Goal: Task Accomplishment & Management: Manage account settings

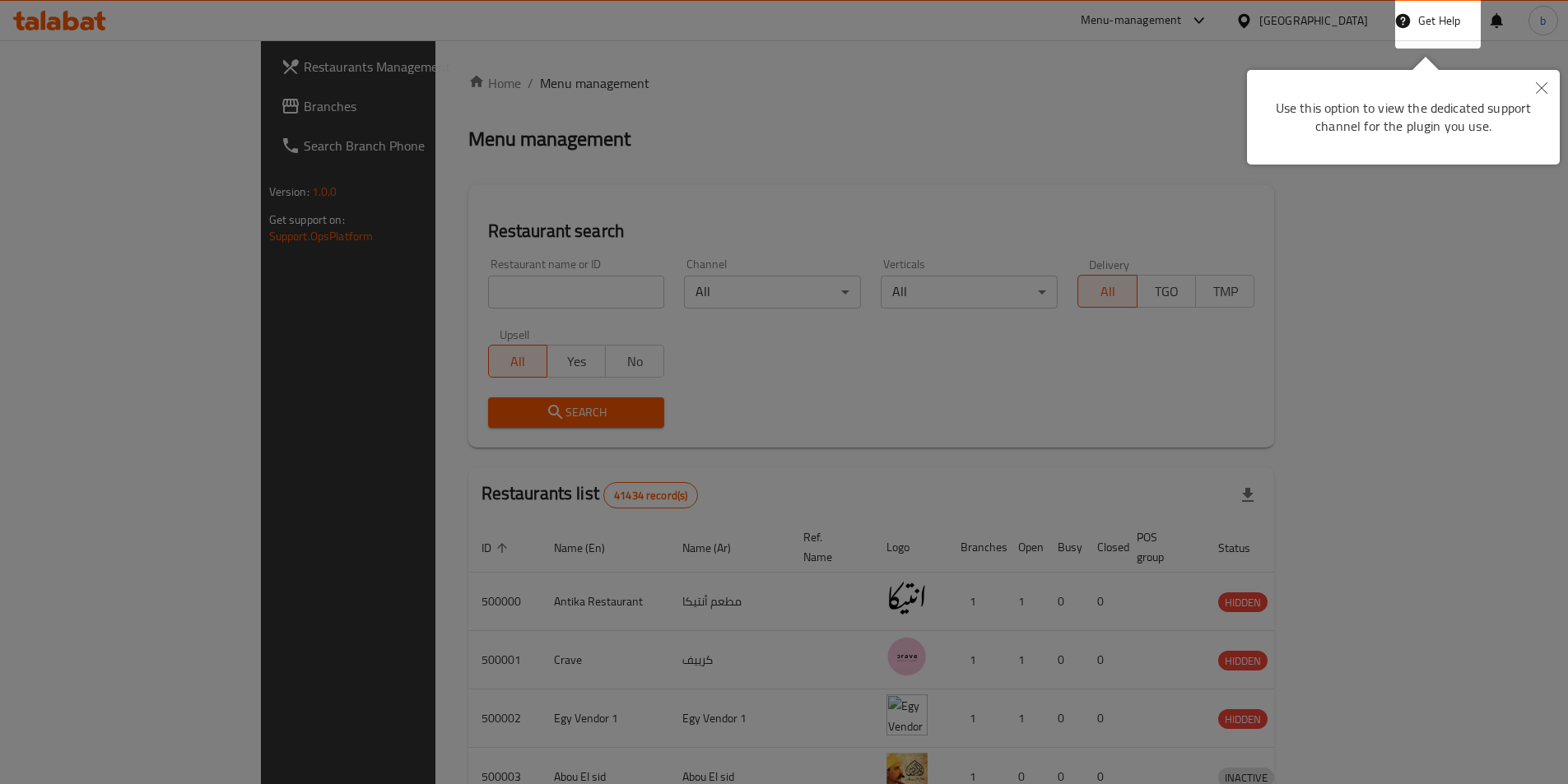
click at [1553, 81] on button "Close" at bounding box center [1541, 89] width 36 height 38
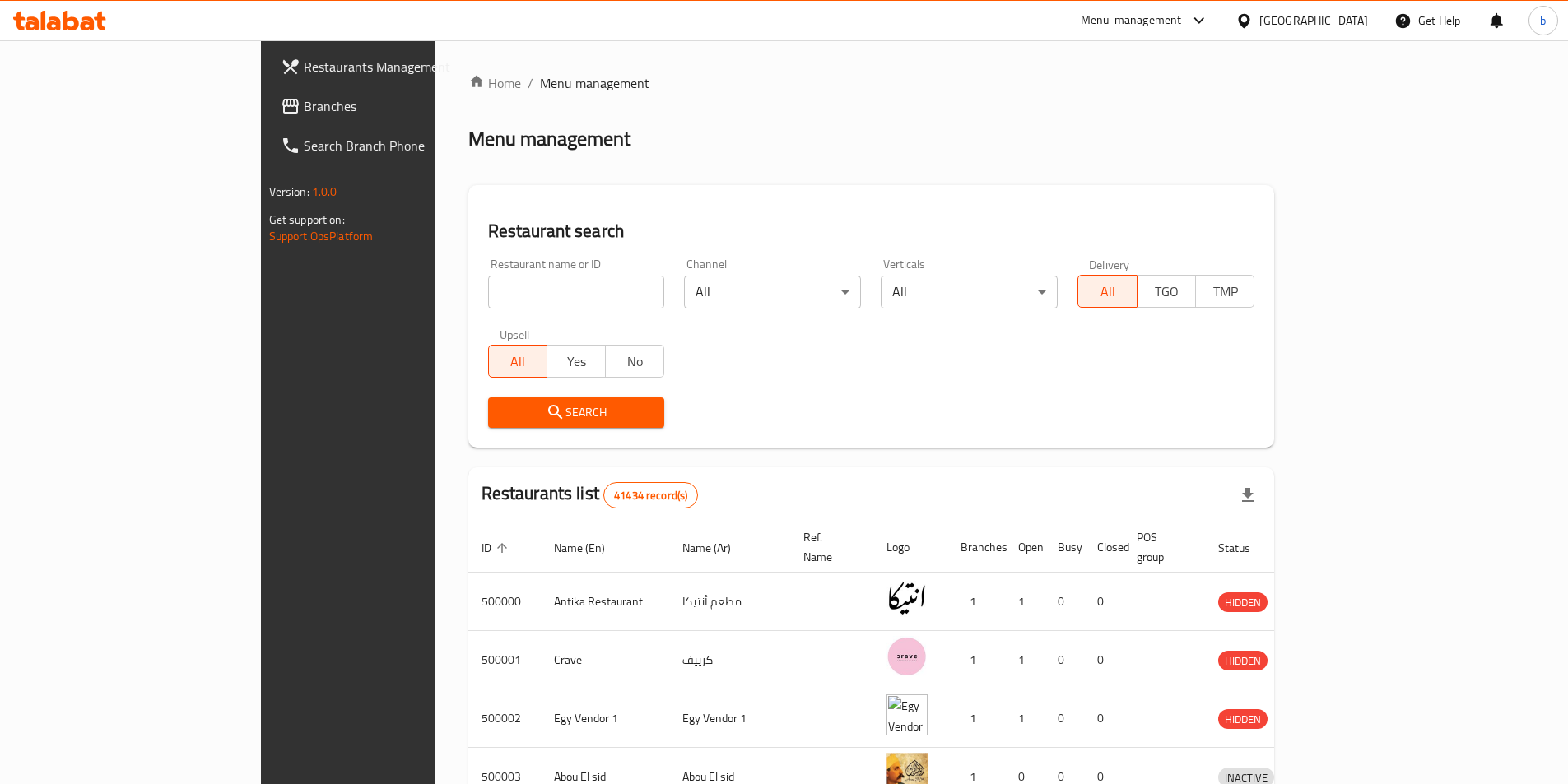
click at [1365, 17] on div "Egypt" at bounding box center [1313, 21] width 108 height 19
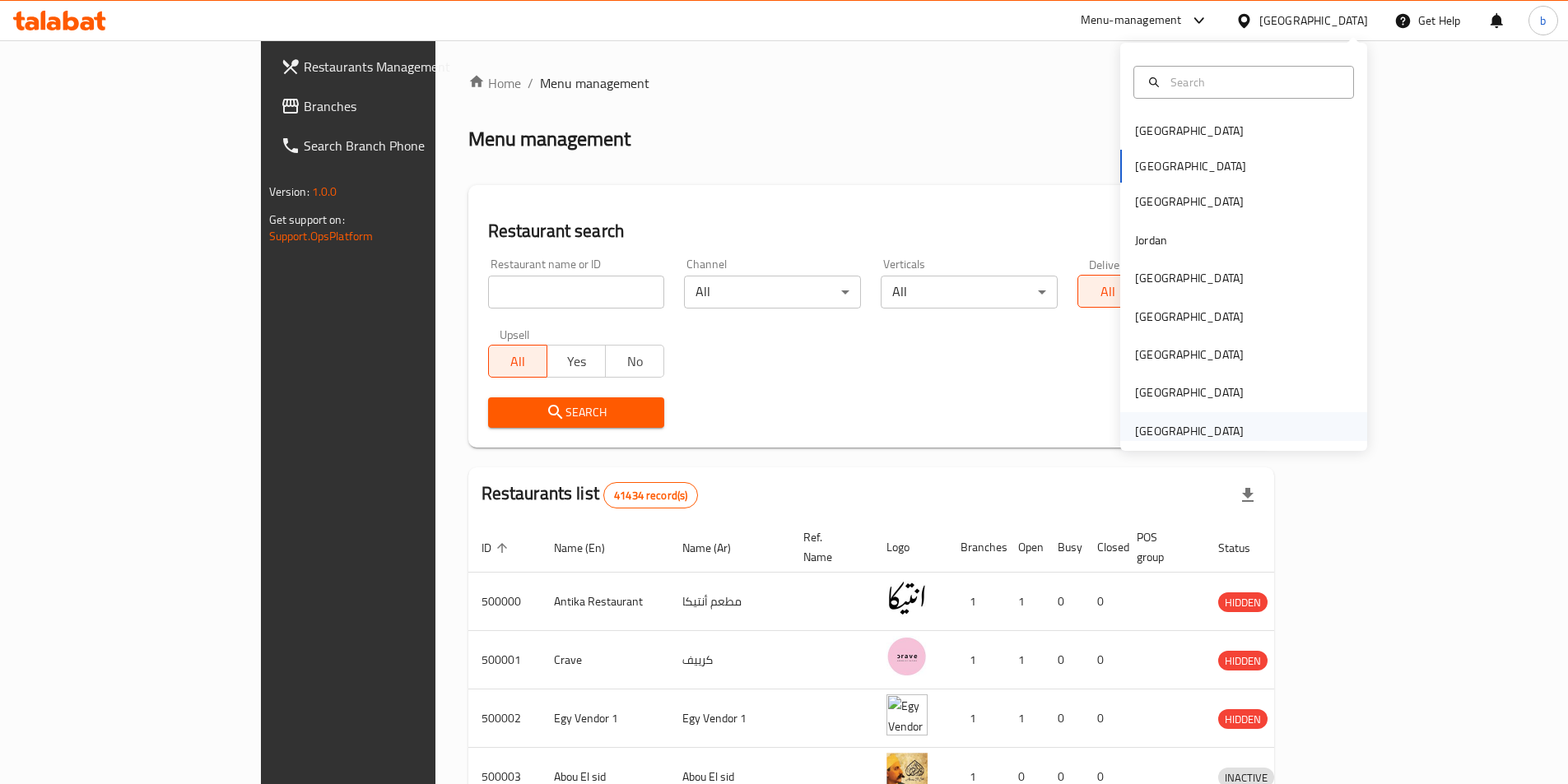
click at [1135, 430] on div "[GEOGRAPHIC_DATA]" at bounding box center [1188, 431] width 108 height 19
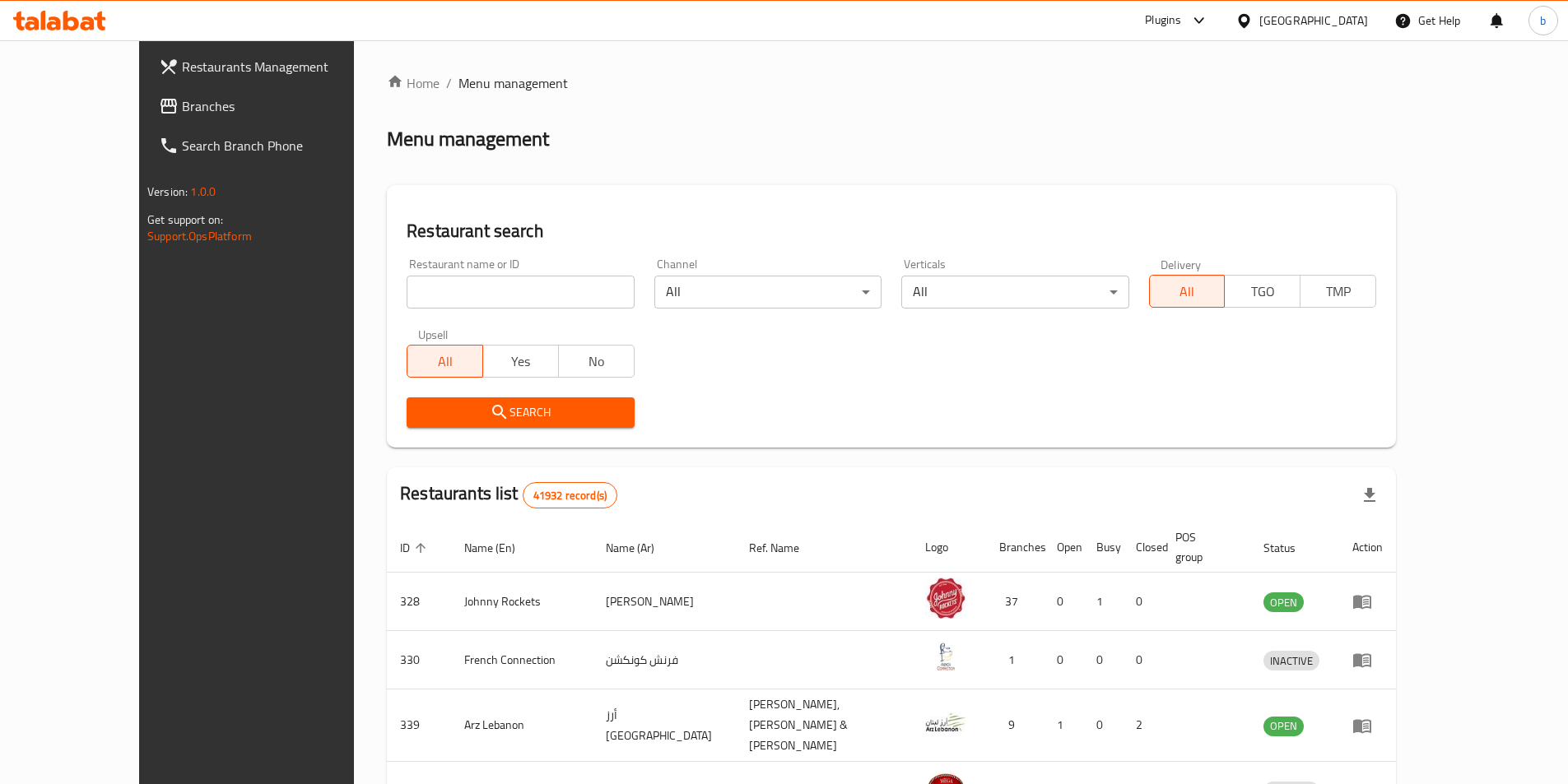
click at [145, 118] on link "Branches" at bounding box center [272, 106] width 255 height 39
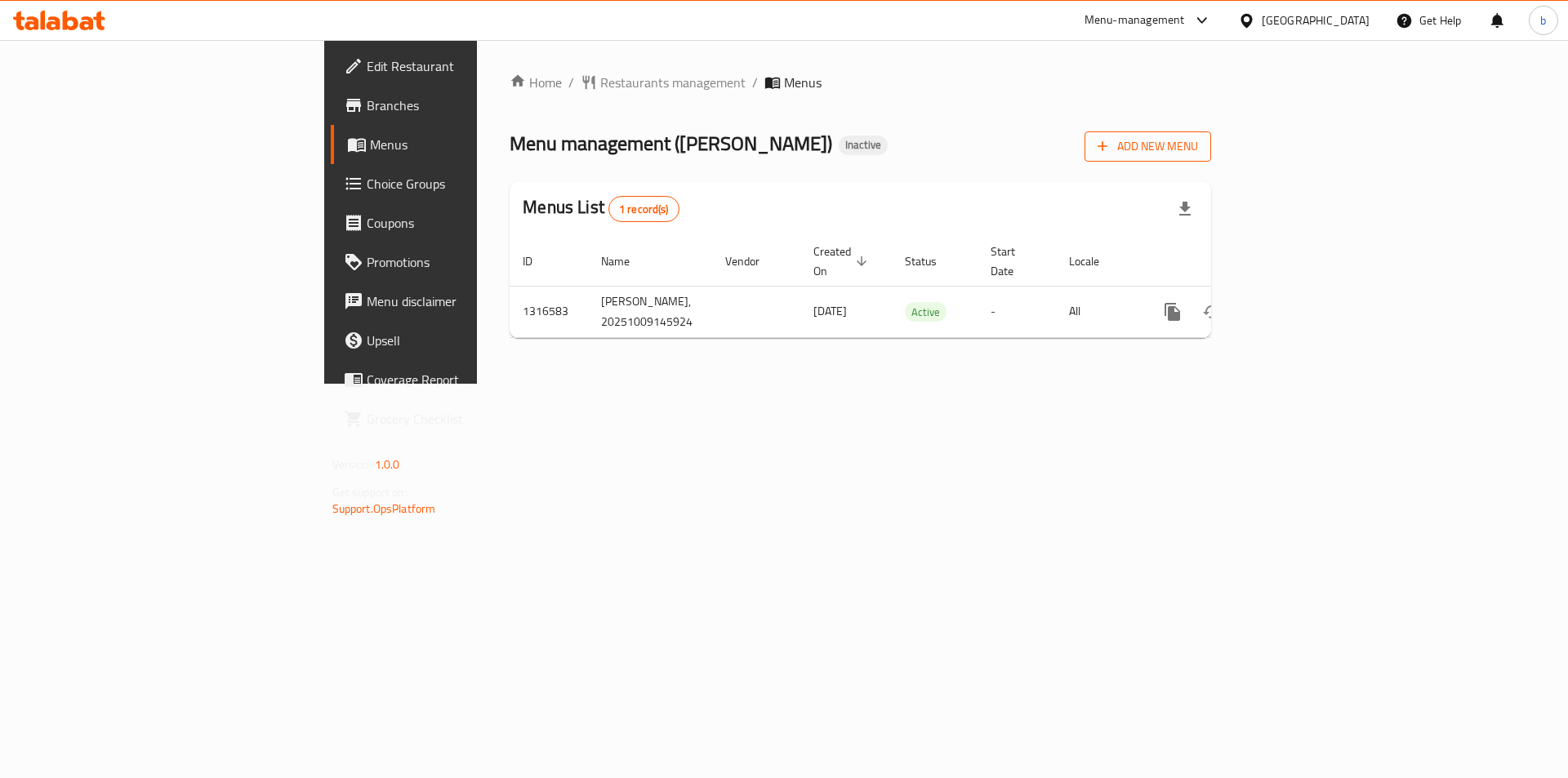
click at [1199, 140] on span "Add New Menu" at bounding box center [1148, 146] width 101 height 20
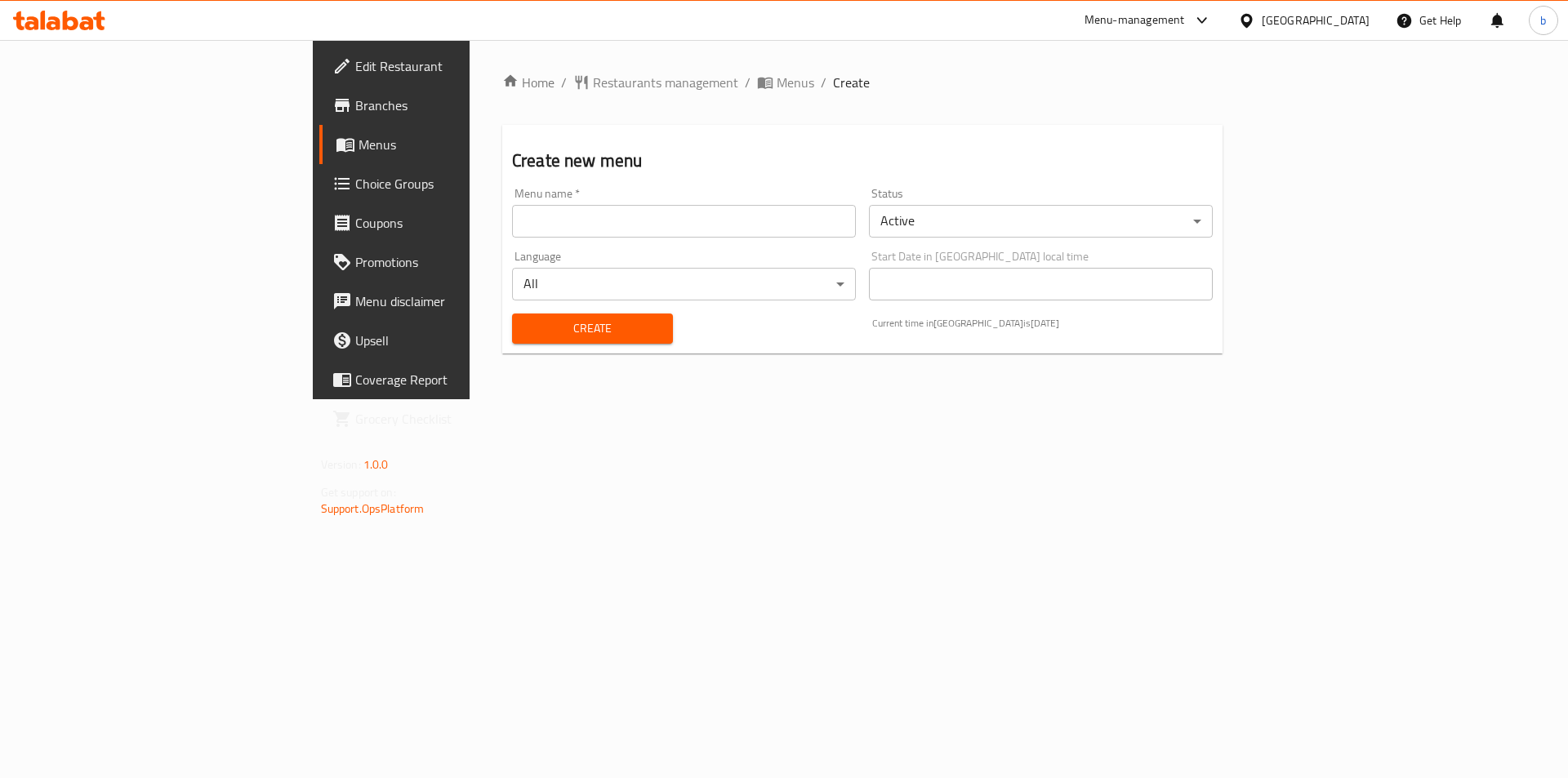
click at [598, 221] on input "text" at bounding box center [683, 222] width 344 height 33
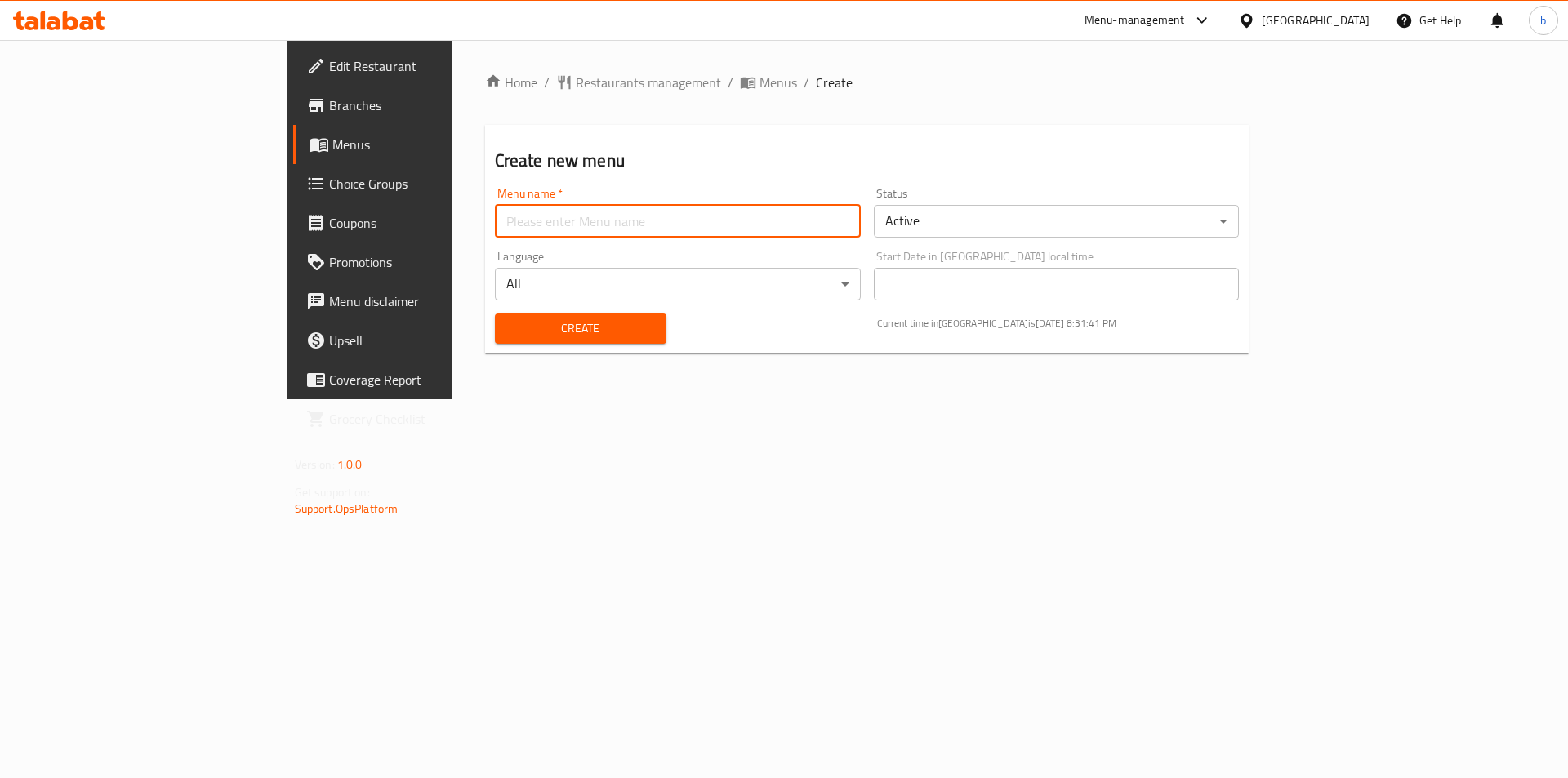
type input "/"
type input "9/10/2025"
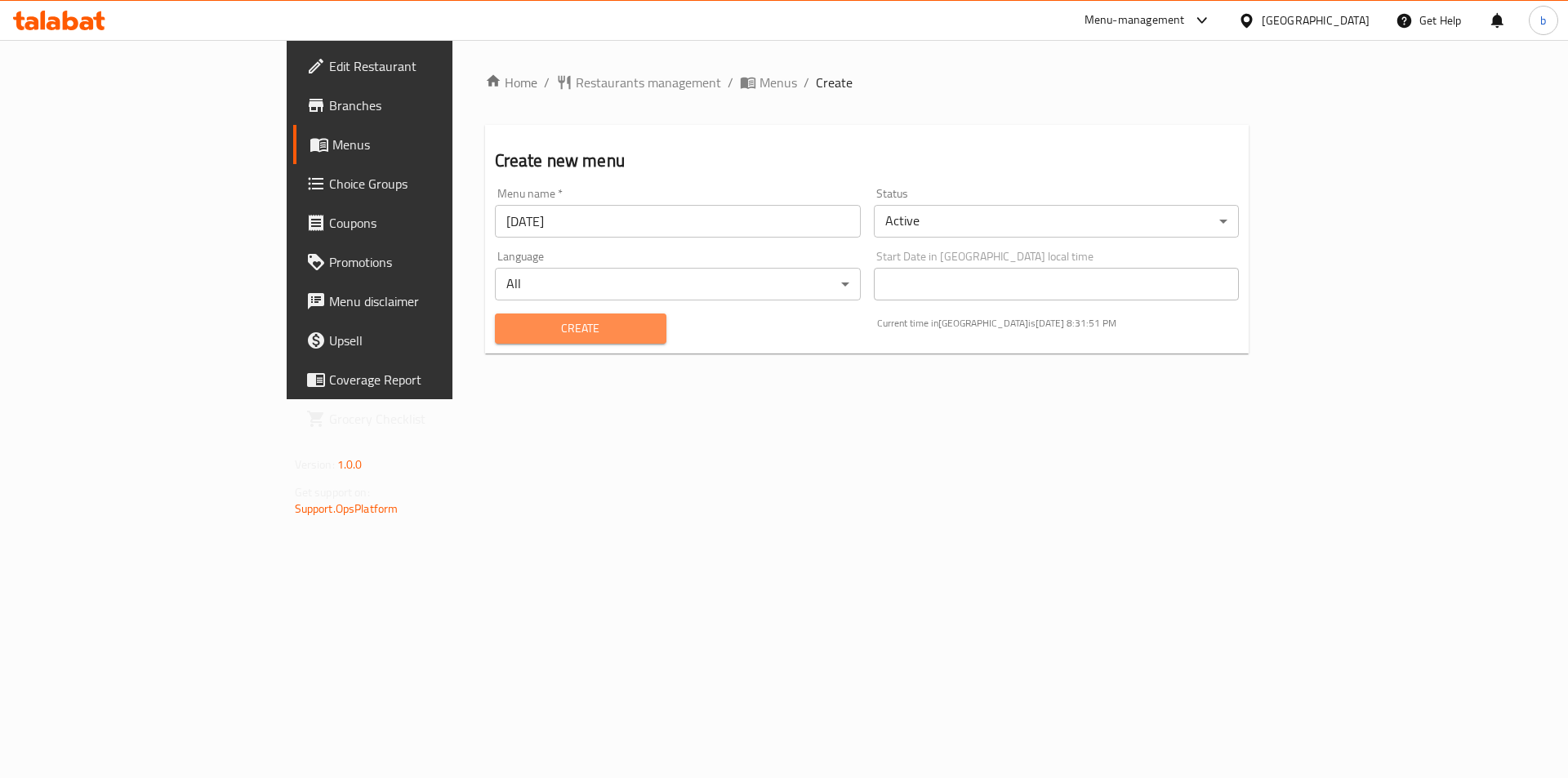
click at [519, 333] on span "Create" at bounding box center [580, 328] width 145 height 20
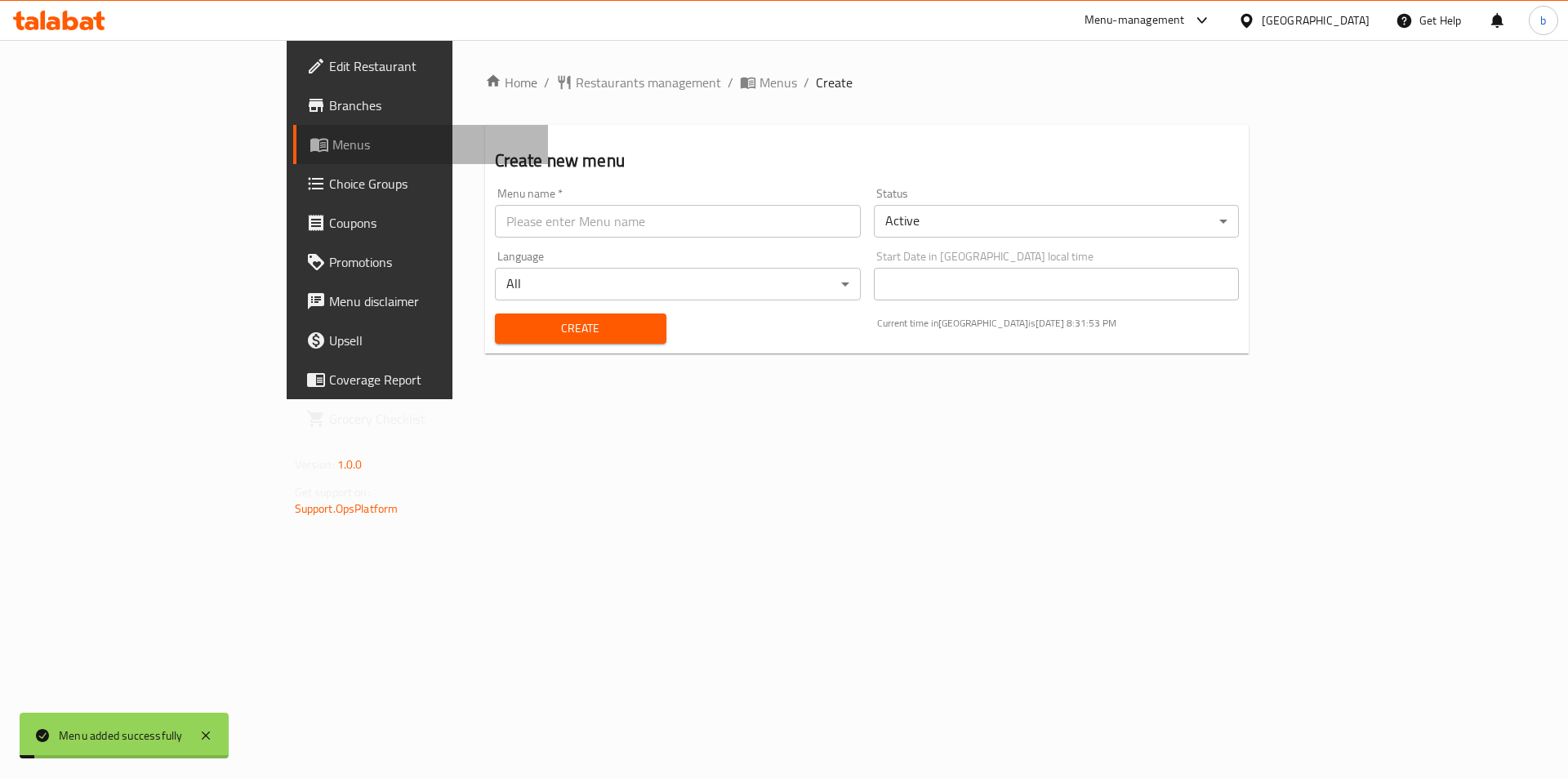
click at [294, 130] on link "Menus" at bounding box center [422, 144] width 256 height 39
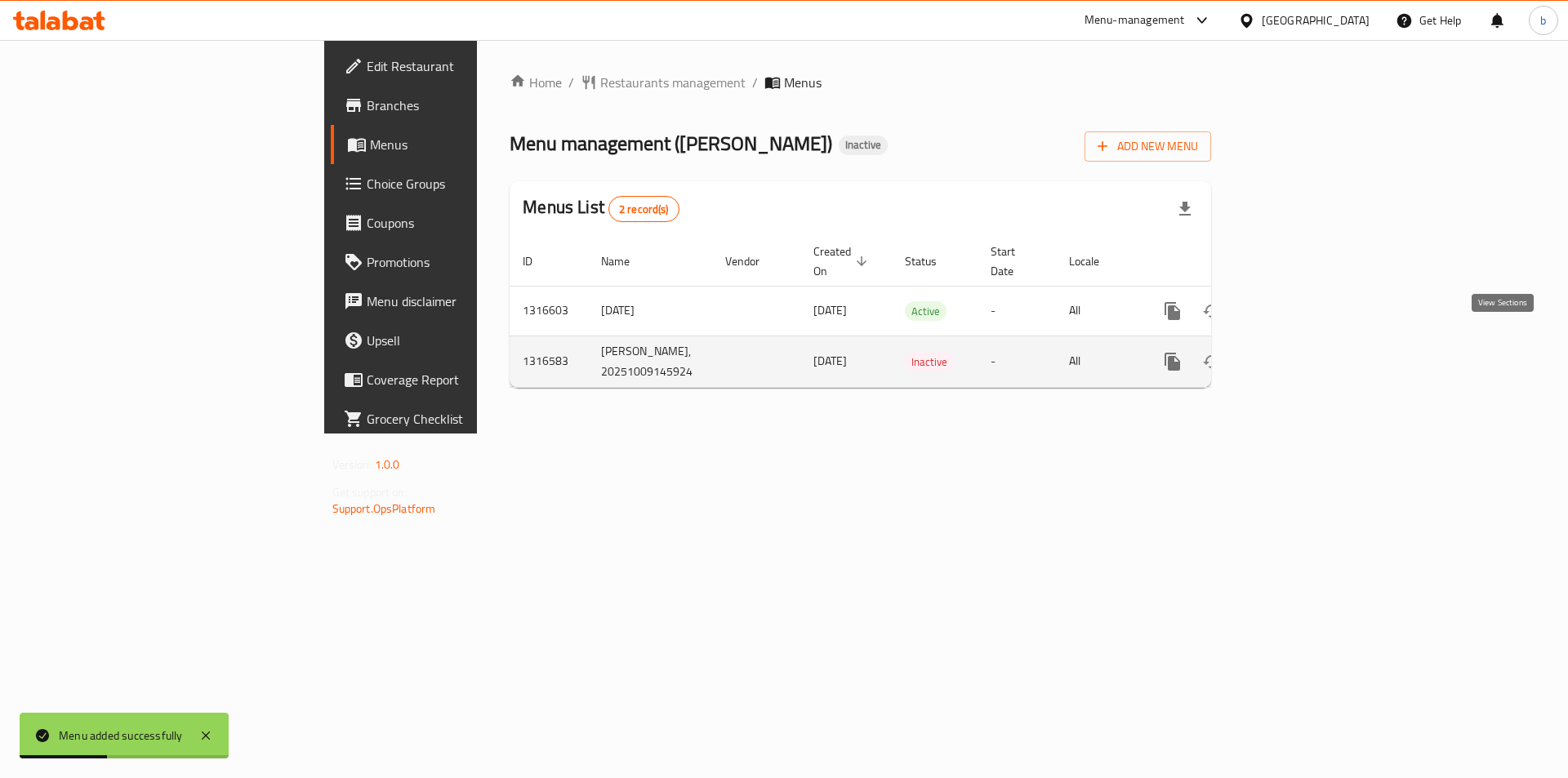
click at [1298, 355] on icon "enhanced table" at bounding box center [1290, 361] width 15 height 15
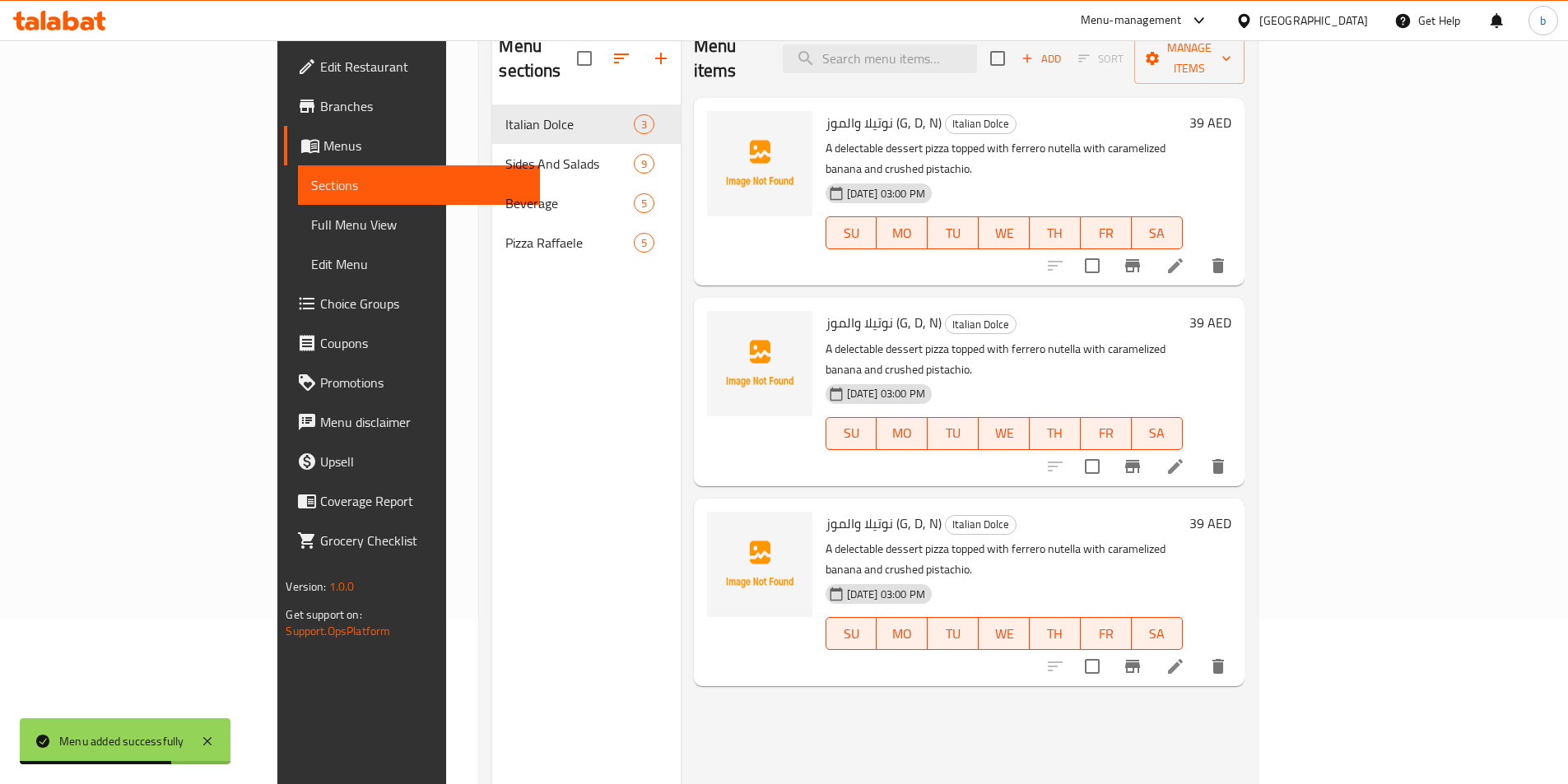
scroll to position [82, 0]
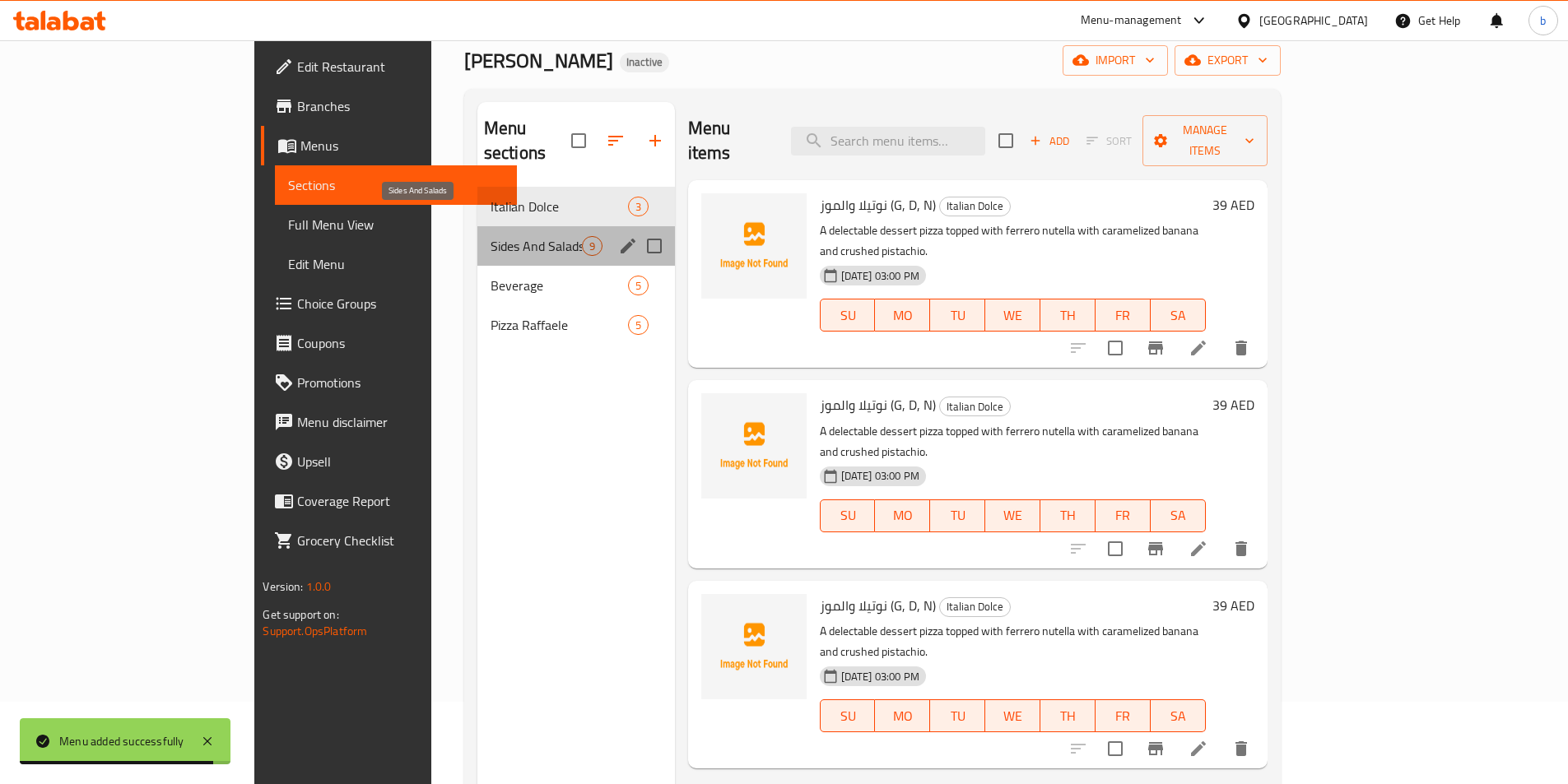
click at [490, 236] on span "Sides And Salads" at bounding box center [536, 246] width 92 height 20
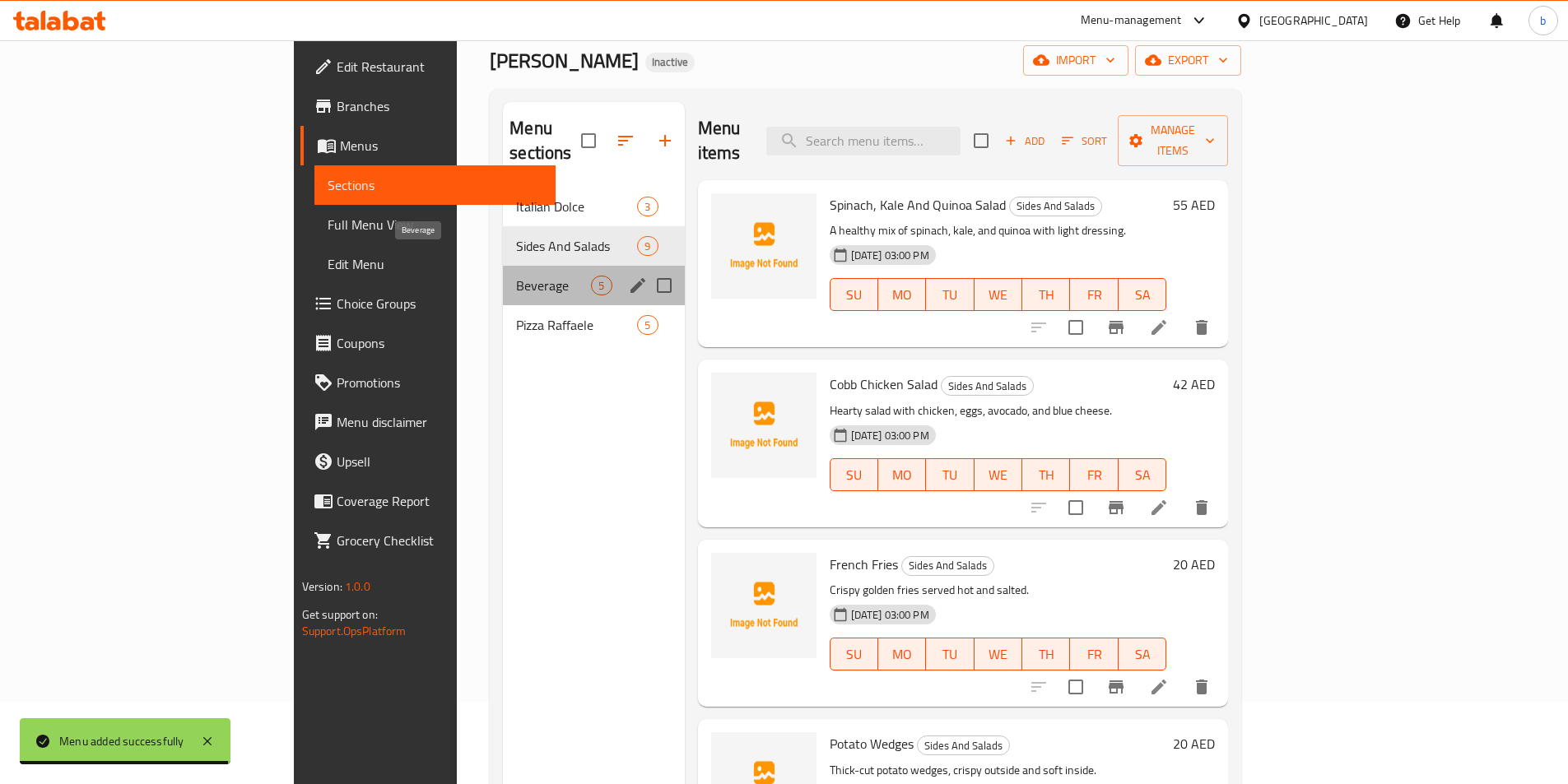
click at [516, 275] on span "Beverage" at bounding box center [553, 285] width 75 height 20
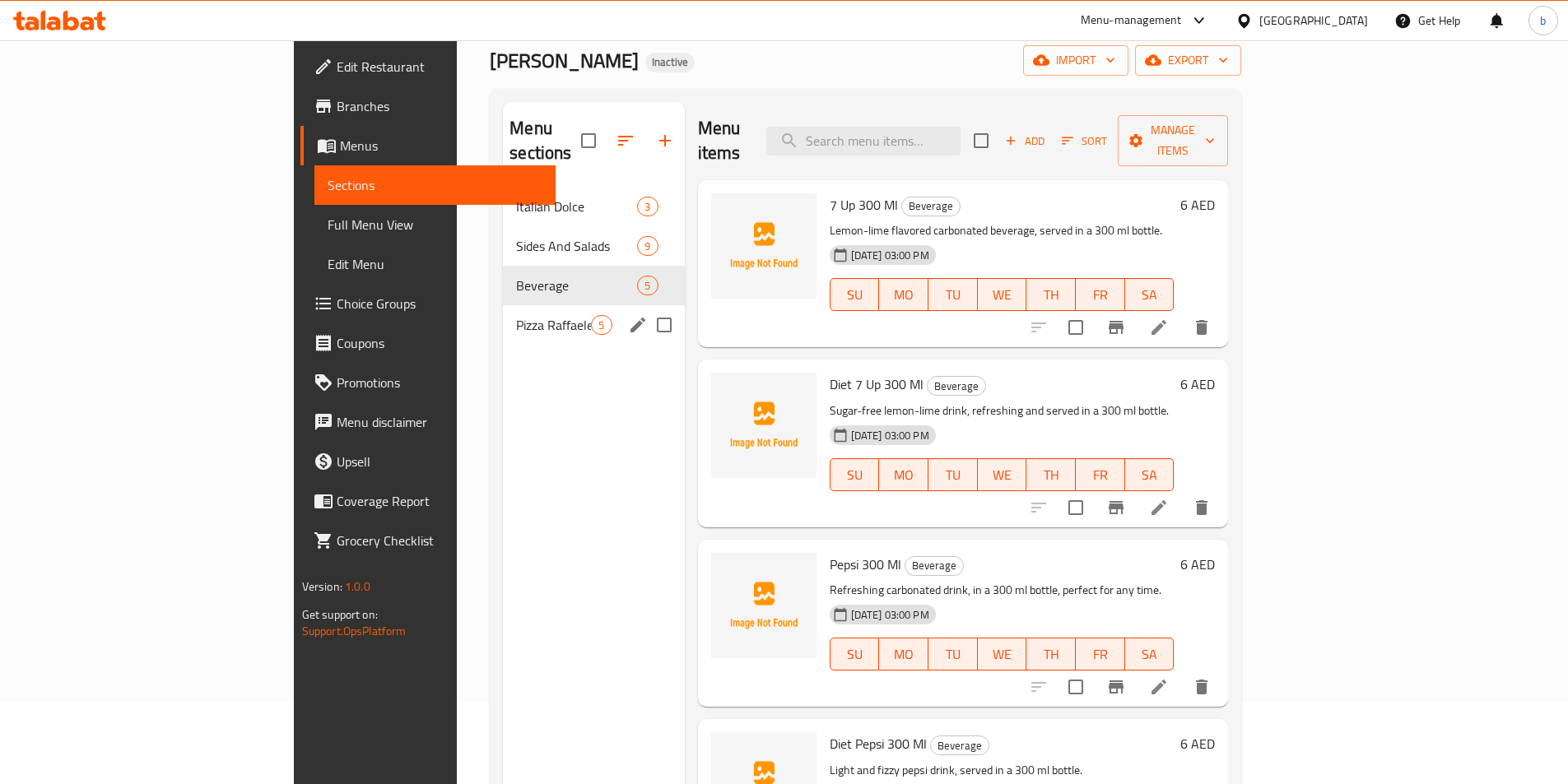
click at [516, 315] on span "Pizza Raffaele" at bounding box center [553, 325] width 75 height 20
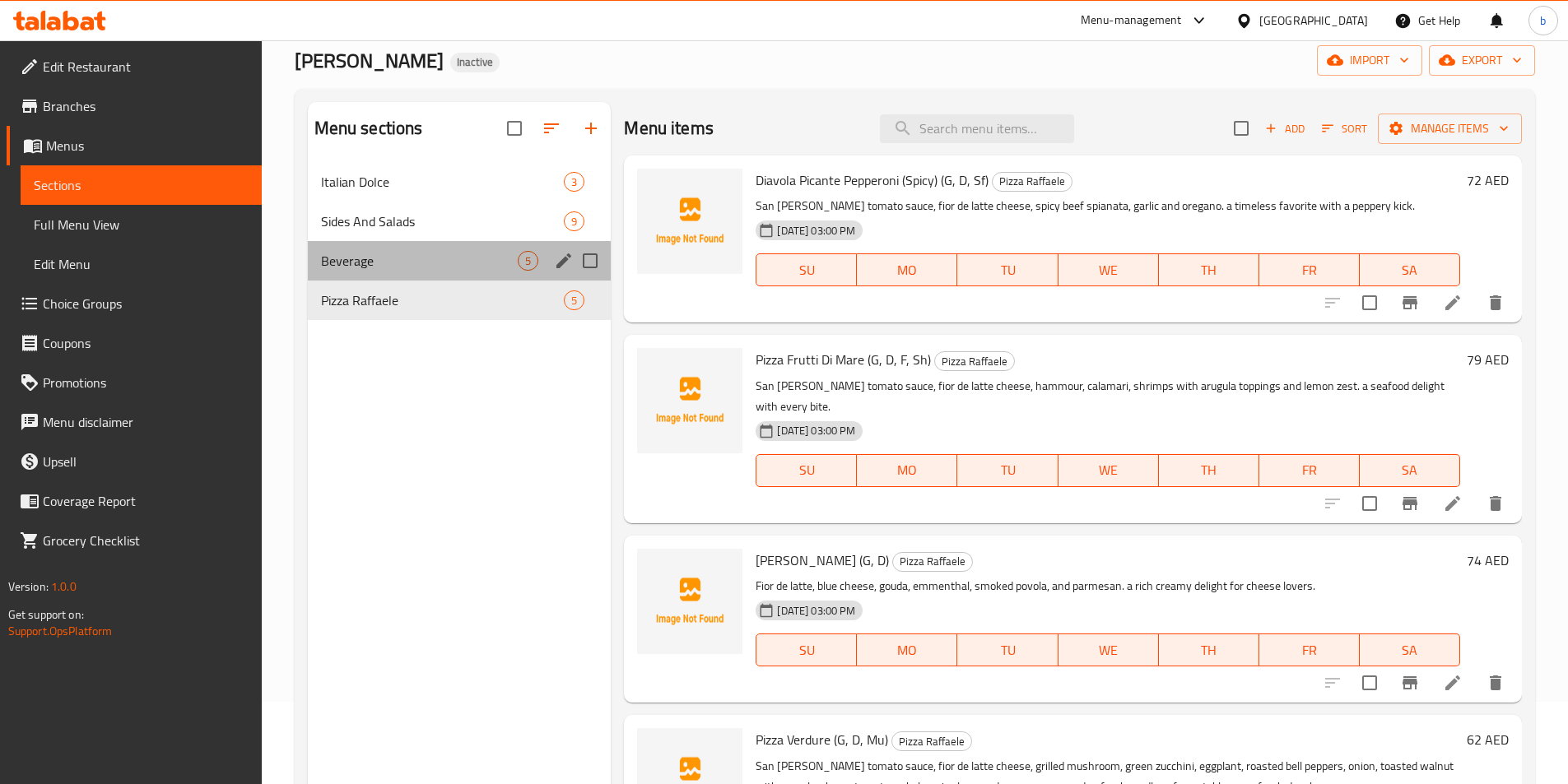
click at [441, 277] on div "Beverage 5" at bounding box center [459, 261] width 304 height 39
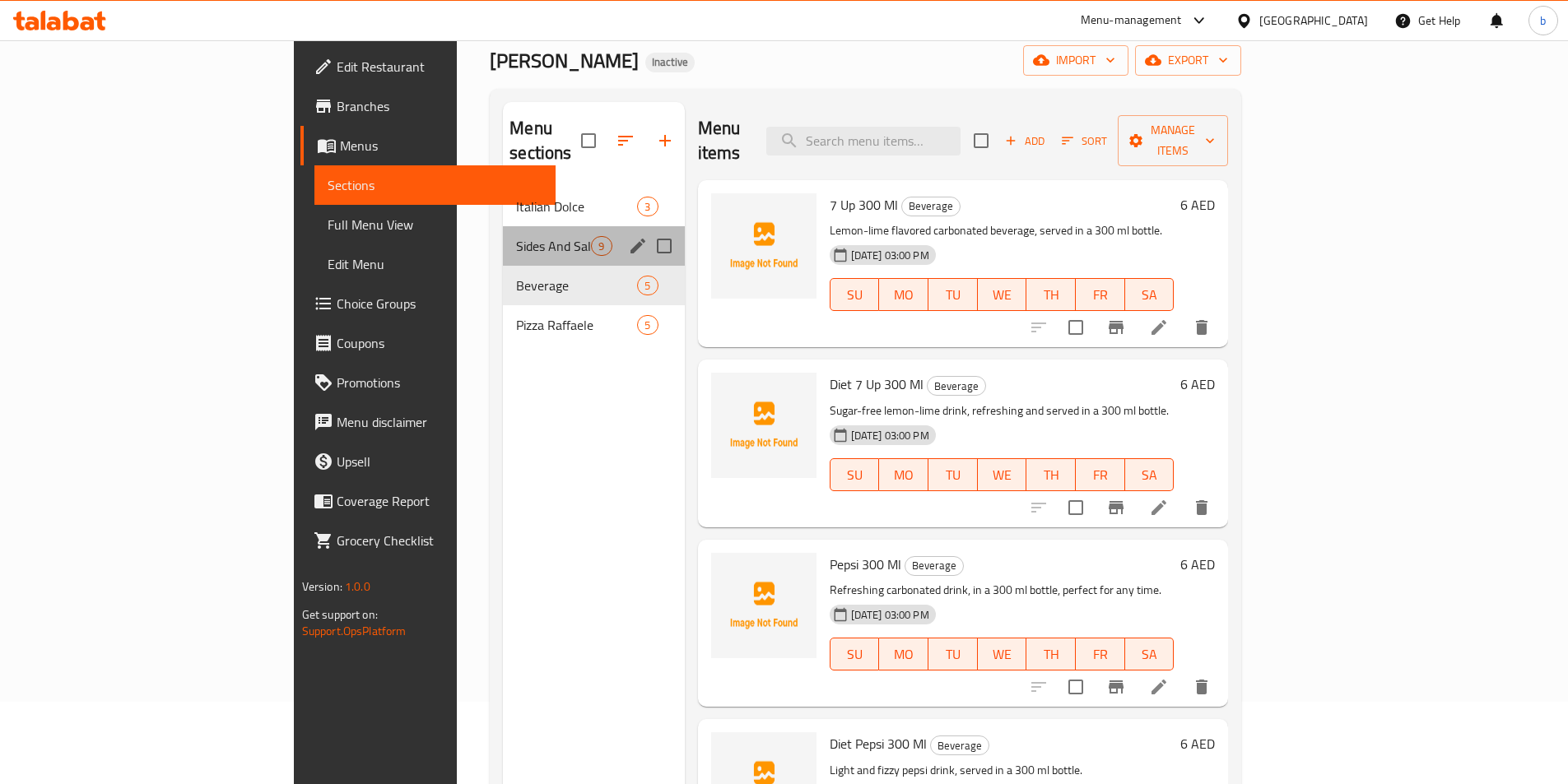
click at [503, 235] on div "Sides And Salads 9" at bounding box center [593, 246] width 181 height 39
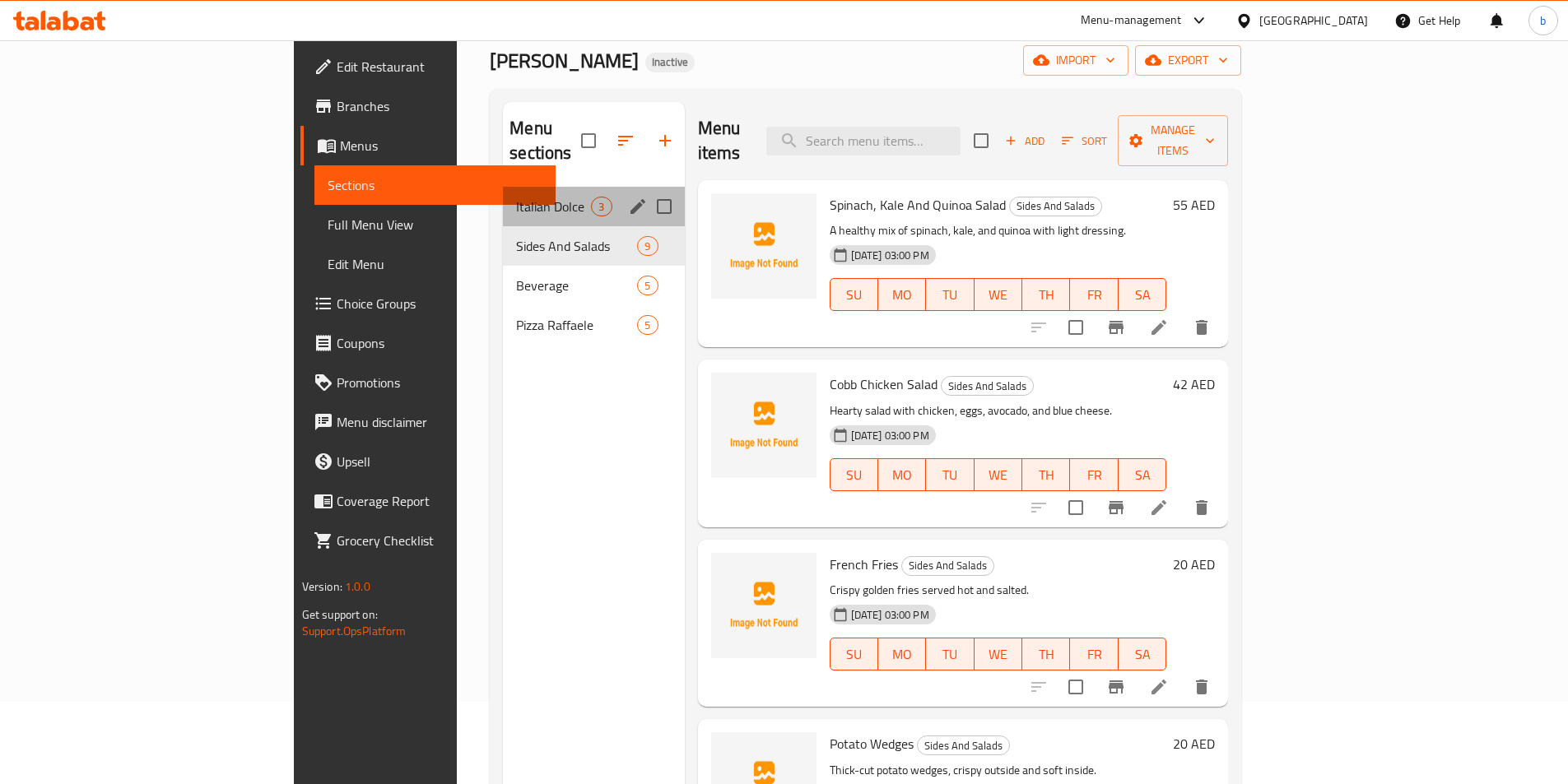
click at [503, 186] on div "Italian Dolce 3" at bounding box center [593, 206] width 181 height 39
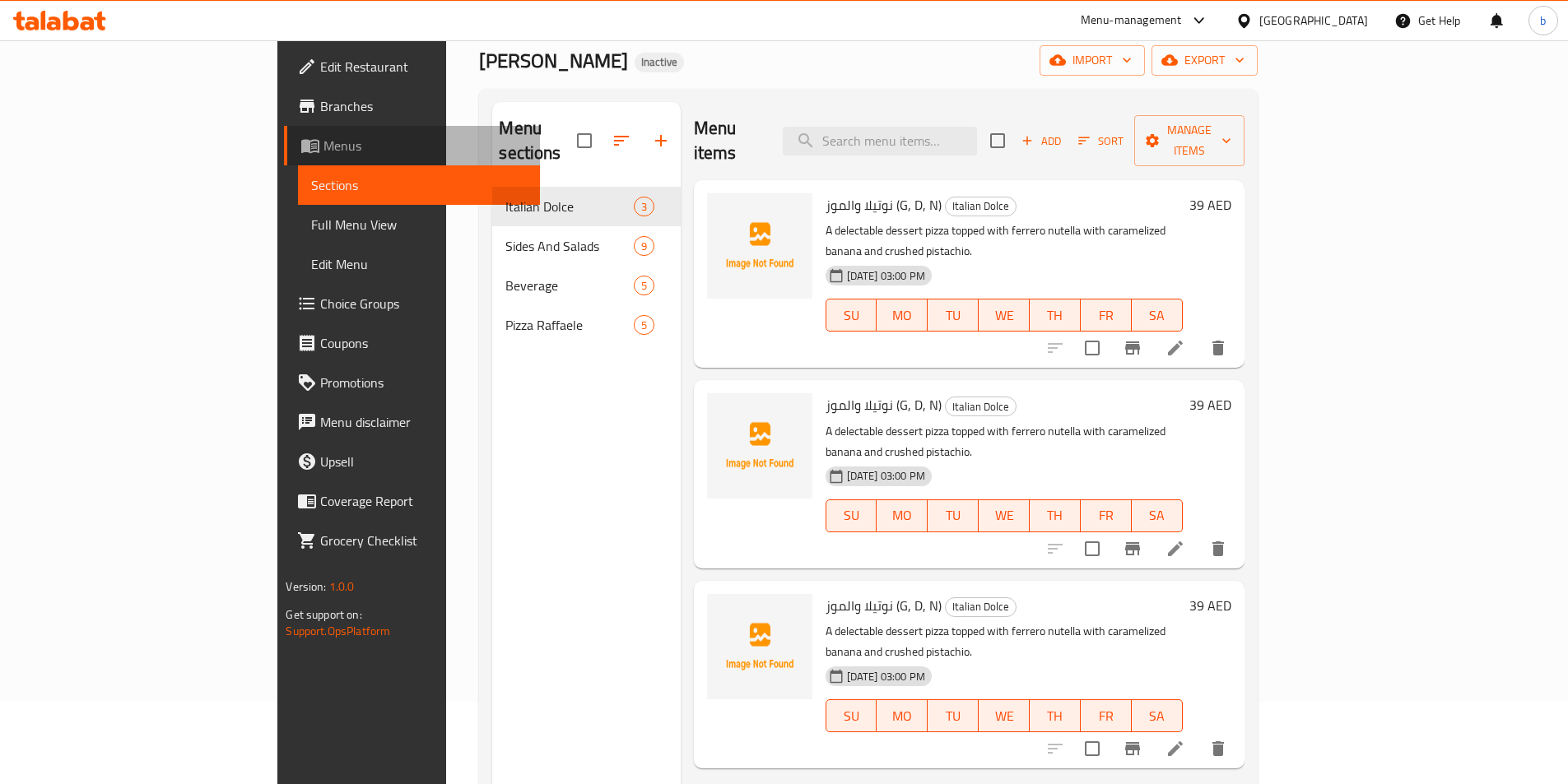
click at [323, 148] on span "Menus" at bounding box center [424, 145] width 202 height 20
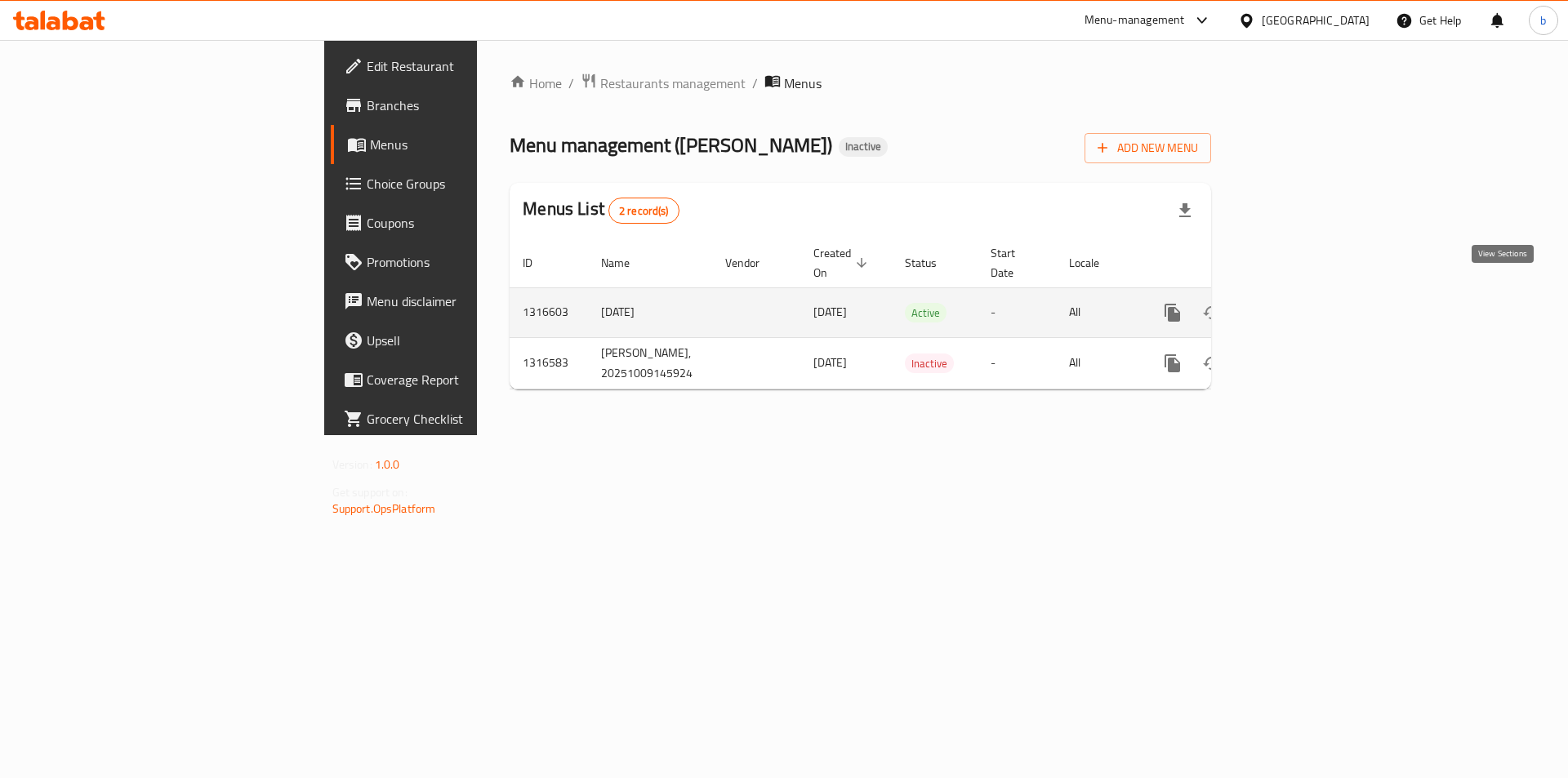
click at [1301, 303] on icon "enhanced table" at bounding box center [1291, 313] width 19 height 19
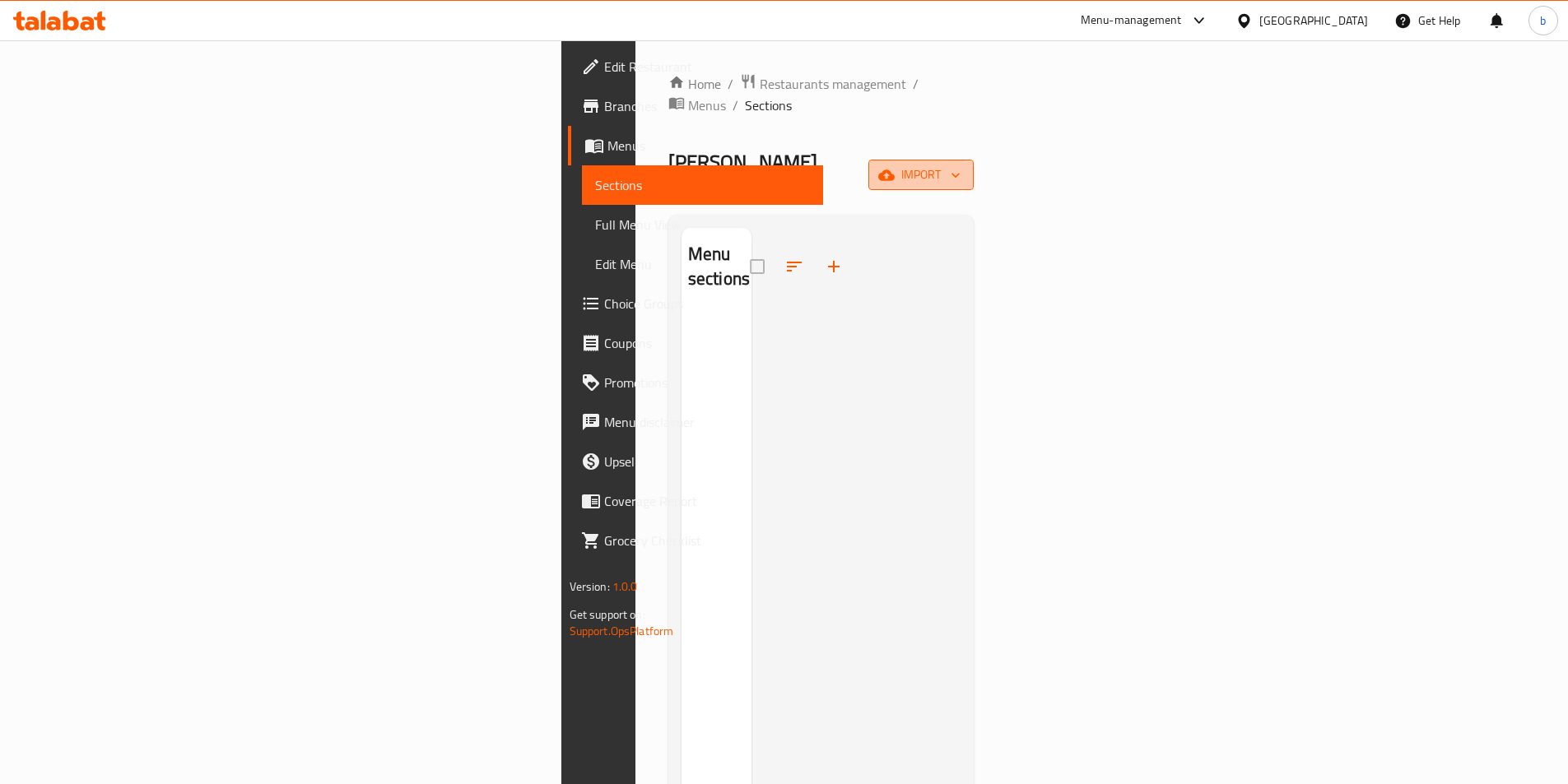
click at [964, 167] on icon "button" at bounding box center [955, 175] width 17 height 17
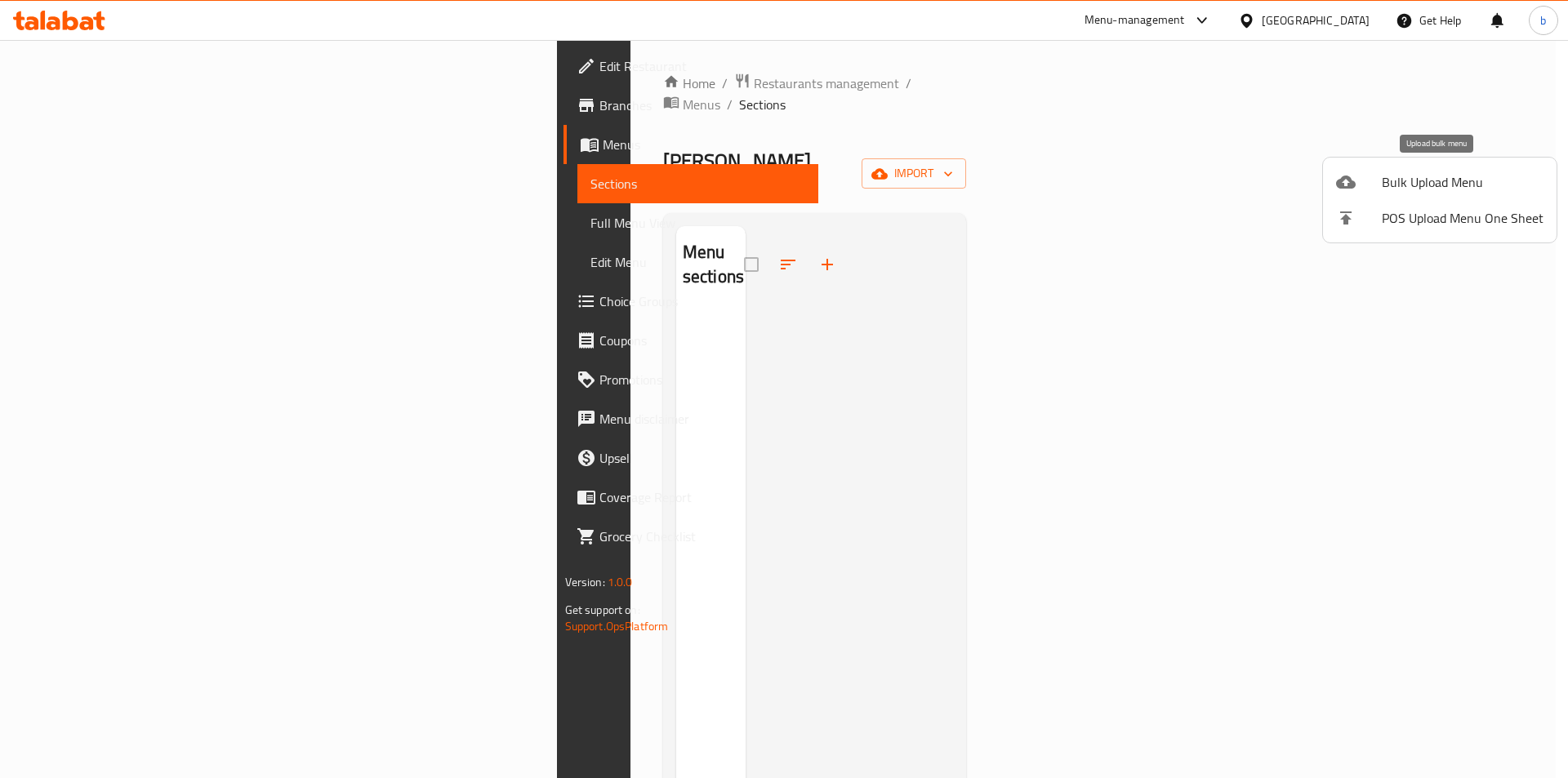
click at [1390, 195] on li "Bulk Upload Menu" at bounding box center [1439, 181] width 234 height 36
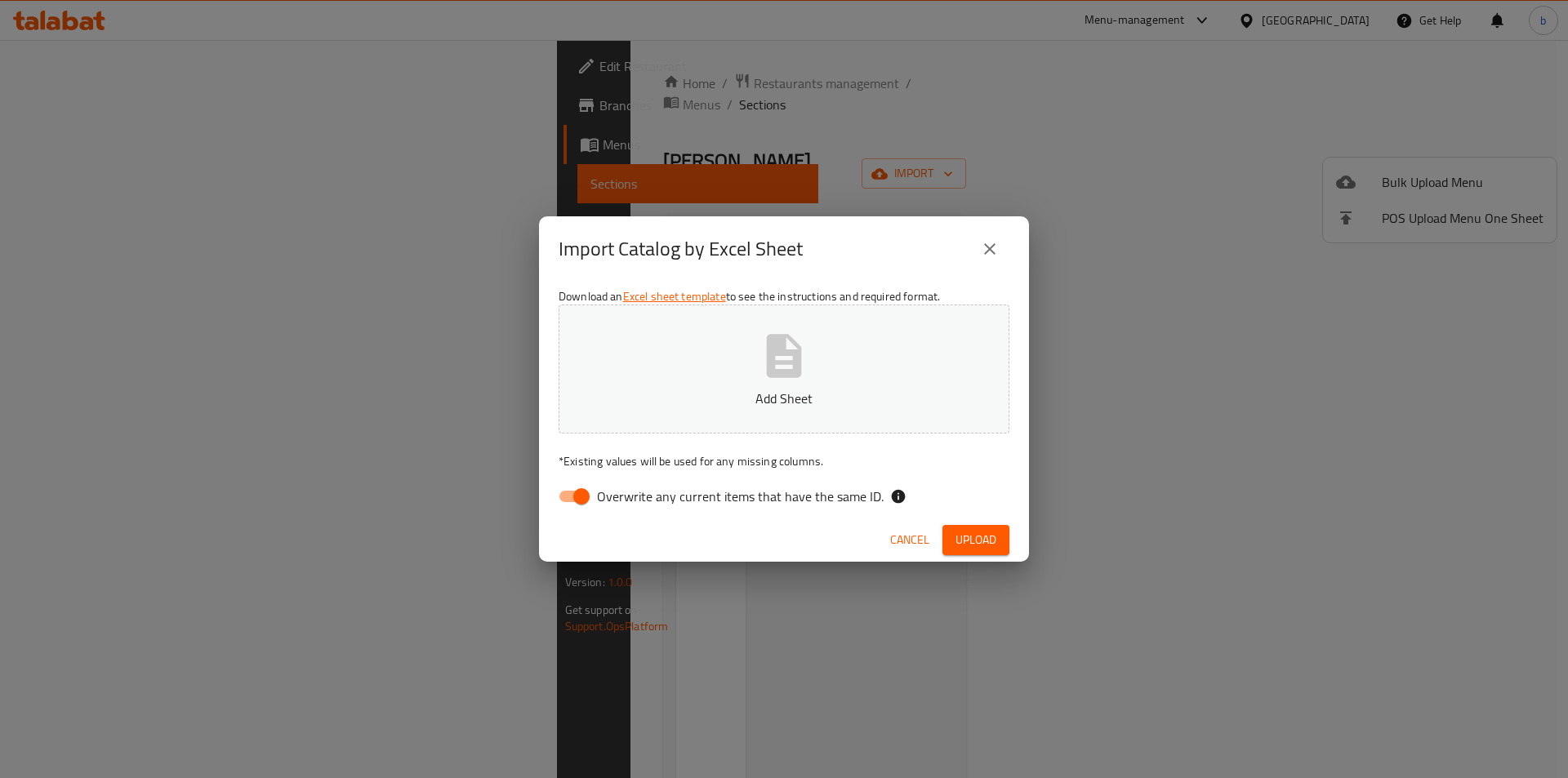
click at [577, 502] on input "Overwrite any current items that have the same ID." at bounding box center [581, 496] width 93 height 31
checkbox input "false"
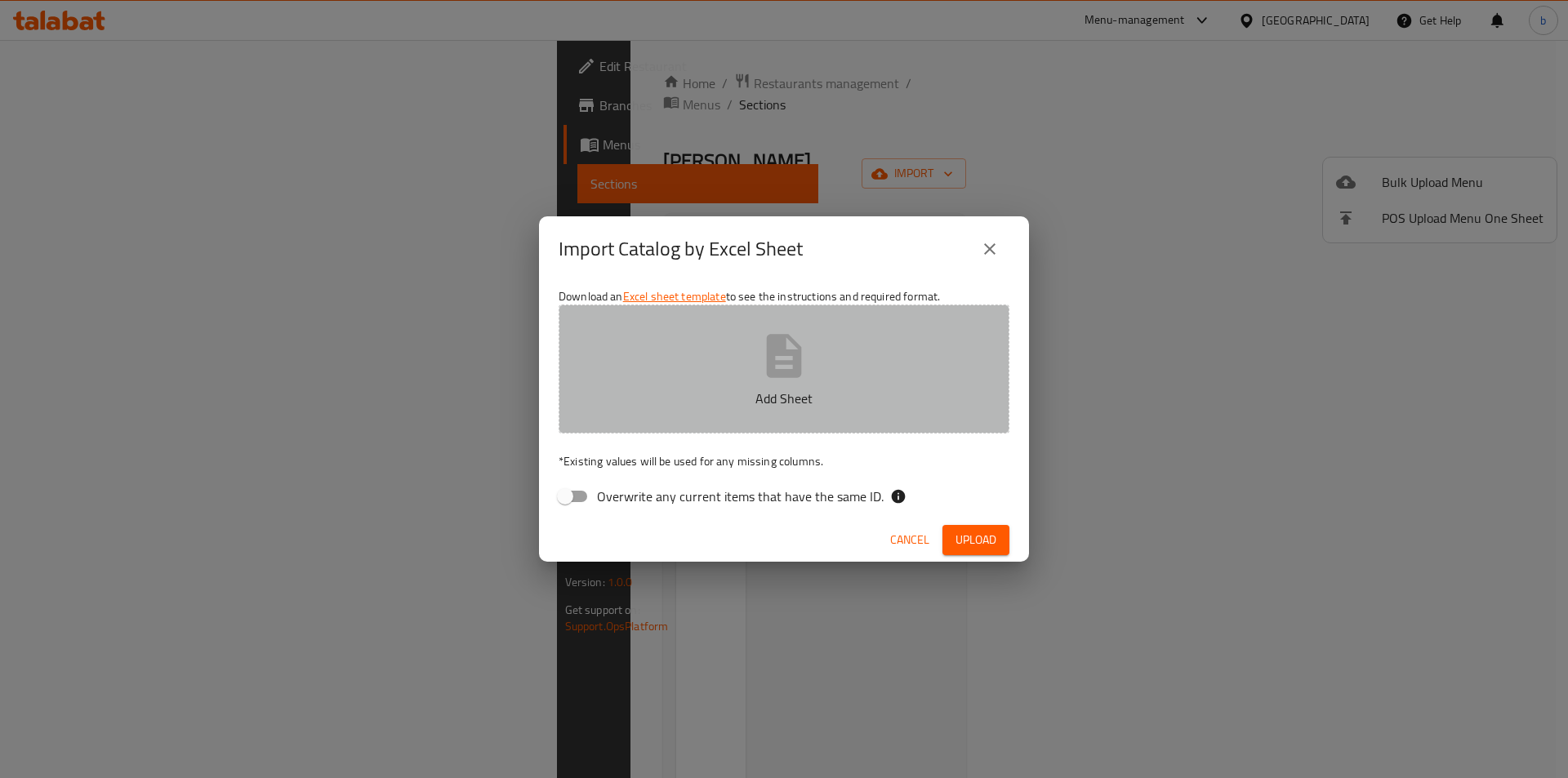
click at [744, 361] on button "Add Sheet" at bounding box center [784, 368] width 451 height 129
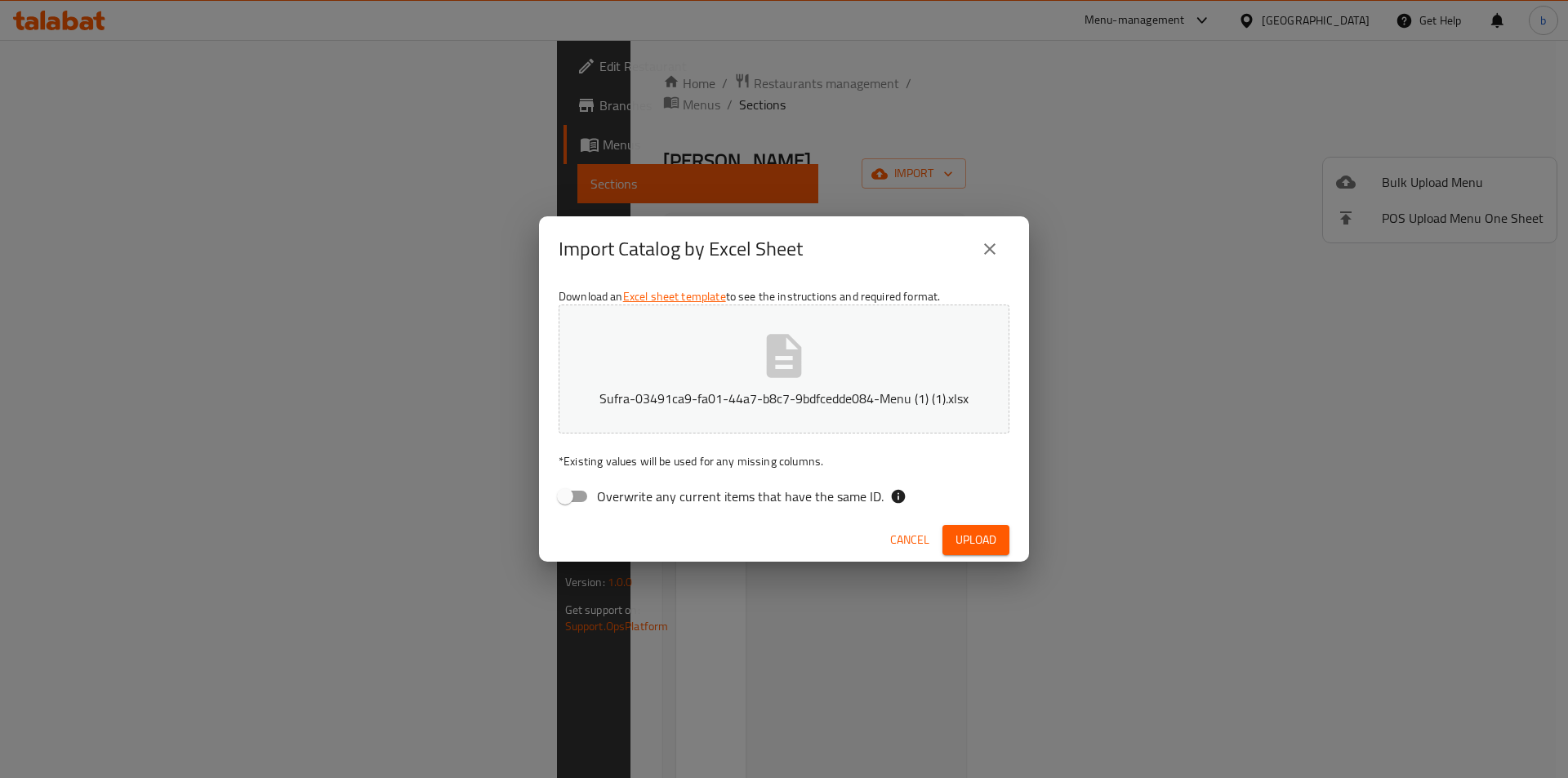
click at [974, 545] on span "Upload" at bounding box center [976, 540] width 41 height 20
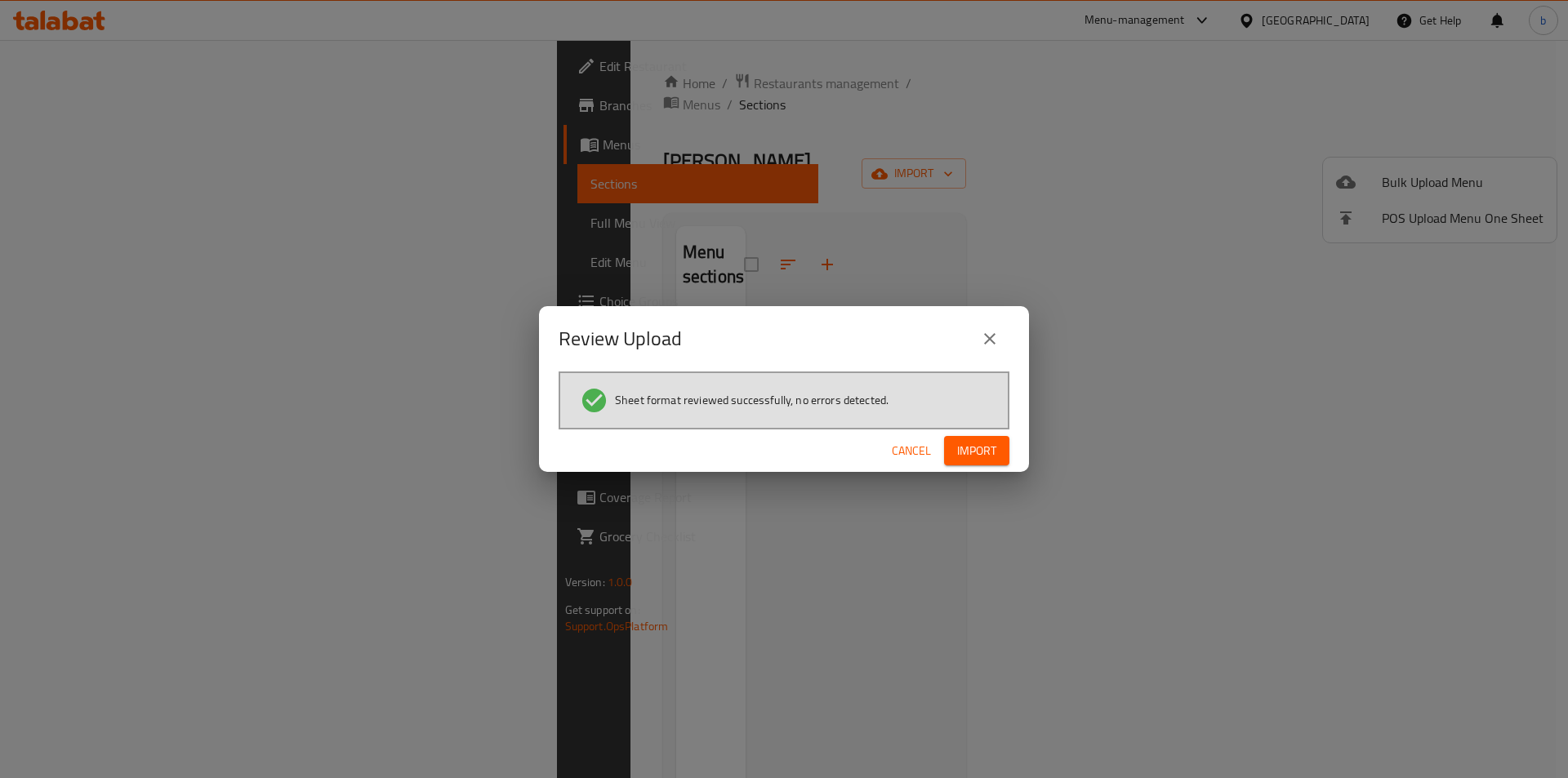
click at [952, 459] on button "Import" at bounding box center [976, 451] width 65 height 30
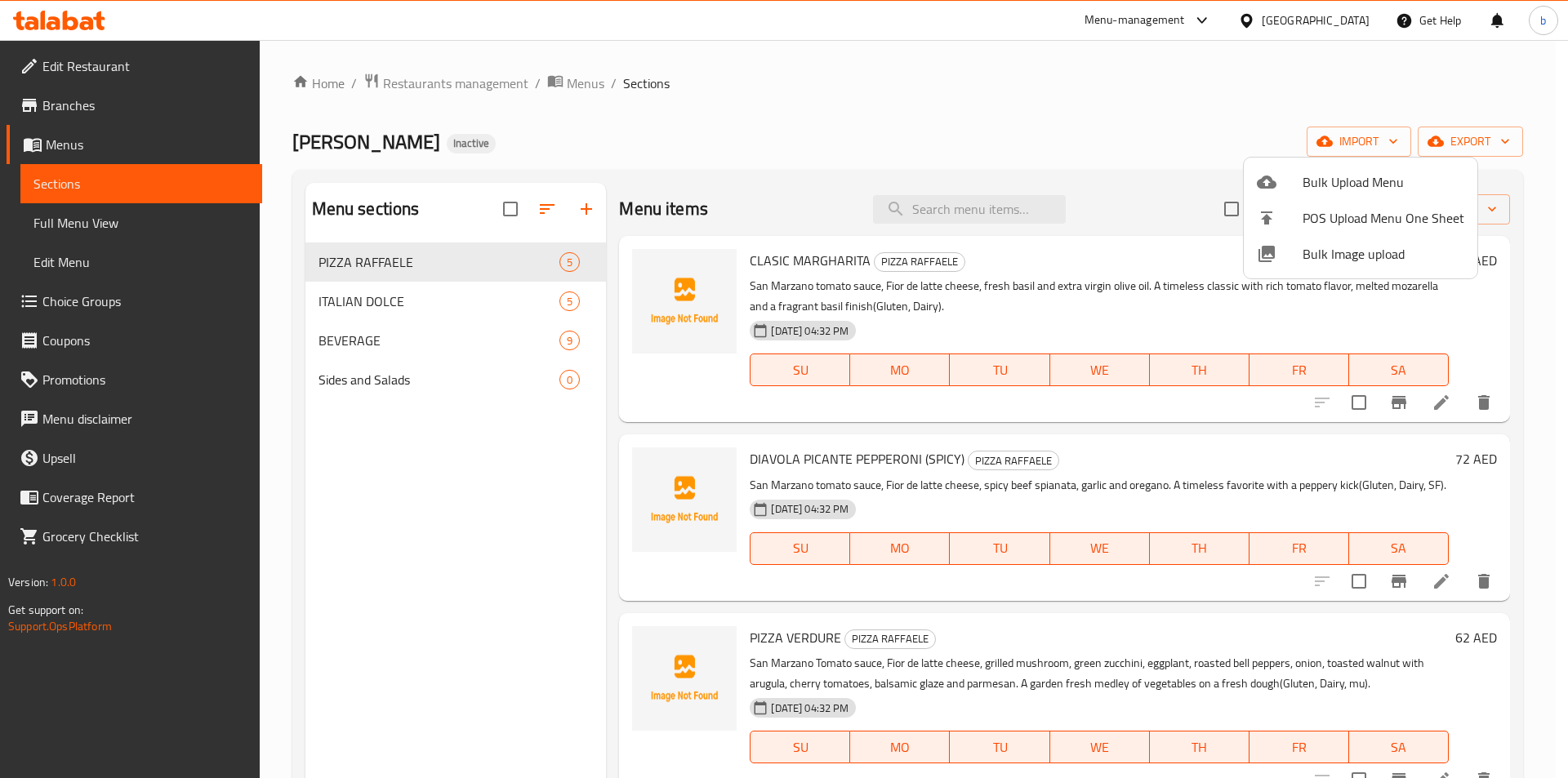
click at [78, 70] on div at bounding box center [784, 389] width 1568 height 778
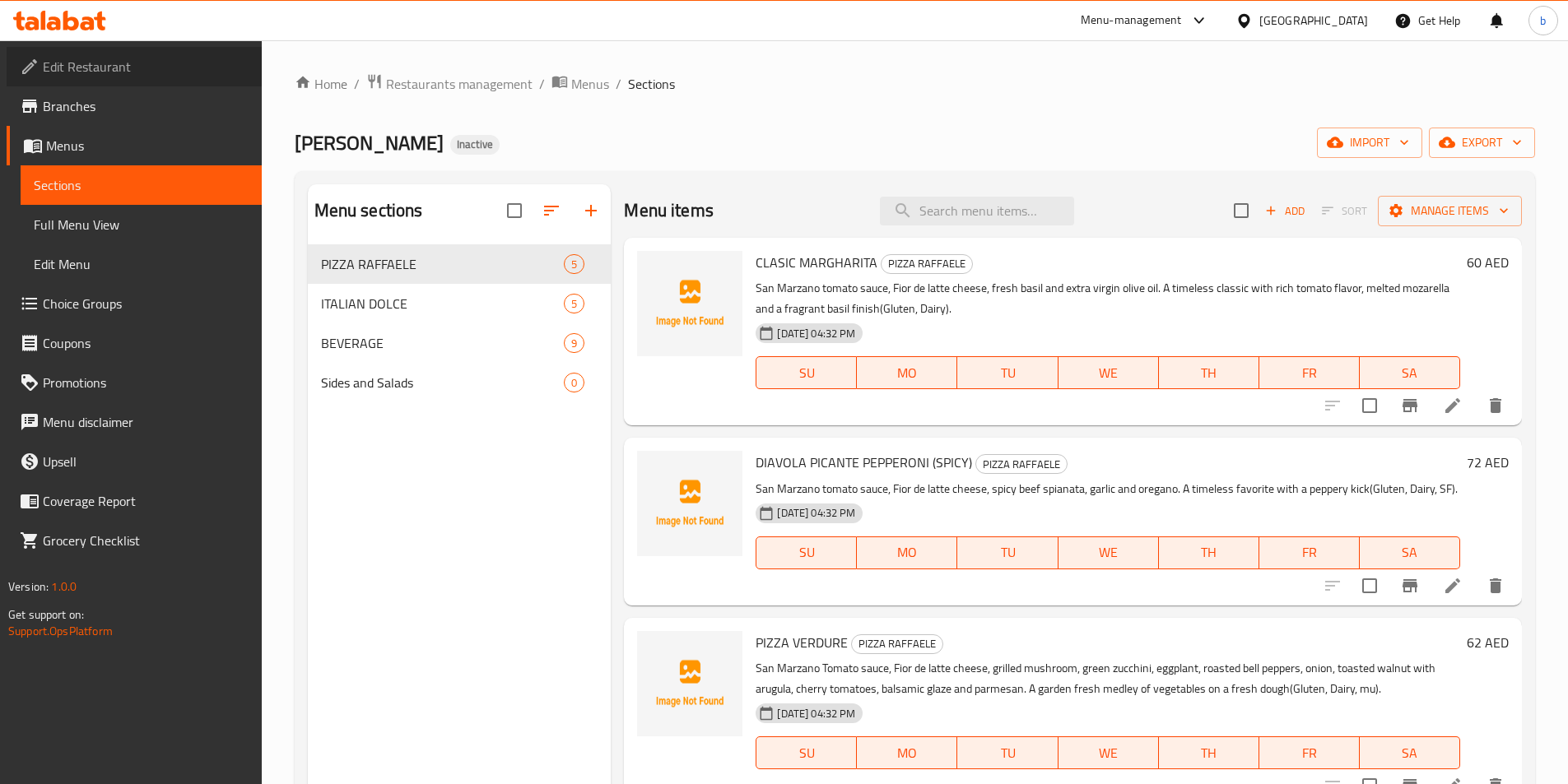
click at [88, 65] on span "Edit Restaurant" at bounding box center [145, 66] width 206 height 20
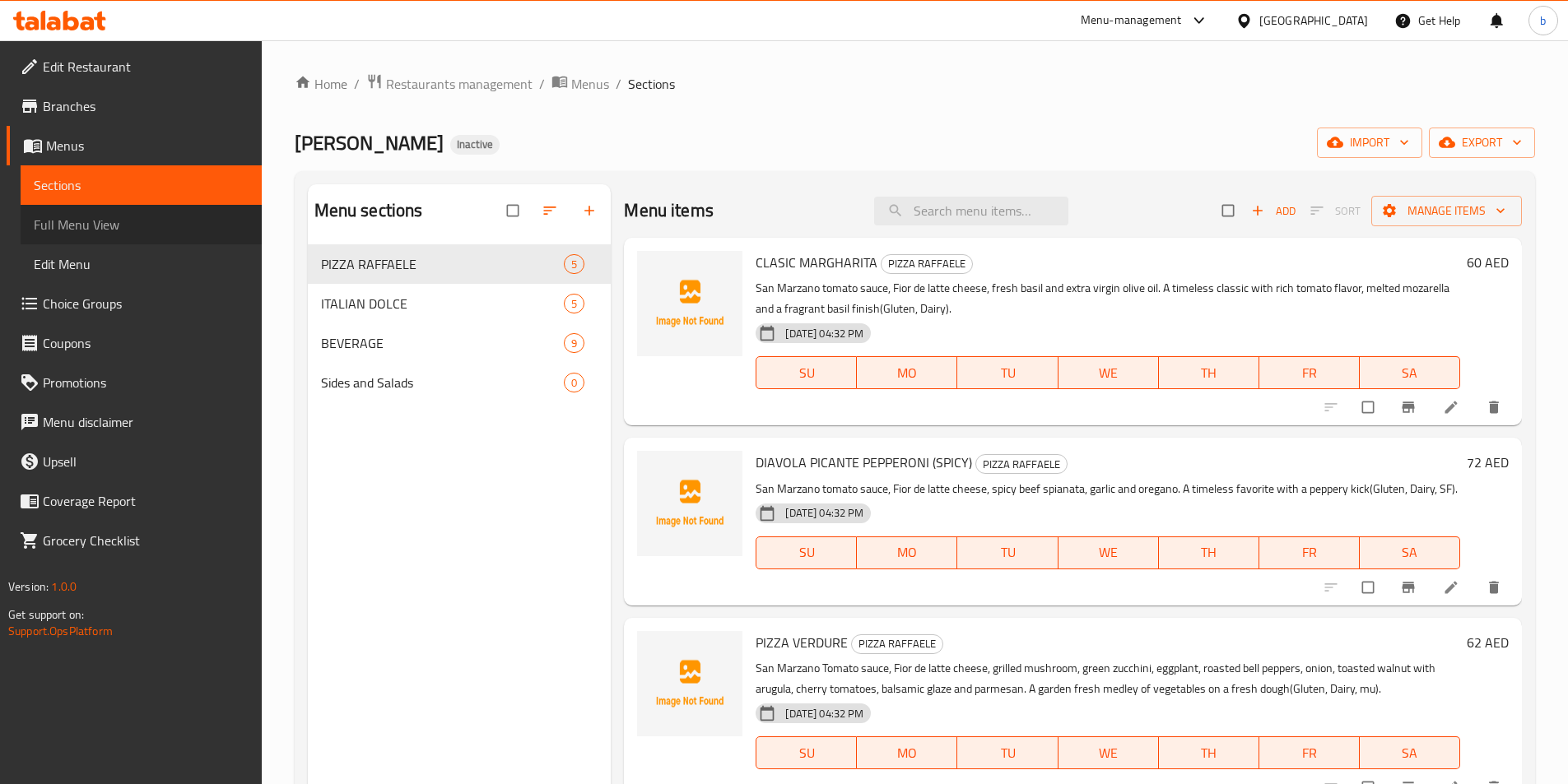
click at [173, 227] on span "Full Menu View" at bounding box center [142, 225] width 215 height 20
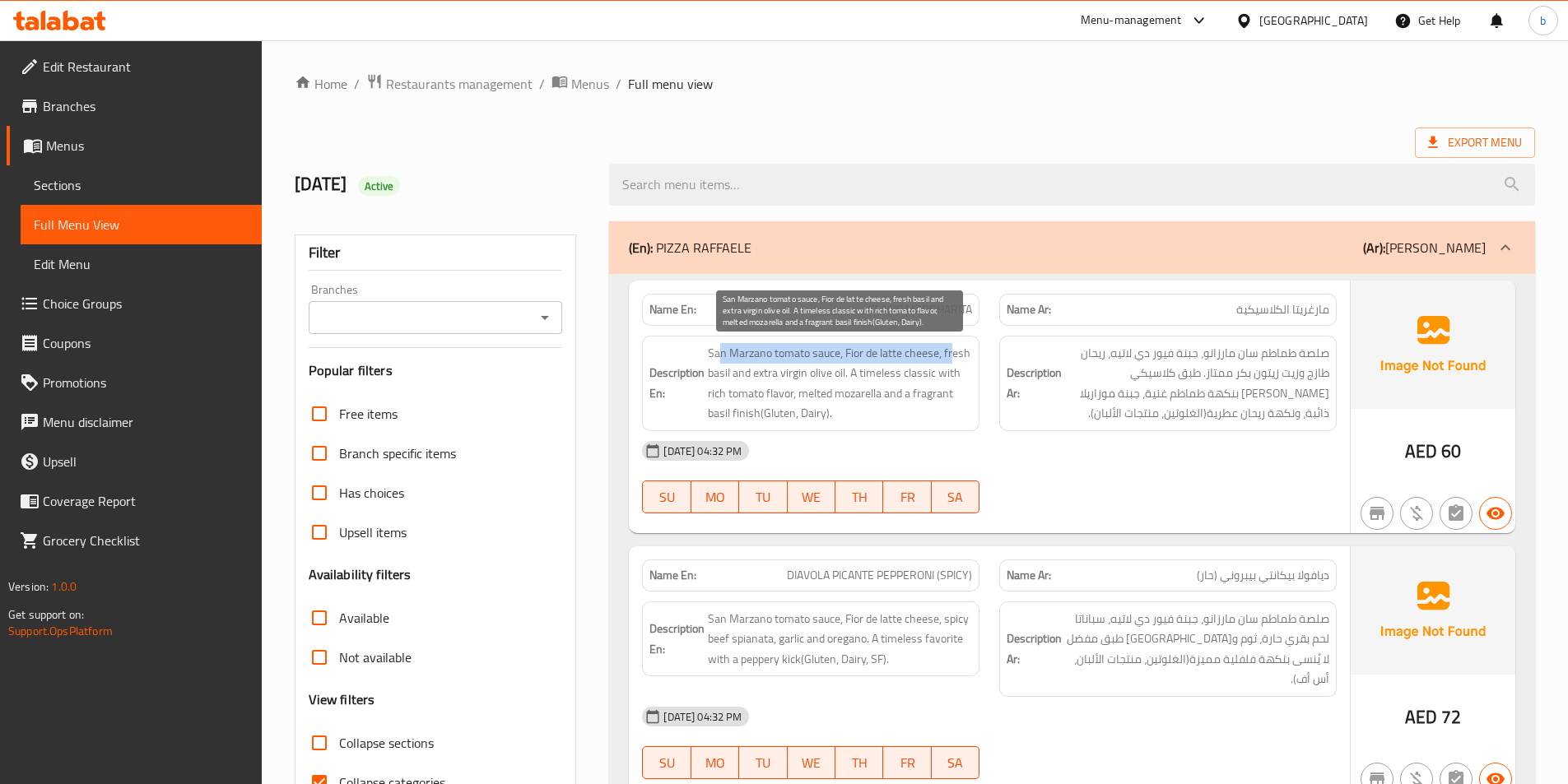
drag, startPoint x: 721, startPoint y: 351, endPoint x: 954, endPoint y: 359, distance: 233.1
click at [954, 359] on span "San Marzano tomato sauce, Fior de latte cheese, fresh basil and extra virgin ol…" at bounding box center [840, 383] width 265 height 81
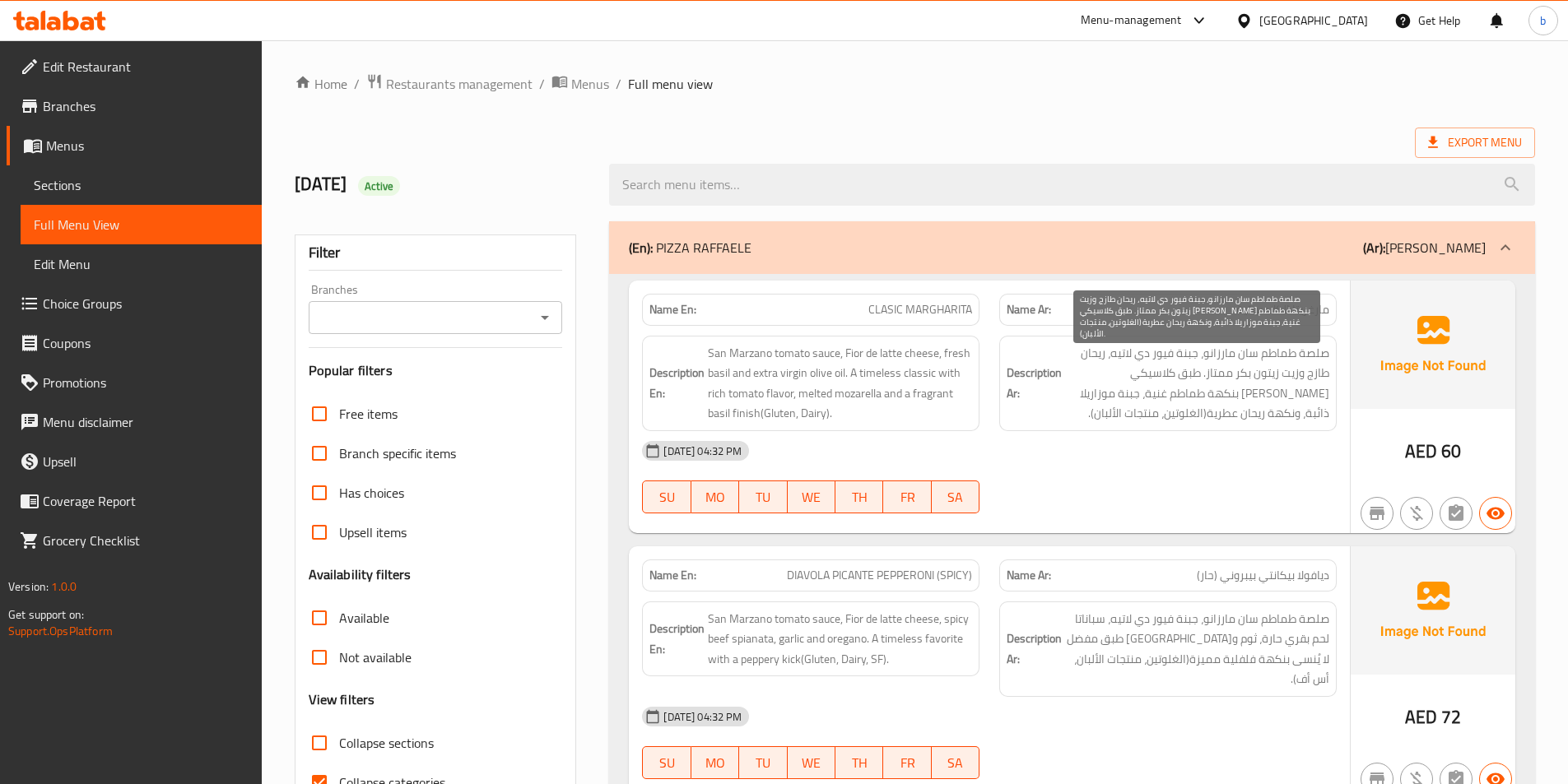
click at [1191, 363] on span "صلصة طماطم سان مارزانو، جبنة فيور دي لاتيه، ريحان طازج وزيت زيتون بكر ممتاز. طب…" at bounding box center [1197, 383] width 265 height 81
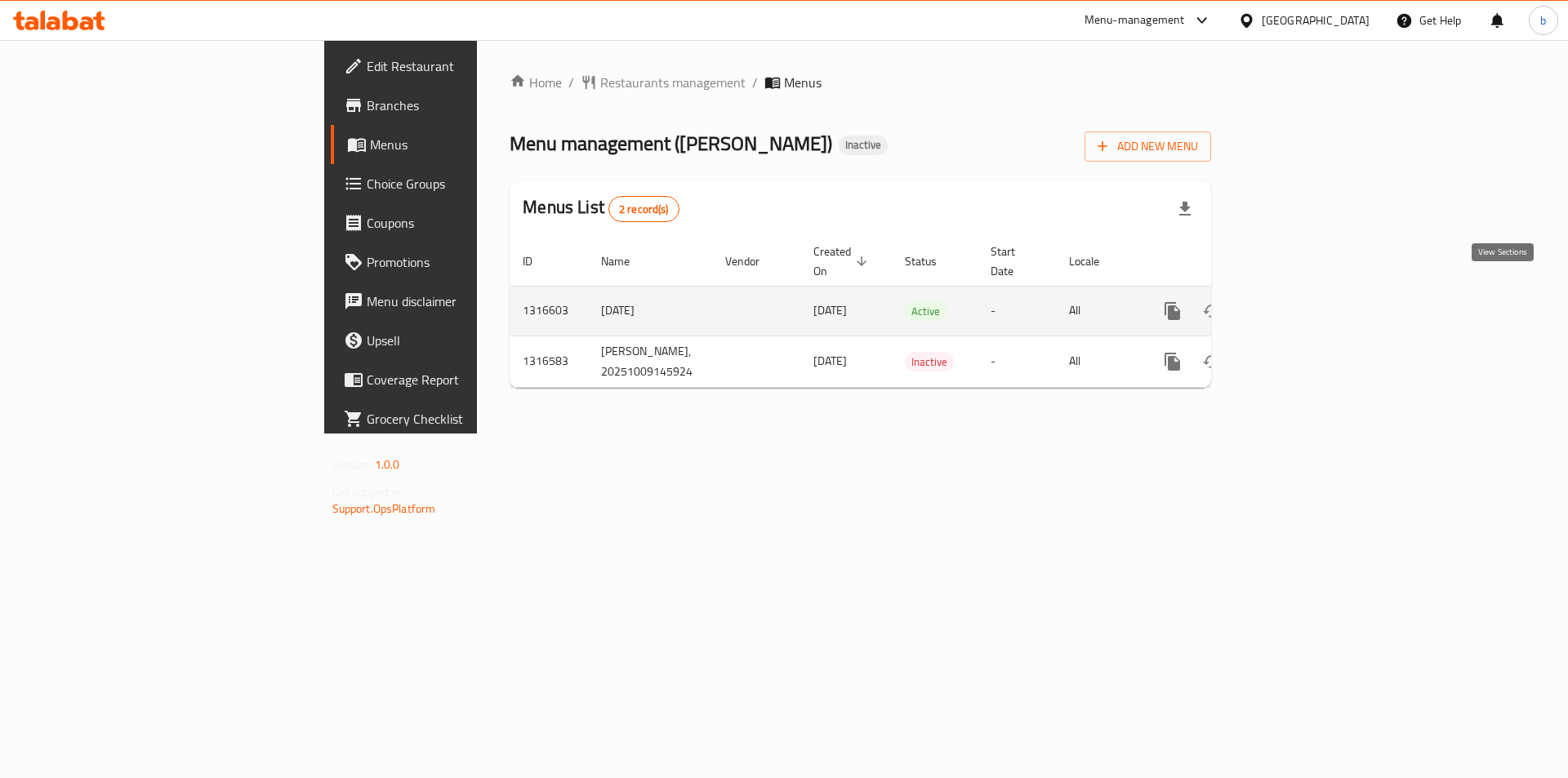
click at [1310, 292] on link "enhanced table" at bounding box center [1291, 311] width 39 height 39
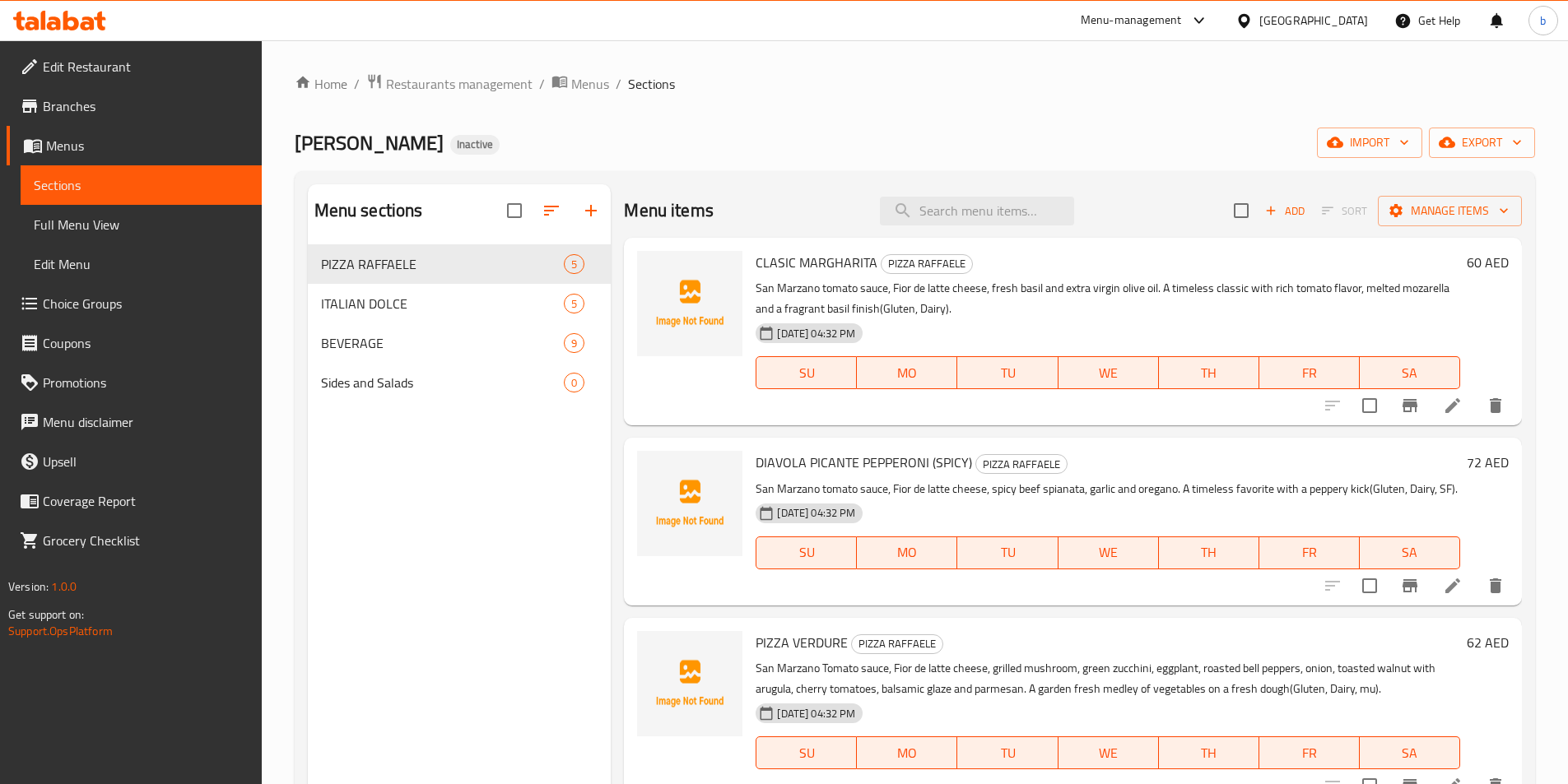
click at [1457, 411] on li at bounding box center [1452, 405] width 46 height 29
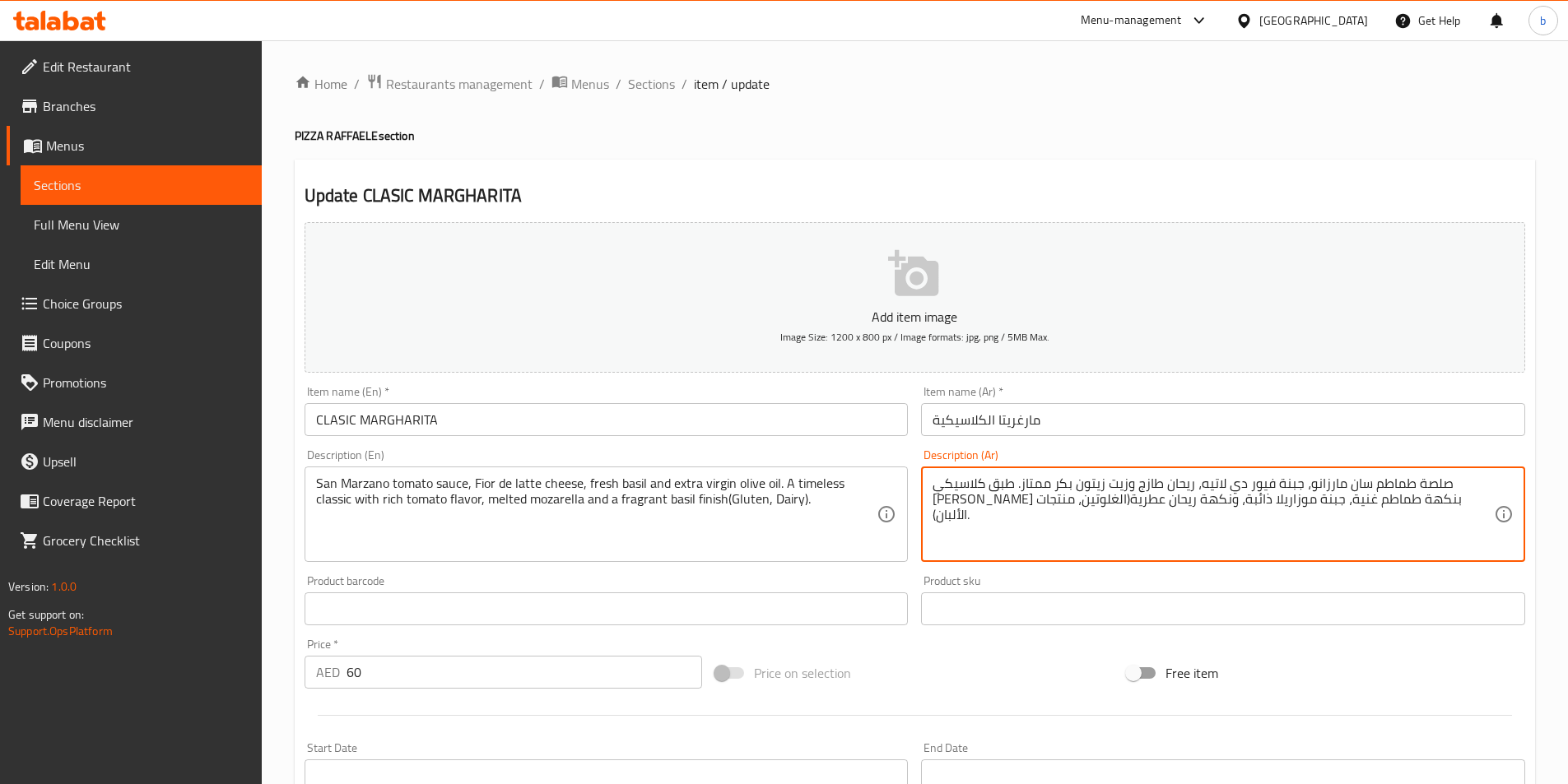
drag, startPoint x: 1045, startPoint y: 484, endPoint x: 1076, endPoint y: 488, distance: 31.3
click at [1040, 486] on textarea "صلصة طماطم سان مارزانو، جبنة فيور دي لاتيه، ريحان طازج وزيت زيتون بكر أكسترا. ط…" at bounding box center [1213, 515] width 561 height 78
drag, startPoint x: 934, startPoint y: 484, endPoint x: 955, endPoint y: 476, distance: 22.5
click at [955, 476] on textarea "صلصة طماطم سان مارزانو، جبنة فيور دي لاتيه، ريحان طازج وزيت زيتون بكر أكسترا. ط…" at bounding box center [1213, 515] width 561 height 78
paste textarea "ايمليس"
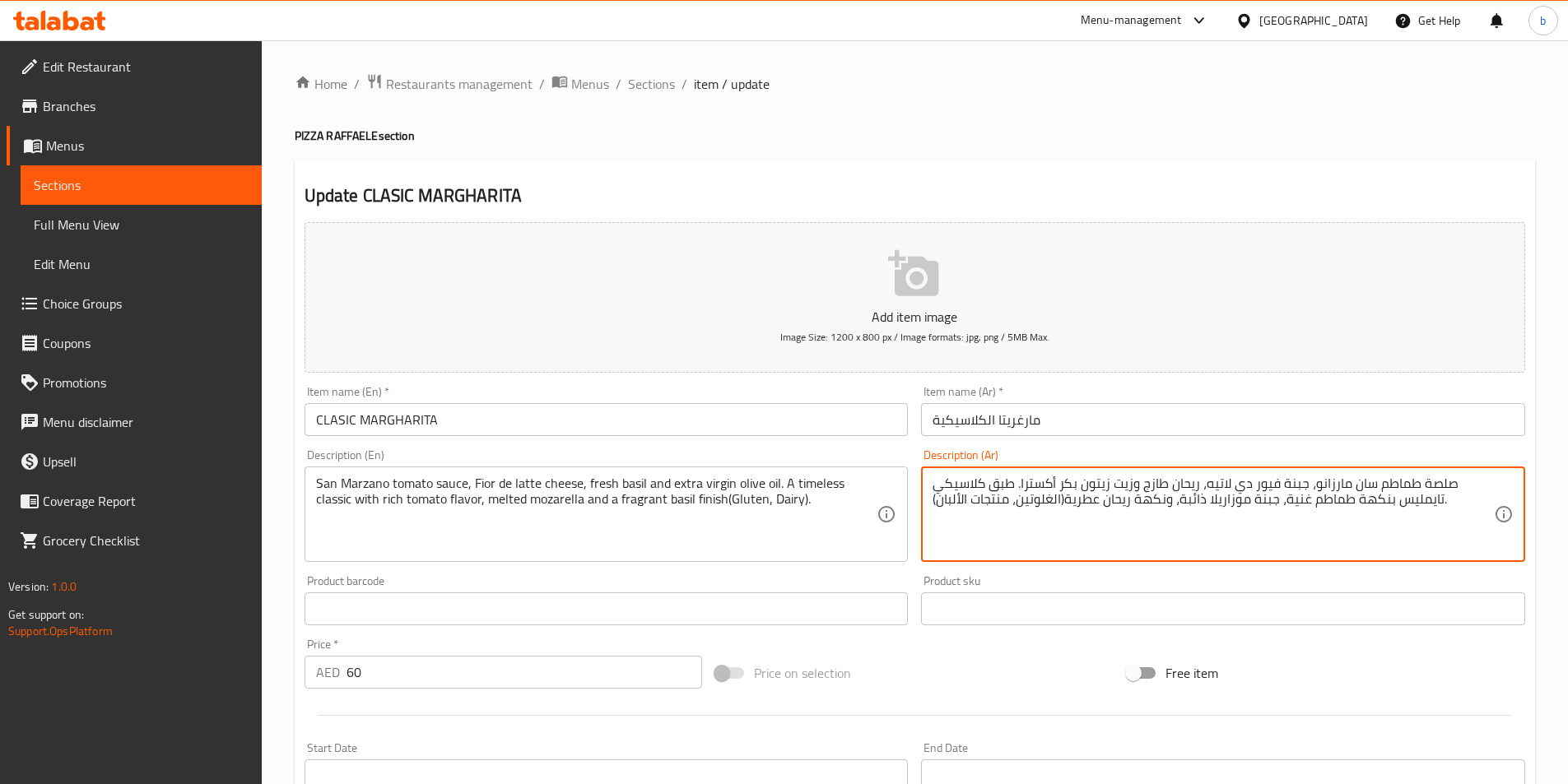
click at [1318, 510] on textarea "صلصة طماطم سان مارزانو، جبنة فيور دي لاتيه، ريحان طازج وزيت زيتون بكر أكسترا. ط…" at bounding box center [1213, 515] width 561 height 78
click at [1232, 495] on textarea "صلصة طماطم سان مارزانو، جبنة فيور دي لاتيه، ريحان طازج وزيت زيتون بكر أكسترا. ط…" at bounding box center [1213, 515] width 561 height 78
click at [1116, 509] on textarea "صلصة طماطم سان مارزانو، جبنة فيور دي لاتيه، ريحان طازج وزيت زيتون بكر أكسترا. ط…" at bounding box center [1213, 515] width 561 height 78
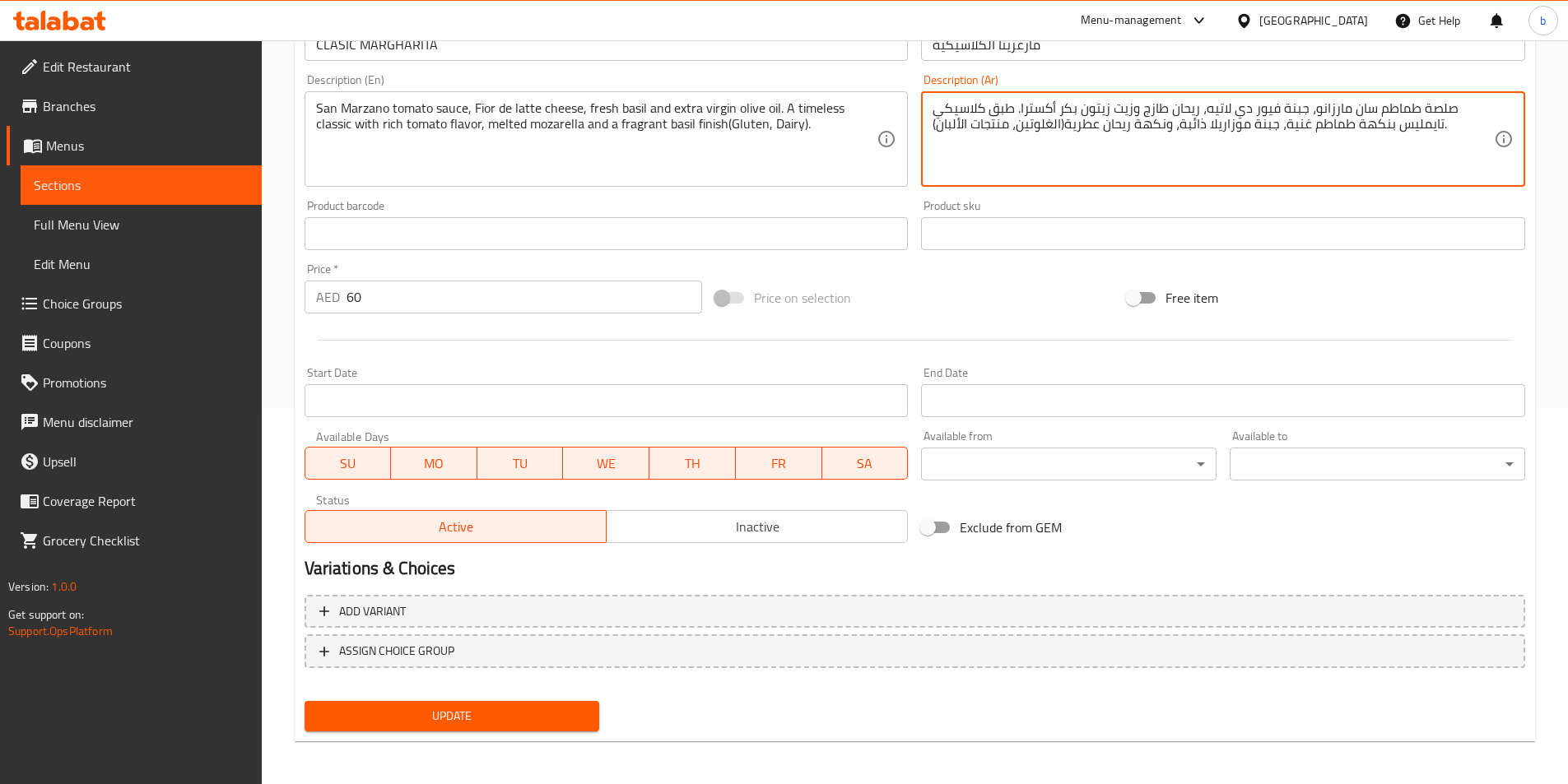
scroll to position [379, 0]
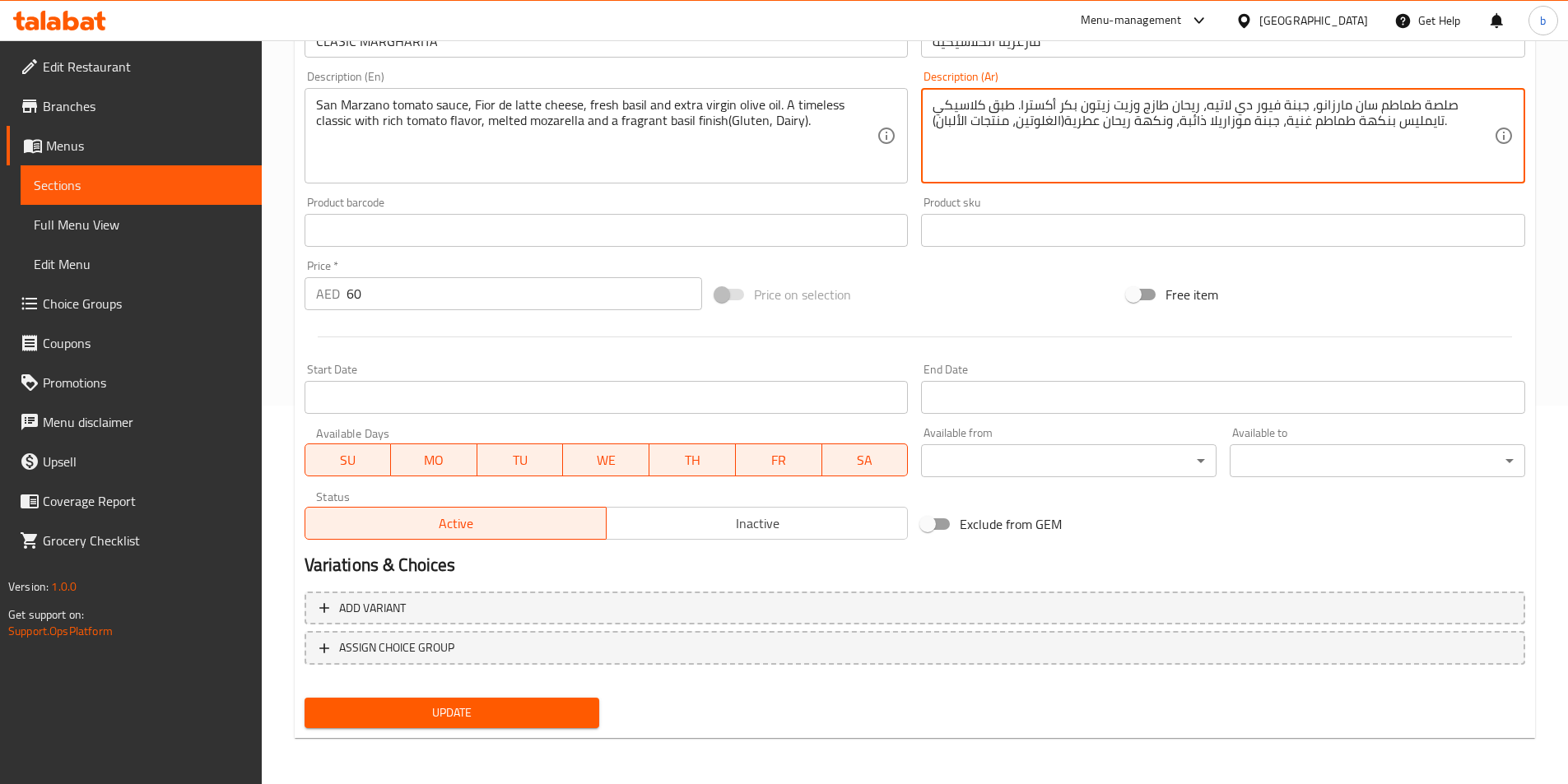
click at [556, 712] on span "Update" at bounding box center [452, 713] width 269 height 21
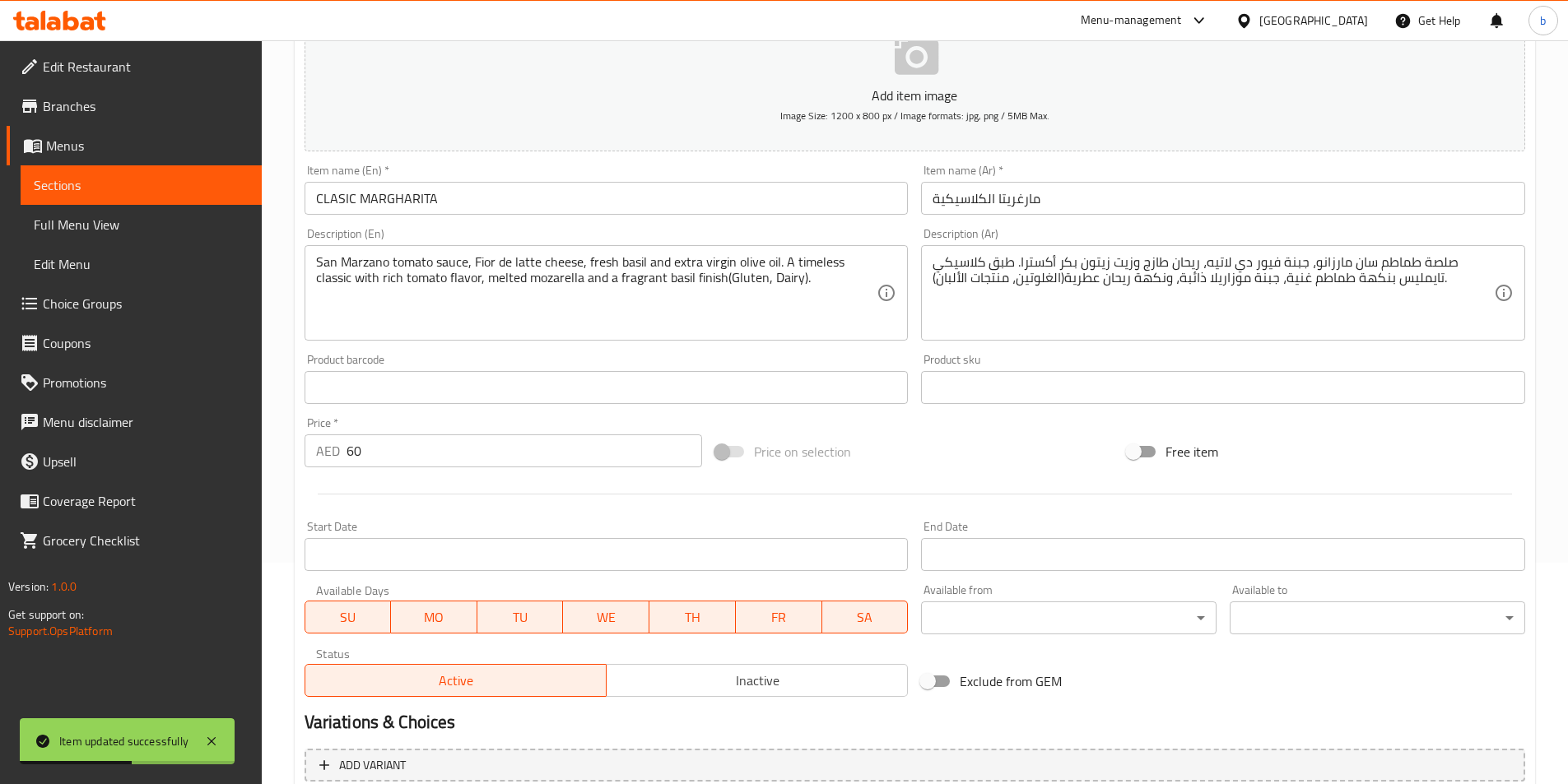
scroll to position [214, 0]
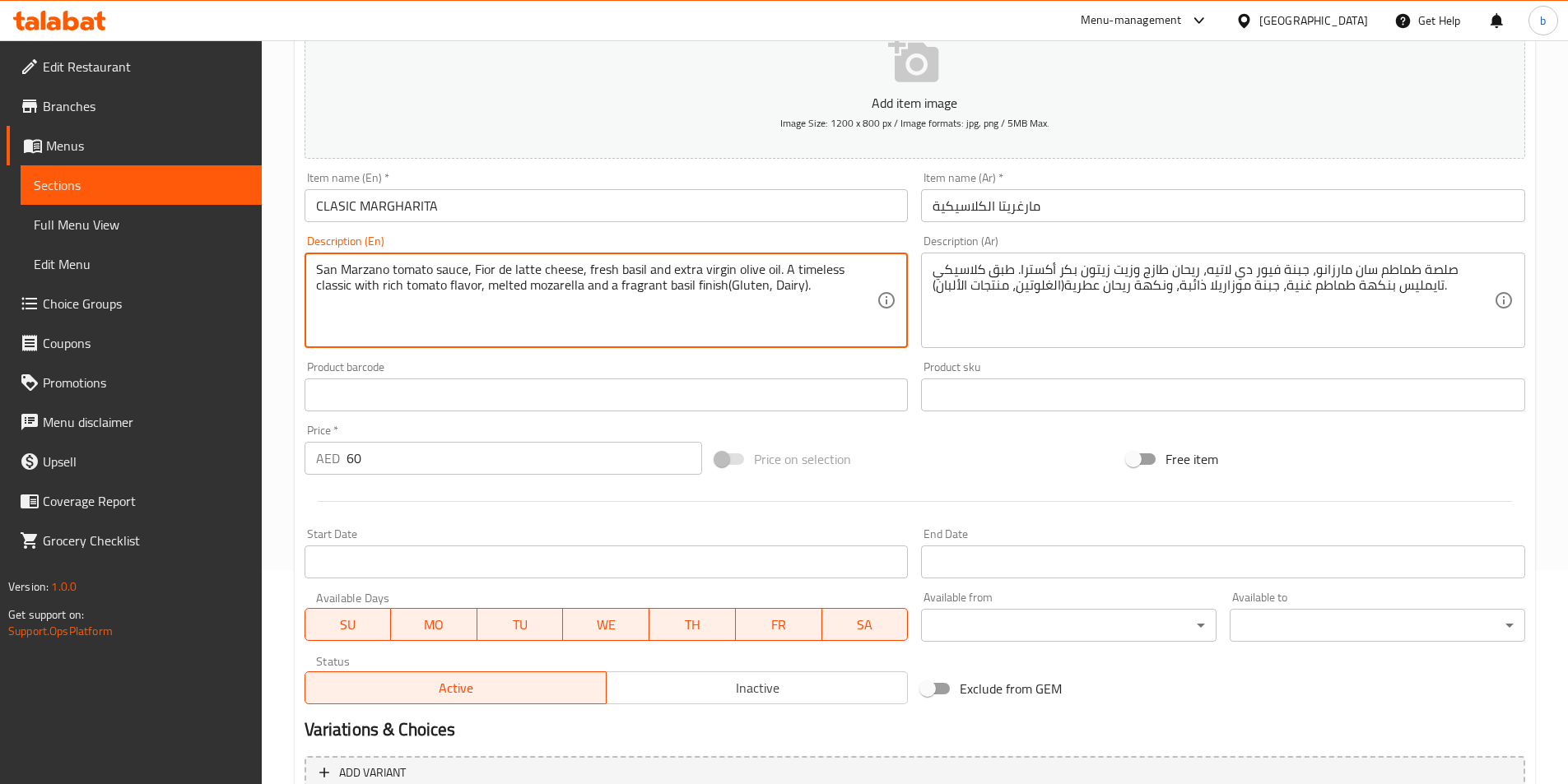
drag, startPoint x: 722, startPoint y: 285, endPoint x: 608, endPoint y: 288, distance: 114.0
drag, startPoint x: 605, startPoint y: 286, endPoint x: 585, endPoint y: 304, distance: 26.9
click at [585, 304] on textarea "San Marzano tomato sauce, Fior de latte cheese, fresh basil and extra virgin ol…" at bounding box center [597, 301] width 561 height 78
drag, startPoint x: 617, startPoint y: 283, endPoint x: 722, endPoint y: 295, distance: 105.7
click at [722, 295] on textarea "San Marzano tomato sauce, Fior de latte cheese, fresh basil and extra virgin ol…" at bounding box center [597, 301] width 561 height 78
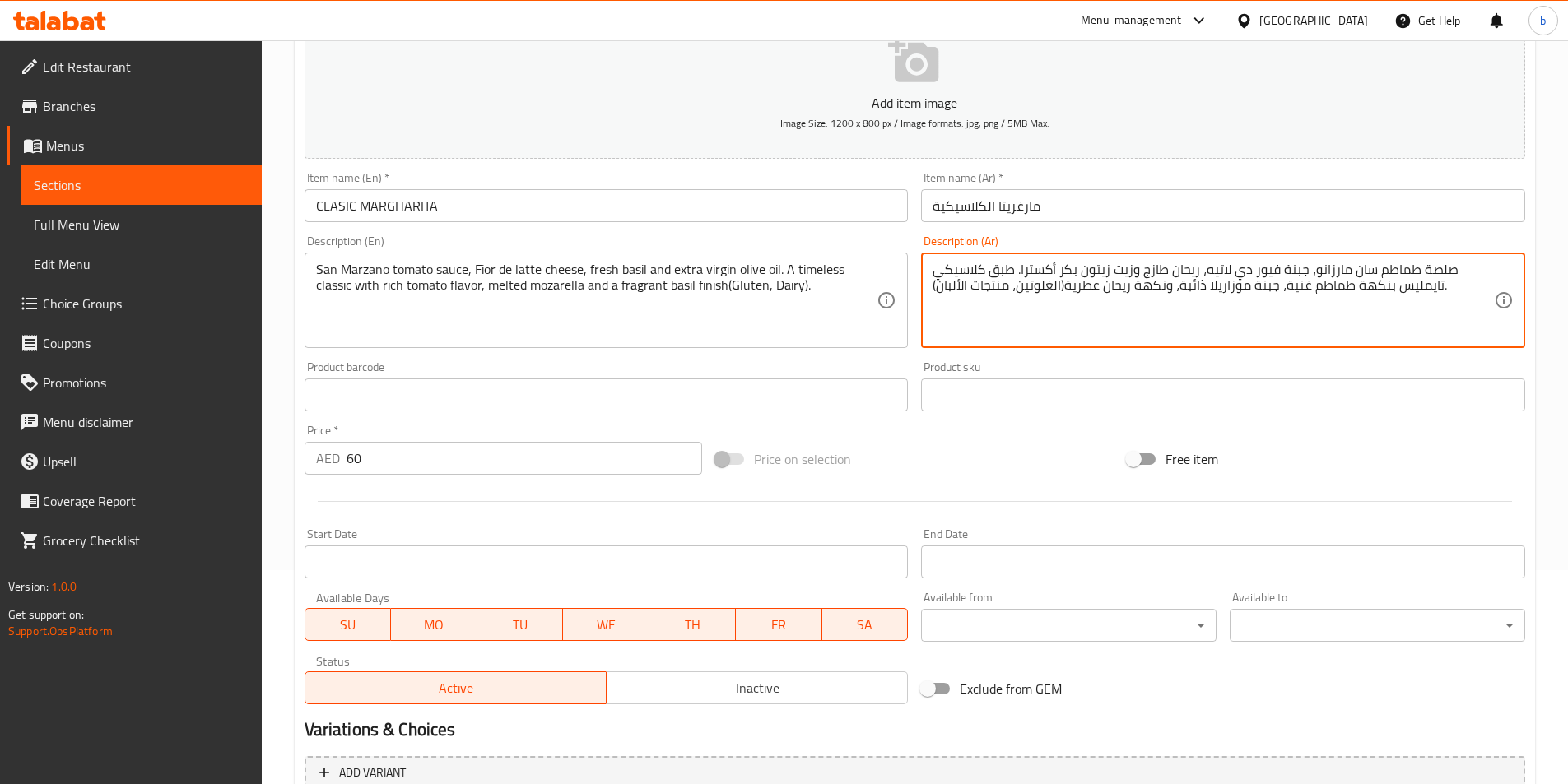
drag, startPoint x: 1133, startPoint y: 285, endPoint x: 1166, endPoint y: 293, distance: 34.0
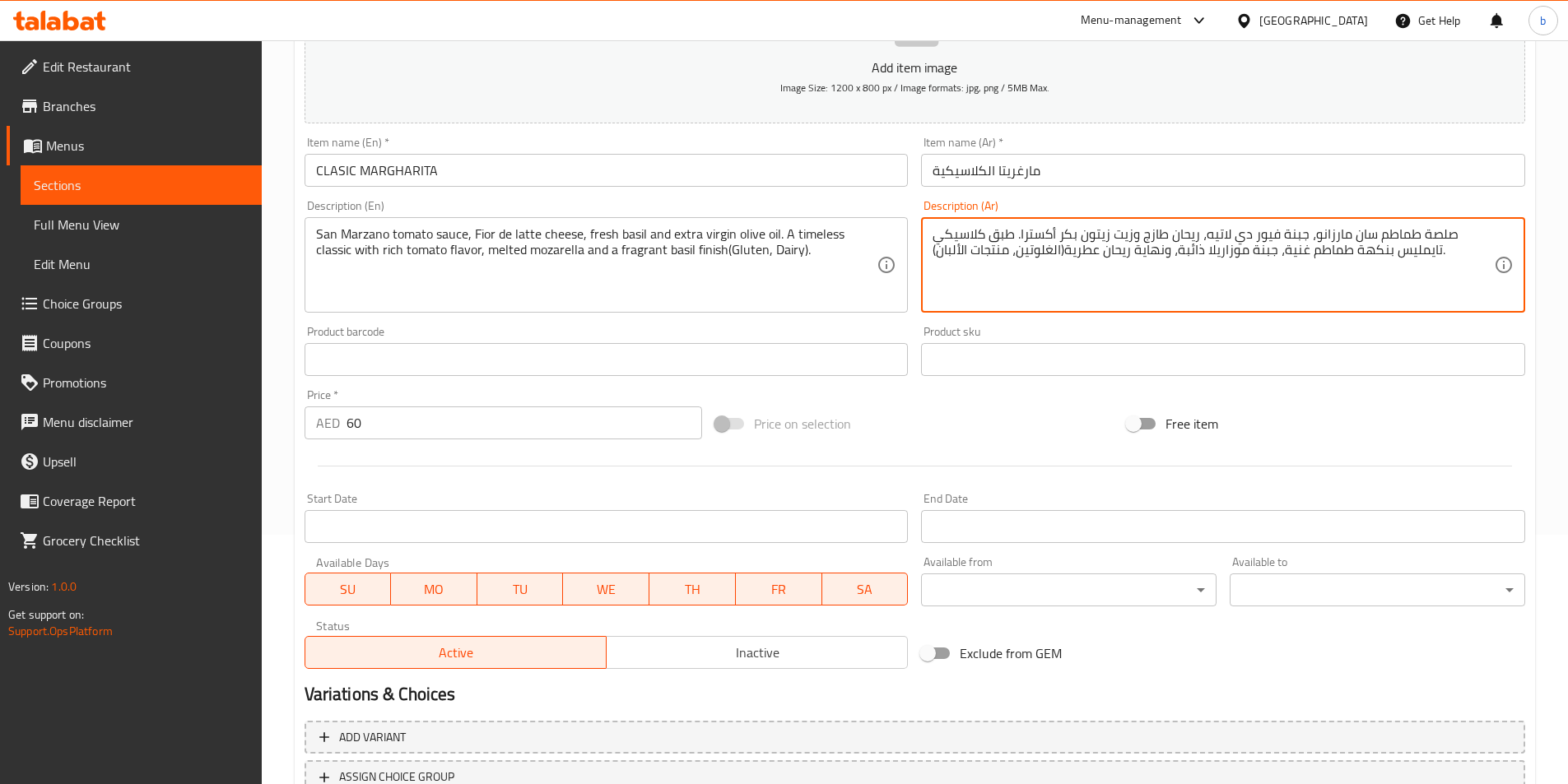
scroll to position [132, 0]
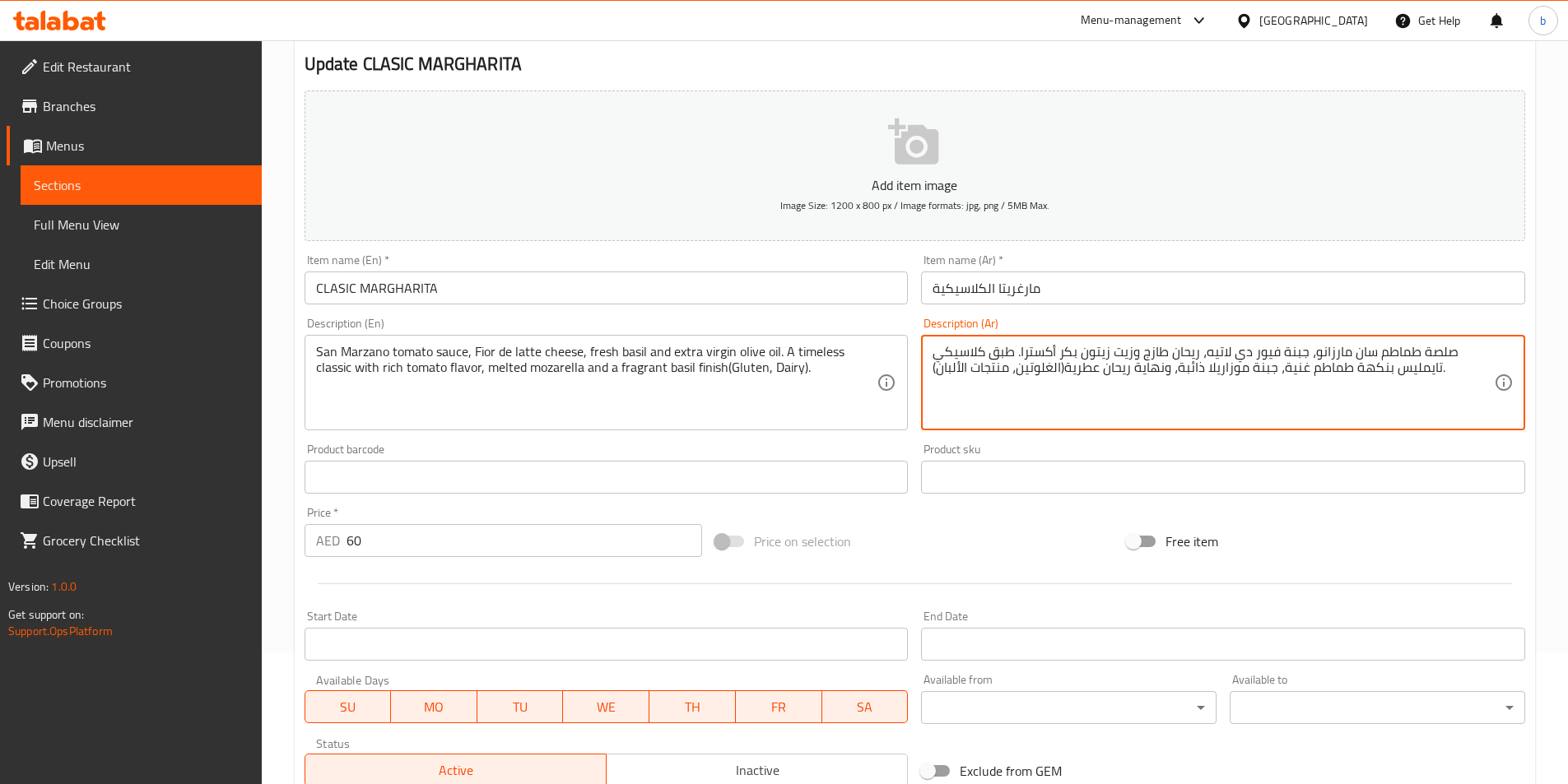
type textarea "صلصة طماطم سان مارزانو، جبنة فيور دي لاتيه، ريحان طازج وزيت زيتون بكر أكسترا. ط…"
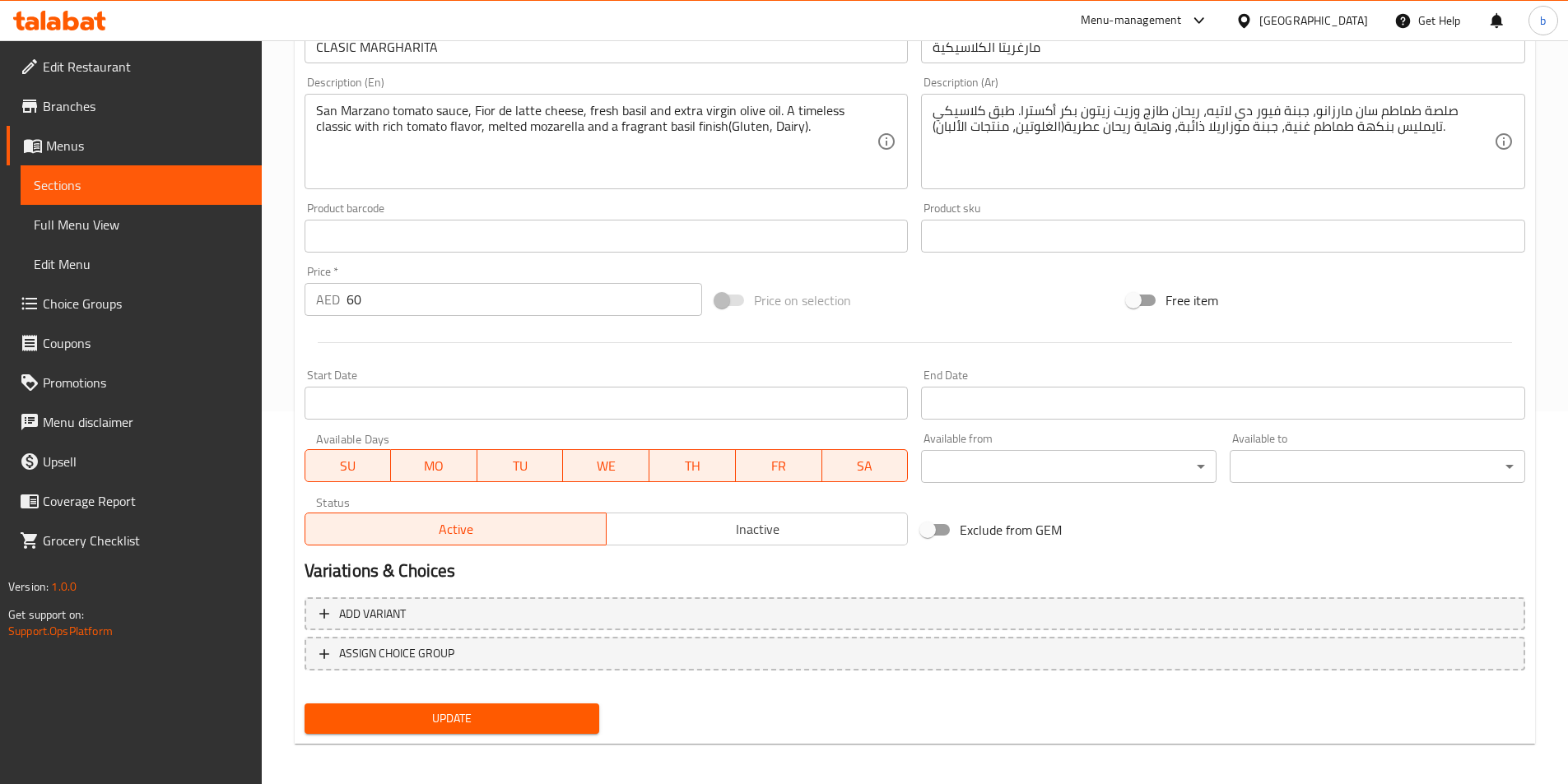
scroll to position [379, 0]
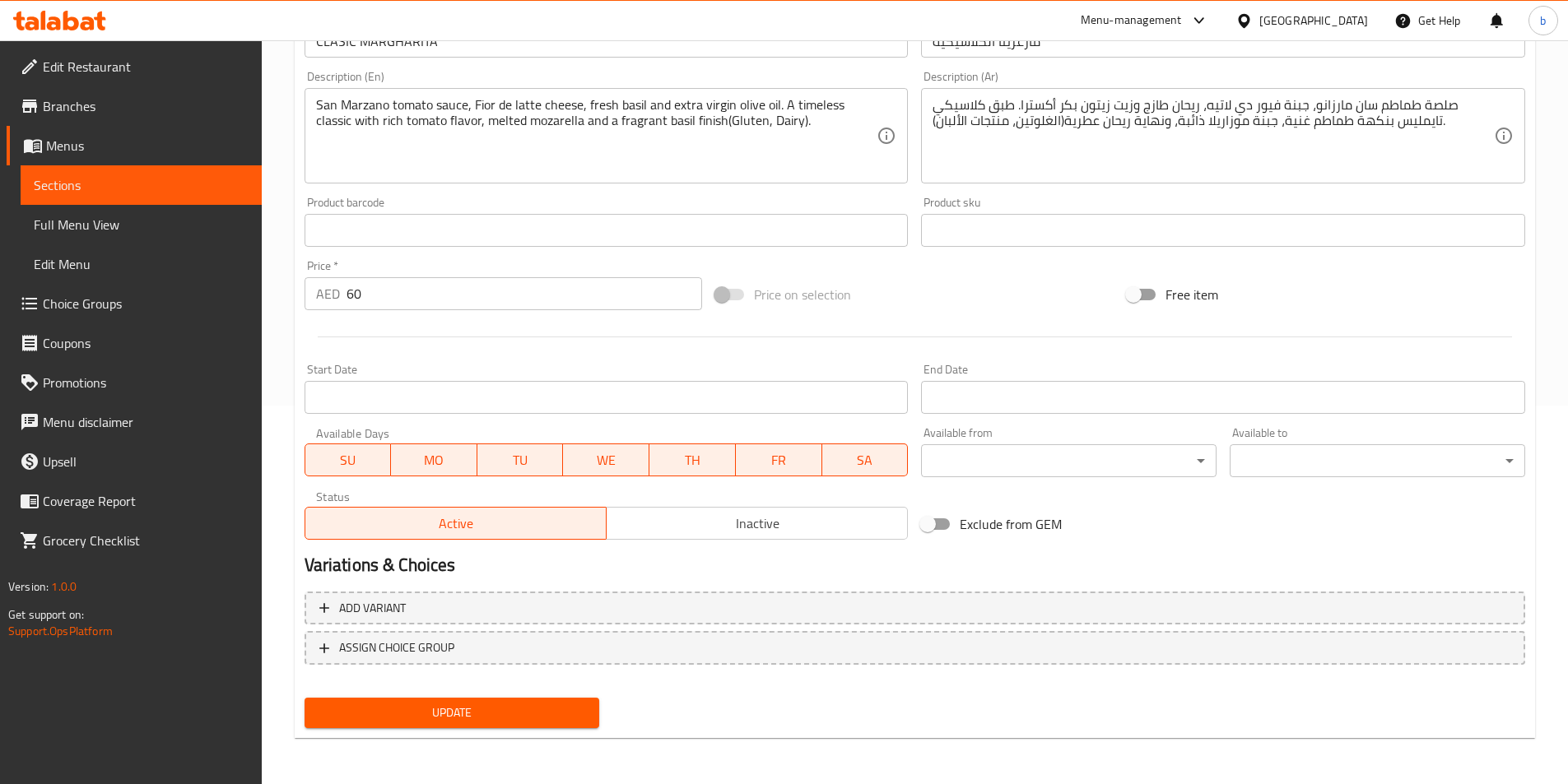
click at [340, 722] on span "Update" at bounding box center [452, 713] width 269 height 21
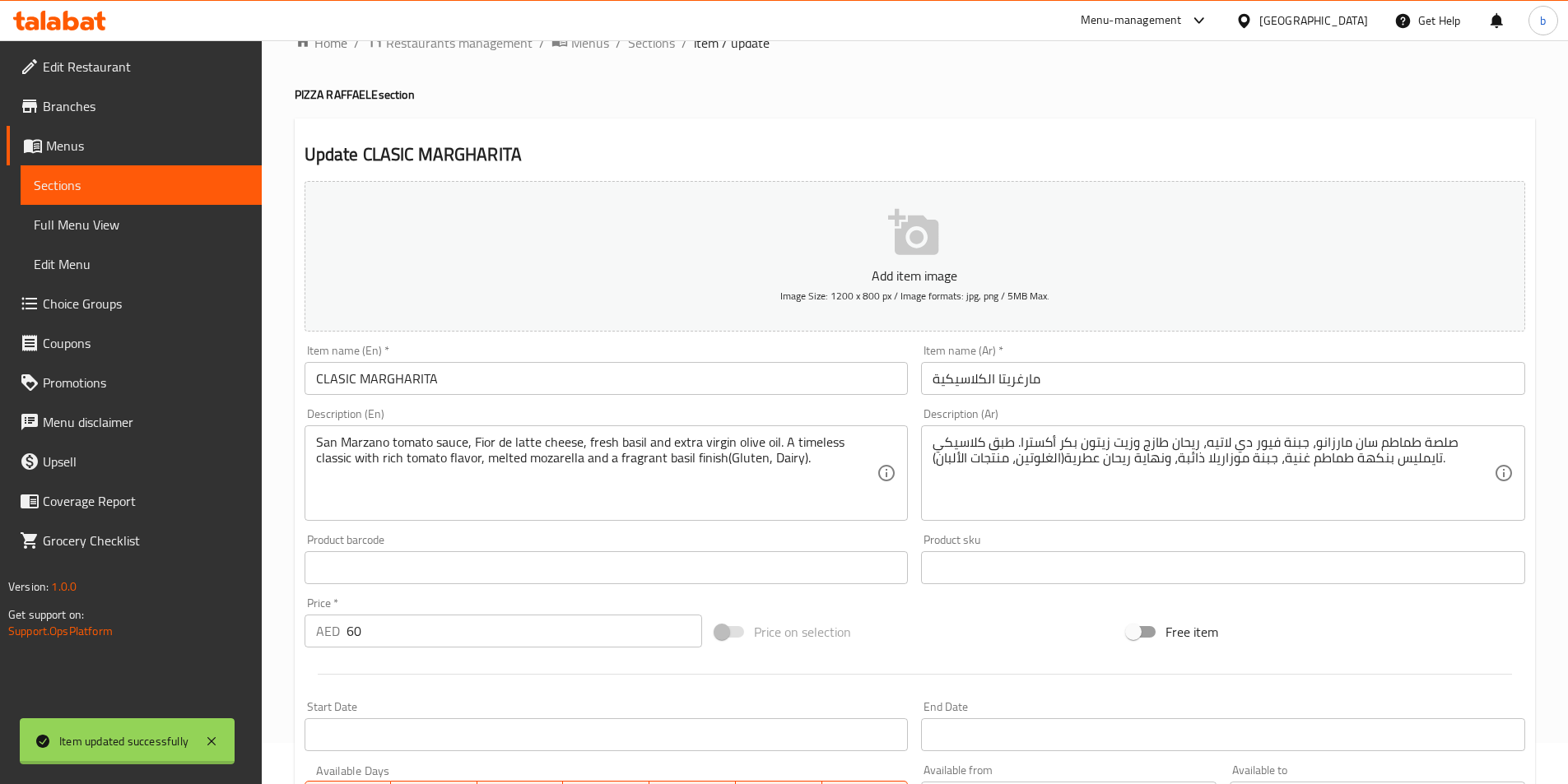
scroll to position [0, 0]
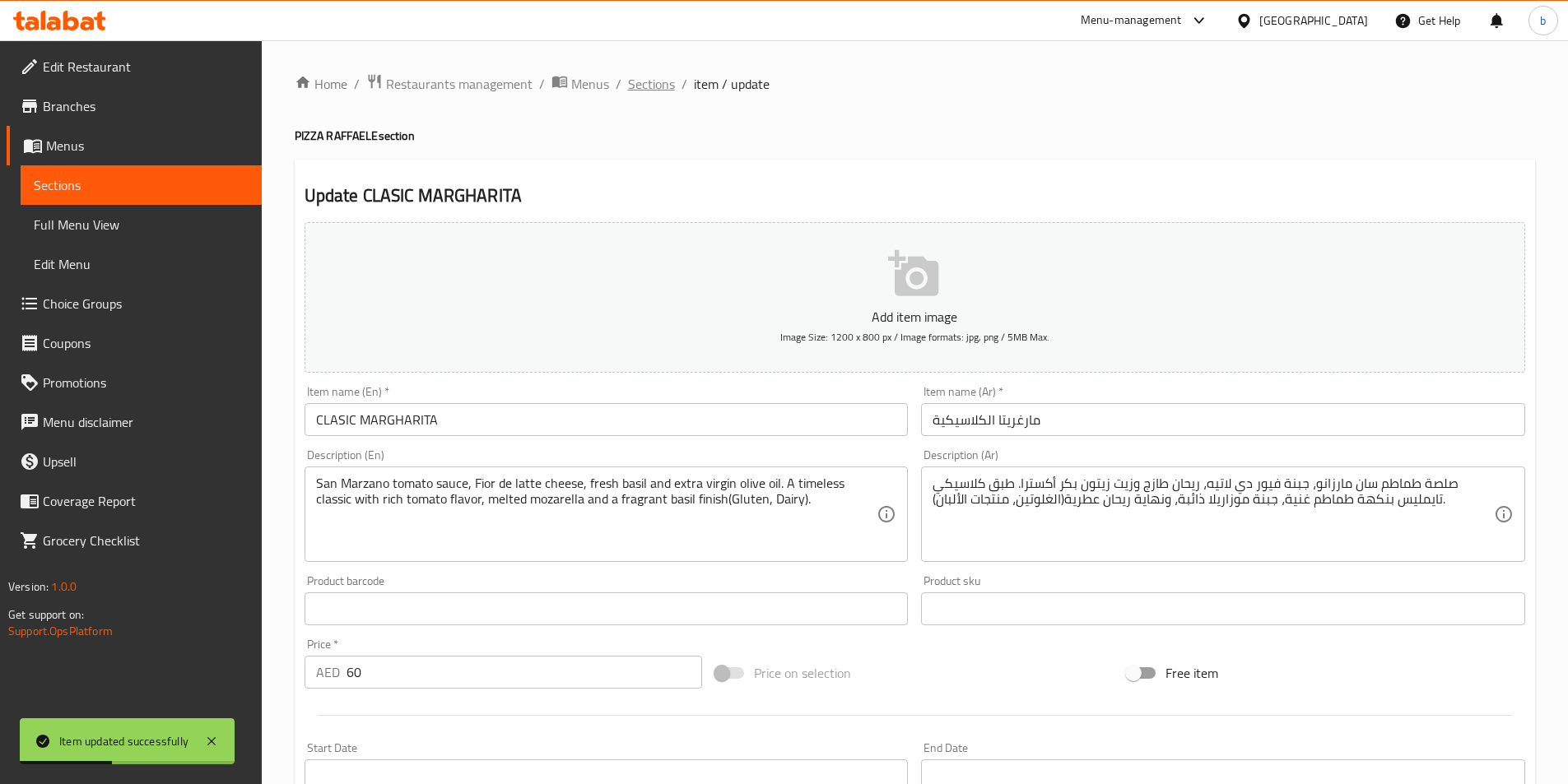
click at [645, 80] on span "Sections" at bounding box center [651, 84] width 47 height 20
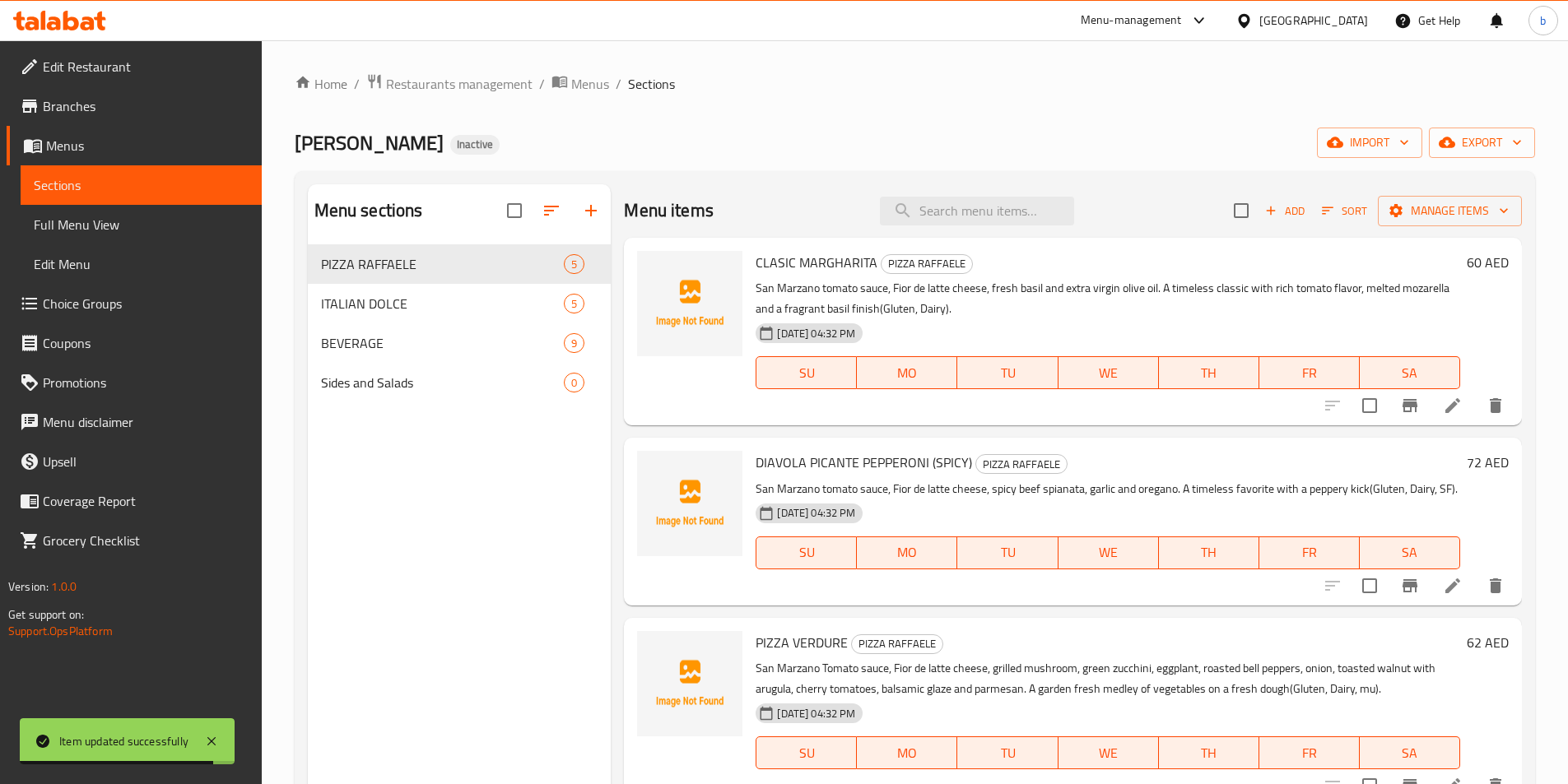
click at [1429, 600] on li at bounding box center [1452, 586] width 46 height 29
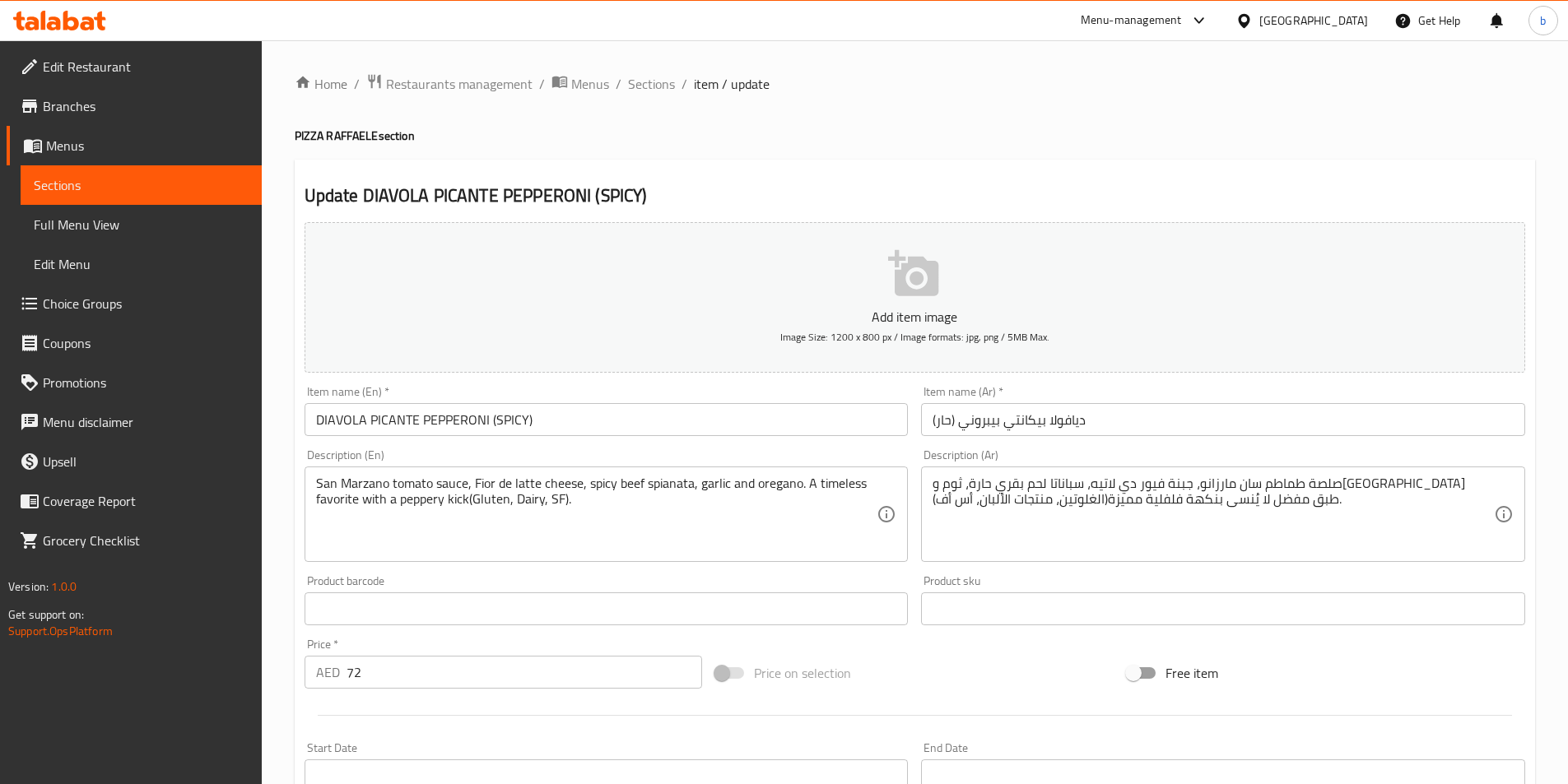
click at [644, 556] on div "San Marzano tomato sauce, Fior de latte cheese, spicy beef spianata, garlic and…" at bounding box center [606, 515] width 604 height 96
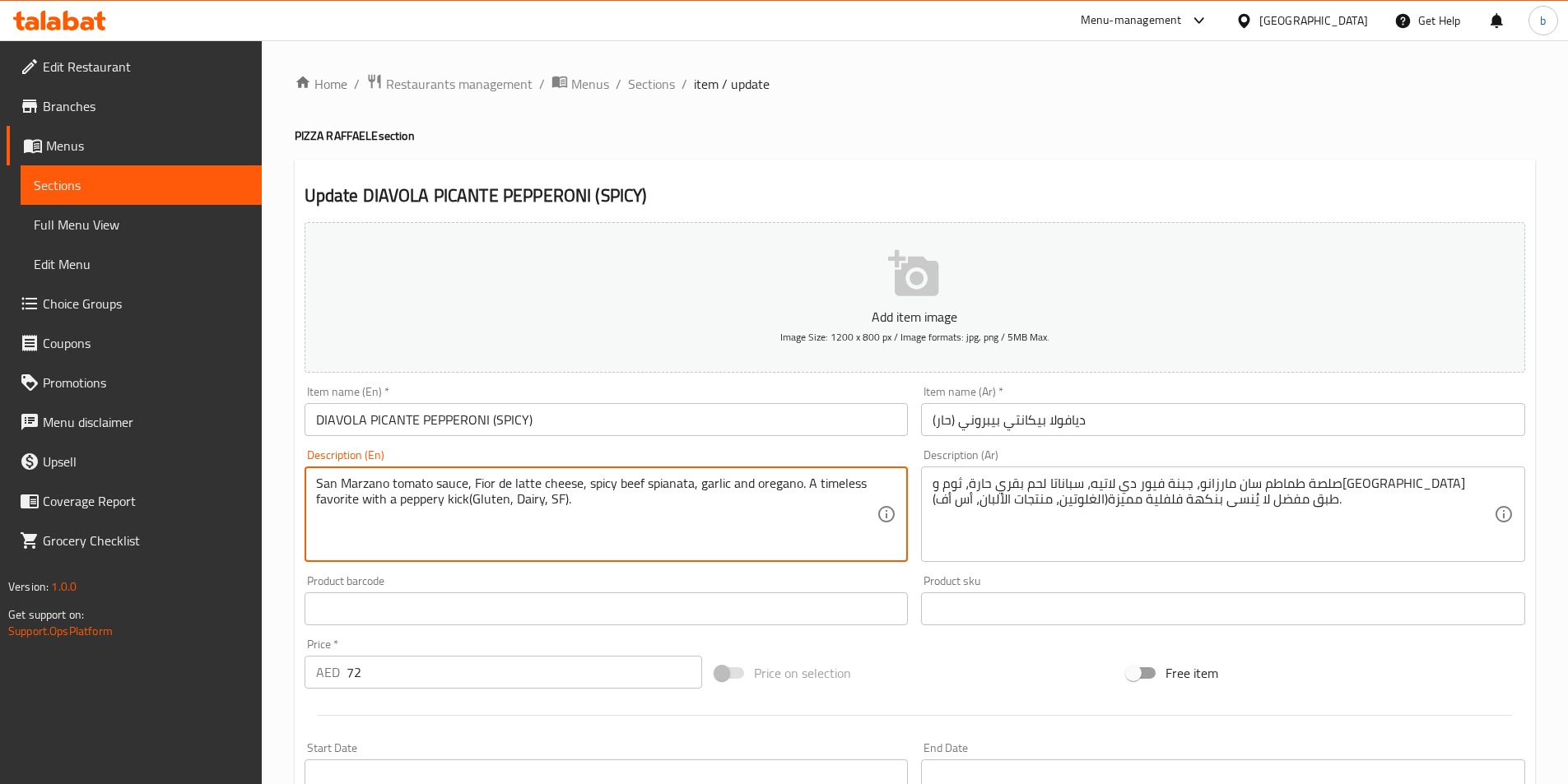
drag, startPoint x: 534, startPoint y: 481, endPoint x: 532, endPoint y: 513, distance: 32.1
click at [532, 513] on textarea "San Marzano tomato sauce, Fior de latte cheese, spicy beef spianata, garlic and…" at bounding box center [597, 515] width 561 height 78
click at [548, 511] on textarea "San Marzano tomato sauce, Fior de latte cheese, spicy beef spianata, garlic and…" at bounding box center [597, 515] width 561 height 78
click at [554, 506] on textarea "San Marzano tomato sauce, Fior de latte cheese, spicy beef spianata, garlic and…" at bounding box center [597, 515] width 561 height 78
click at [554, 484] on textarea "San Marzano tomato sauce, Fior de latte cheese, spicy beef spianata, garlic and…" at bounding box center [597, 515] width 561 height 78
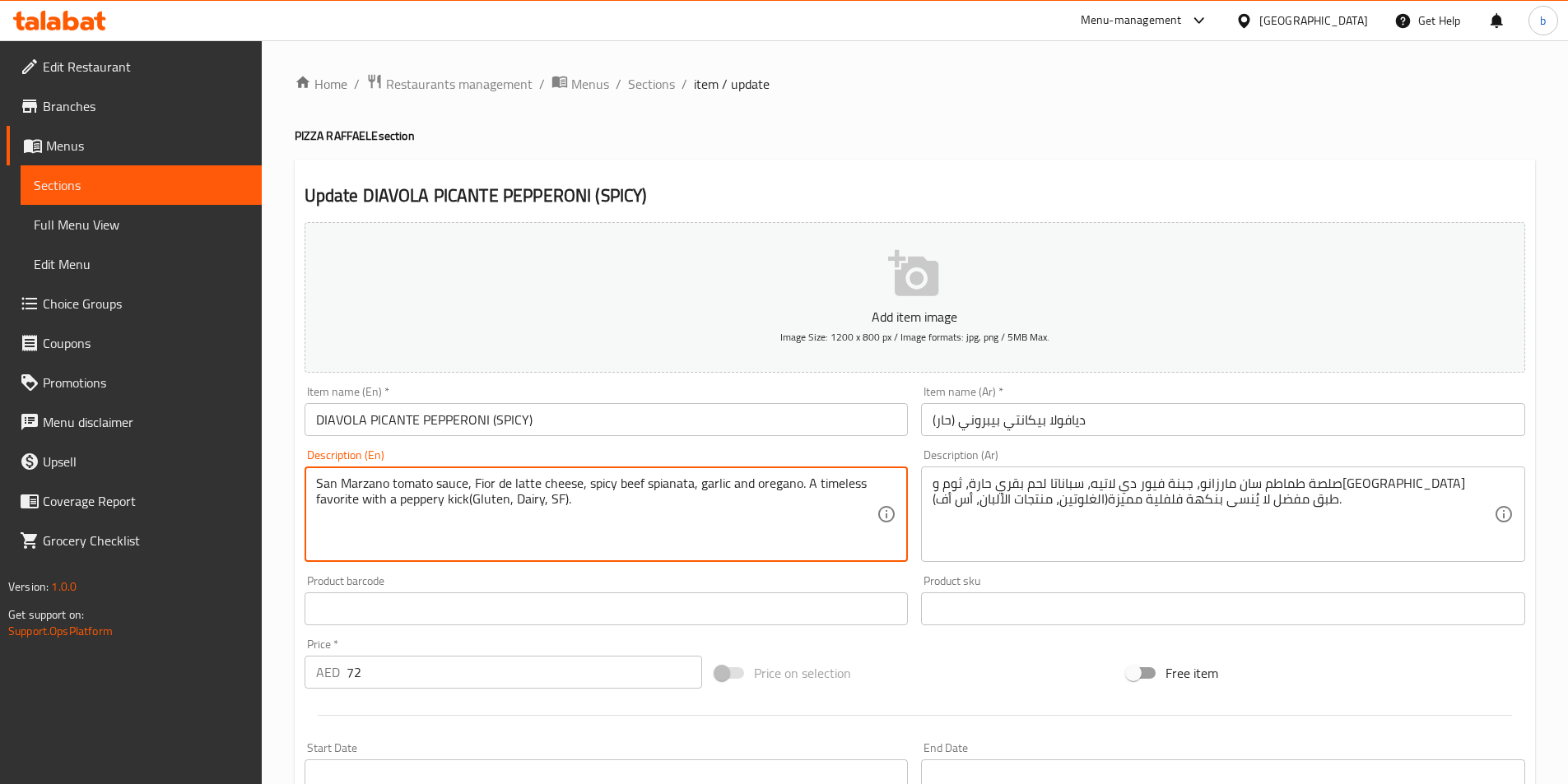
click at [563, 498] on textarea "San Marzano tomato sauce, Fior de latte cheese, spicy beef spianata, garlic and…" at bounding box center [597, 515] width 561 height 78
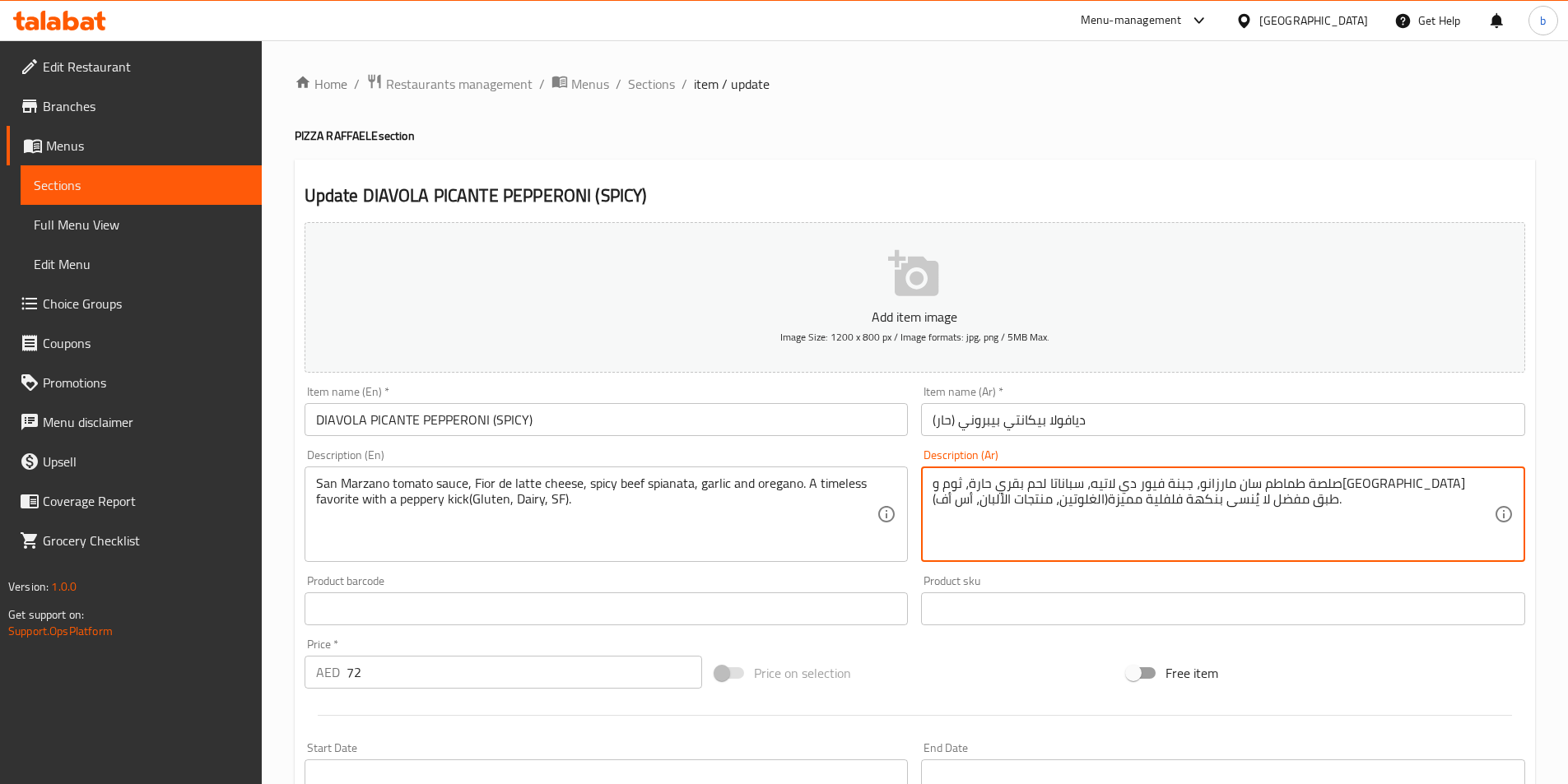
drag, startPoint x: 1108, startPoint y: 505, endPoint x: 1139, endPoint y: 504, distance: 31.0
click at [1041, 486] on textarea "صلصة طماطم سان مارزانو، جبنة فيور دي لاتيه، سباناتا لحم بقري حارة، ثوم وأوريجان…" at bounding box center [1213, 515] width 561 height 78
drag, startPoint x: 1225, startPoint y: 501, endPoint x: 940, endPoint y: 475, distance: 286.2
click at [940, 475] on textarea "صلصة طماطم سان مارزانو، جبنة فيور دي لاتيه، سباناتا لحم بقري حارة، ثوم وأوريجان…" at bounding box center [1213, 515] width 561 height 78
paste textarea "تايمليس"
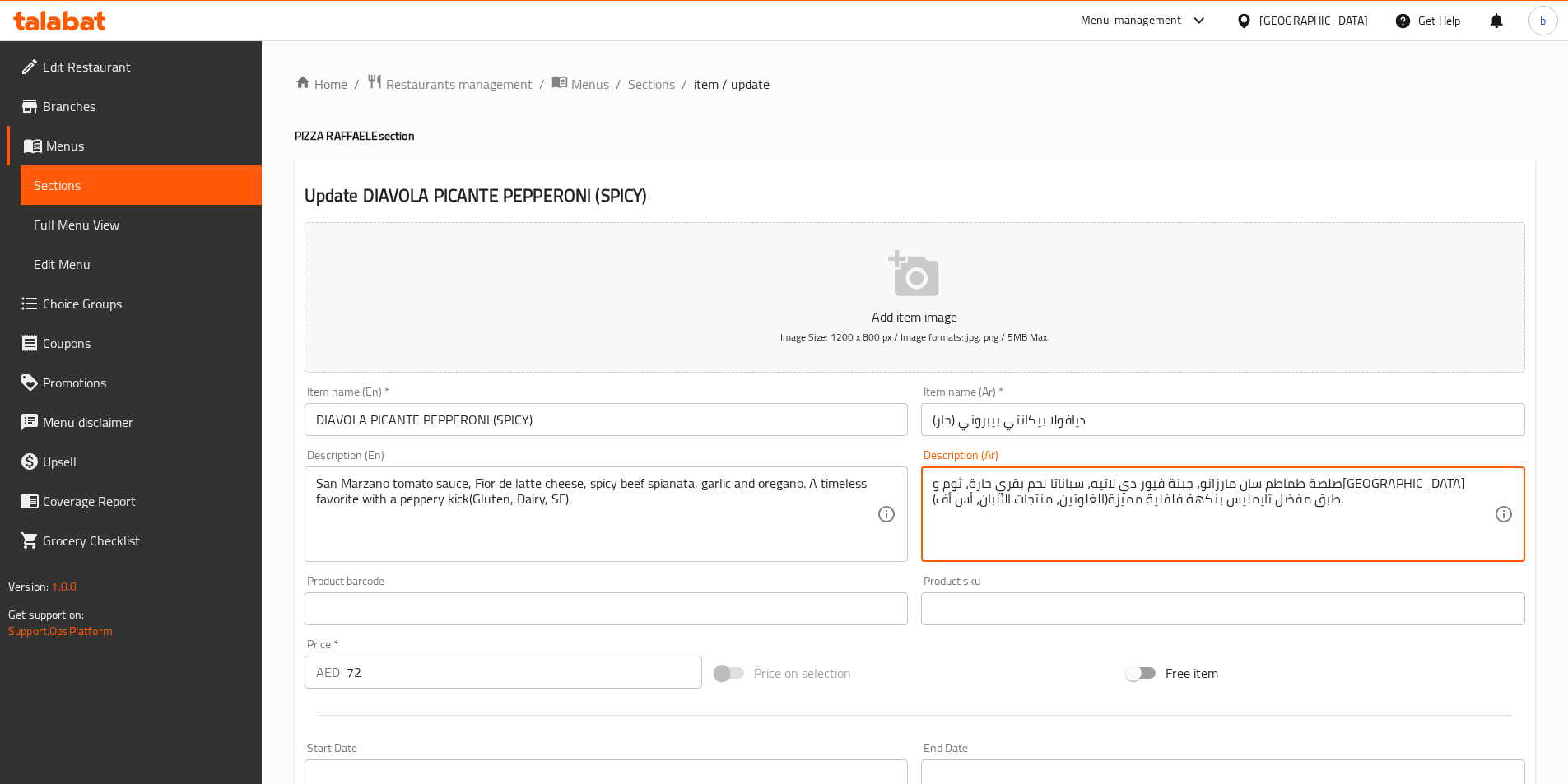
drag, startPoint x: 1185, startPoint y: 503, endPoint x: 1216, endPoint y: 506, distance: 31.1
click at [1216, 506] on textarea "صلصة طماطم سان مارزانو، جبنة فيور دي لاتيه، سباناتا لحم بقري حارة، ثوم وأوريجان…" at bounding box center [1213, 515] width 561 height 78
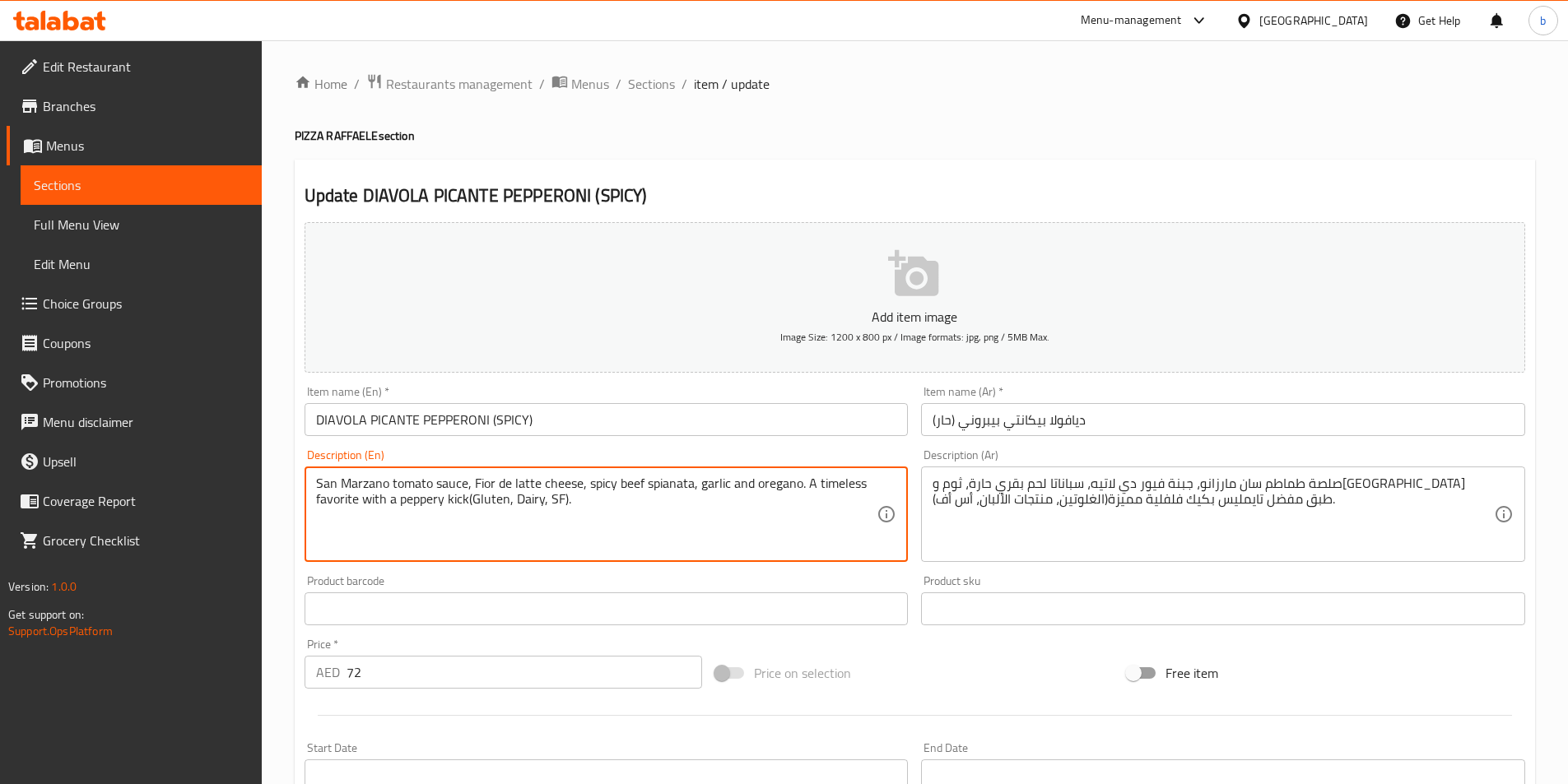
click at [670, 488] on textarea "San Marzano tomato sauce, Fior de latte cheese, spicy beef spianata, garlic and…" at bounding box center [597, 515] width 561 height 78
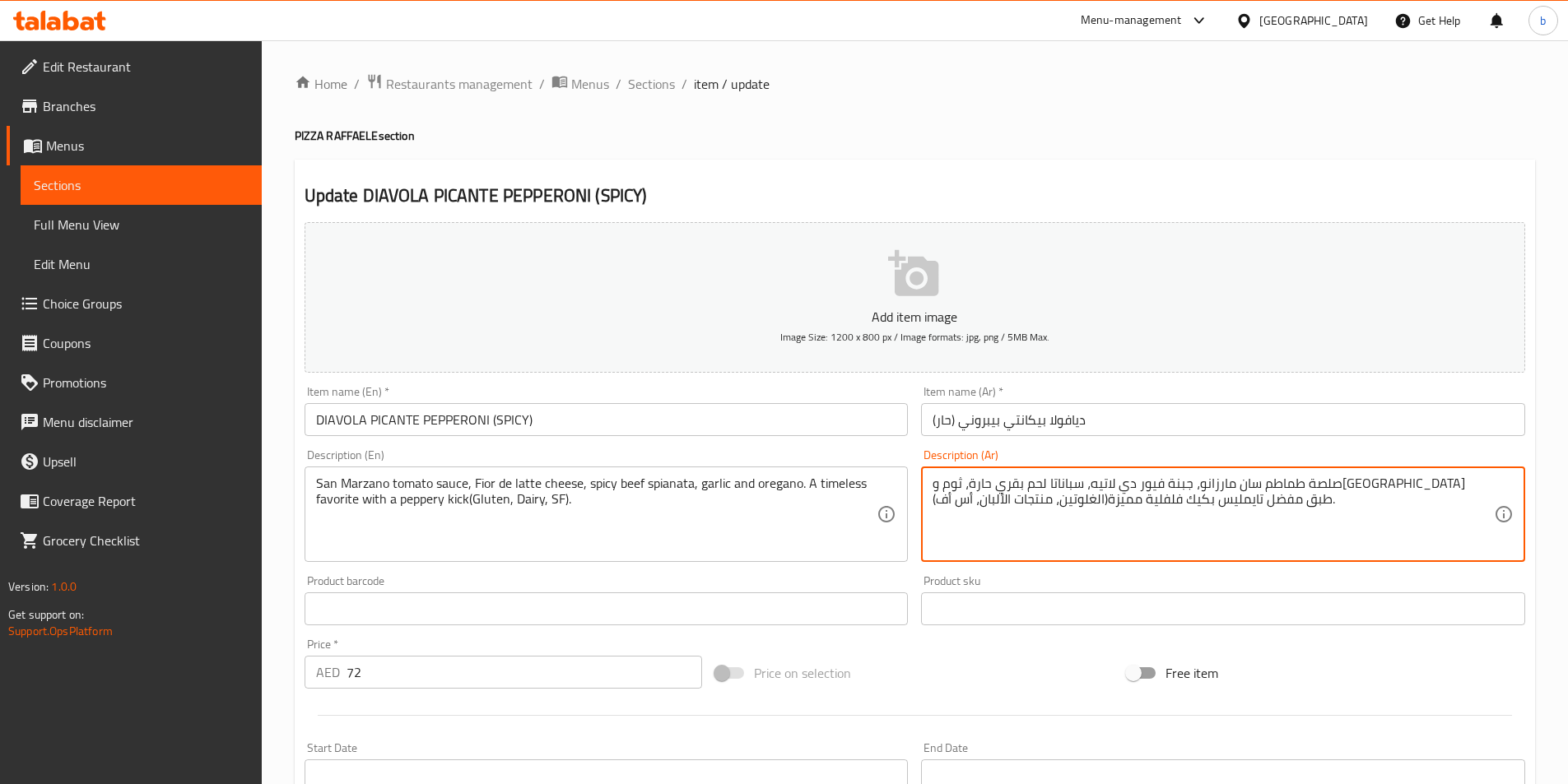
drag, startPoint x: 969, startPoint y: 481, endPoint x: 998, endPoint y: 484, distance: 29.2
drag, startPoint x: 1108, startPoint y: 500, endPoint x: 1140, endPoint y: 508, distance: 33.0
click at [1140, 508] on textarea "صلصة طماطم سان مارزانو، جبنة فيور دي لاتيه، سباناتا لحم بقري حارة، ثوم وأوريجان…" at bounding box center [1213, 515] width 561 height 78
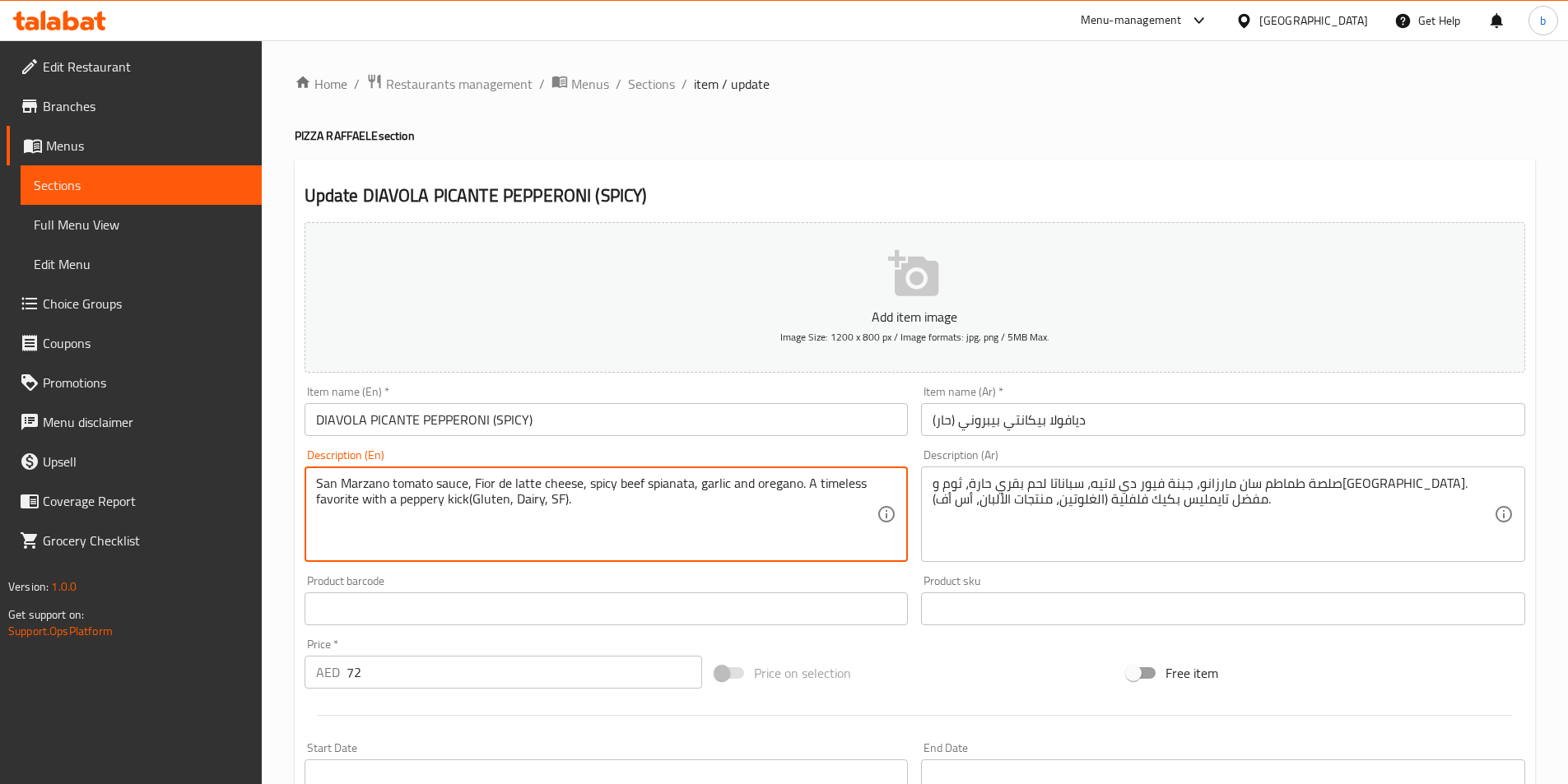
drag, startPoint x: 1137, startPoint y: 511, endPoint x: 417, endPoint y: 506, distance: 720.0
click at [417, 506] on textarea "San Marzano tomato sauce, Fior de latte cheese, spicy beef spianata, garlic and…" at bounding box center [597, 515] width 561 height 78
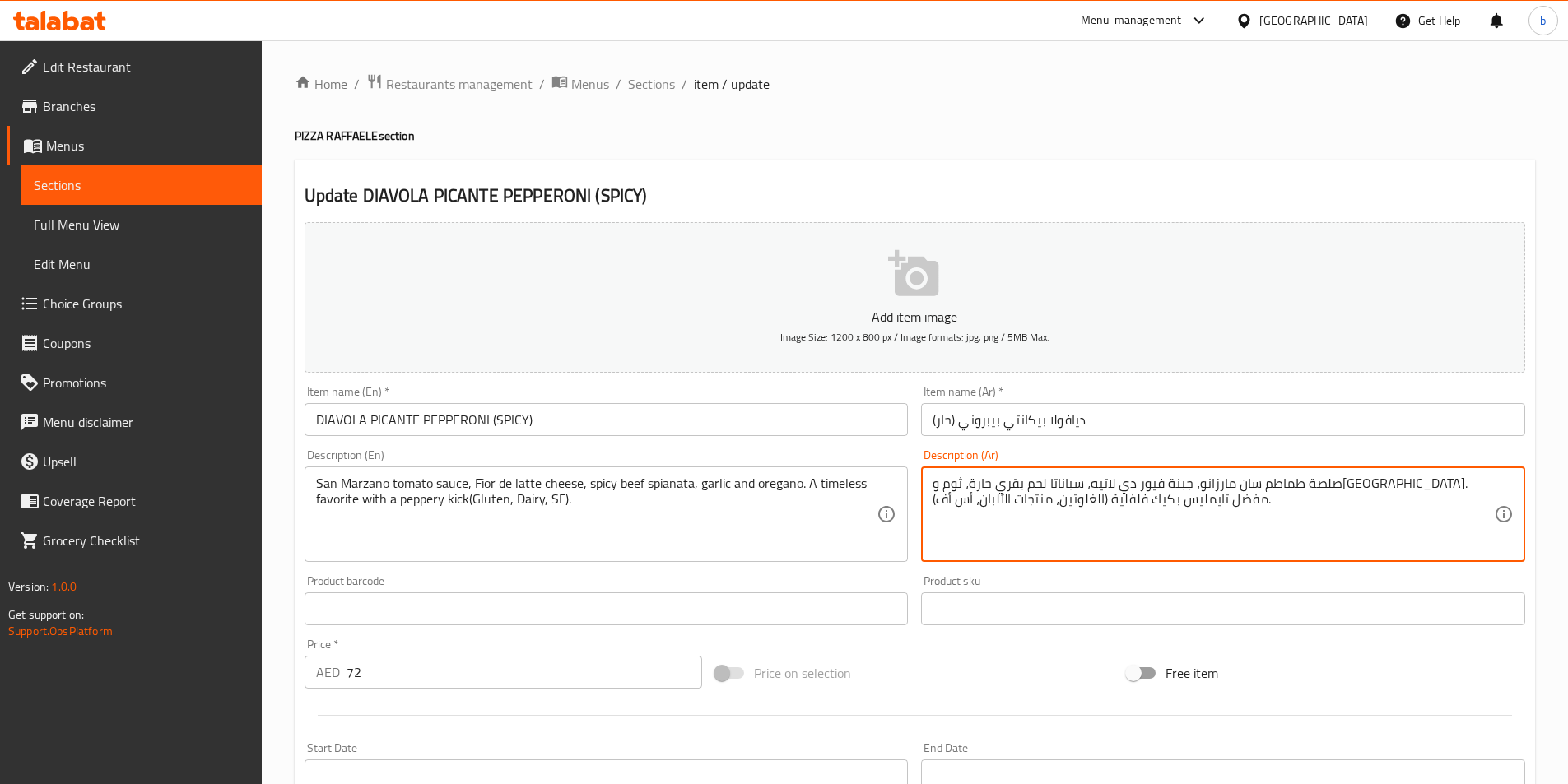
drag, startPoint x: 1112, startPoint y: 507, endPoint x: 1124, endPoint y: 511, distance: 12.6
click at [1102, 529] on textarea "صلصة طماطم سان مارزانو، جبنة فيور دي لاتيه، سباناتا لحم بقري حارة، ثوم و[GEOGRA…" at bounding box center [1213, 515] width 561 height 78
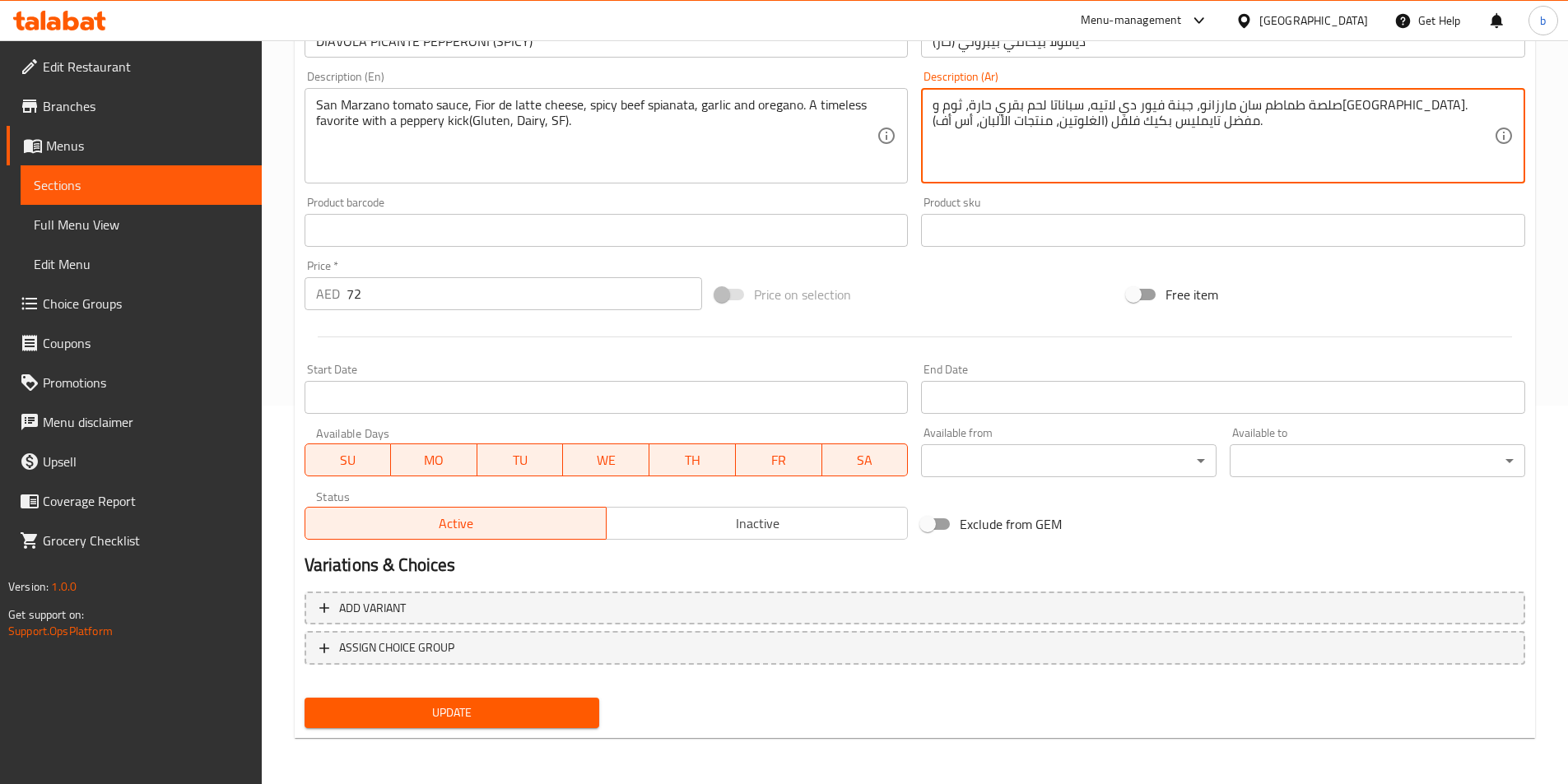
type textarea "صلصة طماطم سان مارزانو، جبنة فيور دي لاتيه، سباناتا لحم بقري حارة، ثوم و[GEOGRA…"
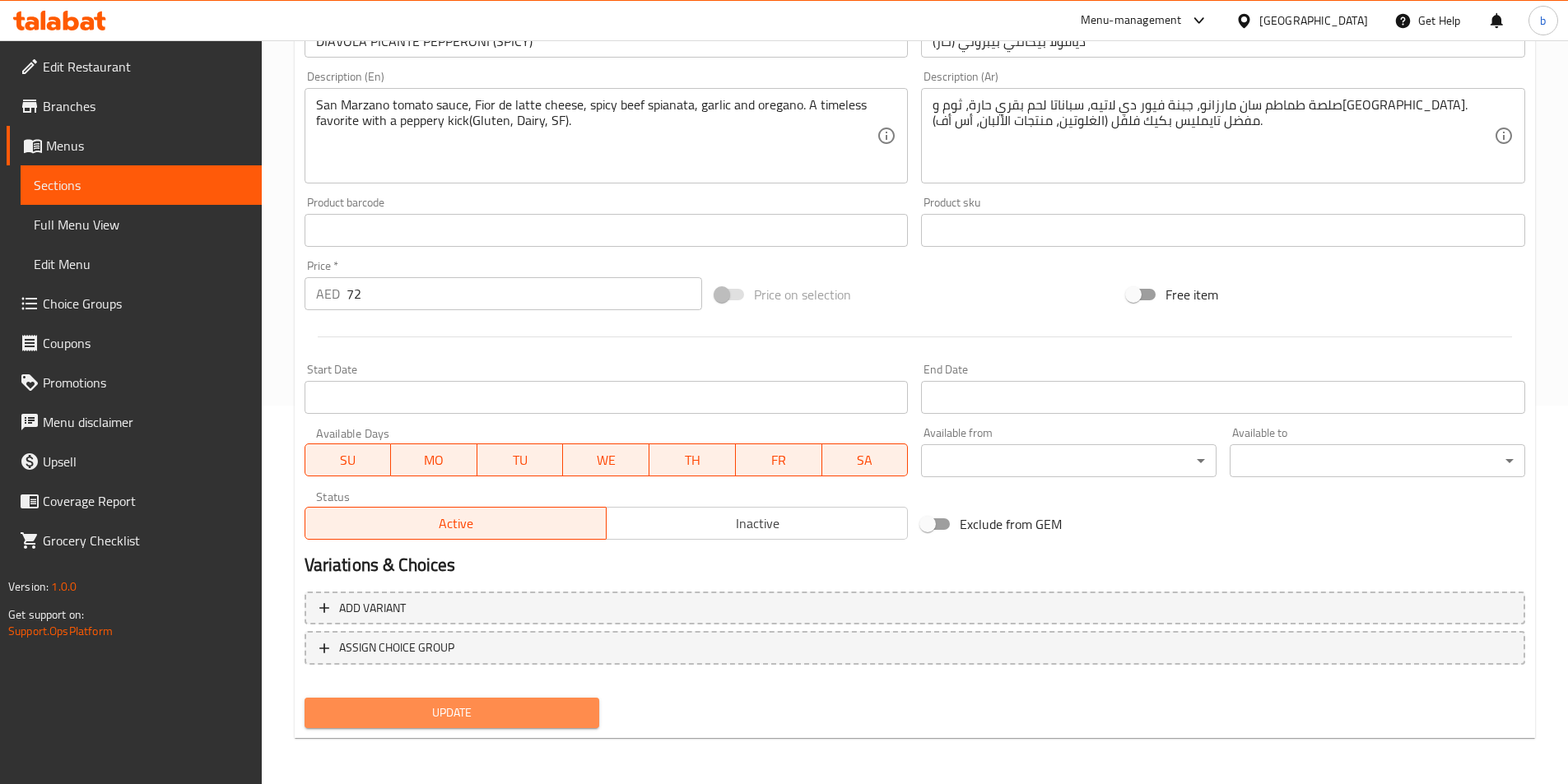
click at [518, 720] on span "Update" at bounding box center [452, 713] width 269 height 21
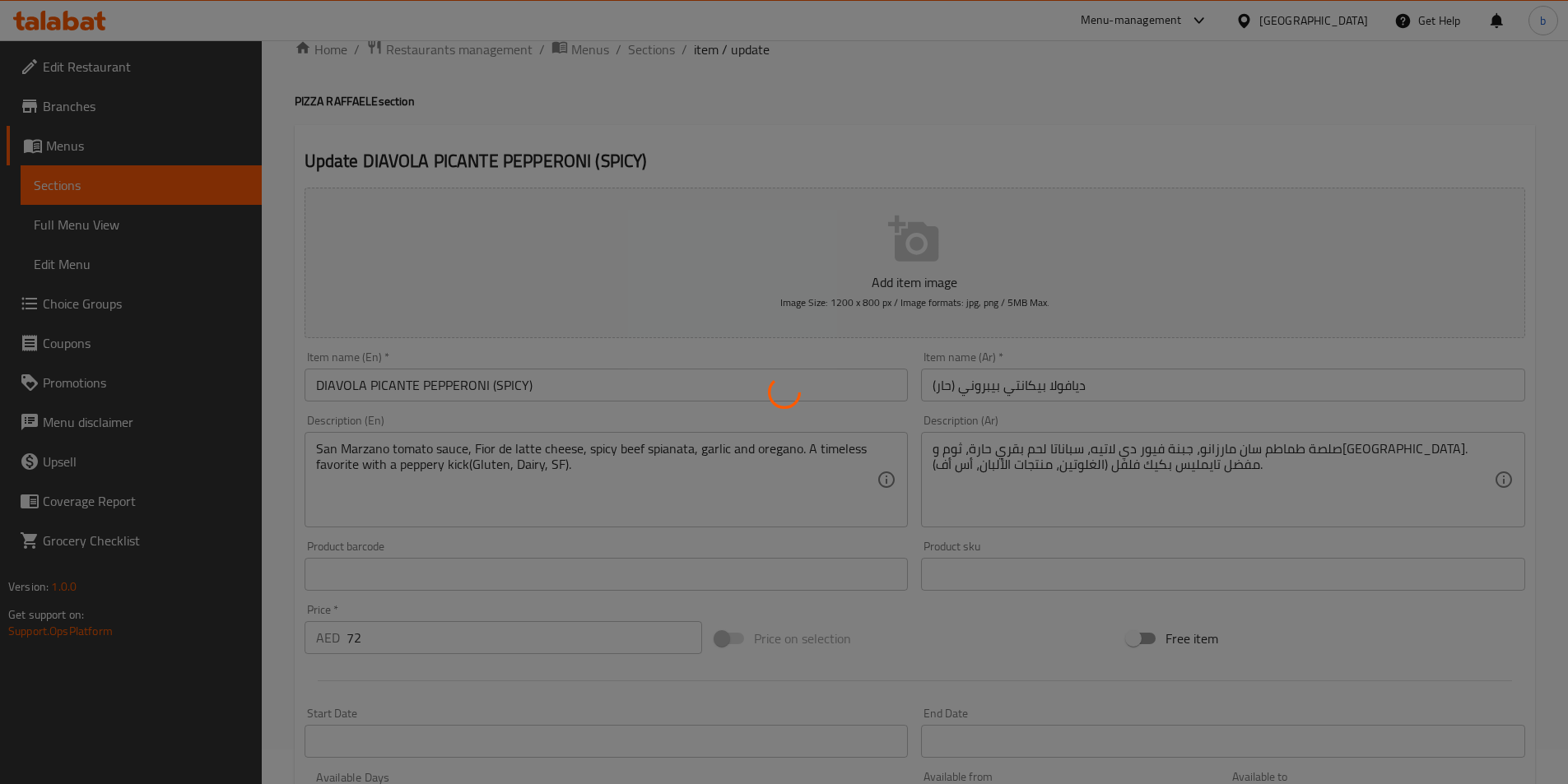
scroll to position [0, 0]
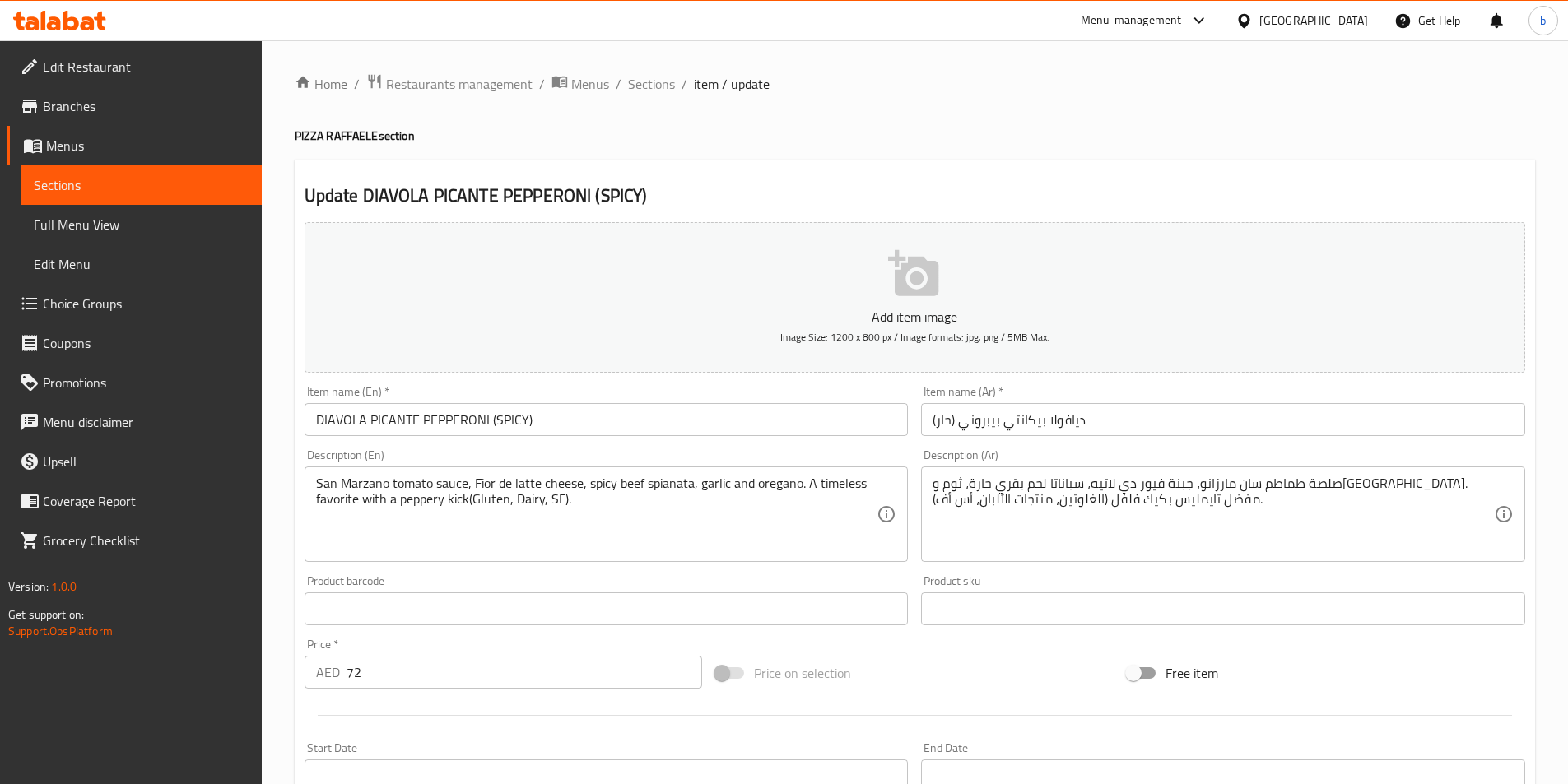
click at [635, 91] on span "Sections" at bounding box center [651, 84] width 47 height 20
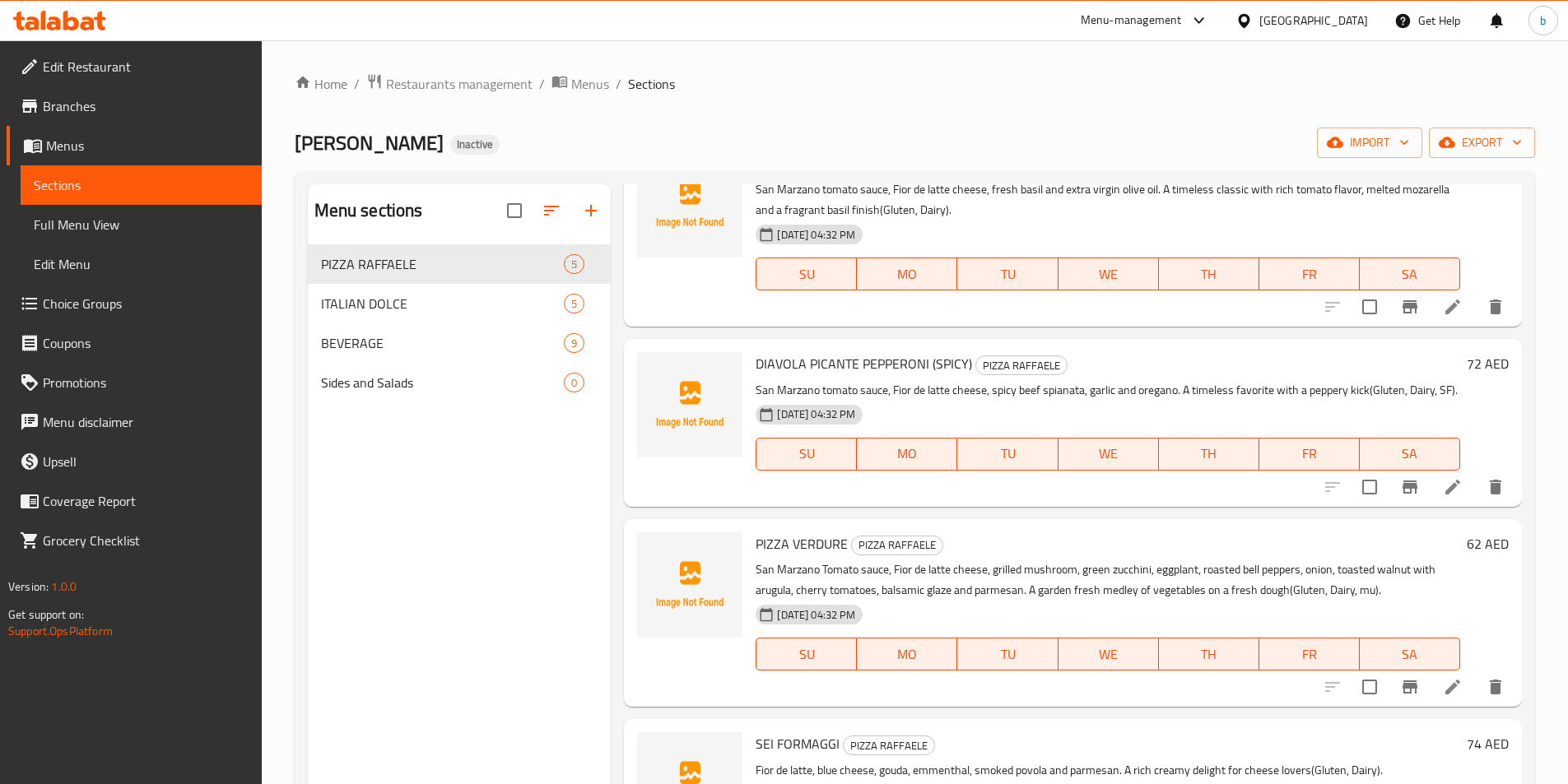
scroll to position [238, 0]
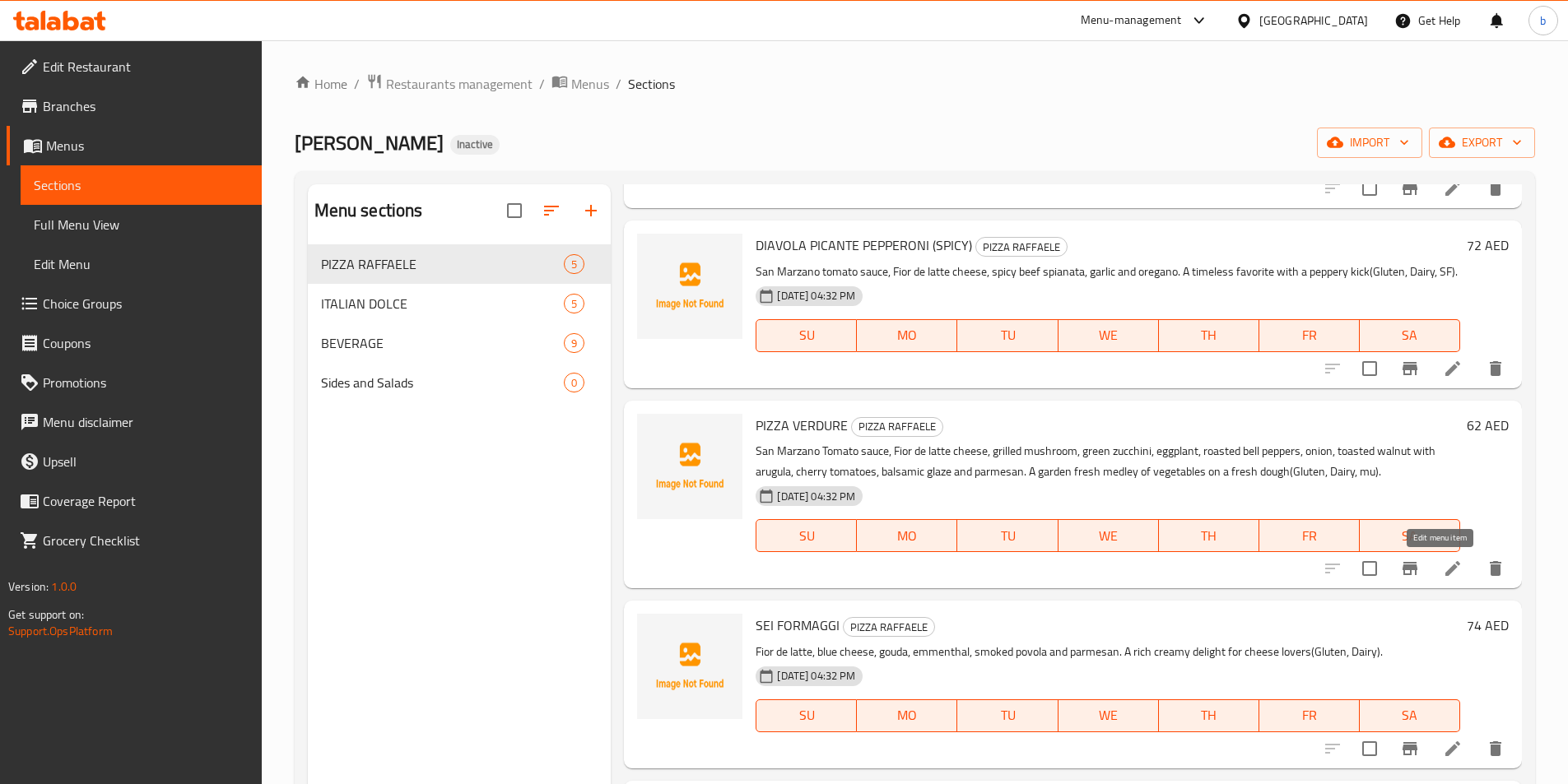
click at [1448, 560] on icon at bounding box center [1453, 568] width 20 height 20
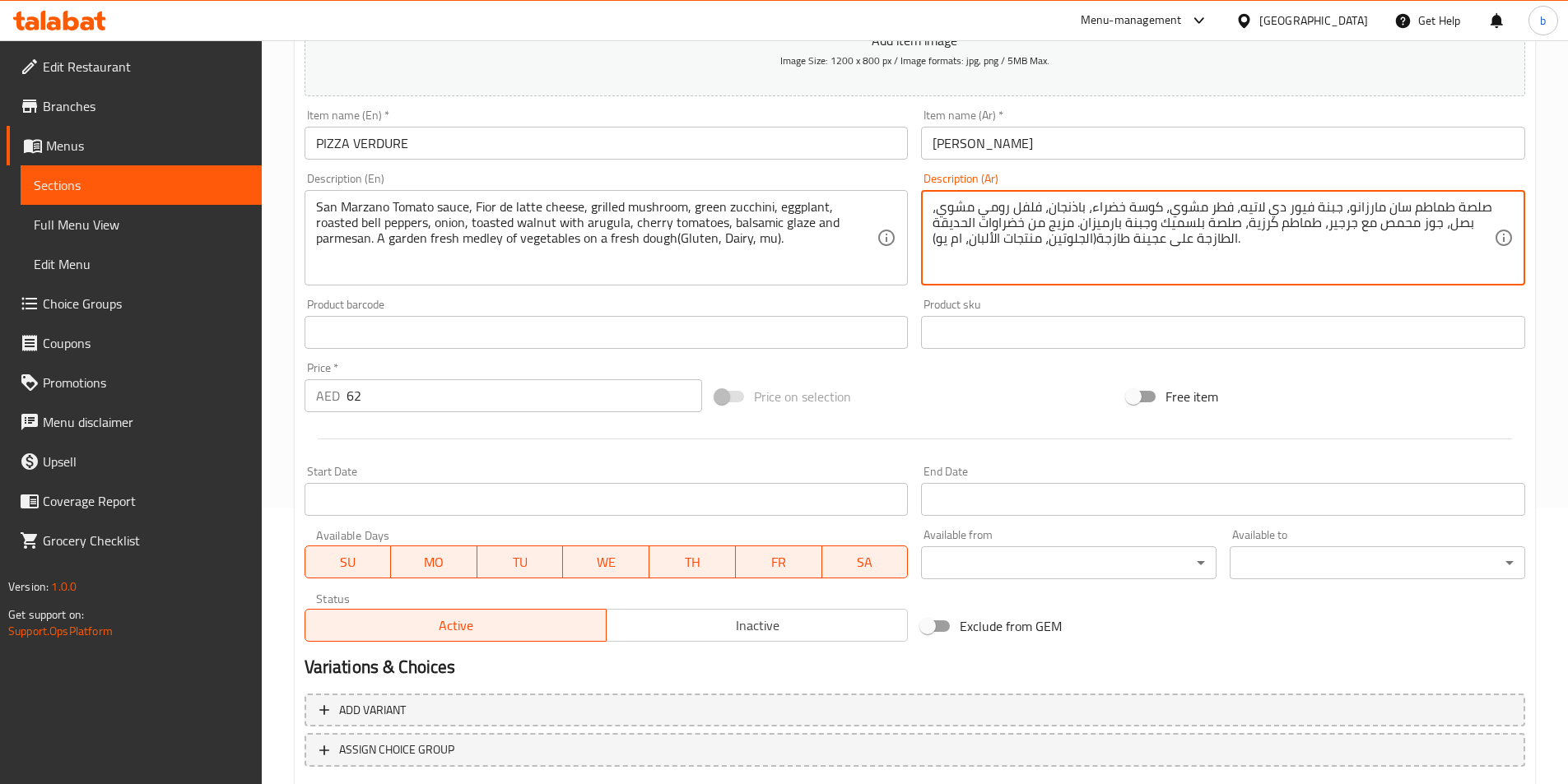
scroll to position [379, 0]
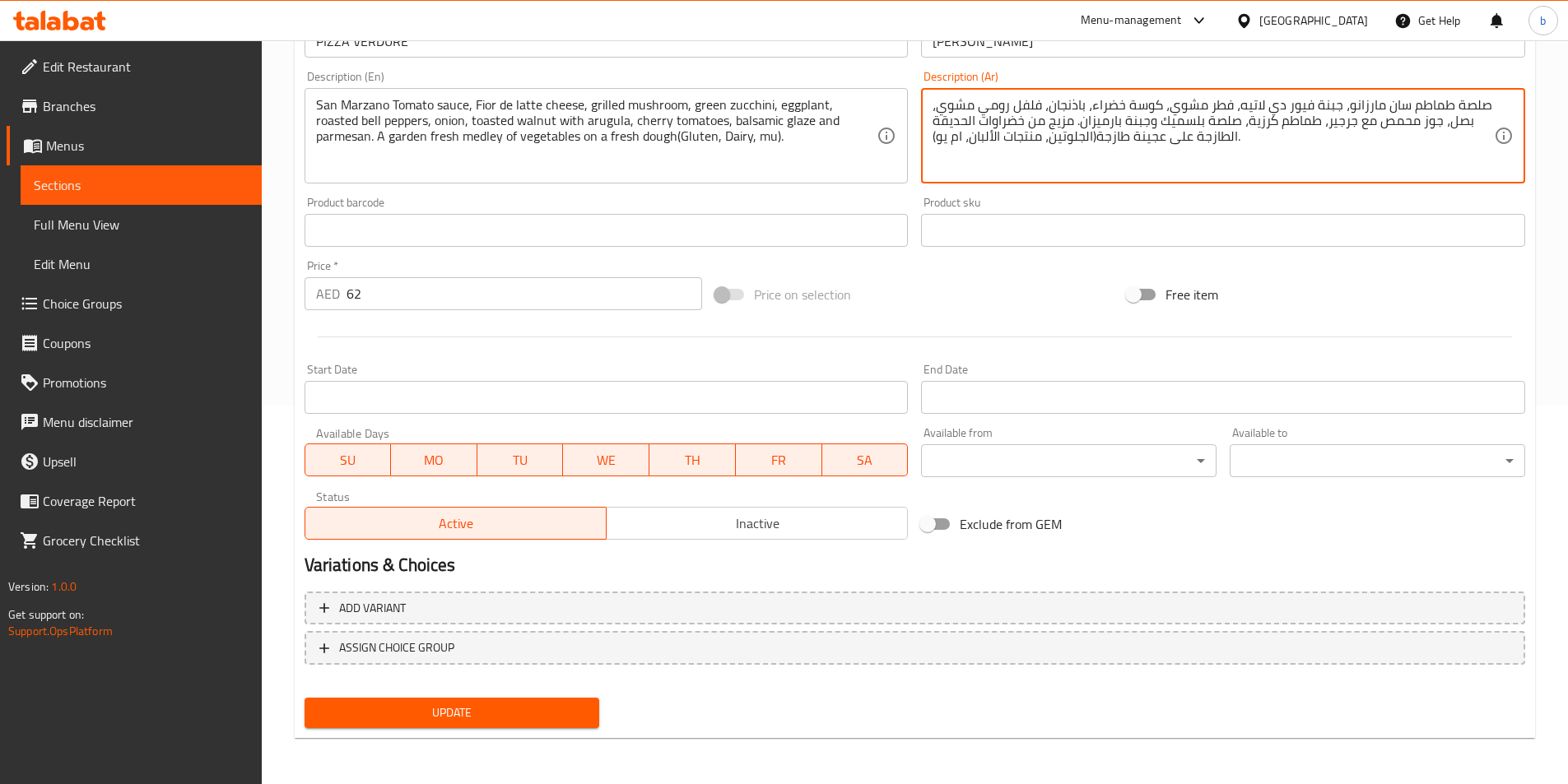
click at [415, 714] on span "Update" at bounding box center [452, 713] width 269 height 21
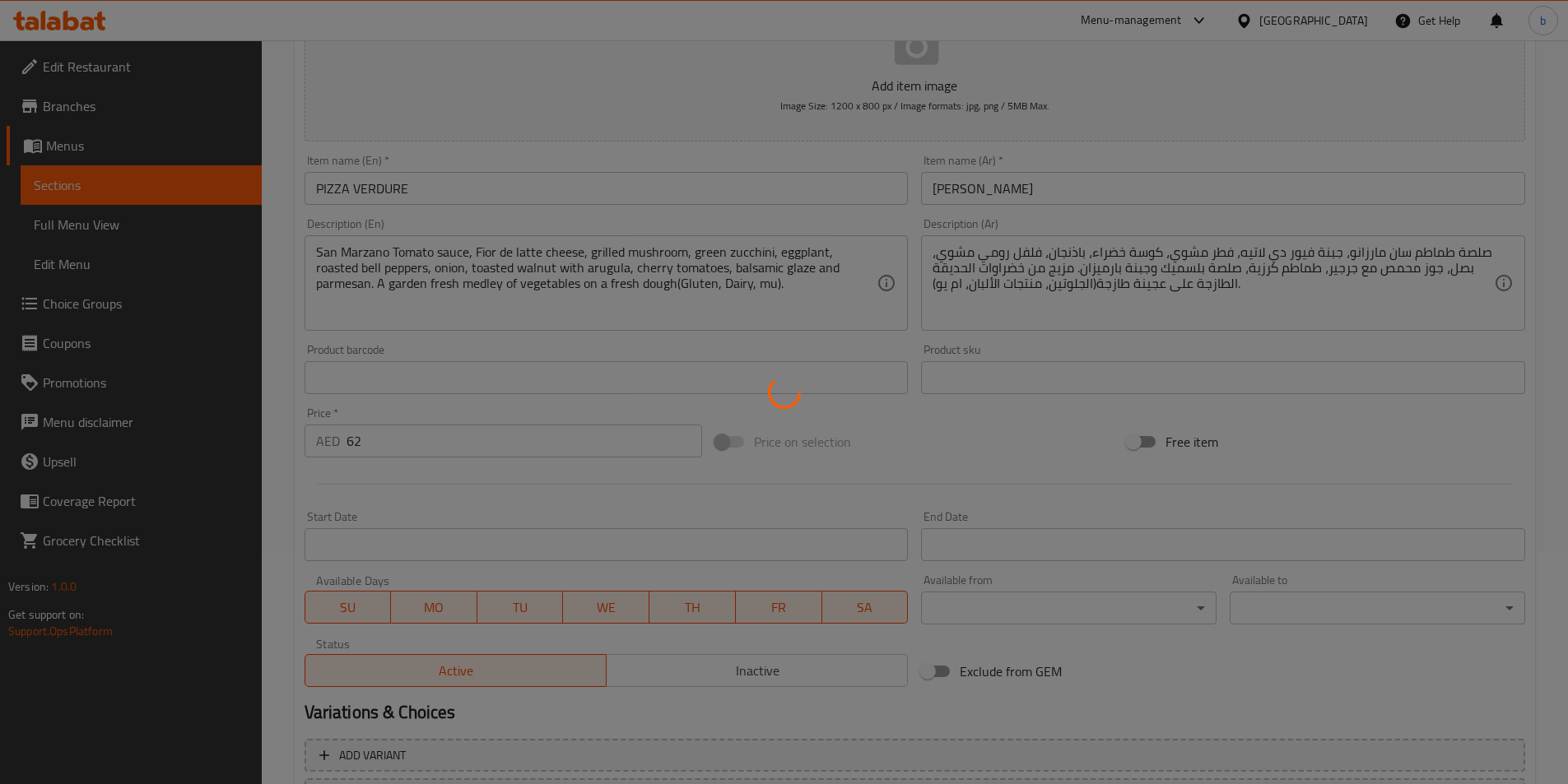
scroll to position [0, 0]
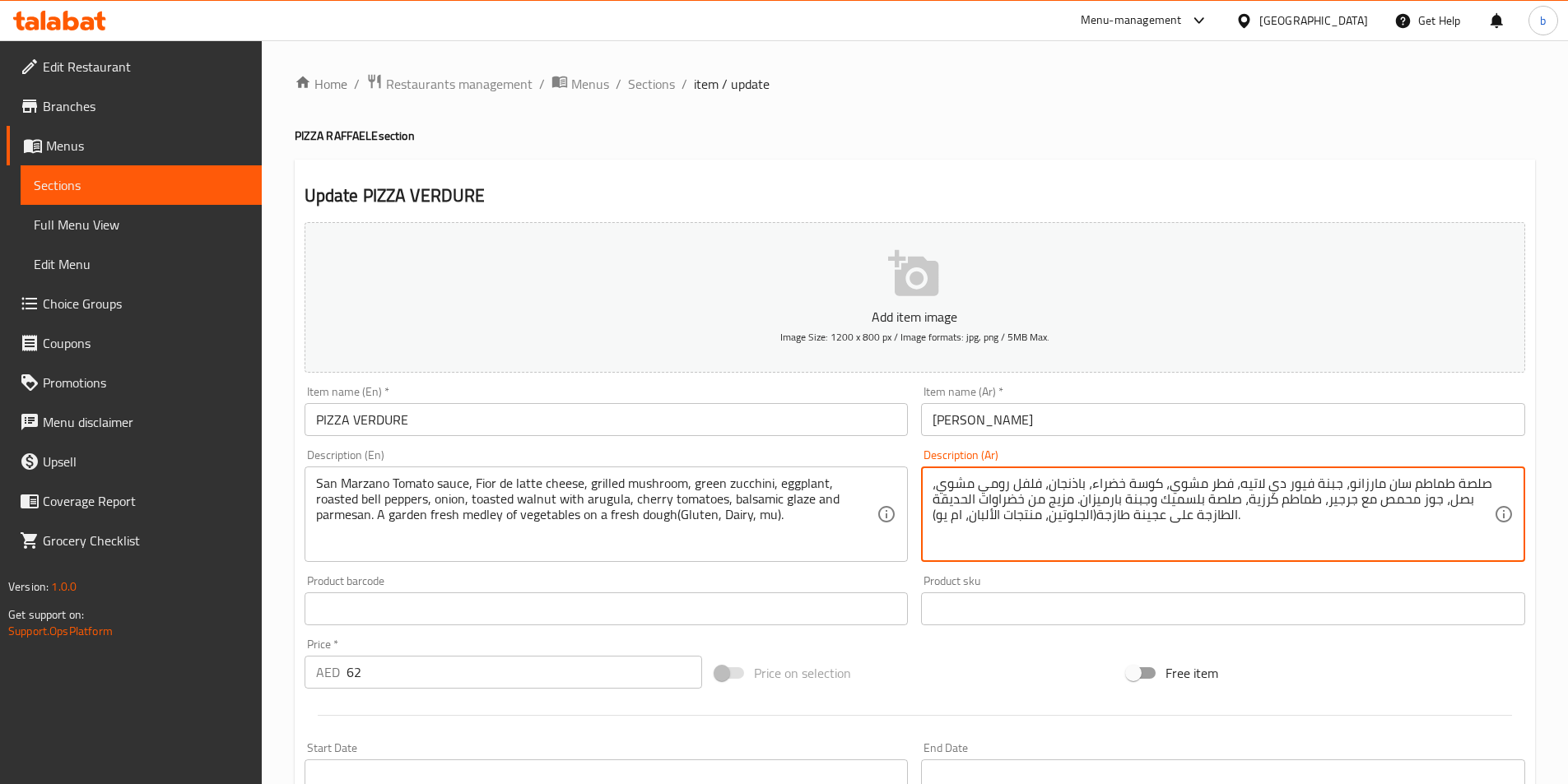
drag, startPoint x: 980, startPoint y: 485, endPoint x: 1040, endPoint y: 487, distance: 60.0
paste textarea "لو"
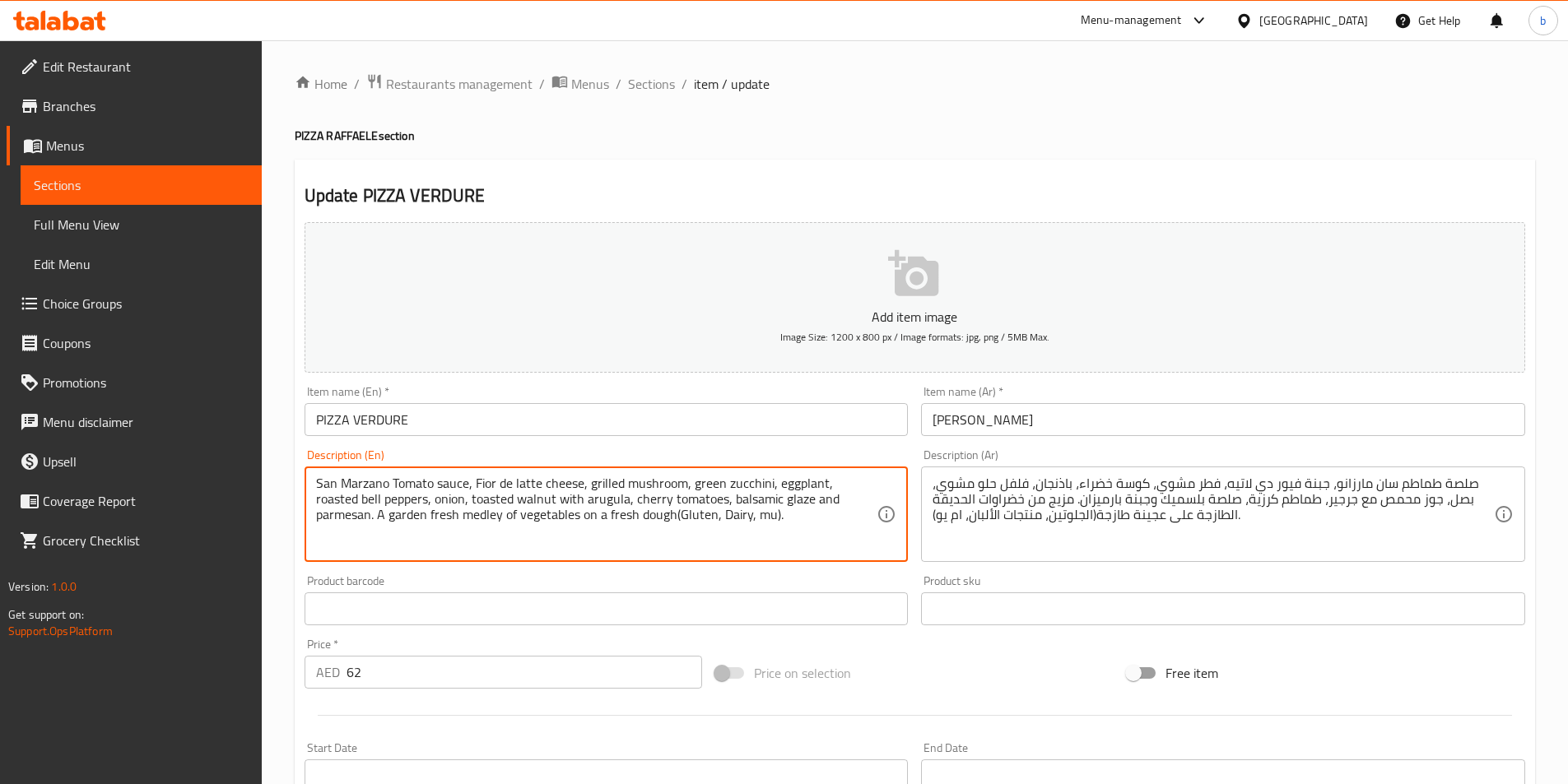
click at [548, 506] on textarea "San Marzano Tomato sauce, Fior de latte cheese, grilled mushroom, green zucchin…" at bounding box center [597, 515] width 561 height 78
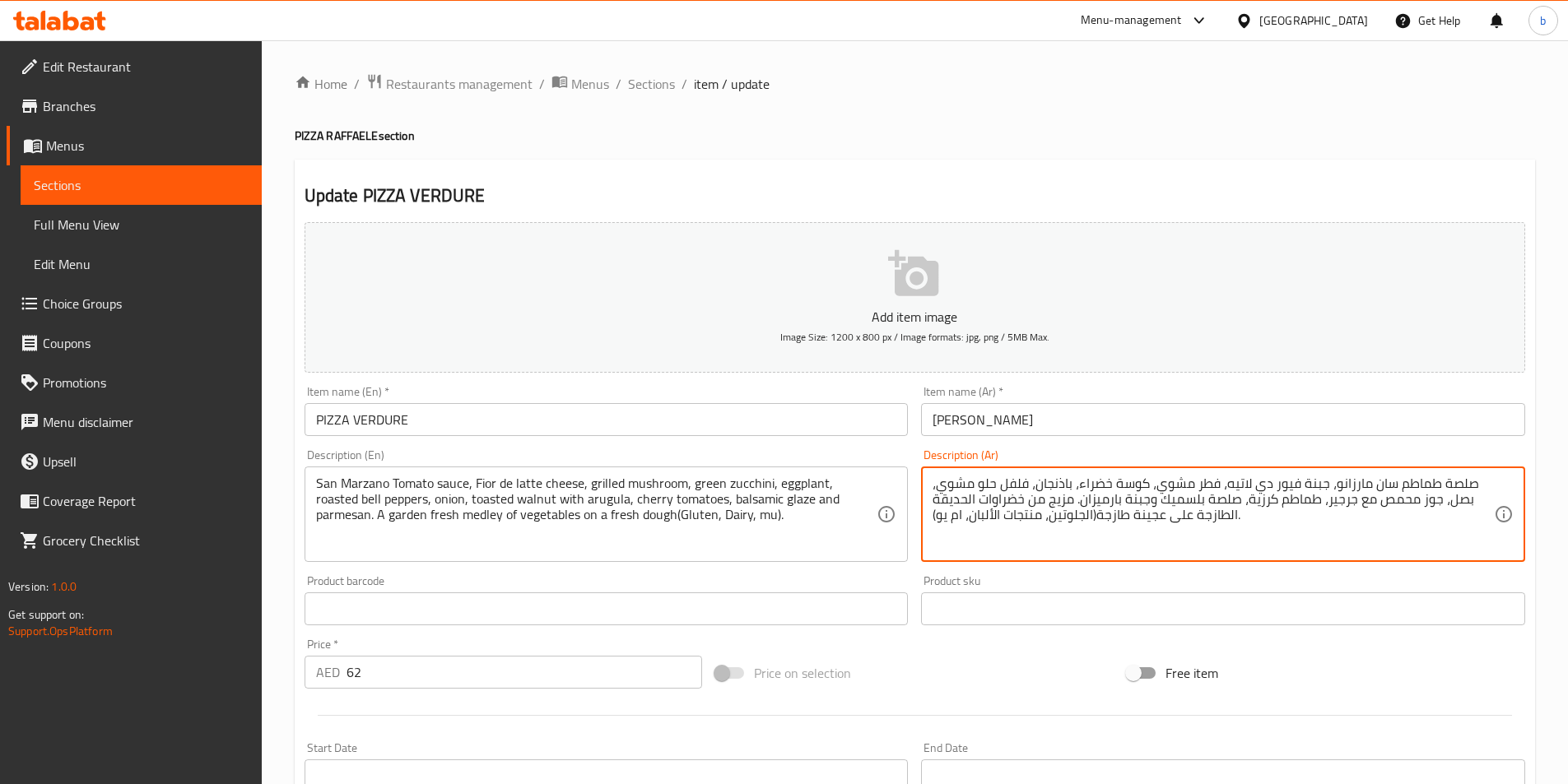
drag, startPoint x: 1209, startPoint y: 504, endPoint x: 1239, endPoint y: 508, distance: 30.3
click at [1239, 508] on textarea "صلصة طماطم سان مارزانو، جبنة فيور دي لاتيه، فطر مشوي، كوسة خضراء، باذنجان، فلفل…" at bounding box center [1213, 515] width 561 height 78
drag, startPoint x: 1121, startPoint y: 500, endPoint x: 1150, endPoint y: 499, distance: 29.0
click at [1150, 499] on textarea "صلصة طماطم سان مارزانو، جبنة فيور دي لاتيه، فطر مشوي، كوسة خضراء، باذنجان، فلفل…" at bounding box center [1213, 515] width 561 height 78
click at [1122, 513] on textarea "صلصة طماطم سان مارزانو، جبنة فيور دي لاتيه، فطر مشوي، كوسة خضراء، باذنجان، فلفل…" at bounding box center [1213, 515] width 561 height 78
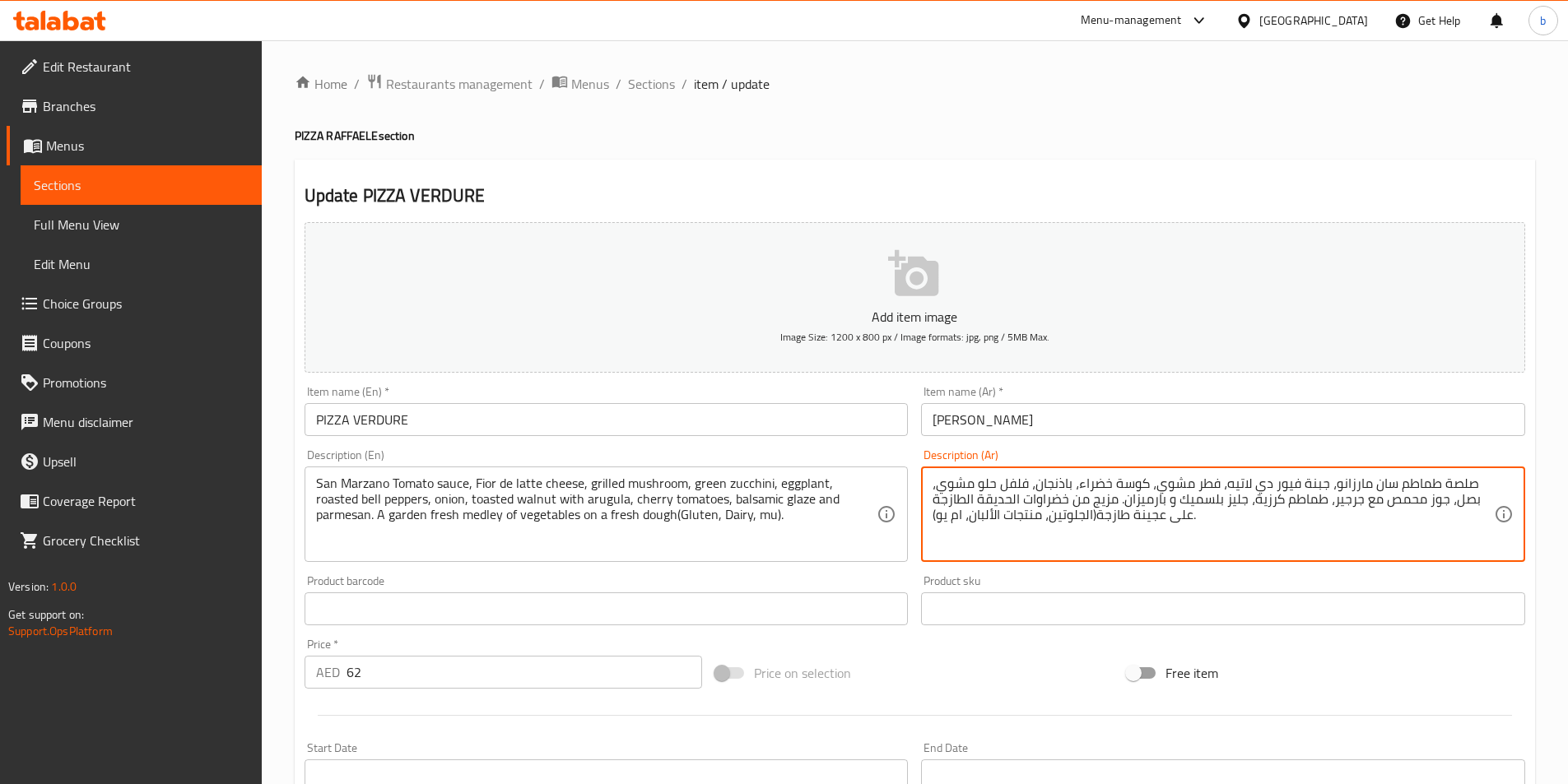
click at [1066, 512] on textarea "صلصة طماطم سان مارزانو، جبنة فيور دي لاتيه، فطر مشوي، كوسة خضراء، باذنجان، فلفل…" at bounding box center [1213, 515] width 561 height 78
click at [1061, 503] on textarea "صلصة طماطم سان مارزانو، جبنة فيور دي لاتيه، فطر مشوي، كوسة خضراء، باذنجان، فلفل…" at bounding box center [1213, 515] width 561 height 78
click at [1075, 489] on textarea "صلصة طماطم سان مارزانو، جبنة فيور دي لاتيه، فطر مشوي، كوسة خضراء، باذنجان، فلفل…" at bounding box center [1213, 515] width 561 height 78
click at [1080, 504] on textarea "صلصة طماطم سان مارزانو، جبنة فيور دي لاتيه، فطر مشوي، كوسة خضراء، باذنجان، فلفل…" at bounding box center [1213, 515] width 561 height 78
click at [1074, 501] on textarea "صلصة طماطم سان مارزانو، جبنة فيور دي لاتيه، فطر مشوي، كوسة خضراء، باذنجان، فلفل…" at bounding box center [1213, 515] width 561 height 78
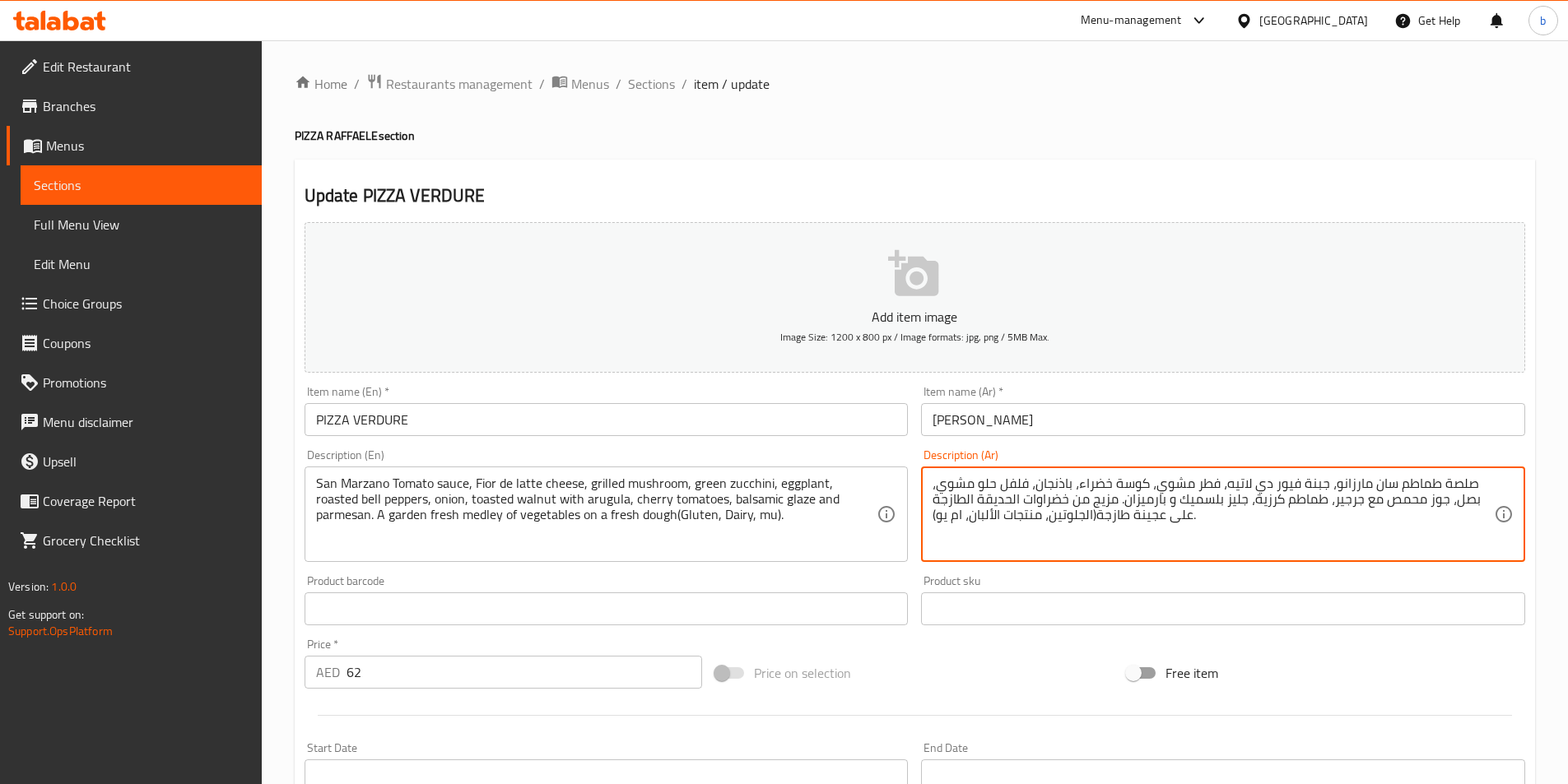
click at [960, 507] on textarea "صلصة طماطم سان مارزانو، جبنة فيور دي لاتيه، فطر مشوي، كوسة خضراء، باذنجان، فلفل…" at bounding box center [1213, 515] width 561 height 78
click at [1004, 498] on textarea "صلصة طماطم سان مارزانو، جبنة فيور دي لاتيه، فطر مشوي، كوسة خضراء، باذنجان، فلفل…" at bounding box center [1213, 515] width 561 height 78
click at [1079, 517] on textarea "صلصة طماطم سان مارزانو، جبنة فيور دي لاتيه، فطر مشوي، كوسة خضراء، باذنجان، فلفل…" at bounding box center [1213, 515] width 561 height 78
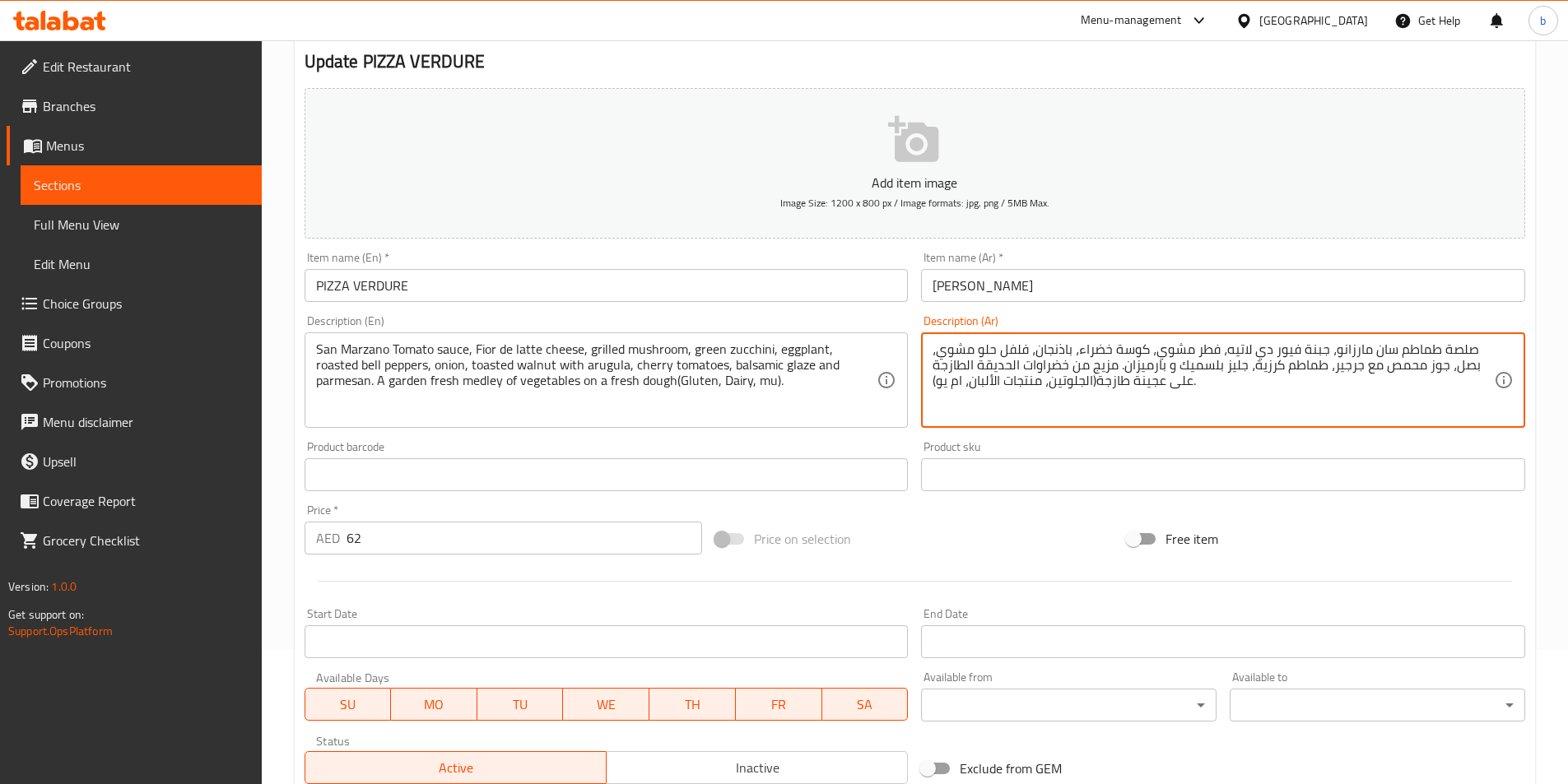
scroll to position [379, 0]
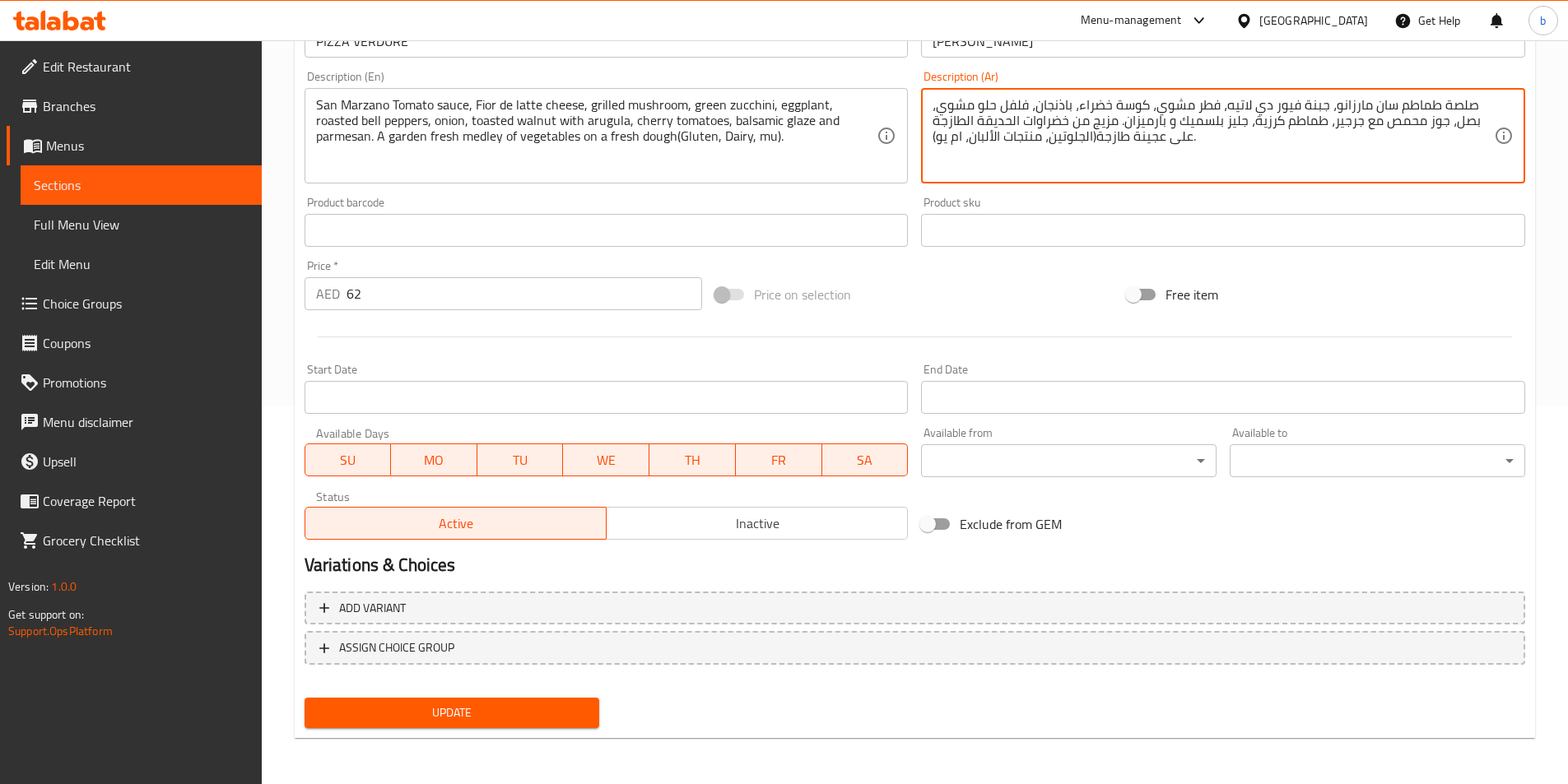
click at [472, 717] on span "Update" at bounding box center [452, 713] width 269 height 21
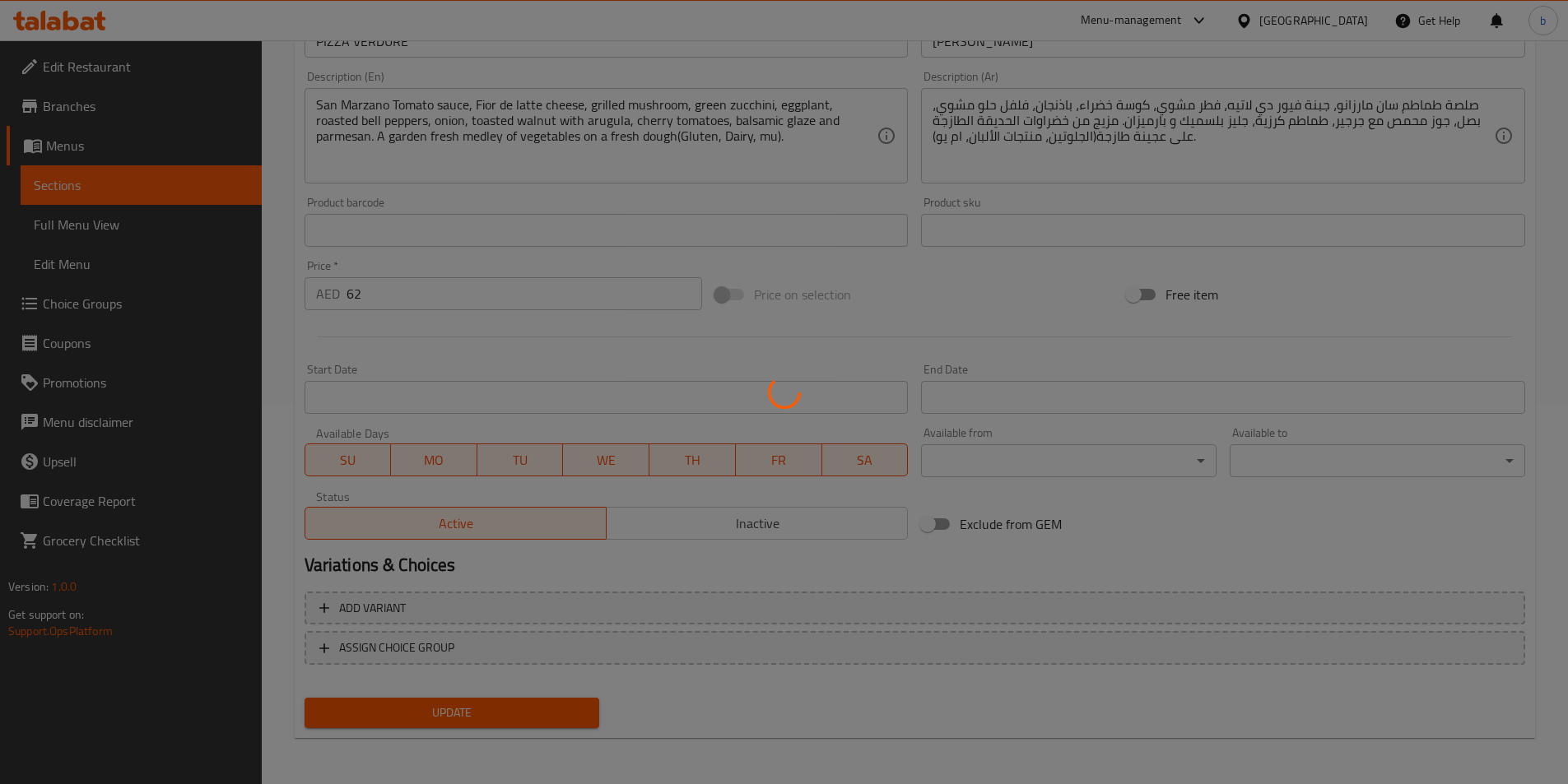
scroll to position [0, 0]
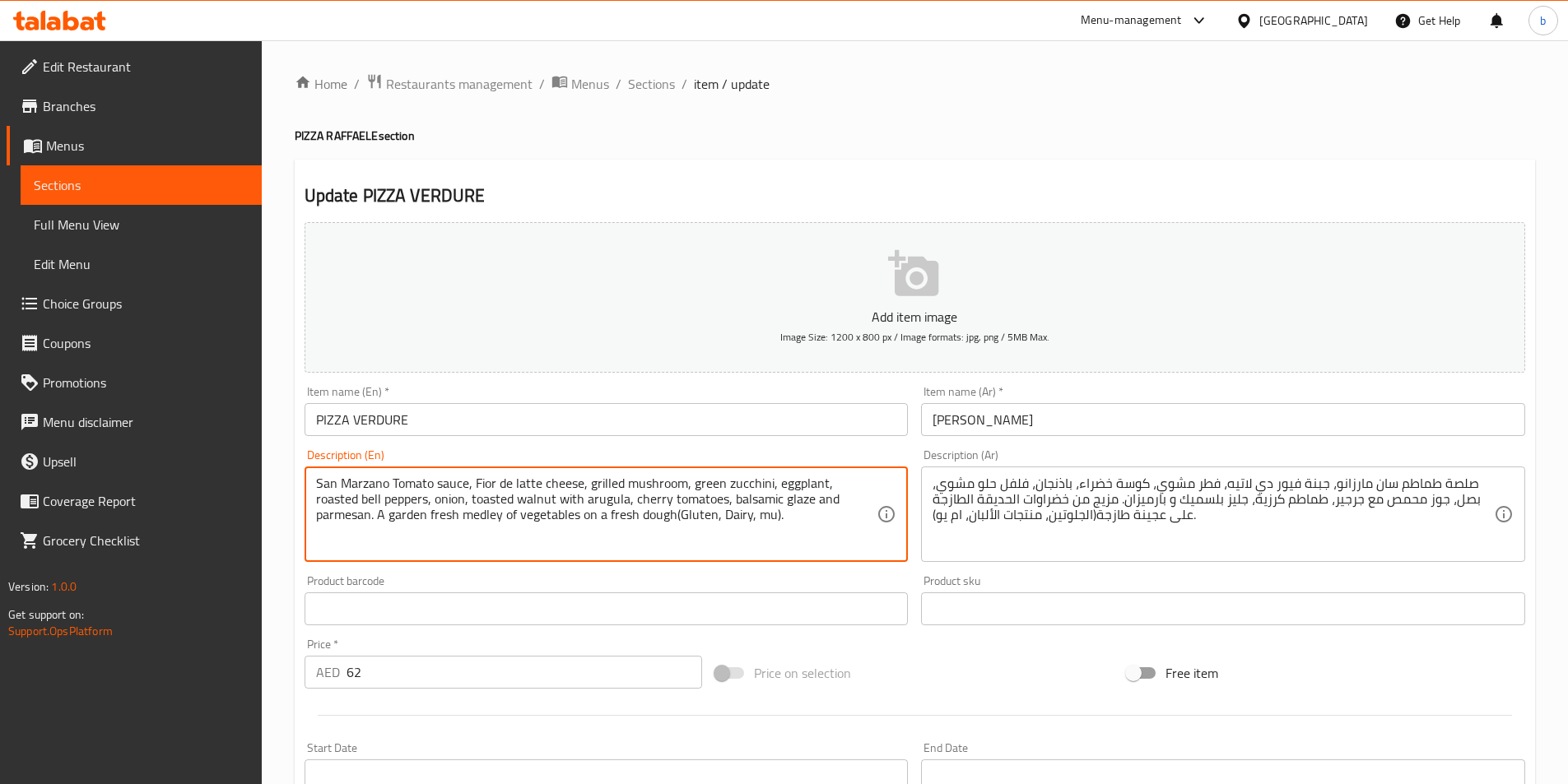
click at [394, 523] on textarea "San Marzano Tomato sauce, Fior de latte cheese, grilled mushroom, green zucchin…" at bounding box center [597, 515] width 561 height 78
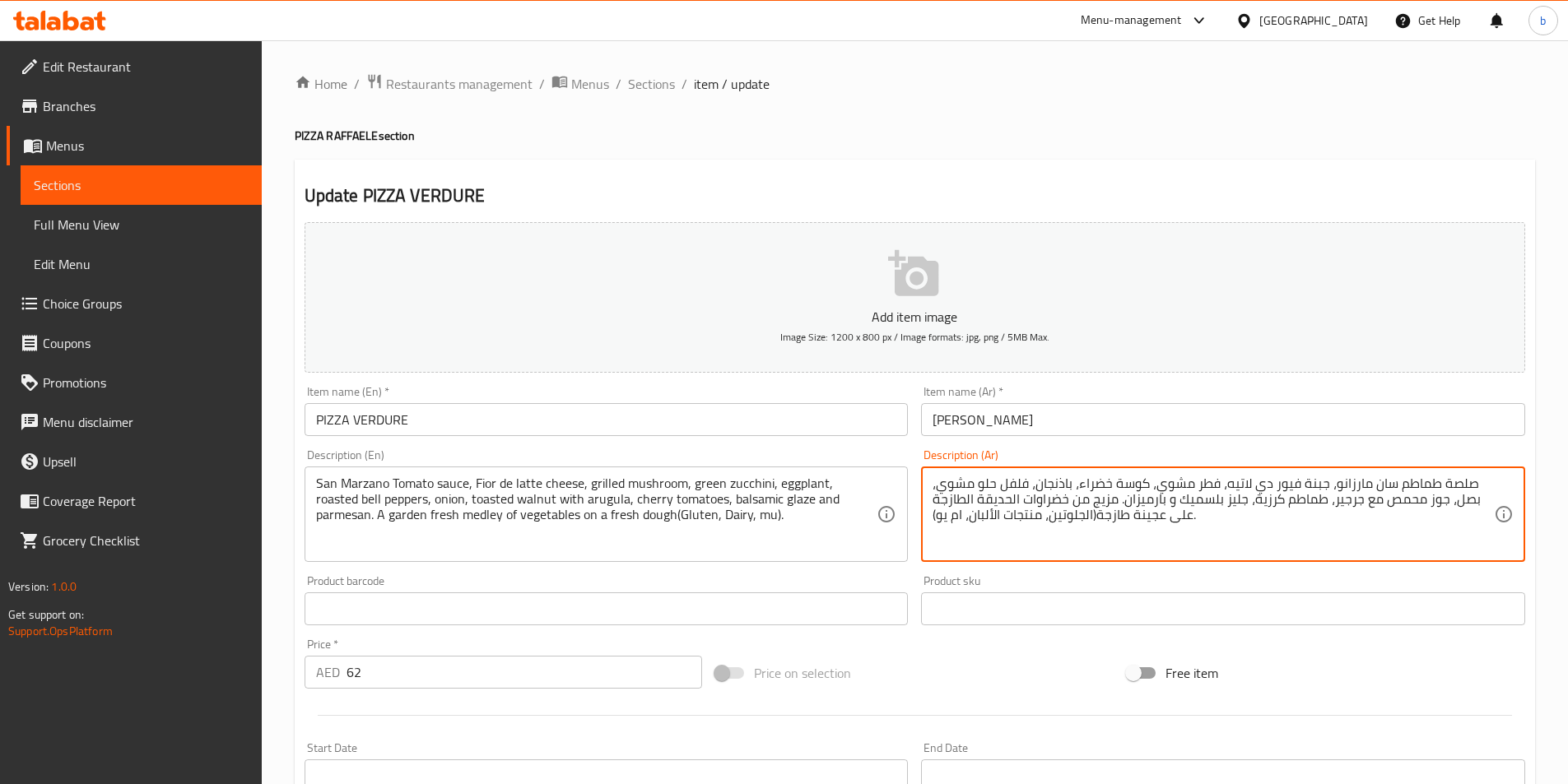
drag, startPoint x: 1093, startPoint y: 500, endPoint x: 1101, endPoint y: 504, distance: 8.9
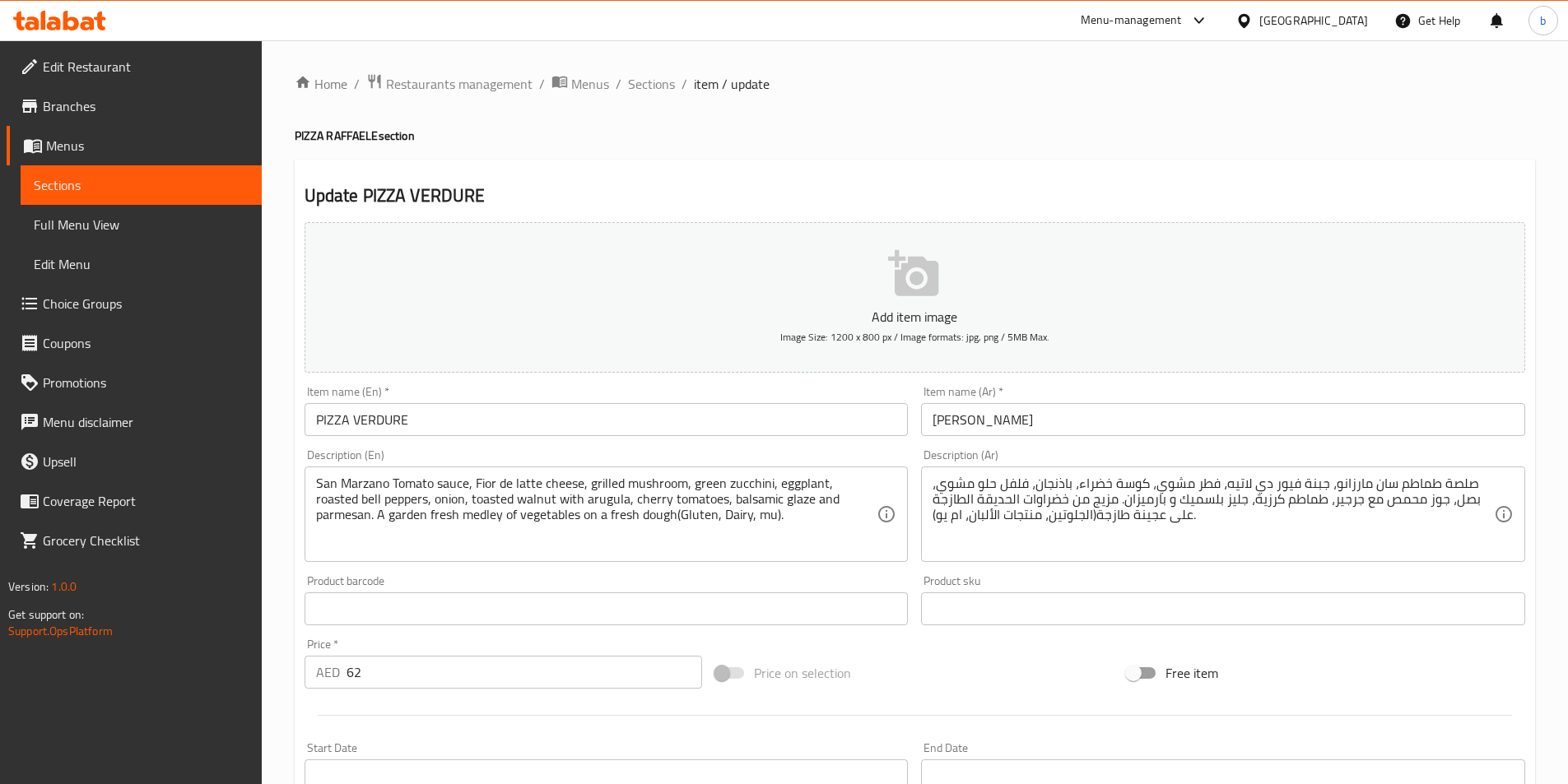
click at [1093, 502] on textarea "صلصة طماطم سان مارزانو، جبنة فيور دي لاتيه، فطر مشوي، كوسة خضراء، باذنجان، فلفل…" at bounding box center [1213, 515] width 561 height 78
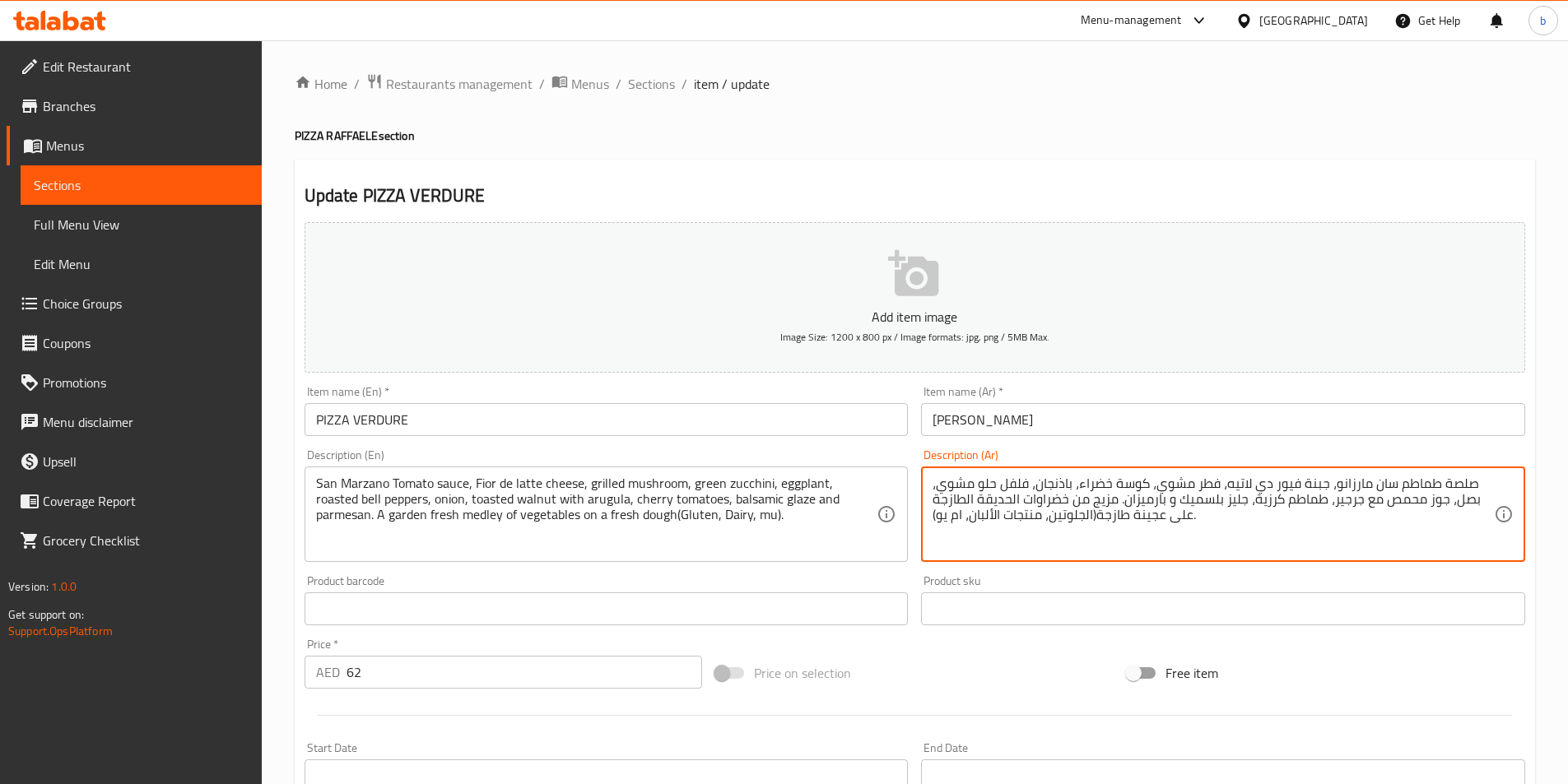
drag, startPoint x: 1092, startPoint y: 503, endPoint x: 1113, endPoint y: 503, distance: 21.0
click at [1113, 503] on textarea "صلصة طماطم سان مارزانو، جبنة فيور دي لاتيه، فطر مشوي، كوسة خضراء، باذنجان، فلفل…" at bounding box center [1213, 515] width 561 height 78
paste textarea "يدلي"
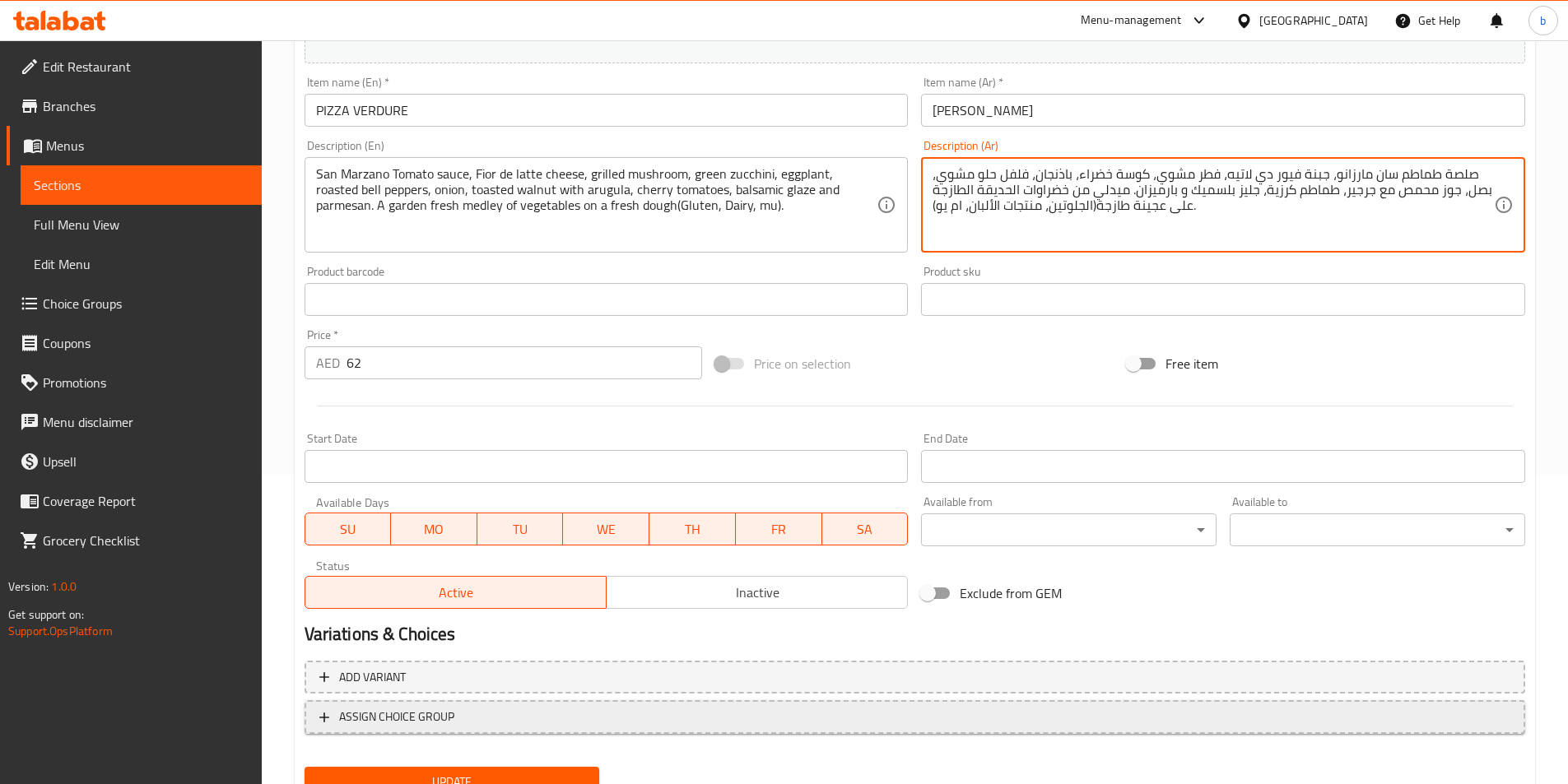
scroll to position [379, 0]
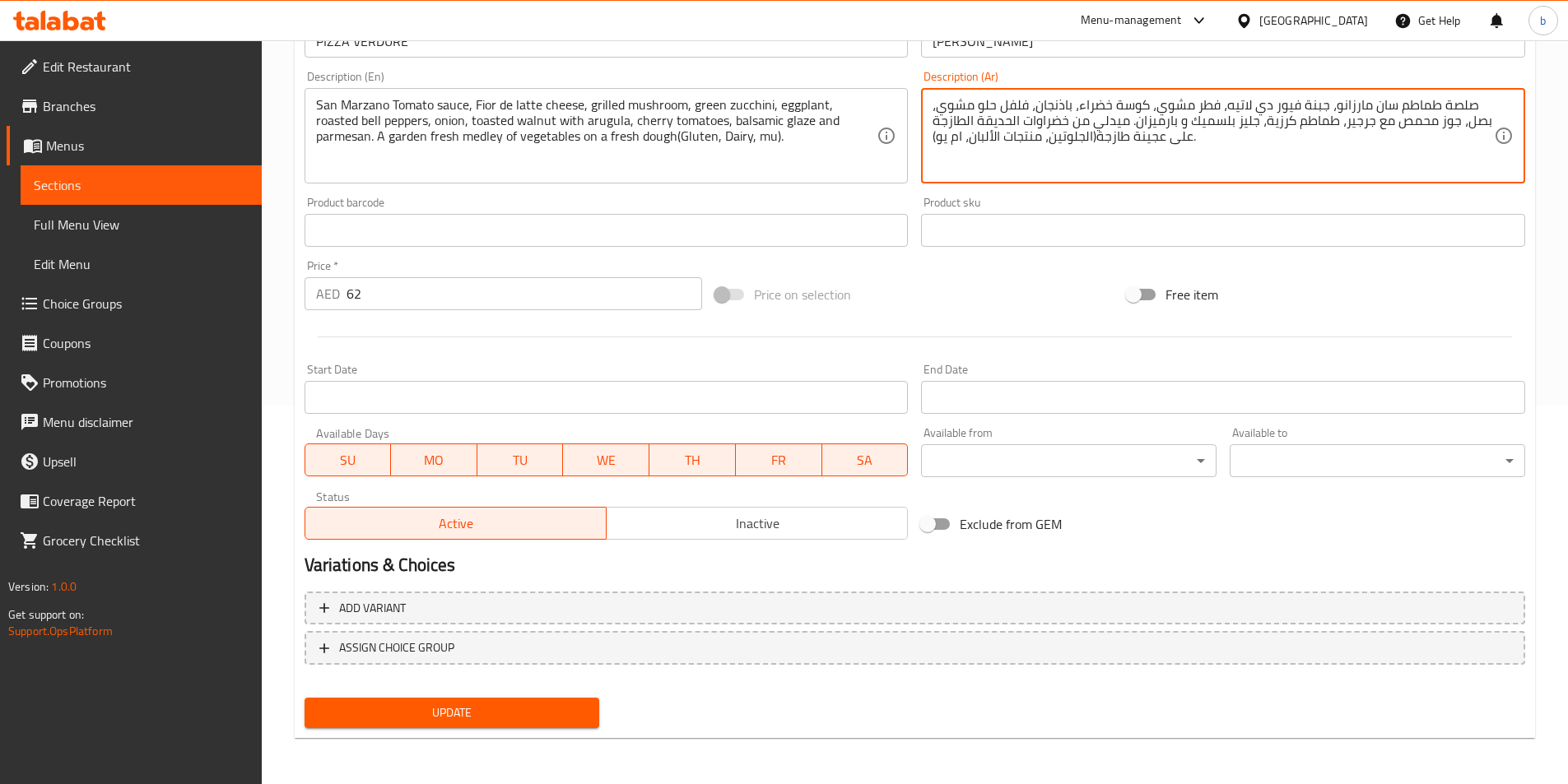
type textarea "صلصة طماطم سان مارزانو، جبنة فيور دي لاتيه، فطر مشوي، كوسة خضراء، باذنجان، فلفل…"
click at [456, 717] on span "Update" at bounding box center [452, 713] width 269 height 21
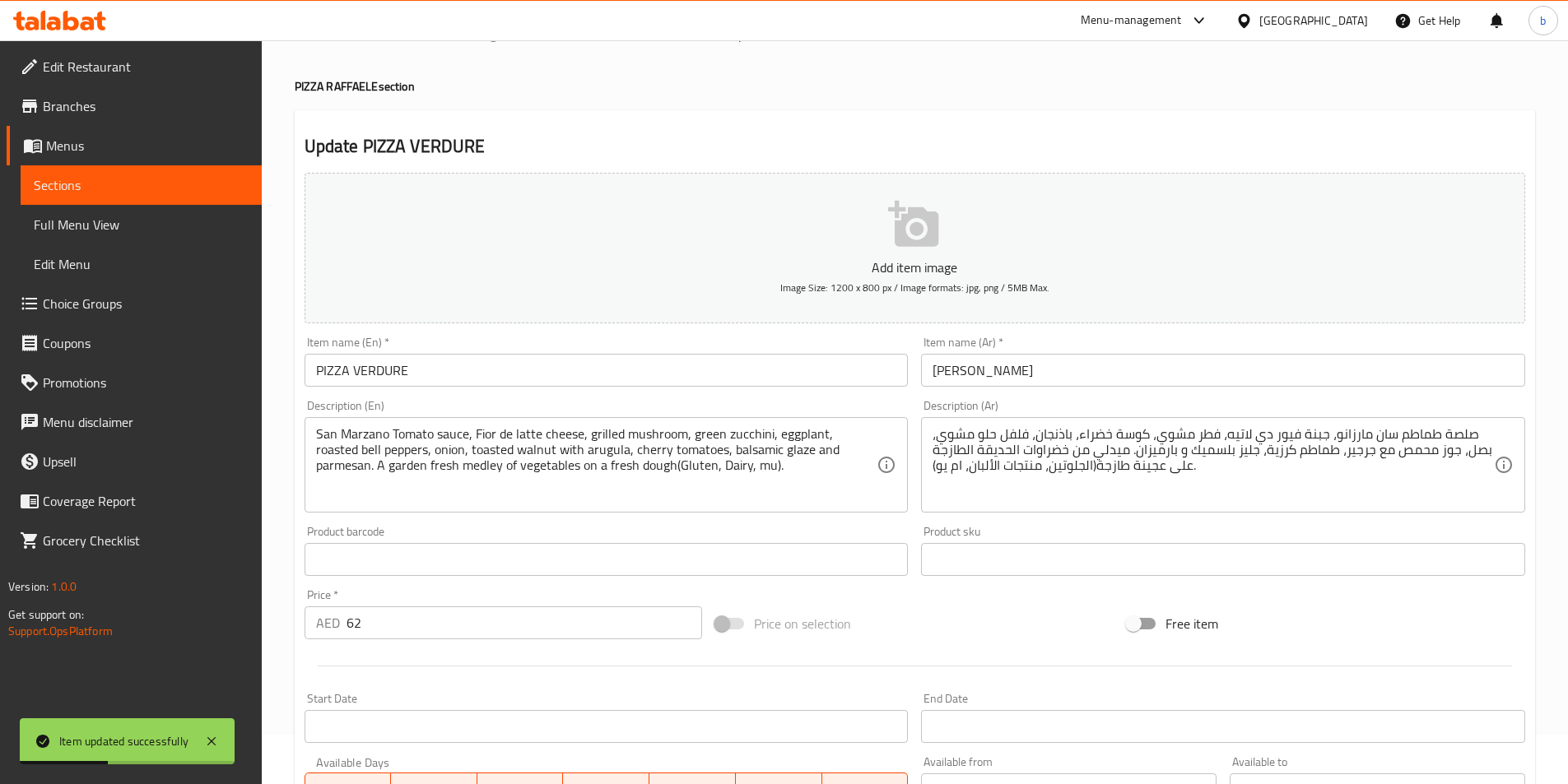
scroll to position [0, 0]
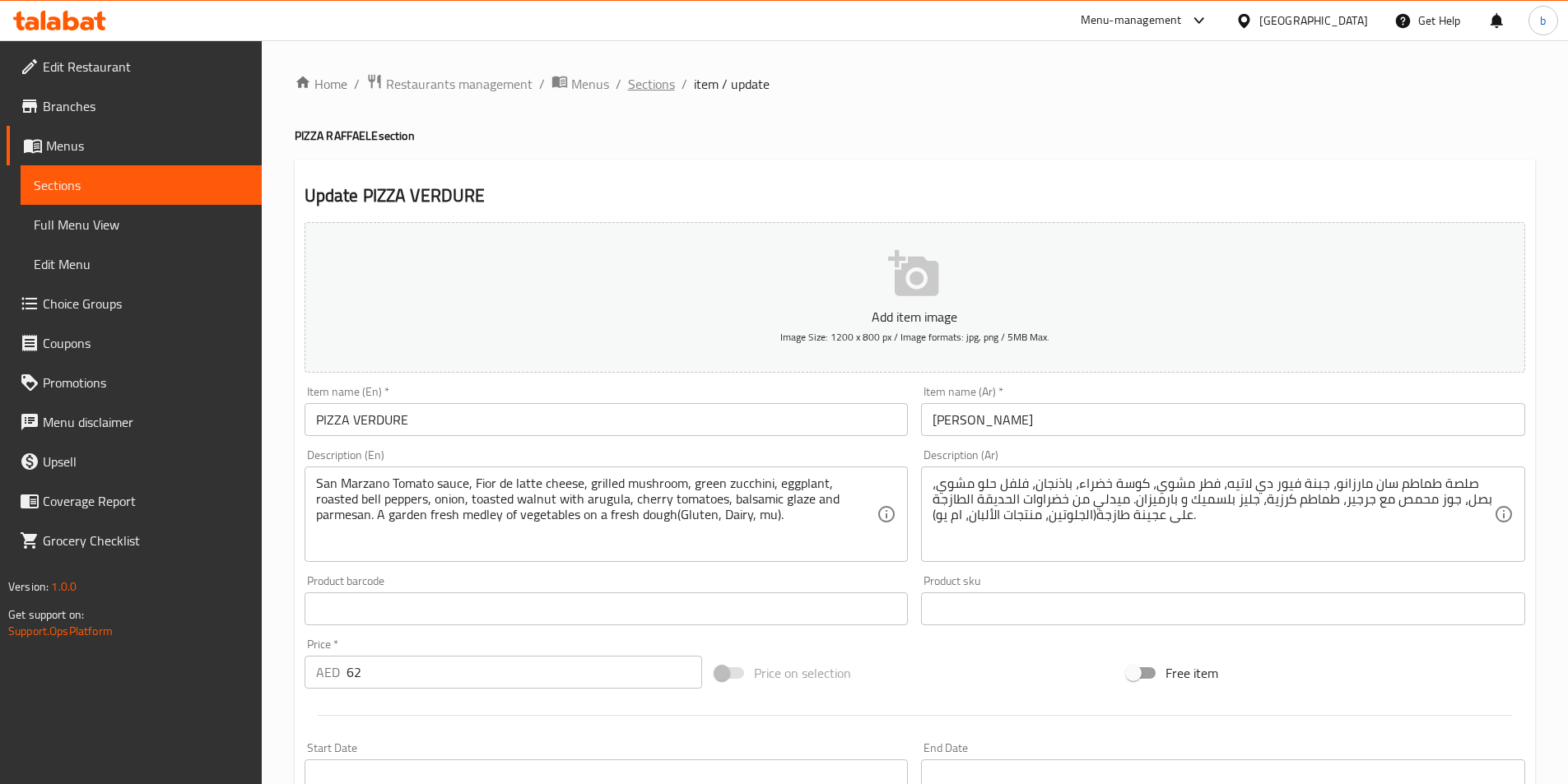
click at [632, 81] on span "Sections" at bounding box center [651, 84] width 47 height 20
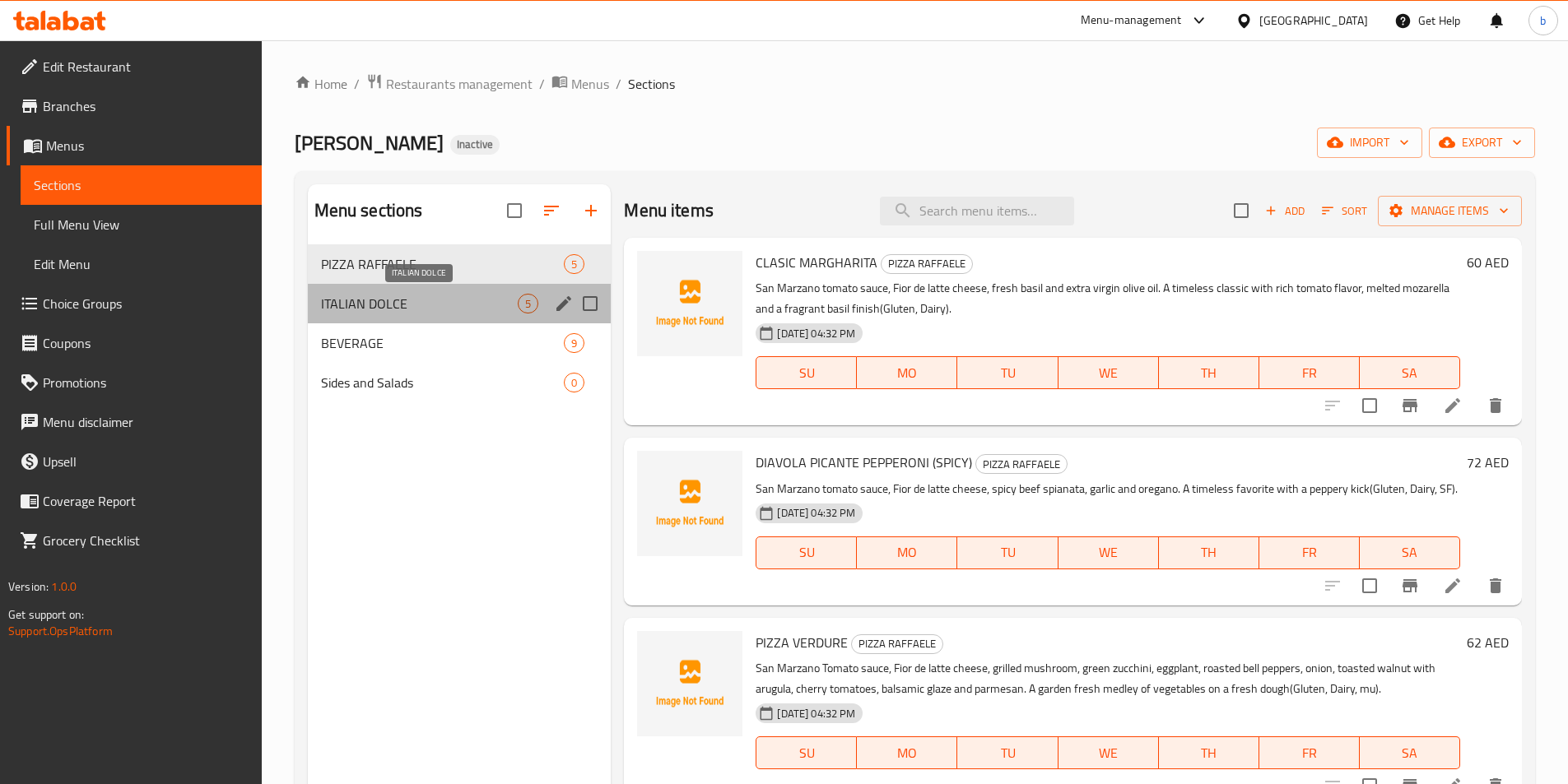
click at [349, 296] on span "ITALIAN DOLCE" at bounding box center [420, 304] width 197 height 20
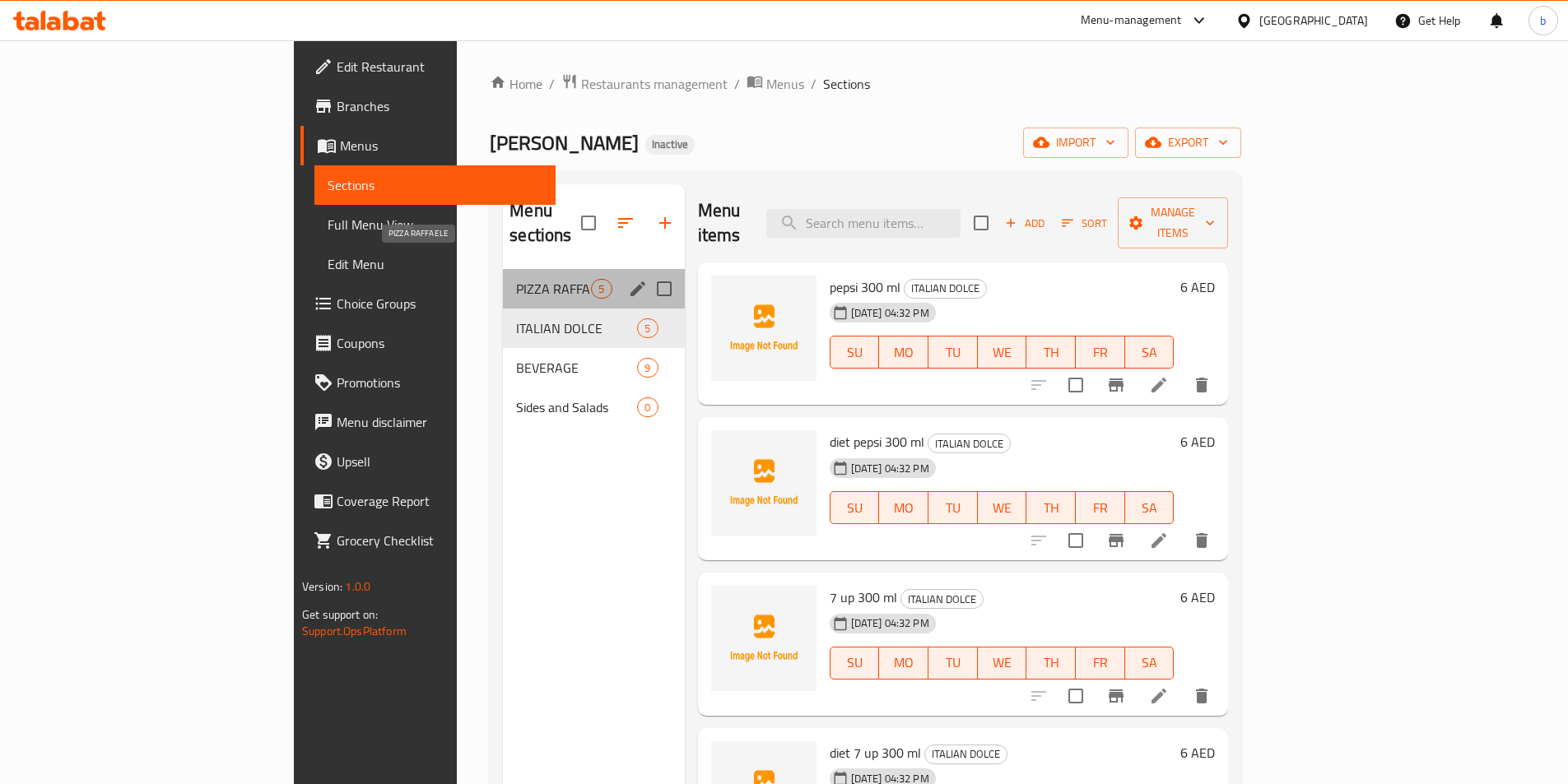
click at [516, 279] on span "PIZZA RAFFAELE" at bounding box center [553, 289] width 75 height 20
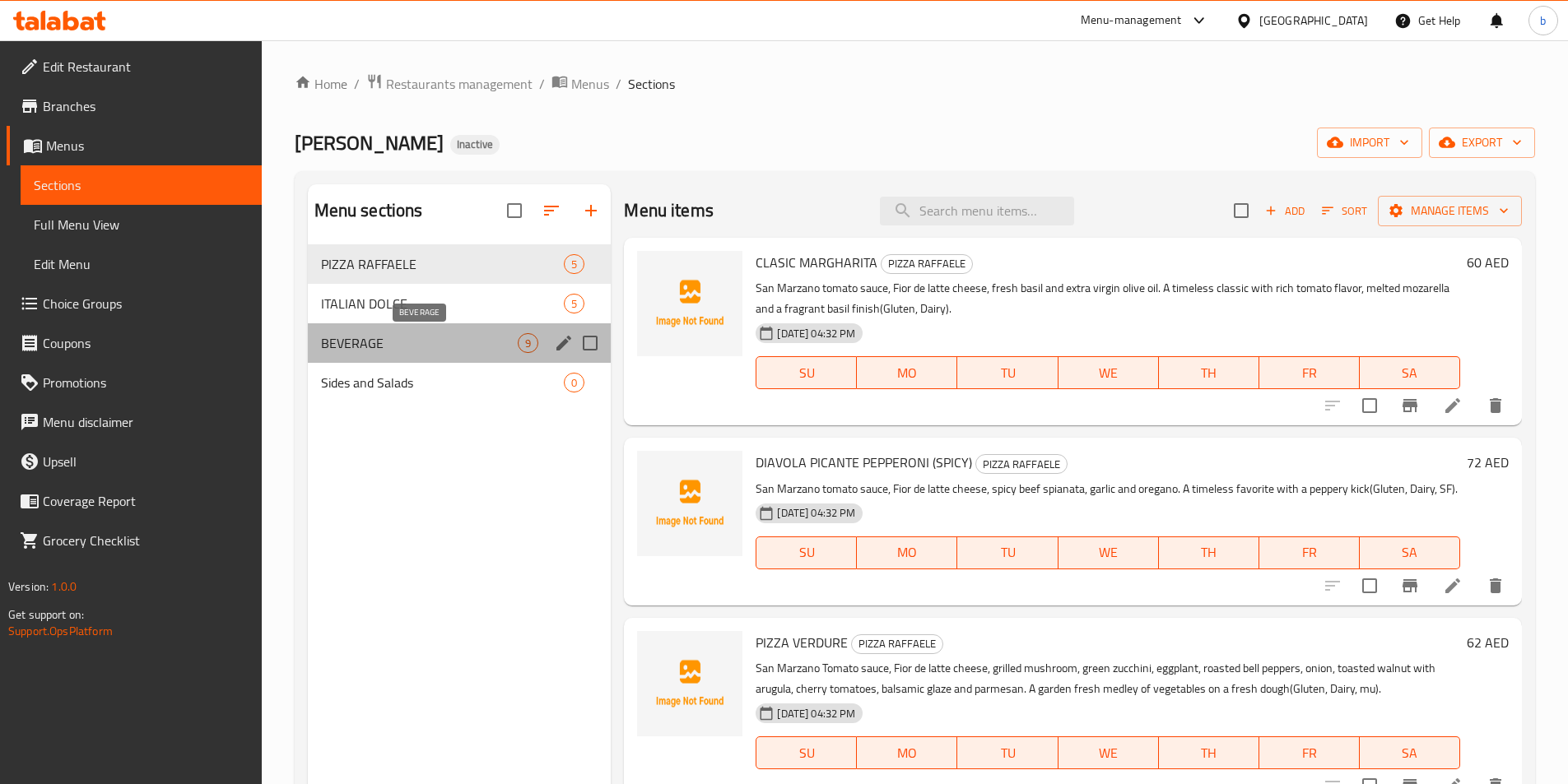
click at [513, 345] on span "BEVERAGE" at bounding box center [420, 343] width 197 height 20
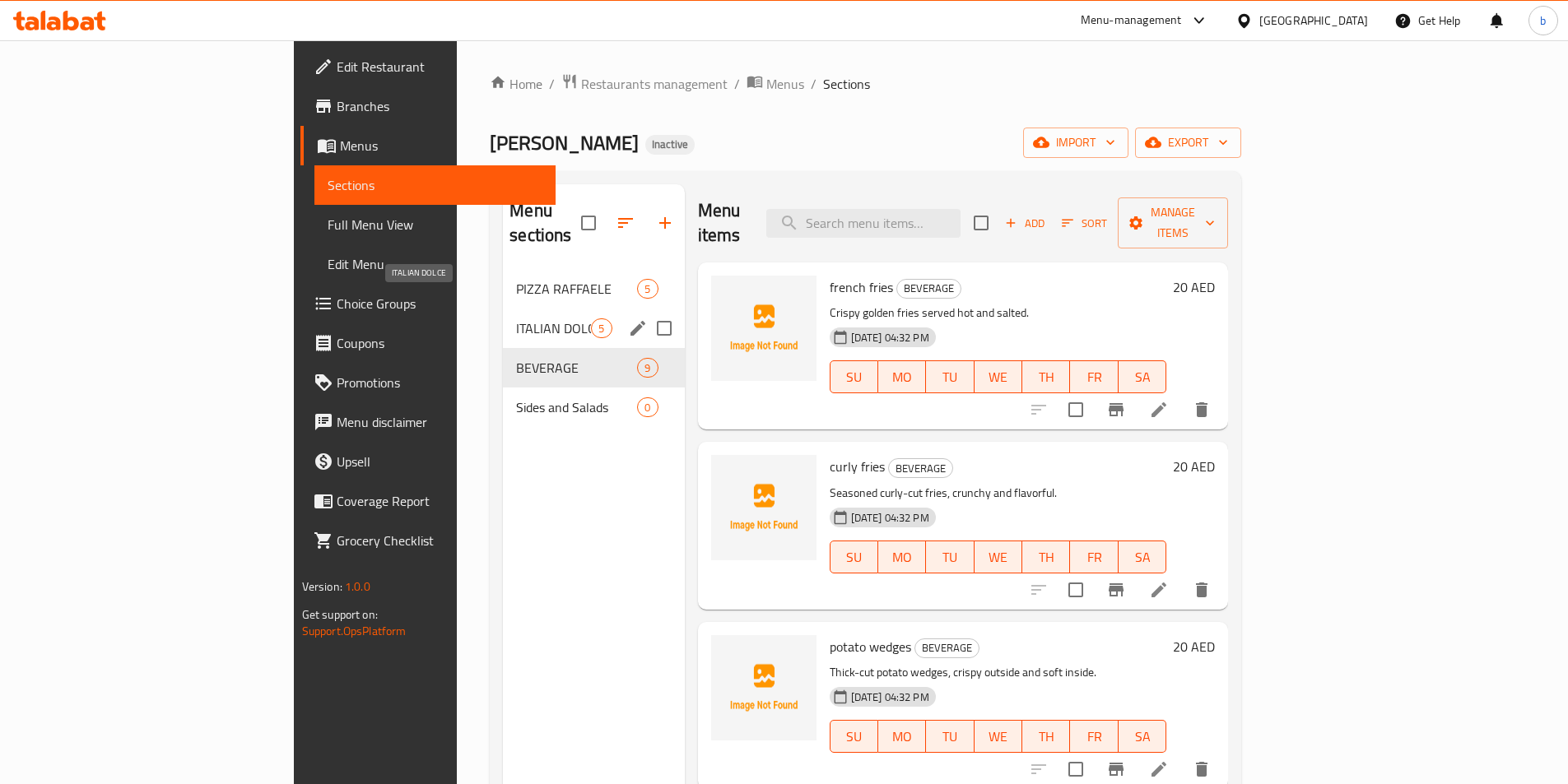
click at [516, 318] on span "ITALIAN DOLCE" at bounding box center [553, 328] width 75 height 20
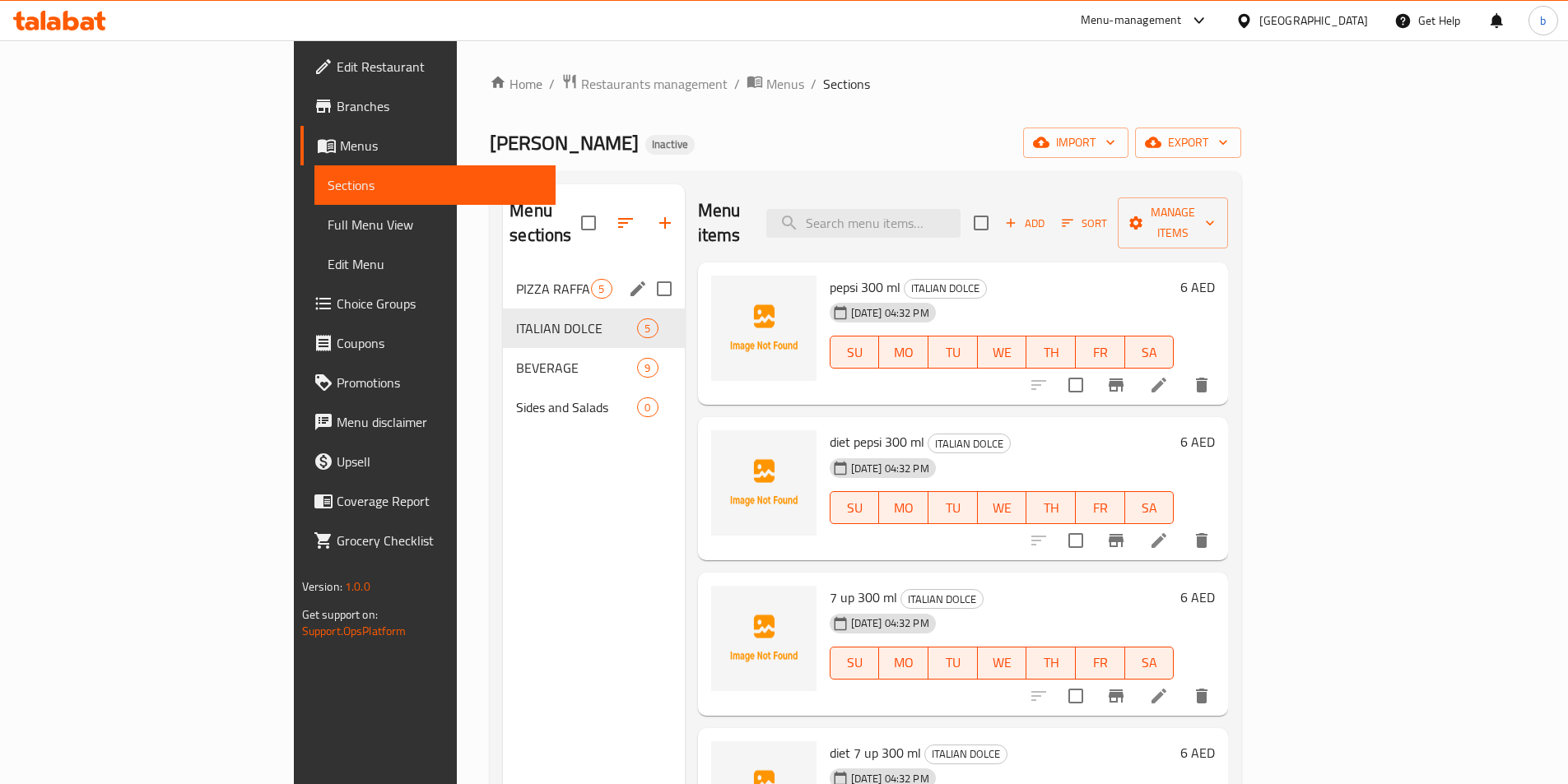
click at [516, 279] on span "PIZZA RAFFAELE" at bounding box center [553, 289] width 75 height 20
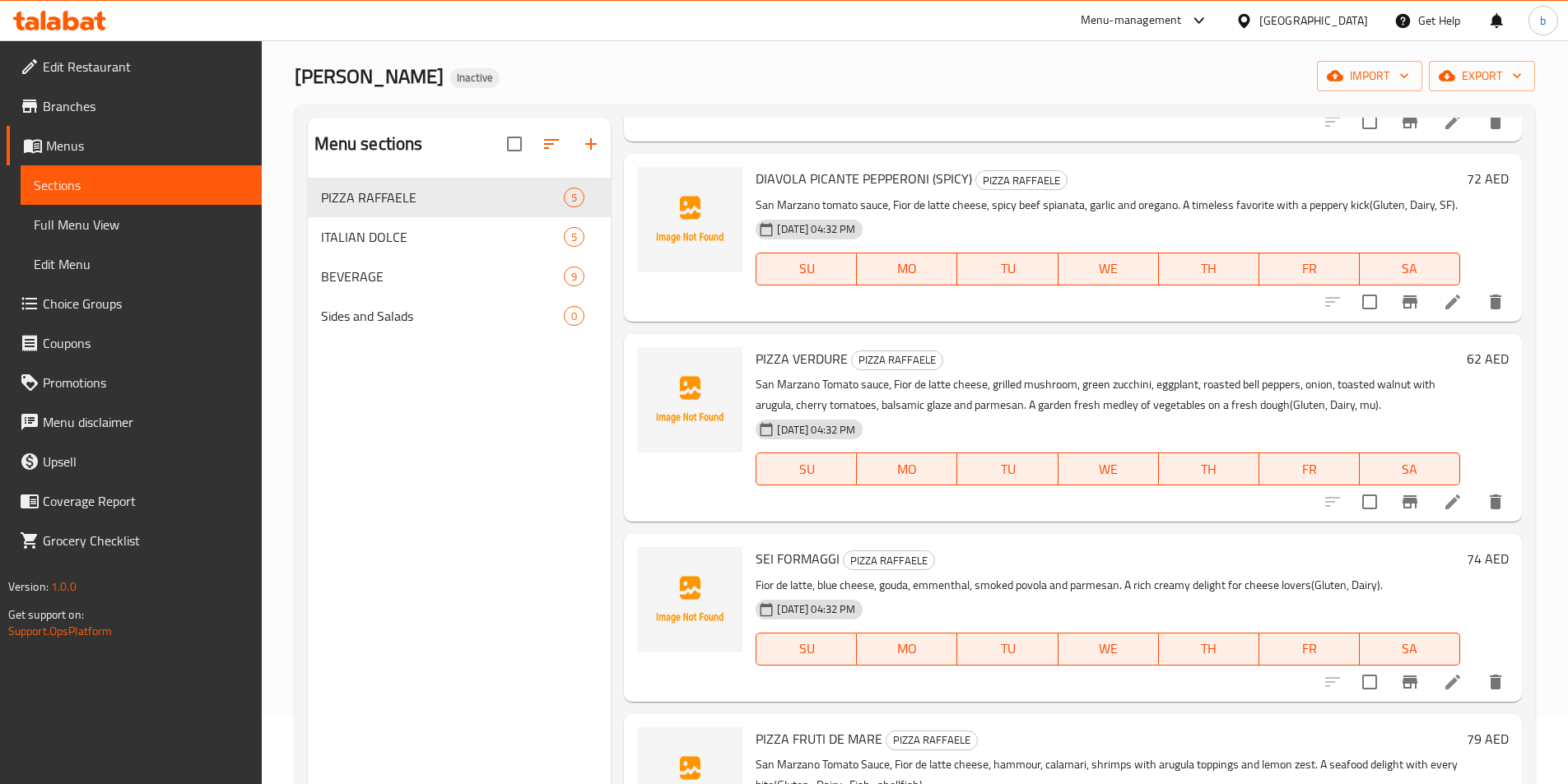
scroll to position [230, 0]
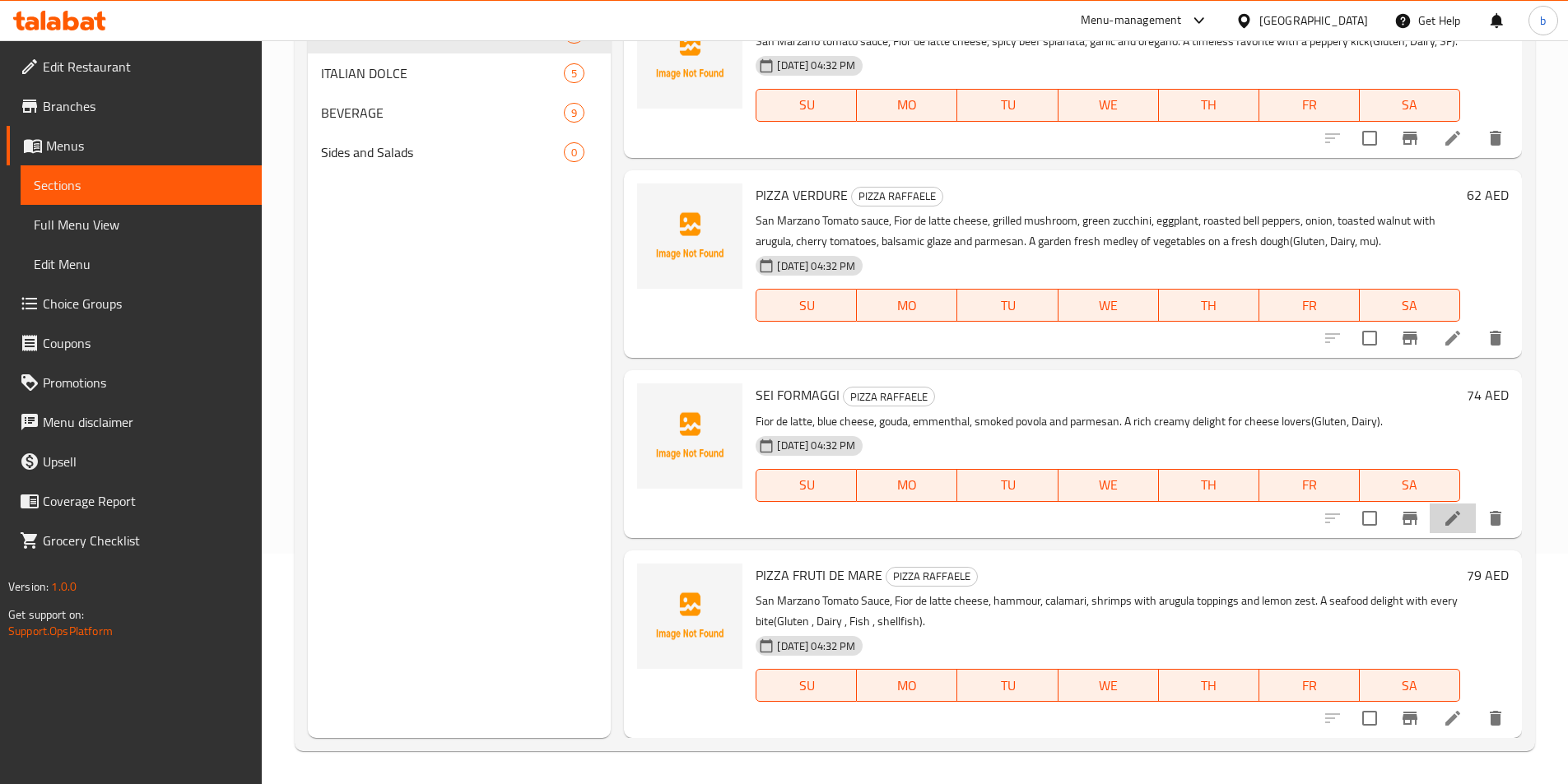
click at [1429, 521] on li at bounding box center [1452, 518] width 46 height 29
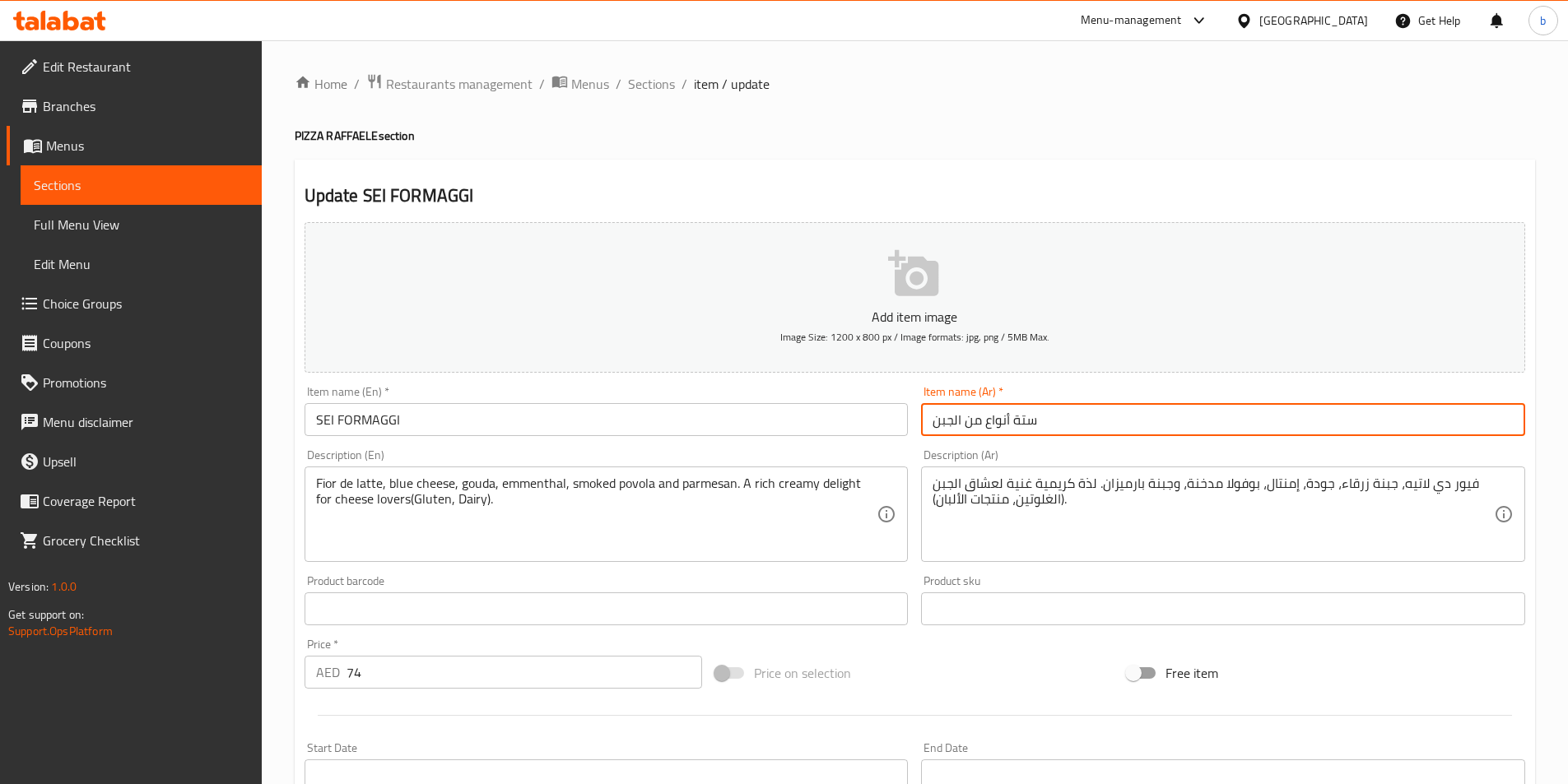
drag, startPoint x: 928, startPoint y: 419, endPoint x: 1061, endPoint y: 412, distance: 133.2
click at [1061, 412] on input "ستة أنواع من الجبن" at bounding box center [1222, 420] width 604 height 33
paste input "فورماجى"
type input "سيي فورماجى"
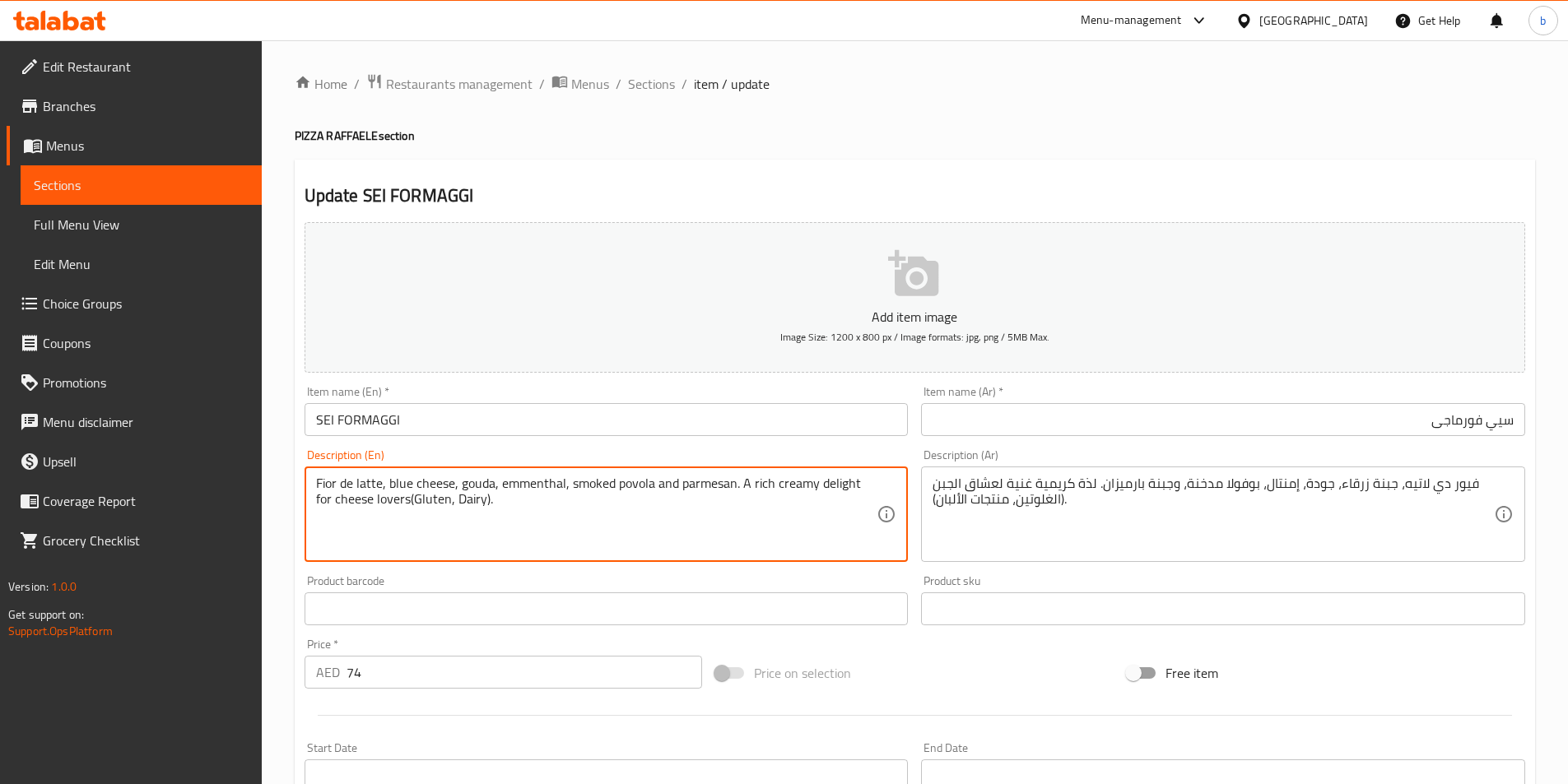
click at [358, 484] on textarea "Fior de latte, blue cheese, gouda, emmenthal, smoked povola and parmesan. A ric…" at bounding box center [597, 515] width 561 height 78
click at [415, 484] on textarea "Fior de latte, blue cheese, gouda, emmenthal, smoked povola and parmesan. A ric…" at bounding box center [597, 515] width 561 height 78
drag, startPoint x: 388, startPoint y: 483, endPoint x: 451, endPoint y: 484, distance: 63.0
click at [451, 484] on textarea "Fior de latte, blue cheese, gouda, emmenthal, smoked povola and parmesan. A ric…" at bounding box center [597, 515] width 561 height 78
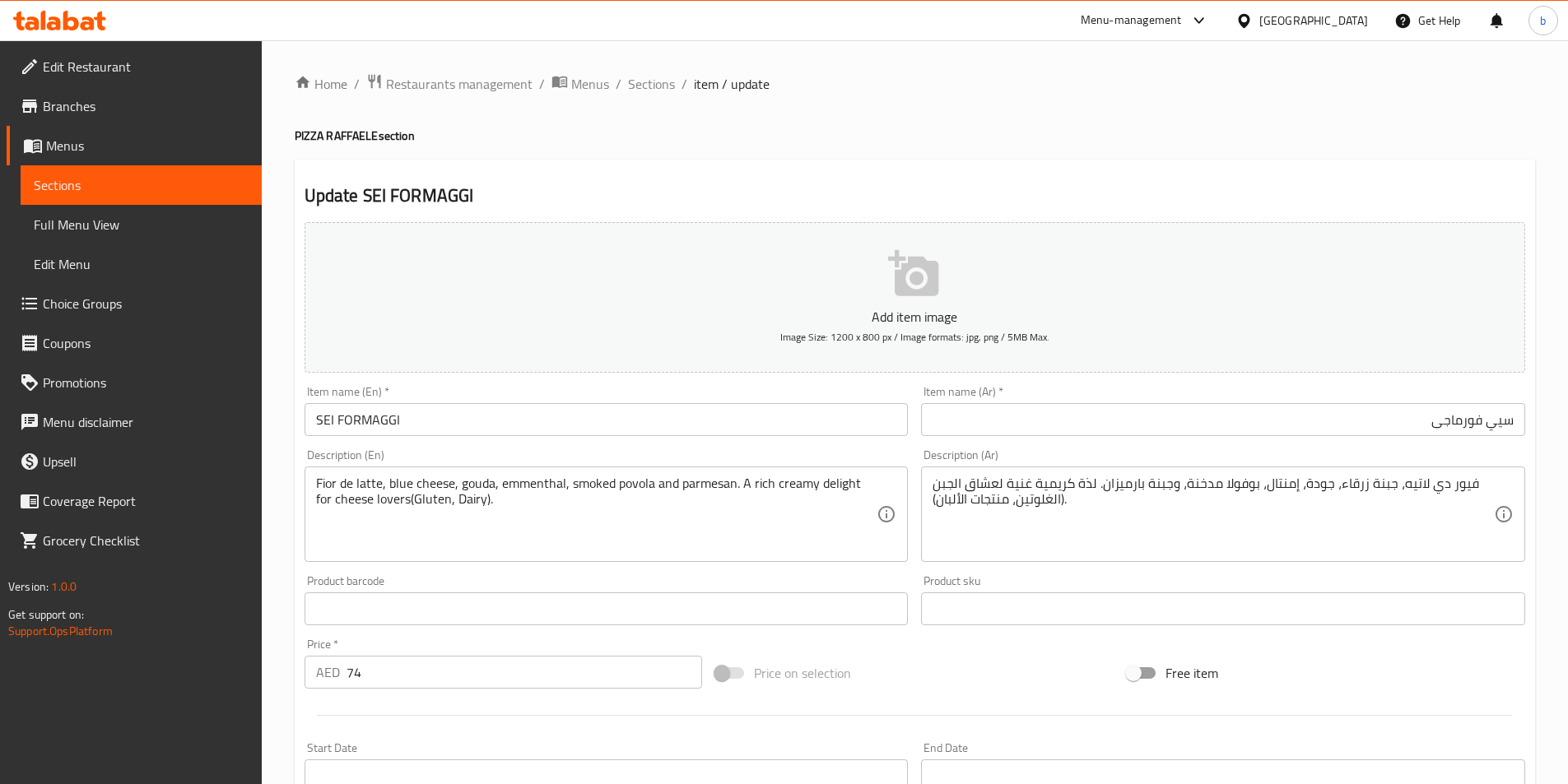
click at [482, 480] on textarea "Fior de latte, blue cheese, gouda, emmenthal, smoked povola and parmesan. A ric…" at bounding box center [597, 515] width 561 height 78
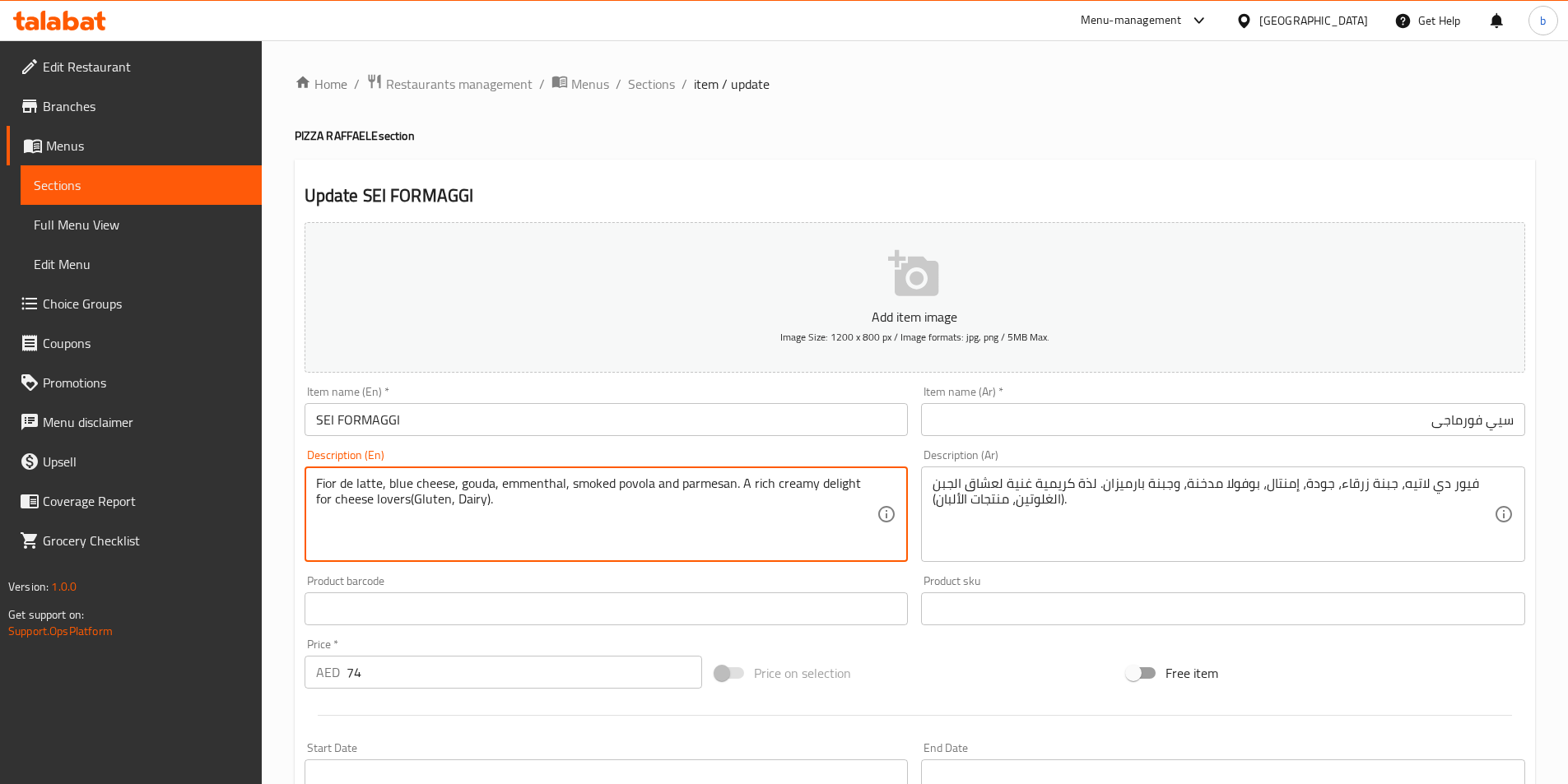
click at [482, 480] on textarea "Fior de latte, blue cheese, gouda, emmenthal, smoked povola and parmesan. A ric…" at bounding box center [597, 515] width 561 height 78
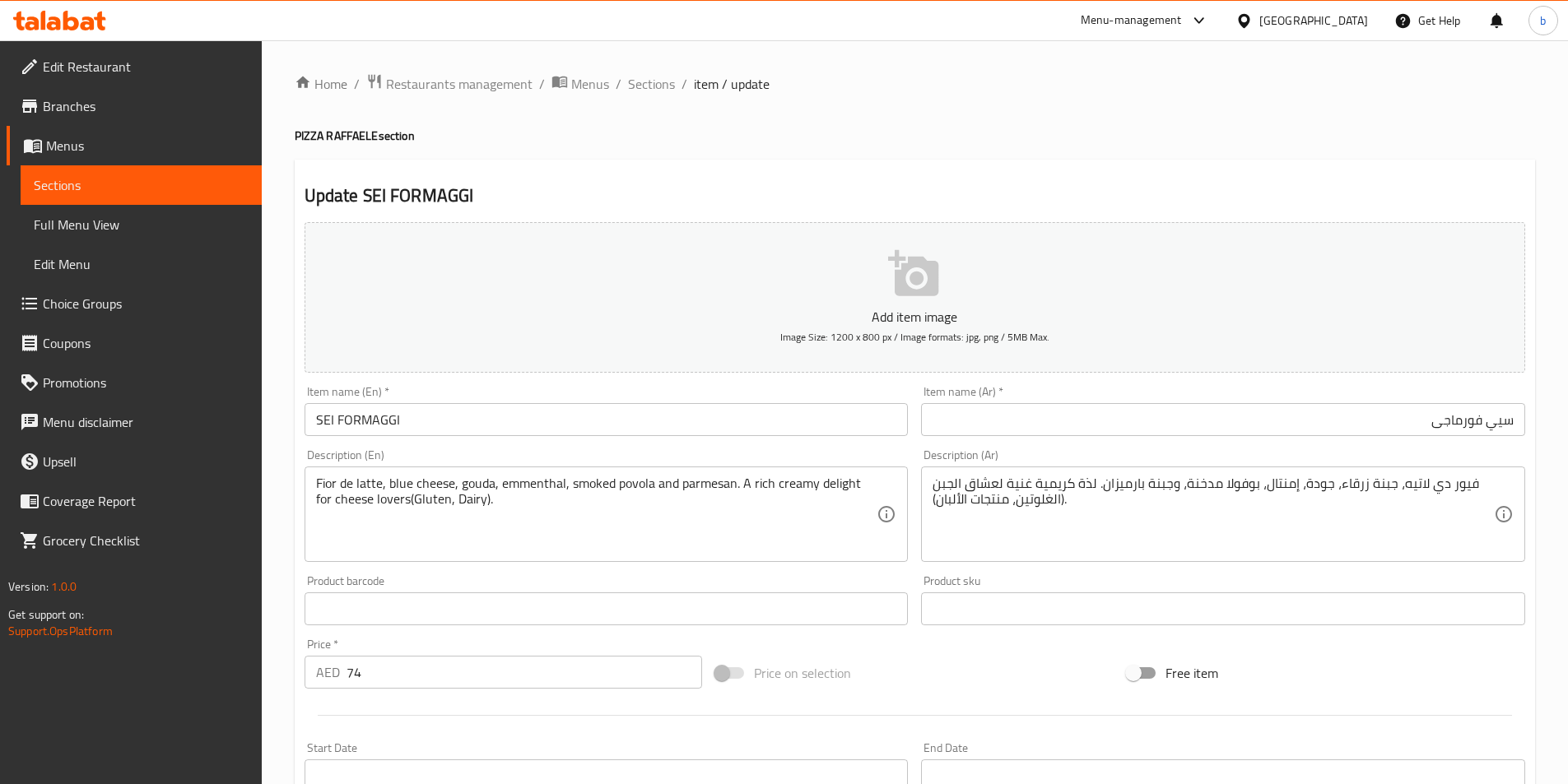
click at [542, 479] on textarea "Fior de latte, blue cheese, gouda, emmenthal, smoked povola and parmesan. A ric…" at bounding box center [597, 515] width 561 height 78
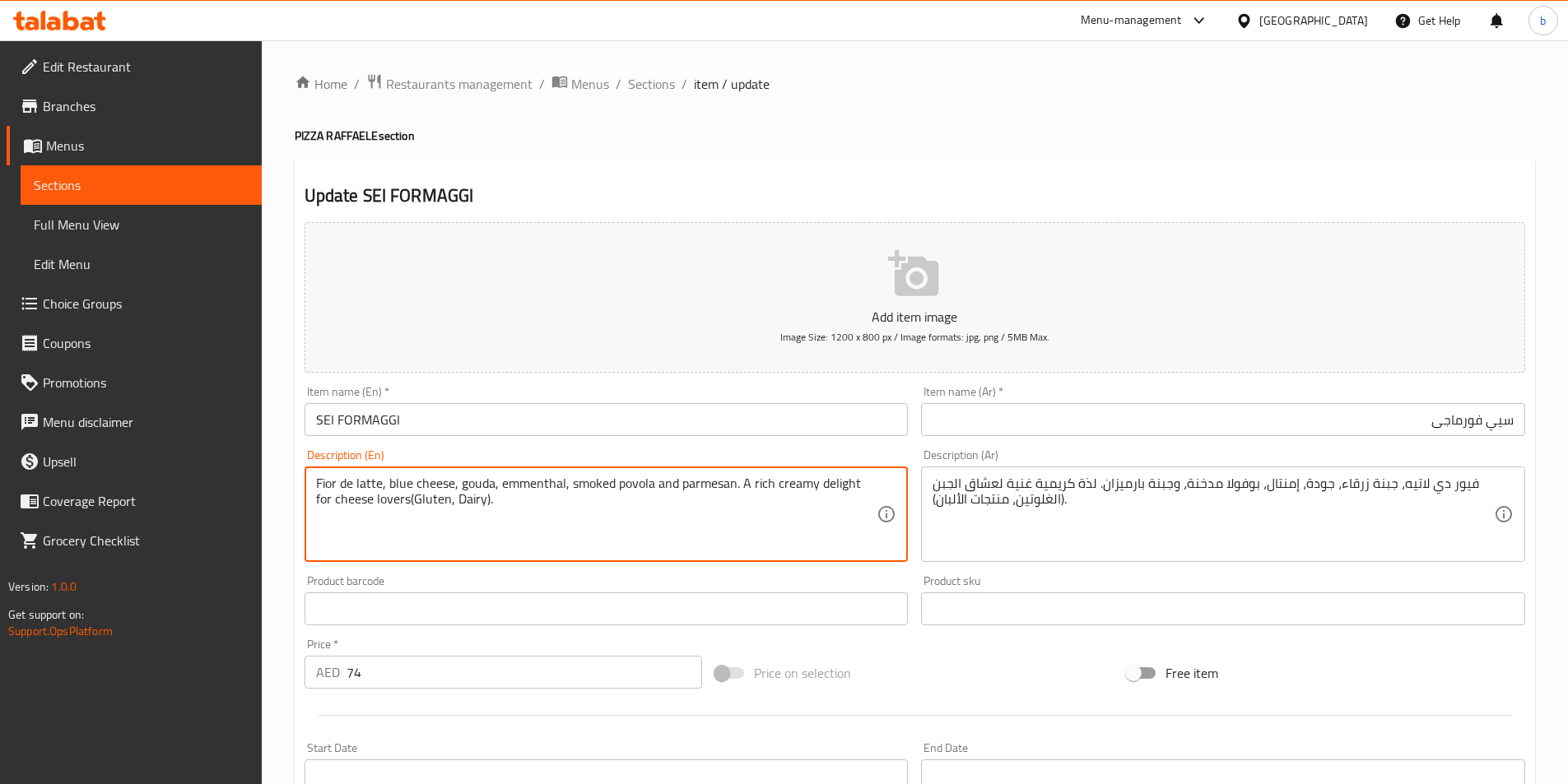
click at [542, 479] on textarea "Fior de latte, blue cheese, gouda, emmenthal, smoked povola and parmesan. A ric…" at bounding box center [597, 515] width 561 height 78
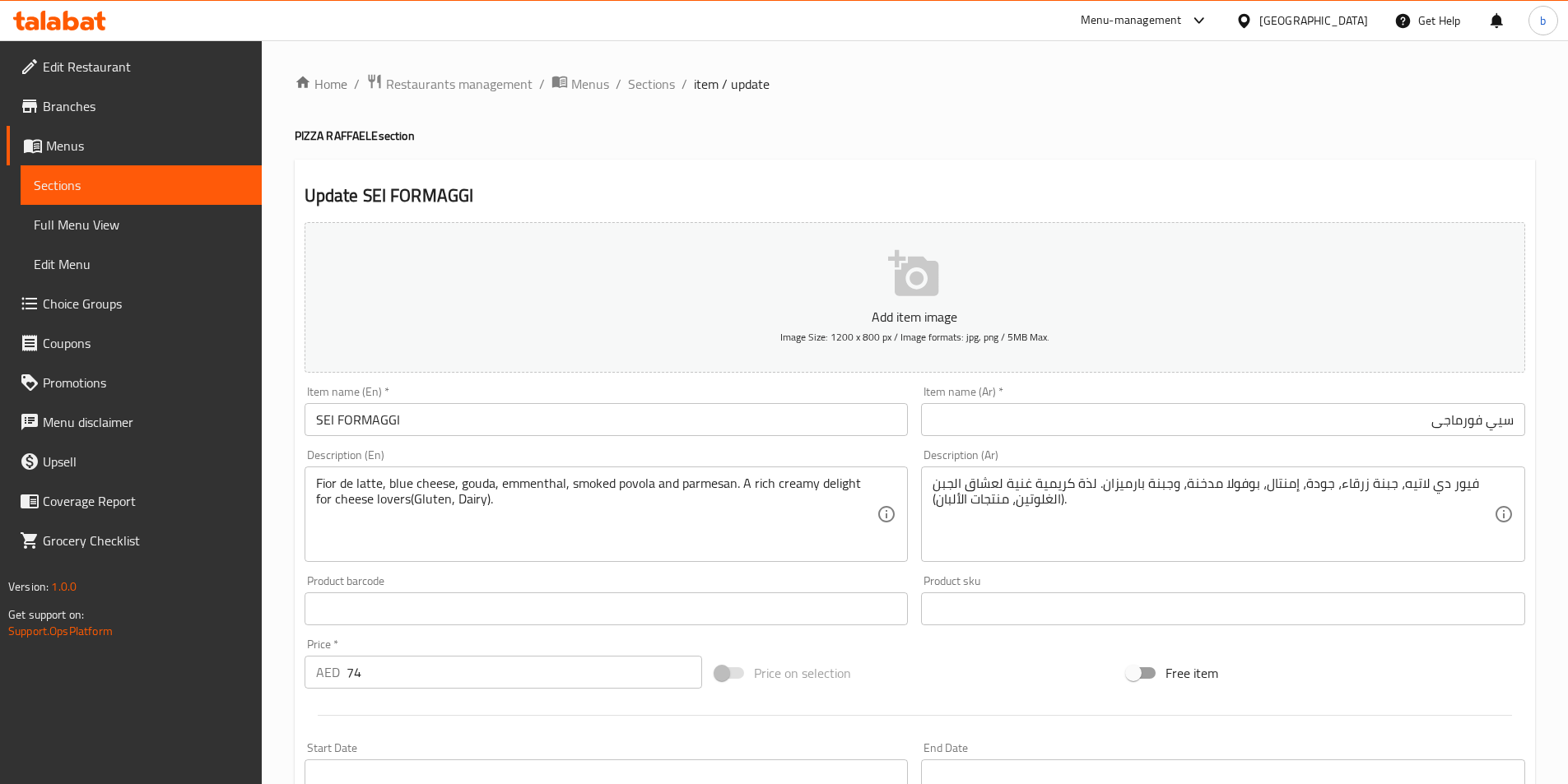
click at [579, 479] on textarea "Fior de latte, blue cheese, gouda, emmenthal, smoked povola and parmesan. A ric…" at bounding box center [597, 515] width 561 height 78
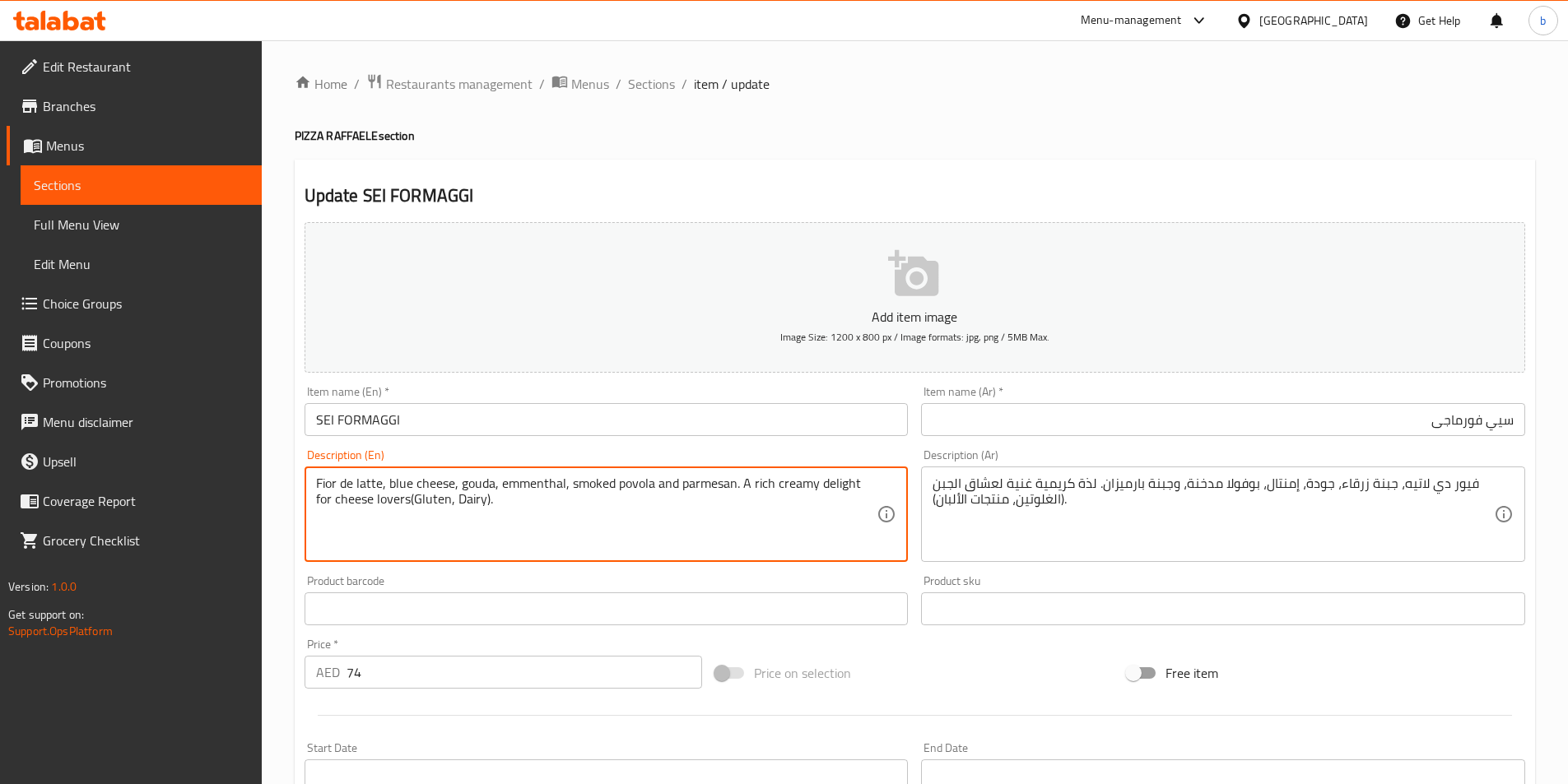
click at [579, 479] on textarea "Fior de latte, blue cheese, gouda, emmenthal, smoked povola and parmesan. A ric…" at bounding box center [597, 515] width 561 height 78
click at [647, 484] on textarea "Fior de latte, blue cheese, gouda, emmenthal, smoked povola and parmesan. A ric…" at bounding box center [597, 515] width 561 height 78
click at [694, 482] on textarea "Fior de latte, blue cheese, gouda, emmenthal, smoked povola and parmesan. A ric…" at bounding box center [597, 515] width 561 height 78
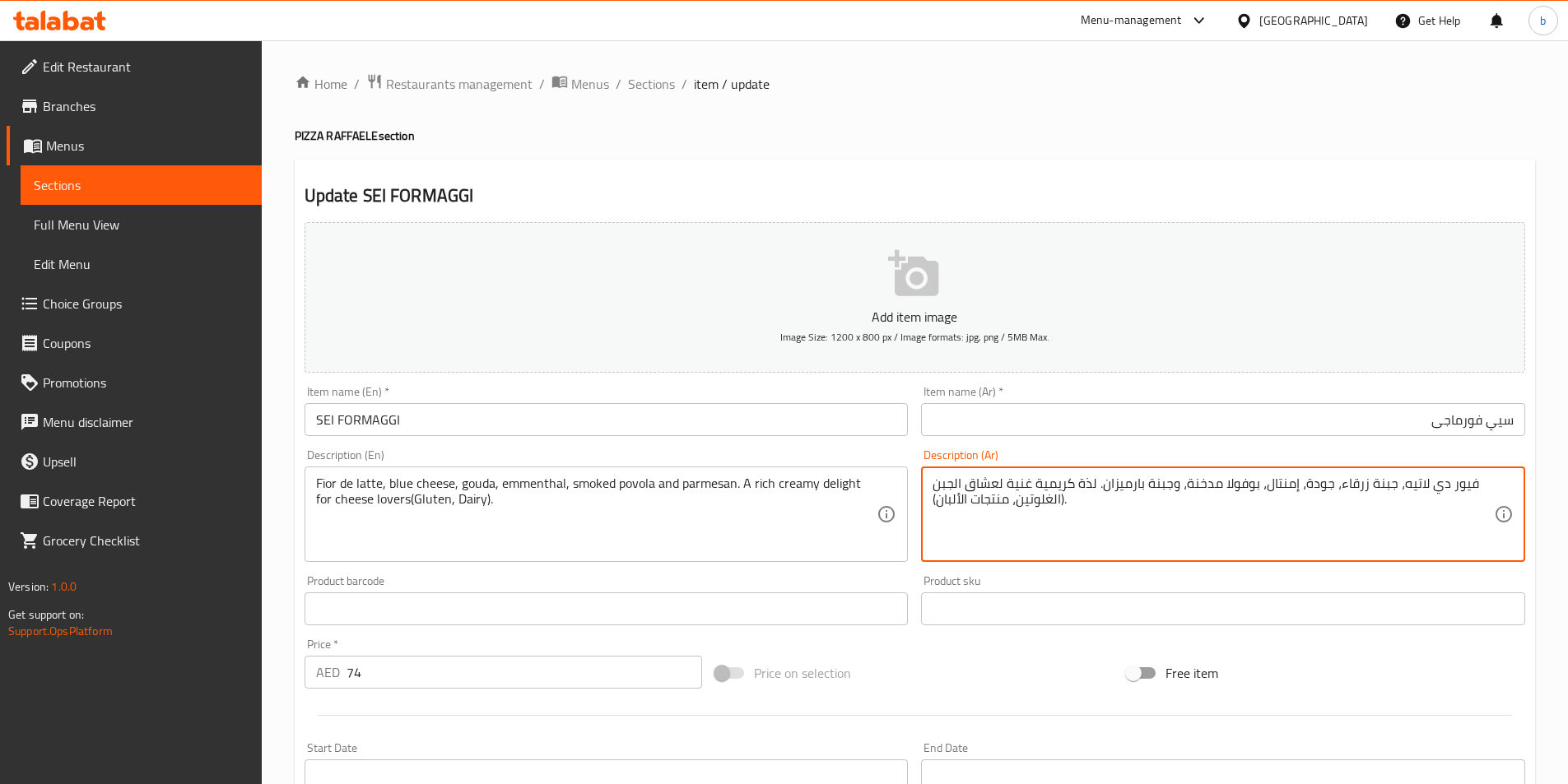
drag, startPoint x: 1140, startPoint y: 482, endPoint x: 1171, endPoint y: 489, distance: 31.8
click at [943, 482] on textarea "فيور دي لاتيه، جبنة زرقاء، جودة، إمنتال، بوفولا مدخنة، و بارميزان. لذة كريمية غ…" at bounding box center [1213, 515] width 561 height 78
click at [939, 480] on textarea "فيور دي لاتيه، جبنة زرقاء، جودة، إمنتال، بوفولا مدخنة، و بارميزان. لذة كريمية غ…" at bounding box center [1213, 515] width 561 height 78
click at [930, 477] on div "فيور دي لاتيه، جبنة زرقاء، جودة، إمنتال، بوفولا مدخنة، و بارميزان. لذة كريمية غ…" at bounding box center [1222, 515] width 604 height 96
click at [938, 489] on textarea "فيور دي لاتيه، جبنة زرقاء، جودة، إمنتال، بوفولا مدخنة، و بارميزان. لذة كريمية غ…" at bounding box center [1213, 515] width 561 height 78
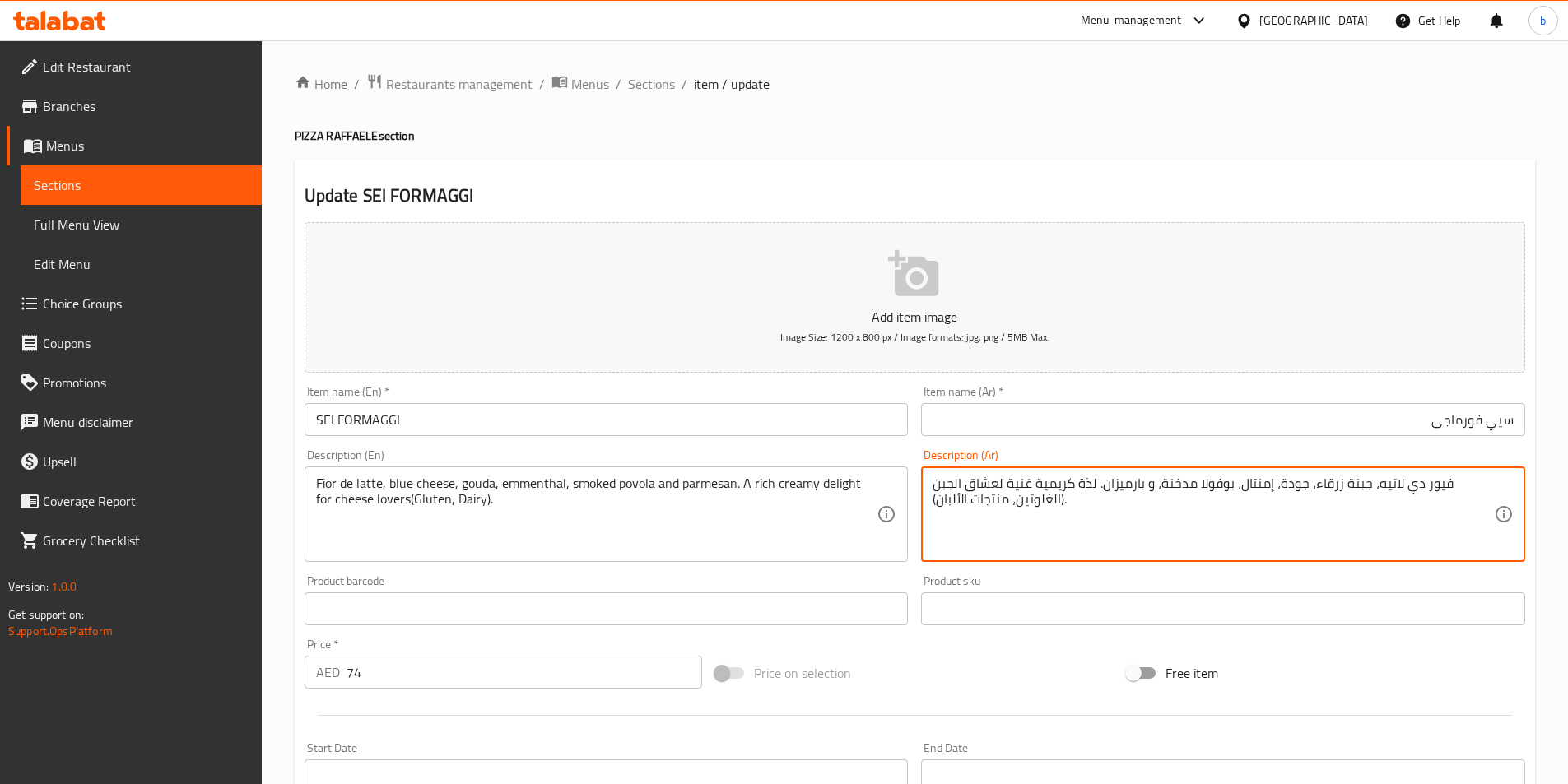
click at [938, 489] on textarea "فيور دي لاتيه، جبنة زرقاء، جودة، إمنتال، بوفولا مدخنة، و بارميزان. لذة كريمية غ…" at bounding box center [1213, 515] width 561 height 78
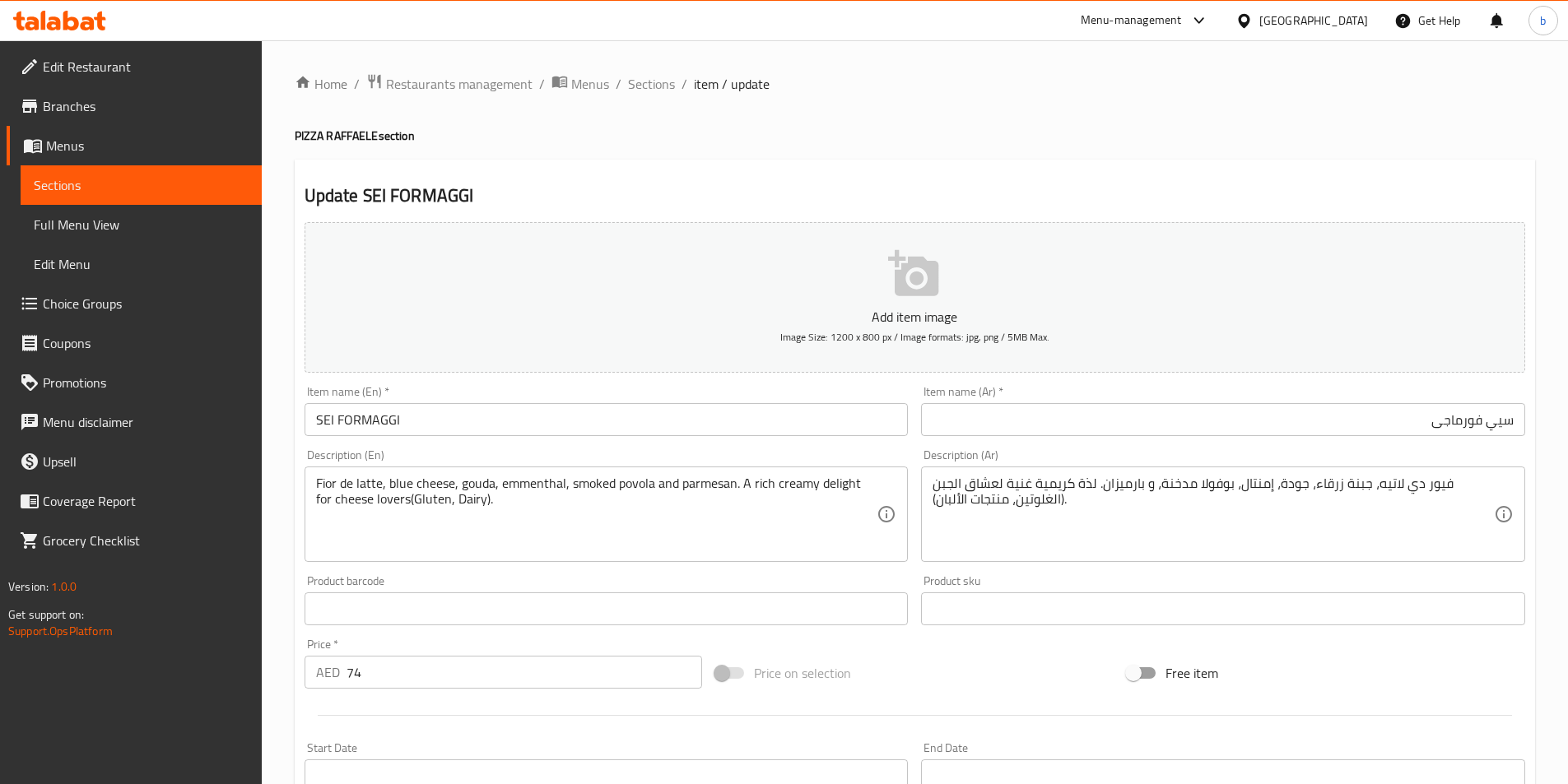
click at [930, 484] on div "فيور دي لاتيه، جبنة زرقاء، جودة، إمنتال، بوفولا مدخنة، و بارميزان. لذة كريمية غ…" at bounding box center [1222, 515] width 604 height 96
click at [931, 487] on div "فيور دي لاتيه، جبنة زرقاء، جودة، إمنتال، بوفولا مدخنة، و بارميزان. لذة كريمية غ…" at bounding box center [1222, 515] width 604 height 96
click at [931, 506] on div "فيور دي لاتيه، جبنة زرقاء، جودة، إمنتال، بوفولا مدخنة، و بارميزان. لذة كريمية غ…" at bounding box center [1222, 515] width 604 height 96
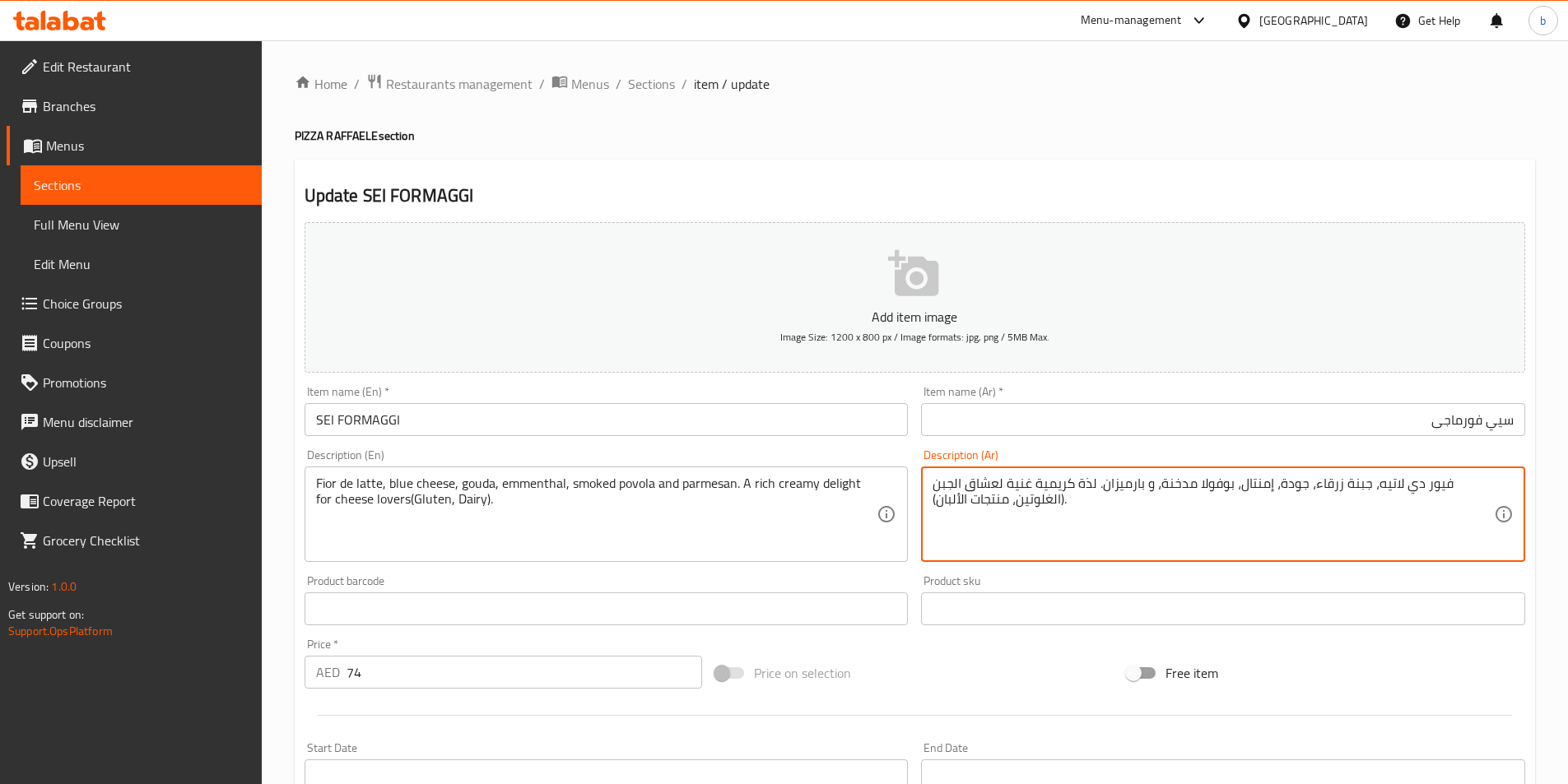
drag, startPoint x: 1076, startPoint y: 487, endPoint x: 1093, endPoint y: 490, distance: 17.3
click at [1093, 490] on textarea "فيور دي لاتيه، جبنة زرقاء، جودة، إمنتال، بوفولا مدخنة، و بارميزان. لذة كريمية غ…" at bounding box center [1213, 515] width 561 height 78
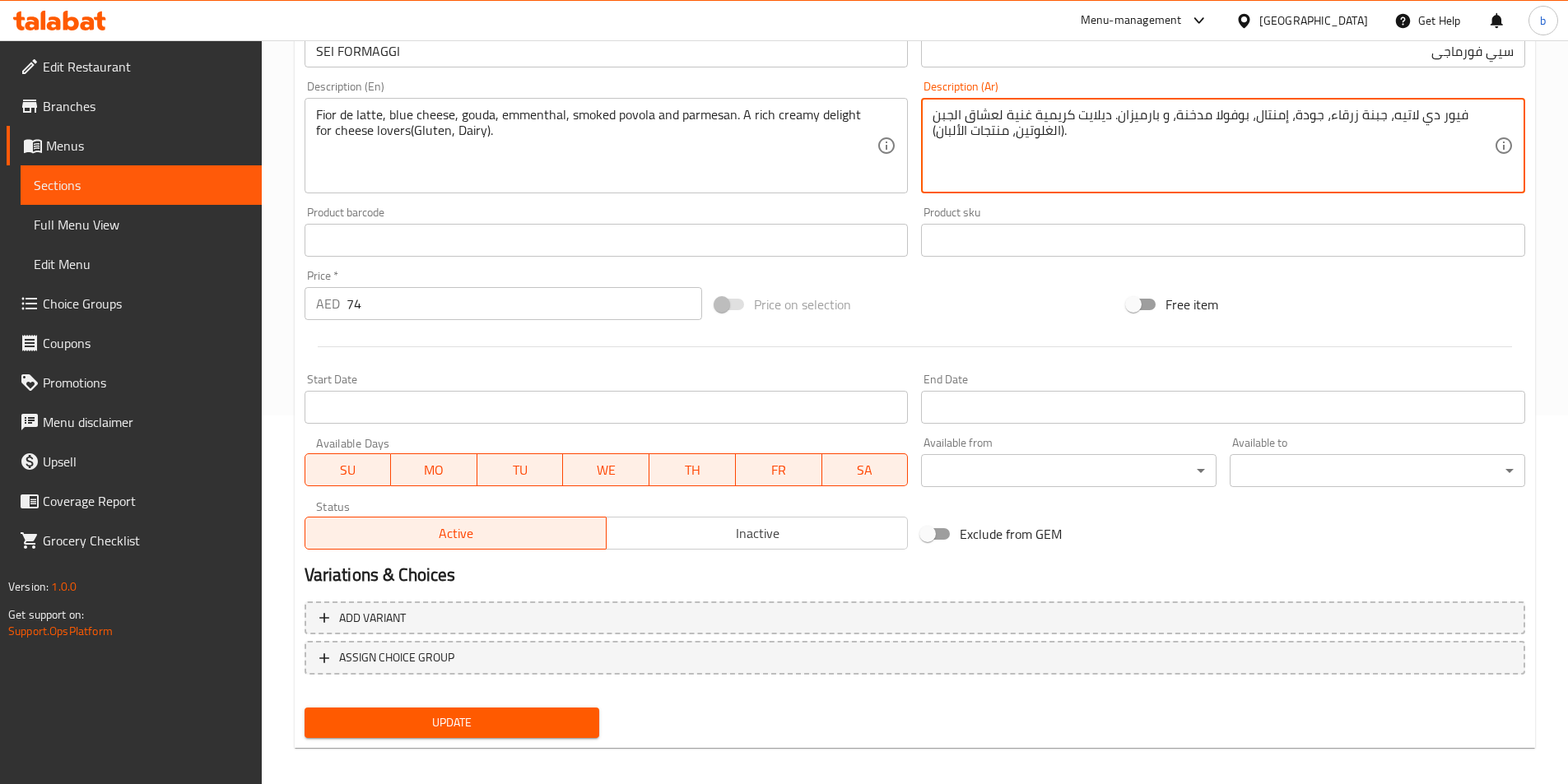
scroll to position [379, 0]
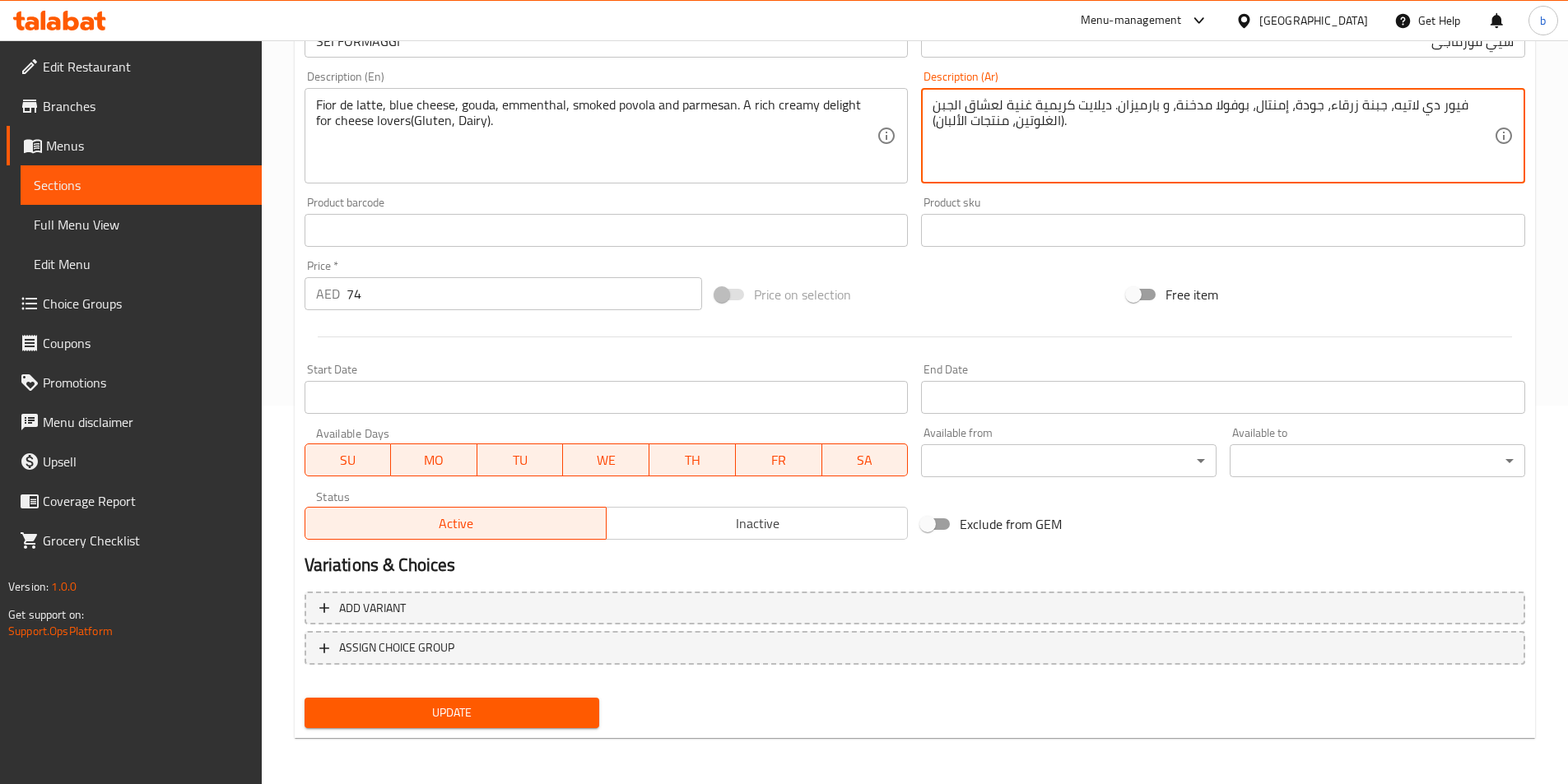
type textarea "فيور دي لاتيه، جبنة زرقاء، جودة، إمنتال، بوفولا مدخنة، و بارميزان. ديلايت كريمي…"
click at [409, 703] on span "Update" at bounding box center [452, 713] width 269 height 21
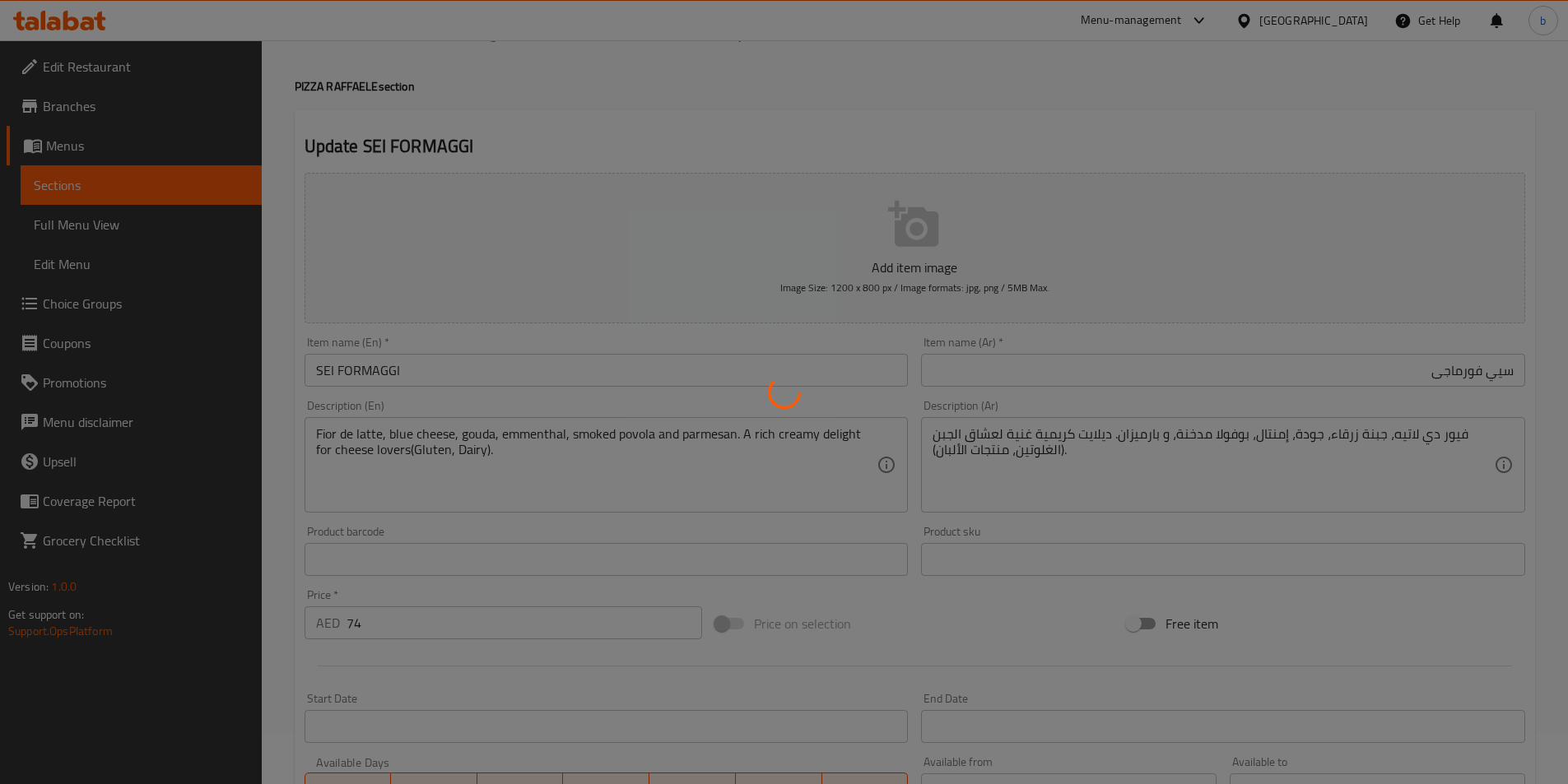
scroll to position [0, 0]
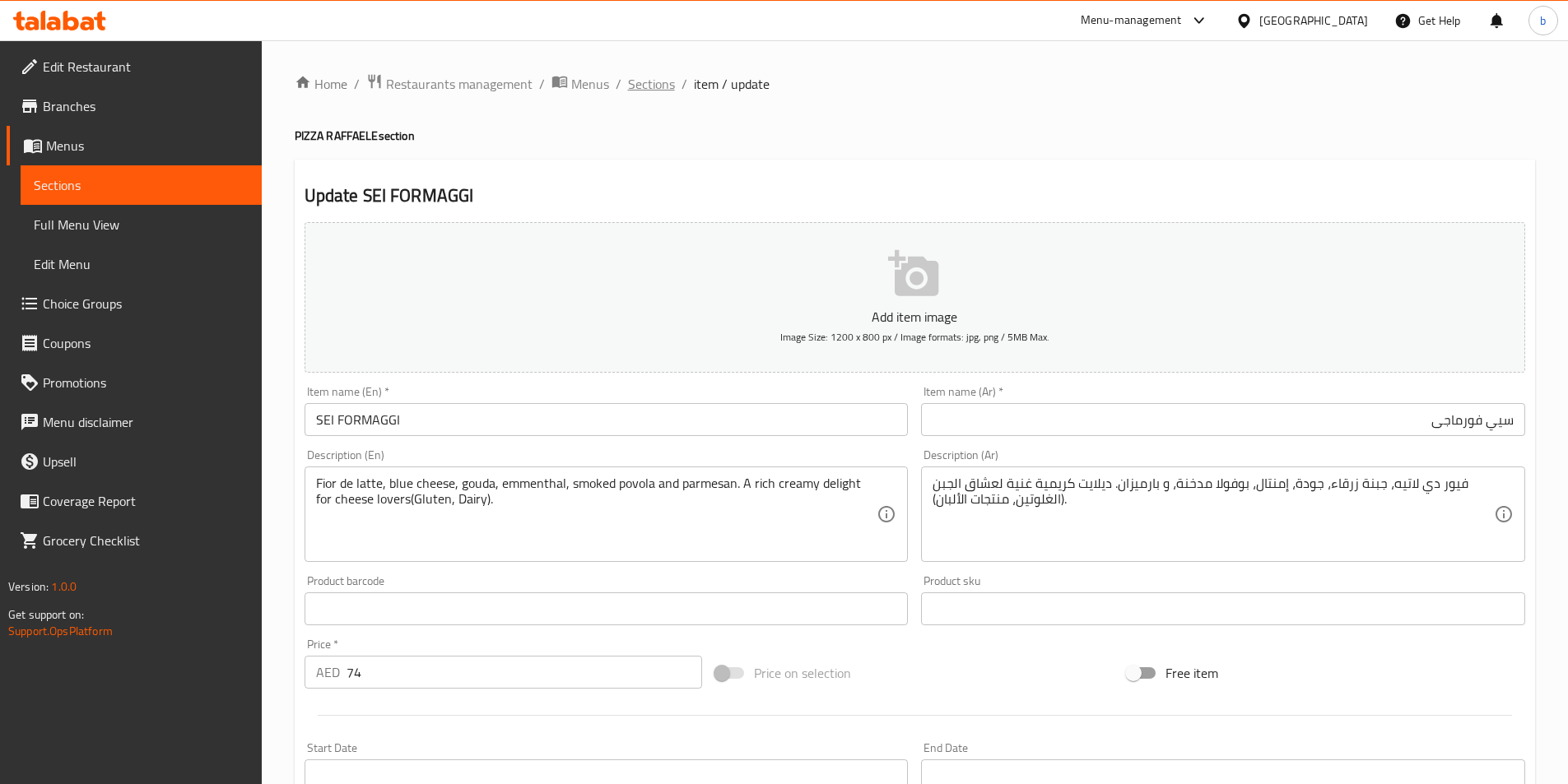
click at [639, 92] on span "Sections" at bounding box center [651, 84] width 47 height 20
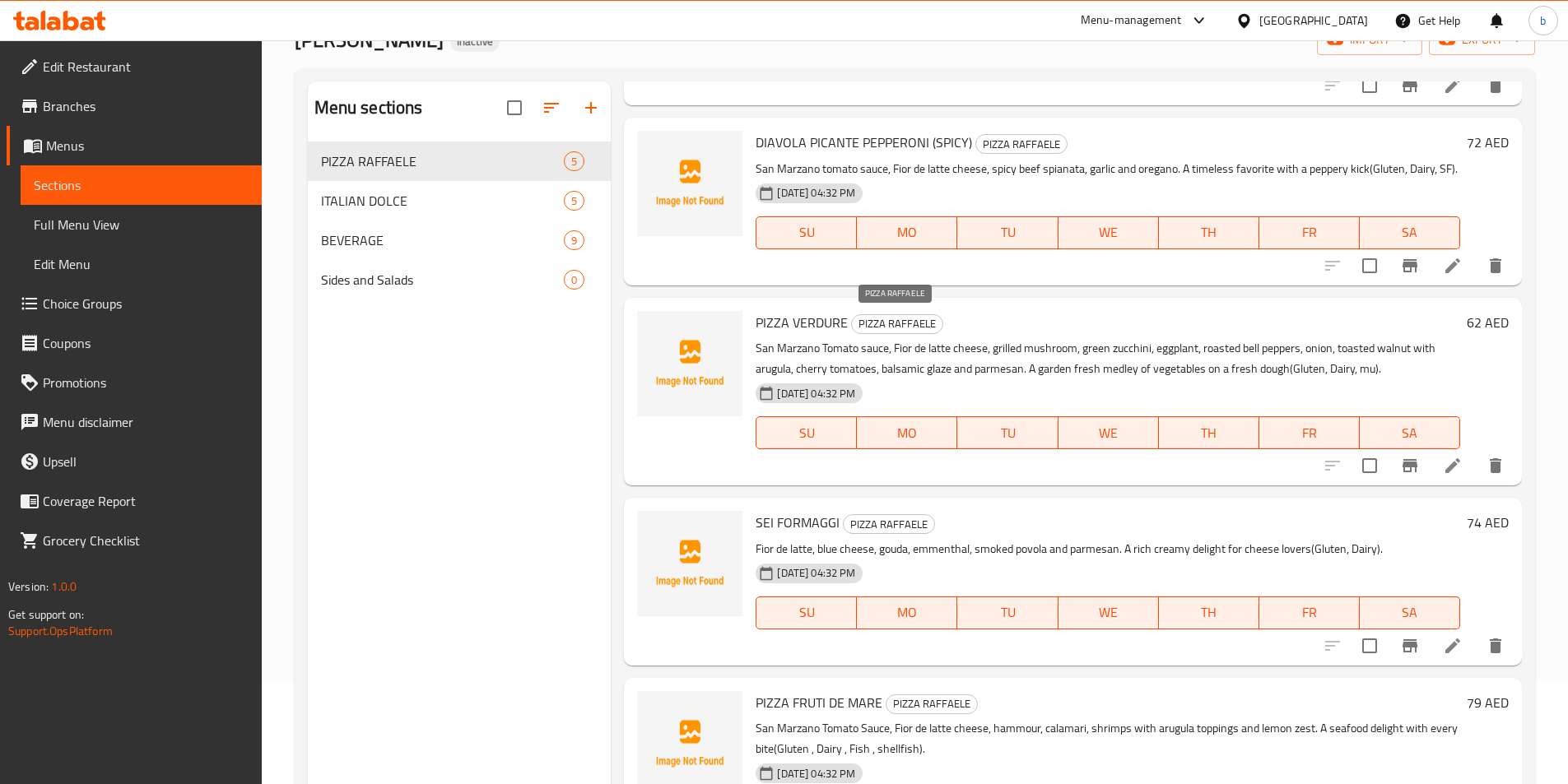
scroll to position [230, 0]
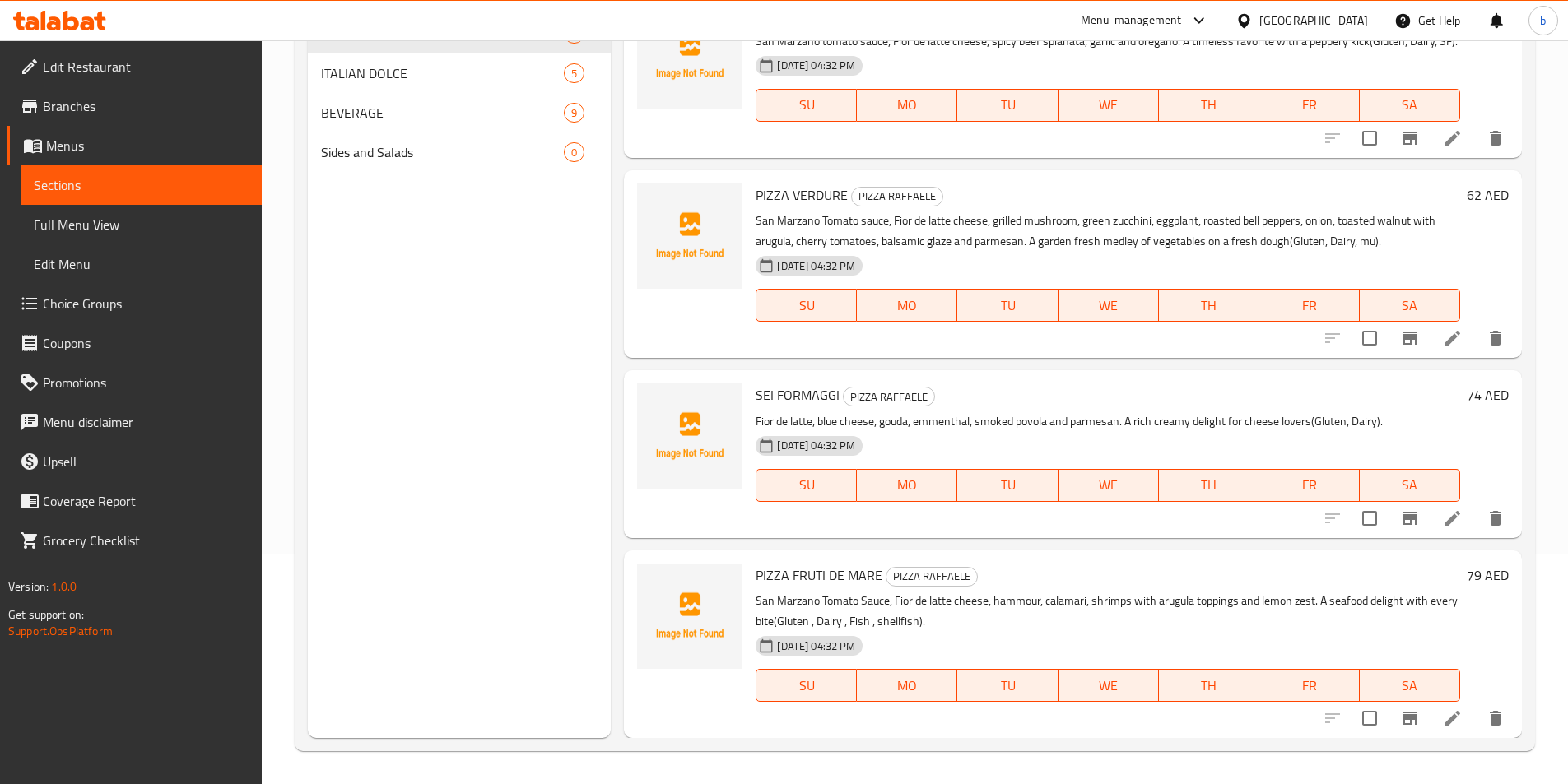
click at [1448, 724] on icon at bounding box center [1453, 719] width 20 height 20
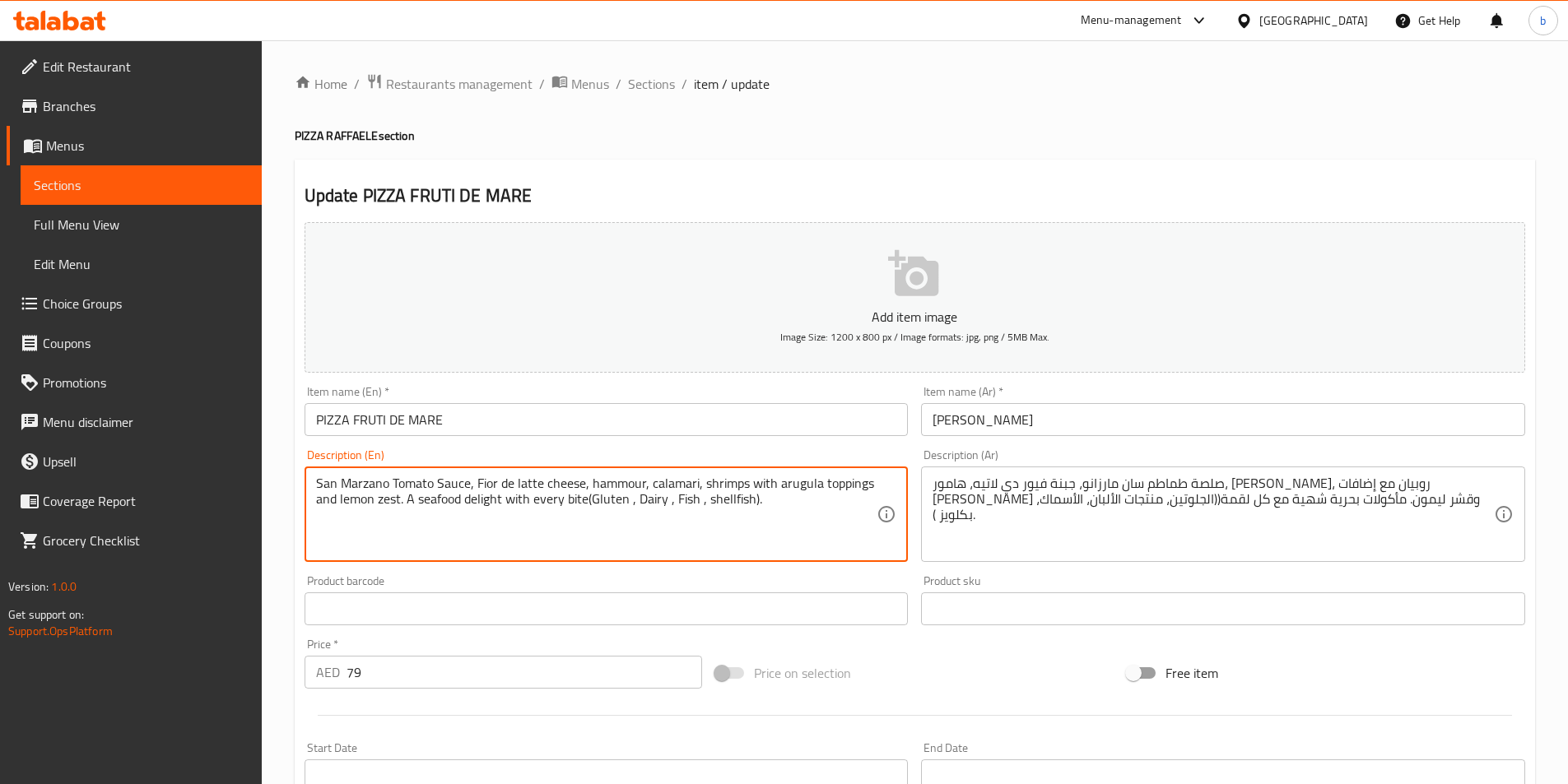
click at [461, 484] on textarea "San Marzano Tomato Sauce, Fior de latte cheese, hammour, calamari, shrimps with…" at bounding box center [597, 515] width 561 height 78
click at [522, 489] on textarea "San Marzano Tomato Sauce, Fior de latte cheese, hammour, calamari, shrimps with…" at bounding box center [597, 515] width 561 height 78
click at [740, 532] on textarea "San Marzano Tomato Sauce, Fior de latte cheese, hammour, calamari, shrimps with…" at bounding box center [597, 515] width 561 height 78
click at [475, 475] on textarea "San Marzano Tomato Sauce, Fior de latte cheese, hammour, calamari, shrimps with…" at bounding box center [597, 515] width 561 height 78
click at [385, 503] on textarea "San Marzano Tomato Sauce, Fior de latte cheese, hammour, calamari, shrimps with…" at bounding box center [597, 515] width 561 height 78
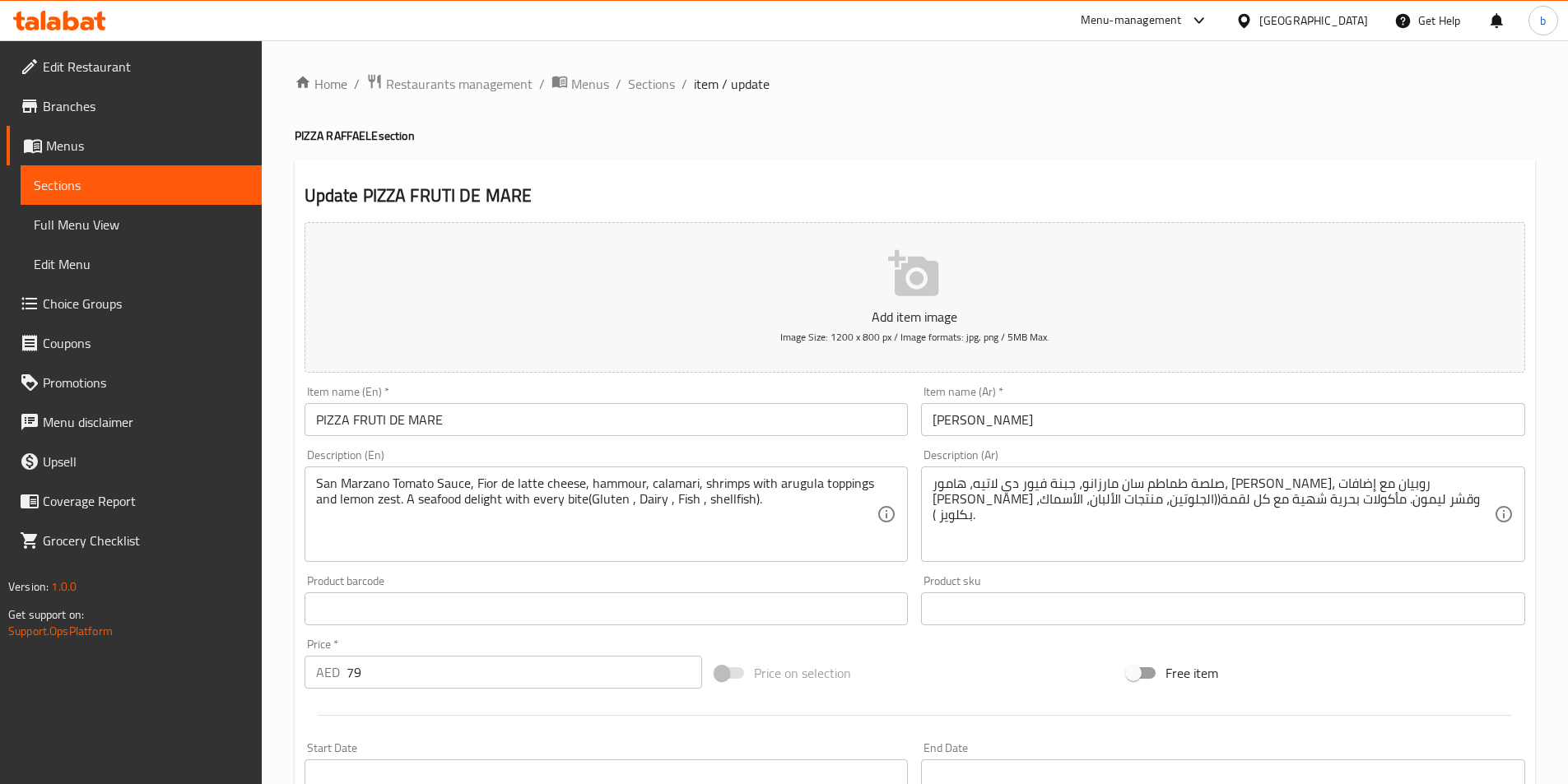
click at [391, 493] on textarea "San Marzano Tomato Sauce, Fior de latte cheese, hammour, calamari, shrimps with…" at bounding box center [597, 515] width 561 height 78
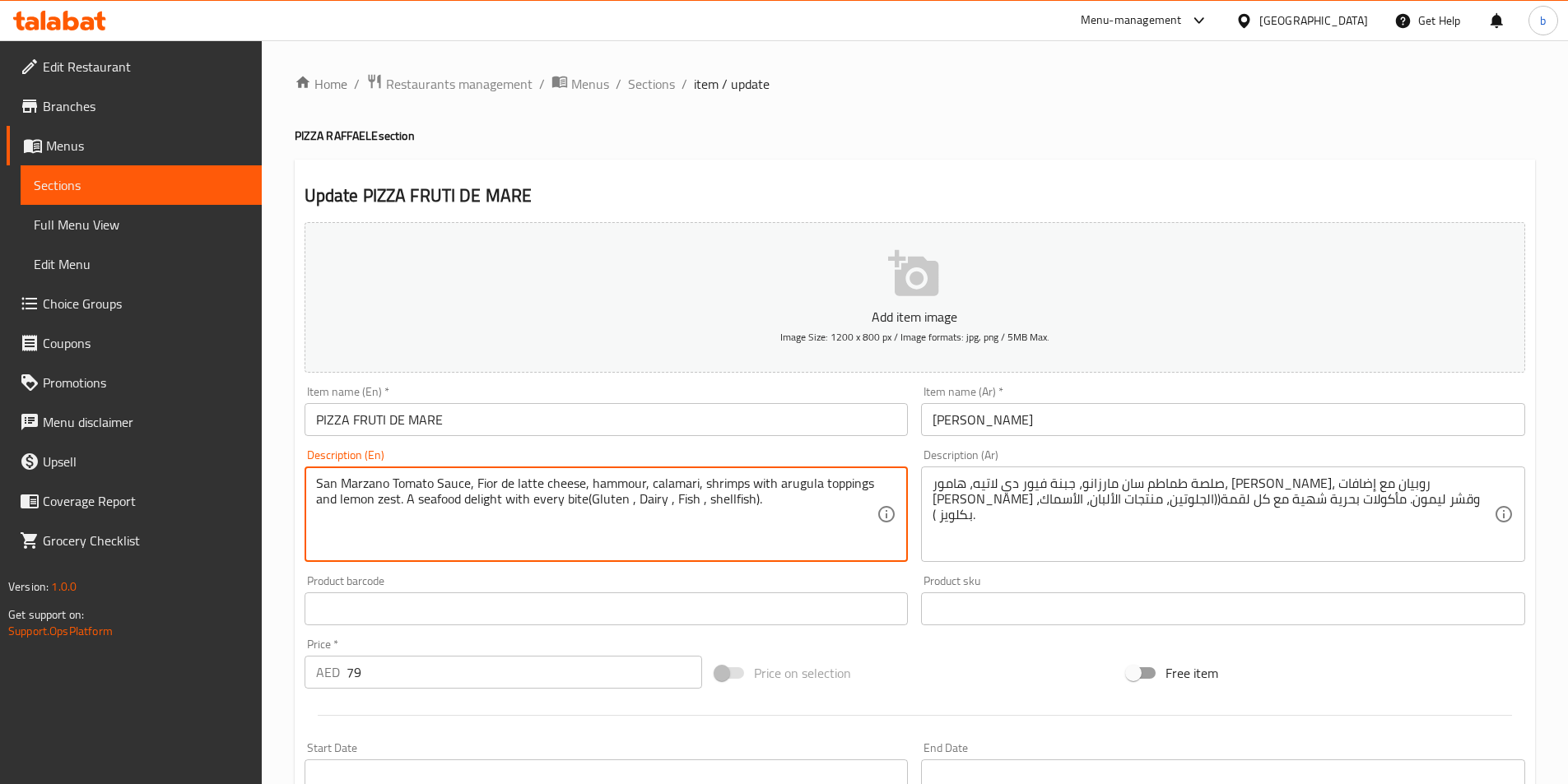
click at [391, 493] on textarea "San Marzano Tomato Sauce, Fior de latte cheese, hammour, calamari, shrimps with…" at bounding box center [597, 515] width 561 height 78
click at [386, 504] on textarea "San Marzano Tomato Sauce, Fior de latte cheese, hammour, calamari, shrimps with…" at bounding box center [597, 515] width 561 height 78
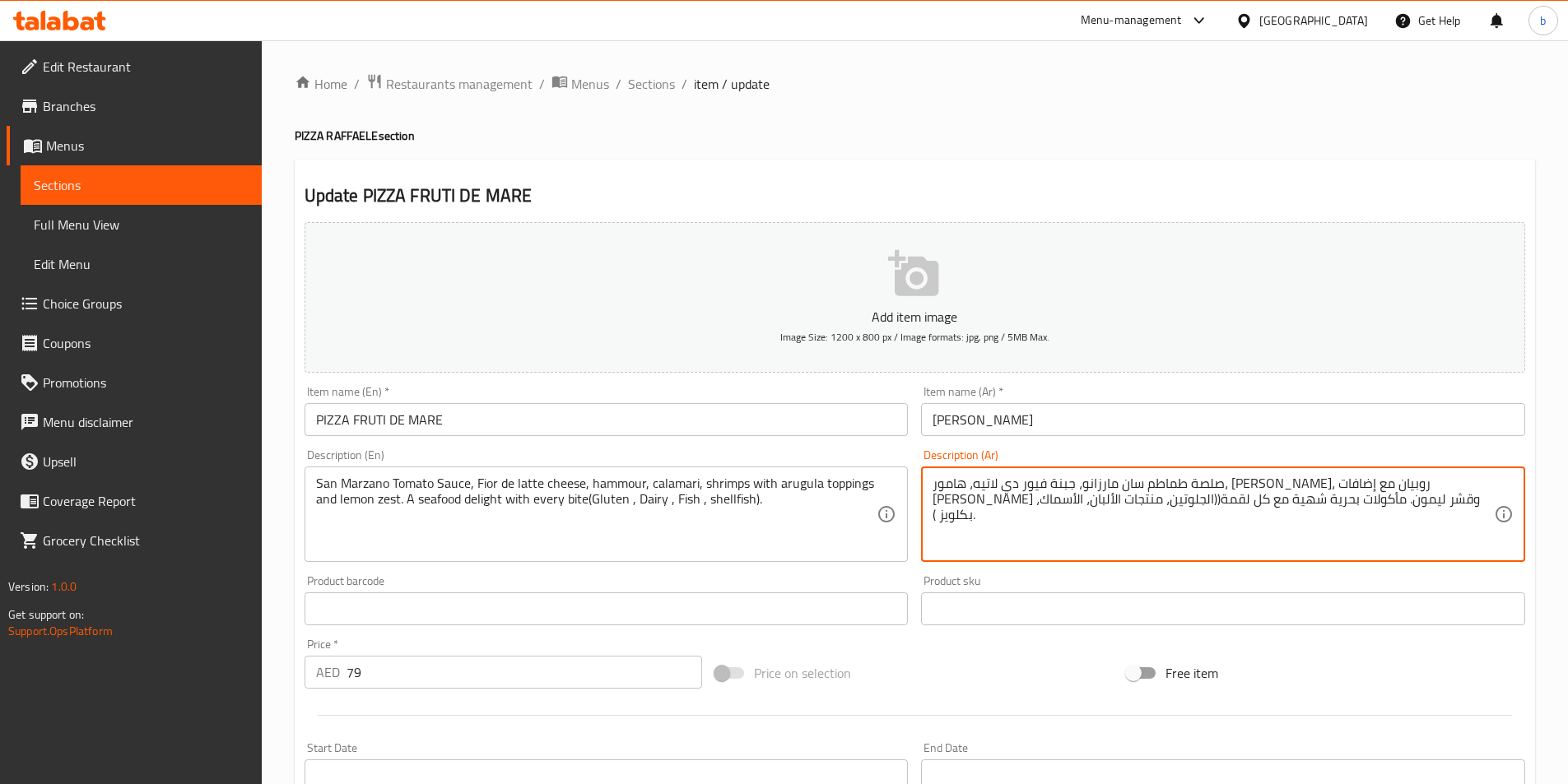
drag, startPoint x: 973, startPoint y: 483, endPoint x: 993, endPoint y: 484, distance: 20.0
click at [1347, 523] on textarea "صلصة طماطم سان مارزانو، جبنة فيور دي لاتيه، هامور، كاليماري، روبيان مع إضافات ج…" at bounding box center [1213, 515] width 561 height 78
drag, startPoint x: 1162, startPoint y: 500, endPoint x: 1189, endPoint y: 507, distance: 27.9
click at [1189, 507] on textarea "صلصة طماطم سان مارزانو، جبنة فيور دي لاتيه، هامور، كاليماري، روبيان مع إضافات ج…" at bounding box center [1213, 515] width 561 height 78
click at [1156, 495] on textarea "صلصة طماطم سان مارزانو، جبنة فيور دي لاتيه، هامور، كاليماري، روبيان مع إضافات ج…" at bounding box center [1213, 515] width 561 height 78
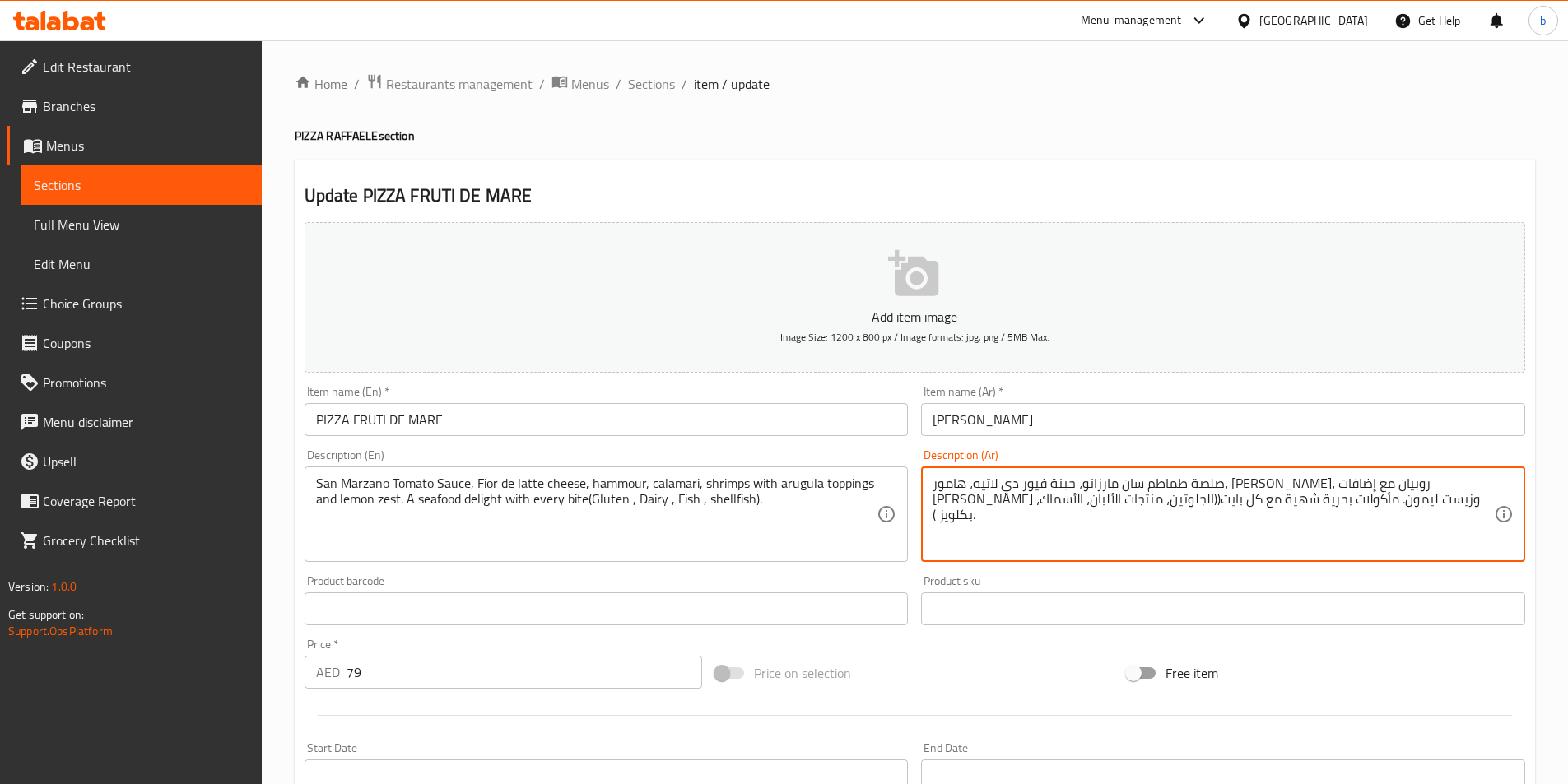
click at [1155, 506] on textarea "صلصة طماطم سان مارزانو، جبنة فيور دي لاتيه، هامور، كاليماري، روبيان مع إضافات ج…" at bounding box center [1213, 515] width 561 height 78
click at [1158, 502] on textarea "صلصة طماطم سان مارزانو، جبنة فيور دي لاتيه، هامور، كاليماري، روبيان مع إضافات ج…" at bounding box center [1213, 515] width 561 height 78
drag, startPoint x: 1222, startPoint y: 501, endPoint x: 1251, endPoint y: 506, distance: 29.4
click at [1251, 506] on textarea "صلصة طماطم سان مارزانو، جبنة فيور دي لاتيه، هامور، كاليماري، روبيان مع إضافات ج…" at bounding box center [1213, 515] width 561 height 78
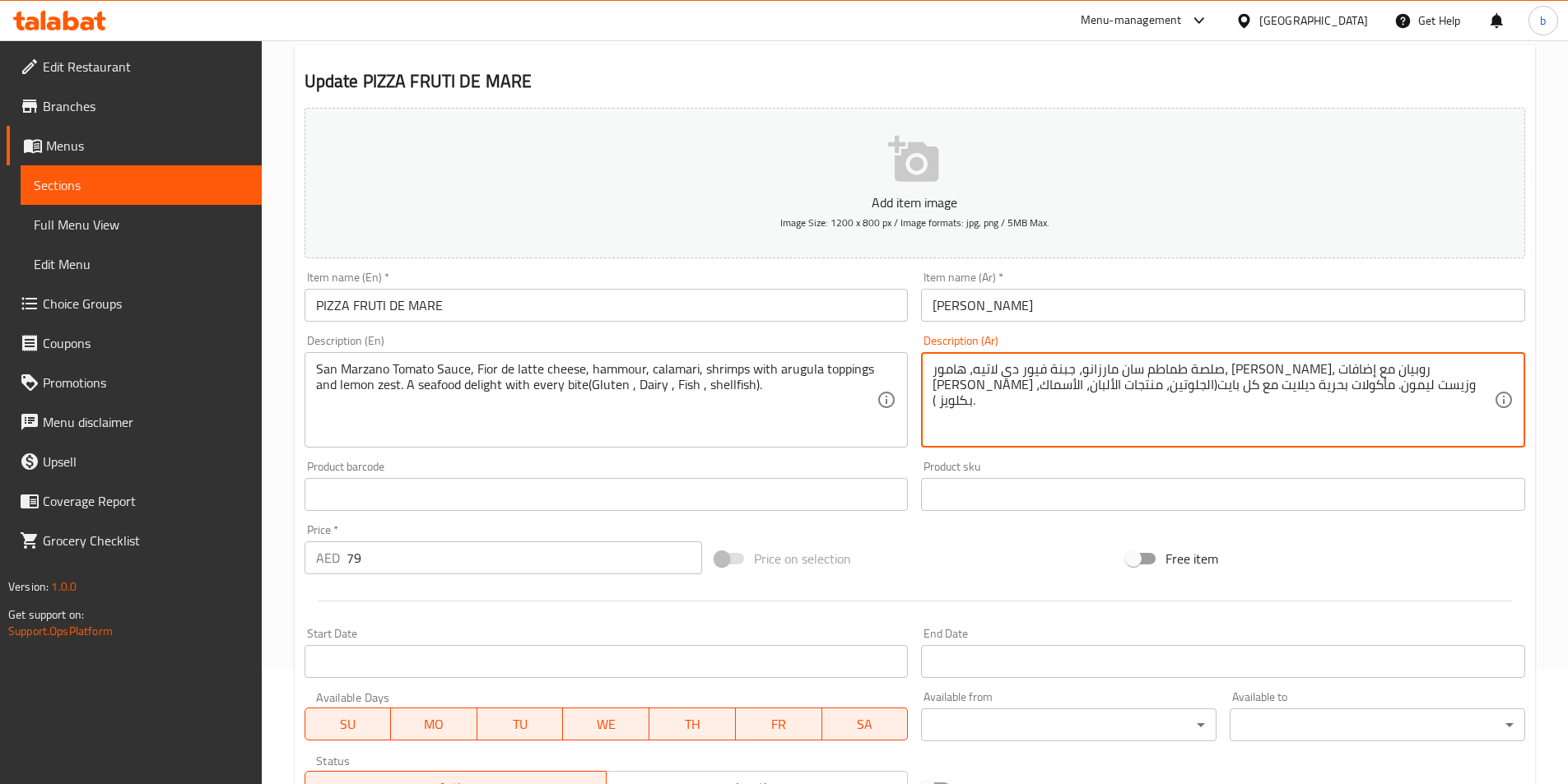
scroll to position [379, 0]
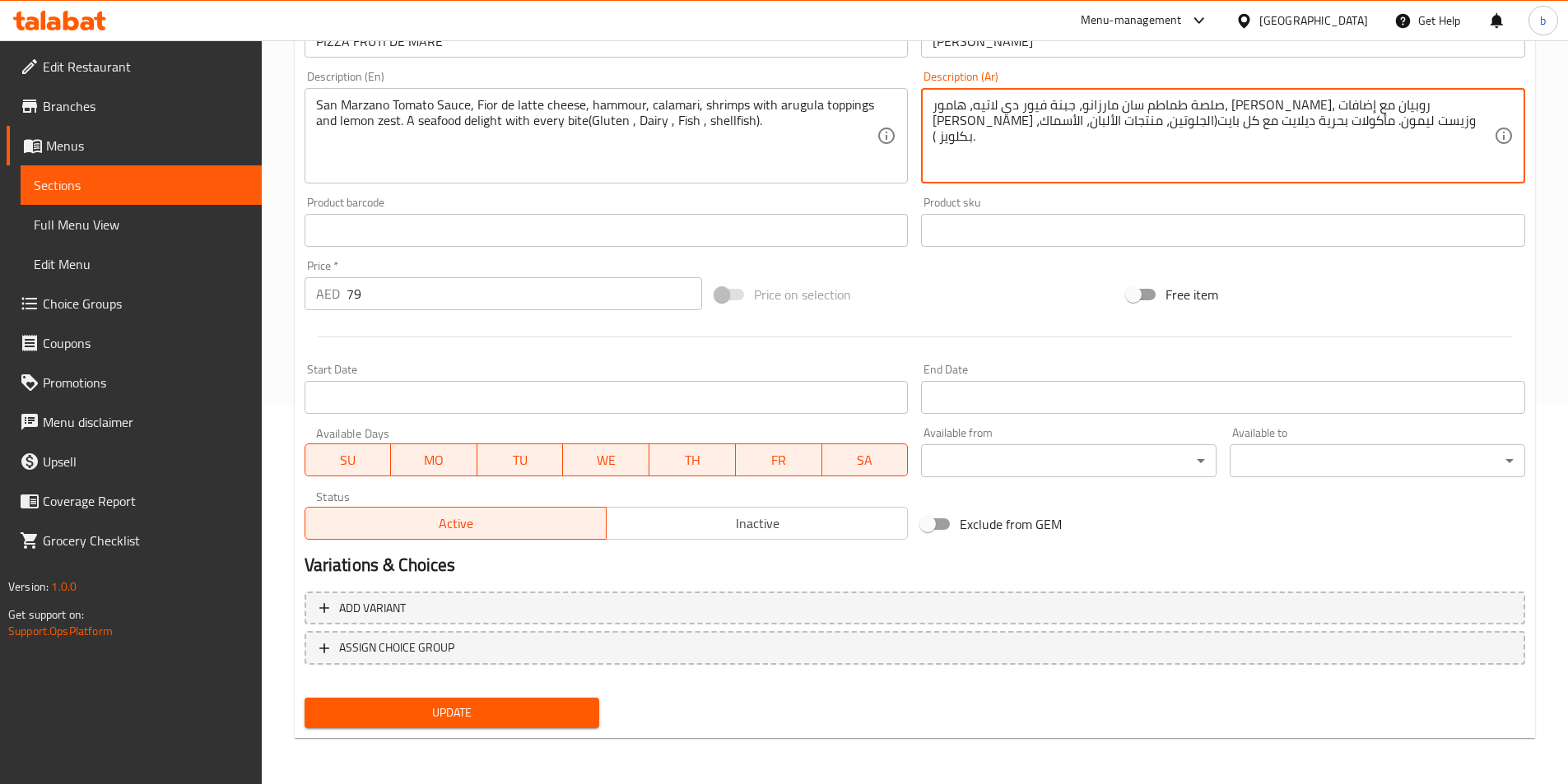
type textarea "صلصة طماطم سان مارزانو، جبنة فيور دي لاتيه، هامور، [PERSON_NAME]، روبيان مع إضا…"
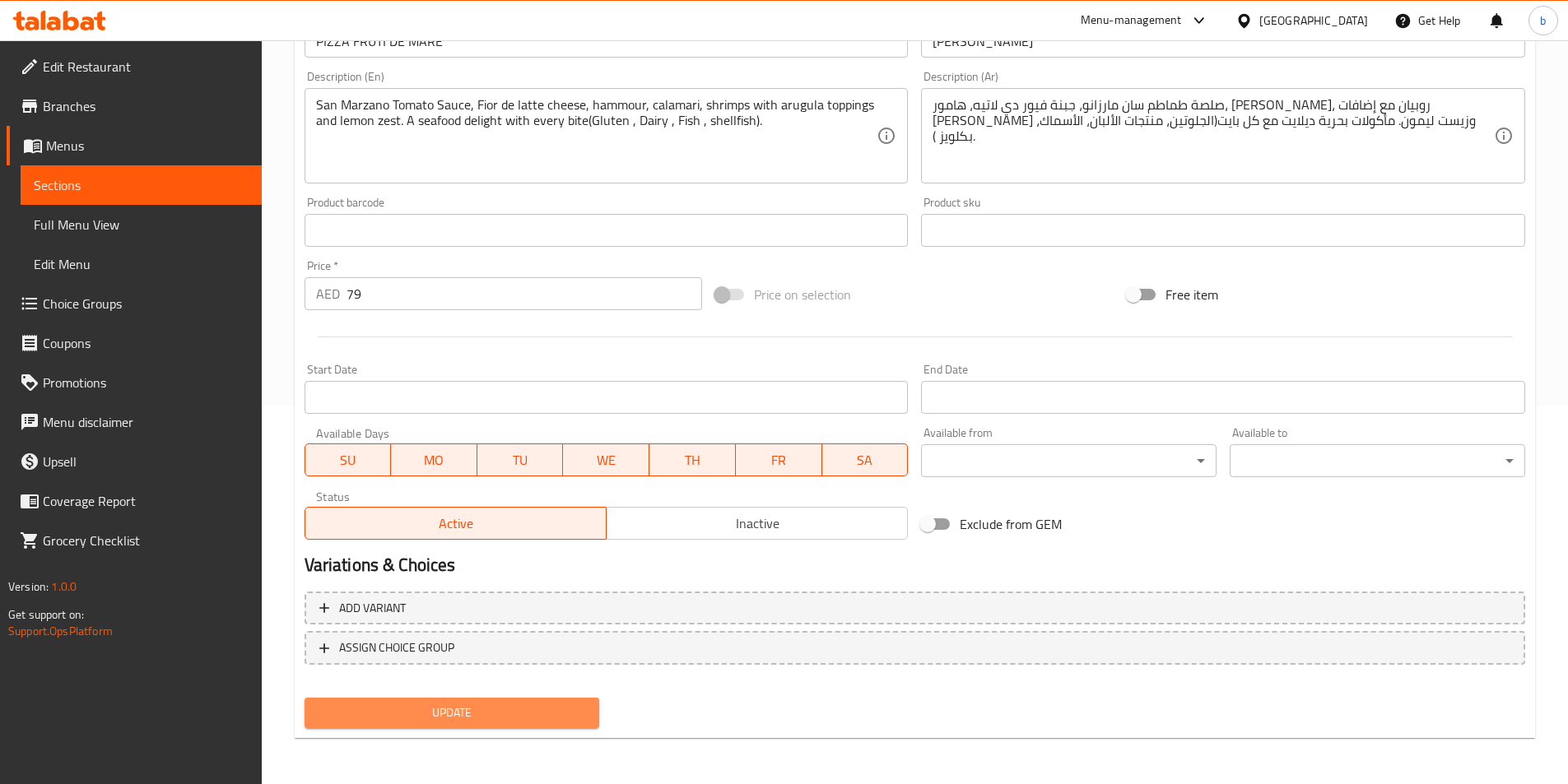
click at [464, 705] on span "Update" at bounding box center [452, 713] width 269 height 21
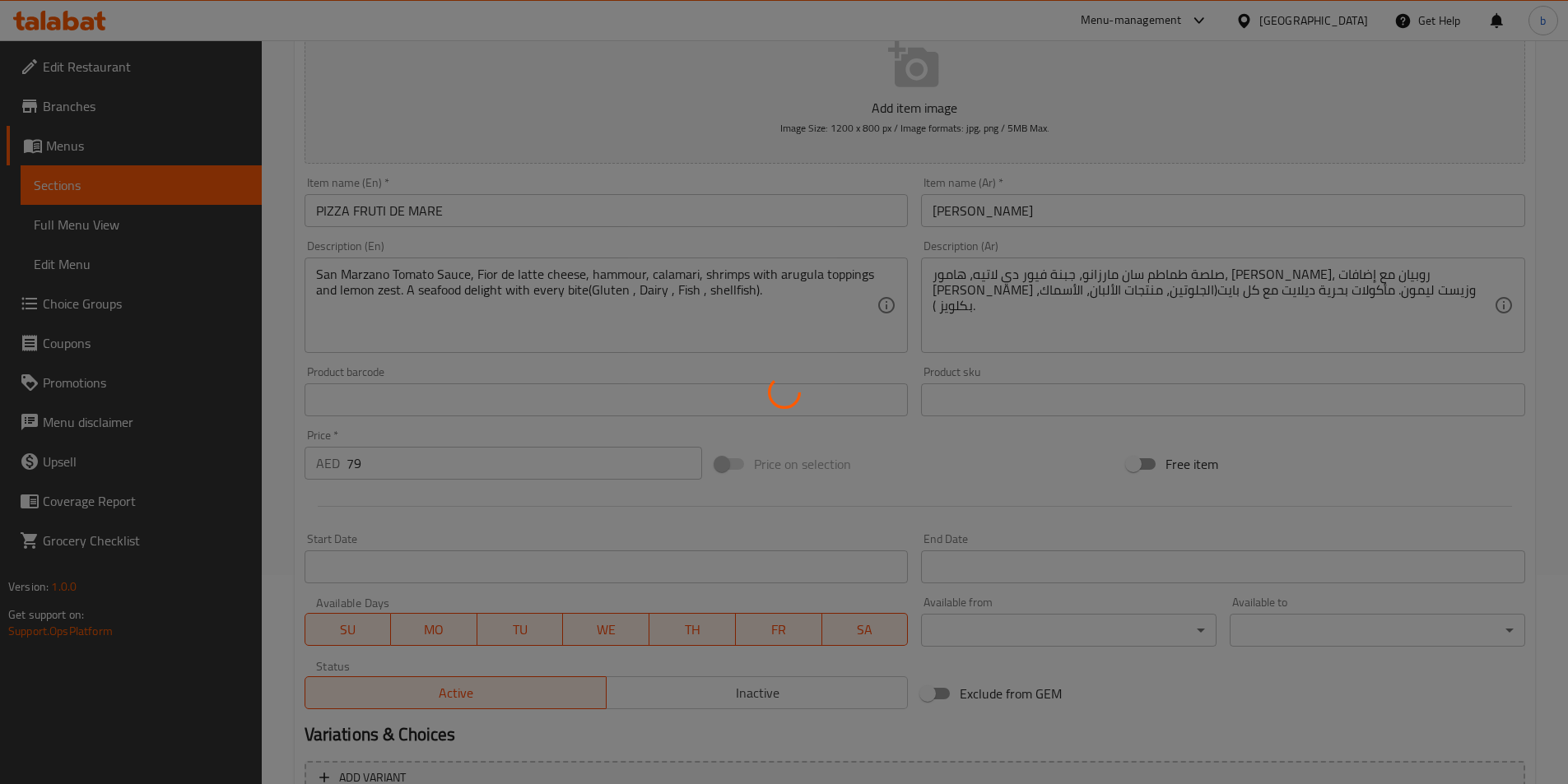
scroll to position [0, 0]
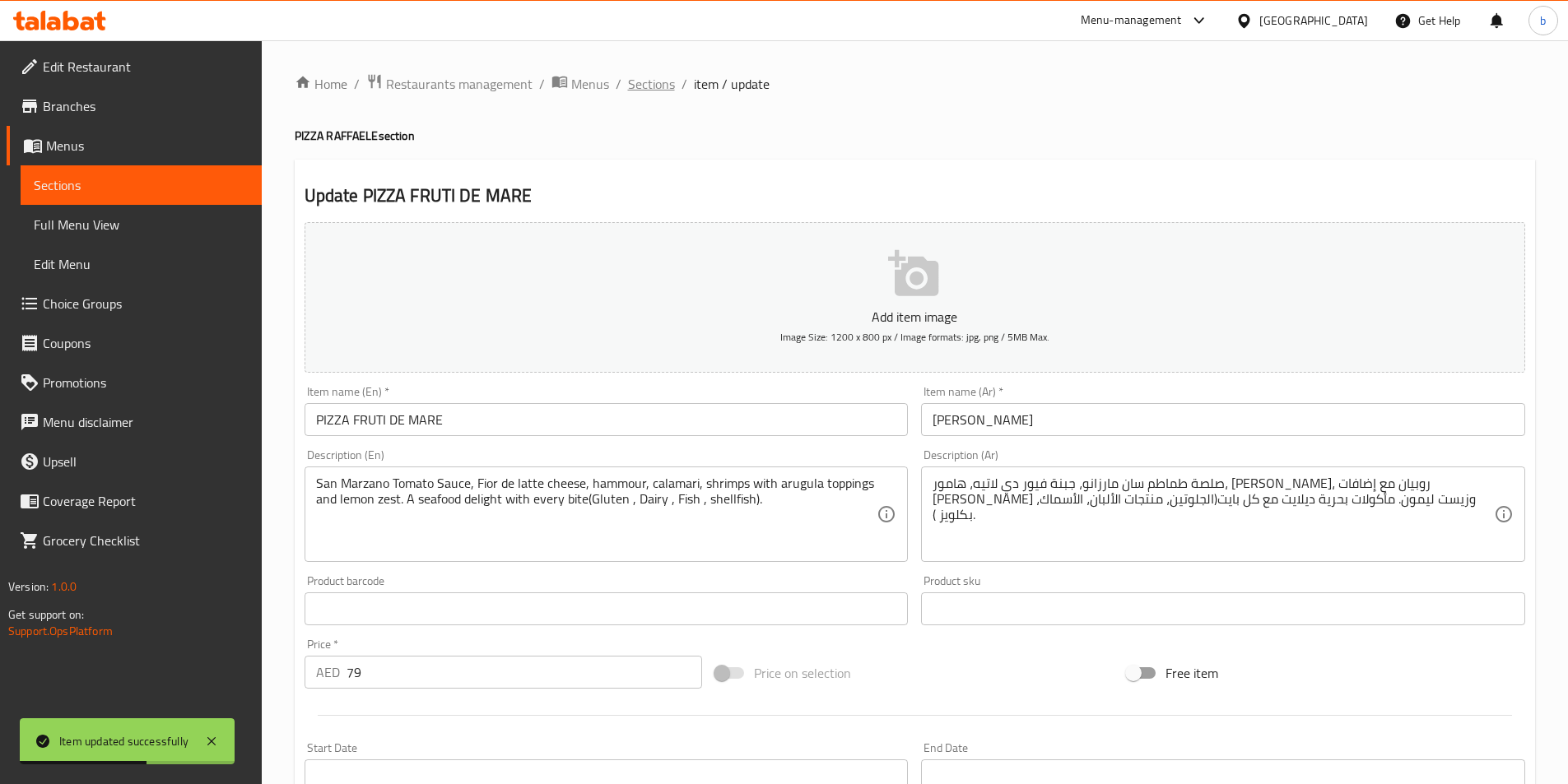
click at [665, 94] on span "Sections" at bounding box center [651, 84] width 47 height 20
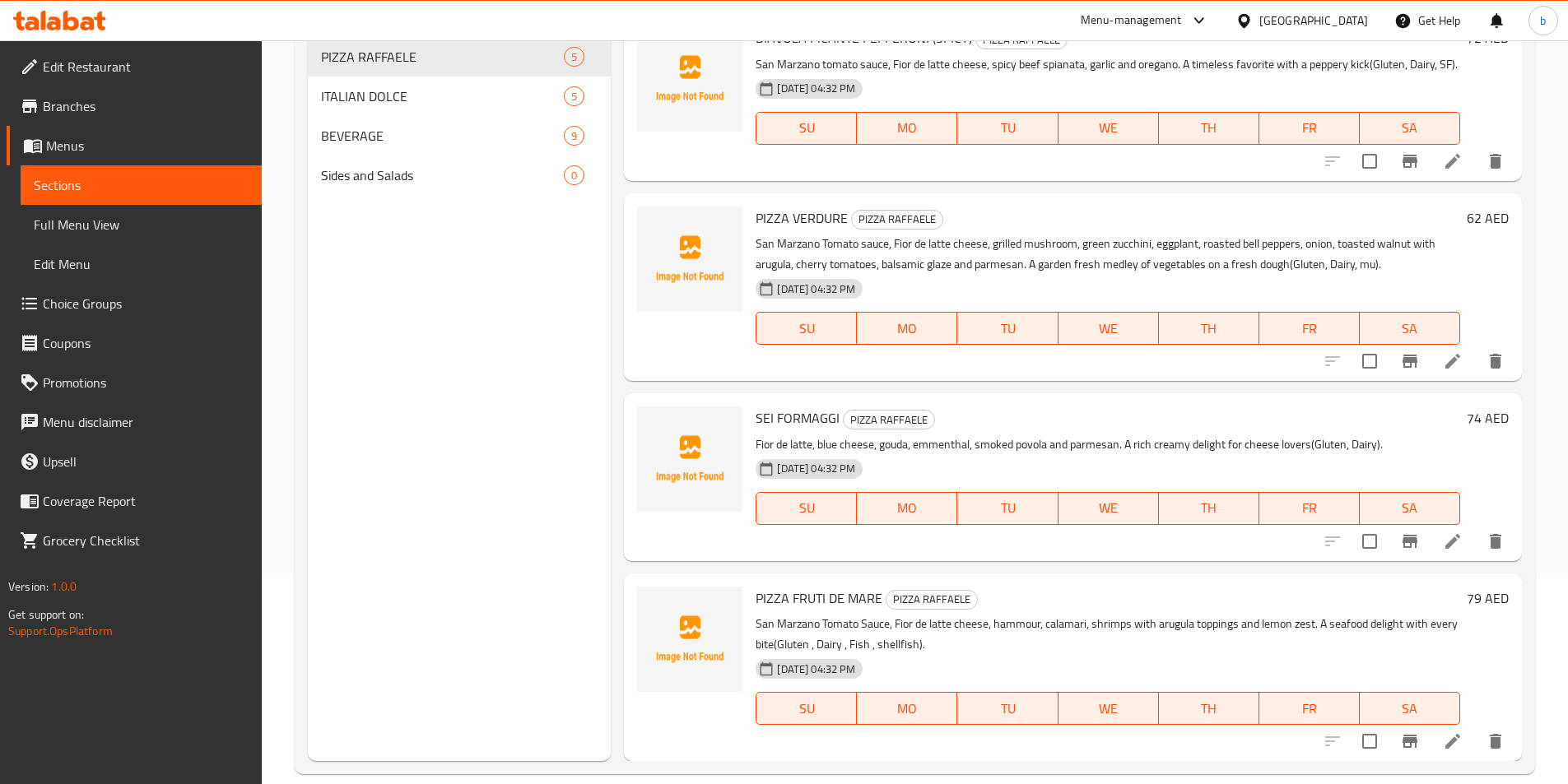
scroll to position [230, 0]
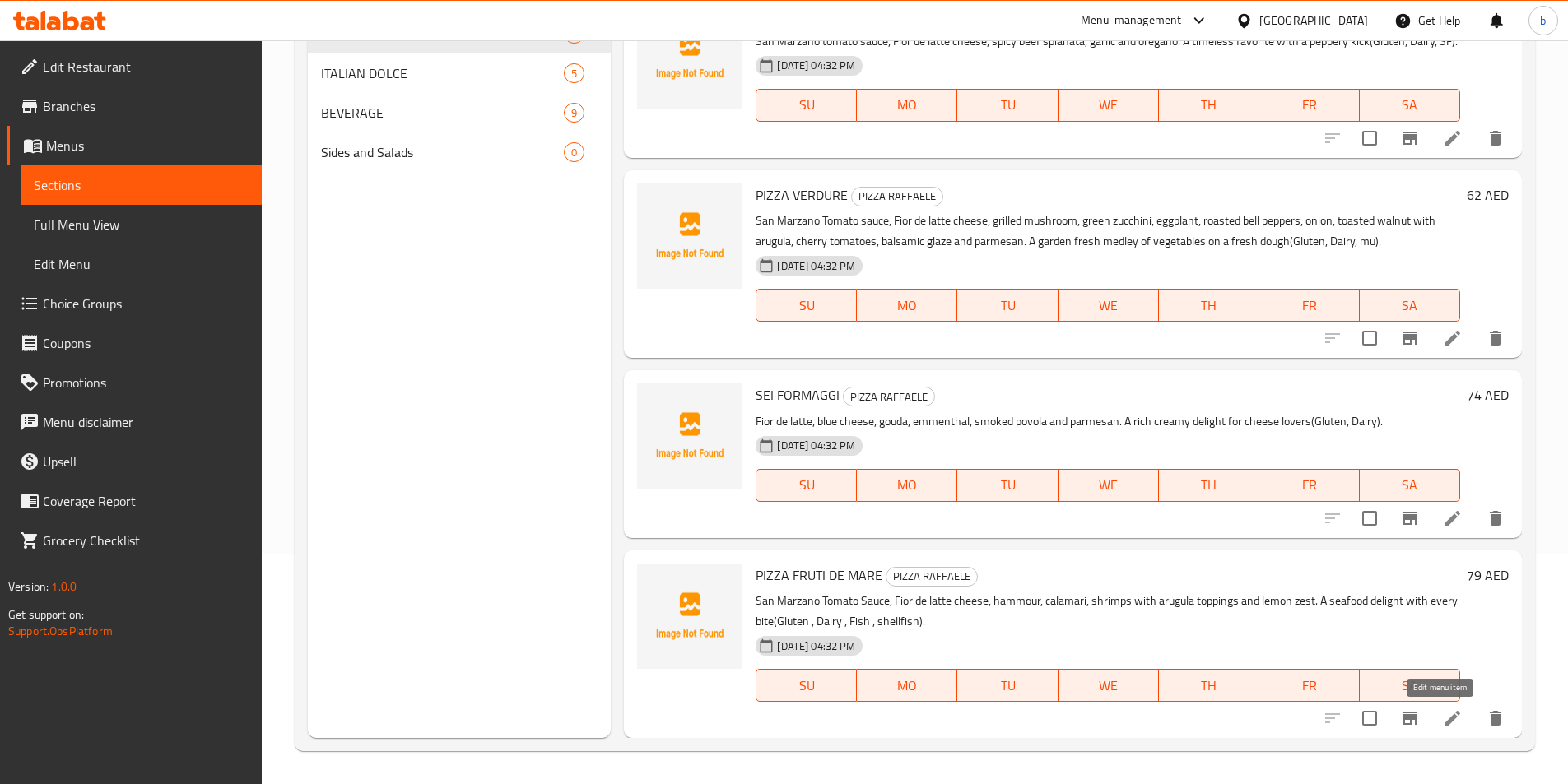
click at [1443, 725] on icon at bounding box center [1453, 719] width 20 height 20
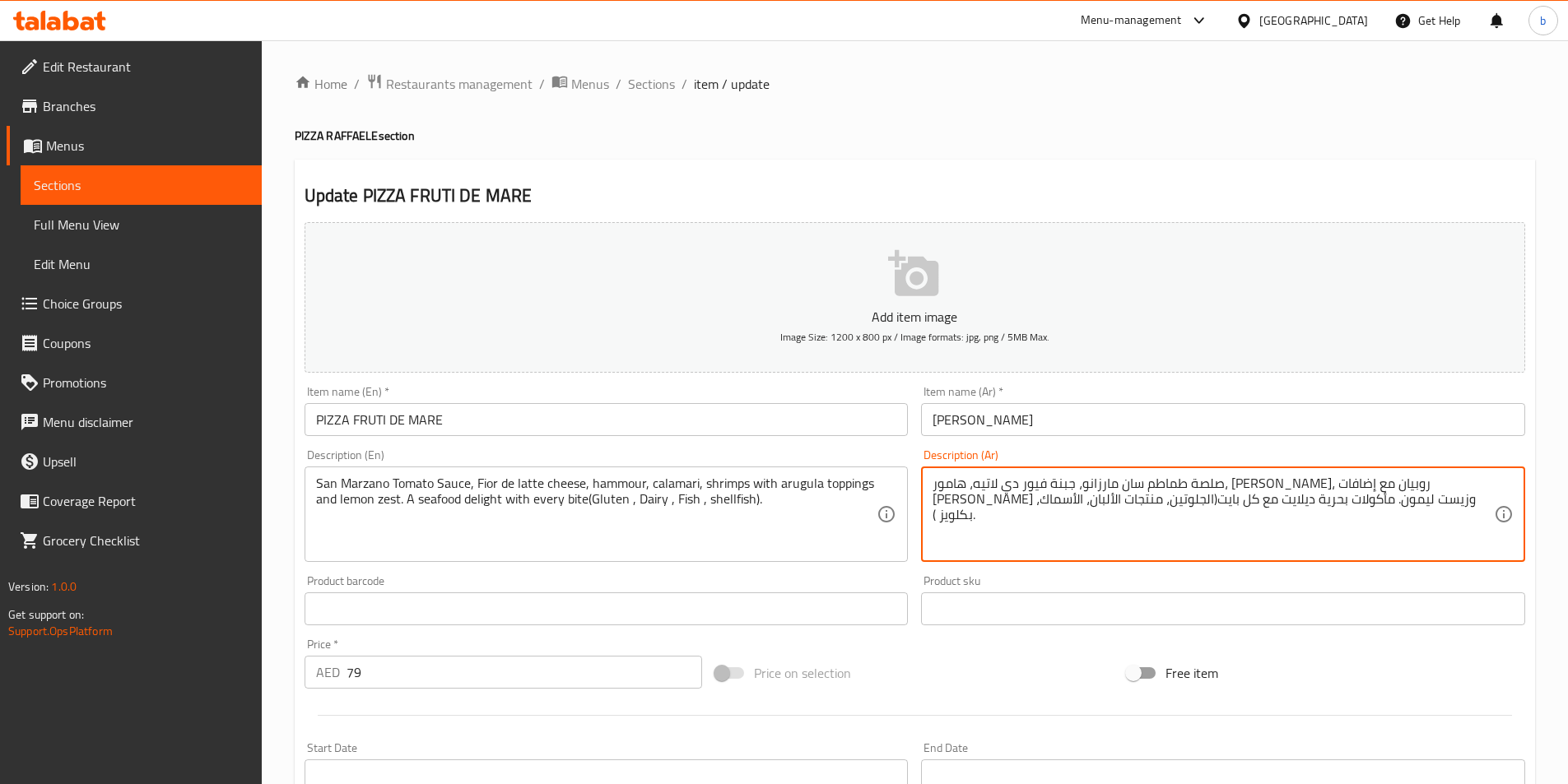
click at [1193, 492] on textarea "صلصة طماطم سان مارزانو، جبنة فيور دي لاتيه، هامور، [PERSON_NAME]، روبيان مع إضا…" at bounding box center [1213, 515] width 561 height 78
click at [1001, 511] on textarea "صلصة طماطم سان مارزانو، جبنة فيور دي لاتيه، هامور، [PERSON_NAME]، روبيان مع إضا…" at bounding box center [1213, 515] width 561 height 78
click at [1013, 497] on textarea "صلصة طماطم سان مارزانو، جبنة فيور دي لاتيه، هامور، [PERSON_NAME]، روبيان مع إضا…" at bounding box center [1213, 515] width 561 height 78
click at [1020, 484] on textarea "صلصة طماطم سان مارزانو، جبنة فيور دي لاتيه، هامور، [PERSON_NAME]، روبيان مع إضا…" at bounding box center [1213, 515] width 561 height 78
click at [1004, 496] on textarea "صلصة طماطم سان مارزانو، جبنة فيور دي لاتيه، هامور، [PERSON_NAME]، روبيان مع إضا…" at bounding box center [1213, 515] width 561 height 78
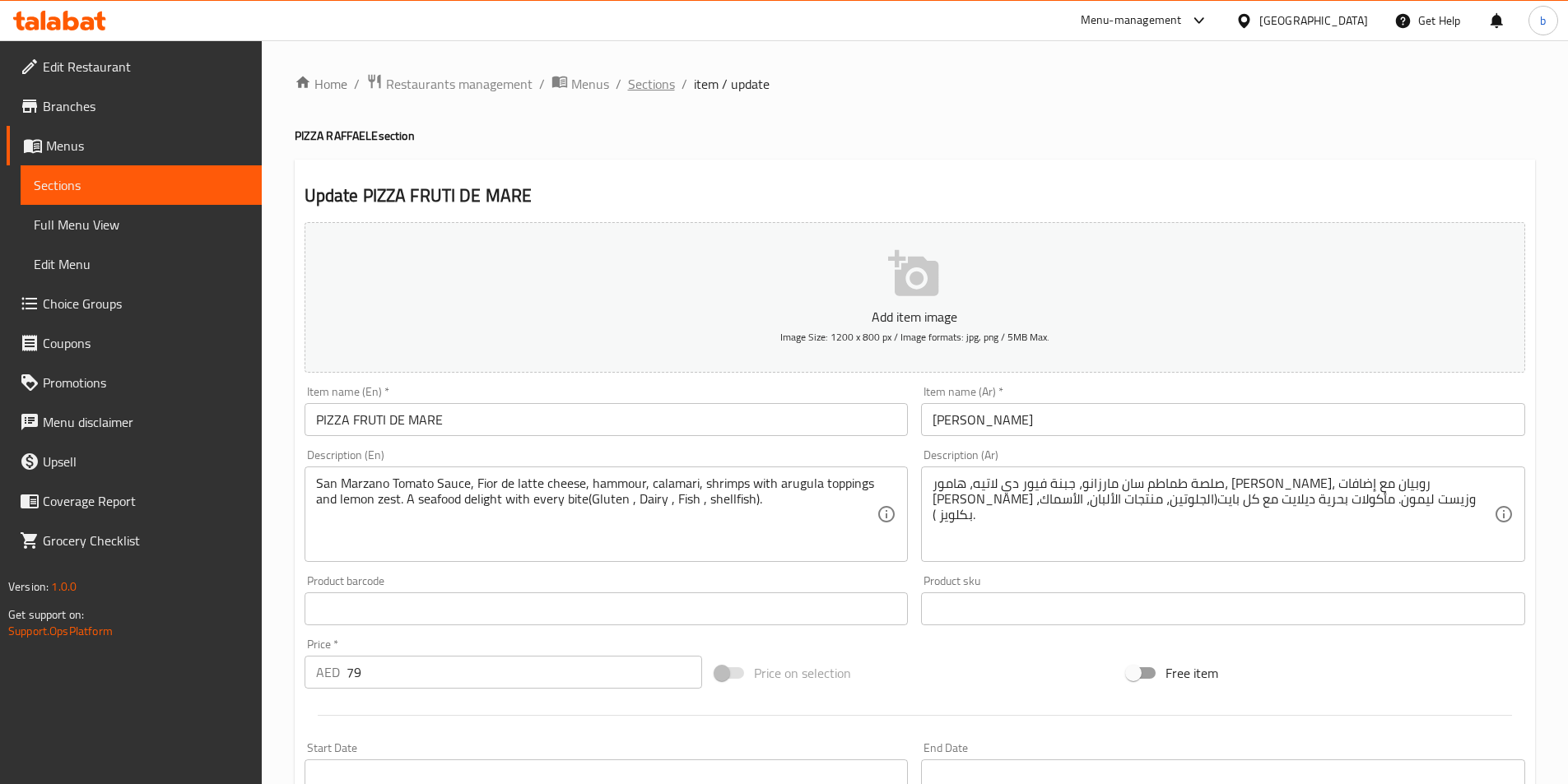
click at [640, 88] on span "Sections" at bounding box center [651, 84] width 47 height 20
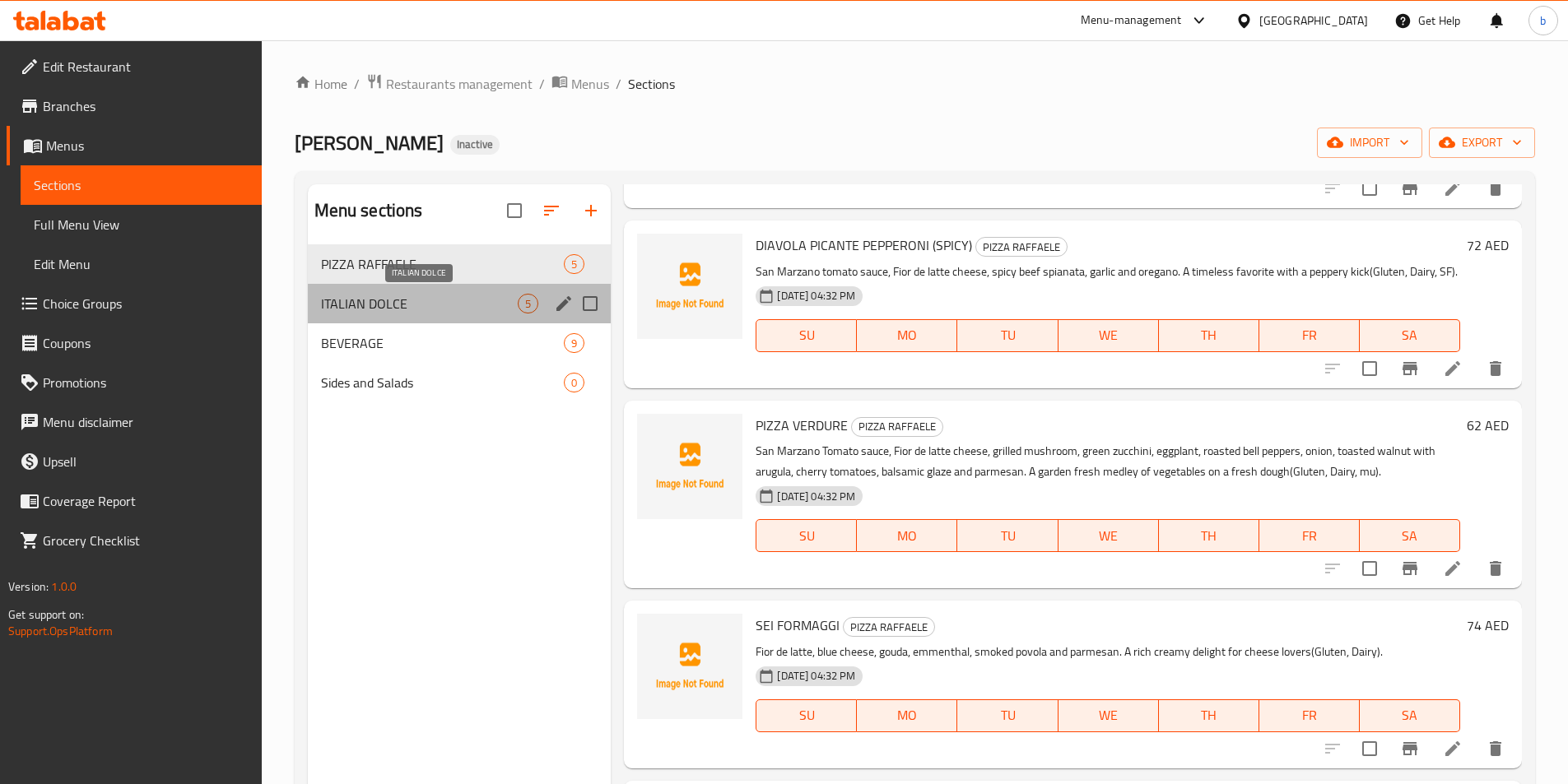
click at [441, 304] on span "ITALIAN DOLCE" at bounding box center [420, 304] width 197 height 20
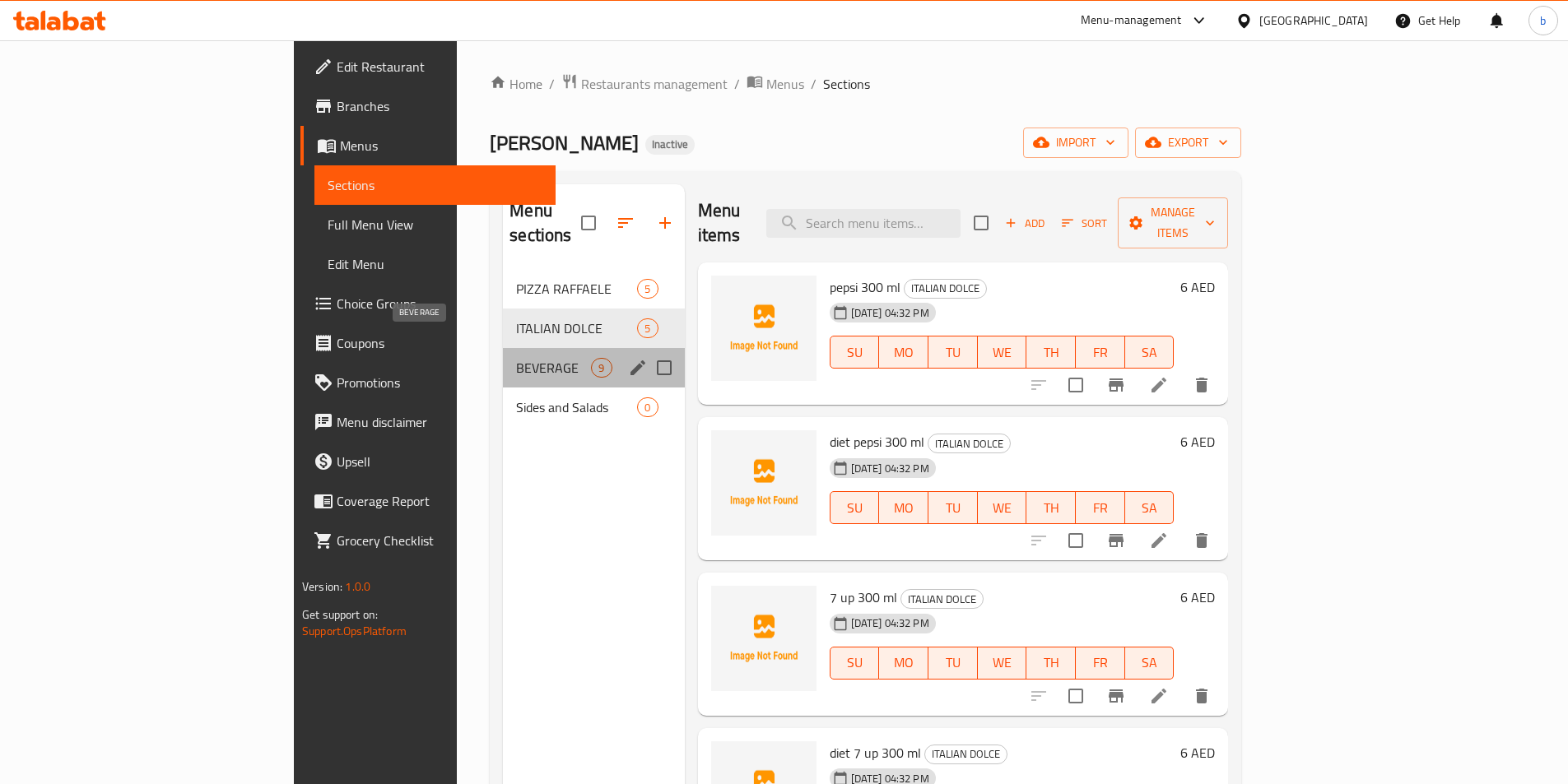
click at [516, 358] on span "BEVERAGE" at bounding box center [553, 368] width 75 height 20
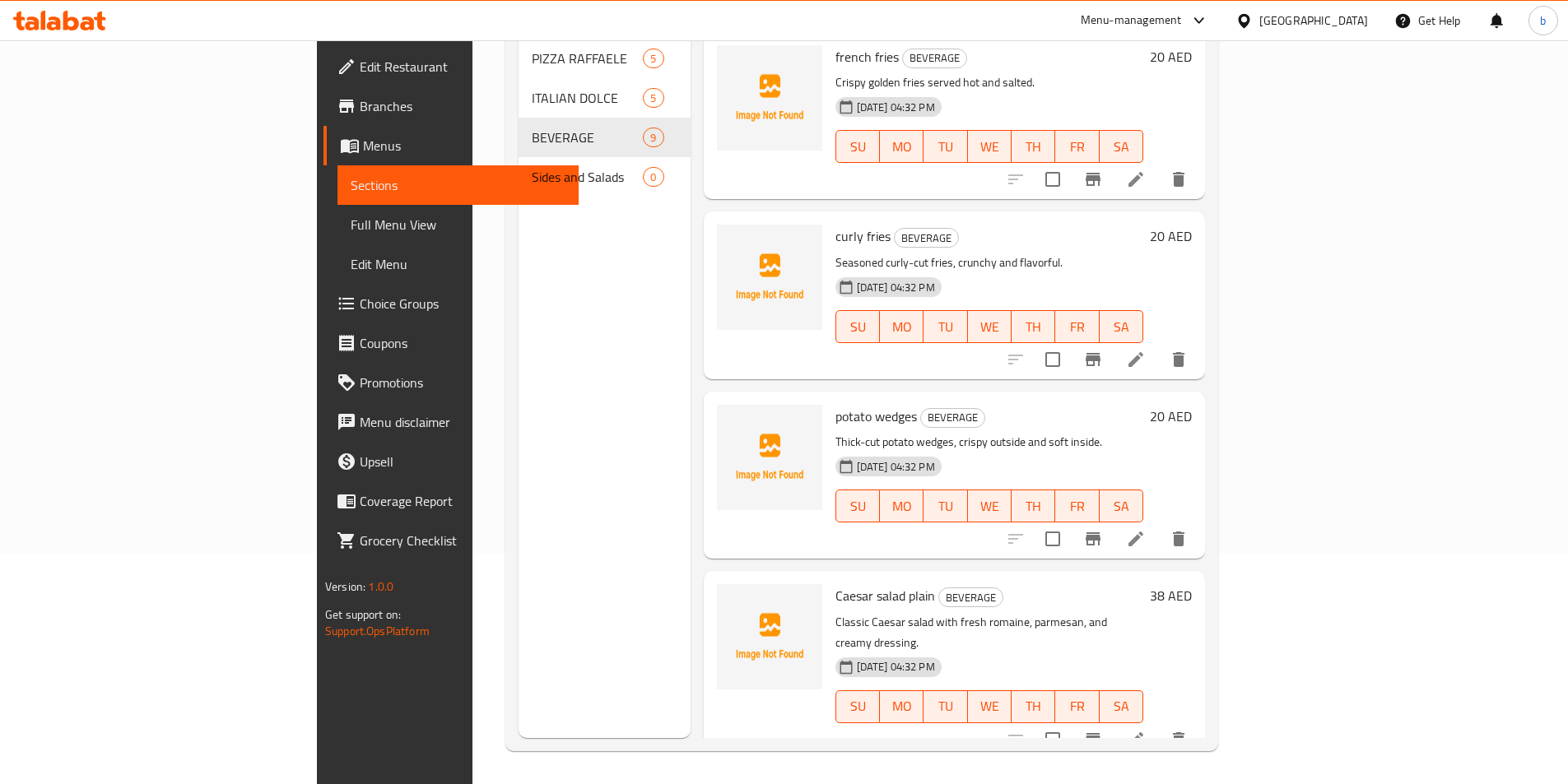
scroll to position [329, 0]
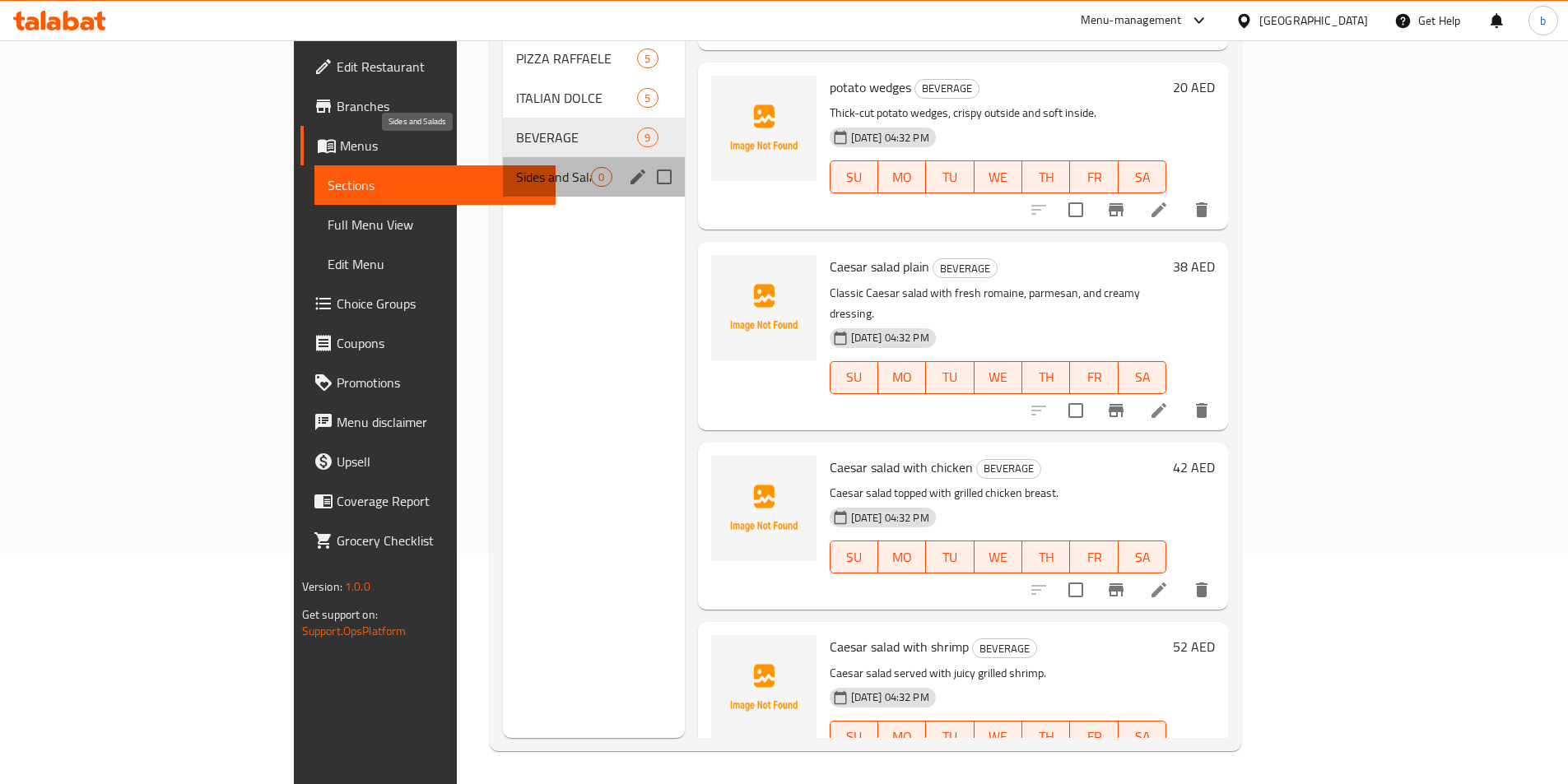
click at [516, 167] on span "Sides and Salads" at bounding box center [553, 177] width 75 height 20
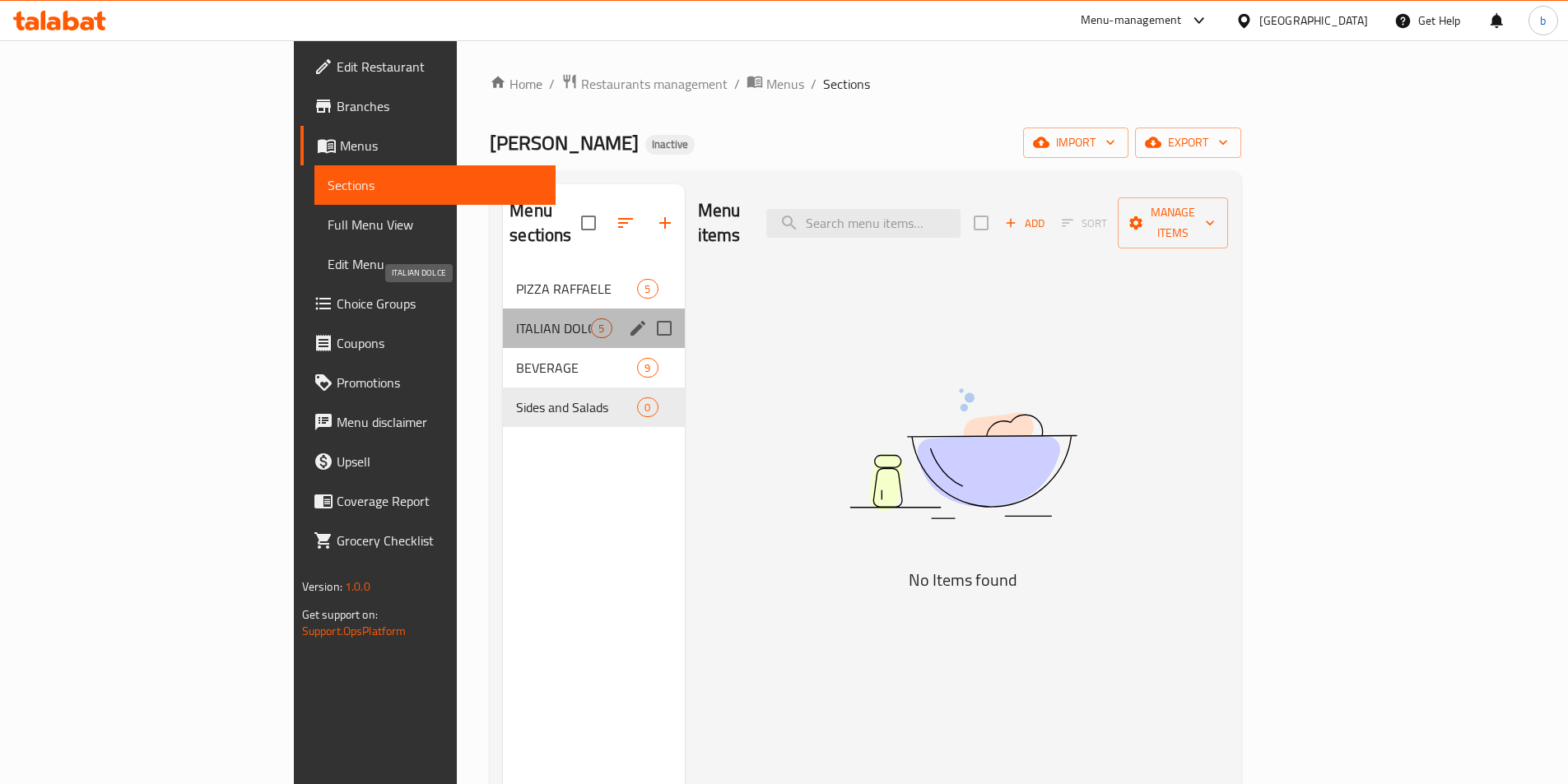
click at [516, 318] on span "ITALIAN DOLCE" at bounding box center [553, 328] width 75 height 20
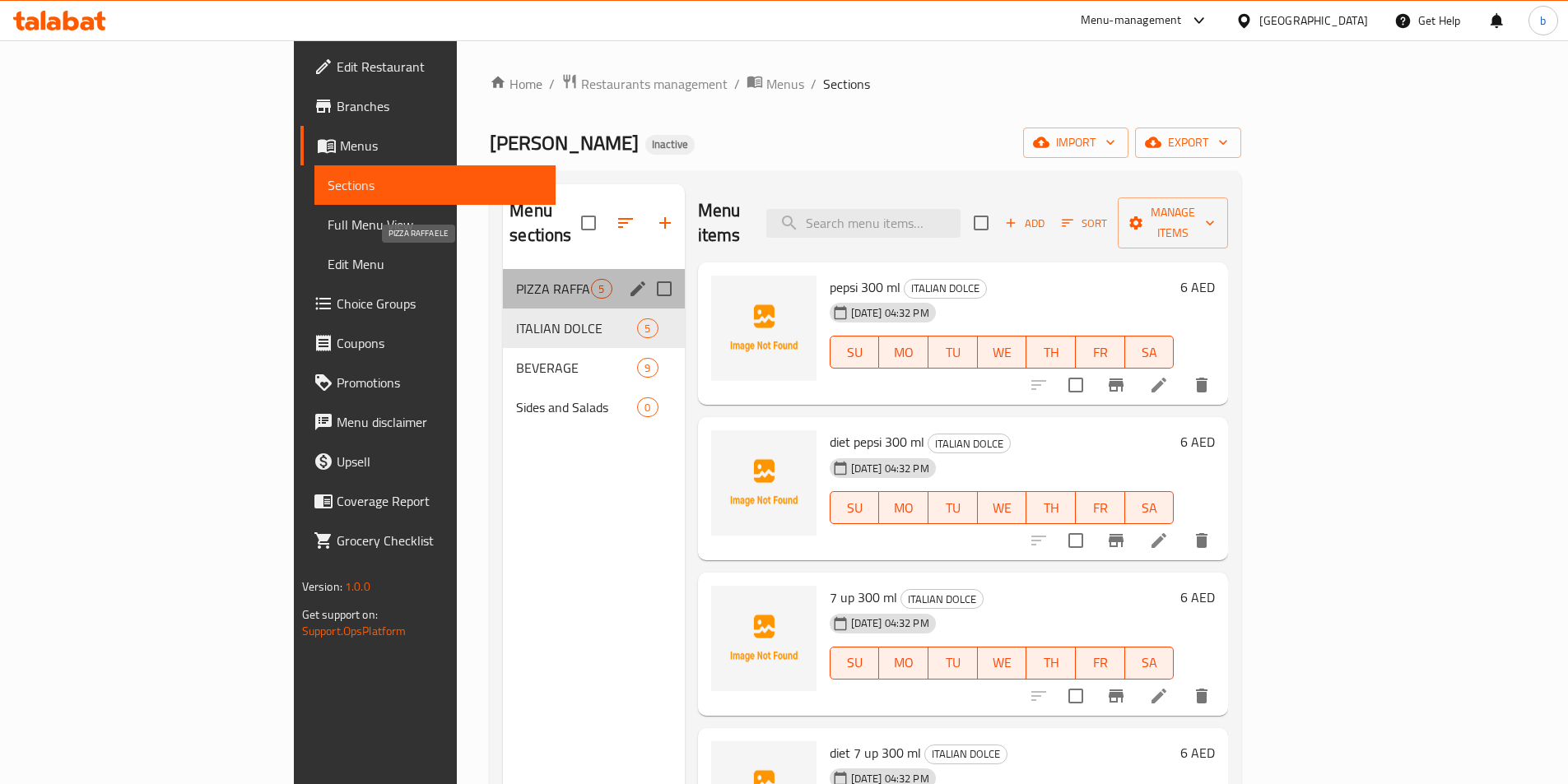
click at [516, 279] on span "PIZZA RAFFAELE" at bounding box center [553, 289] width 75 height 20
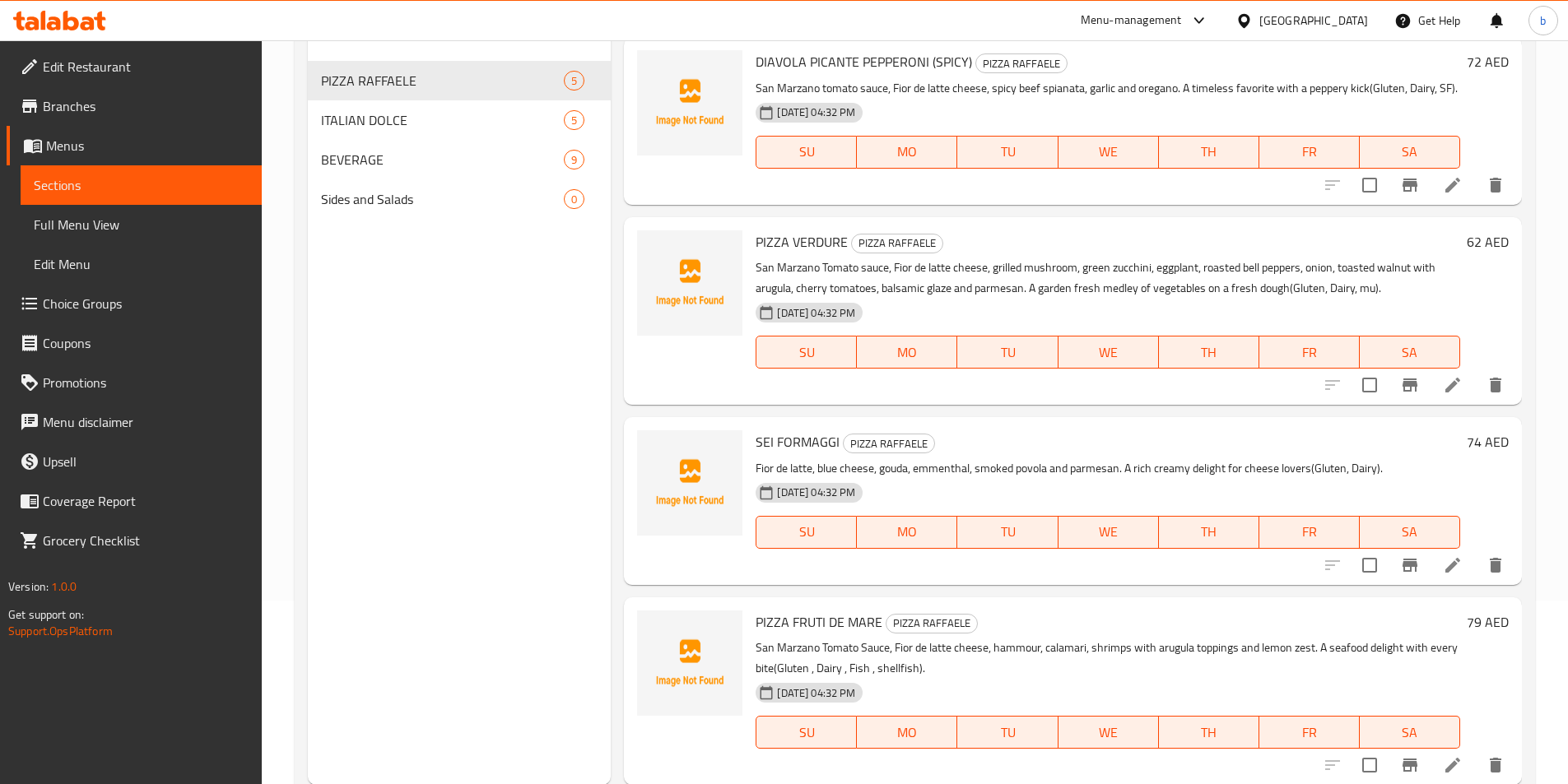
scroll to position [65, 0]
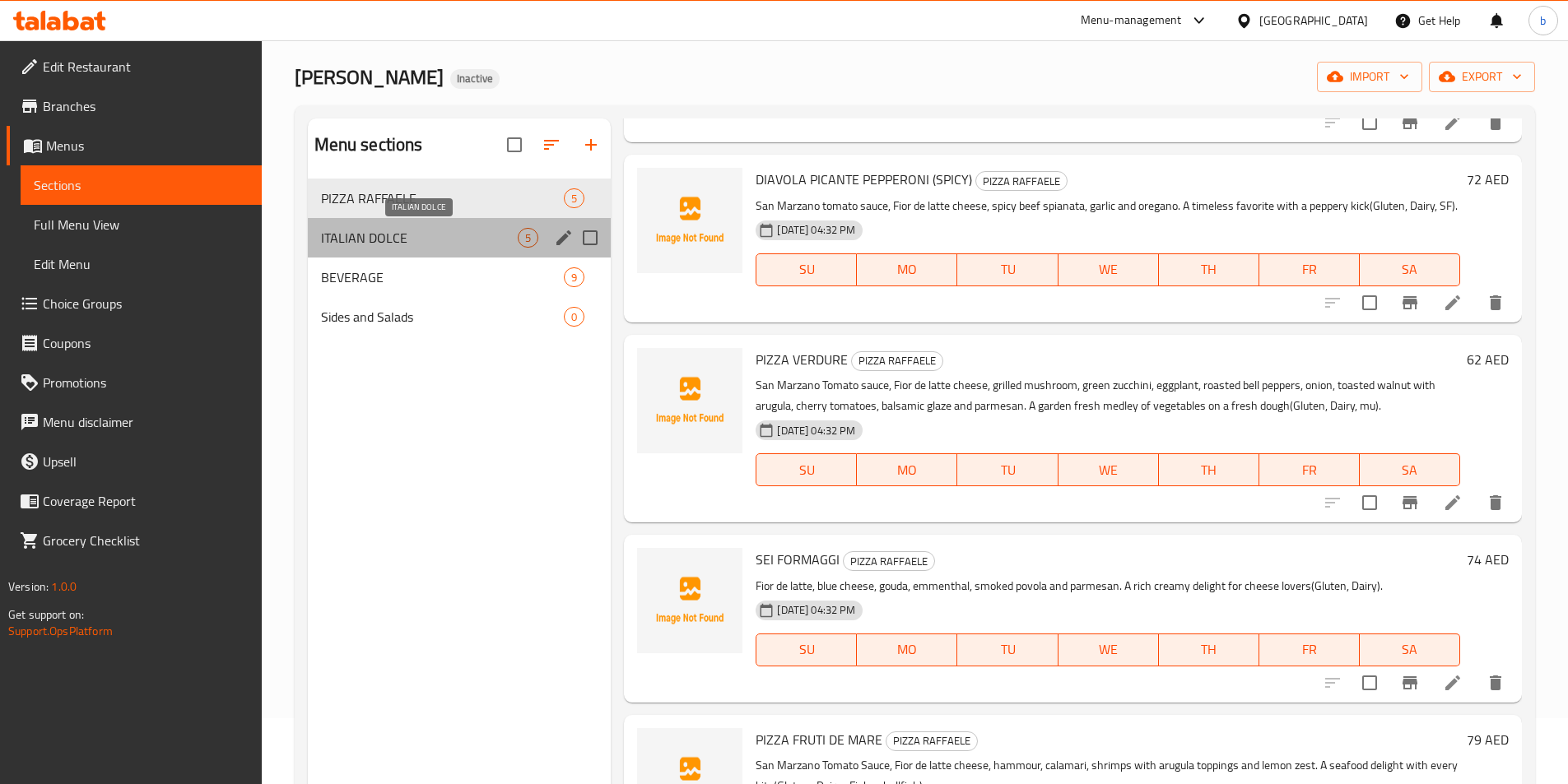
click at [448, 230] on span "ITALIAN DOLCE" at bounding box center [420, 237] width 197 height 20
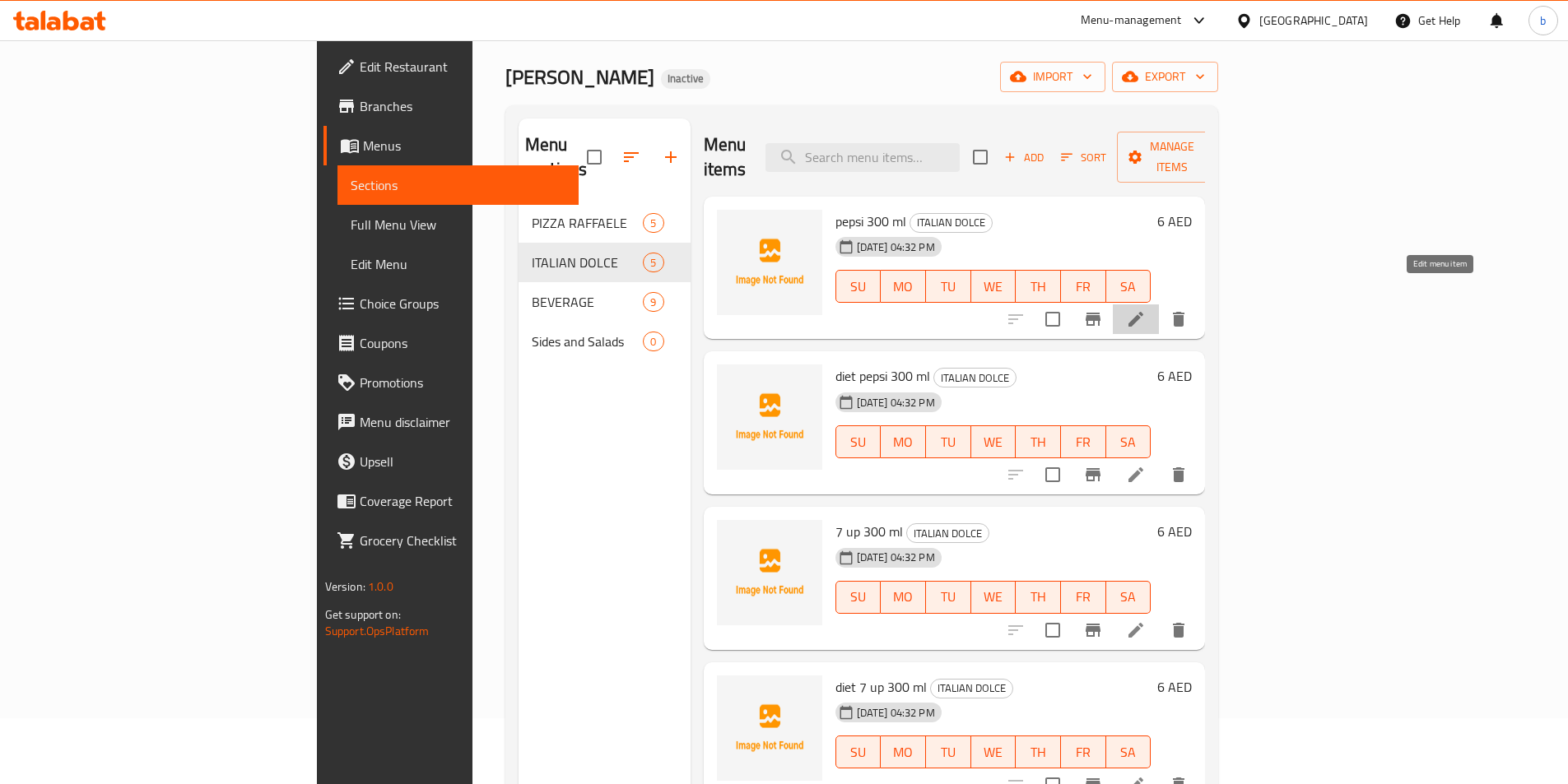
click at [1145, 309] on icon at bounding box center [1135, 319] width 20 height 20
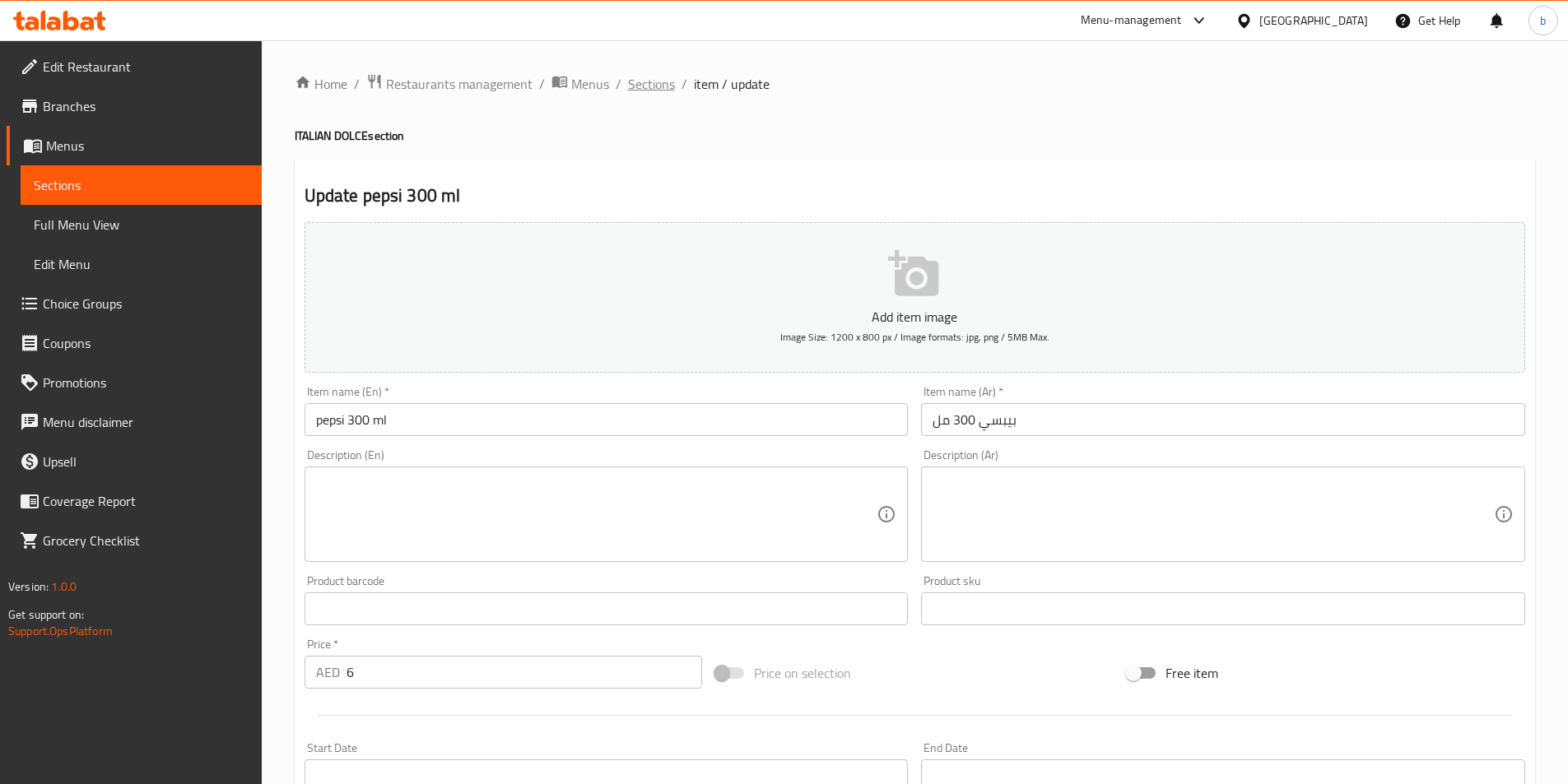
click at [628, 79] on span "Sections" at bounding box center [651, 84] width 47 height 20
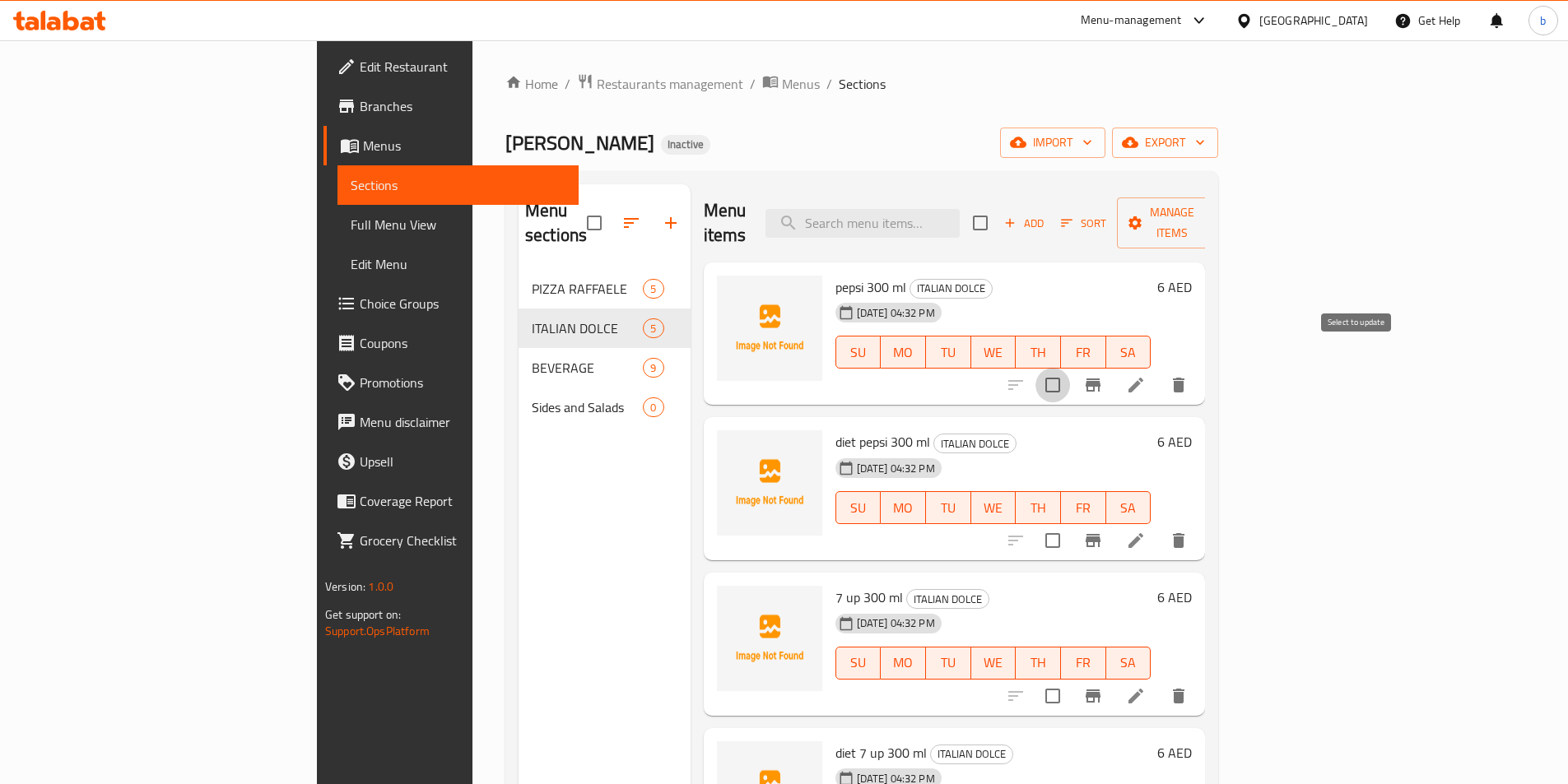
click at [1070, 368] on input "checkbox" at bounding box center [1052, 385] width 34 height 34
checkbox input "true"
click at [1070, 523] on input "checkbox" at bounding box center [1052, 540] width 34 height 34
checkbox input "true"
click at [1206, 692] on div "Menu items Add Sort Manage items pepsi 300 ml ITALIAN DOLCE 09-10-2025 04:32 PM…" at bounding box center [948, 576] width 516 height 784
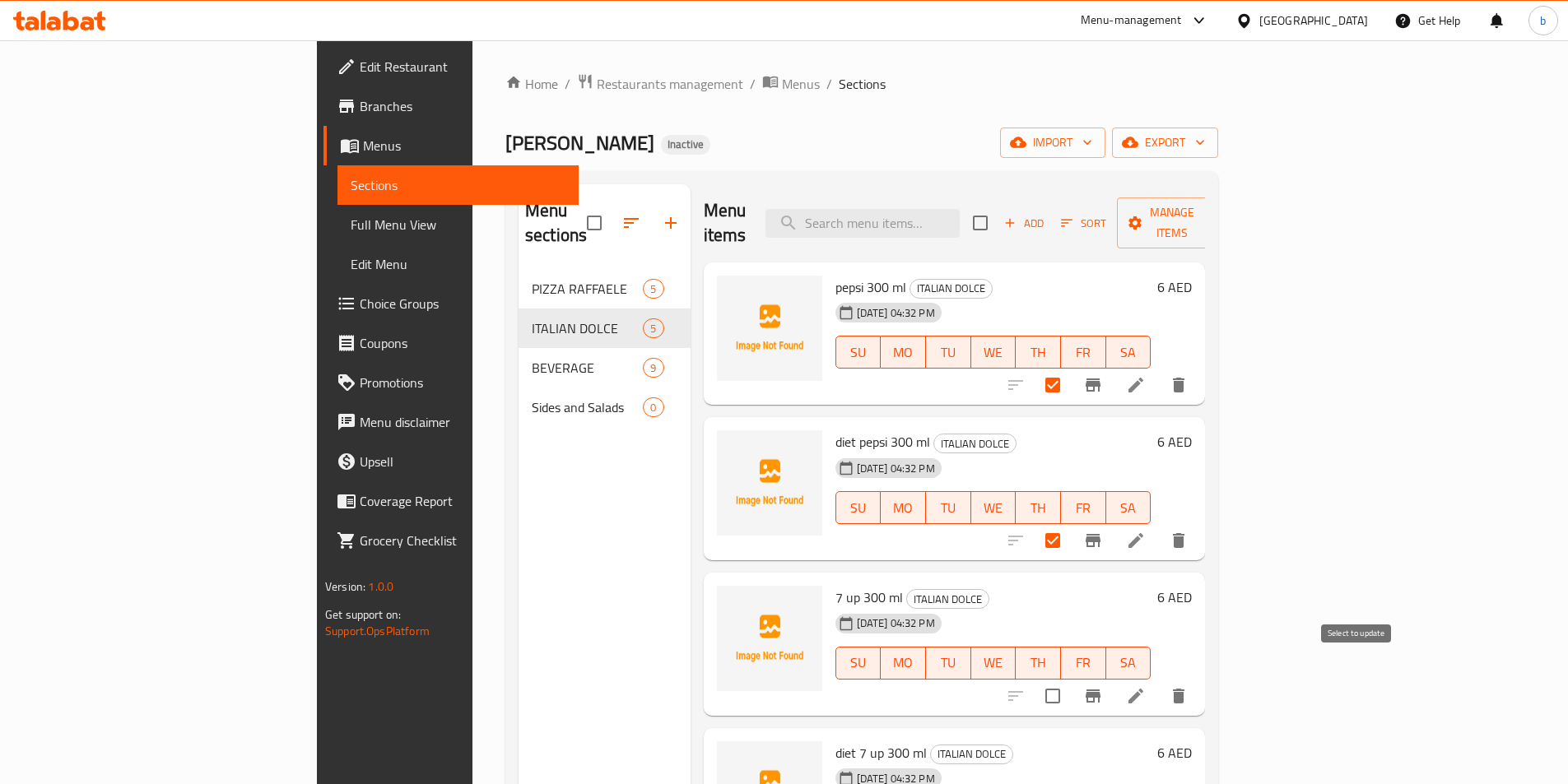
click at [1070, 679] on input "checkbox" at bounding box center [1052, 695] width 34 height 34
checkbox input "true"
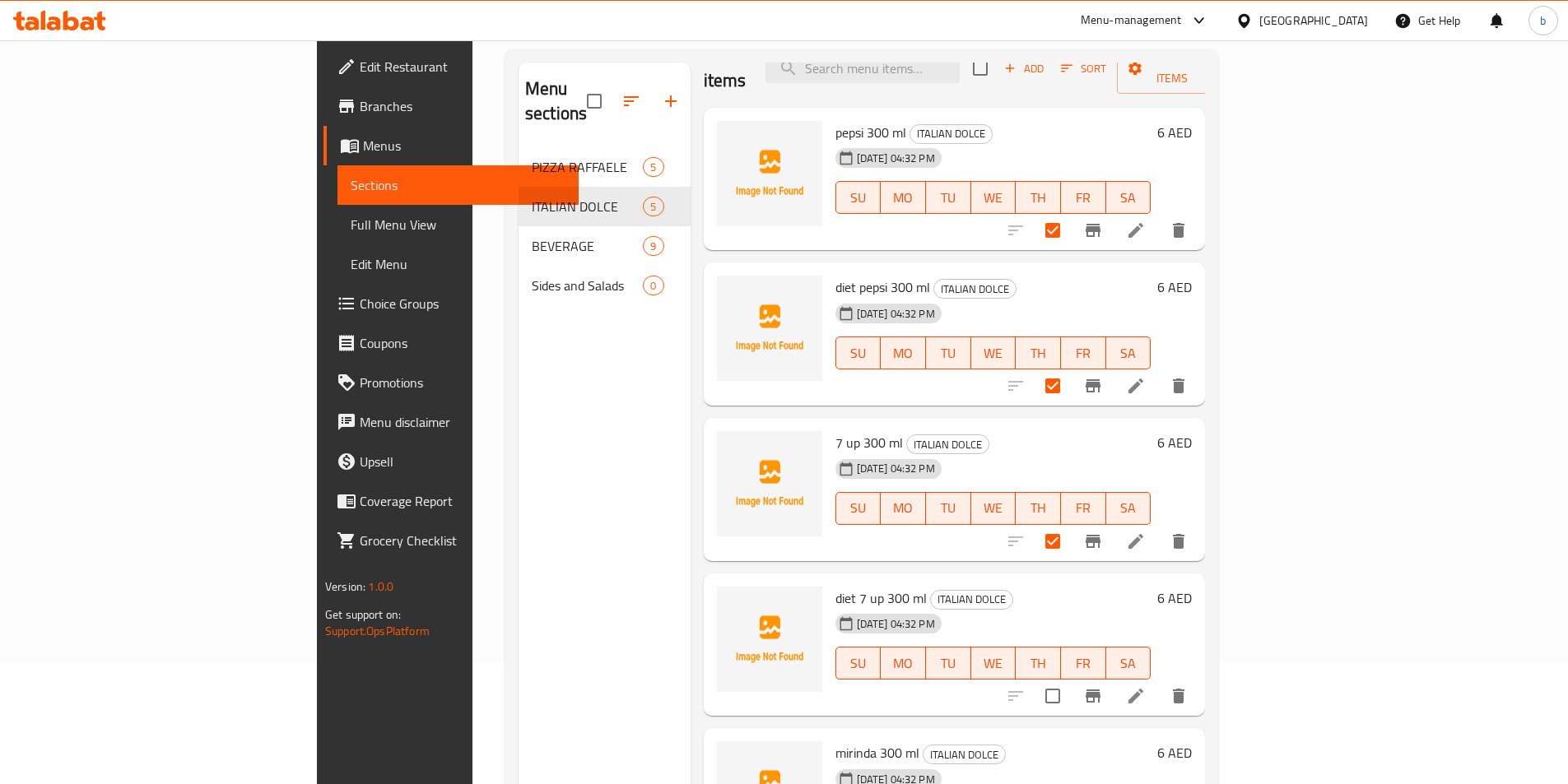
scroll to position [230, 0]
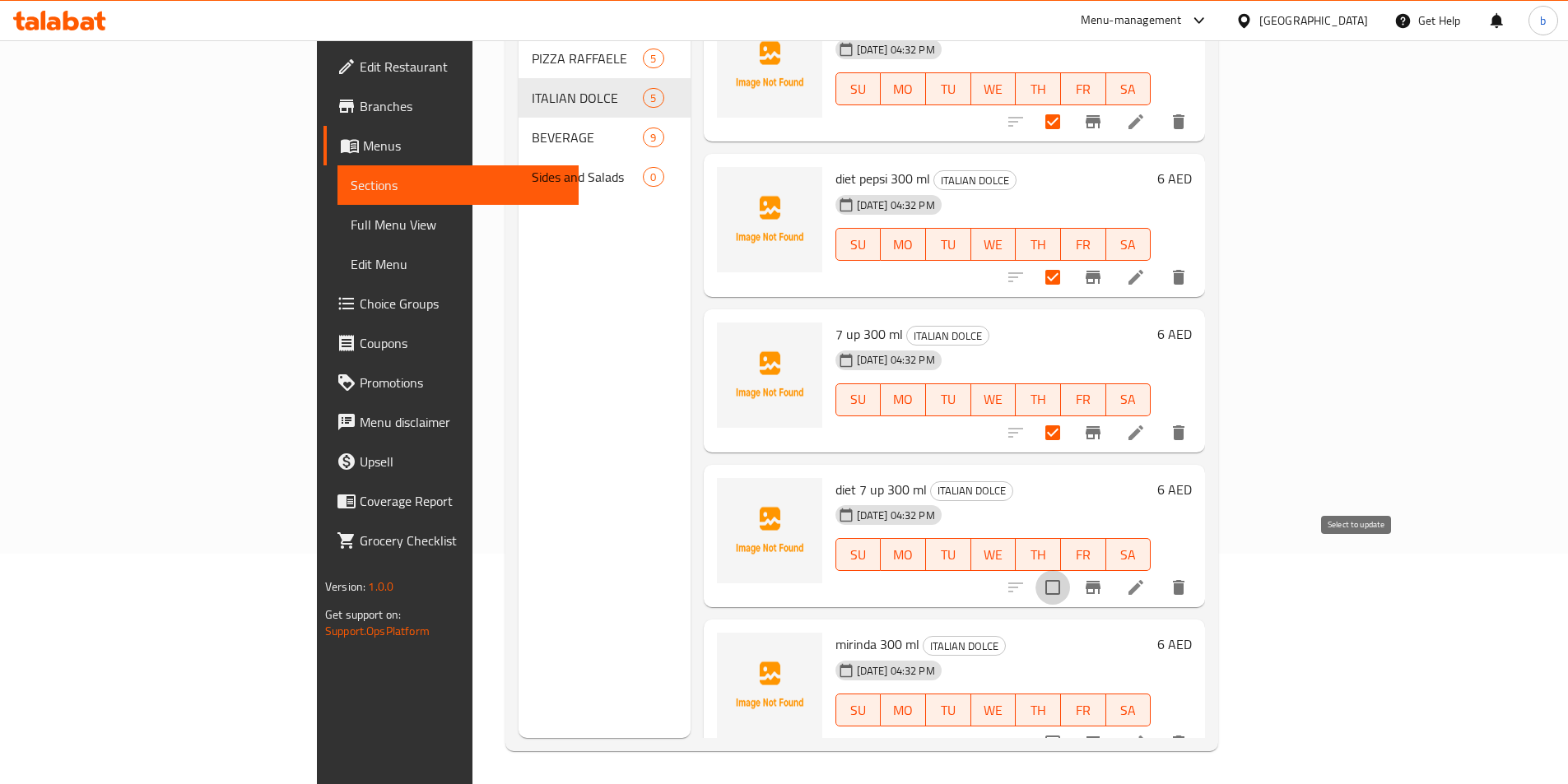
click at [1070, 571] on input "checkbox" at bounding box center [1052, 587] width 34 height 34
checkbox input "true"
click at [1070, 725] on input "checkbox" at bounding box center [1052, 742] width 34 height 34
checkbox input "true"
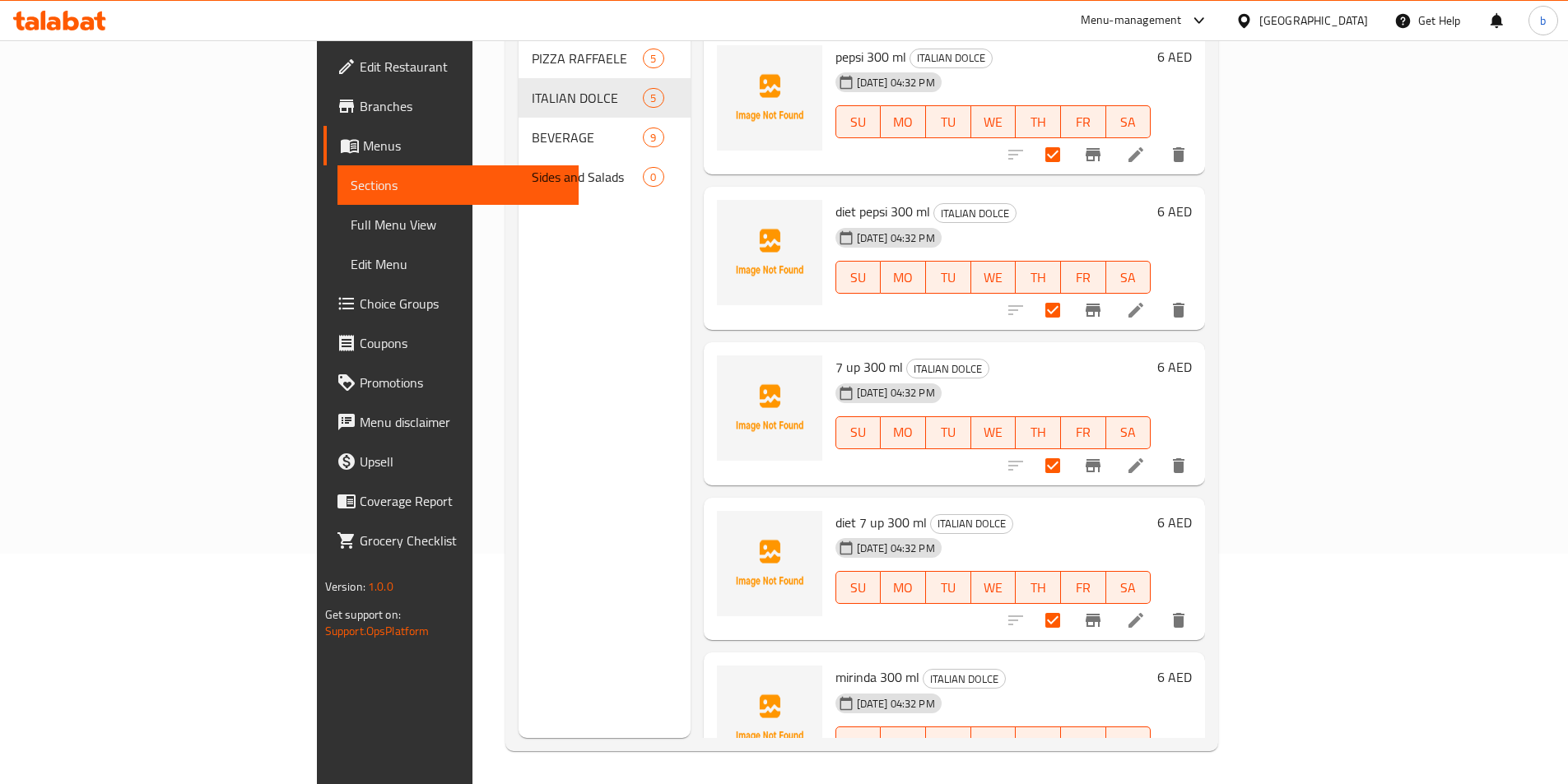
scroll to position [0, 0]
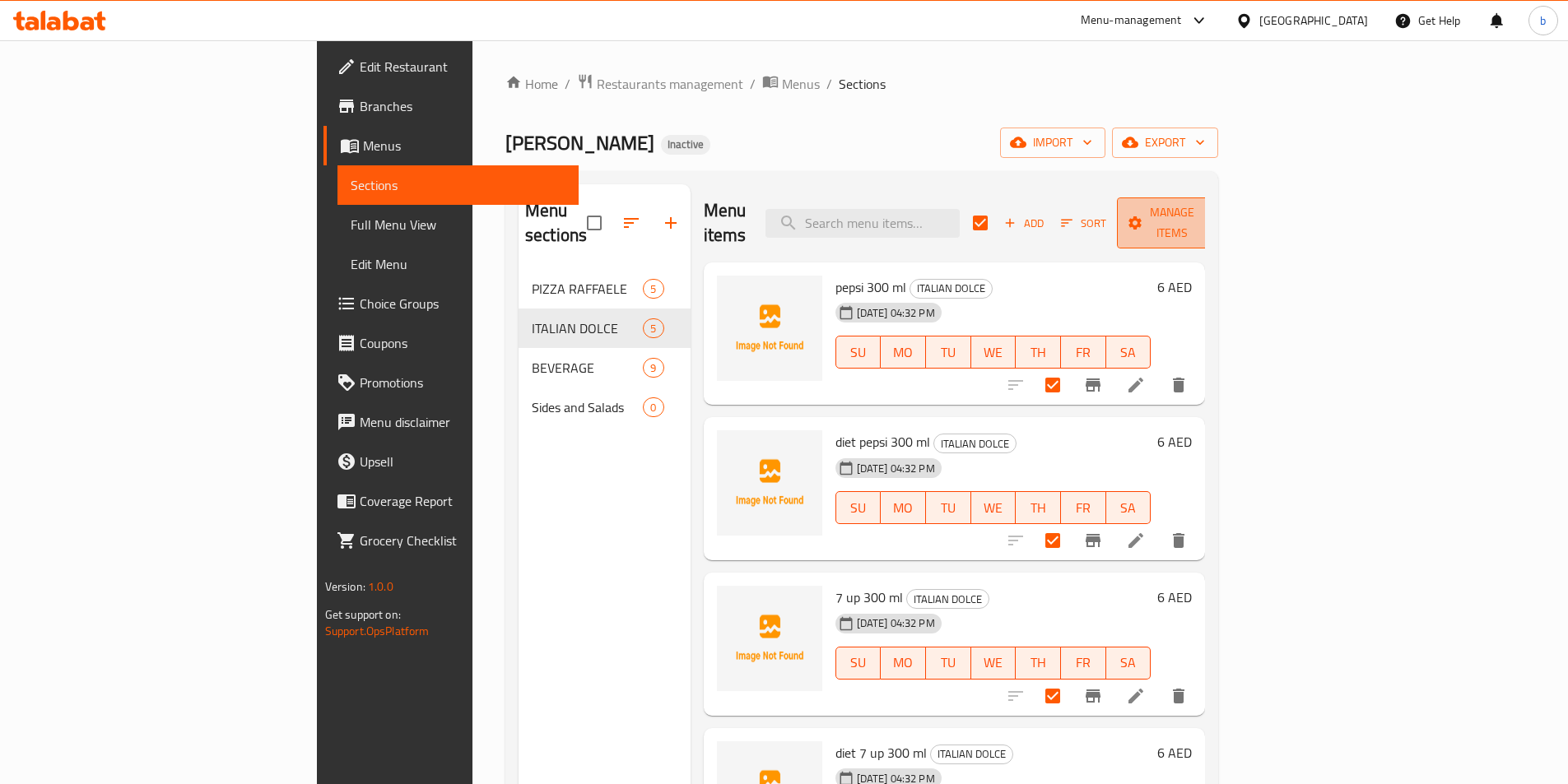
click at [1214, 215] on span "Manage items" at bounding box center [1172, 223] width 84 height 41
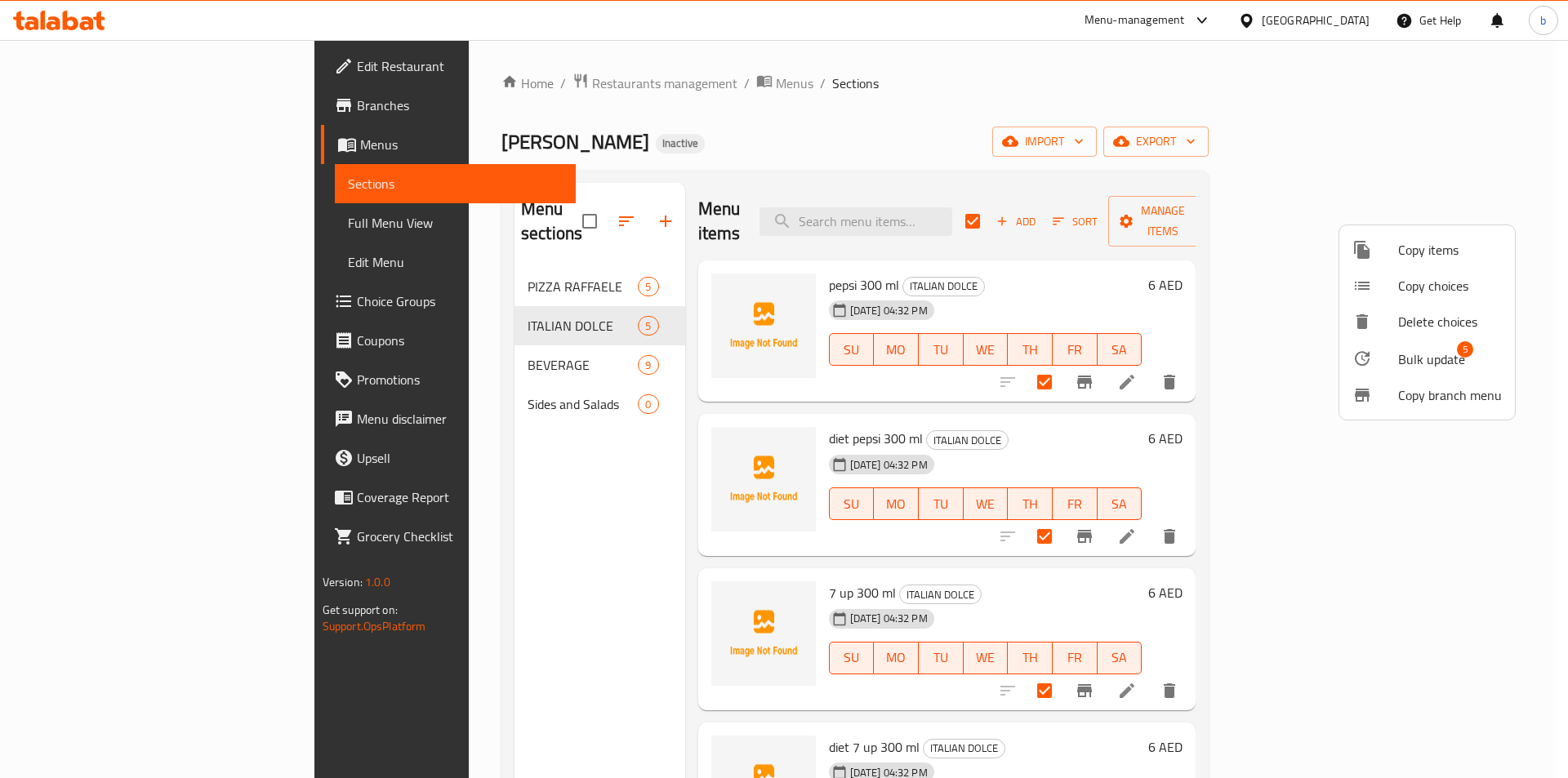
click at [1439, 362] on span "Bulk update" at bounding box center [1431, 359] width 67 height 19
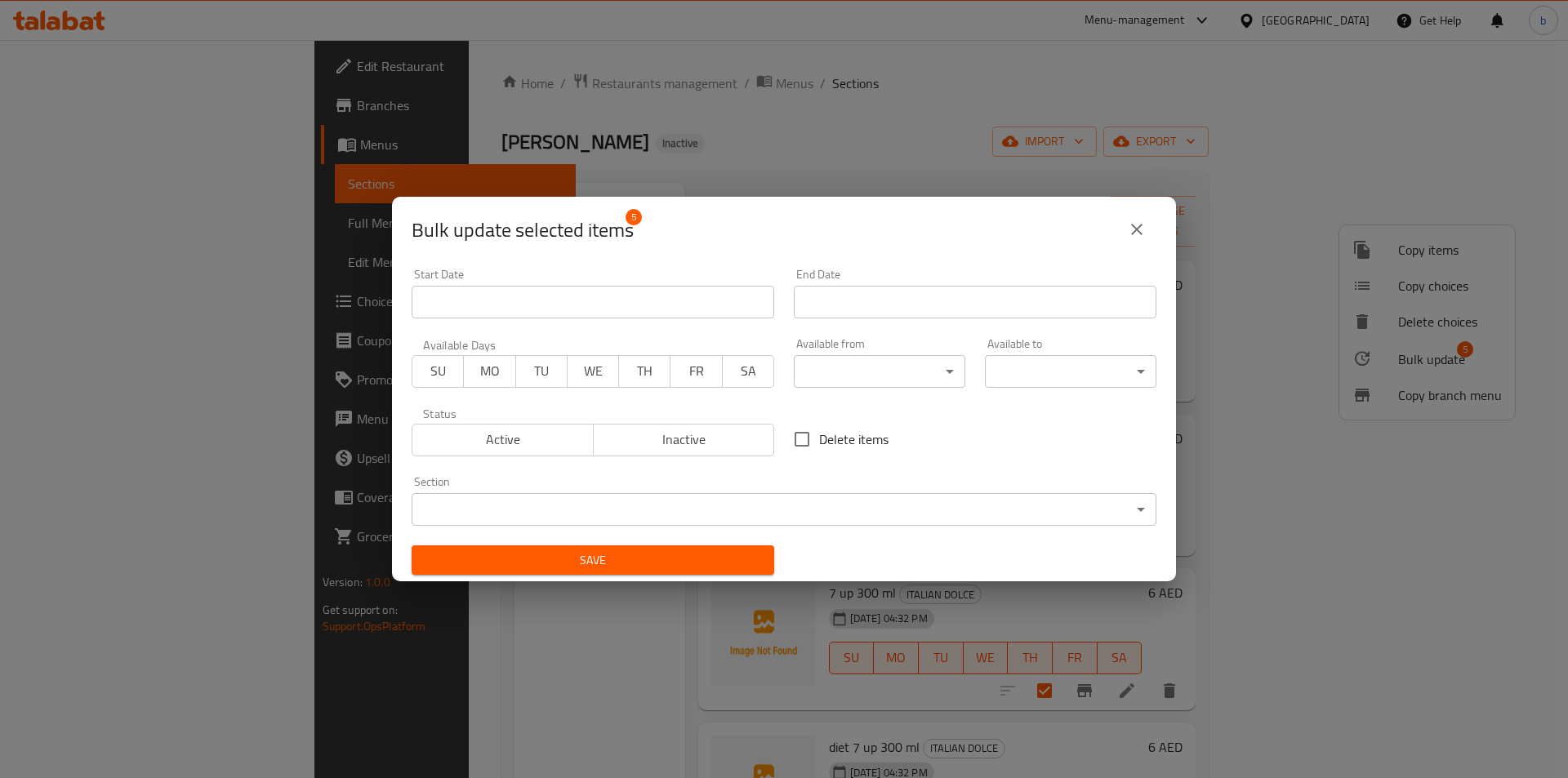
click at [708, 498] on body "​ Menu-management United Arab Emirates Get Help b Edit Restaurant Branches Menu…" at bounding box center [784, 409] width 1568 height 738
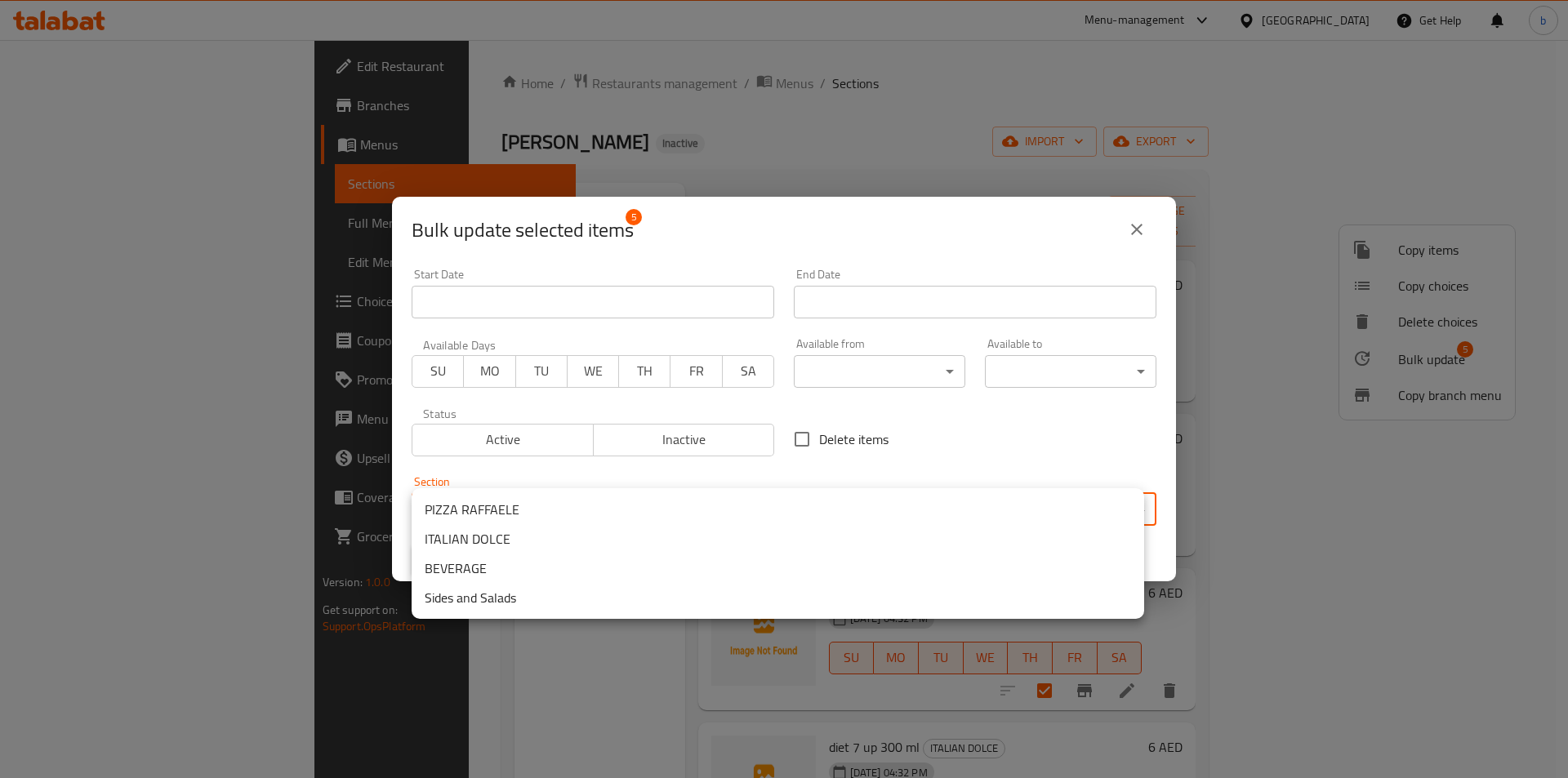
click at [527, 570] on li "BEVERAGE" at bounding box center [778, 568] width 733 height 29
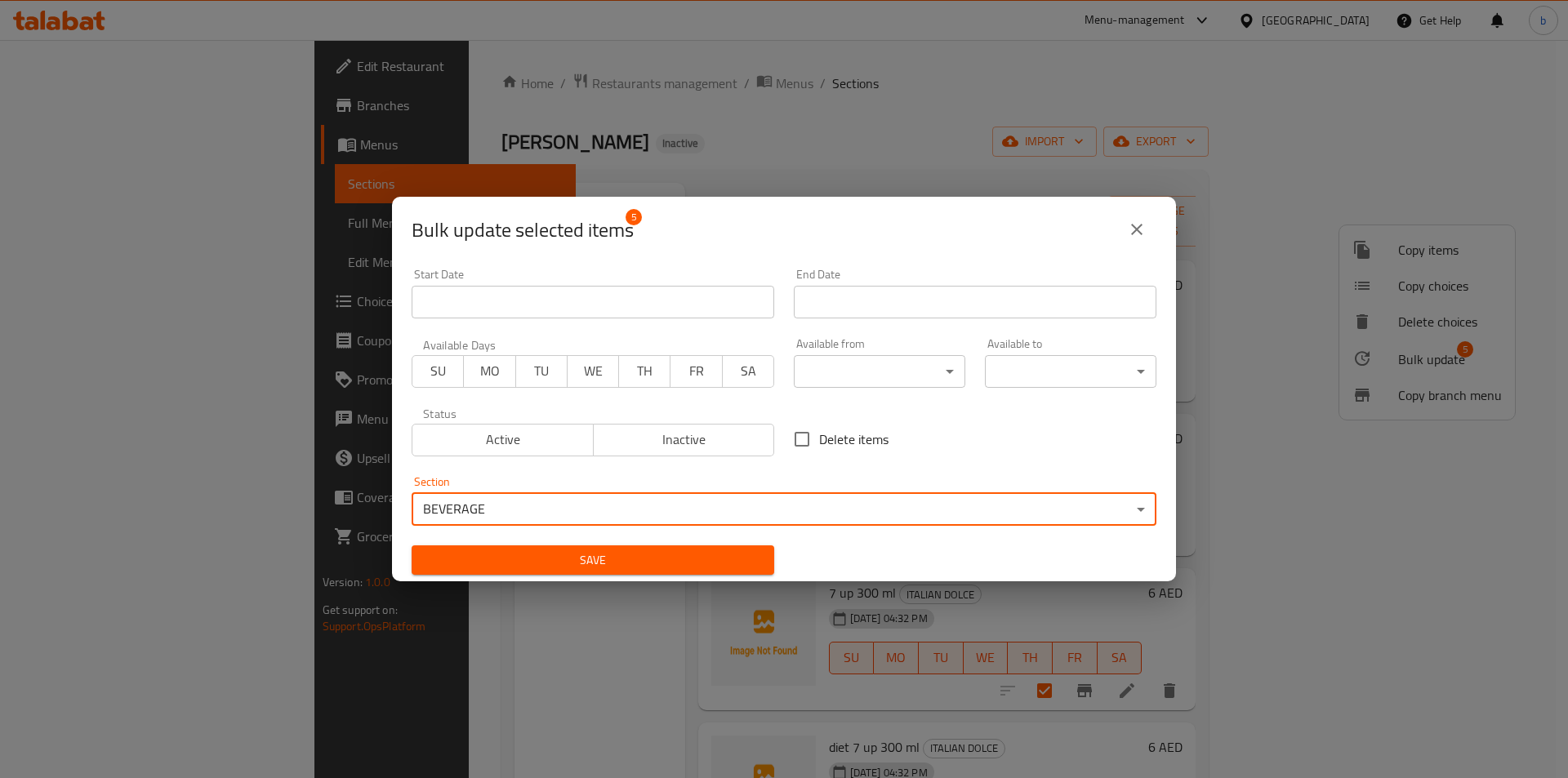
click at [634, 571] on button "Save" at bounding box center [593, 560] width 362 height 30
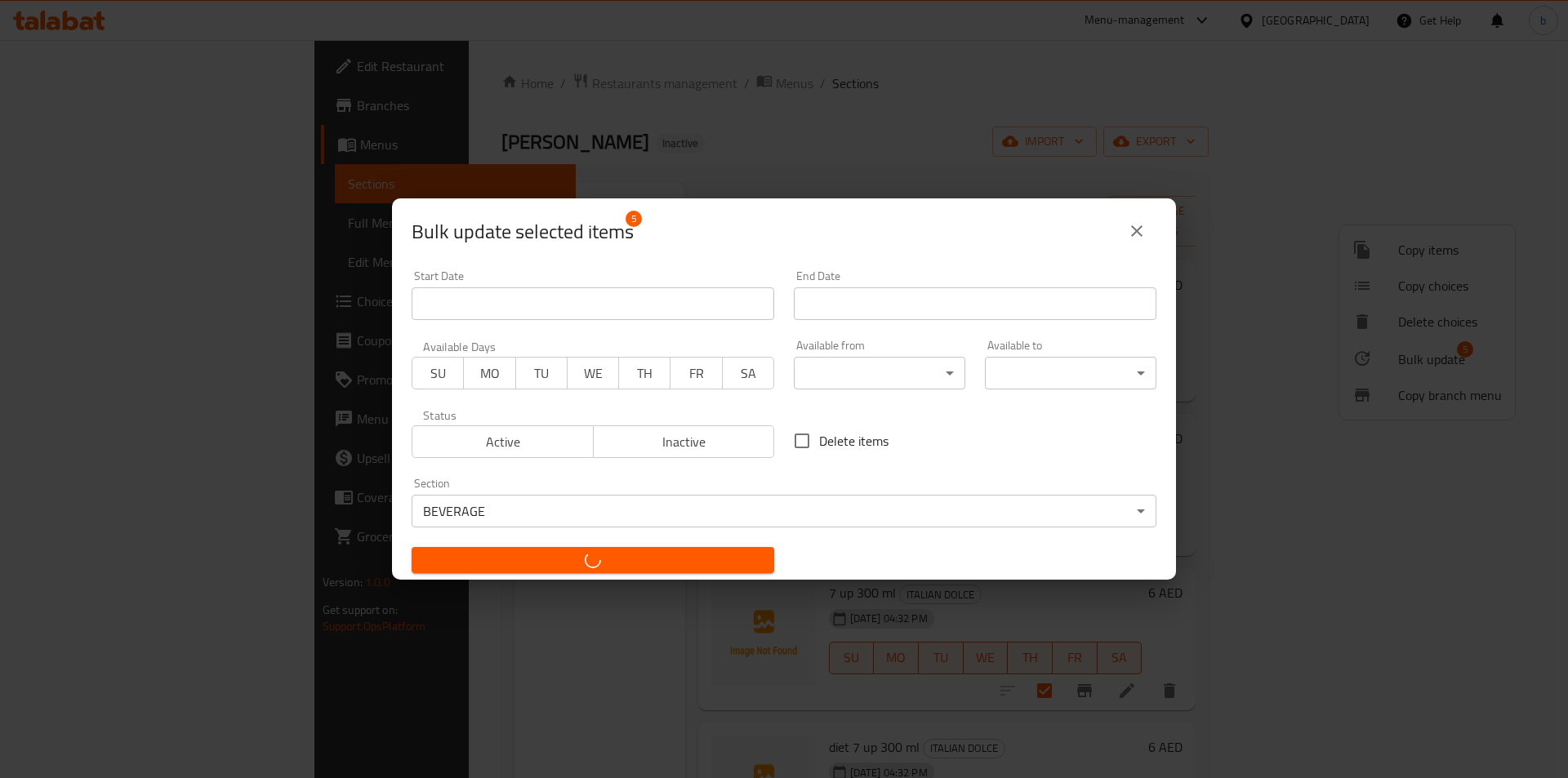
checkbox input "false"
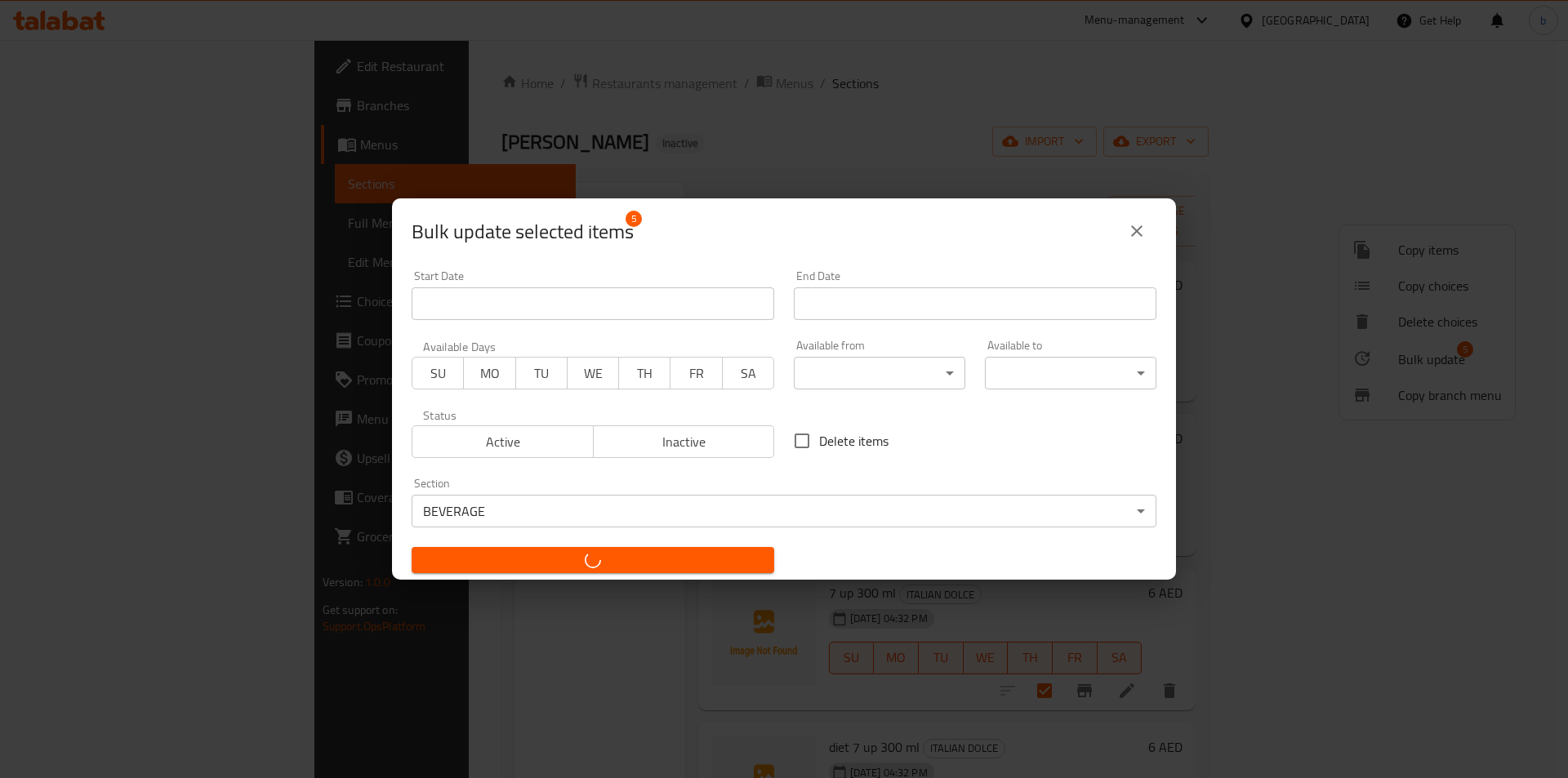
checkbox input "false"
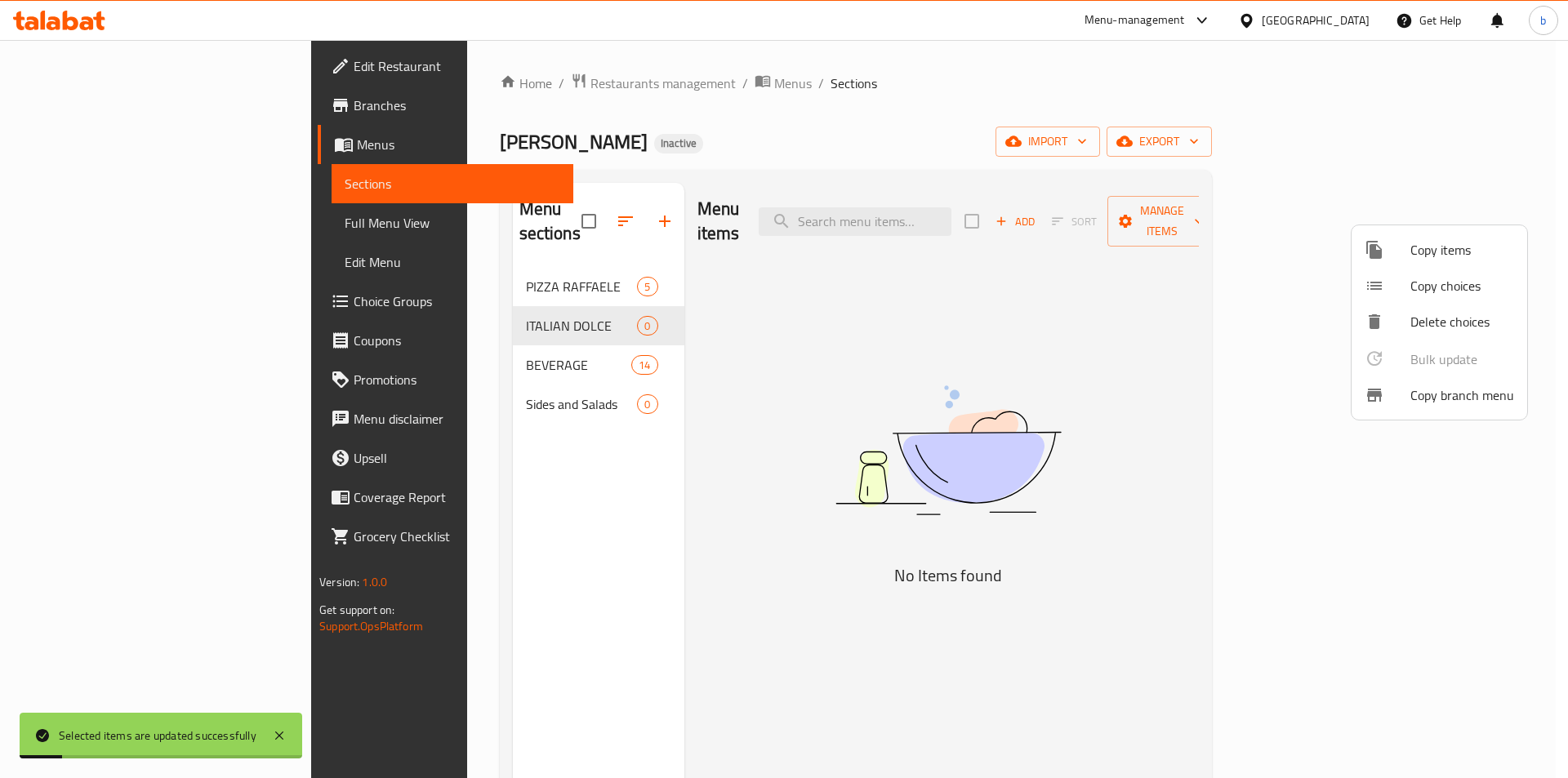
click at [486, 336] on div at bounding box center [784, 389] width 1568 height 778
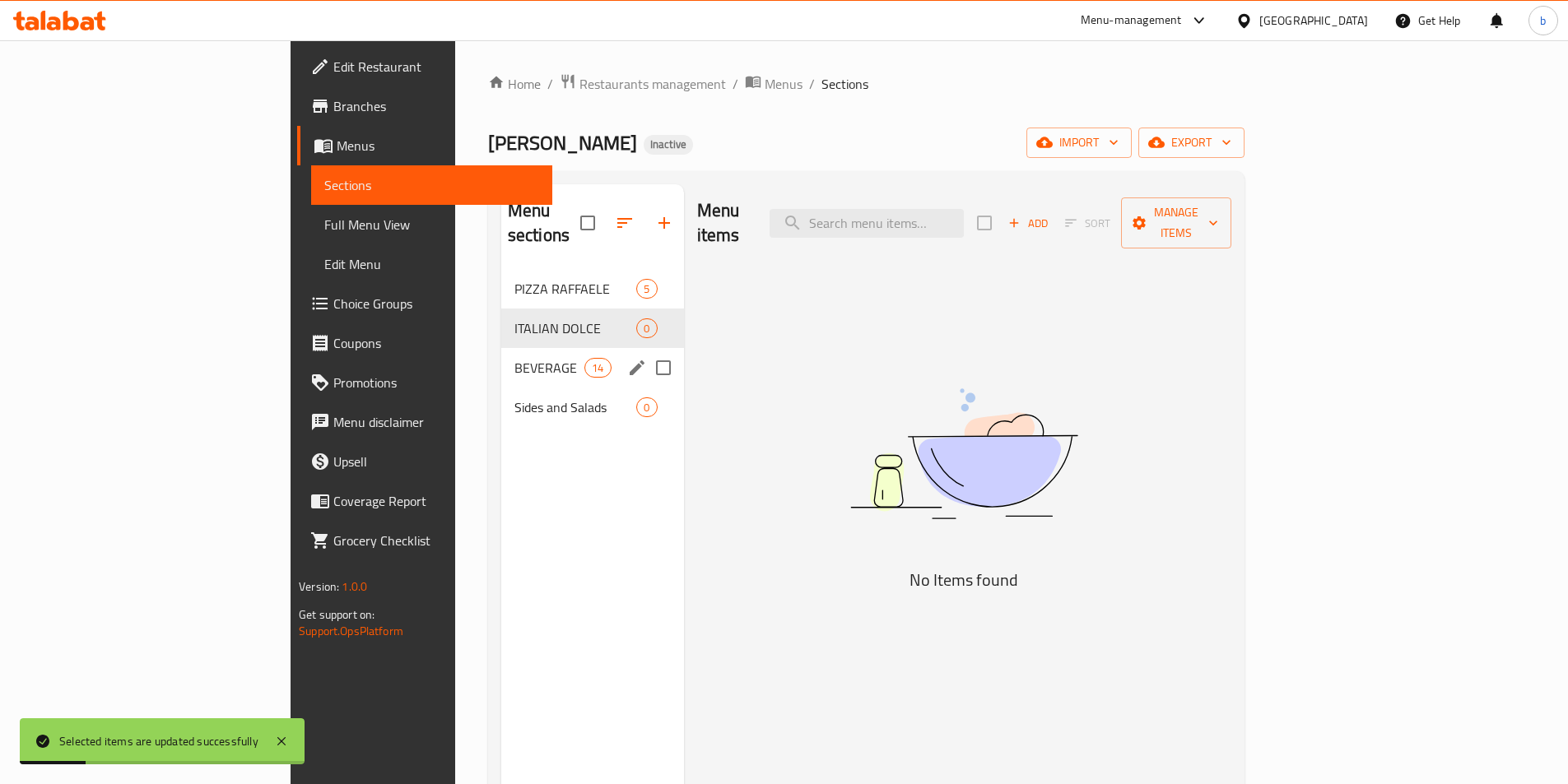
click at [501, 357] on div "BEVERAGE 14" at bounding box center [592, 368] width 183 height 39
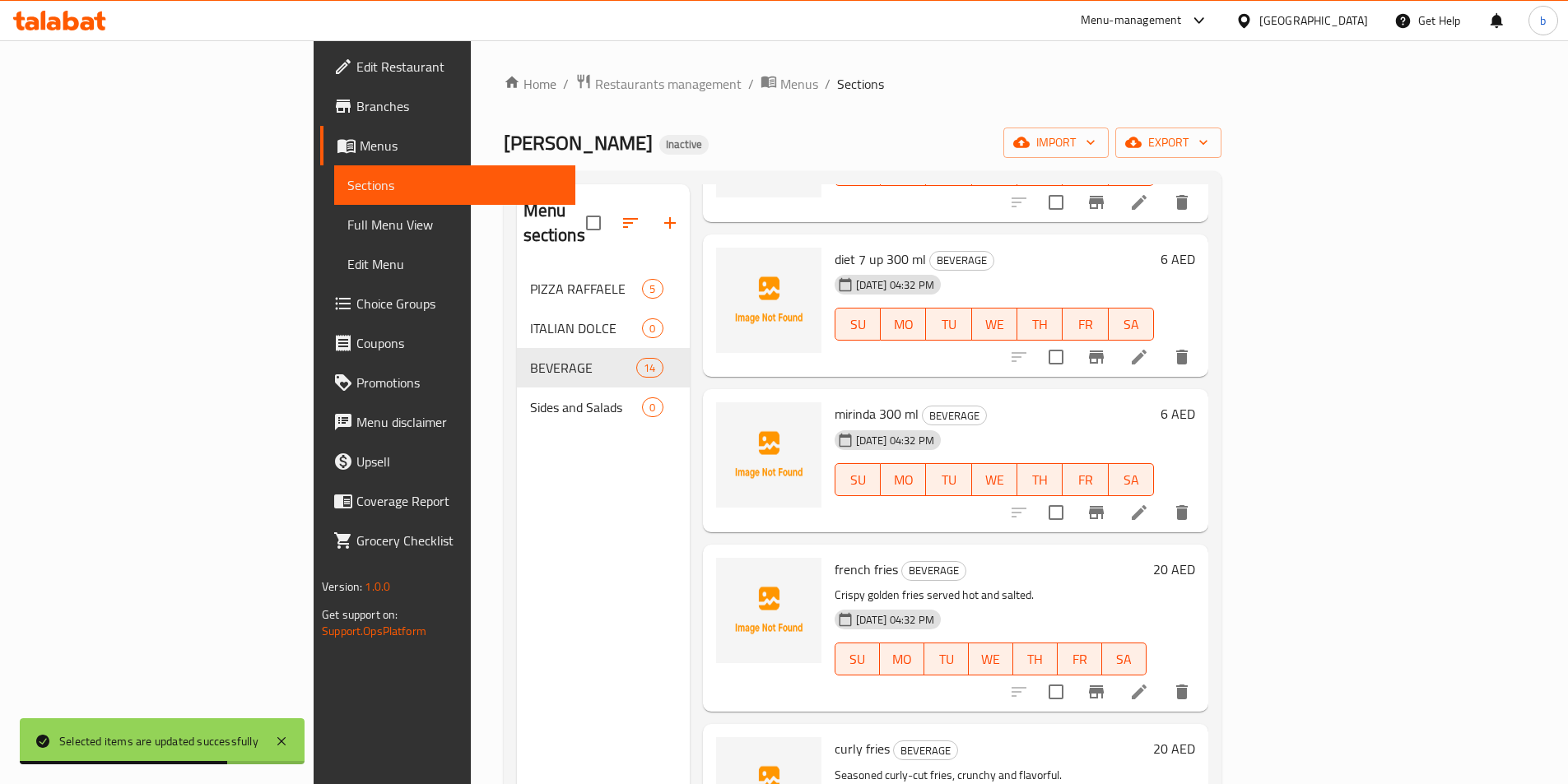
scroll to position [576, 0]
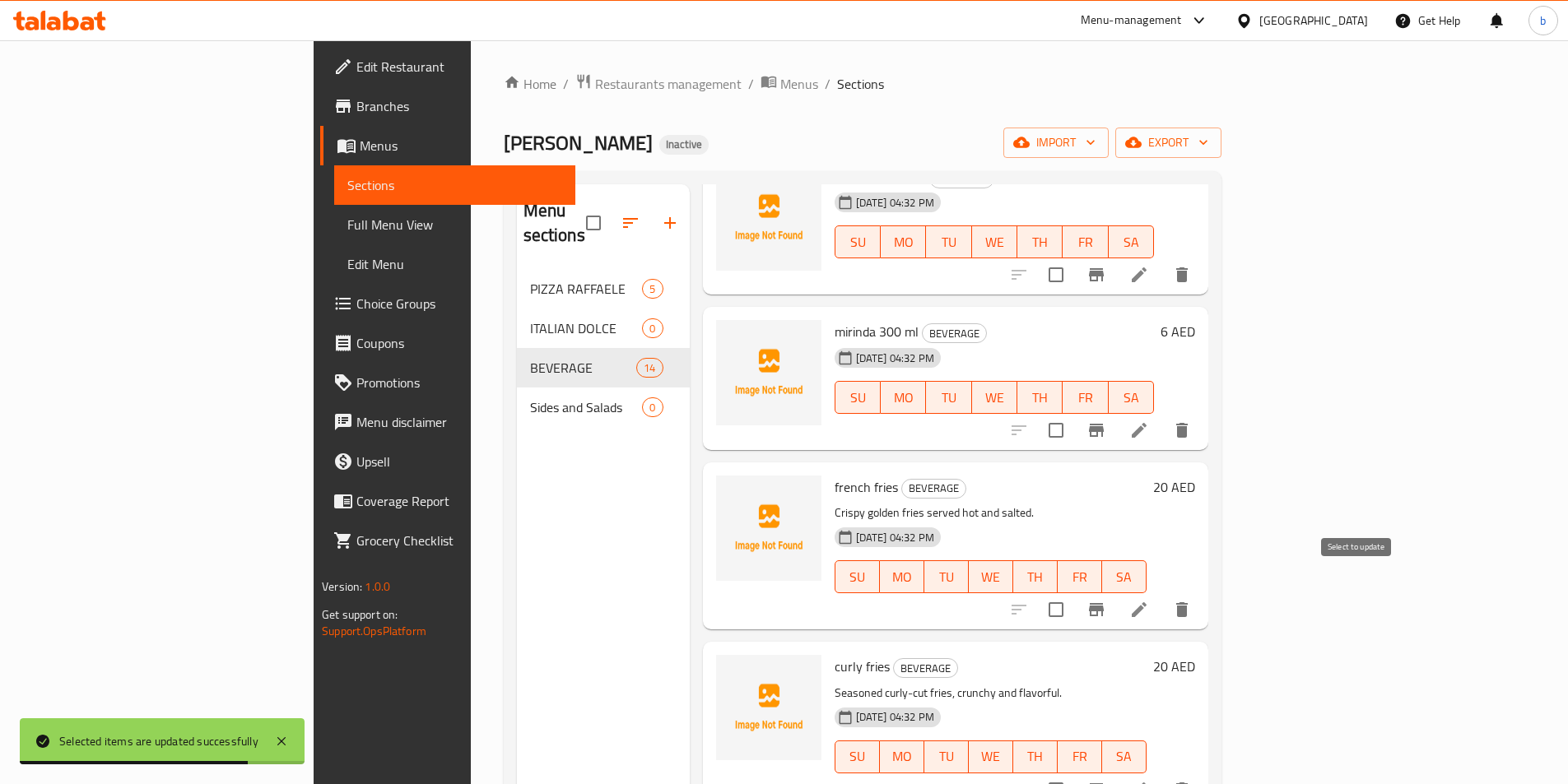
click at [1073, 593] on input "checkbox" at bounding box center [1055, 609] width 34 height 34
checkbox input "true"
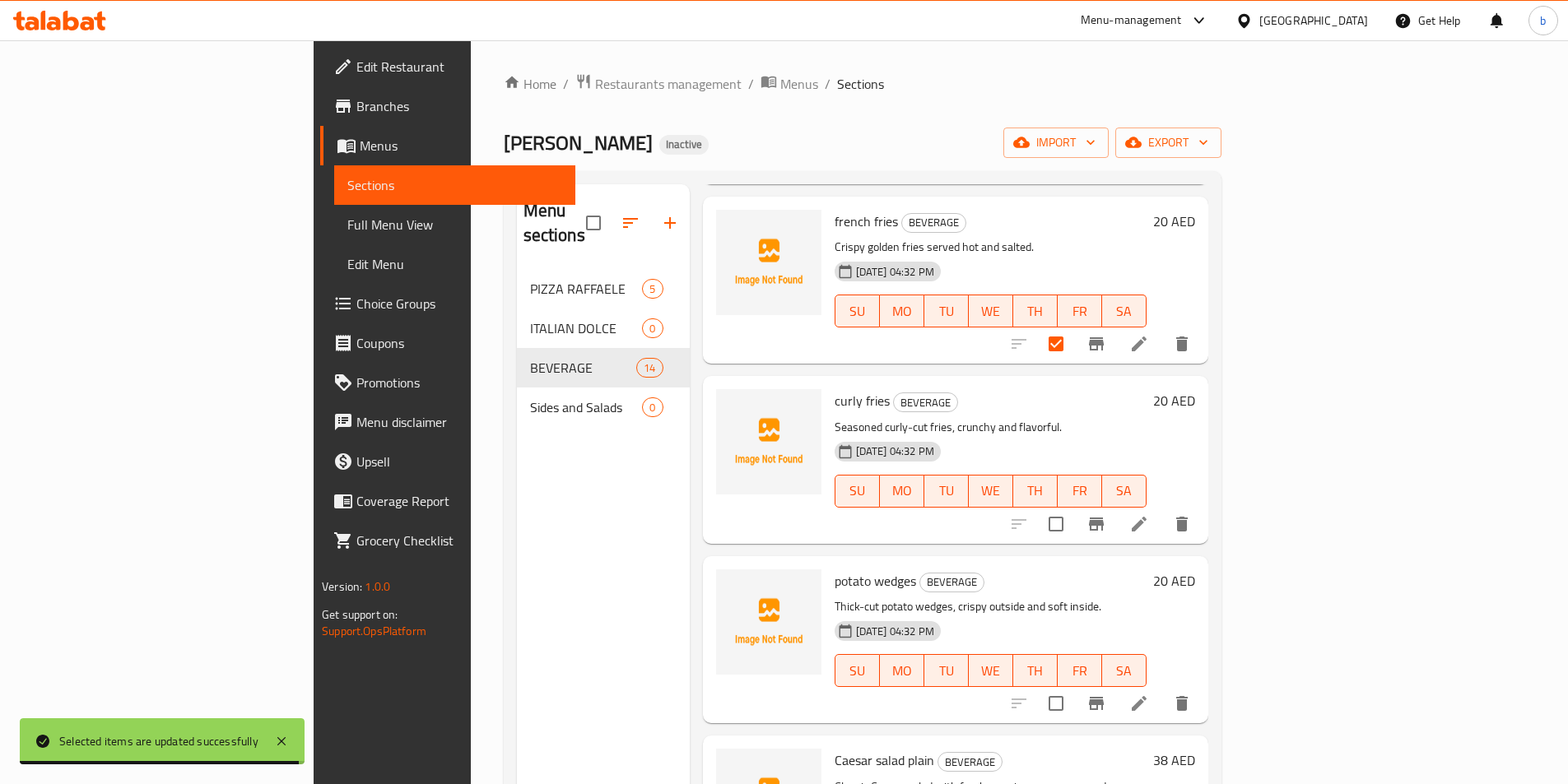
scroll to position [823, 0]
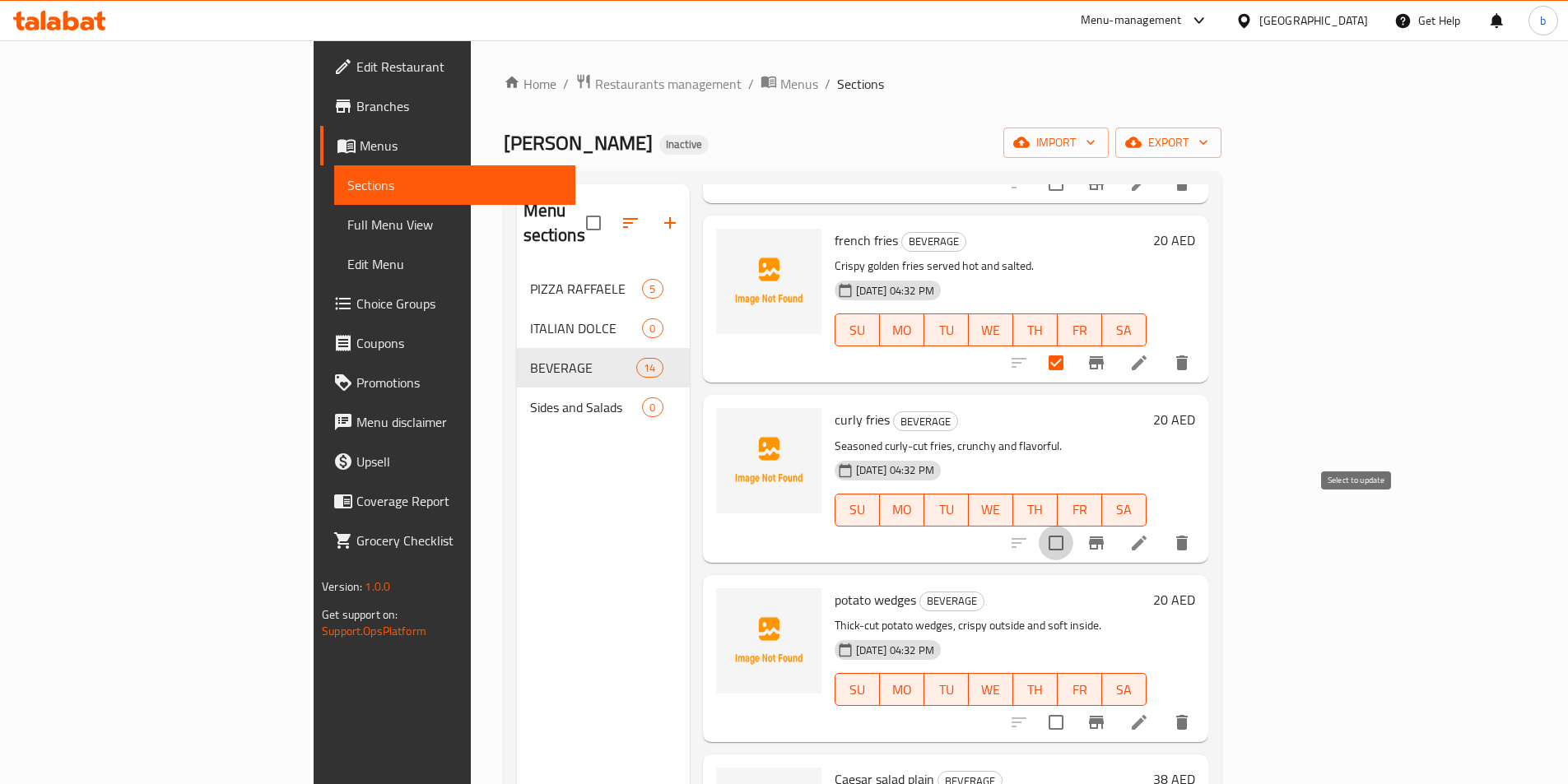
click at [1073, 526] on input "checkbox" at bounding box center [1055, 543] width 34 height 34
checkbox input "true"
click at [1073, 705] on input "checkbox" at bounding box center [1055, 722] width 34 height 34
checkbox input "true"
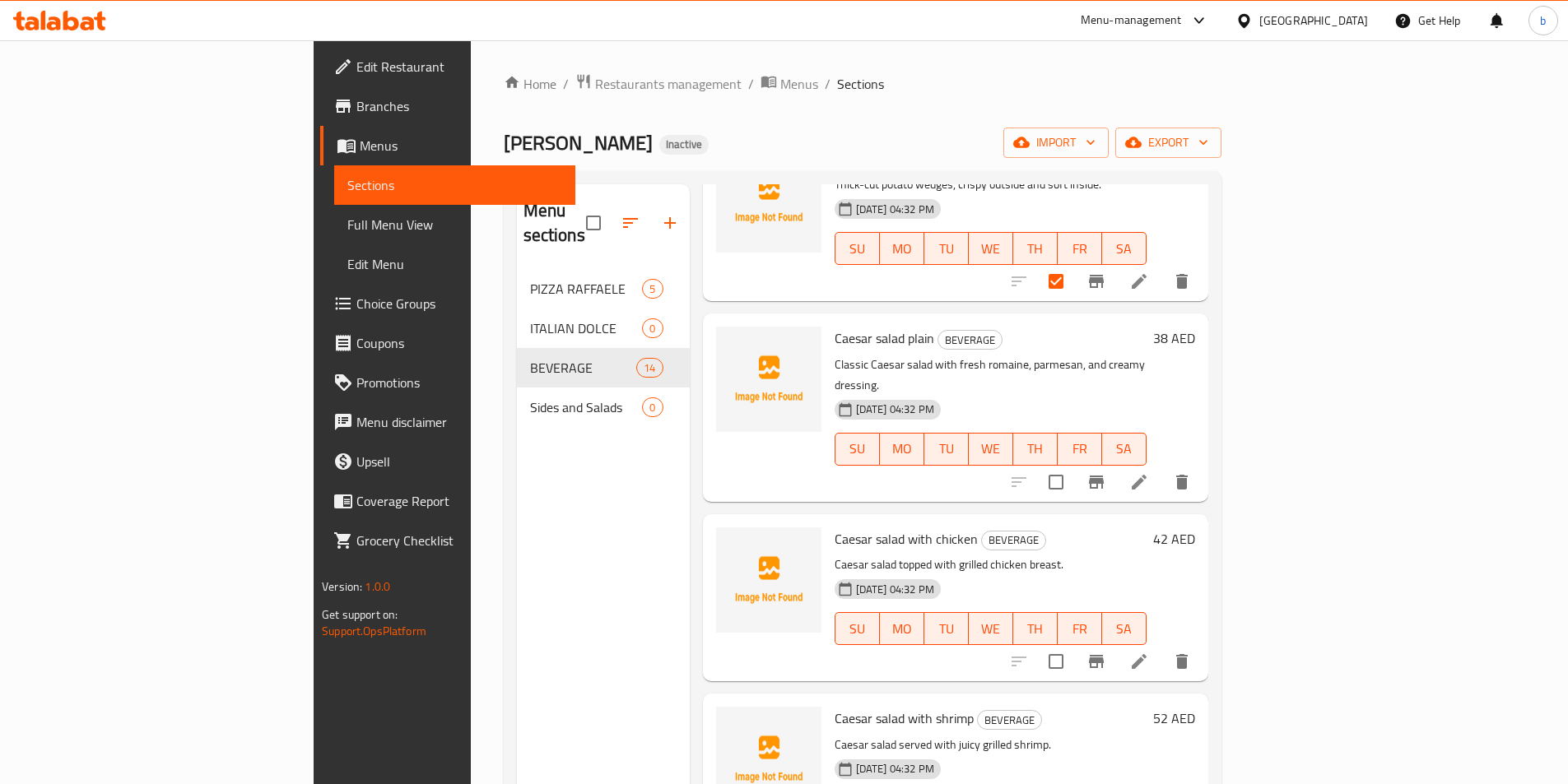
scroll to position [1317, 0]
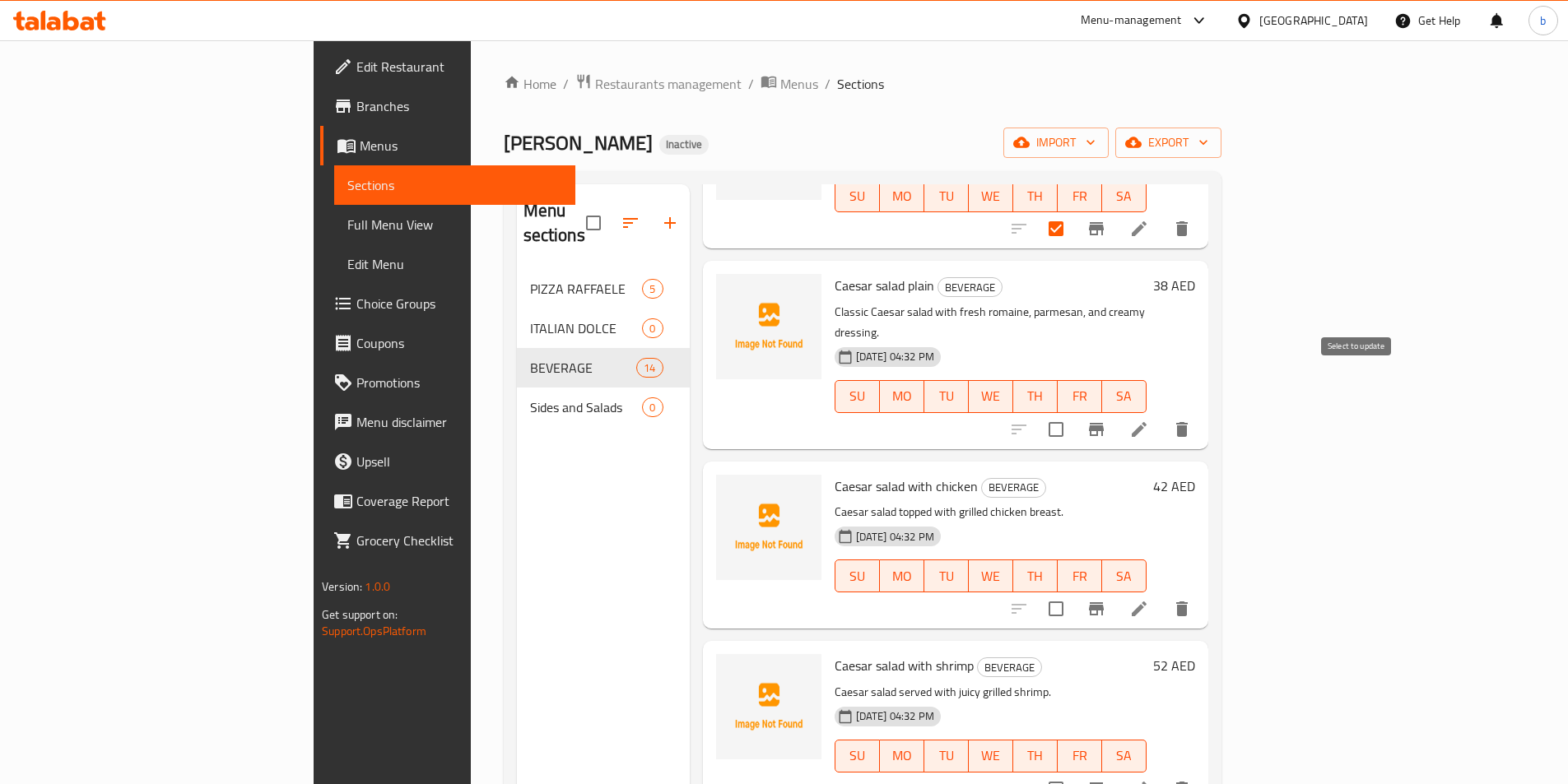
click at [1073, 412] on input "checkbox" at bounding box center [1055, 429] width 34 height 34
checkbox input "true"
click at [1073, 592] on input "checkbox" at bounding box center [1055, 608] width 34 height 34
checkbox input "true"
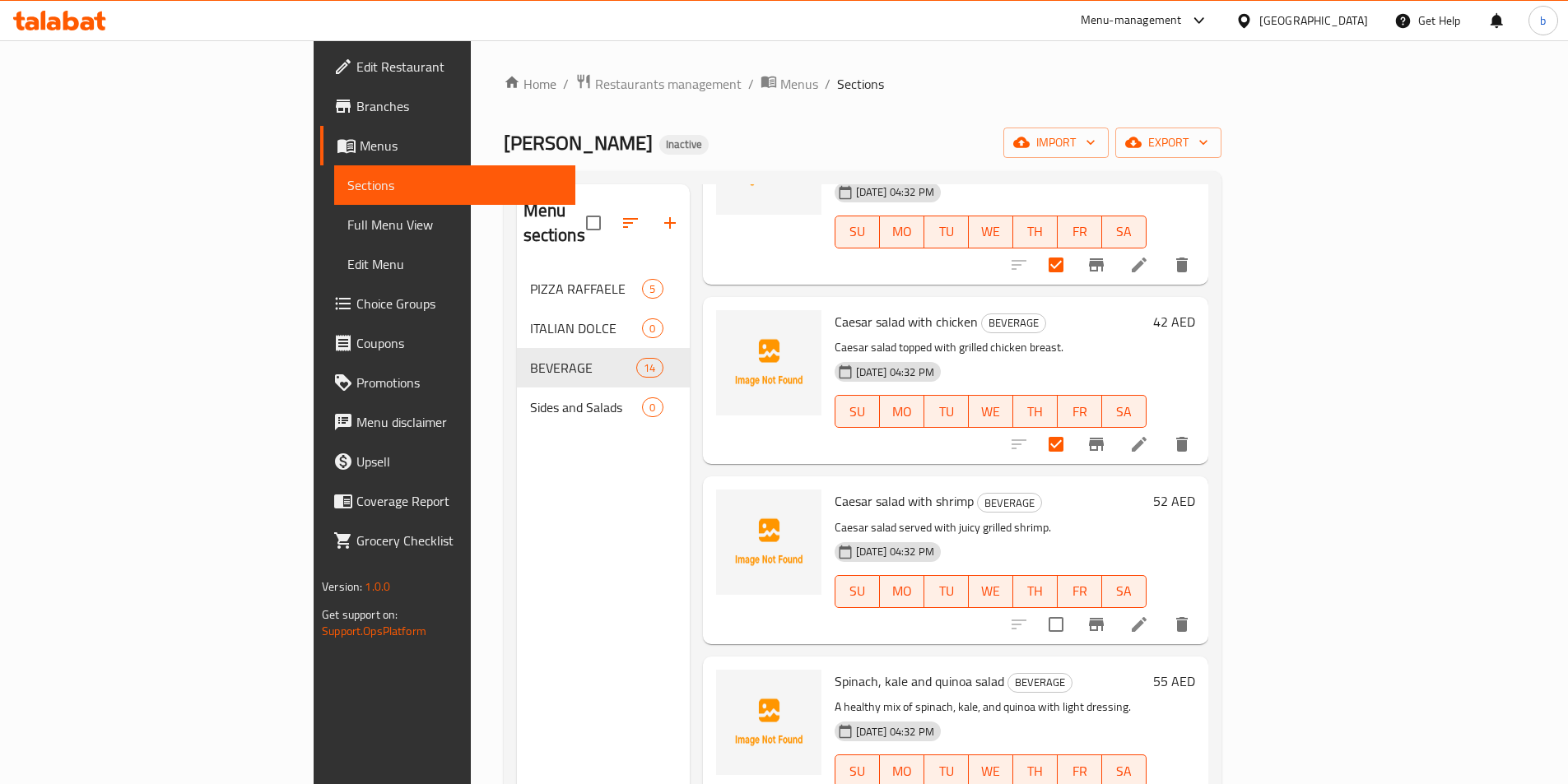
scroll to position [0, 0]
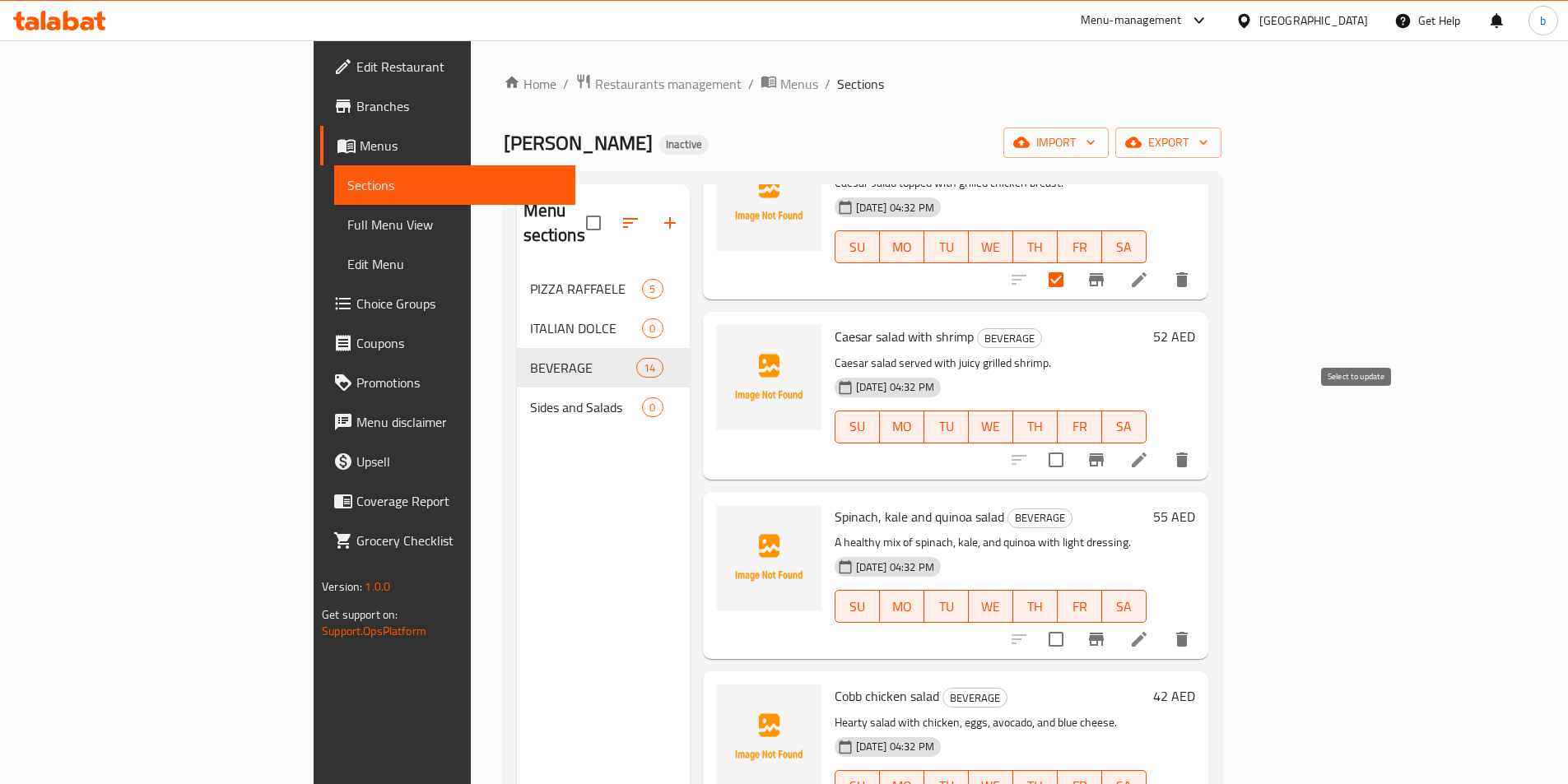
click at [1073, 442] on input "checkbox" at bounding box center [1055, 459] width 34 height 34
checkbox input "true"
click at [1073, 622] on input "checkbox" at bounding box center [1055, 639] width 34 height 34
checkbox input "true"
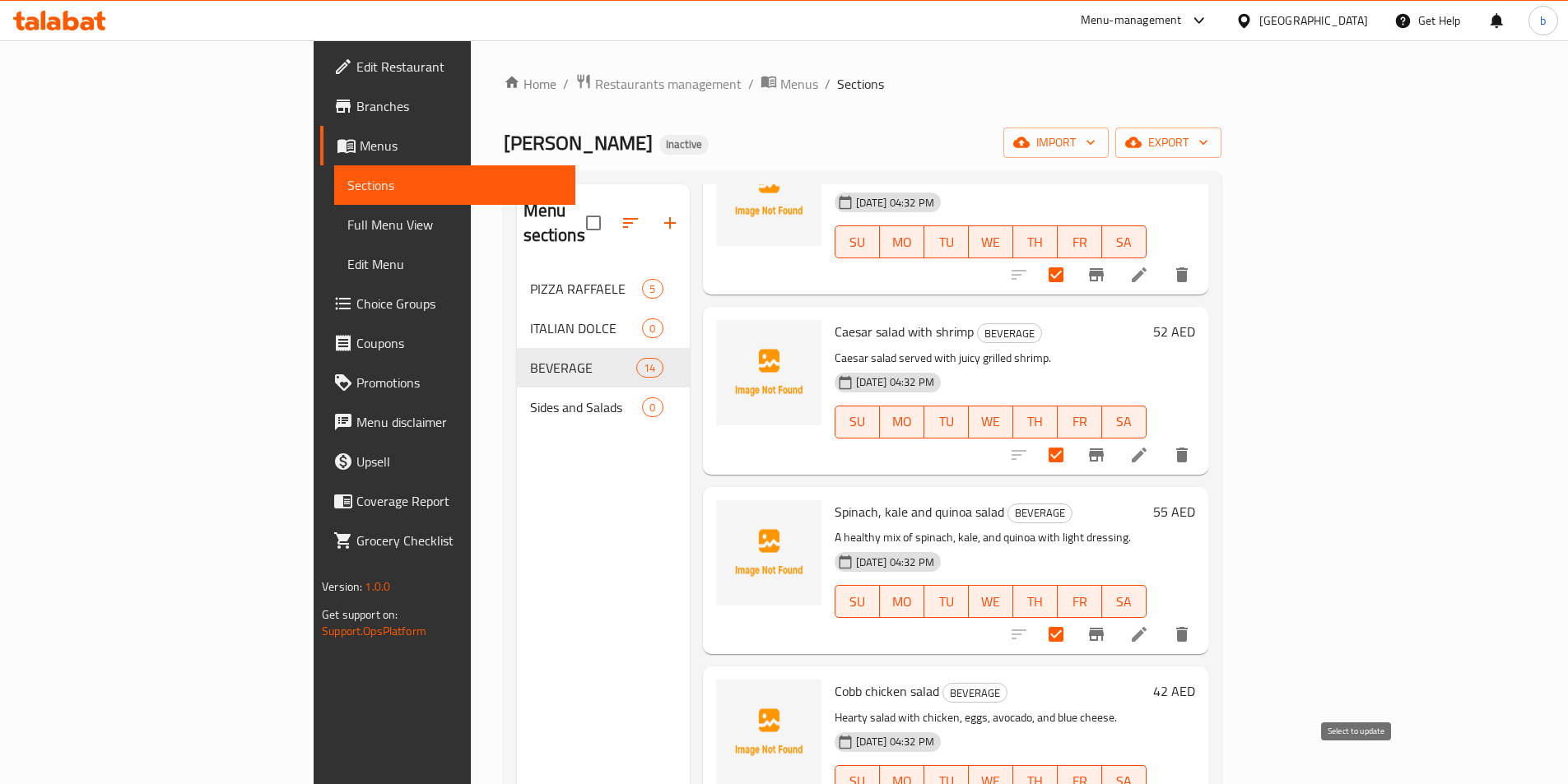
checkbox input "true"
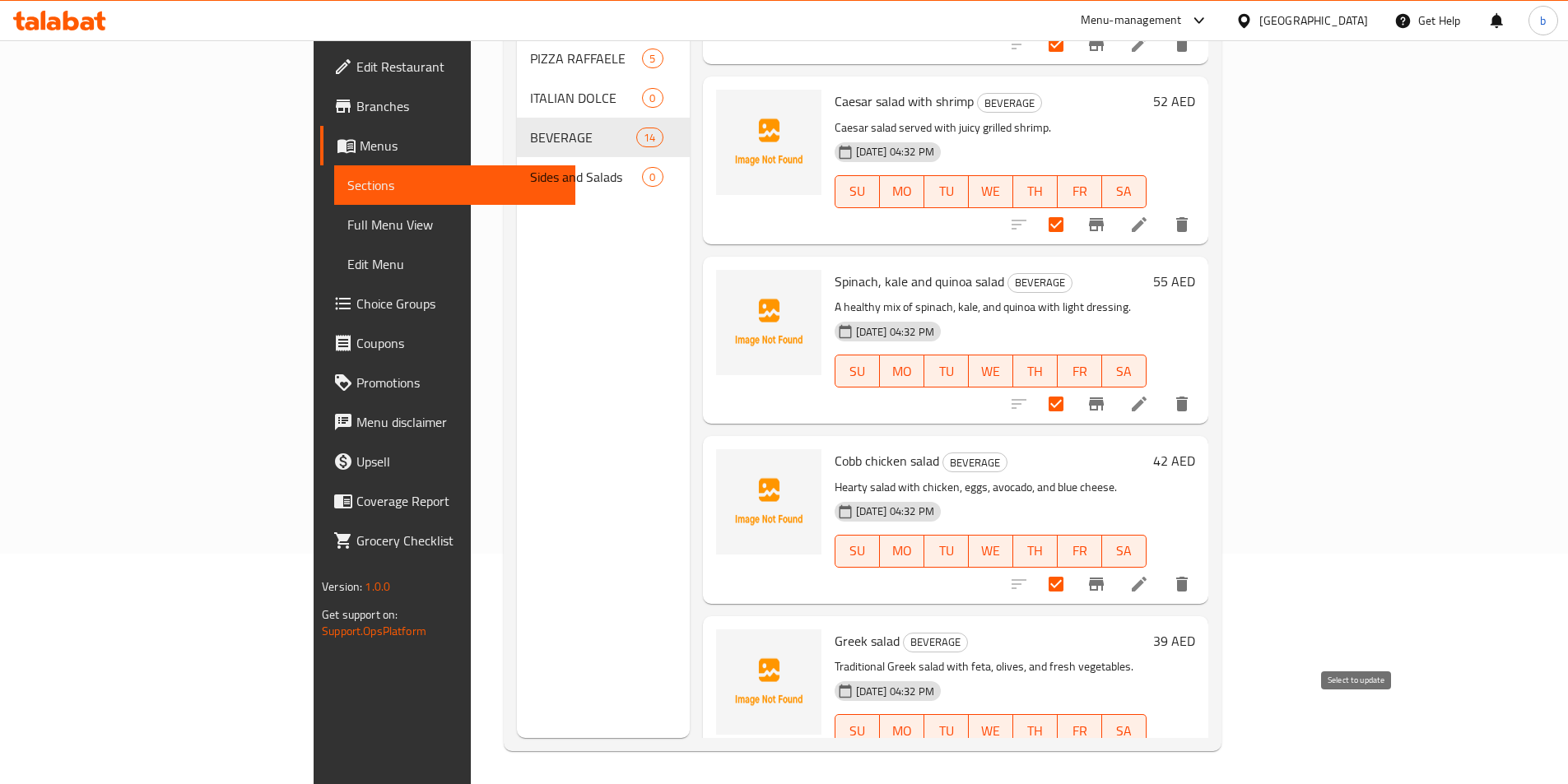
click at [1073, 746] on input "checkbox" at bounding box center [1055, 763] width 34 height 34
checkbox input "true"
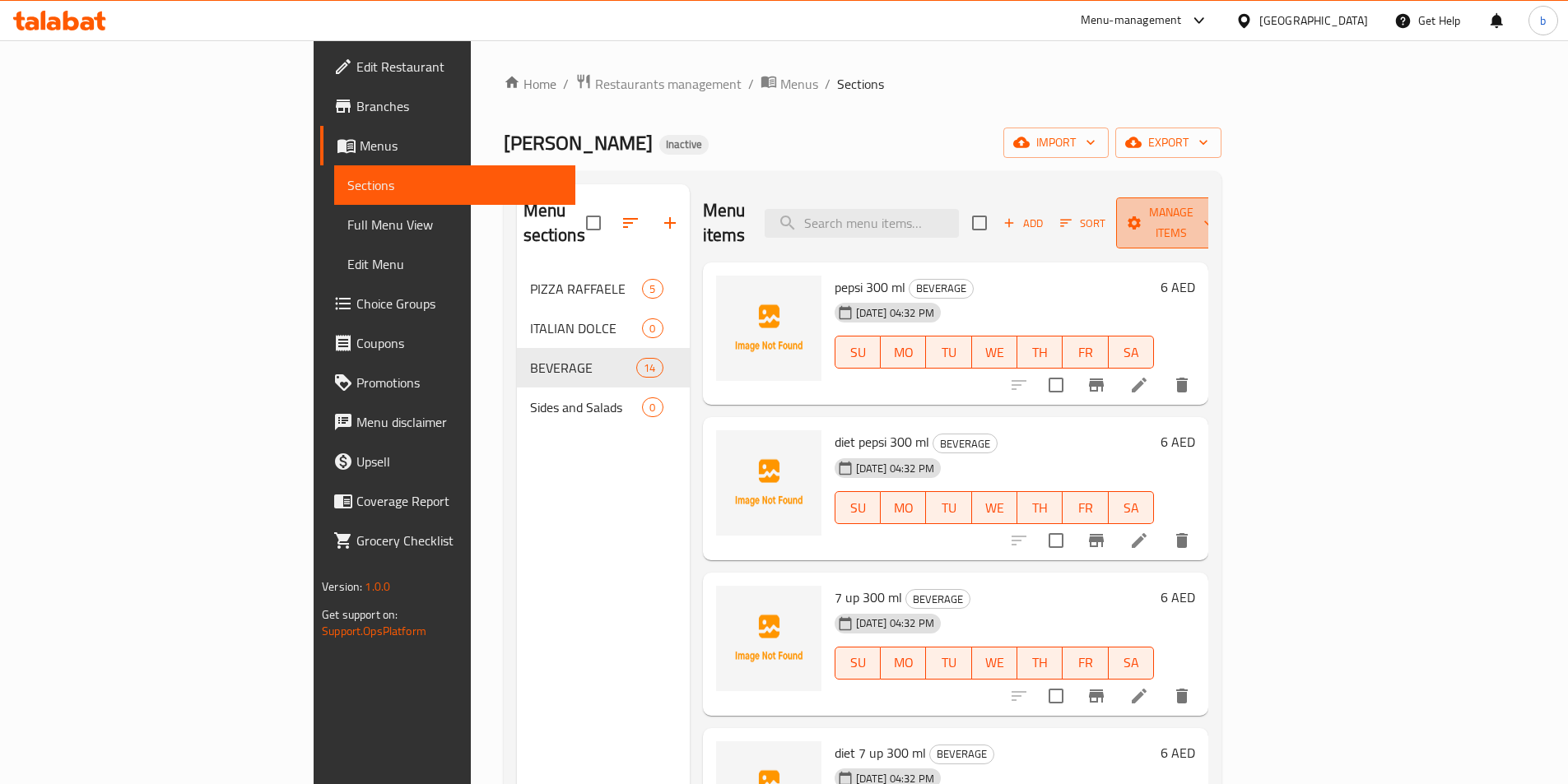
click at [1213, 218] on span "Manage items" at bounding box center [1171, 223] width 84 height 41
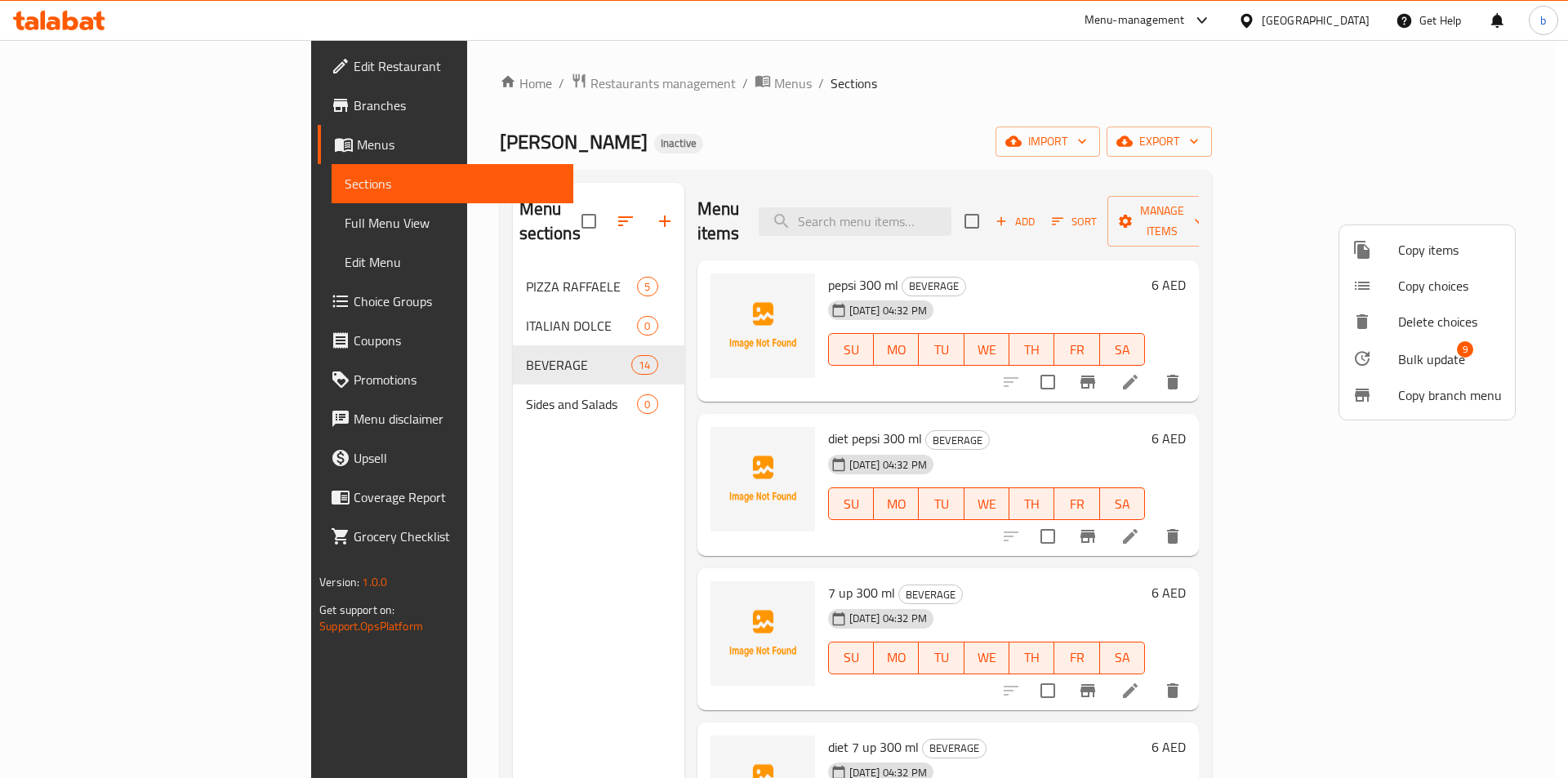
click at [1399, 361] on span "Bulk update" at bounding box center [1431, 359] width 67 height 19
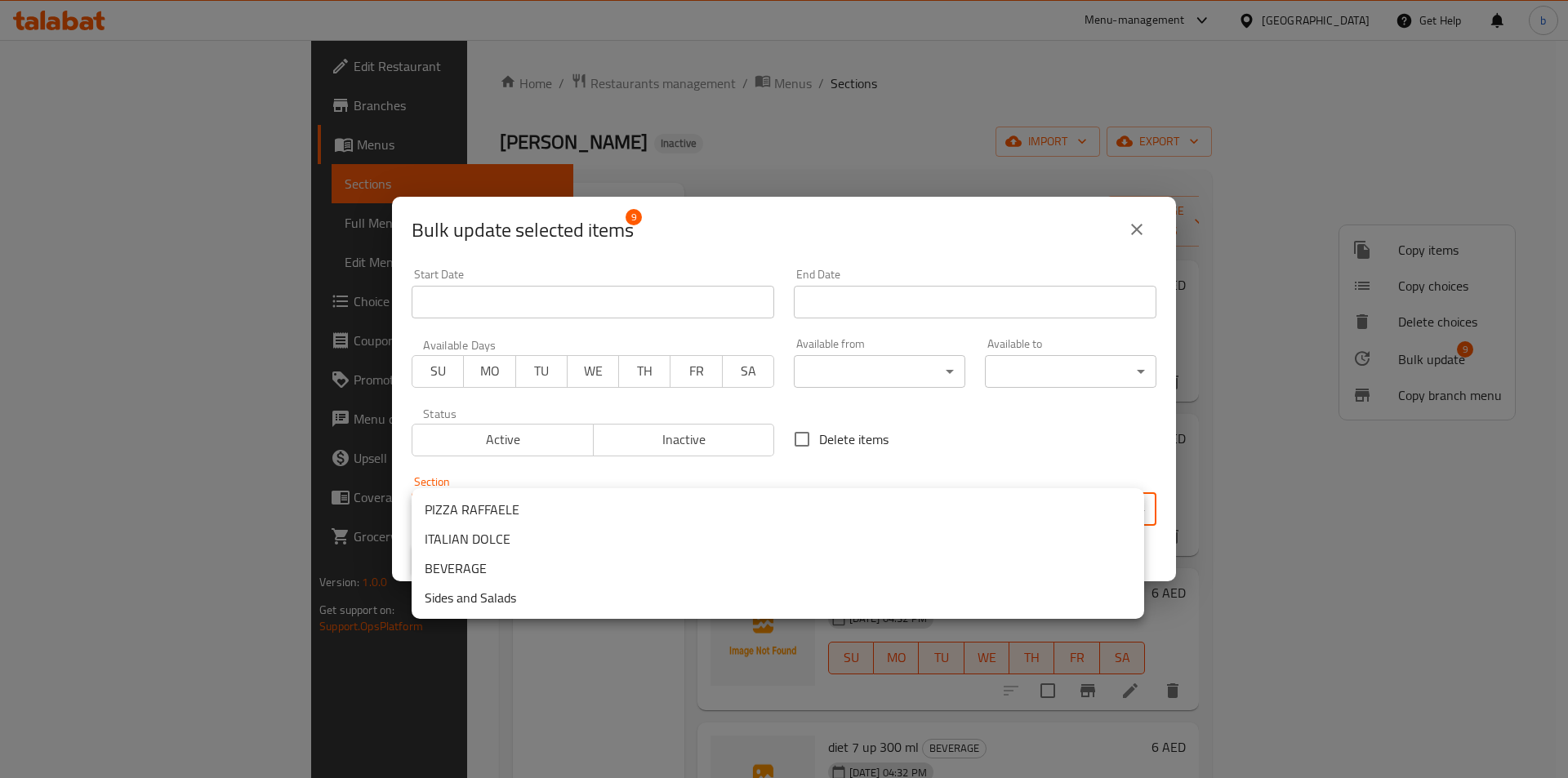
click at [667, 501] on body "​ Menu-management United Arab Emirates Get Help b Edit Restaurant Branches Menu…" at bounding box center [784, 409] width 1568 height 738
click at [551, 606] on li "Sides and Salads" at bounding box center [778, 598] width 733 height 29
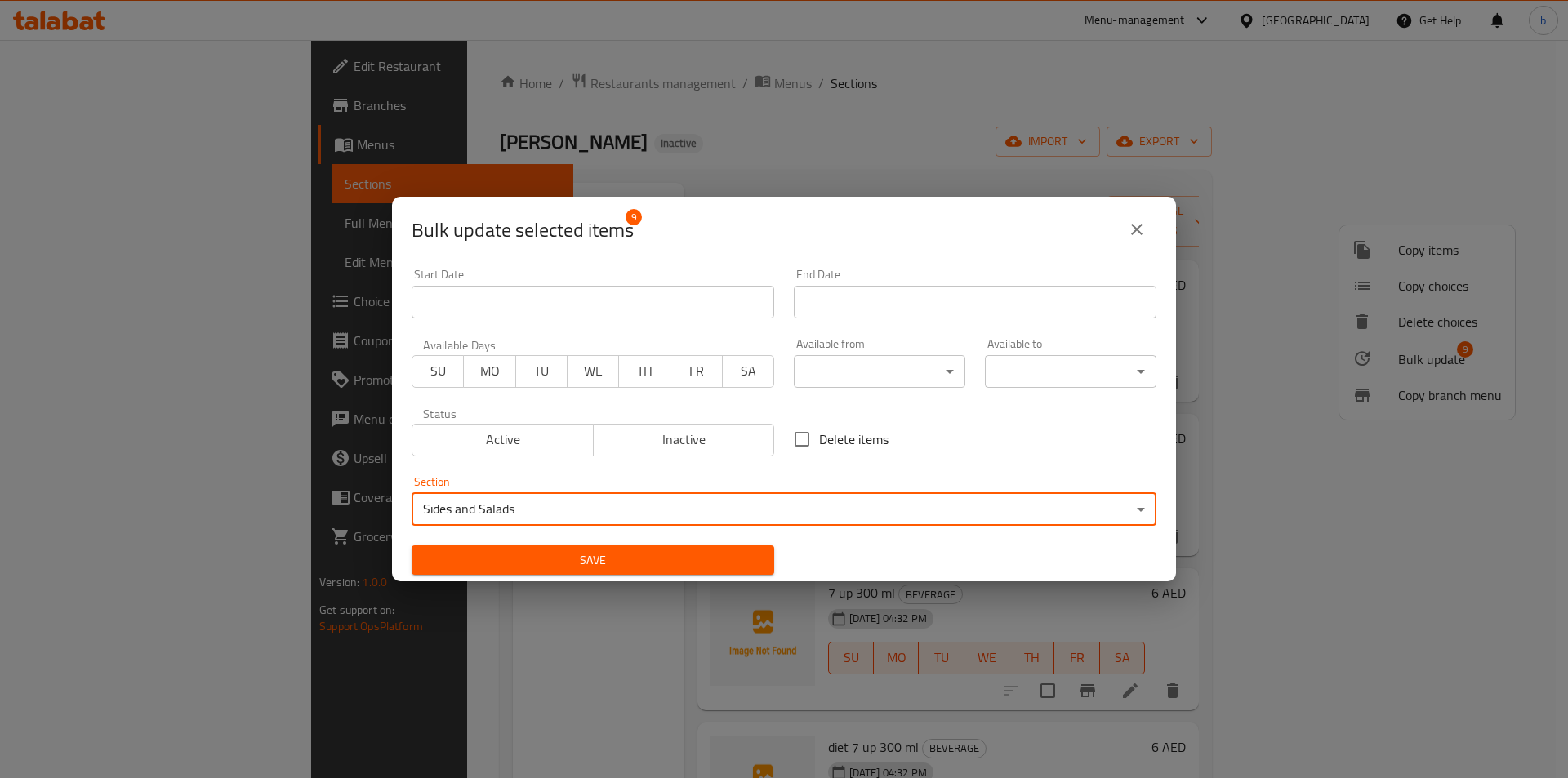
click at [591, 568] on span "Save" at bounding box center [592, 560] width 336 height 20
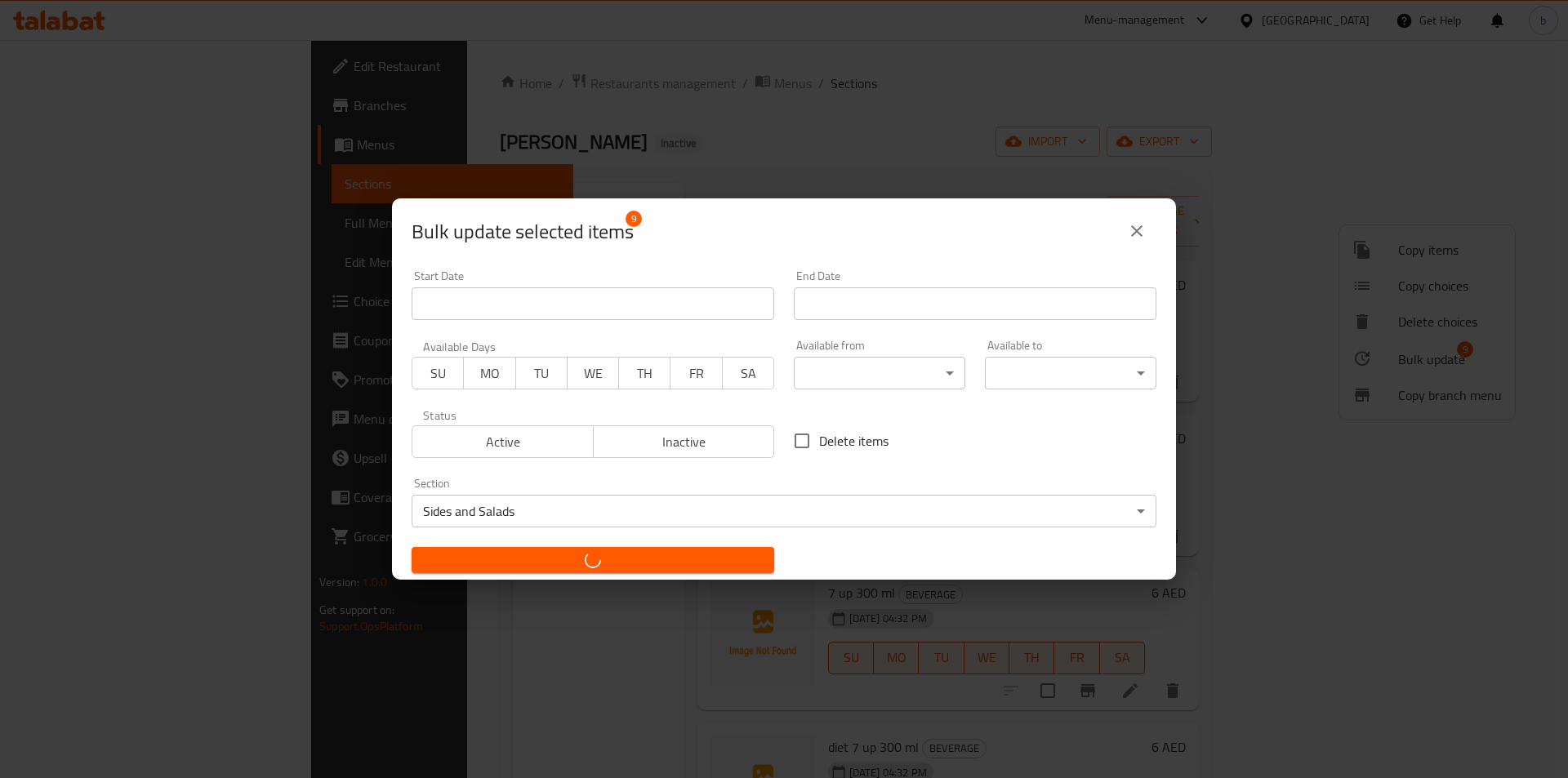
checkbox input "false"
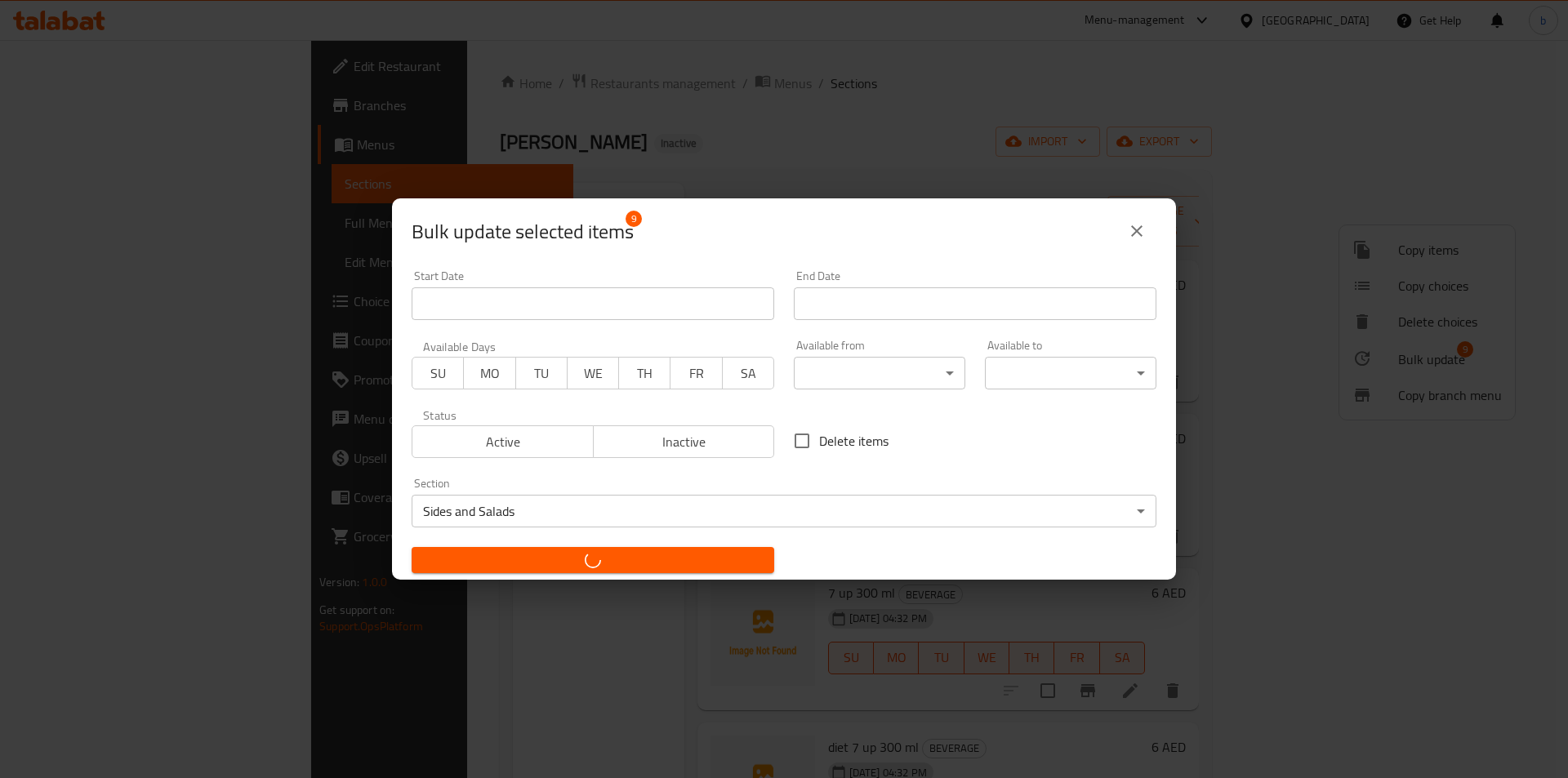
checkbox input "false"
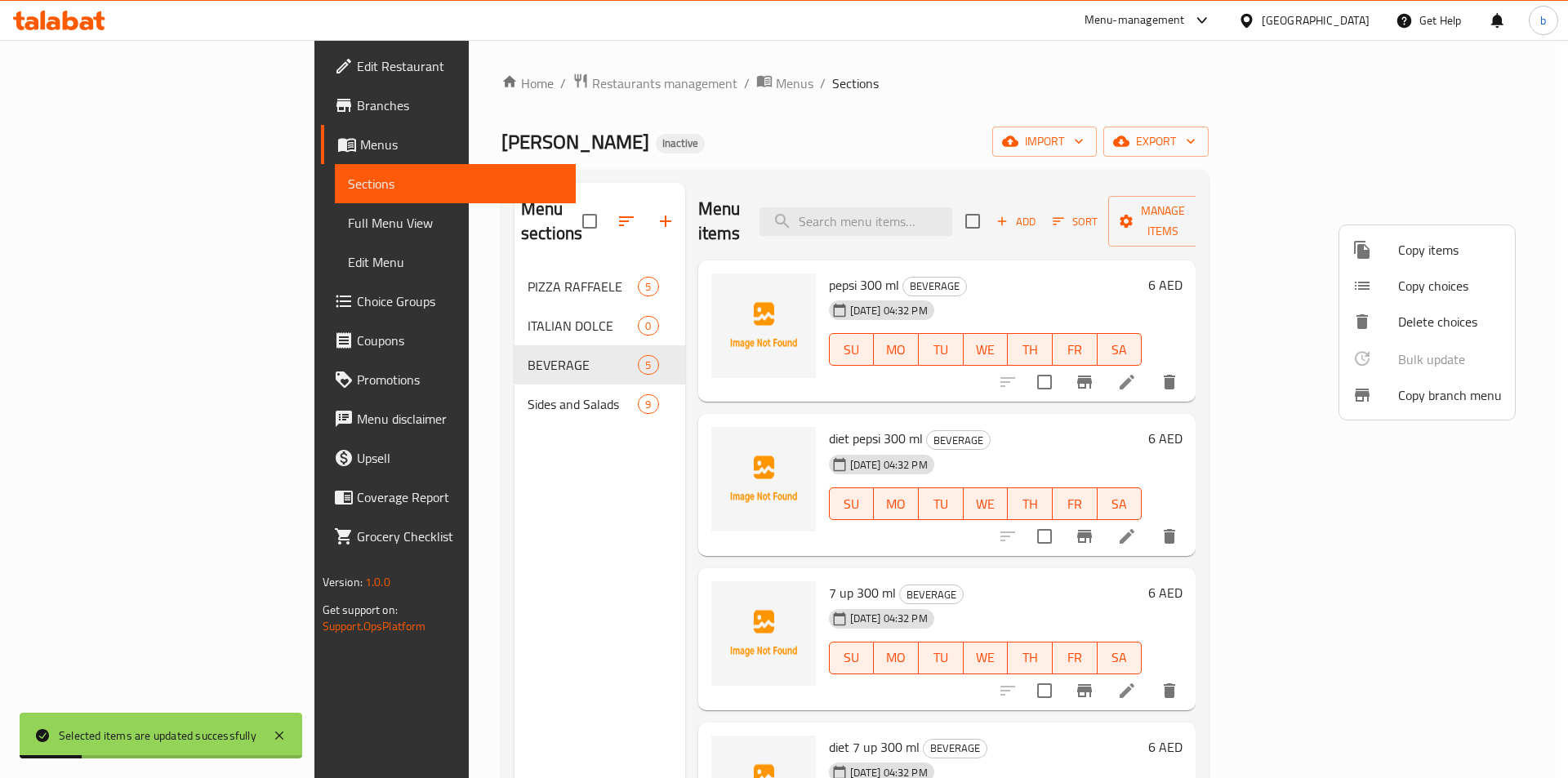
click at [505, 283] on div at bounding box center [784, 389] width 1568 height 778
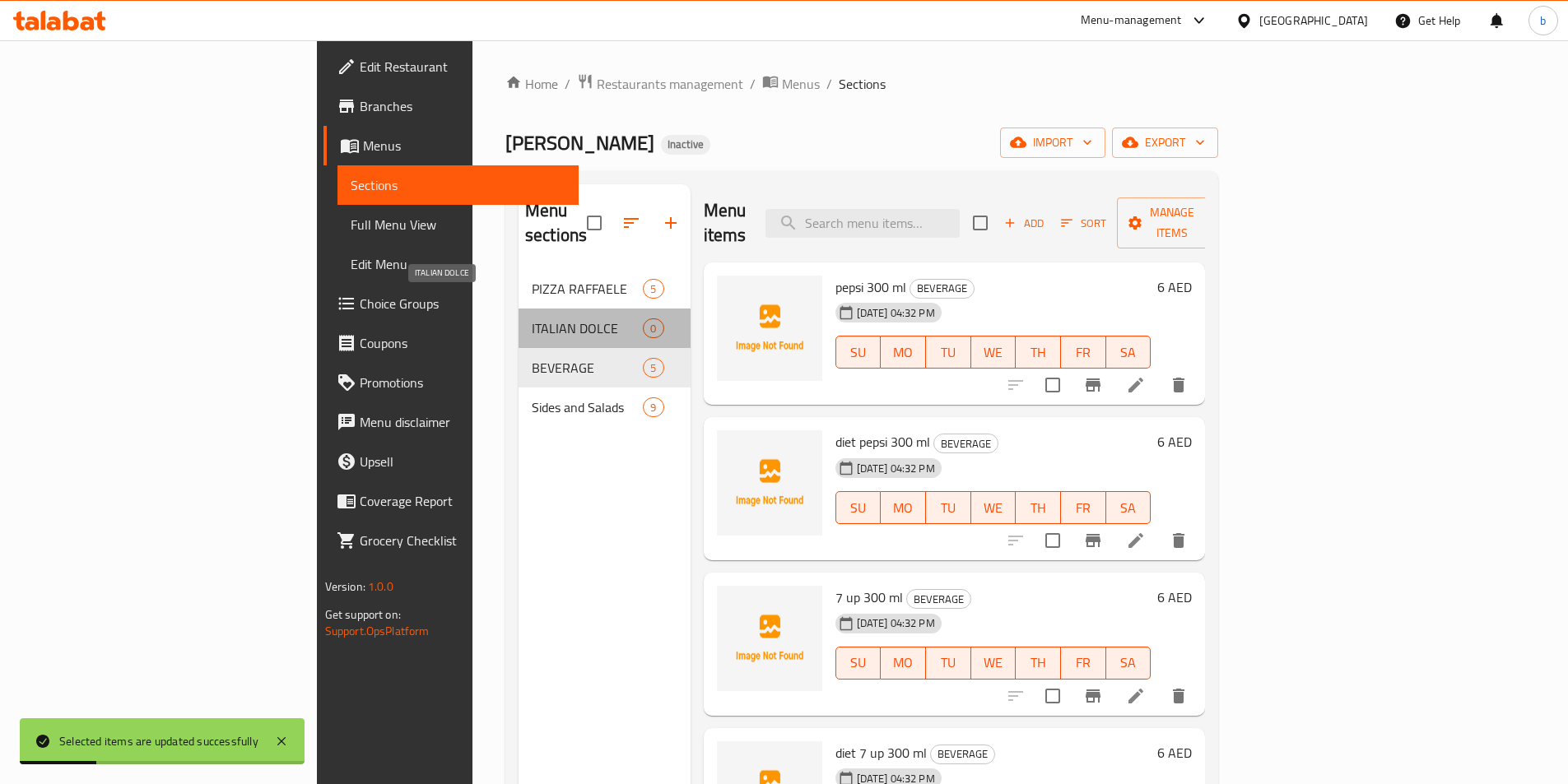
click at [532, 318] on span "ITALIAN DOLCE" at bounding box center [588, 328] width 111 height 20
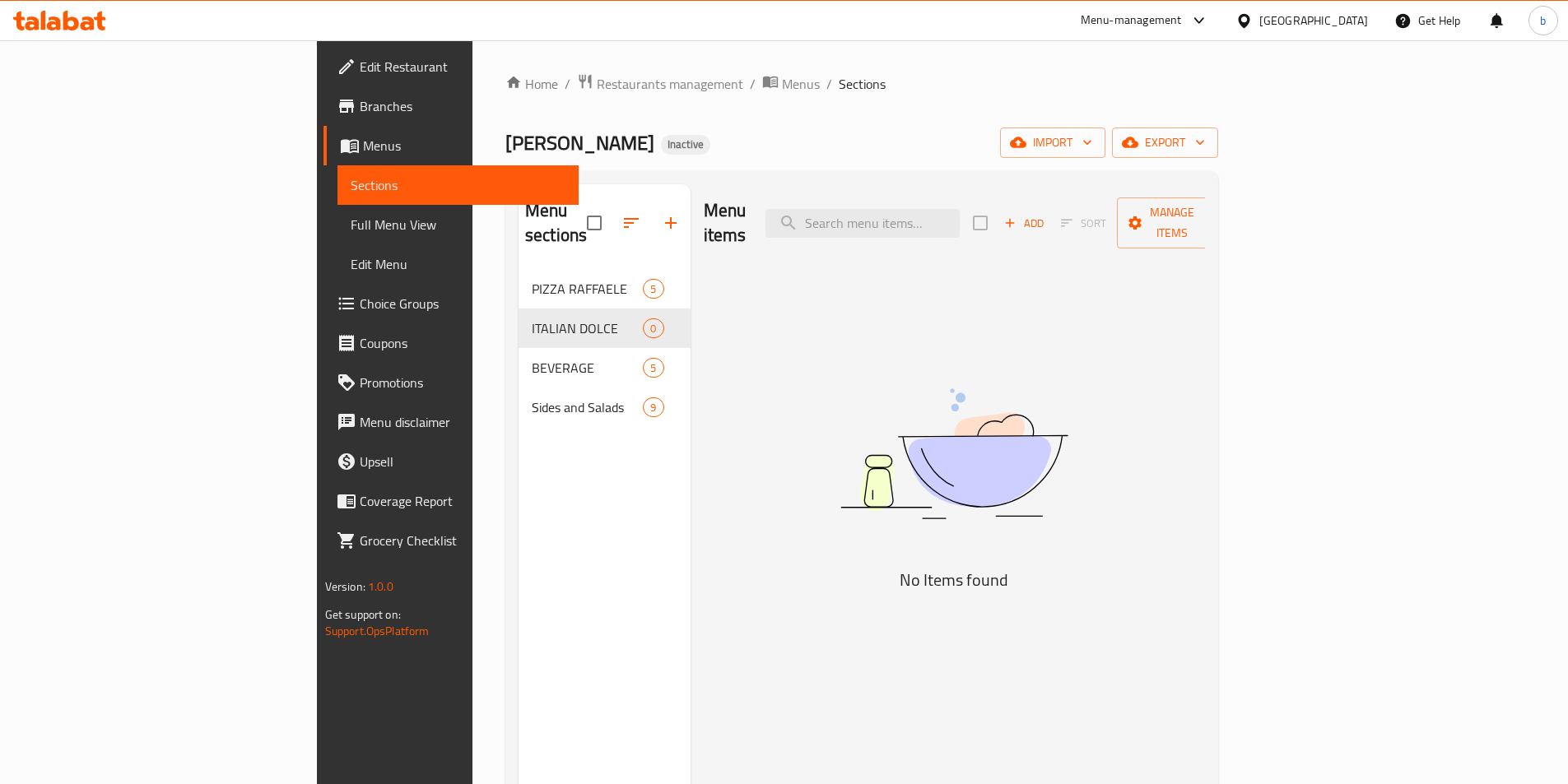
click at [1206, 305] on div "Menu items Add Sort Manage items No Items found" at bounding box center [948, 576] width 516 height 784
click at [1093, 135] on span "import" at bounding box center [1052, 143] width 79 height 21
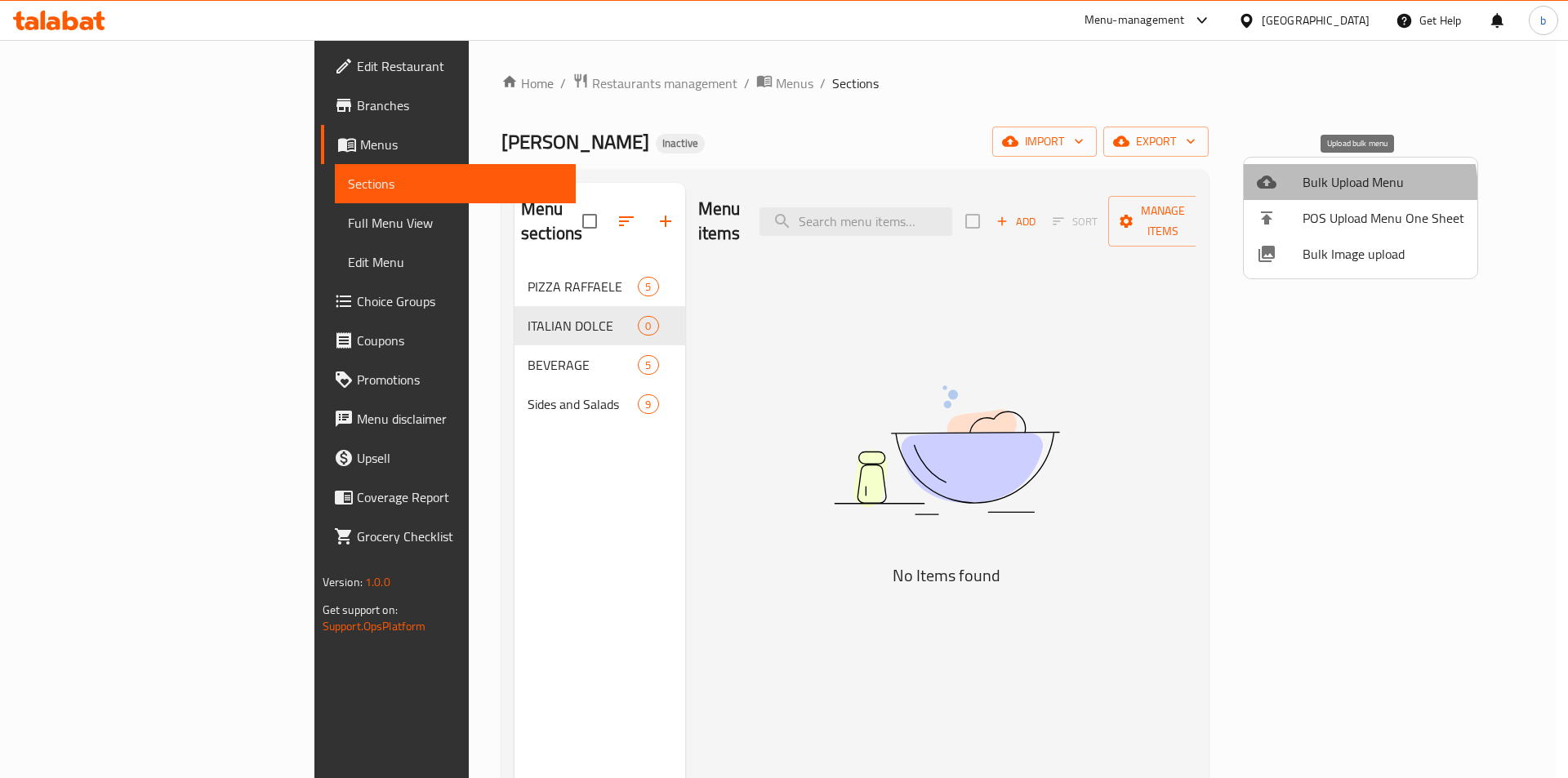
click at [1324, 192] on span "Bulk Upload Menu" at bounding box center [1383, 182] width 162 height 19
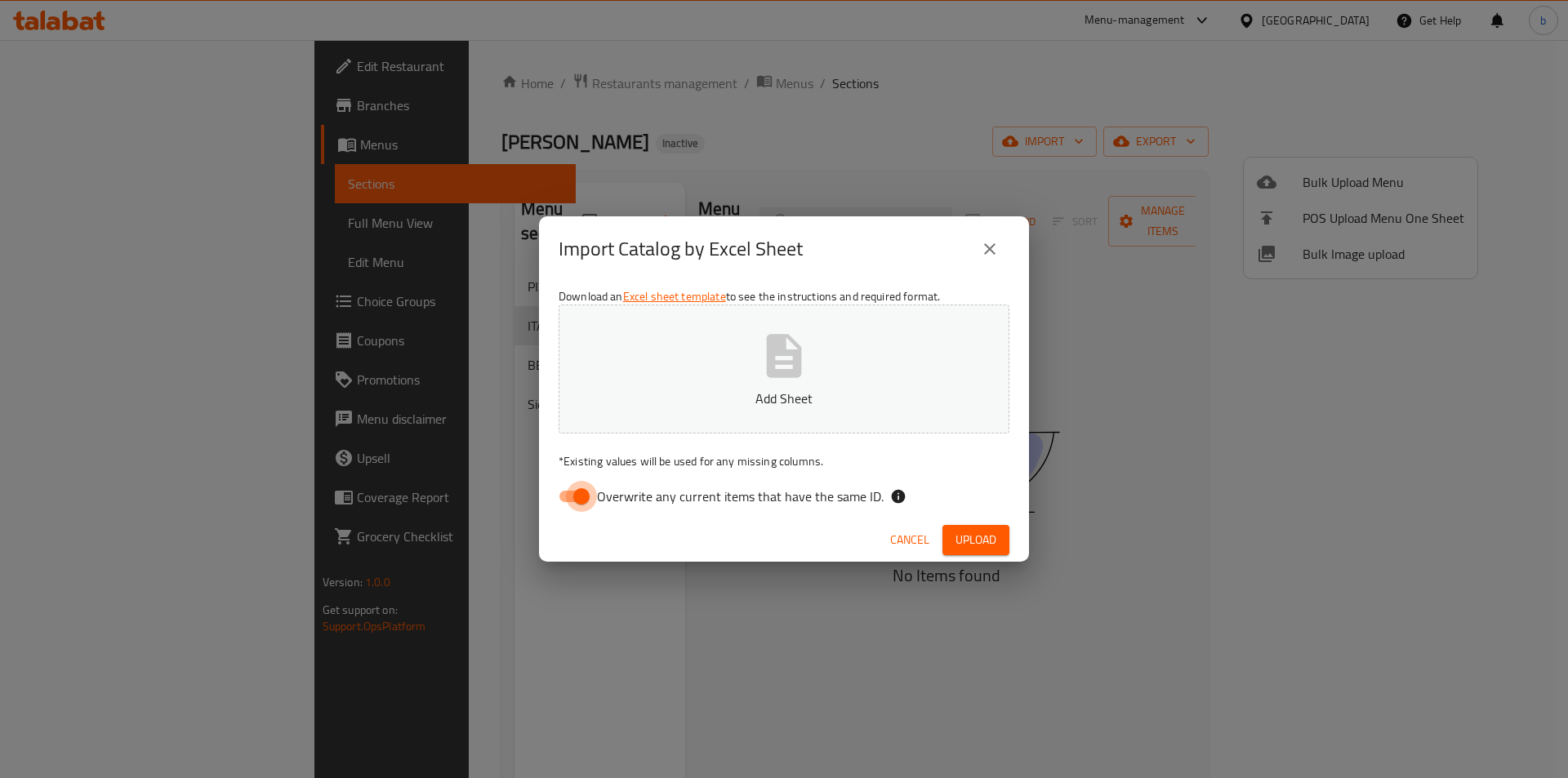
click at [580, 507] on input "Overwrite any current items that have the same ID." at bounding box center [581, 496] width 93 height 31
checkbox input "false"
click at [636, 384] on button "Add Sheet" at bounding box center [784, 368] width 451 height 129
click at [986, 532] on span "Upload" at bounding box center [976, 540] width 41 height 20
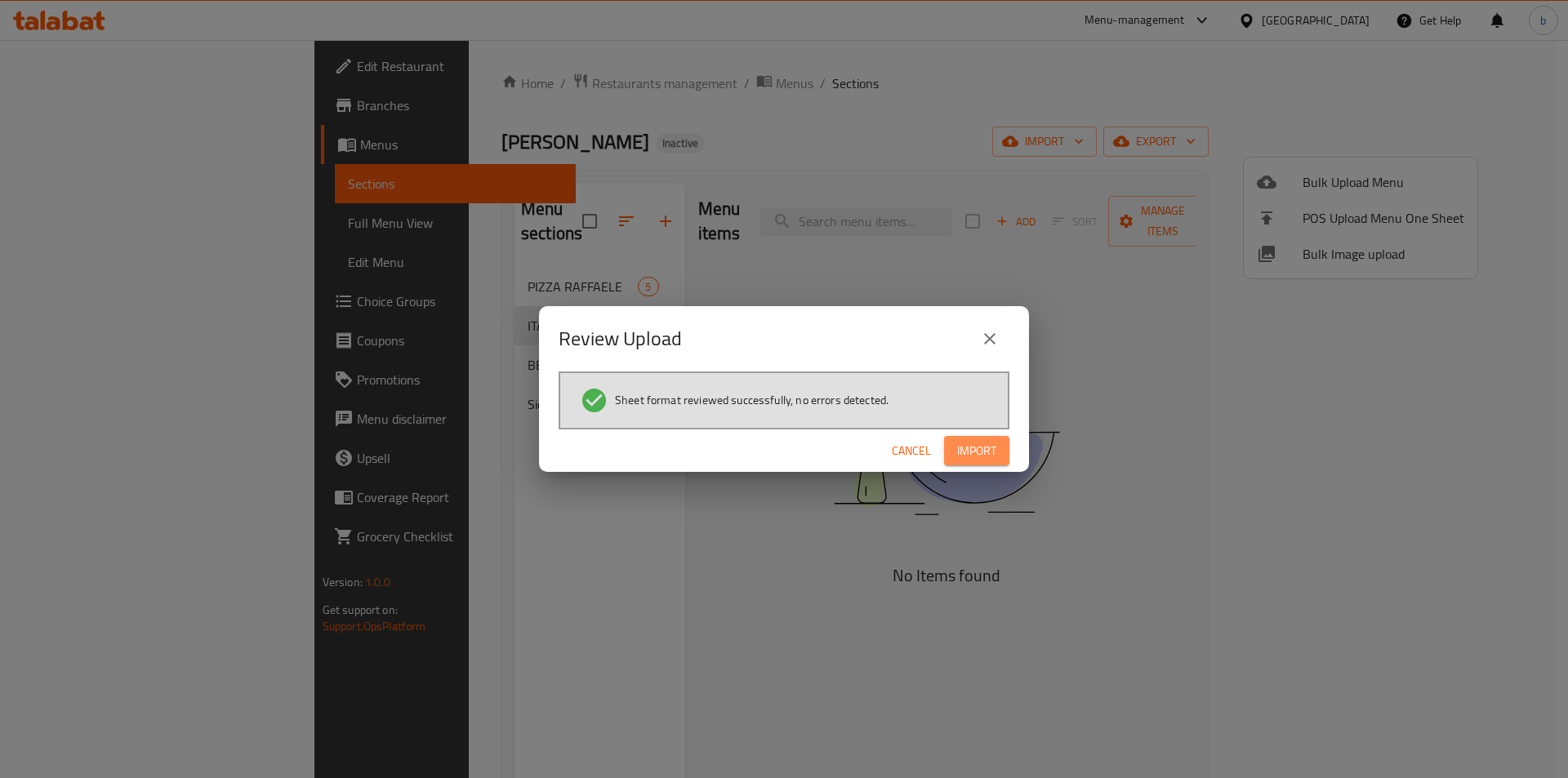
click at [978, 459] on span "Import" at bounding box center [977, 451] width 39 height 20
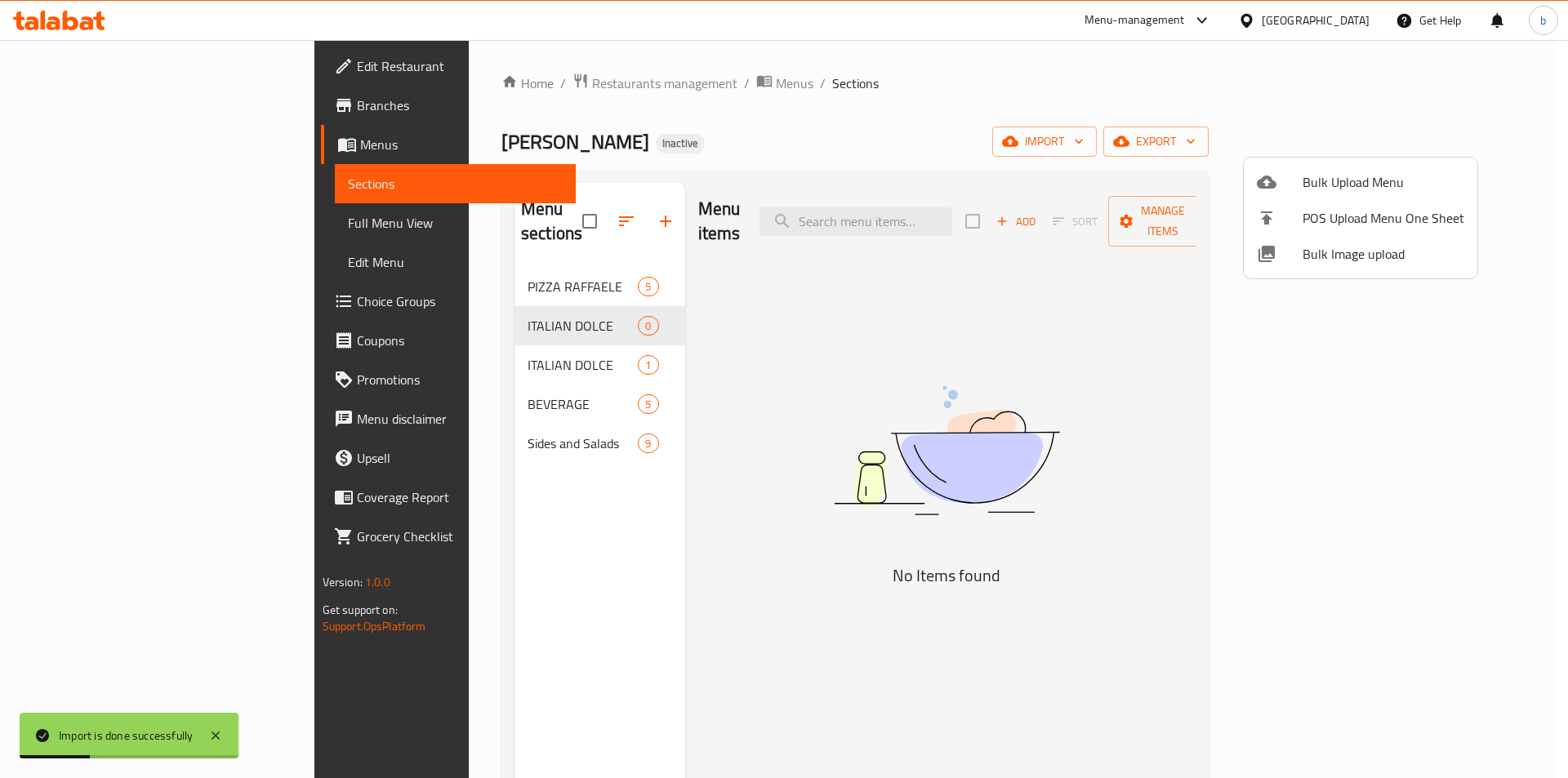
click at [513, 335] on div at bounding box center [784, 389] width 1568 height 778
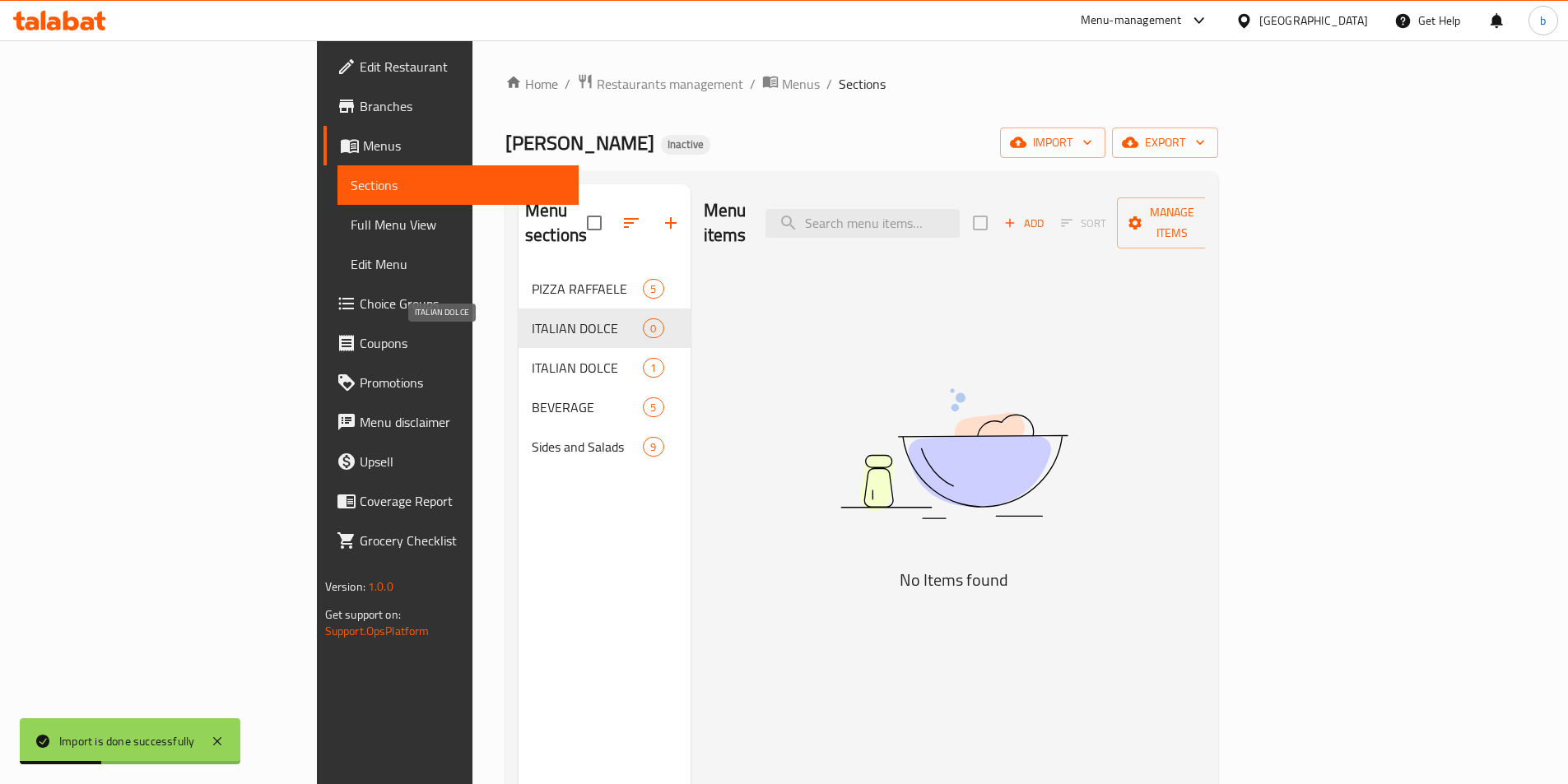
click at [532, 358] on span "ITALIAN DOLCE" at bounding box center [588, 368] width 111 height 20
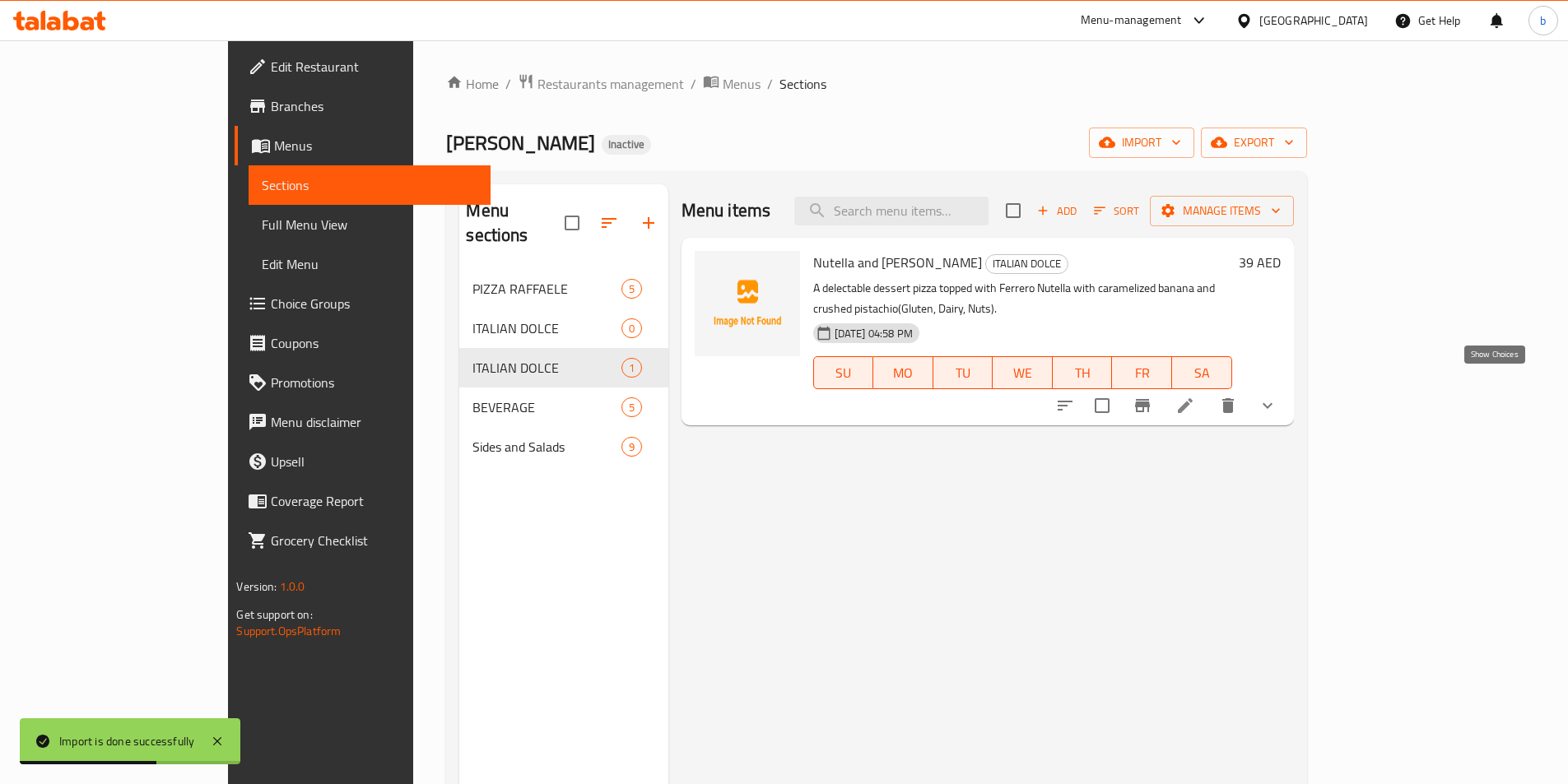
click at [1277, 395] on icon "show more" at bounding box center [1267, 405] width 20 height 20
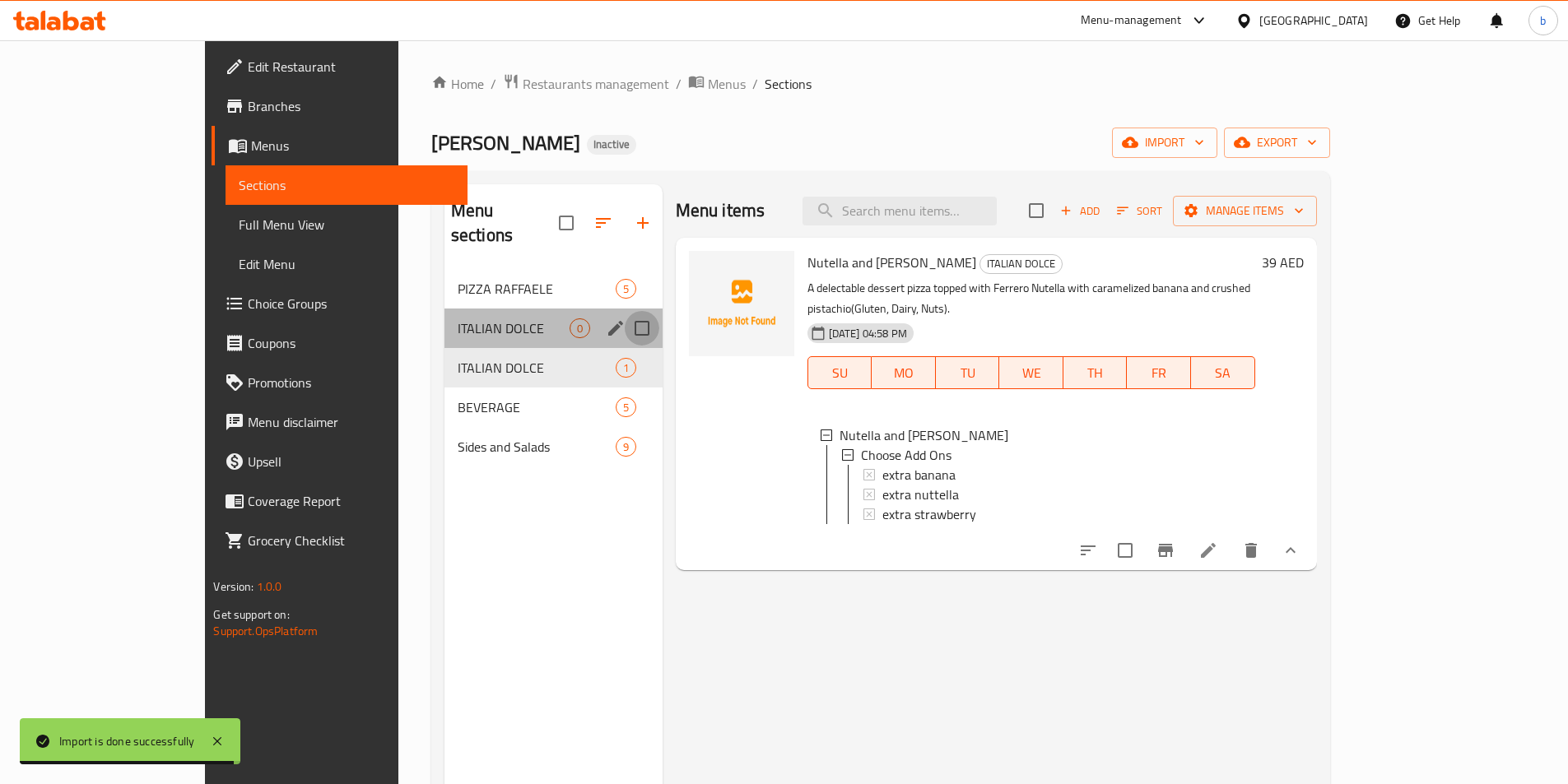
click at [625, 311] on input "Menu sections" at bounding box center [641, 328] width 34 height 34
checkbox input "true"
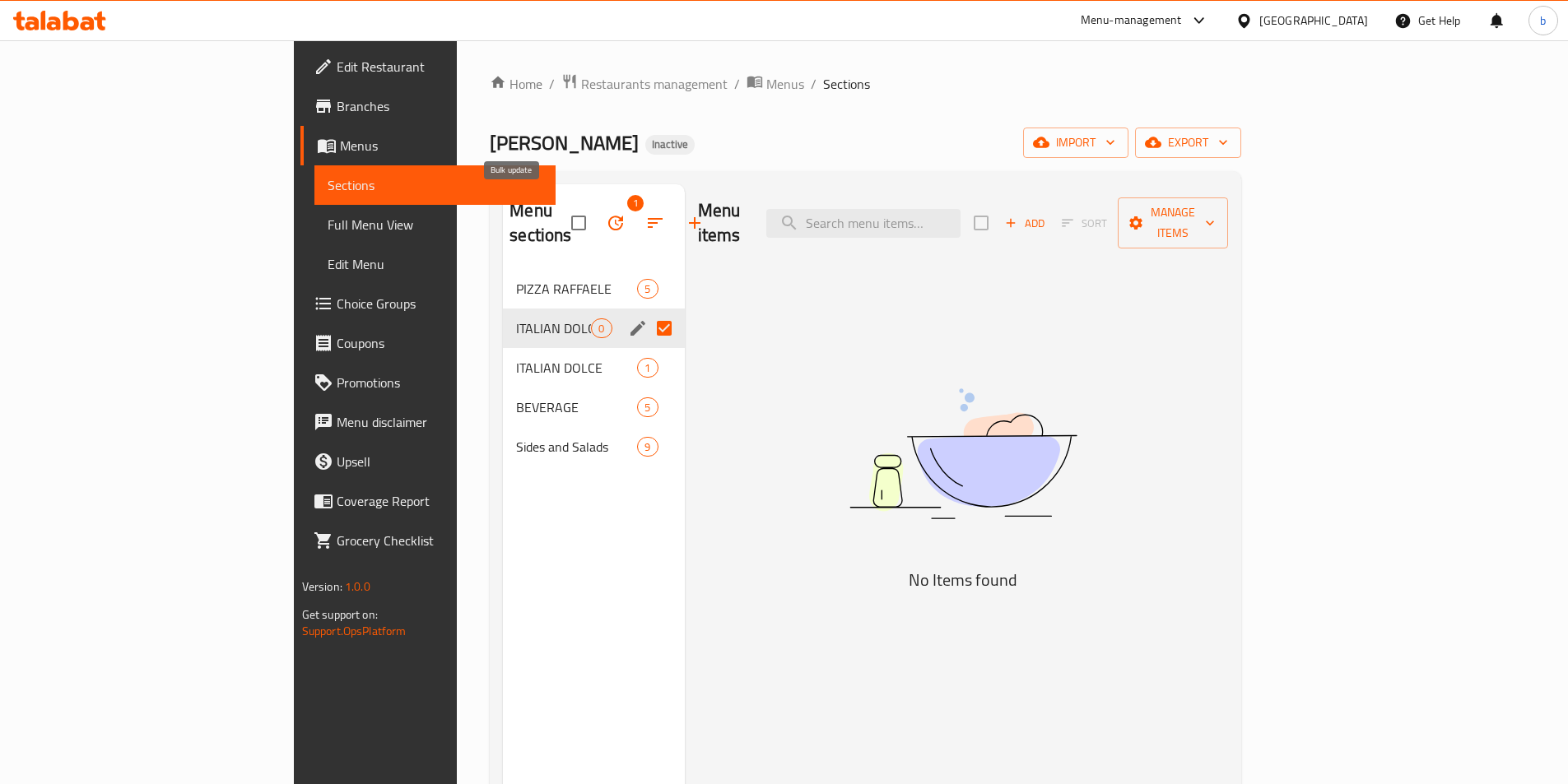
click at [605, 213] on icon "button" at bounding box center [615, 223] width 20 height 20
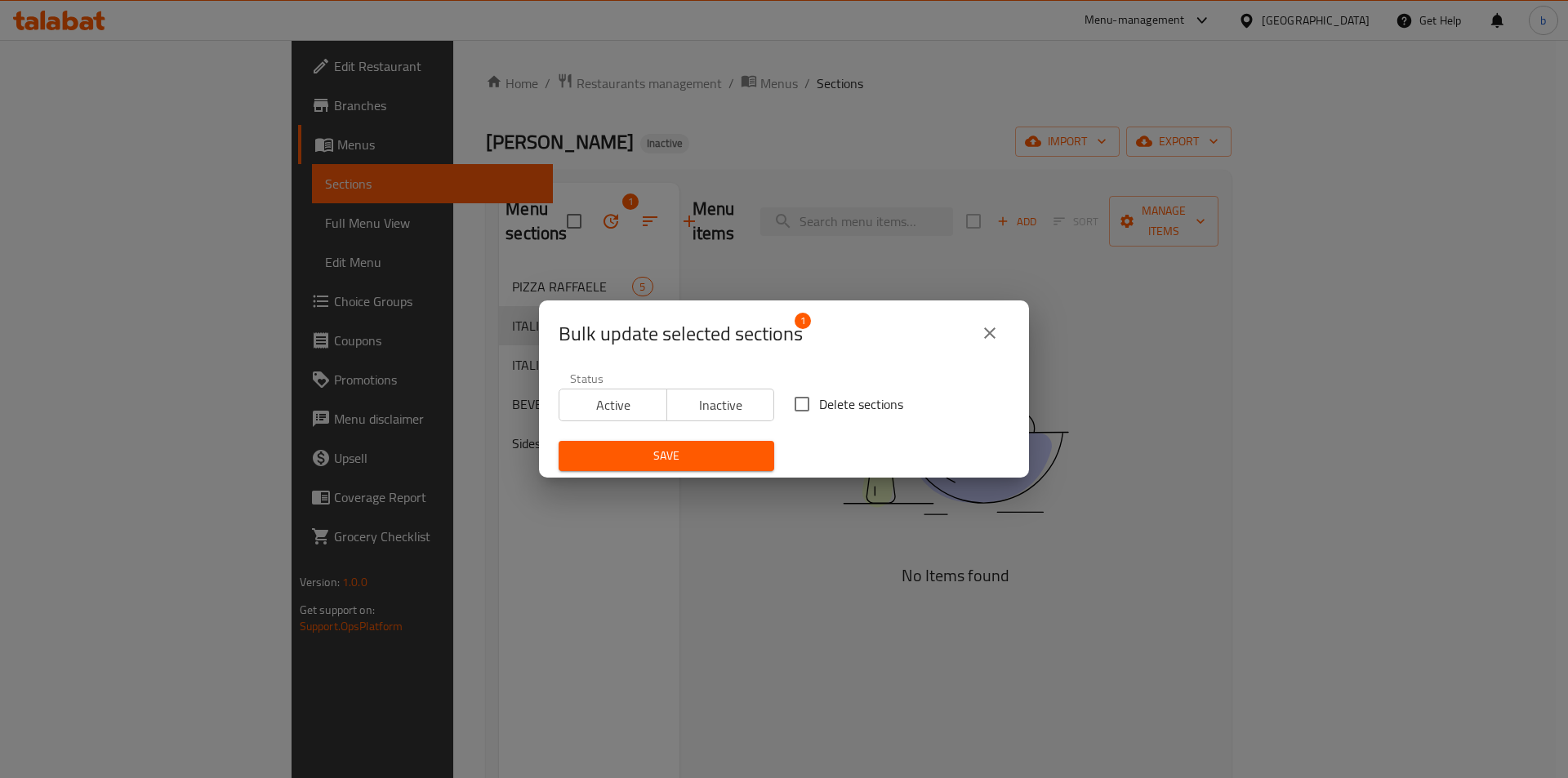
click at [808, 402] on input "Delete sections" at bounding box center [801, 404] width 34 height 34
checkbox input "true"
click at [724, 450] on span "Save" at bounding box center [667, 455] width 190 height 20
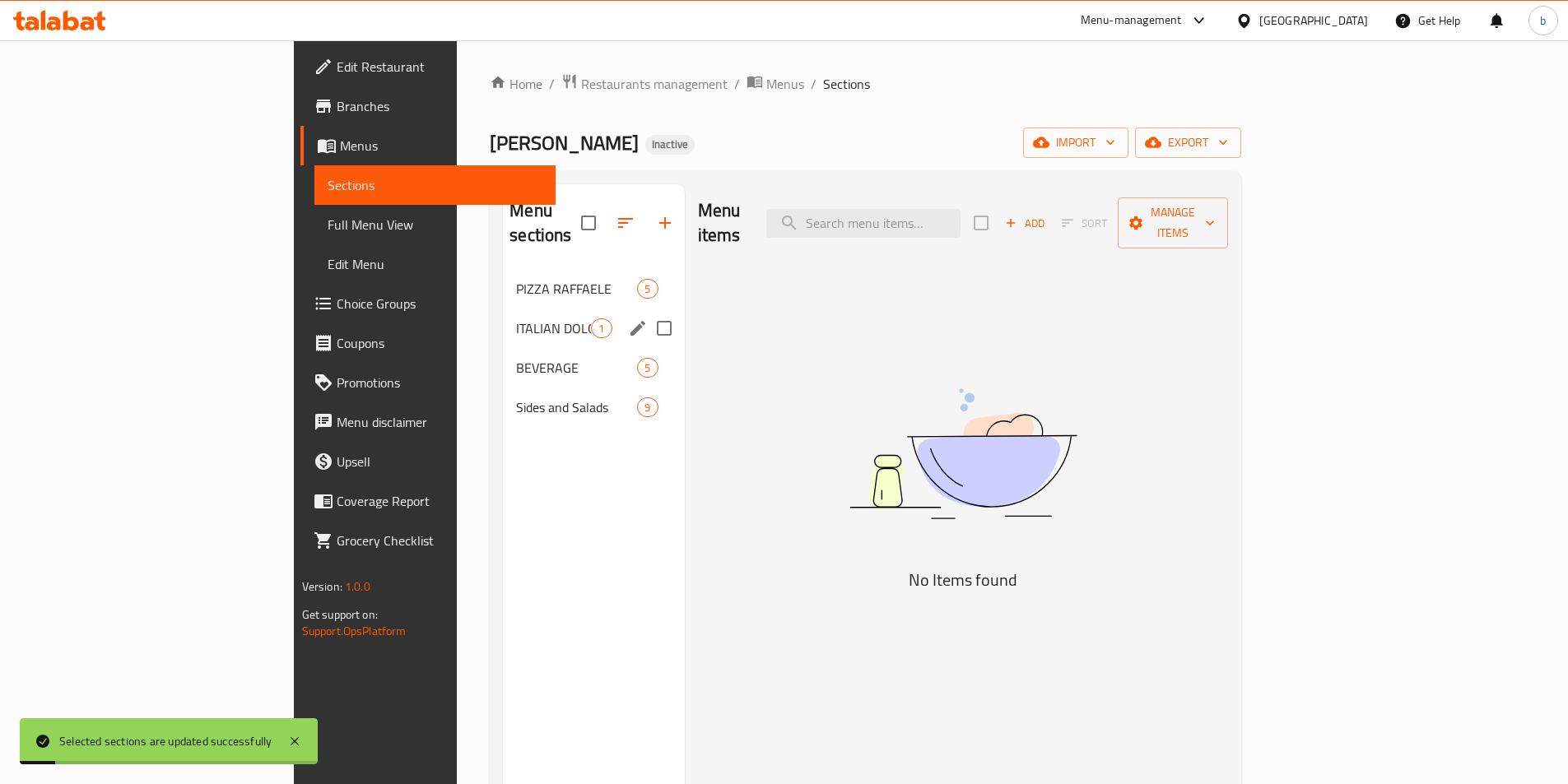
click at [510, 313] on div "ITALIAN DOLCE 1" at bounding box center [593, 328] width 181 height 39
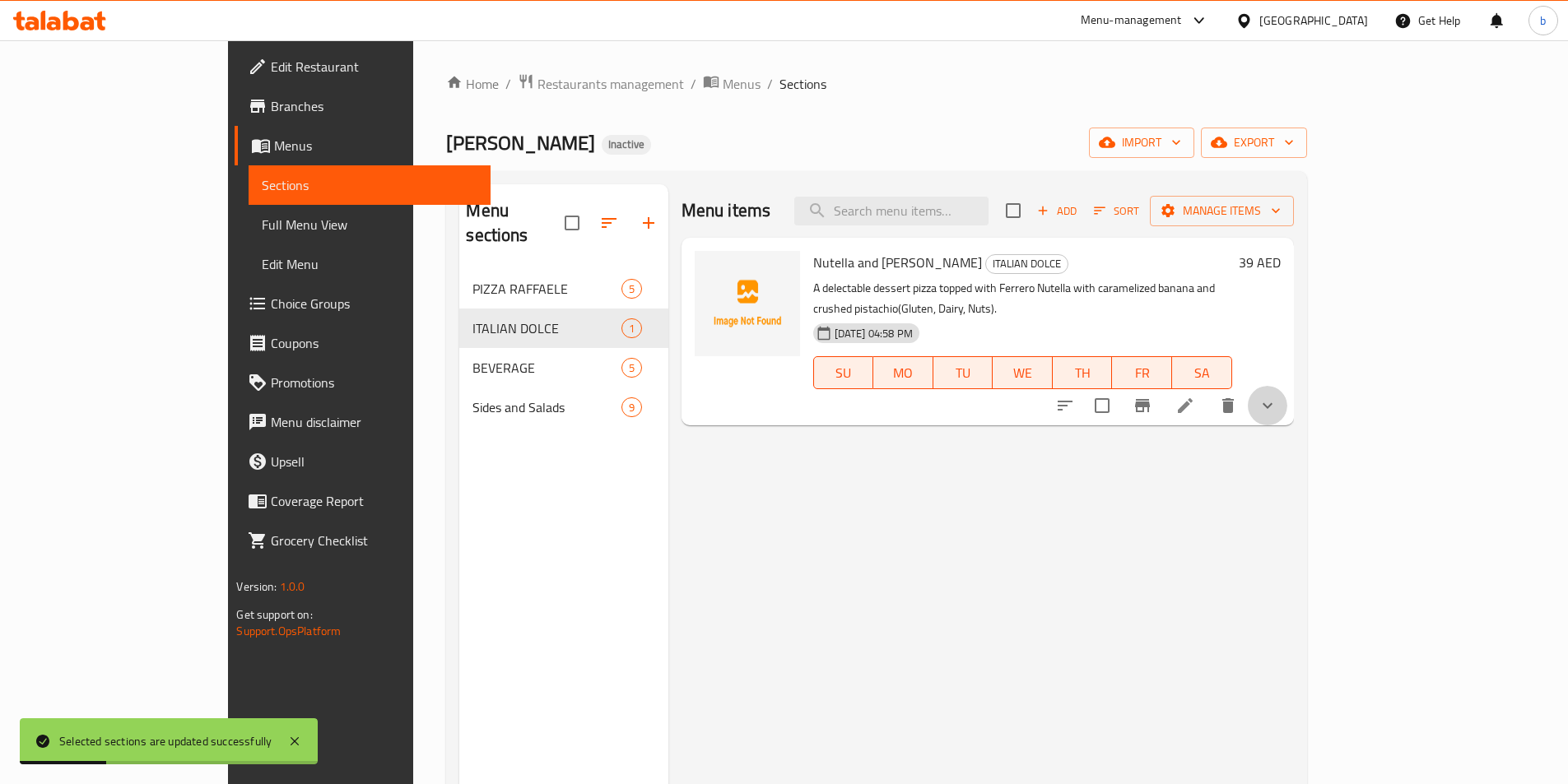
click at [1287, 386] on button "show more" at bounding box center [1267, 405] width 39 height 39
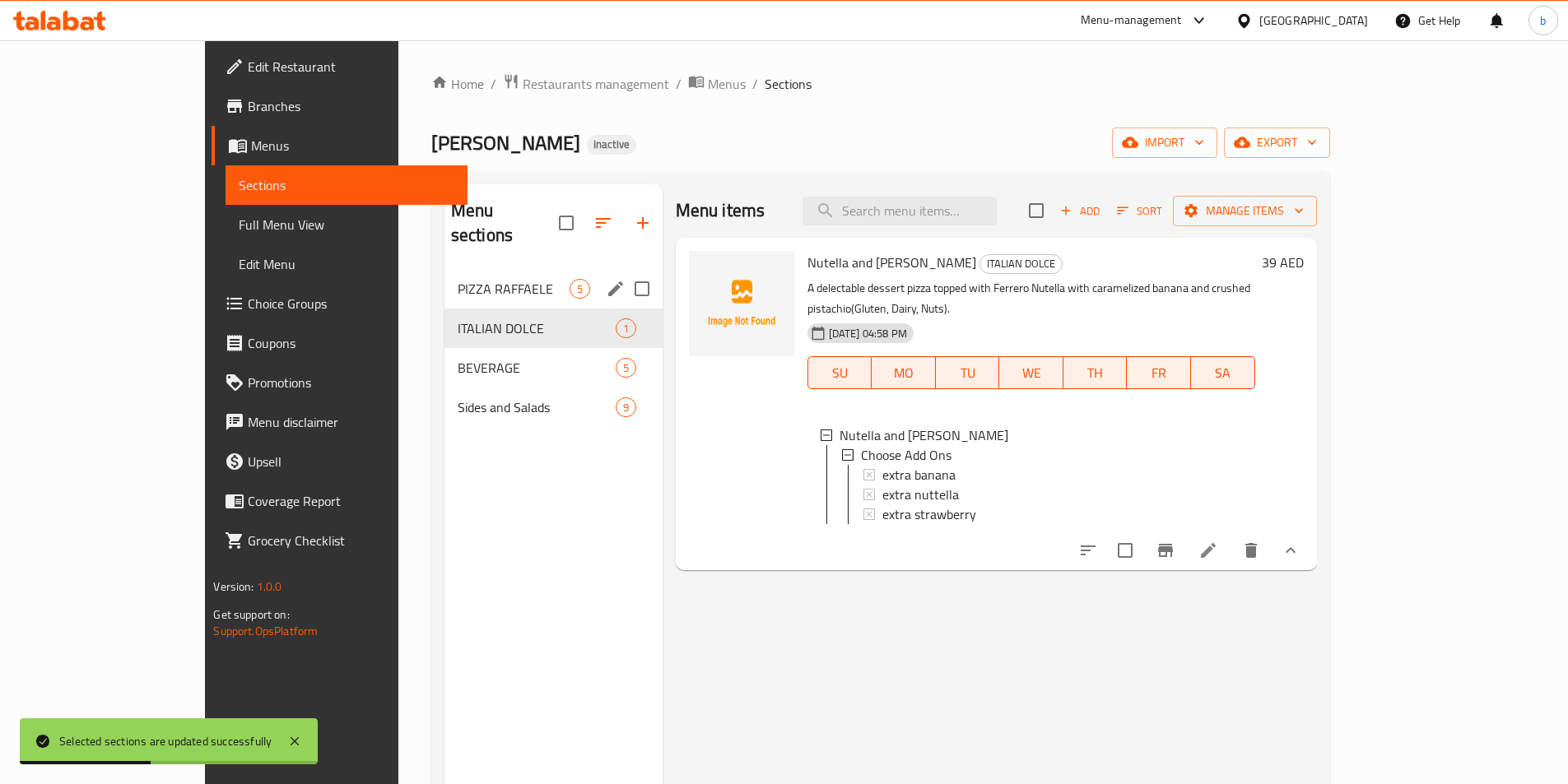
click at [454, 278] on div "PIZZA RAFFAELE 5" at bounding box center [553, 289] width 218 height 39
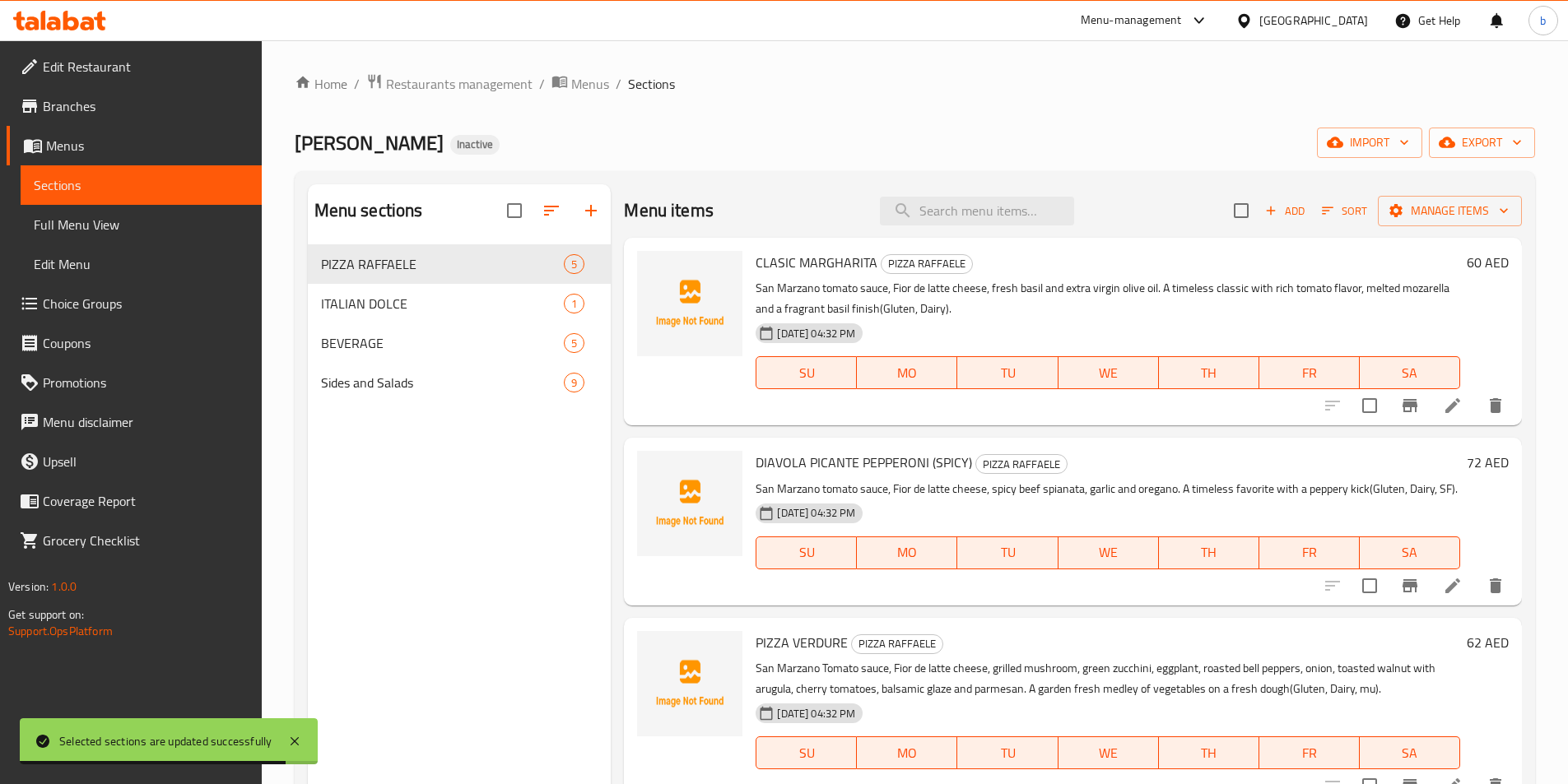
click at [1429, 412] on li at bounding box center [1452, 405] width 46 height 29
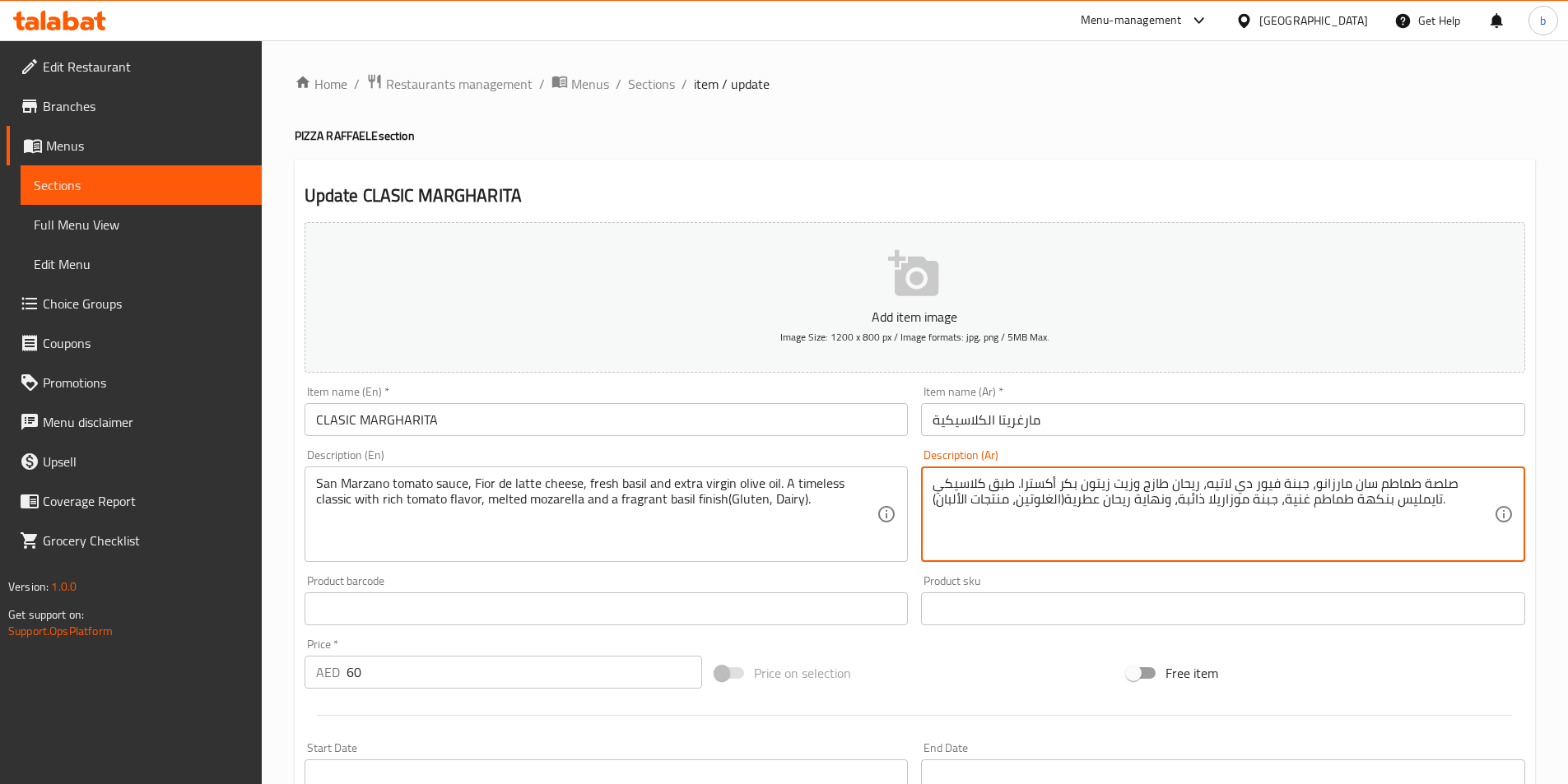
drag, startPoint x: 1247, startPoint y: 504, endPoint x: 1273, endPoint y: 515, distance: 28.2
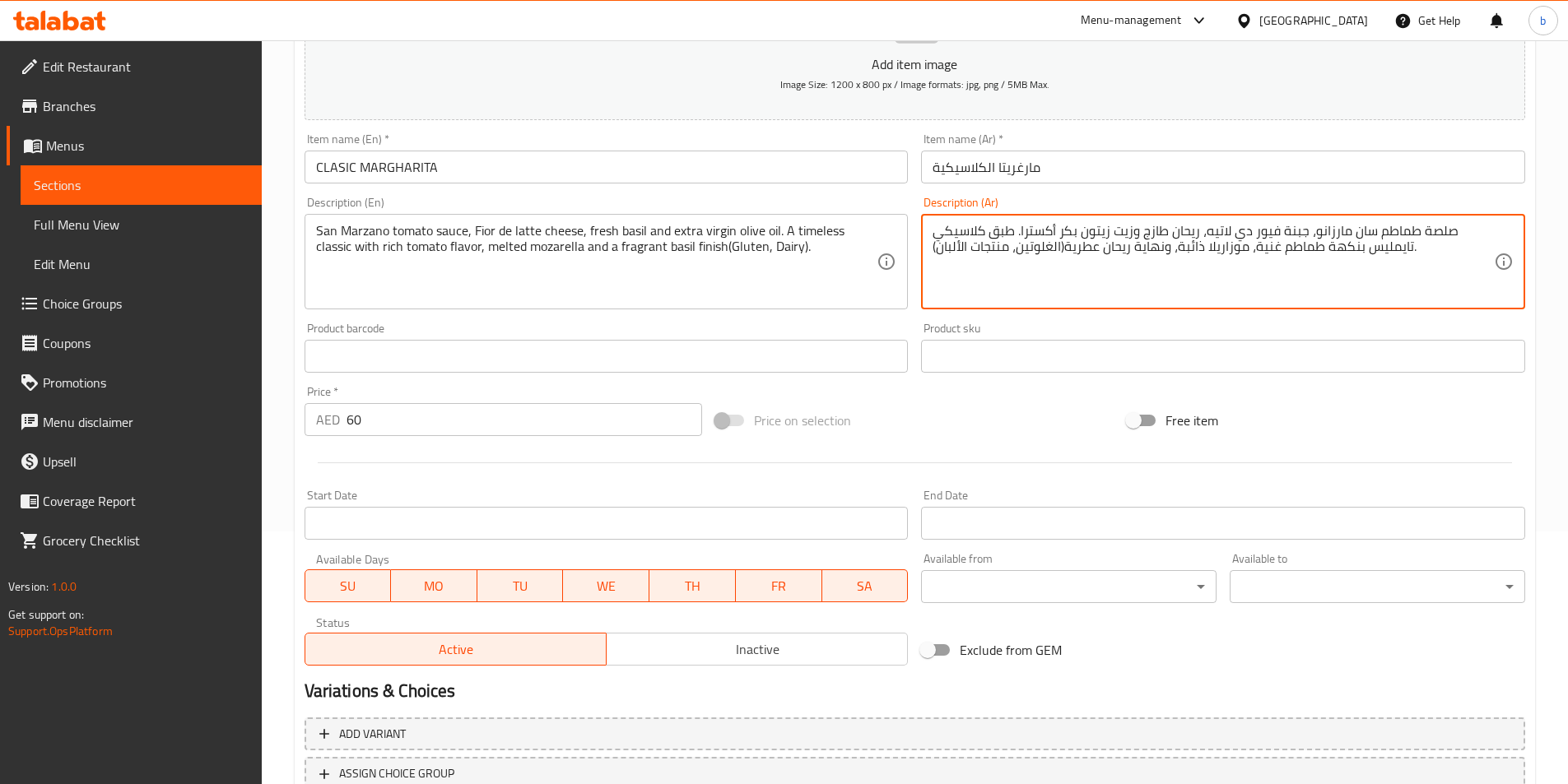
scroll to position [379, 0]
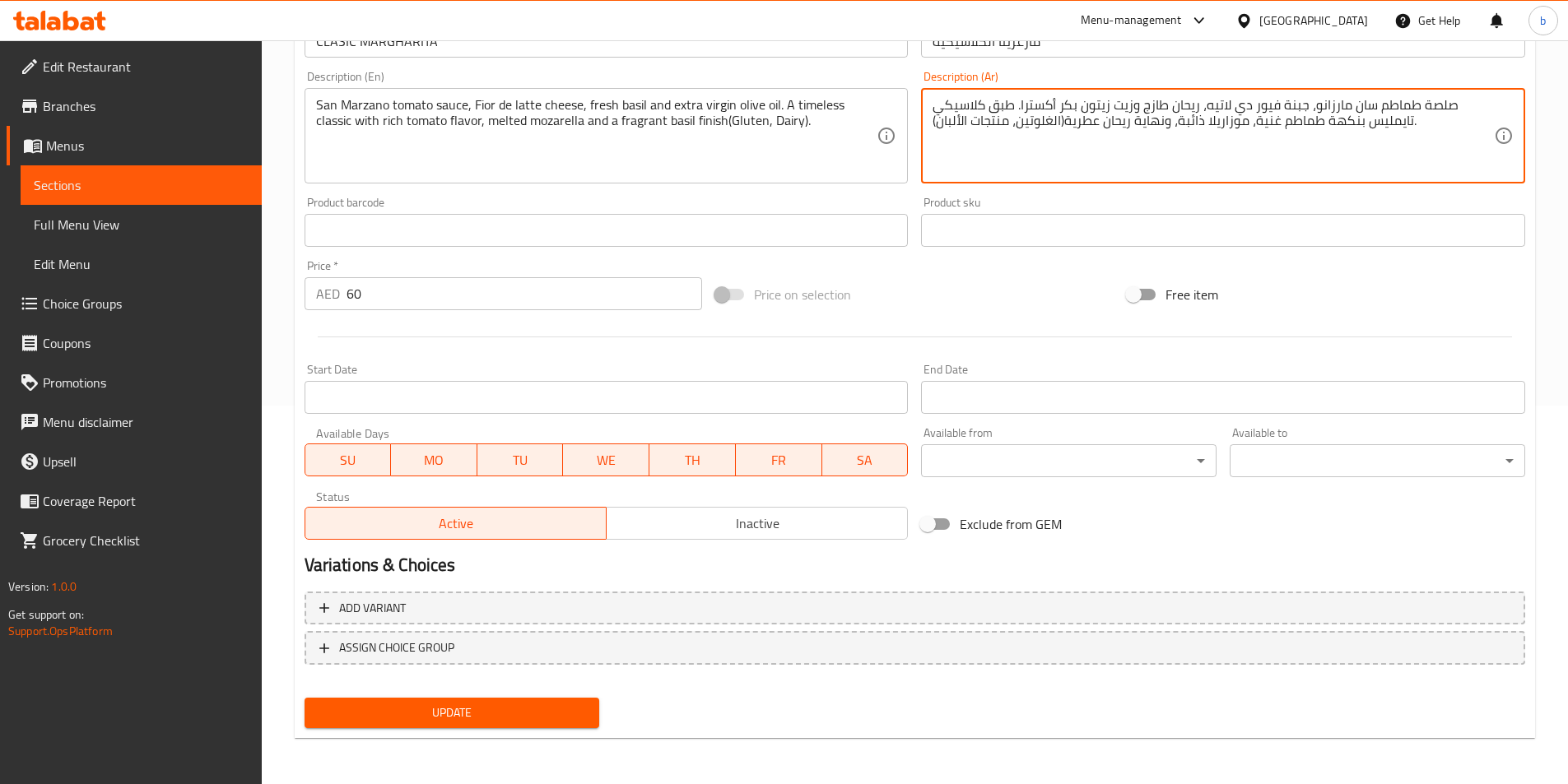
type textarea "صلصة طماطم سان مارزانو، جبنة فيور دي لاتيه، ريحان طازج وزيت زيتون بكر أكسترا. ط…"
click at [451, 733] on div "Update" at bounding box center [452, 713] width 309 height 44
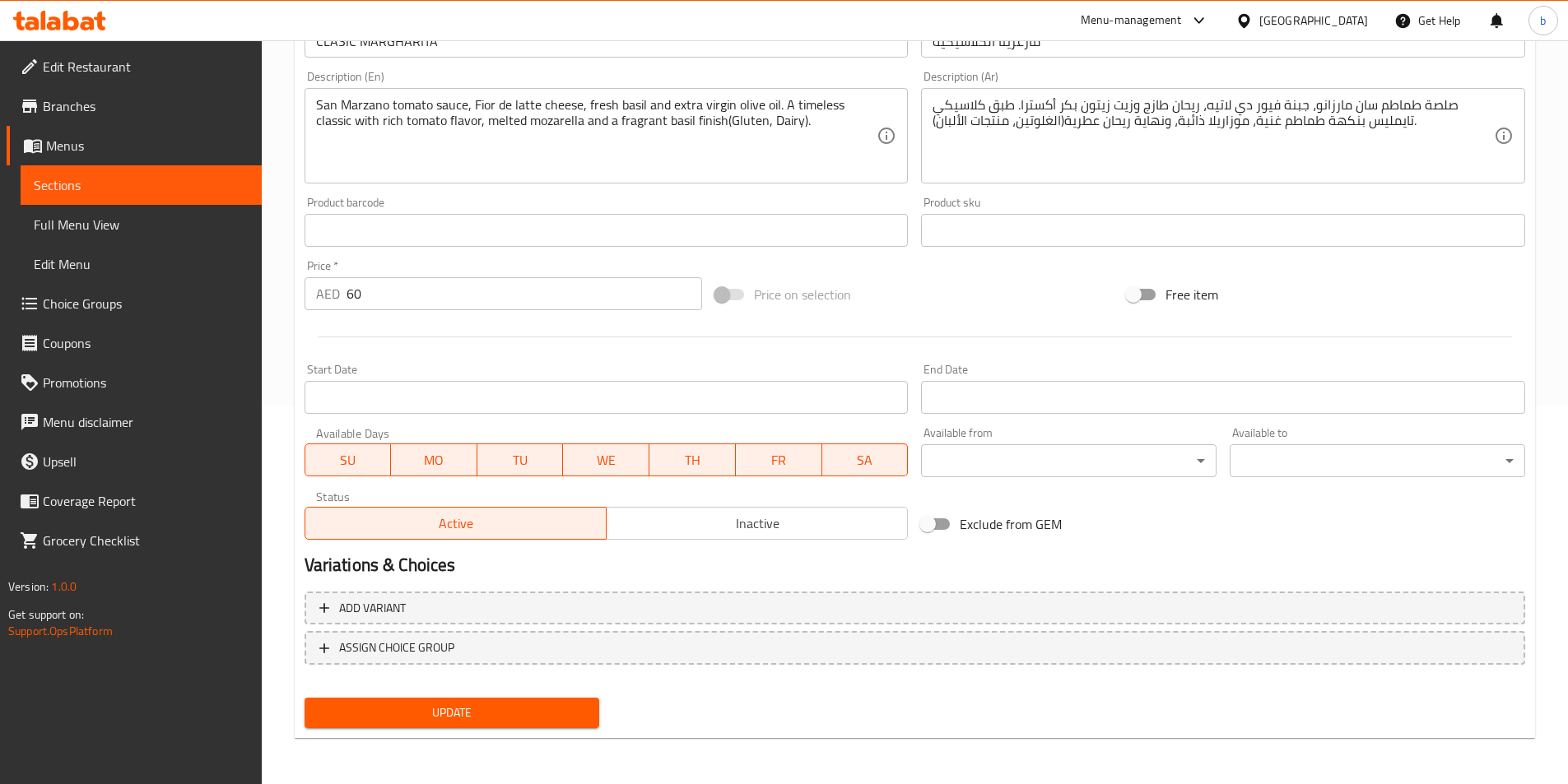
click at [458, 717] on span "Update" at bounding box center [452, 713] width 269 height 21
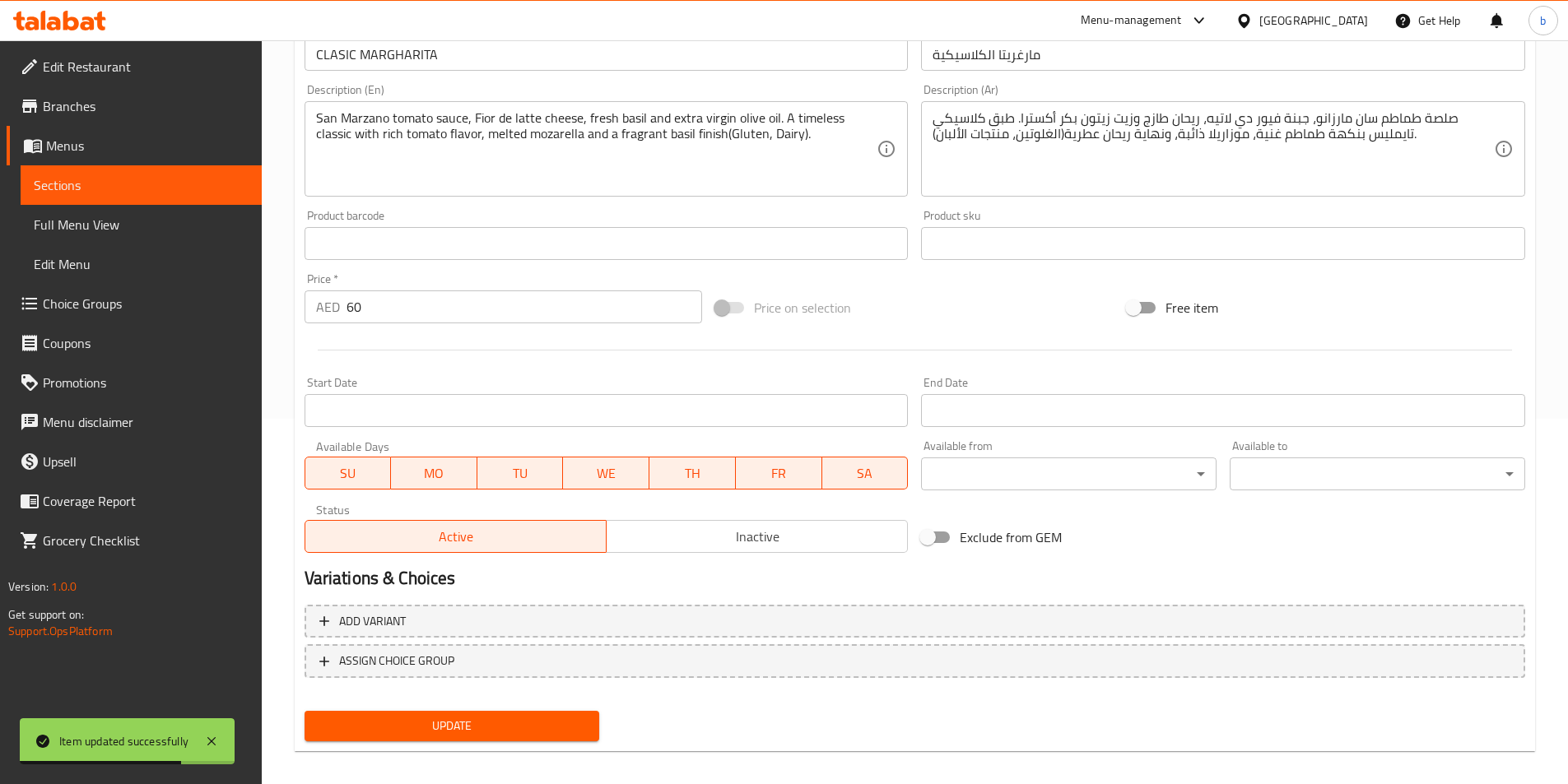
scroll to position [0, 0]
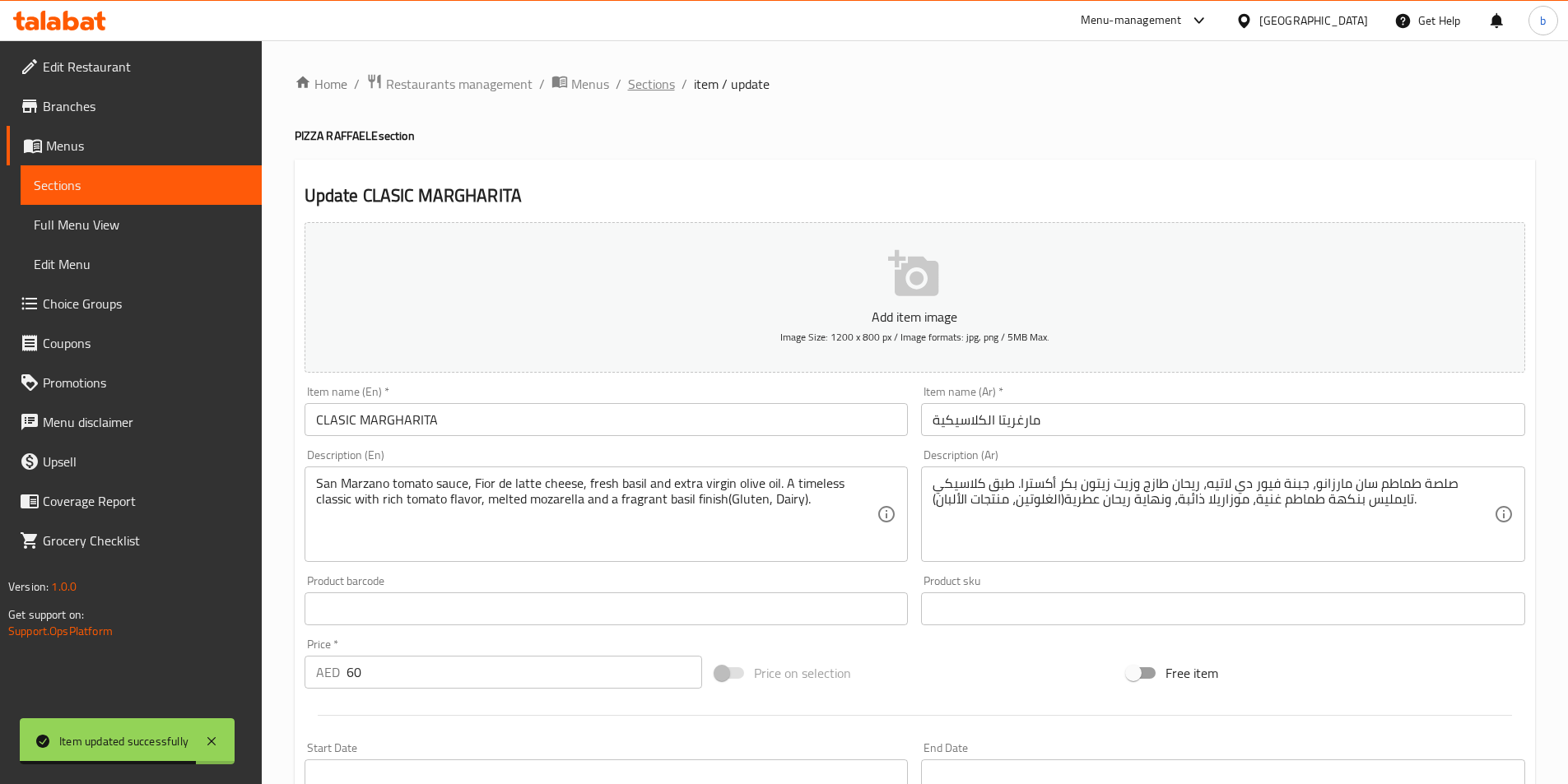
click at [652, 90] on span "Sections" at bounding box center [651, 84] width 47 height 20
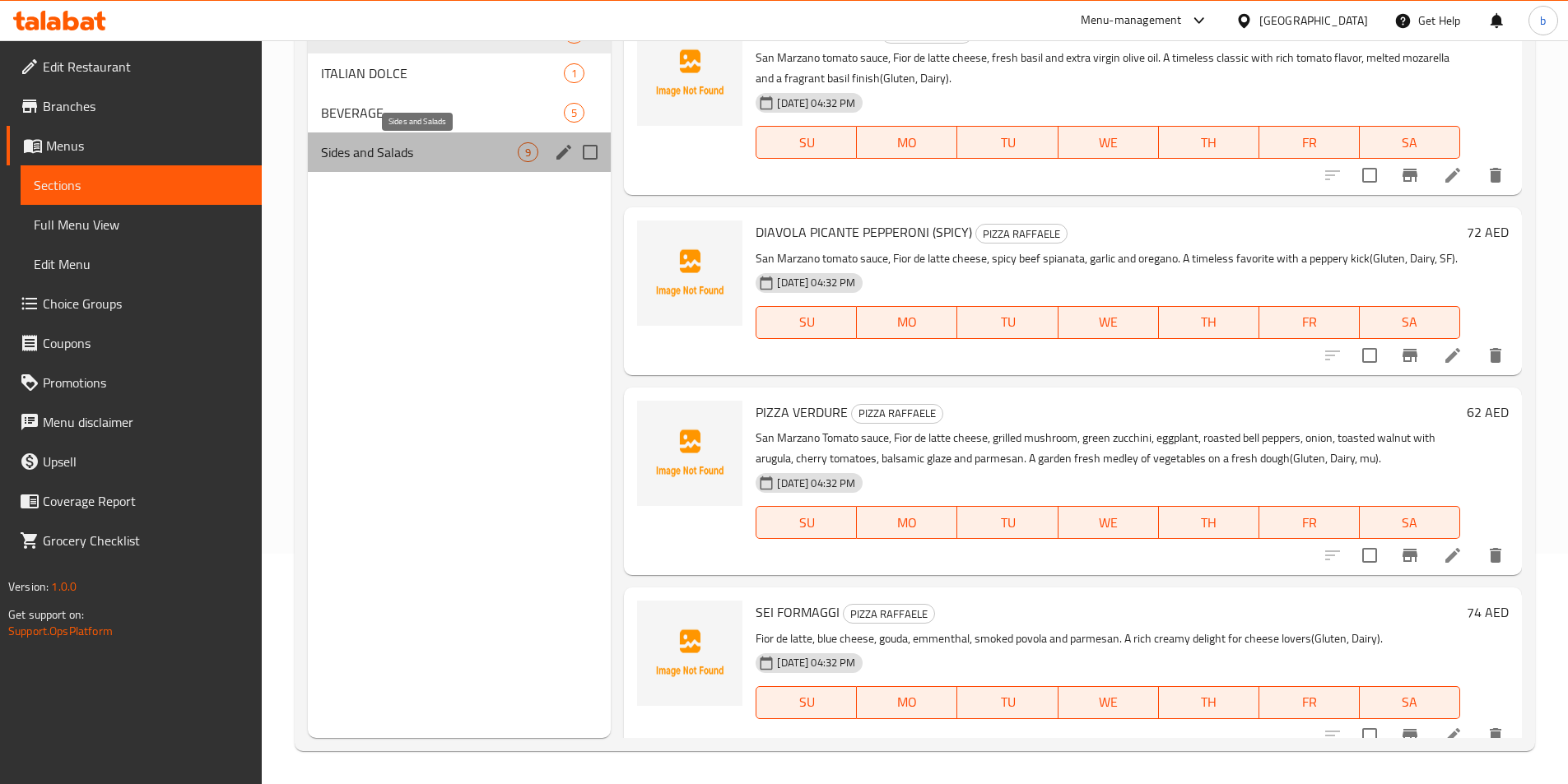
click at [427, 145] on span "Sides and Salads" at bounding box center [420, 152] width 197 height 20
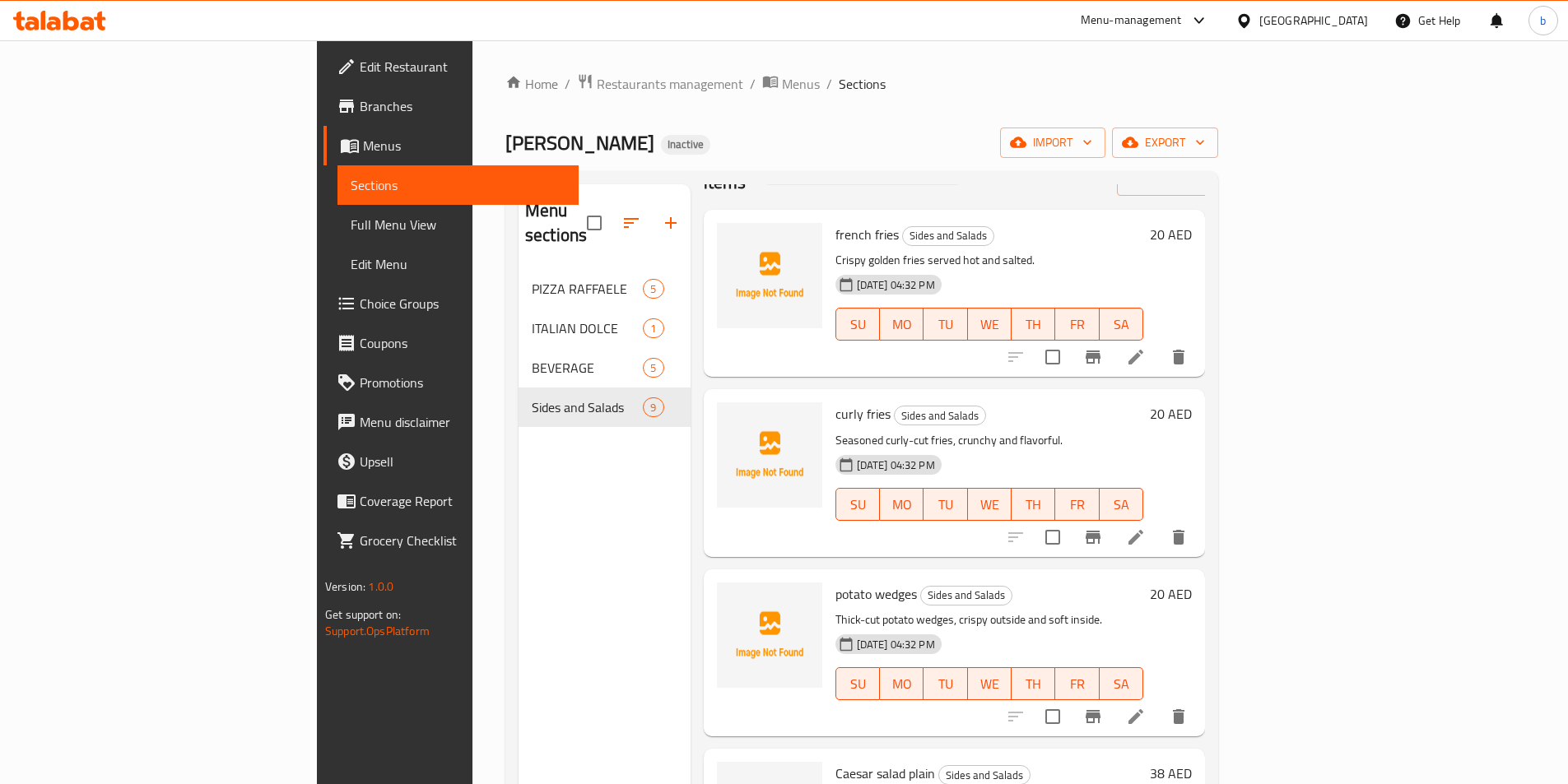
scroll to position [82, 0]
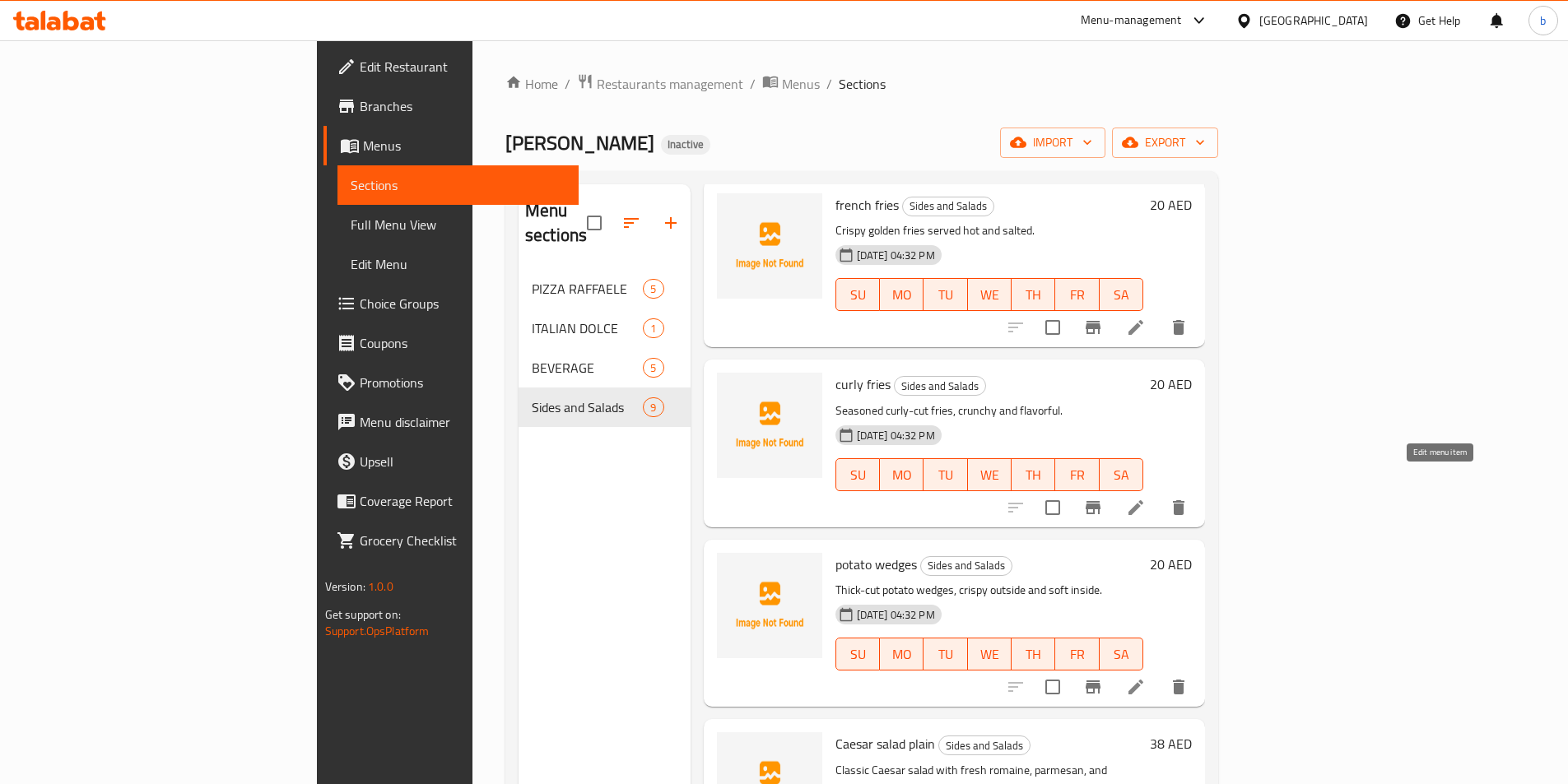
click at [1145, 498] on icon at bounding box center [1135, 508] width 20 height 20
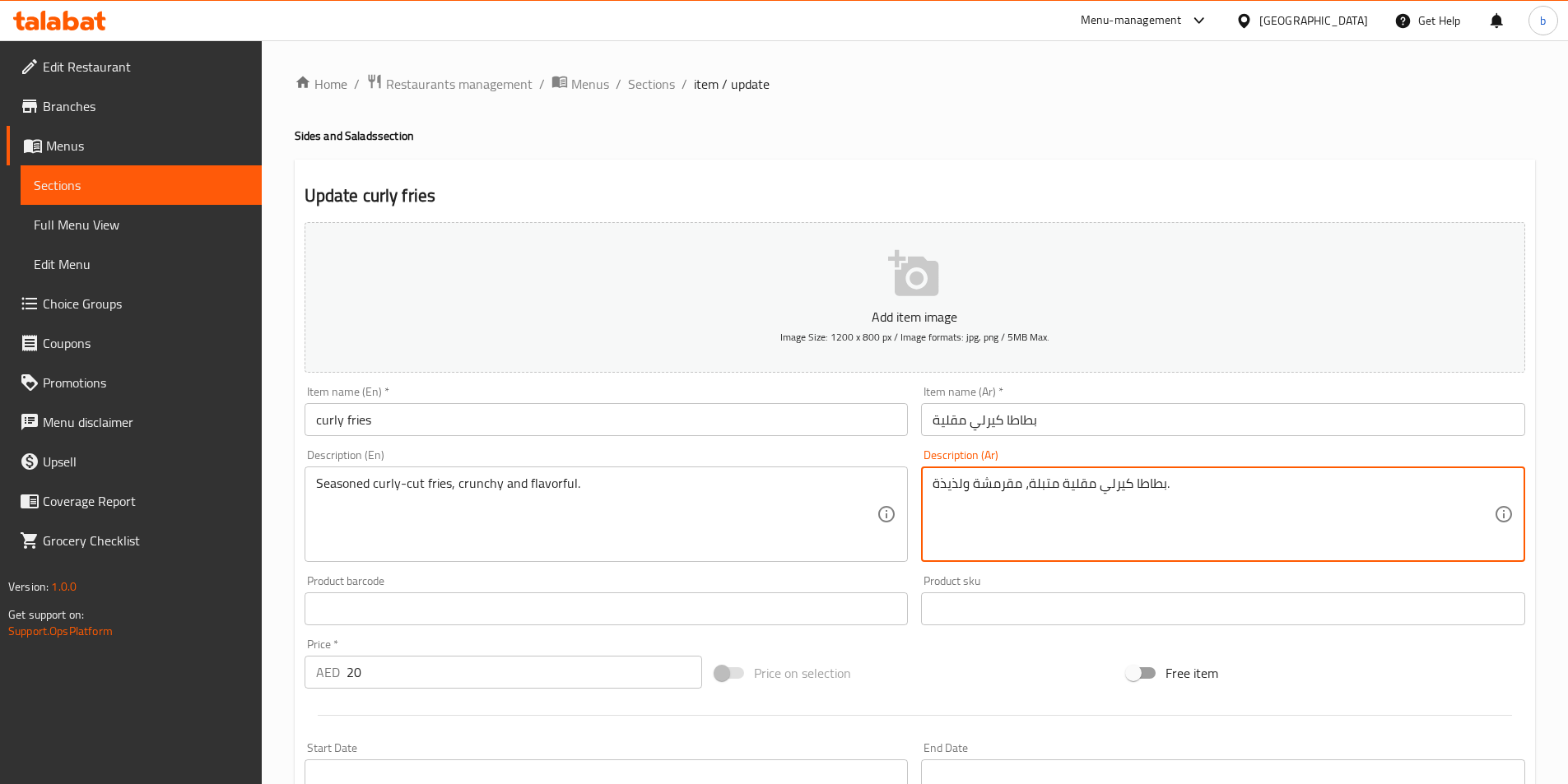
drag, startPoint x: 972, startPoint y: 483, endPoint x: 1021, endPoint y: 504, distance: 53.3
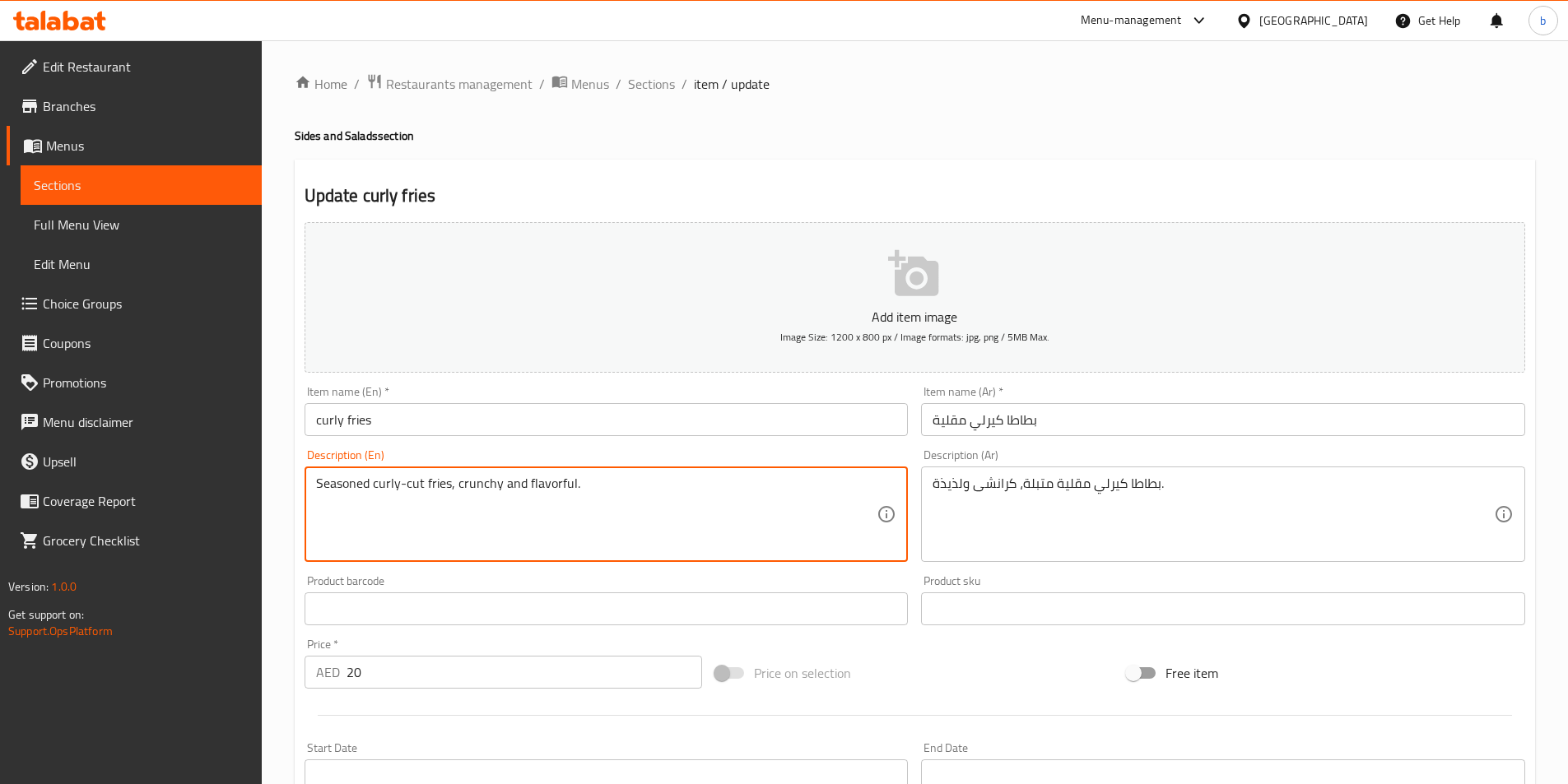
click at [466, 491] on textarea "Seasoned curly-cut fries, crunchy and flavorful." at bounding box center [597, 515] width 561 height 78
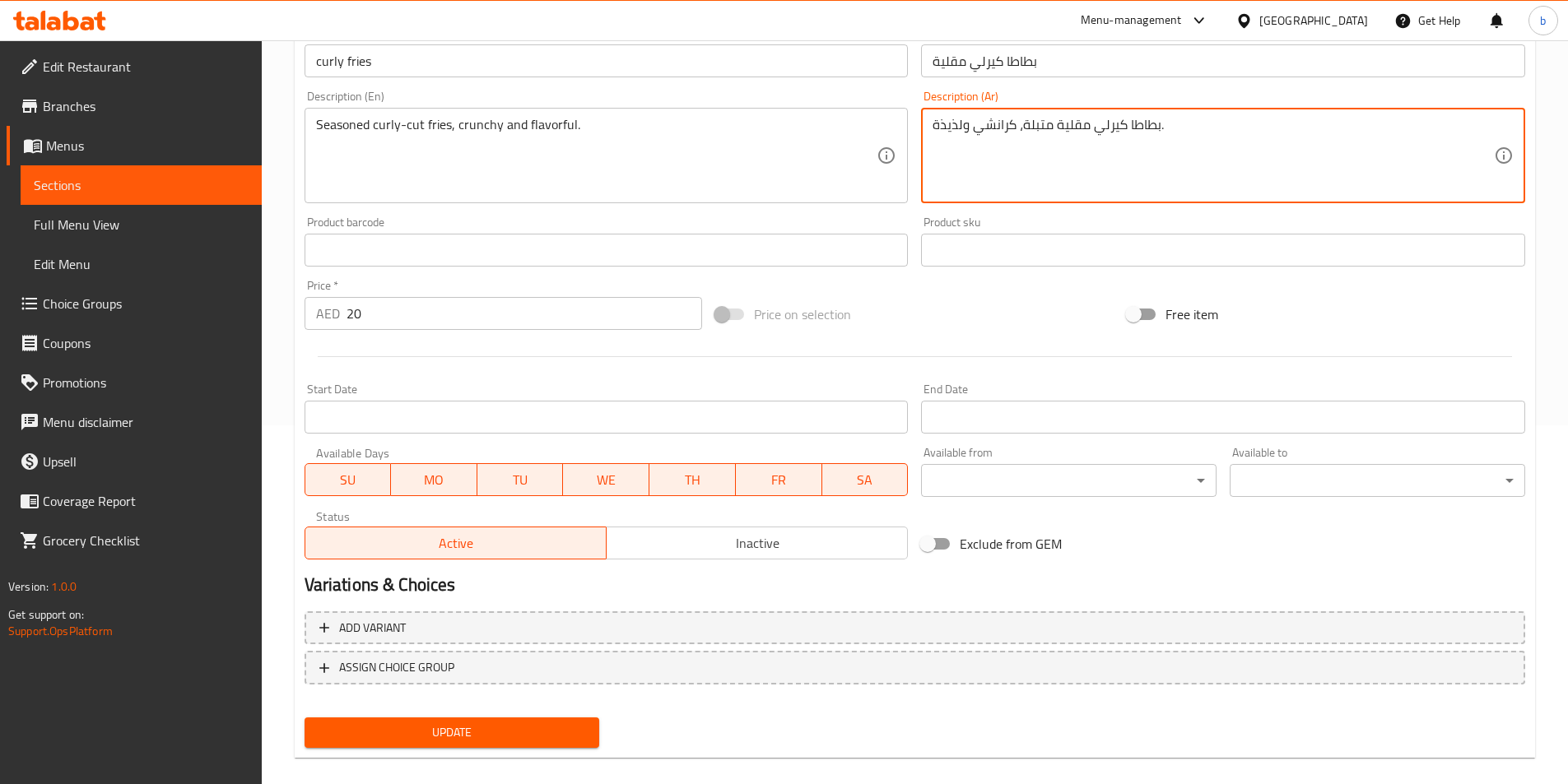
scroll to position [379, 0]
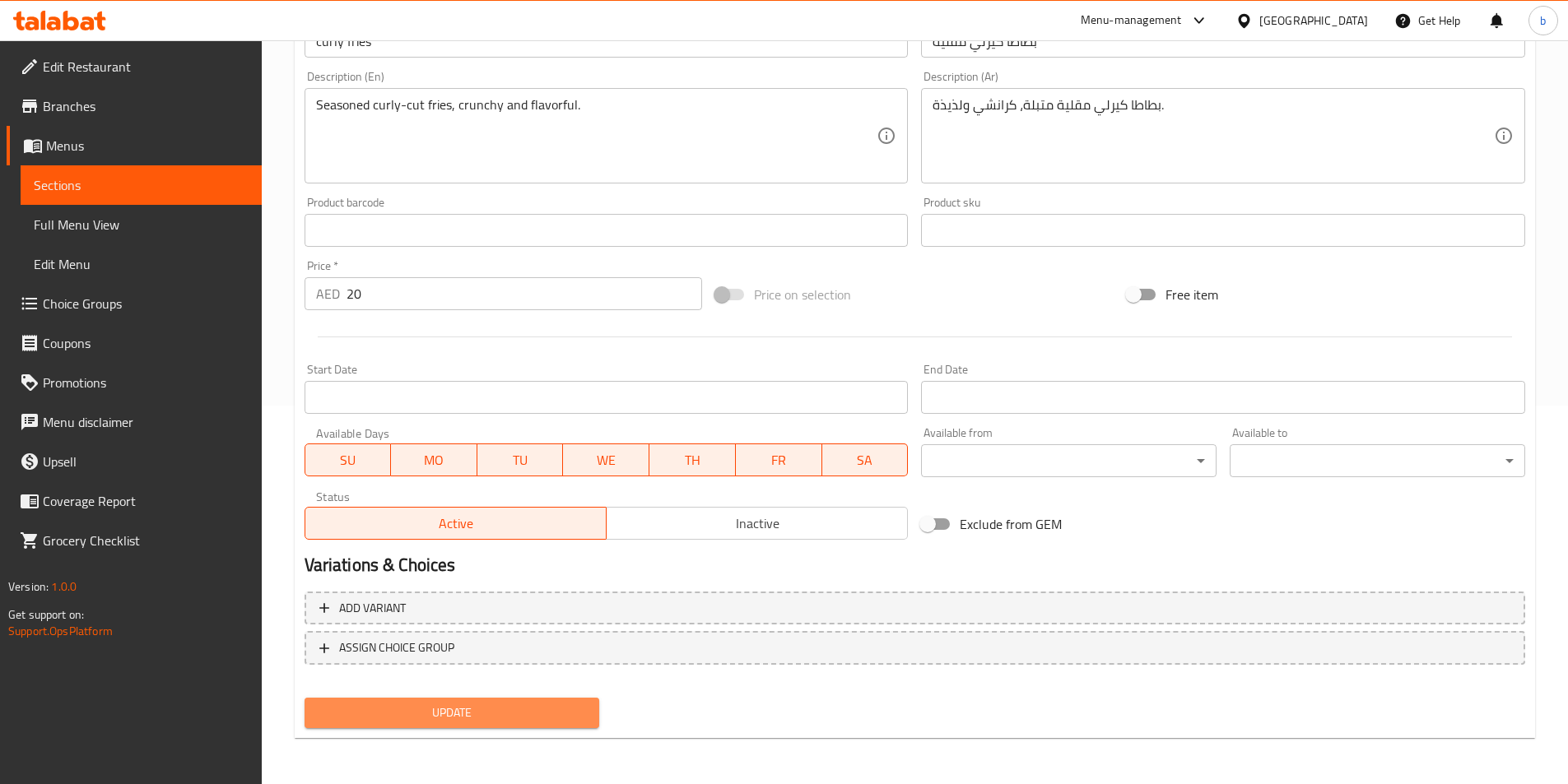
click at [442, 701] on button "Update" at bounding box center [452, 713] width 296 height 30
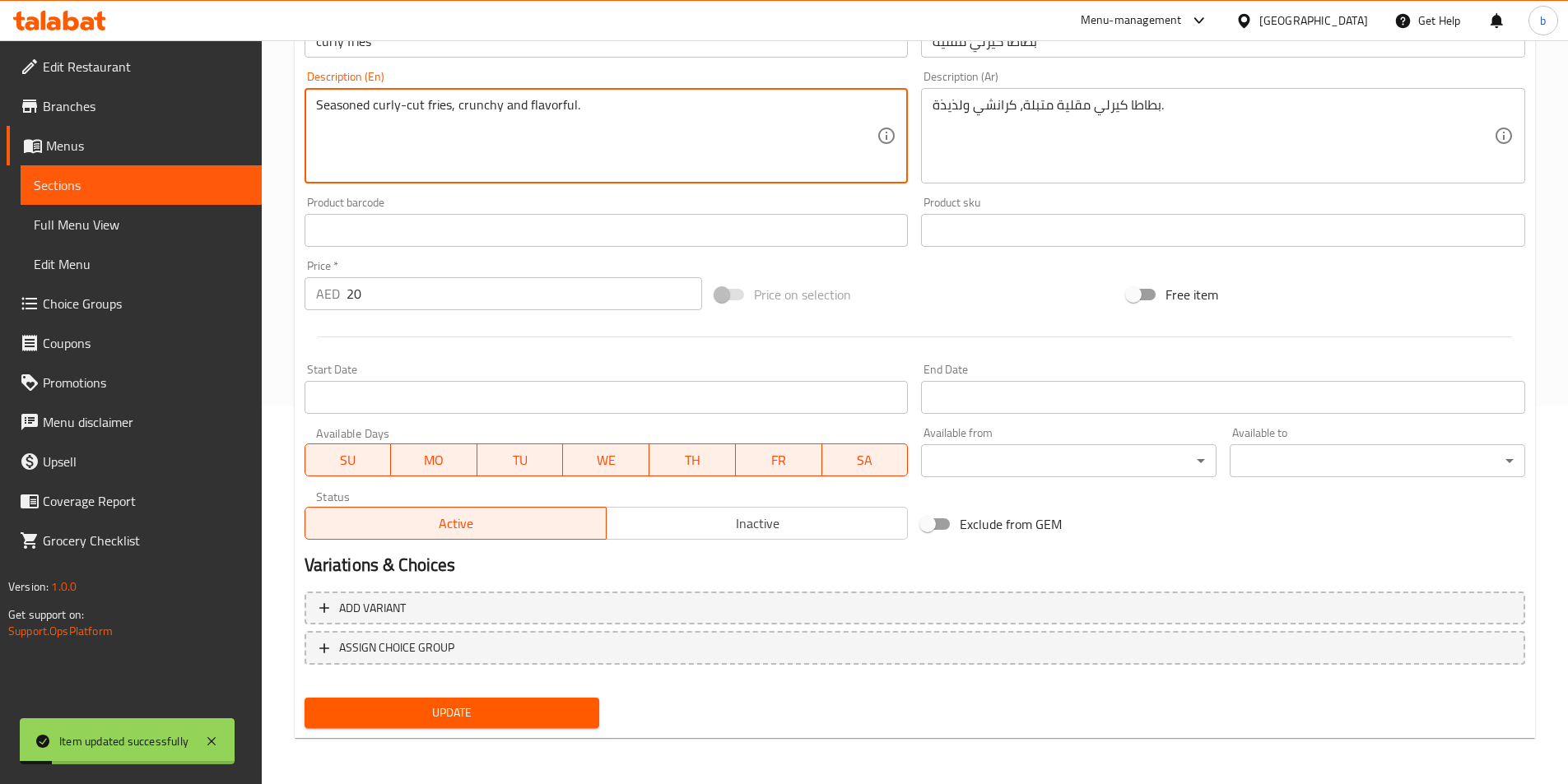
click at [409, 106] on textarea "Seasoned curly-cut fries, crunchy and flavorful." at bounding box center [597, 136] width 561 height 78
drag, startPoint x: 404, startPoint y: 103, endPoint x: 447, endPoint y: 116, distance: 44.9
click at [447, 116] on textarea "Seasoned curly-cut fries, crunchy and flavorful." at bounding box center [597, 136] width 561 height 78
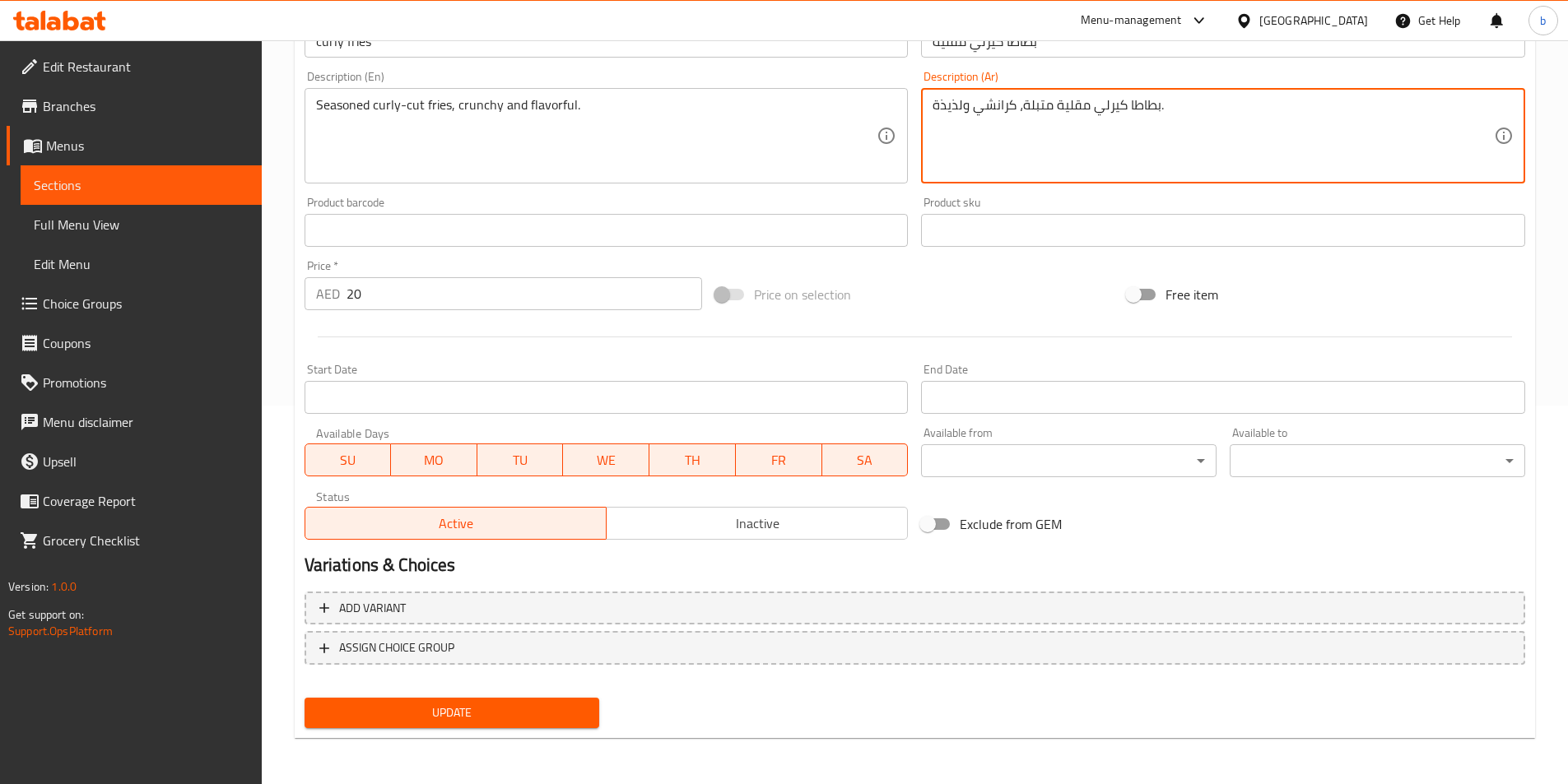
click at [1092, 107] on textarea "بطاطا كيرلي مقلية متبلة، كرانشي ولذيذة." at bounding box center [1213, 136] width 561 height 78
type textarea "بطاطا كيرلي مقطعة مقلية متبلة، كرانشي ولذيذة."
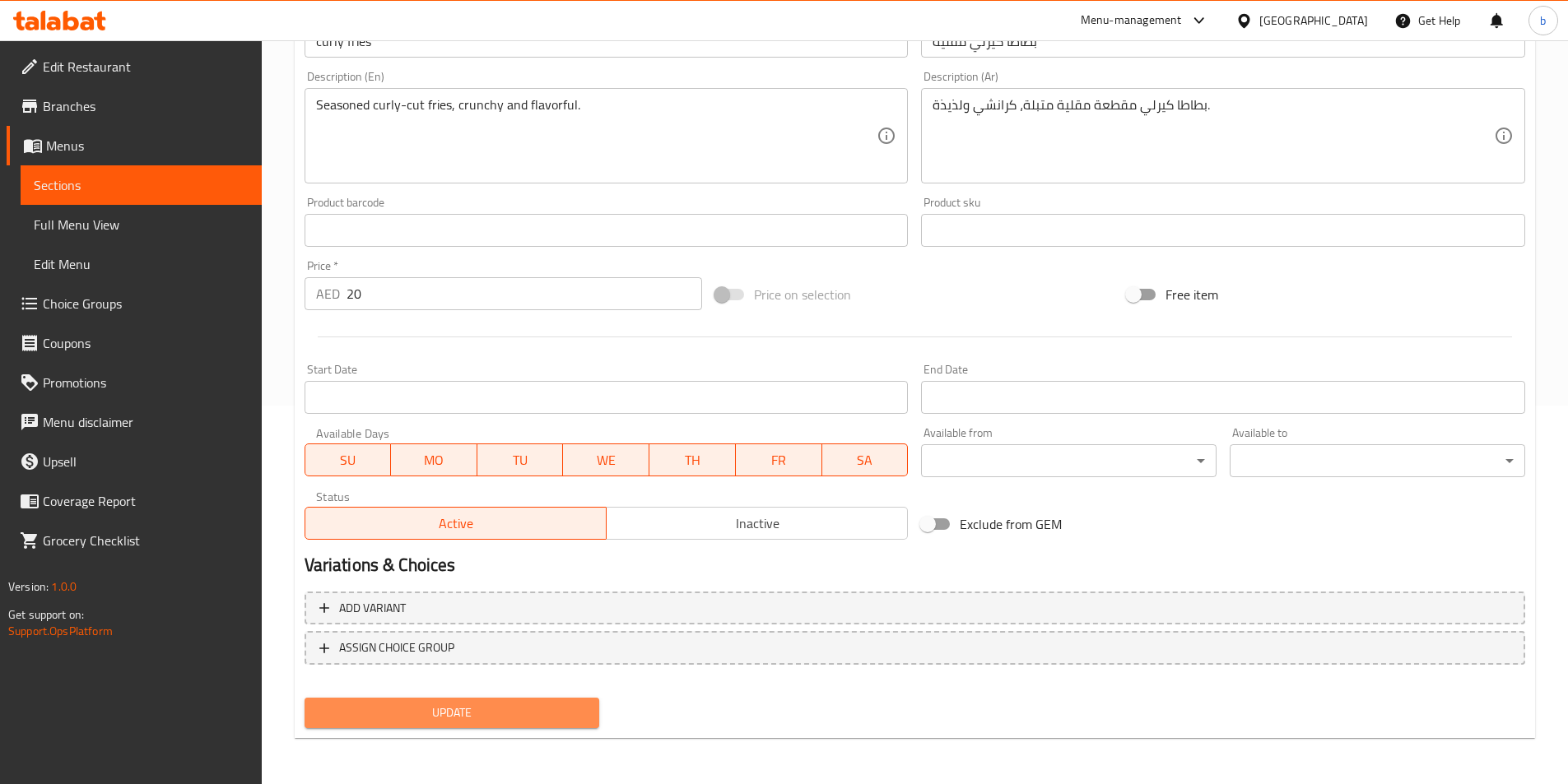
click at [469, 715] on span "Update" at bounding box center [452, 713] width 269 height 21
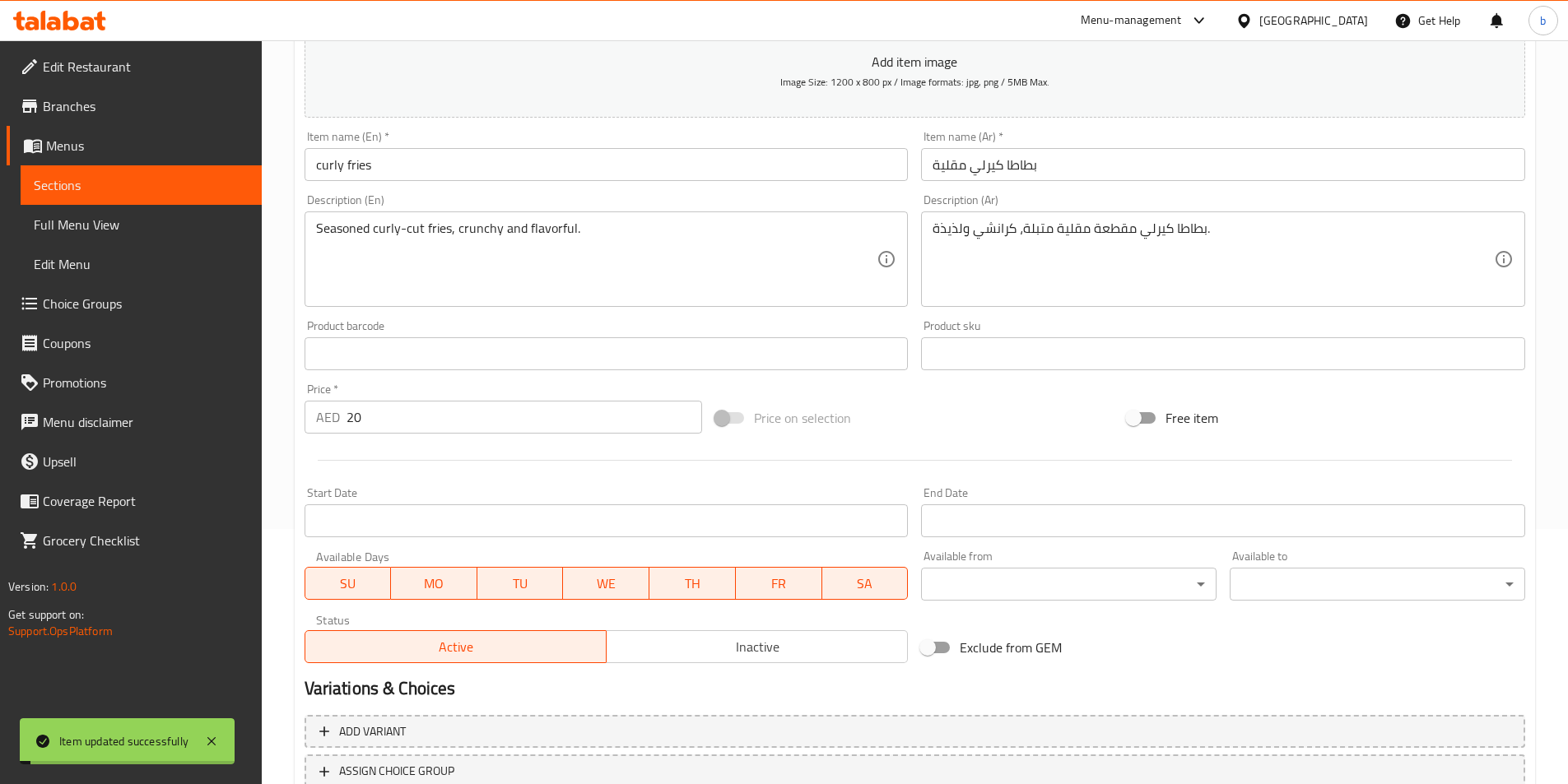
scroll to position [0, 0]
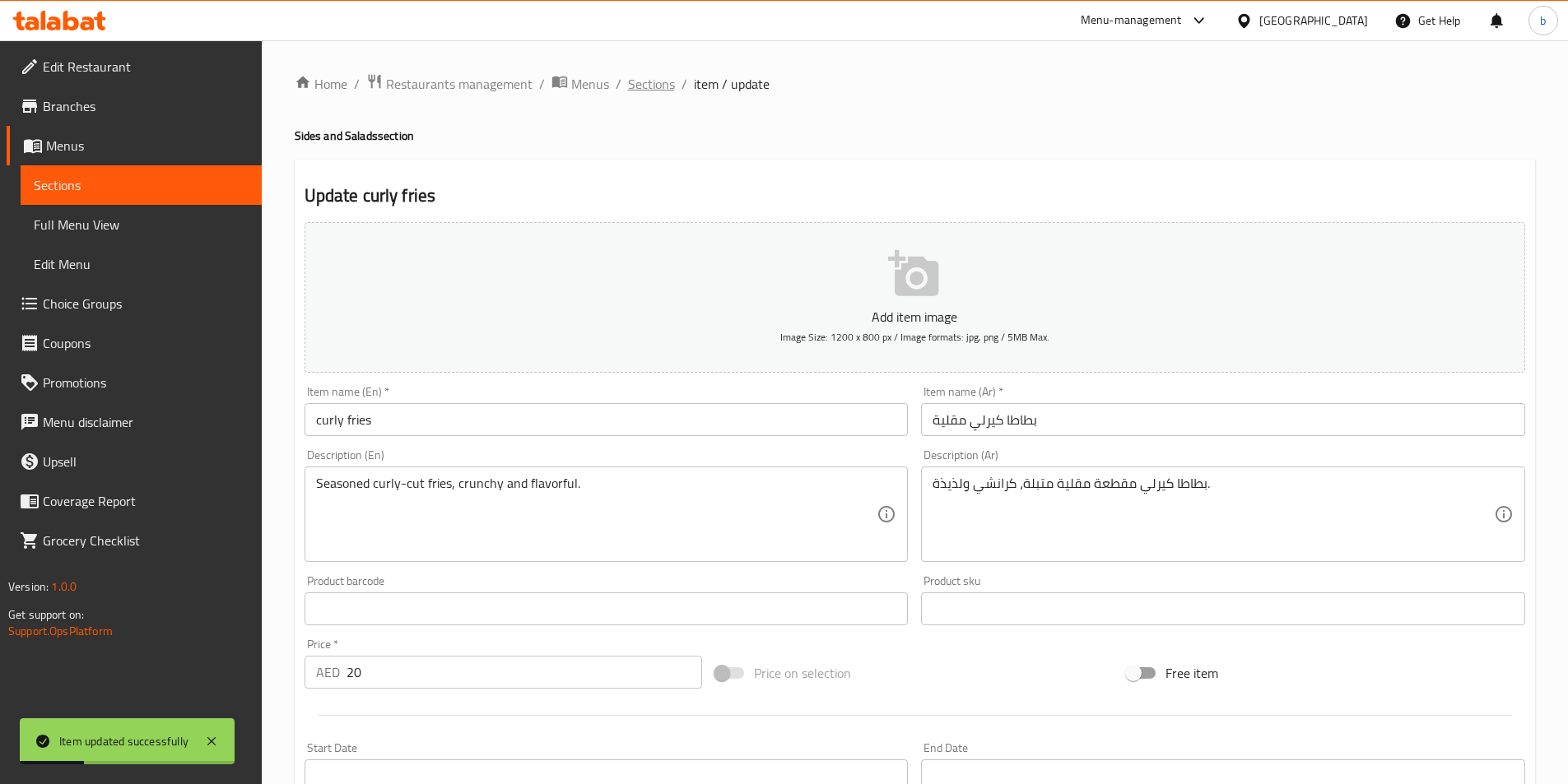
click at [654, 77] on span "Sections" at bounding box center [651, 84] width 47 height 20
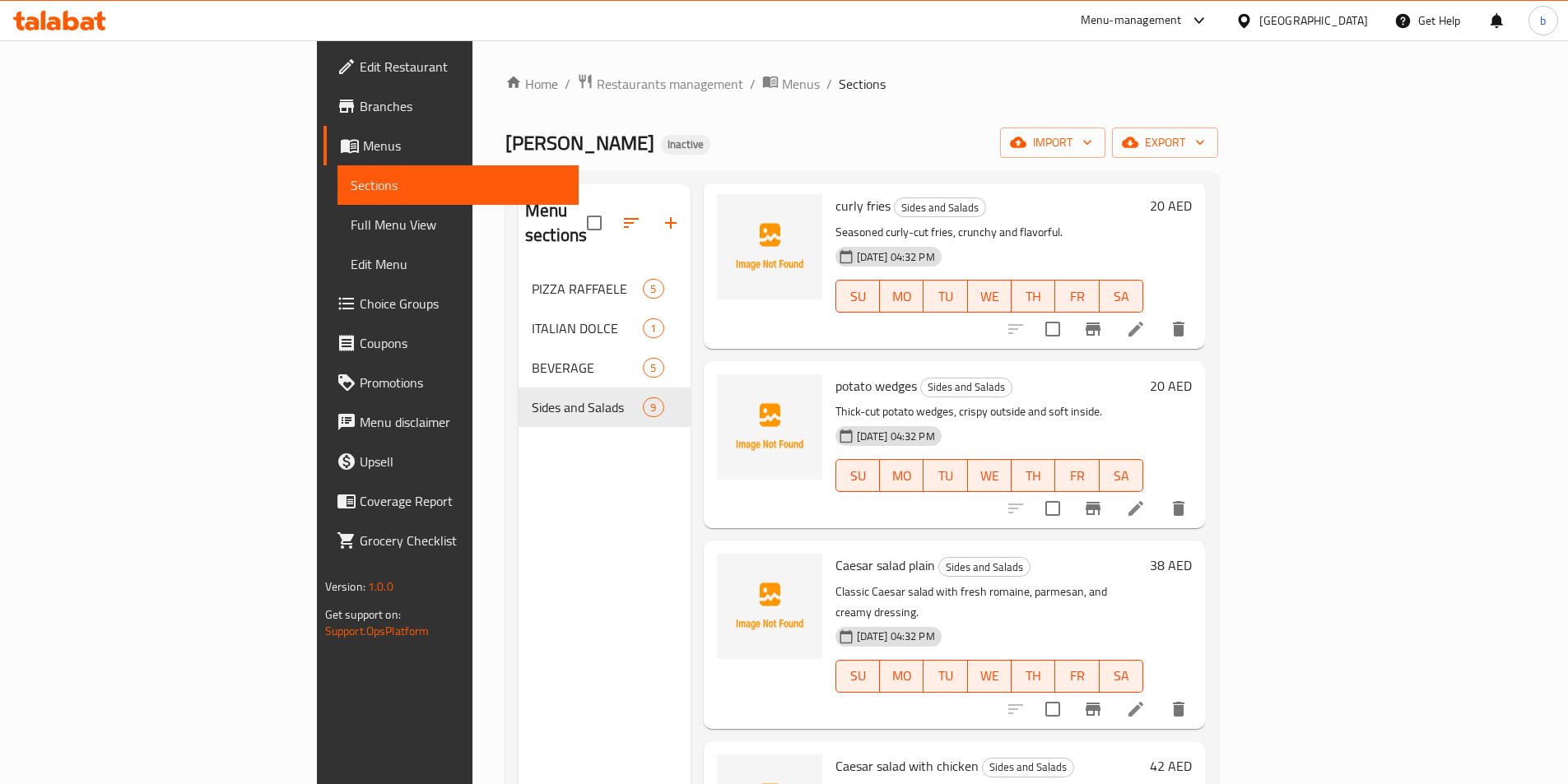
scroll to position [329, 0]
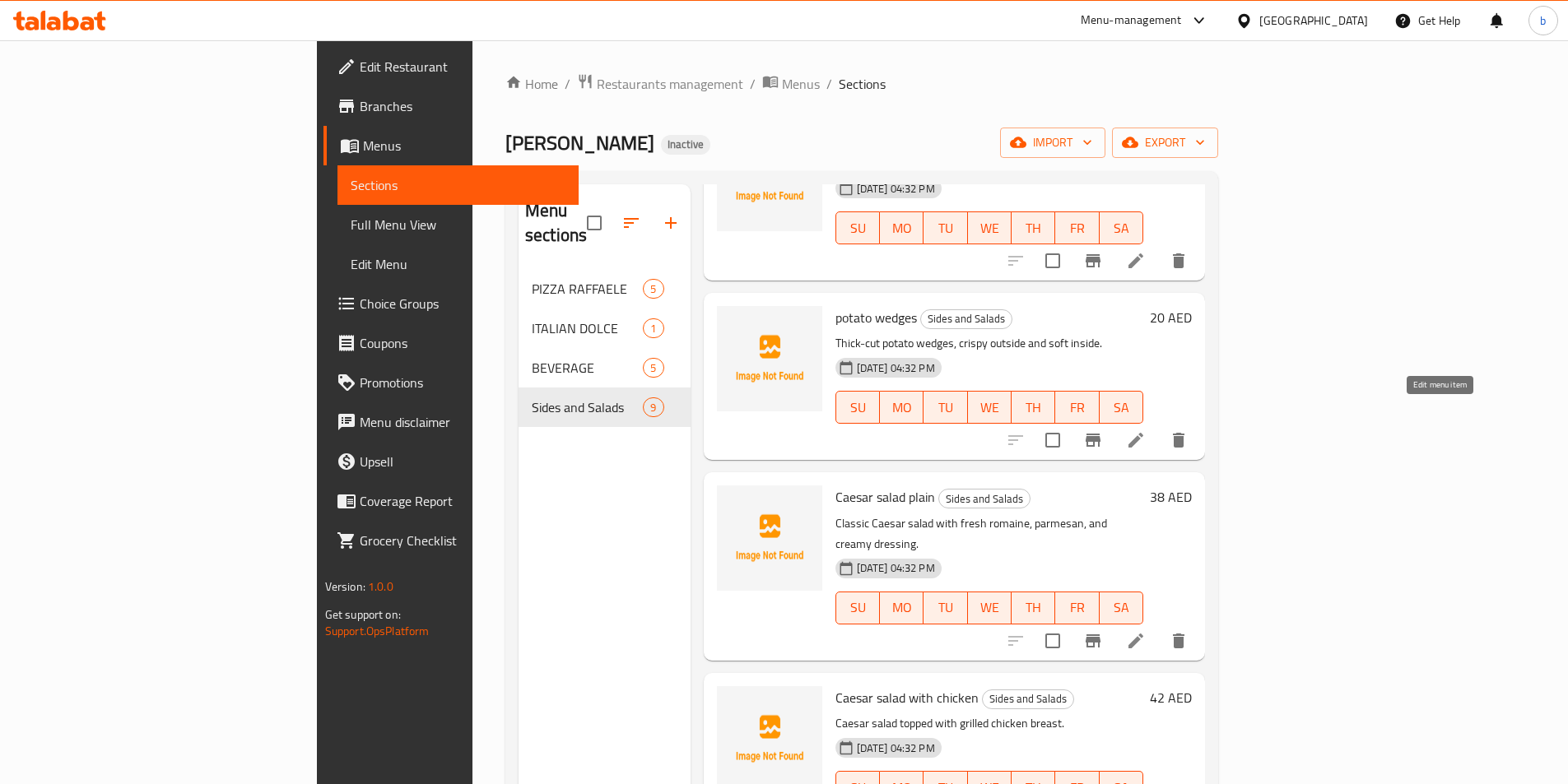
click at [1143, 433] on icon at bounding box center [1135, 439] width 15 height 15
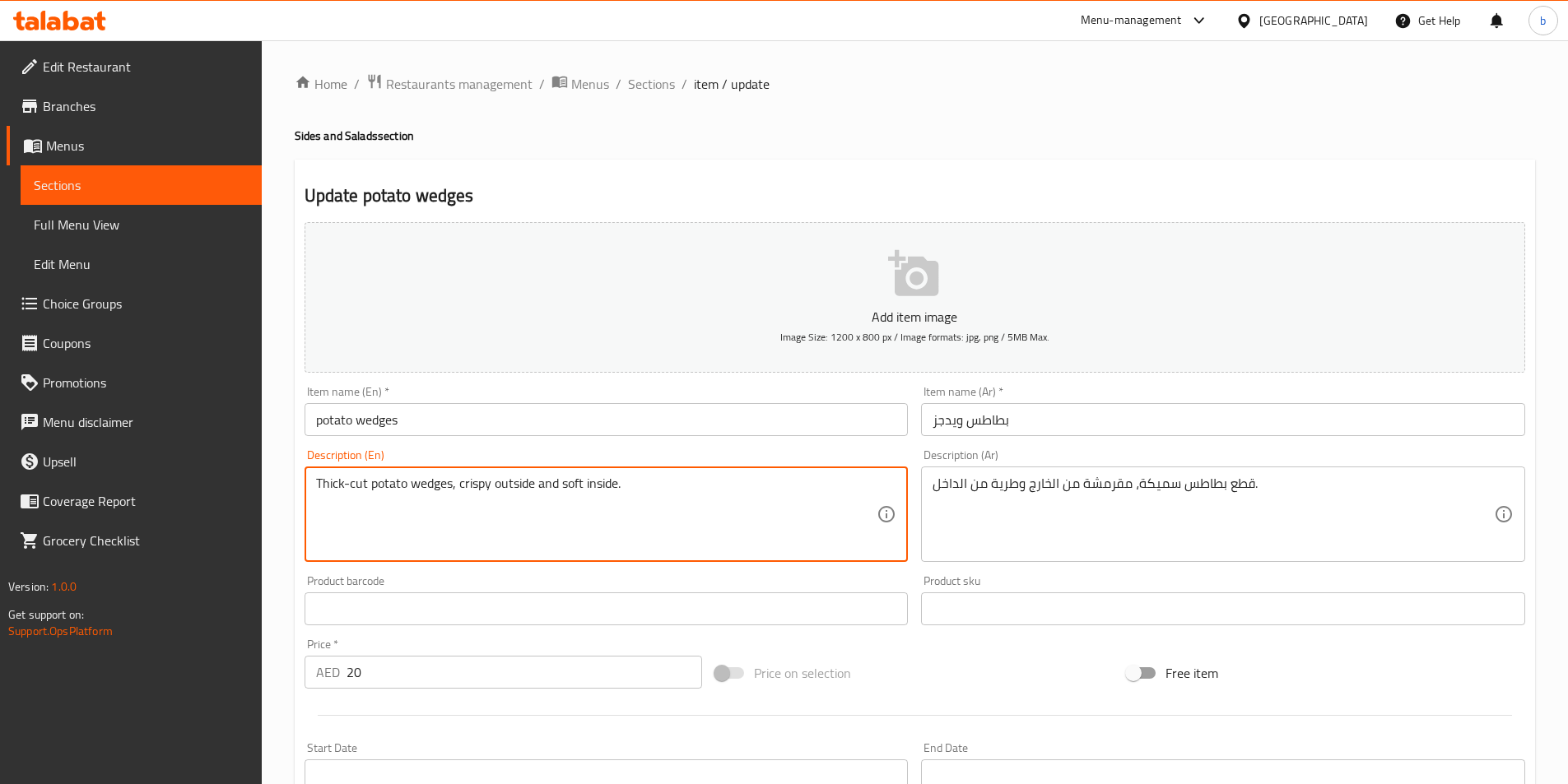
drag, startPoint x: 371, startPoint y: 485, endPoint x: 453, endPoint y: 506, distance: 84.6
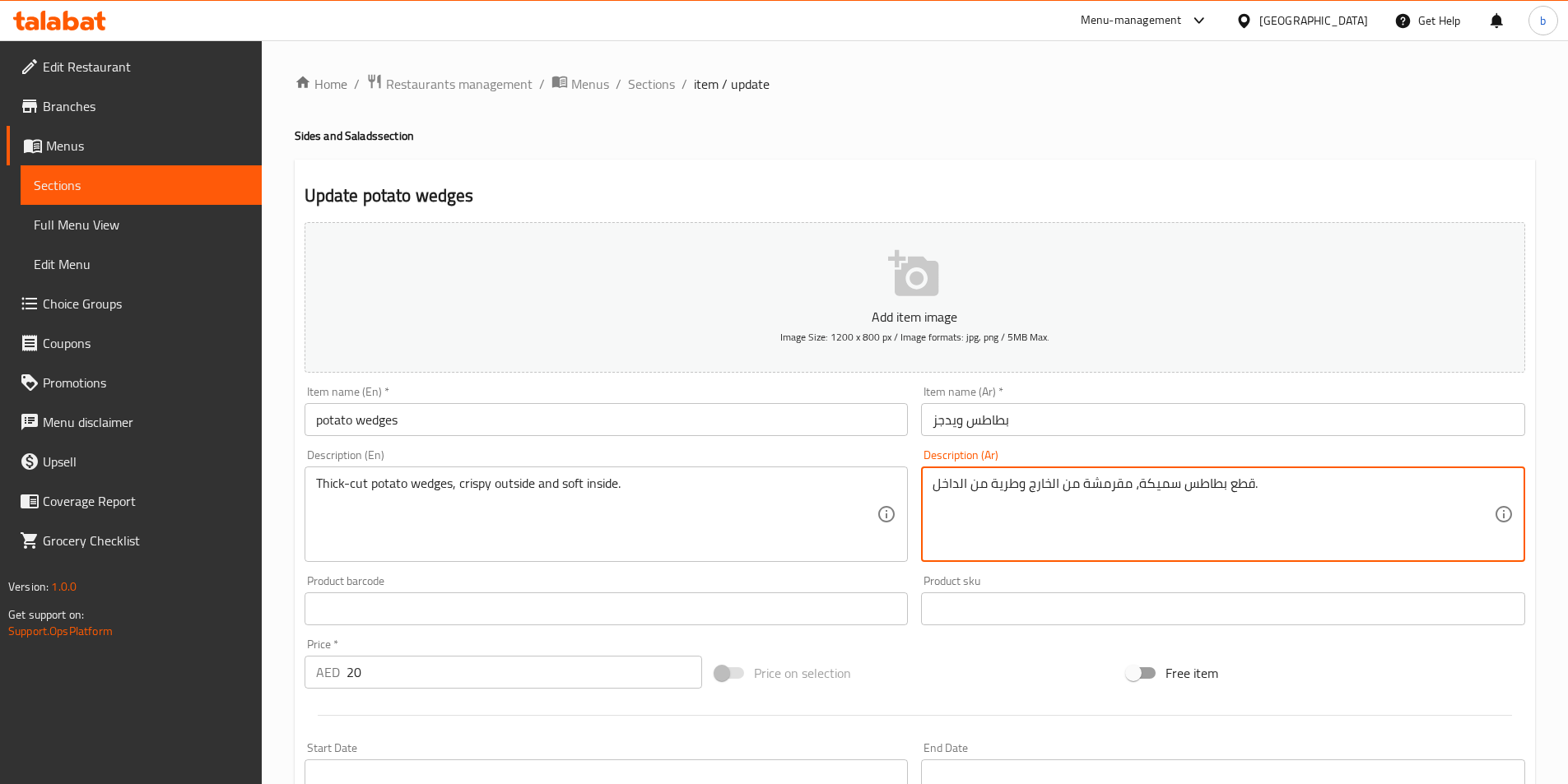
drag, startPoint x: 1181, startPoint y: 488, endPoint x: 1223, endPoint y: 503, distance: 44.6
paste textarea "ويدجز"
drag, startPoint x: 1257, startPoint y: 484, endPoint x: 1282, endPoint y: 489, distance: 25.5
click at [1221, 484] on textarea "بطاطس ويدجز سميكة، مقرمشة من الخارج وطرية من الداخل." at bounding box center [1213, 515] width 561 height 78
click at [1180, 491] on textarea "بطاطس ويدجز سميكة، مقرمشة من الخارج وطرية من الداخل." at bounding box center [1213, 515] width 561 height 78
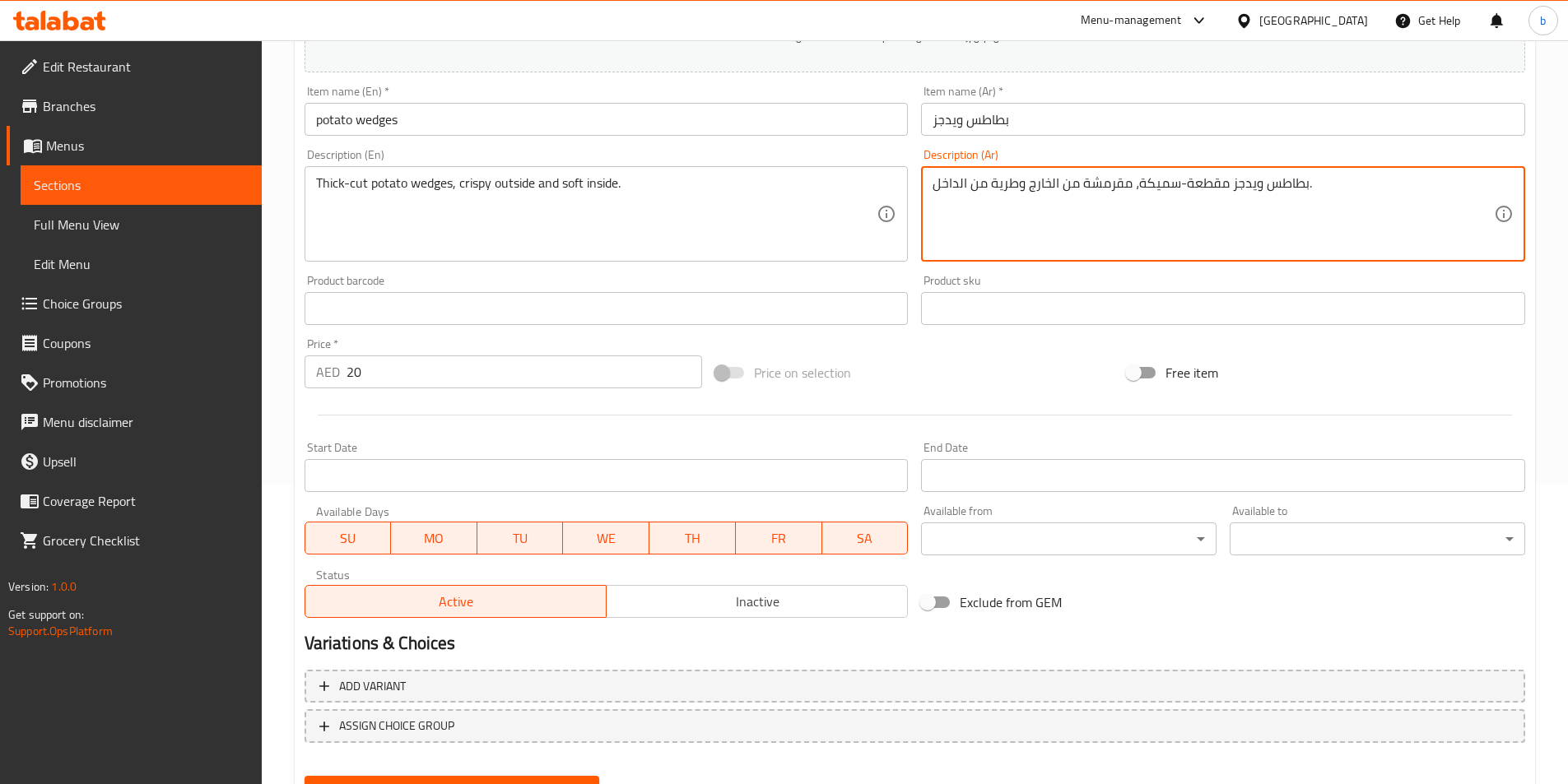
scroll to position [329, 0]
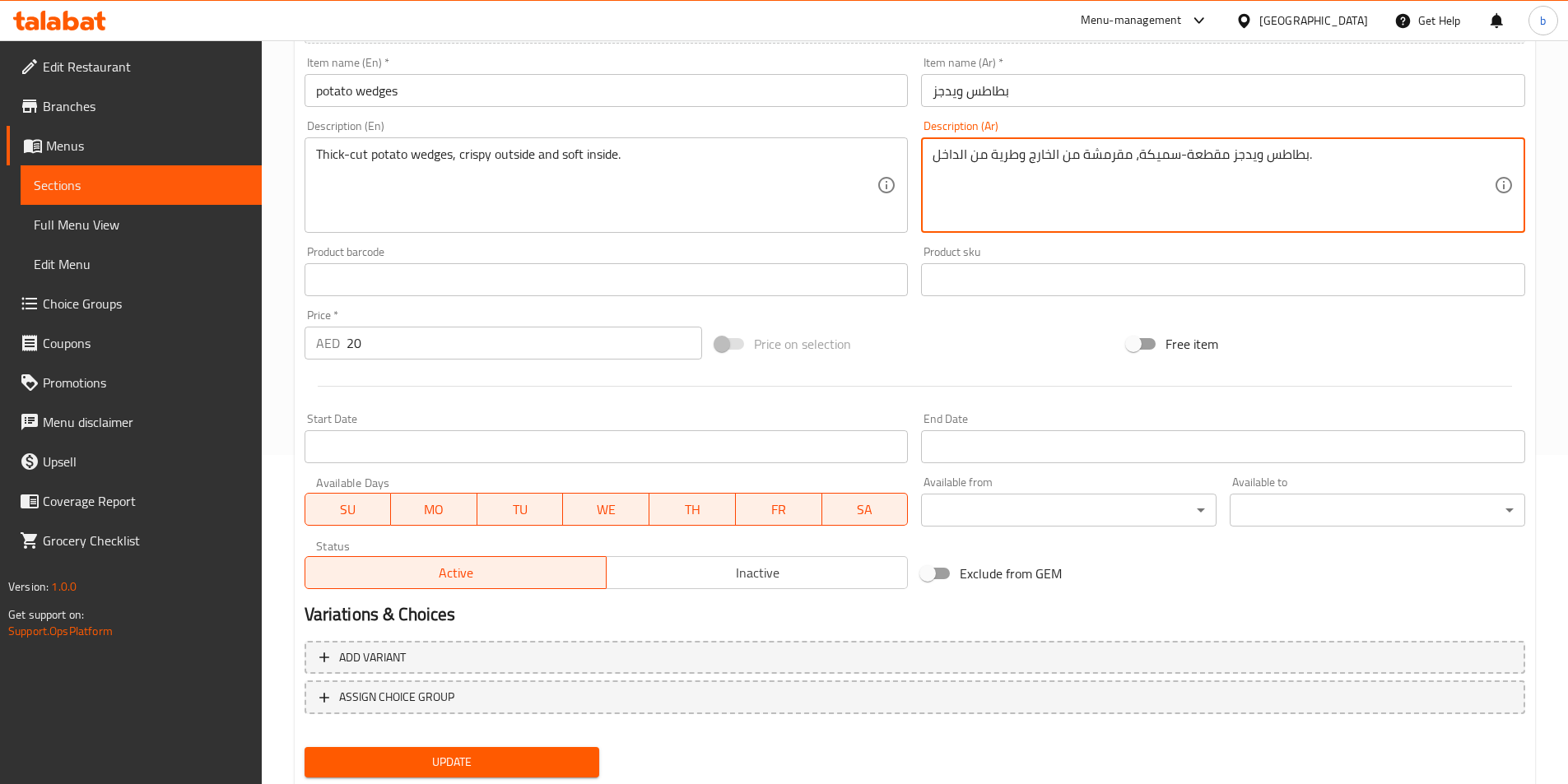
type textarea "بطاطس ويدجز مقطعة-سميكة، مقرمشة من الخارج وطرية من الداخل."
click at [525, 773] on button "Update" at bounding box center [452, 762] width 296 height 30
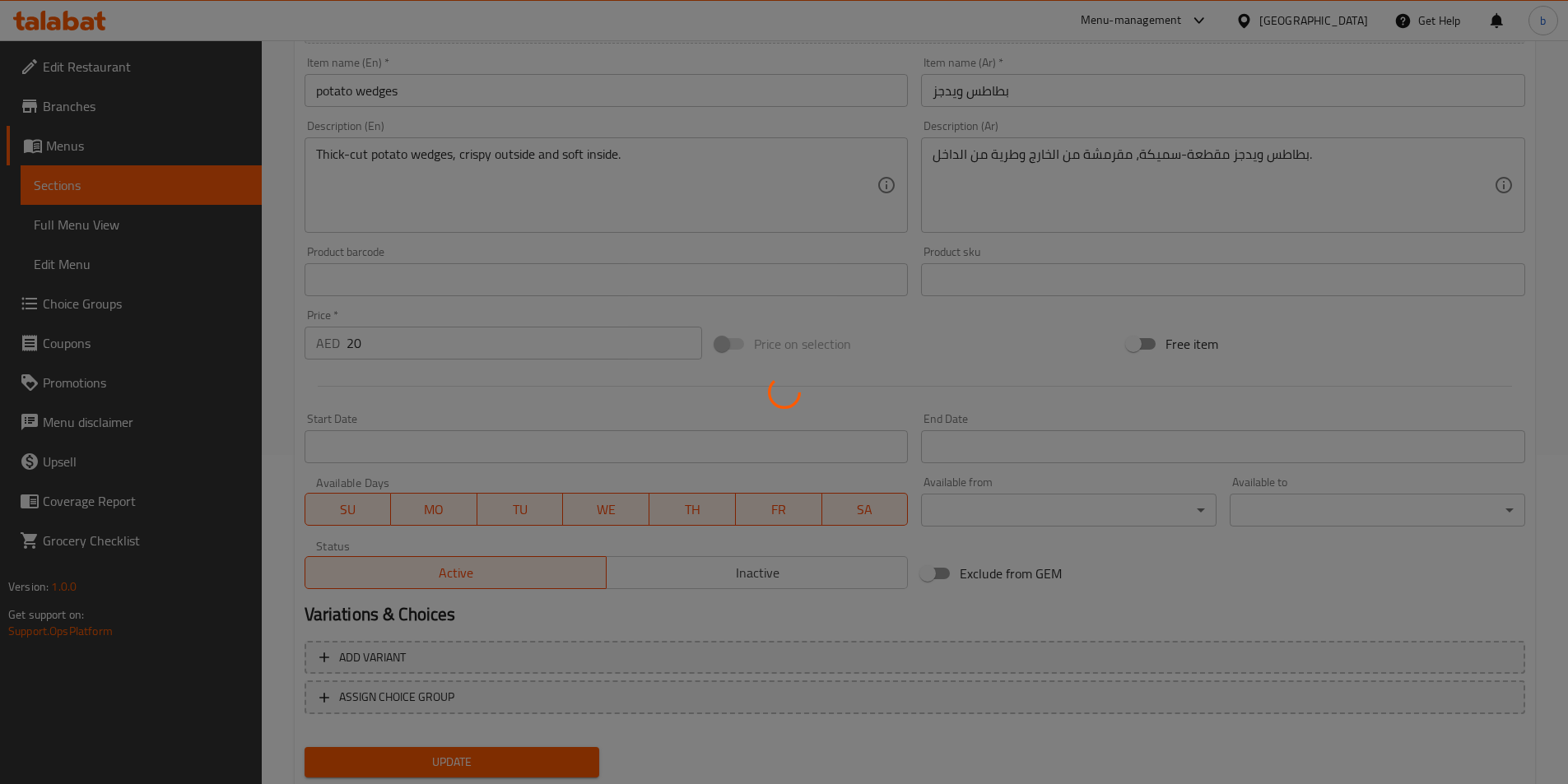
scroll to position [0, 0]
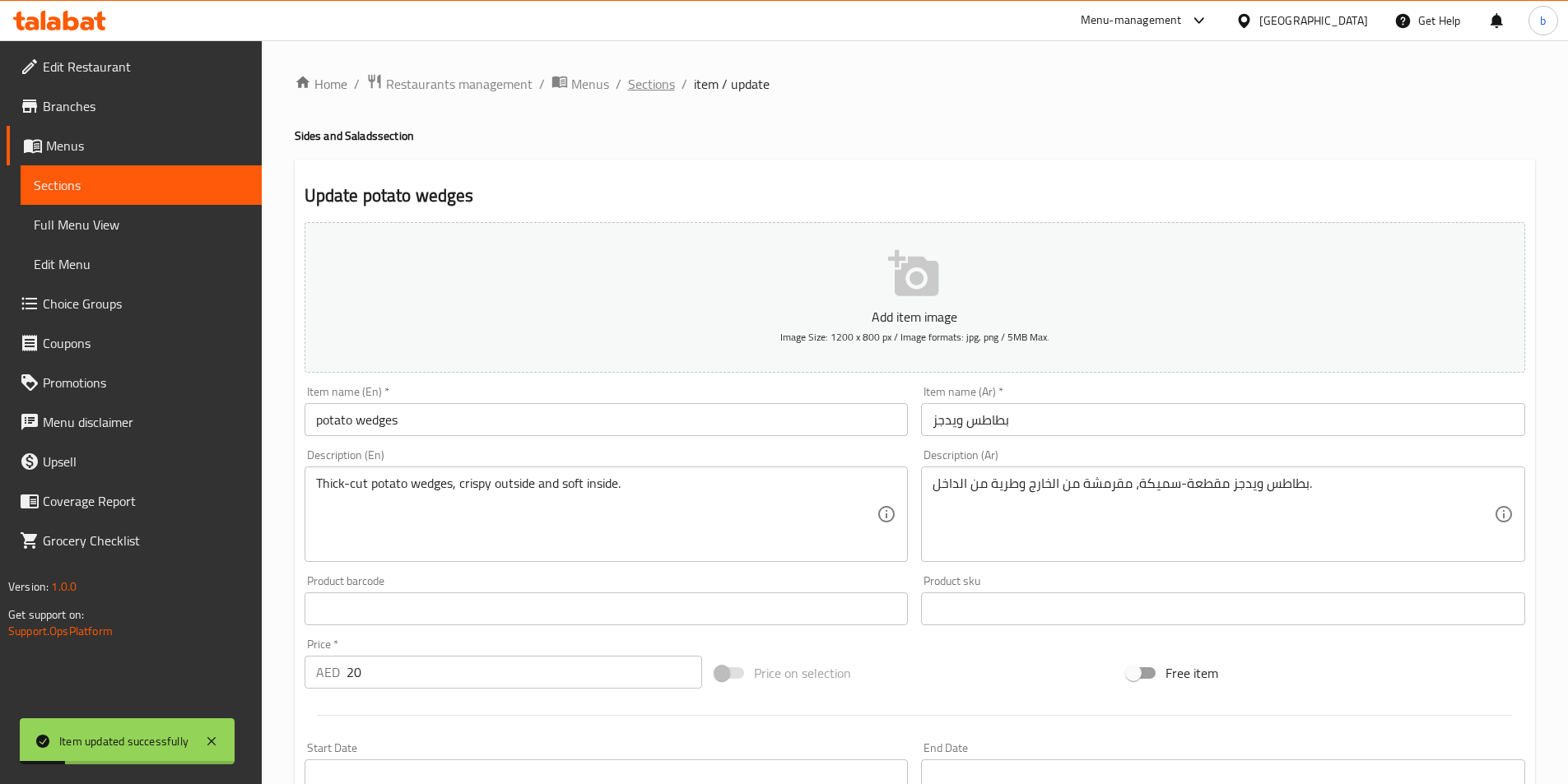
click at [641, 87] on span "Sections" at bounding box center [651, 84] width 47 height 20
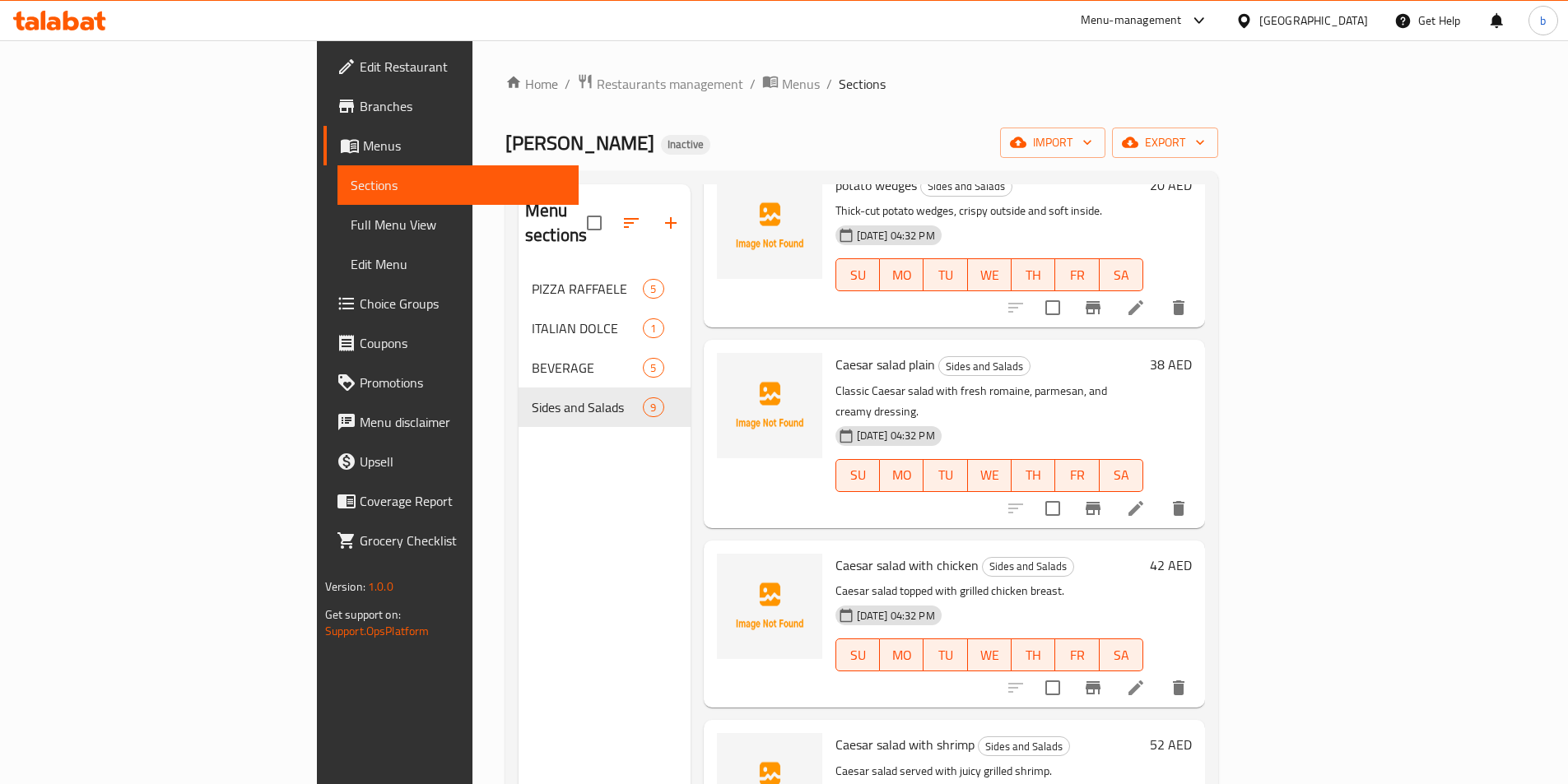
scroll to position [381, 0]
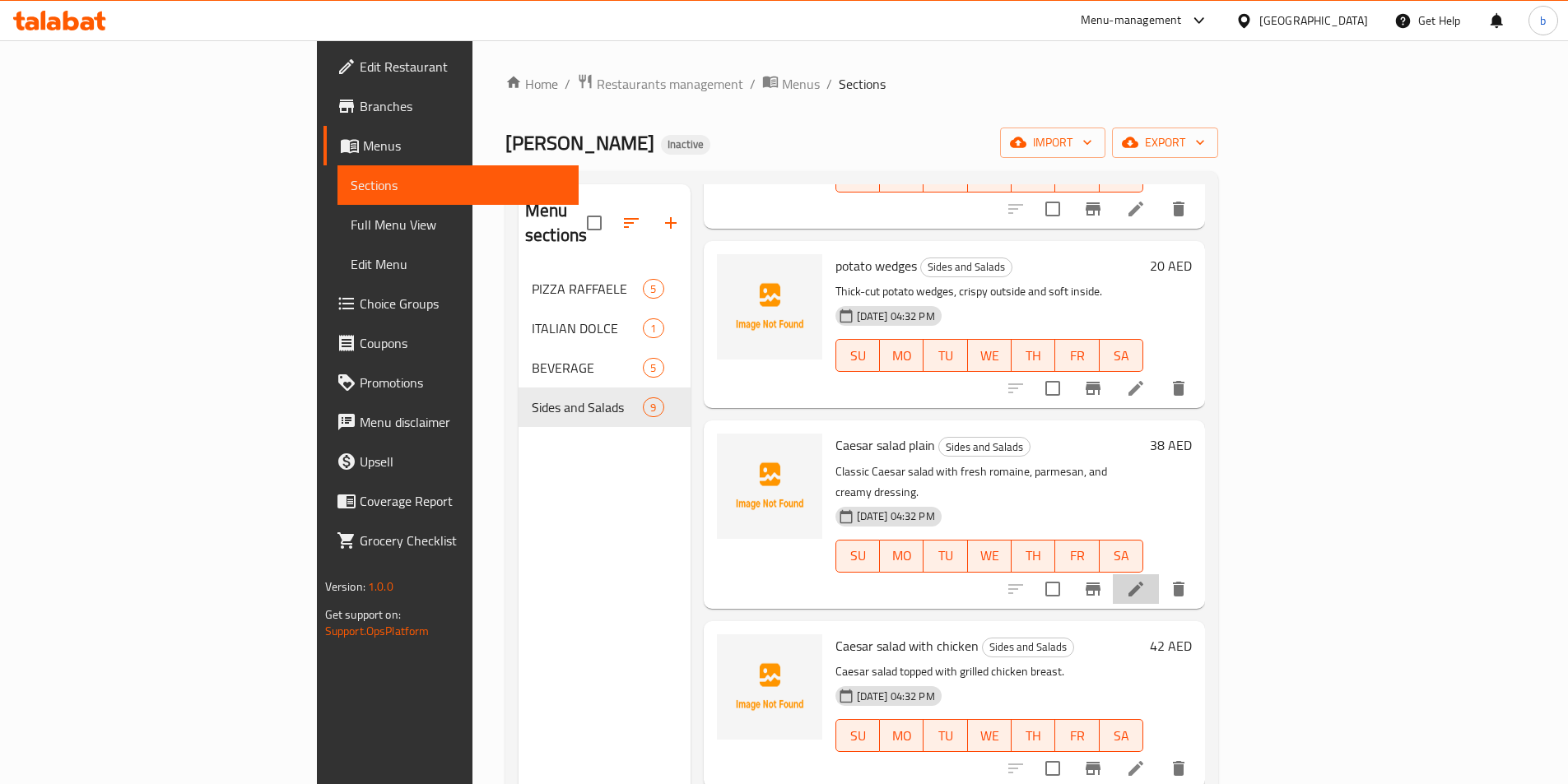
click at [1159, 574] on li at bounding box center [1135, 589] width 46 height 29
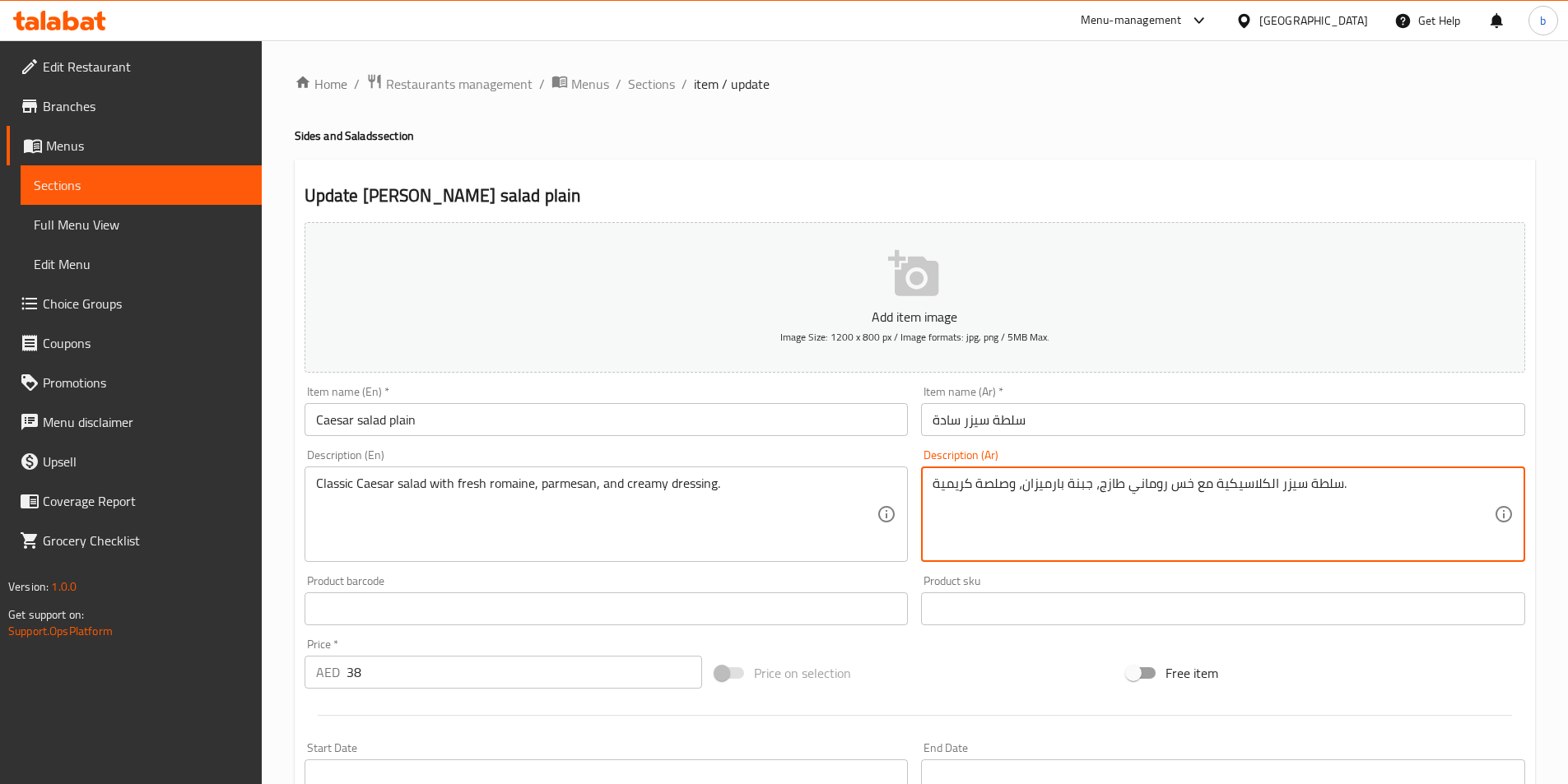
click at [1162, 485] on textarea "سلطة سيزر الكلاسيكية مع خس روماني طازج، جبنة بارميزان، وصلصة كريمية." at bounding box center [1213, 515] width 561 height 78
click at [1165, 480] on textarea "سلطة سيزر الكلاسيكية مع خس روماني طازج، جبنة بارميزان، وصلصة كريمية." at bounding box center [1213, 515] width 561 height 78
drag, startPoint x: 1165, startPoint y: 480, endPoint x: 1176, endPoint y: 484, distance: 11.7
click at [1176, 484] on textarea "سلطة سيزر الكلاسيكية مع خس روماني طازج، جبنة بارميزان، وصلصة كريمية." at bounding box center [1213, 515] width 561 height 78
click at [1165, 484] on textarea "سلطة سيزر الكلاسيكية مع خس روماني طازج، جبنة بارميزان، وصلصة كريمية." at bounding box center [1213, 515] width 561 height 78
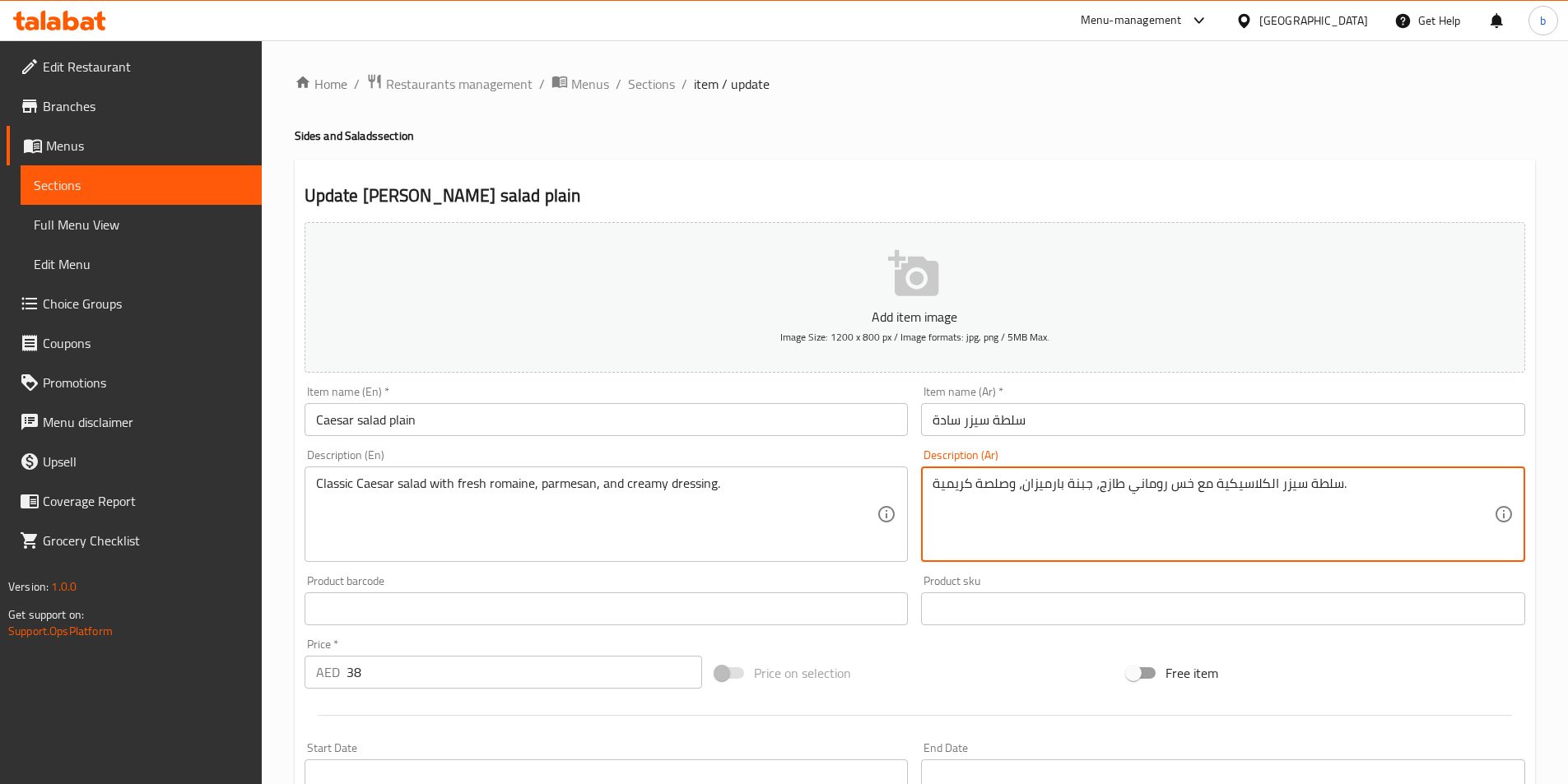
click at [1164, 484] on textarea "سلطة سيزر الكلاسيكية مع خس روماني طازج، جبنة بارميزان، وصلصة كريمية." at bounding box center [1213, 515] width 561 height 78
click at [1167, 484] on textarea "سلطة سيزر الكلاسيكية مع خس روماني طازج، جبنة بارميزان، وصلصة كريمية." at bounding box center [1213, 515] width 561 height 78
click at [1165, 484] on textarea "سلطة سيزر الكلاسيكية مع خس روماني طازج، جبنة بارميزان، وصلصة كريمية." at bounding box center [1213, 515] width 561 height 78
drag, startPoint x: 1165, startPoint y: 484, endPoint x: 1191, endPoint y: 495, distance: 28.2
click at [1169, 500] on textarea "سلطة سيزر الكلاسيكية مع روماني طازج، جبنة بارميزان، وصلصة كريمية." at bounding box center [1213, 515] width 561 height 78
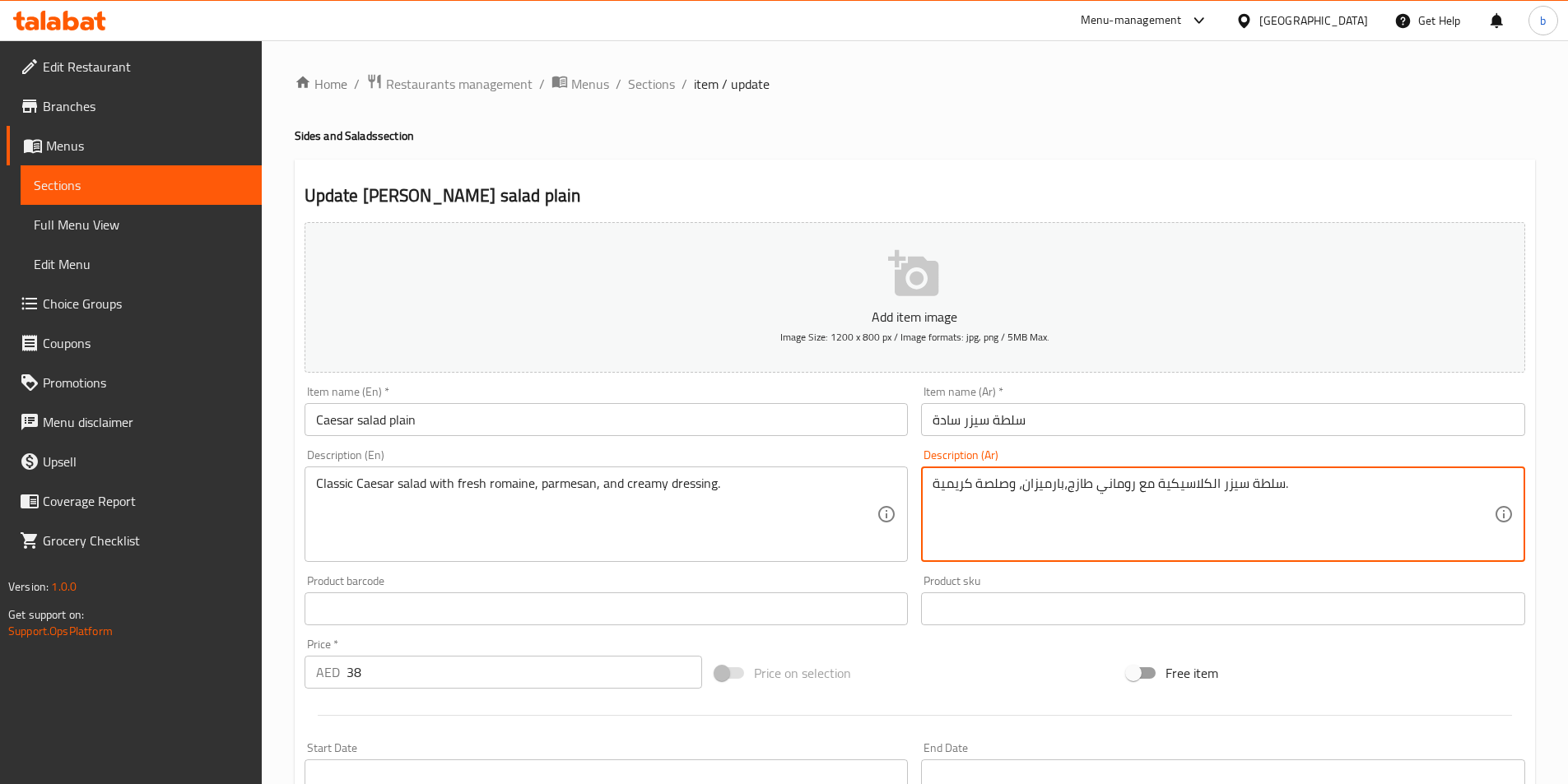
drag, startPoint x: 1064, startPoint y: 481, endPoint x: 1095, endPoint y: 500, distance: 36.4
click at [1066, 513] on textarea "سلطة سيزر الكلاسيكية مع روماني طازج،بارميزان، وصلصة كريمية." at bounding box center [1213, 515] width 561 height 78
click at [1063, 493] on textarea "سلطة سيزر الكلاسيكية مع روماني طازج،بارميزان، وصلصة كريمية." at bounding box center [1213, 515] width 561 height 78
click at [1071, 490] on textarea "سلطة سيزر الكلاسيكية مع روماني طازج، بارميزان، وصلصة كريمية." at bounding box center [1213, 515] width 561 height 78
type textarea "سلطة سيزر الكلاسيكية مع روماني طازج ، بارميزان، وصلصة كريمية."
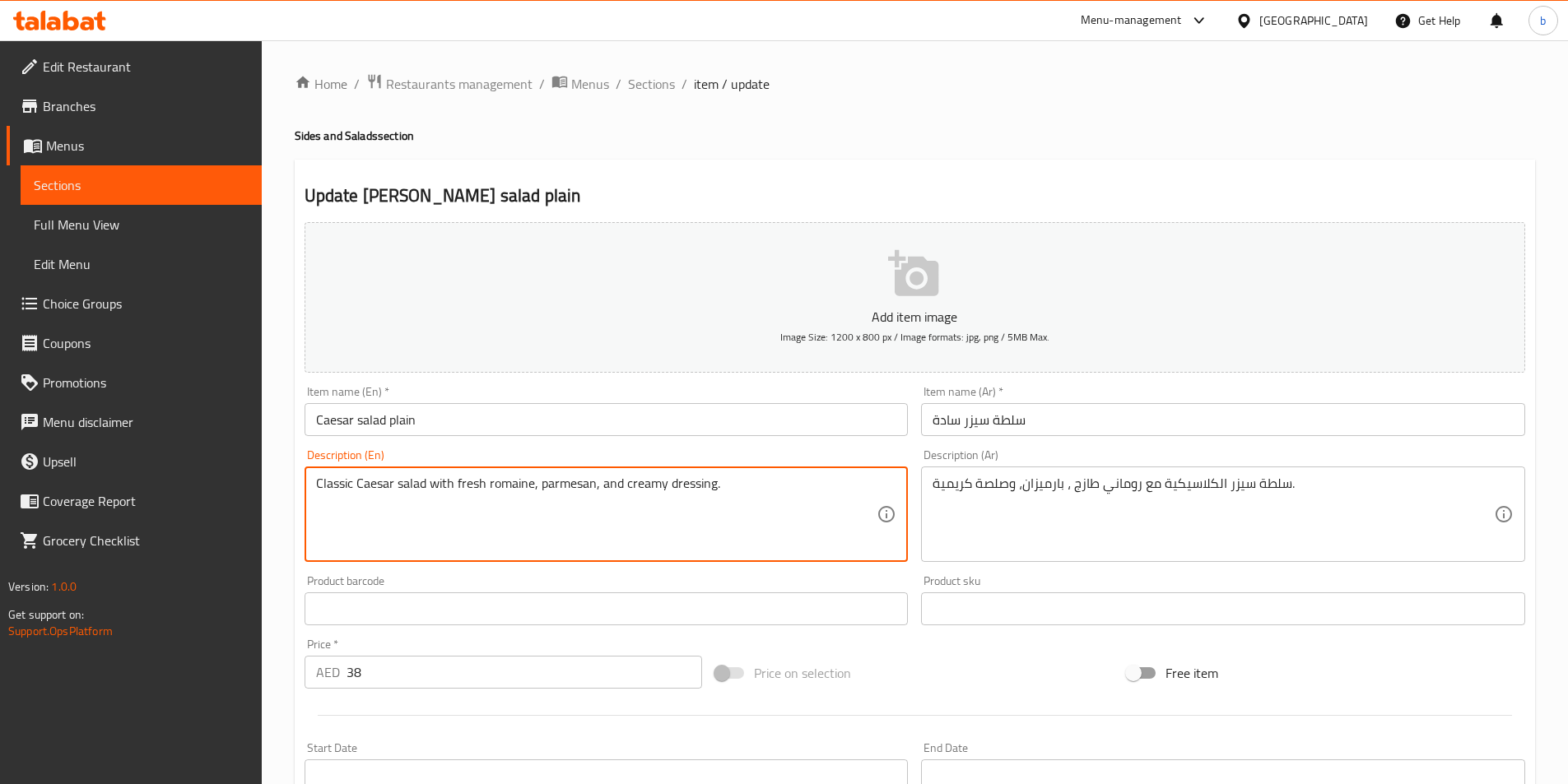
click at [682, 484] on textarea "Classic Caesar salad with fresh romaine, parmesan, and creamy dressing." at bounding box center [597, 515] width 561 height 78
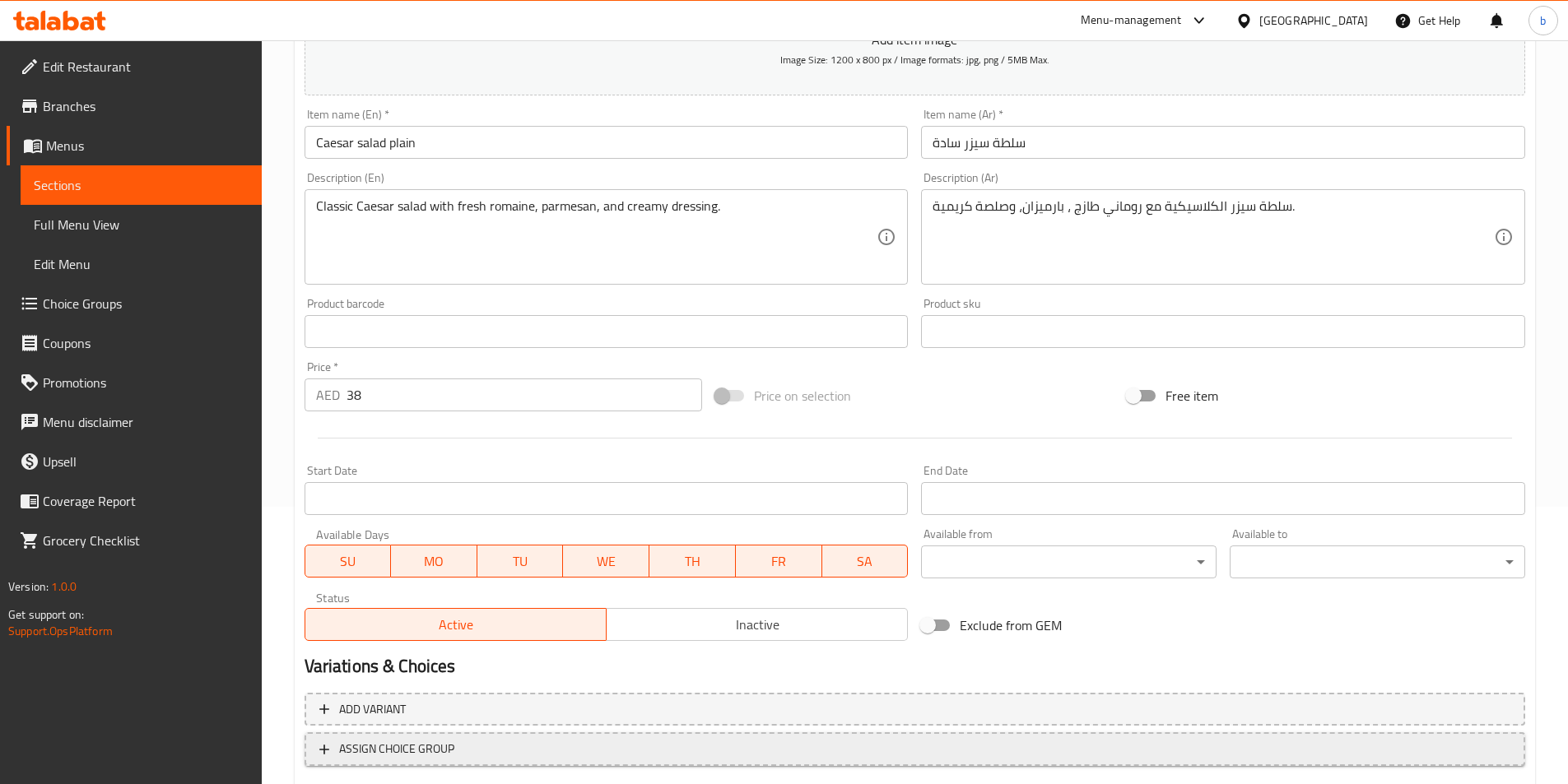
scroll to position [379, 0]
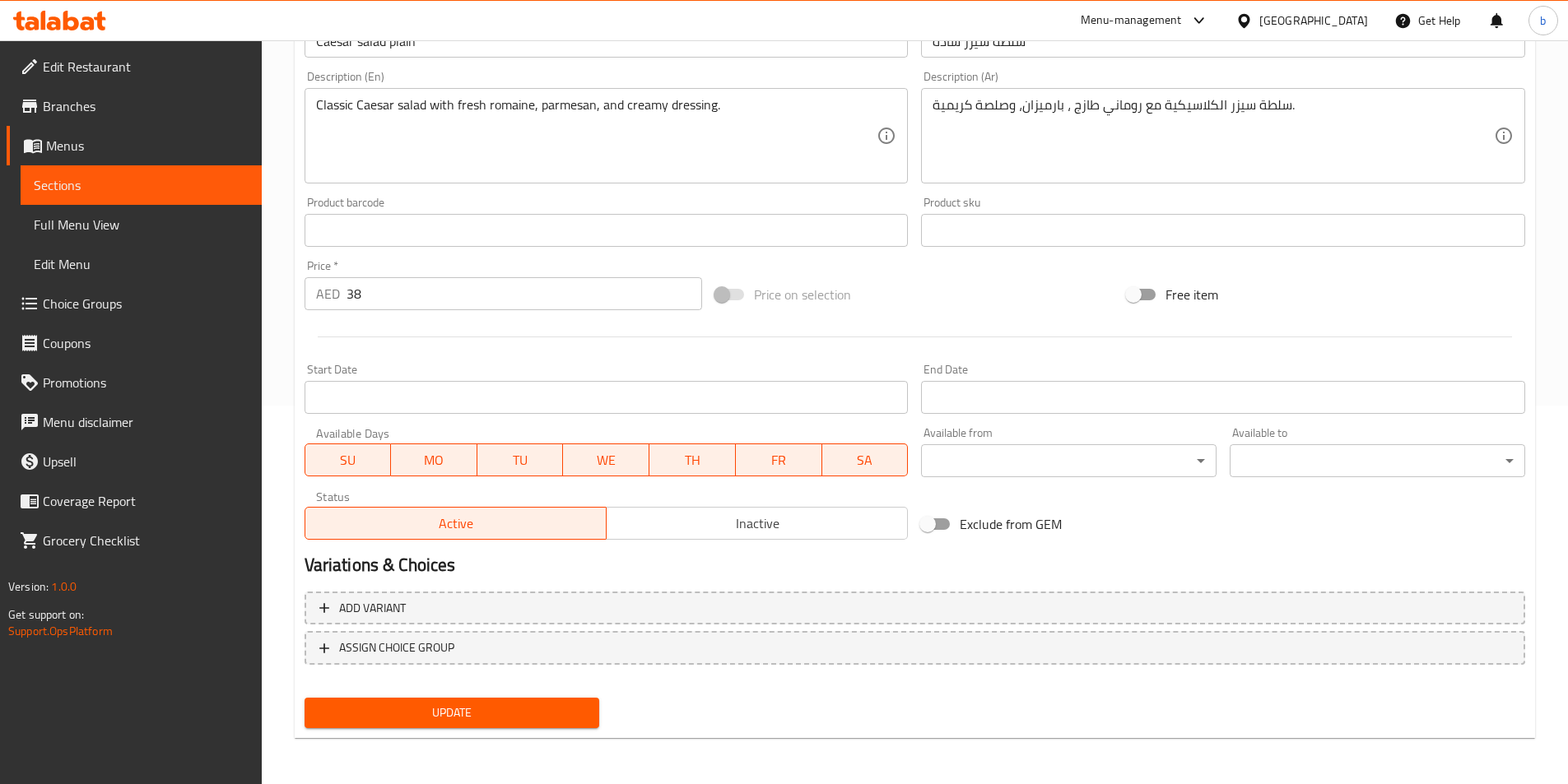
click at [453, 721] on span "Update" at bounding box center [452, 713] width 269 height 21
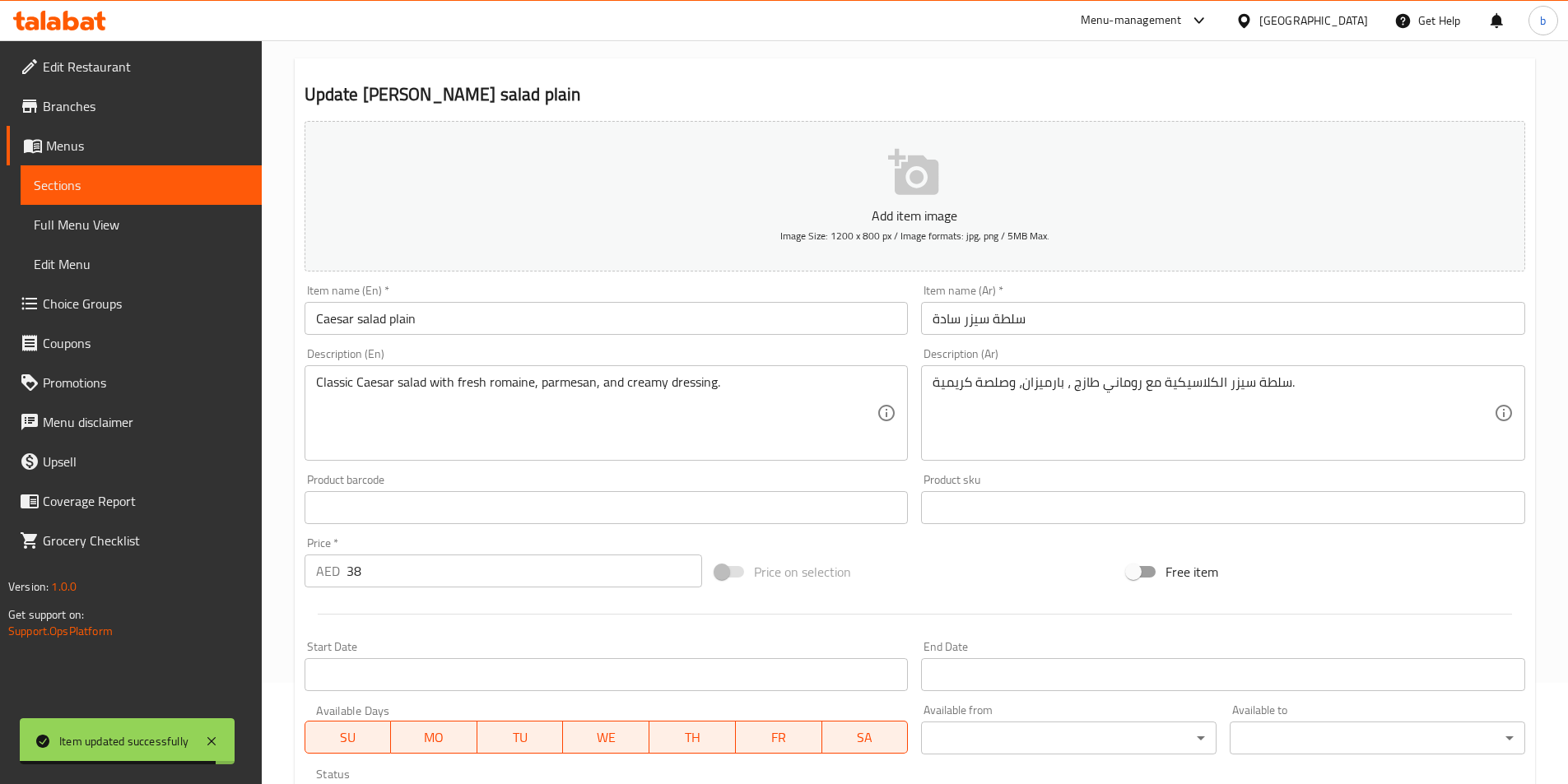
scroll to position [0, 0]
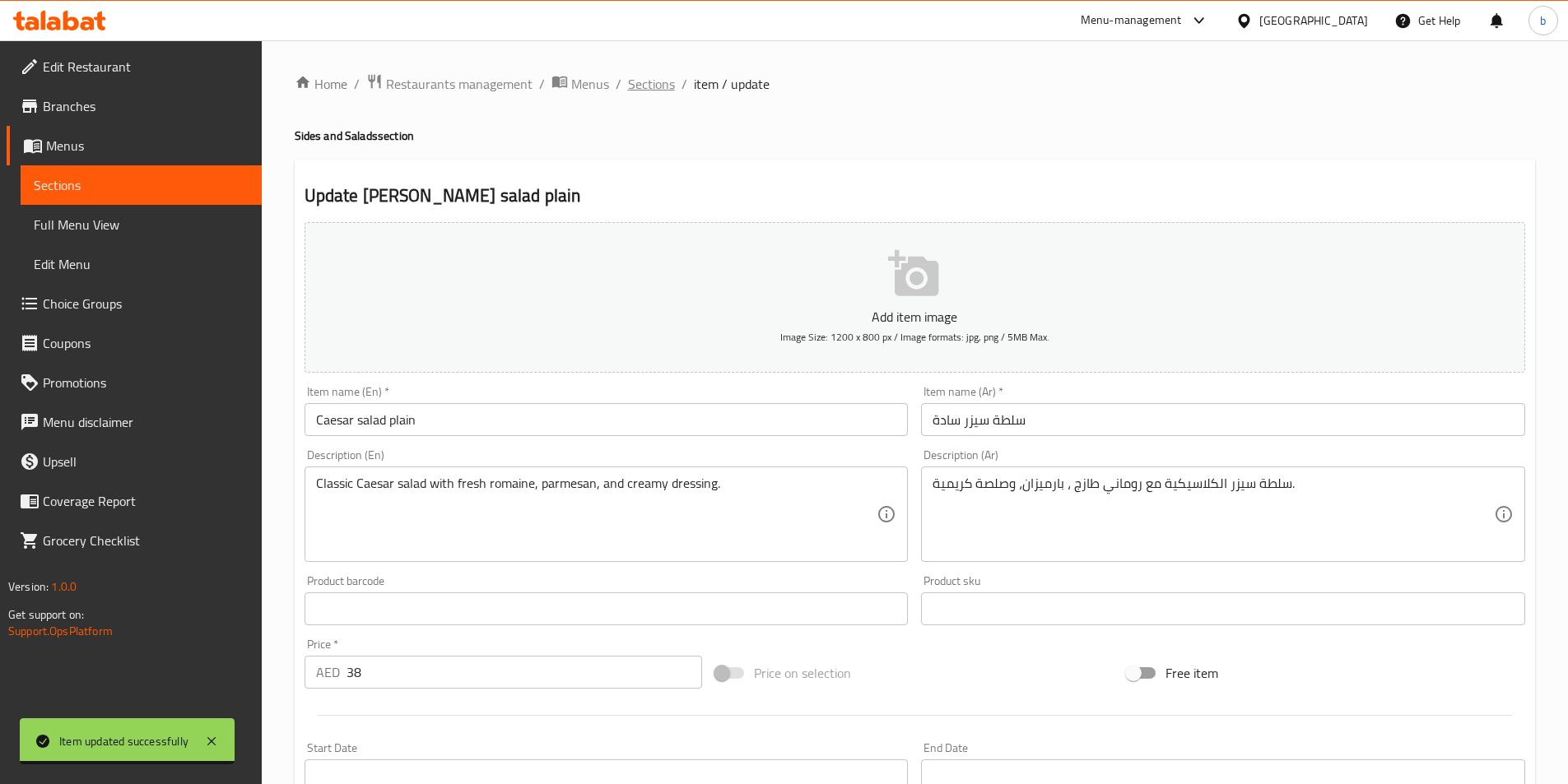
click at [631, 86] on span "Sections" at bounding box center [651, 84] width 47 height 20
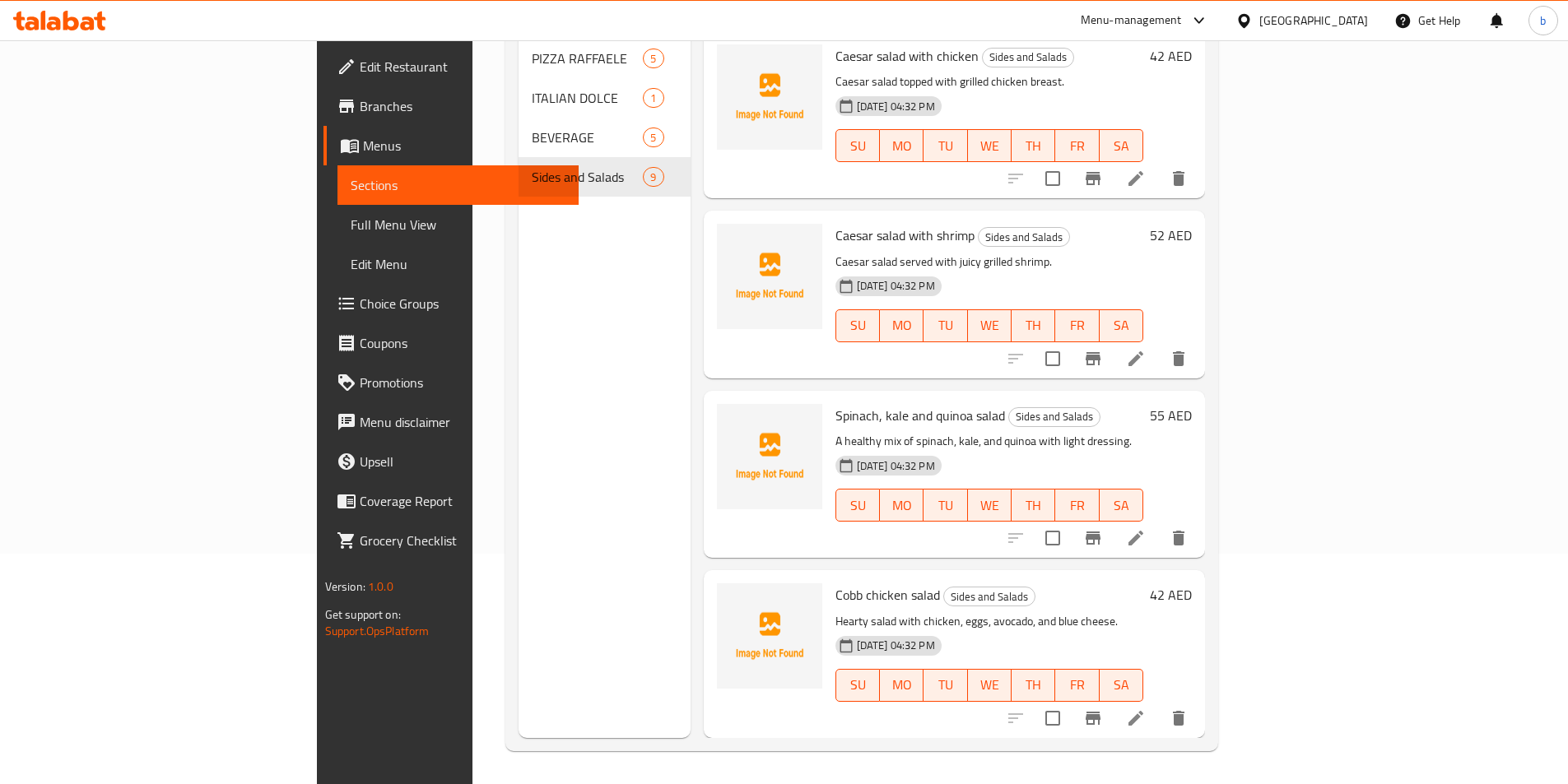
scroll to position [658, 0]
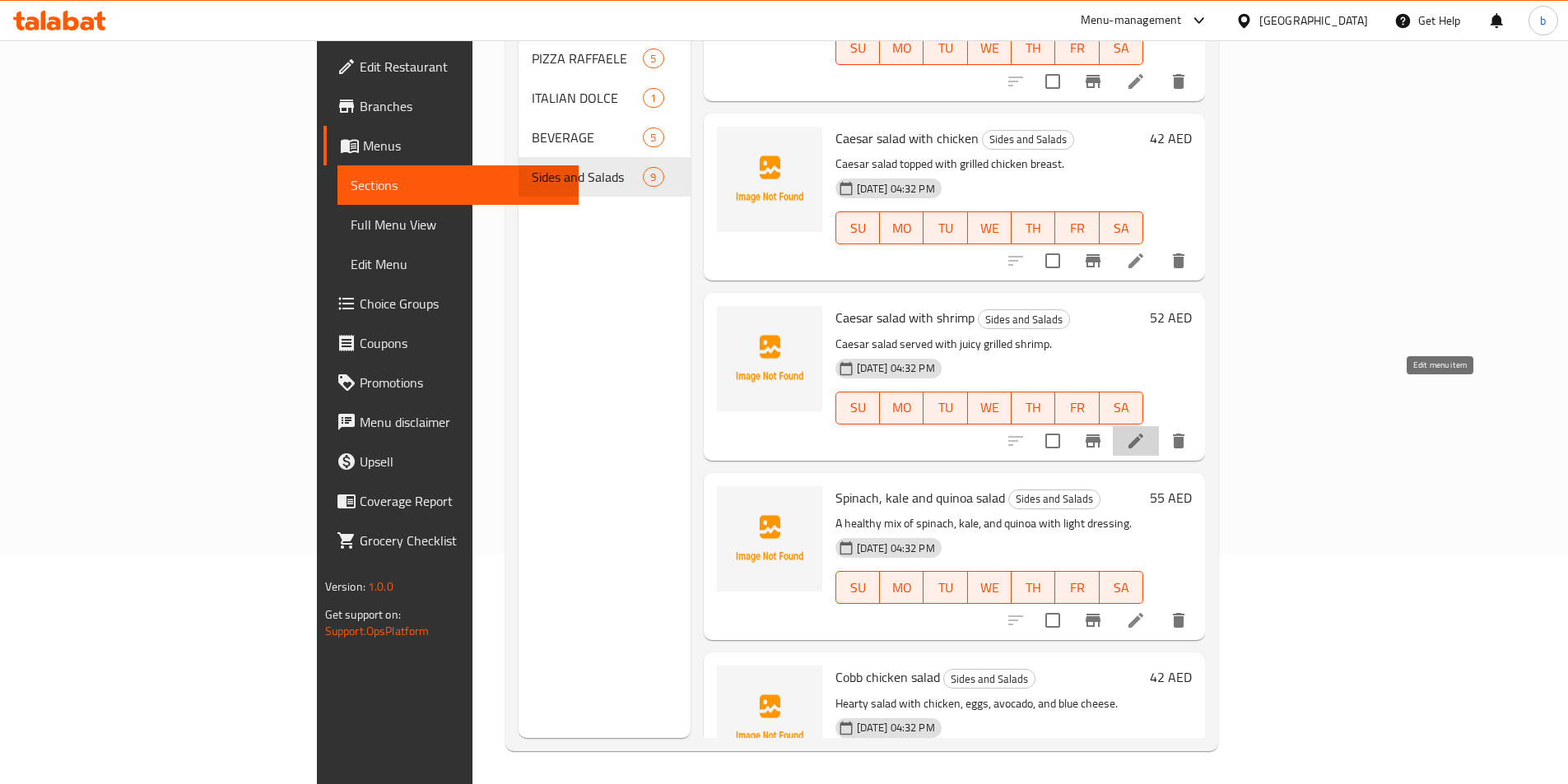
click at [1145, 432] on icon at bounding box center [1135, 441] width 20 height 20
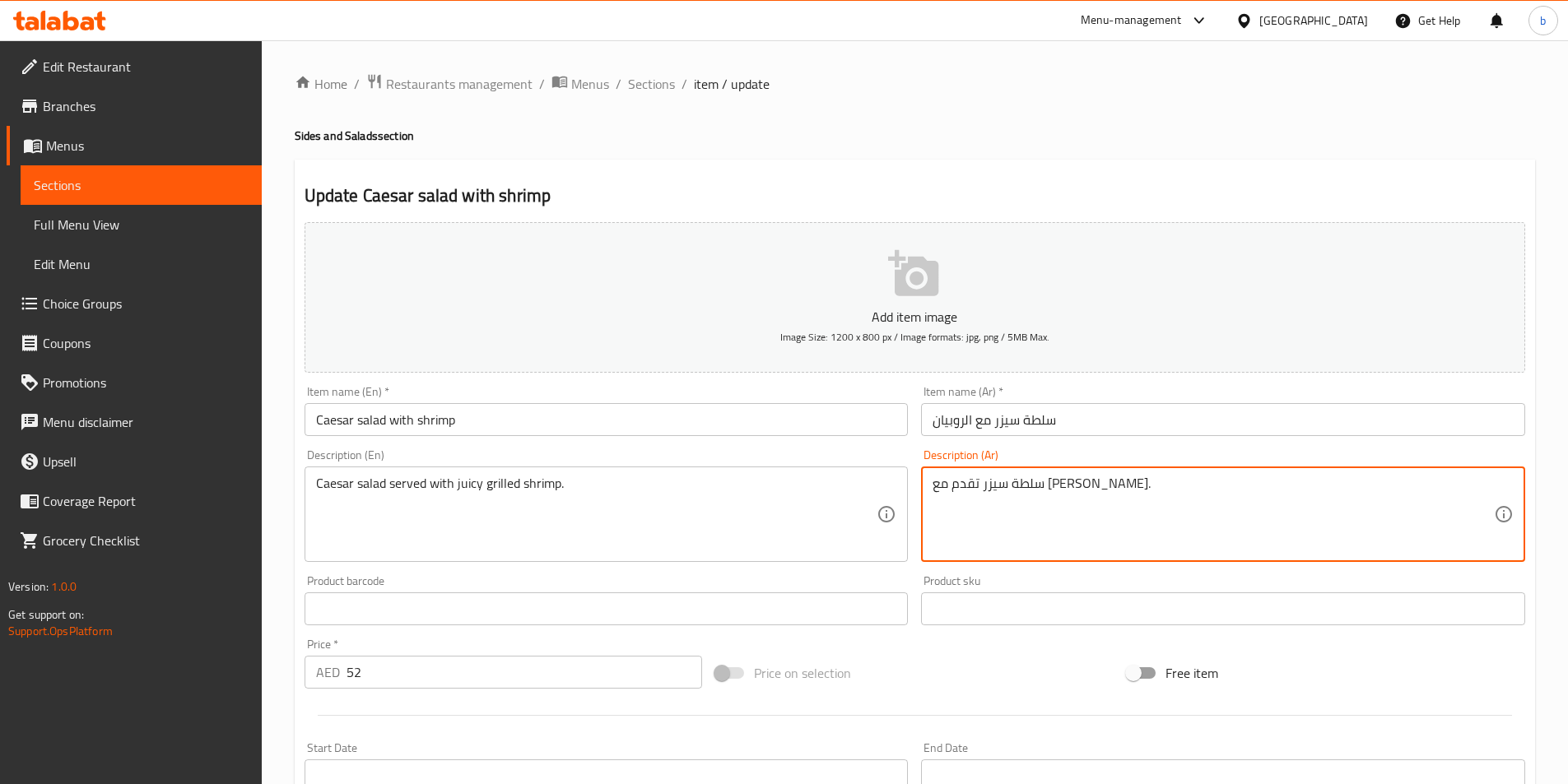
drag, startPoint x: 932, startPoint y: 488, endPoint x: 970, endPoint y: 502, distance: 40.5
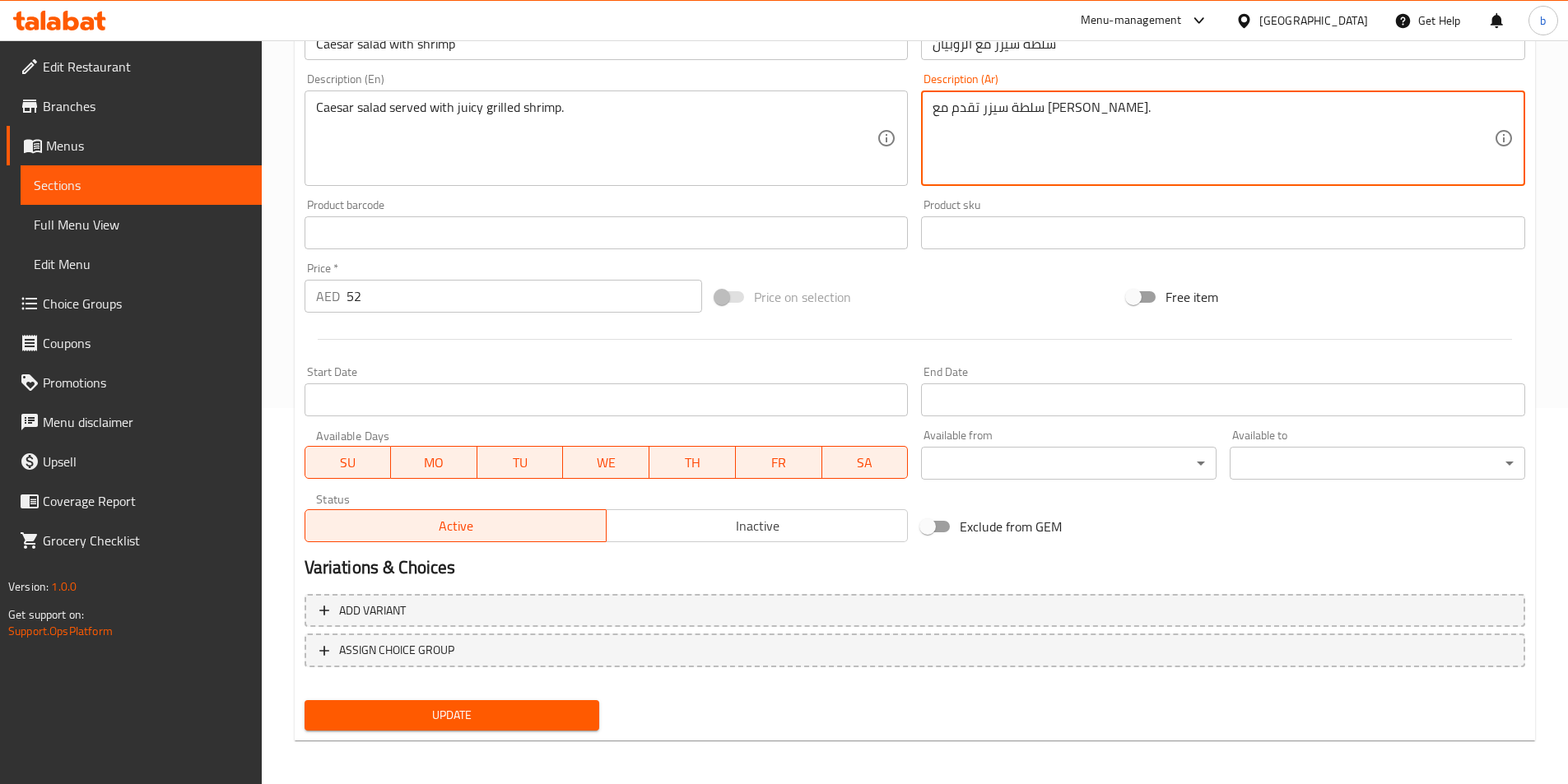
scroll to position [379, 0]
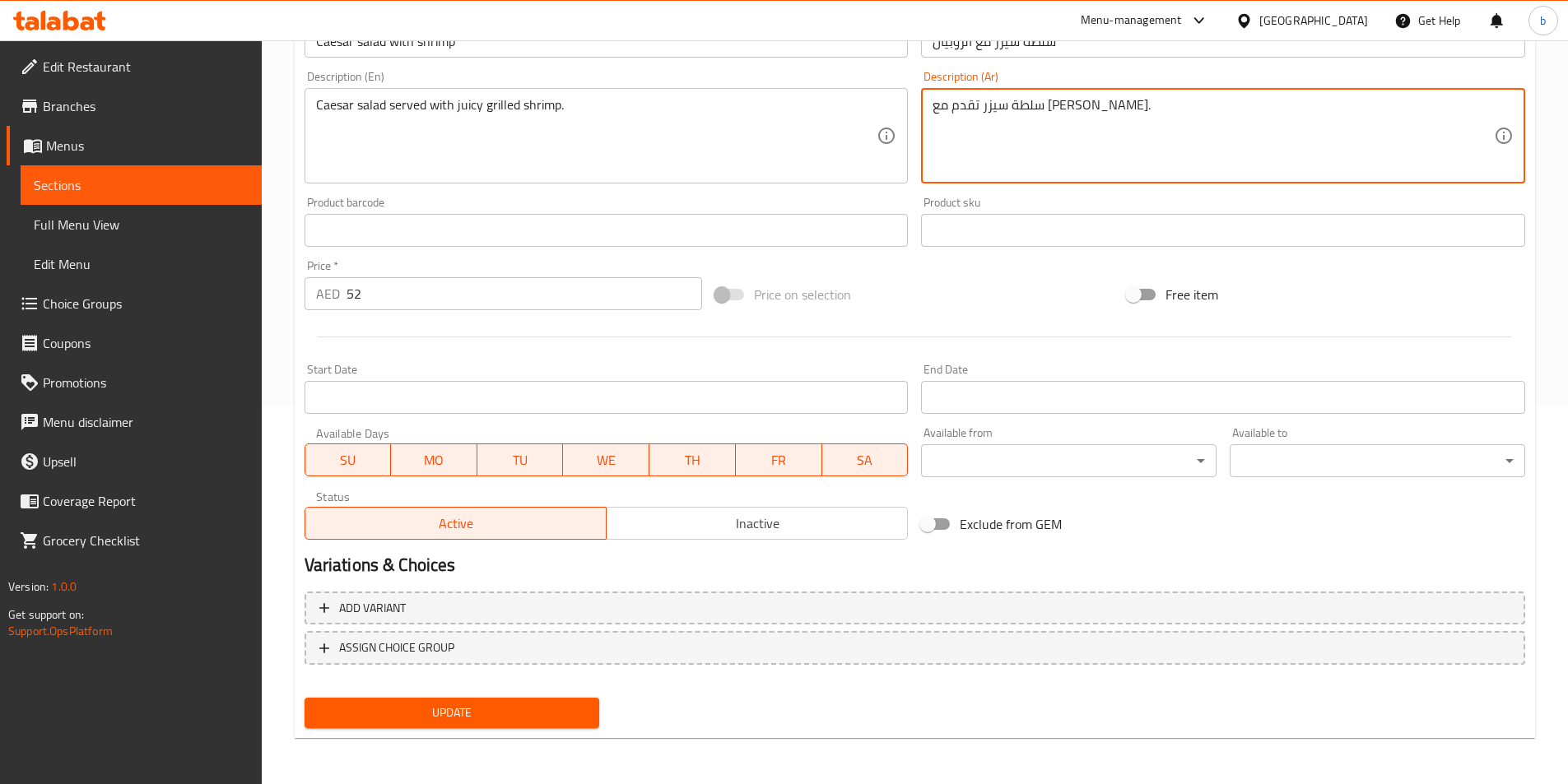
type textarea "سلطة سيزر تقدم مع [PERSON_NAME]."
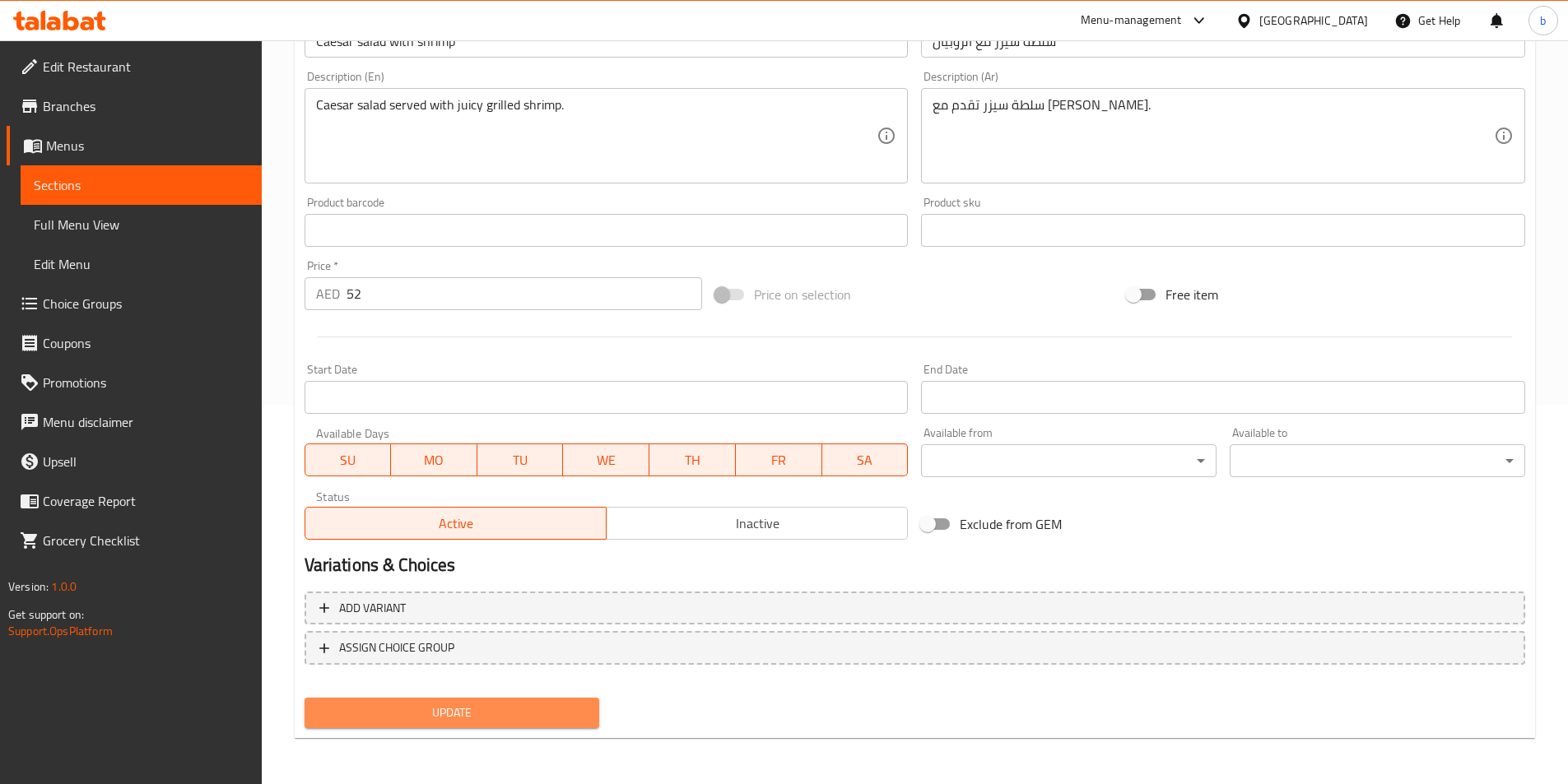
click at [561, 714] on span "Update" at bounding box center [452, 713] width 269 height 21
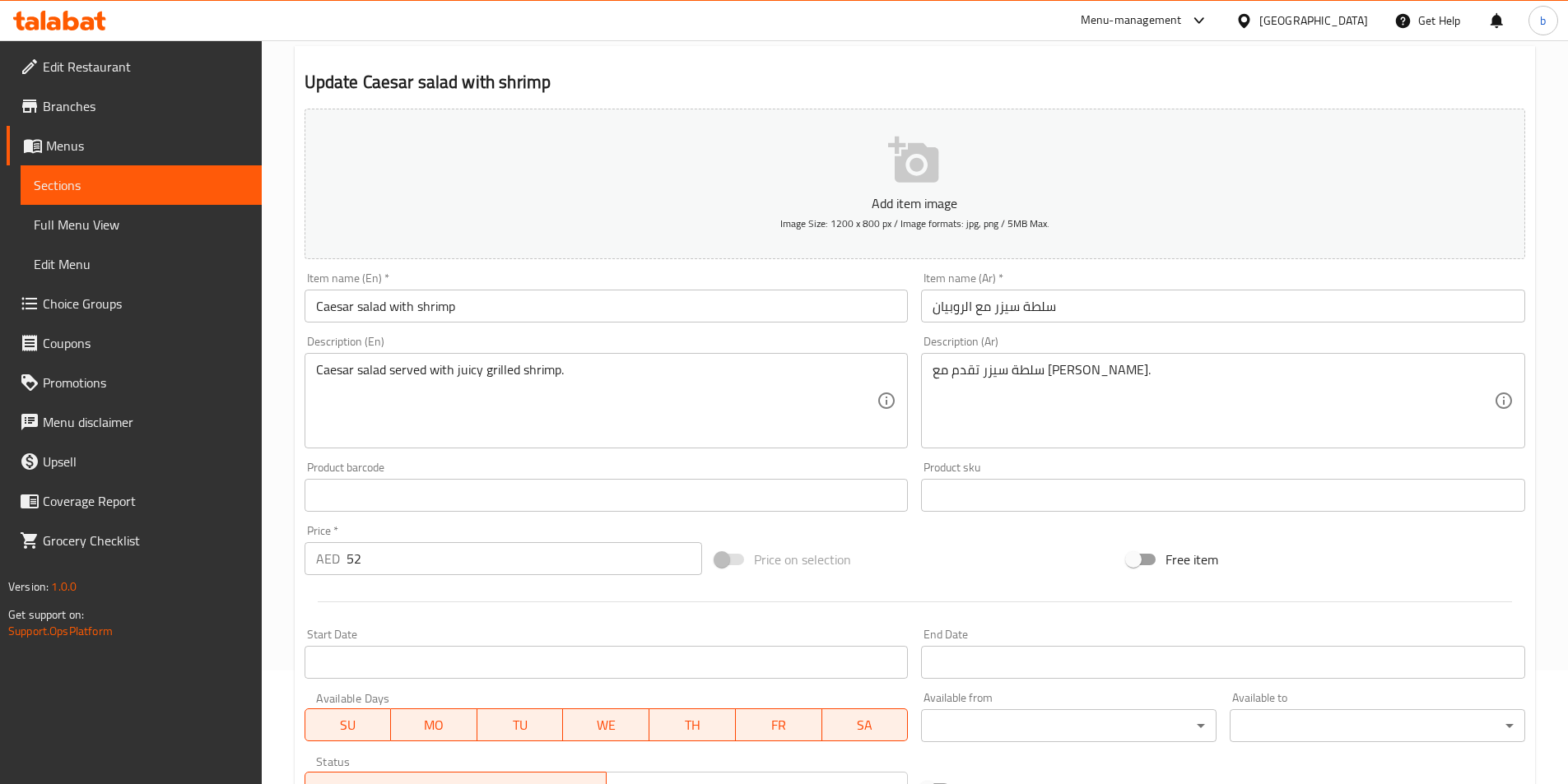
scroll to position [0, 0]
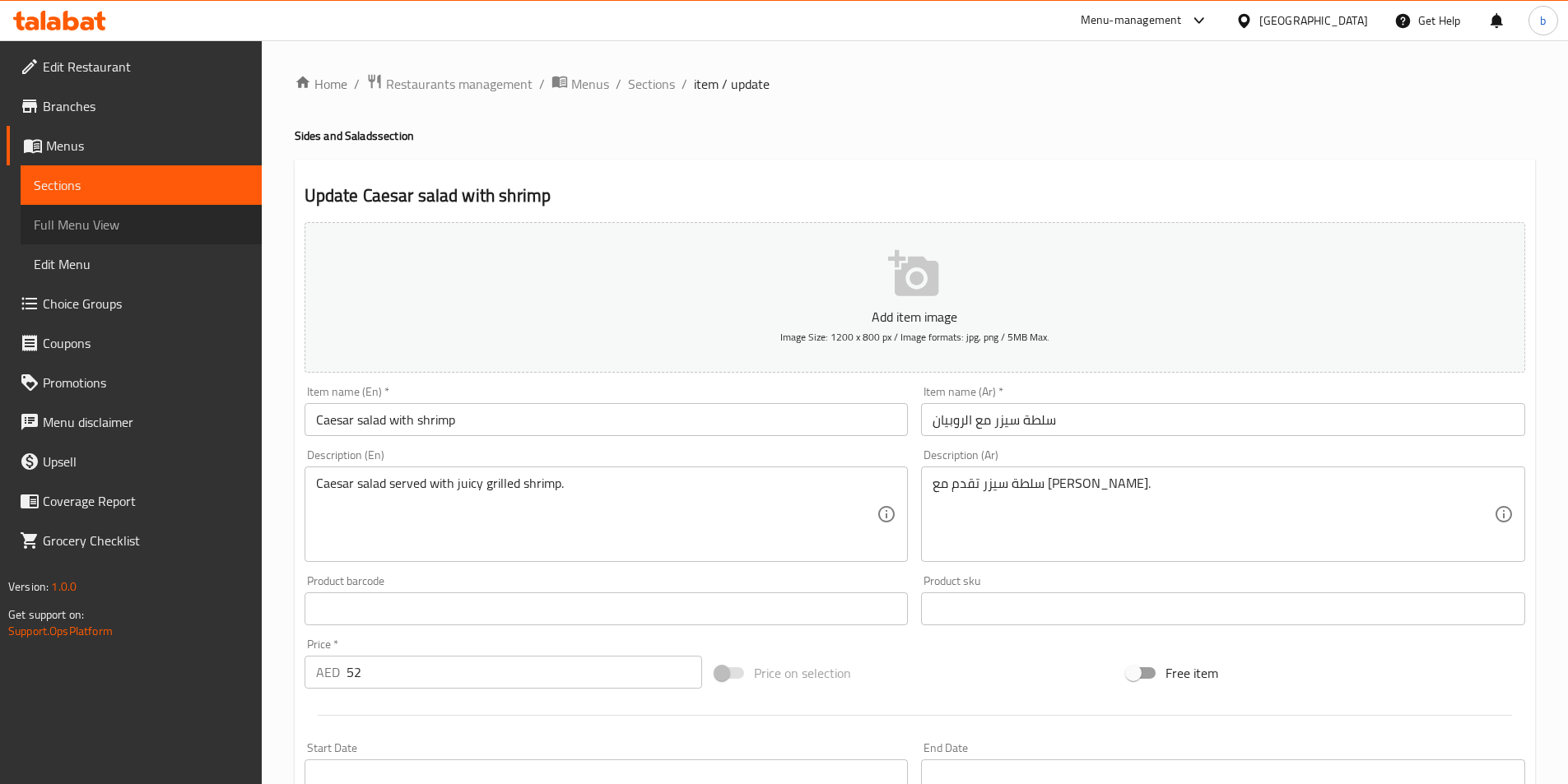
click at [89, 215] on span "Full Menu View" at bounding box center [142, 225] width 215 height 20
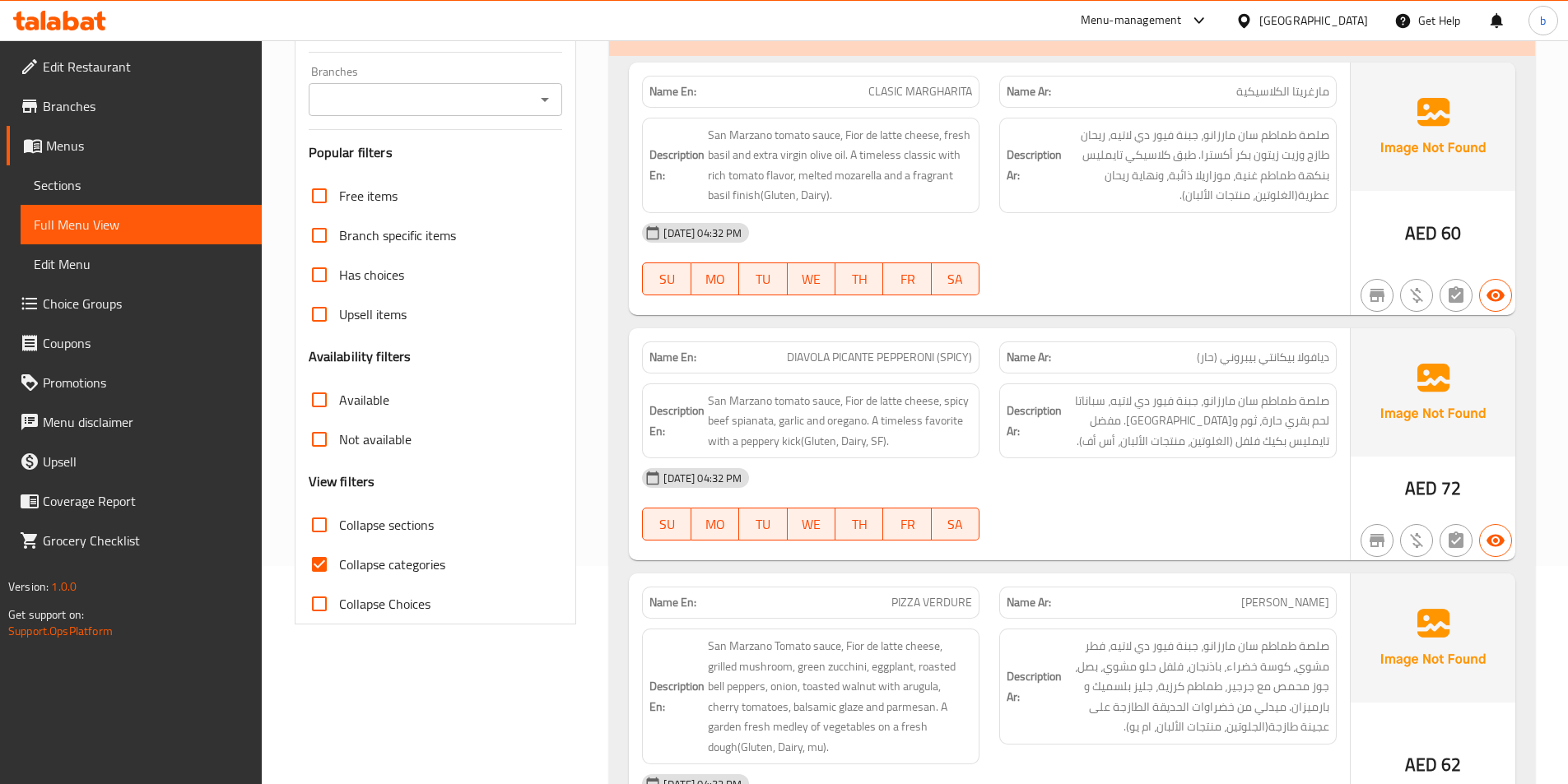
scroll to position [411, 0]
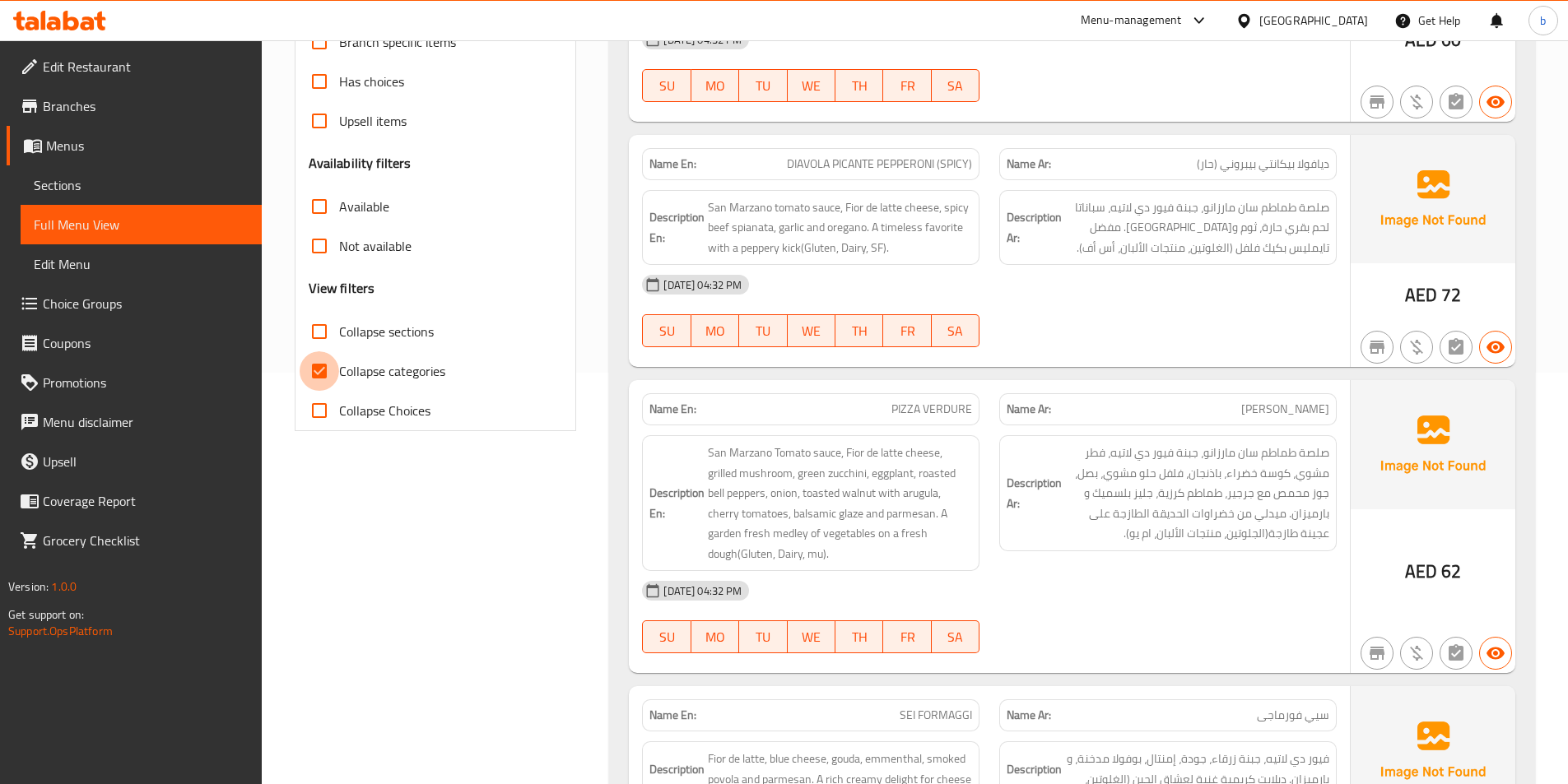
click at [322, 368] on input "Collapse categories" at bounding box center [319, 371] width 39 height 39
checkbox input "false"
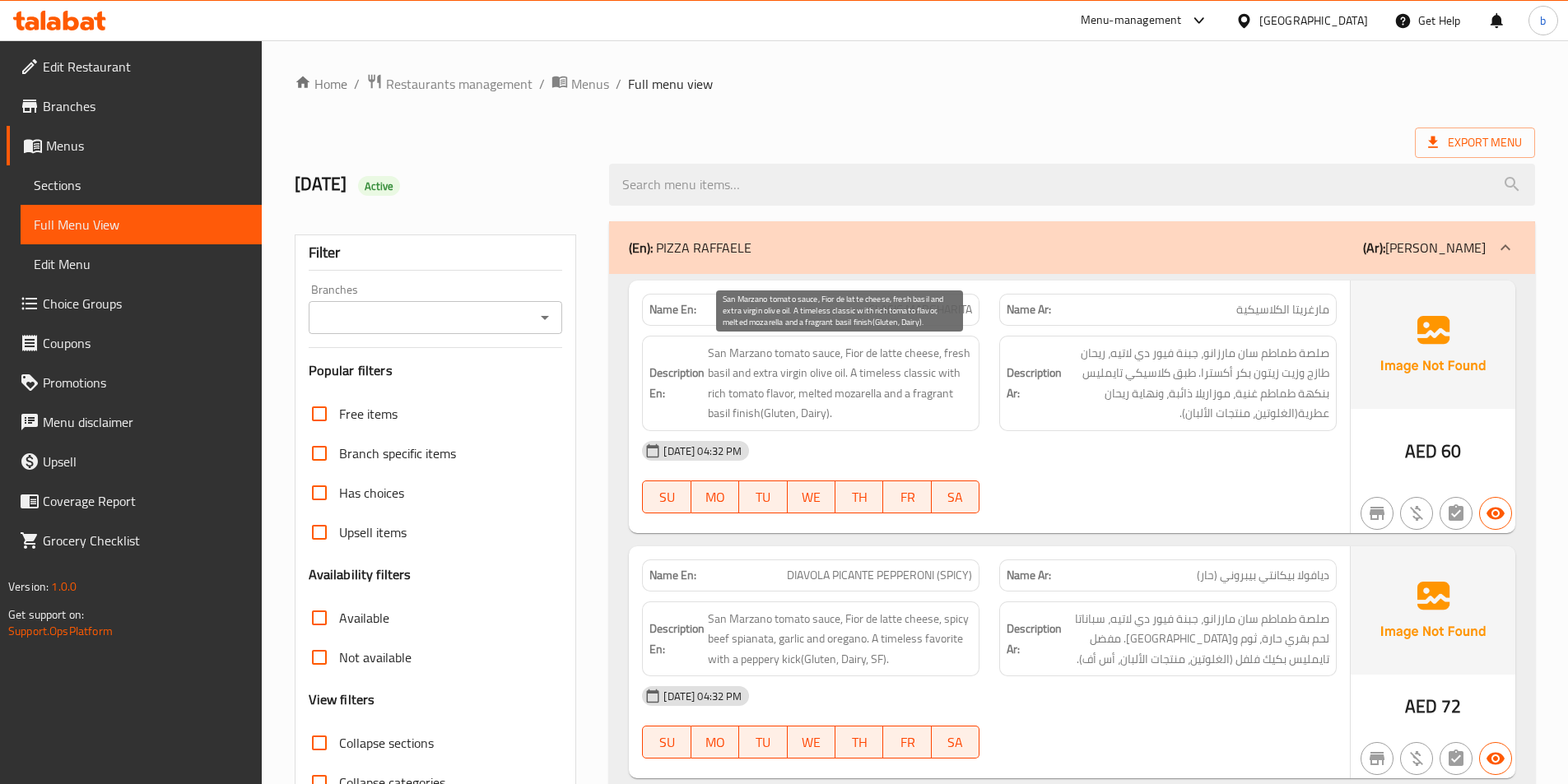
click at [856, 395] on span "San Marzano tomato sauce, Fior de latte cheese, fresh basil and extra virgin ol…" at bounding box center [840, 383] width 265 height 81
copy span "mozarella"
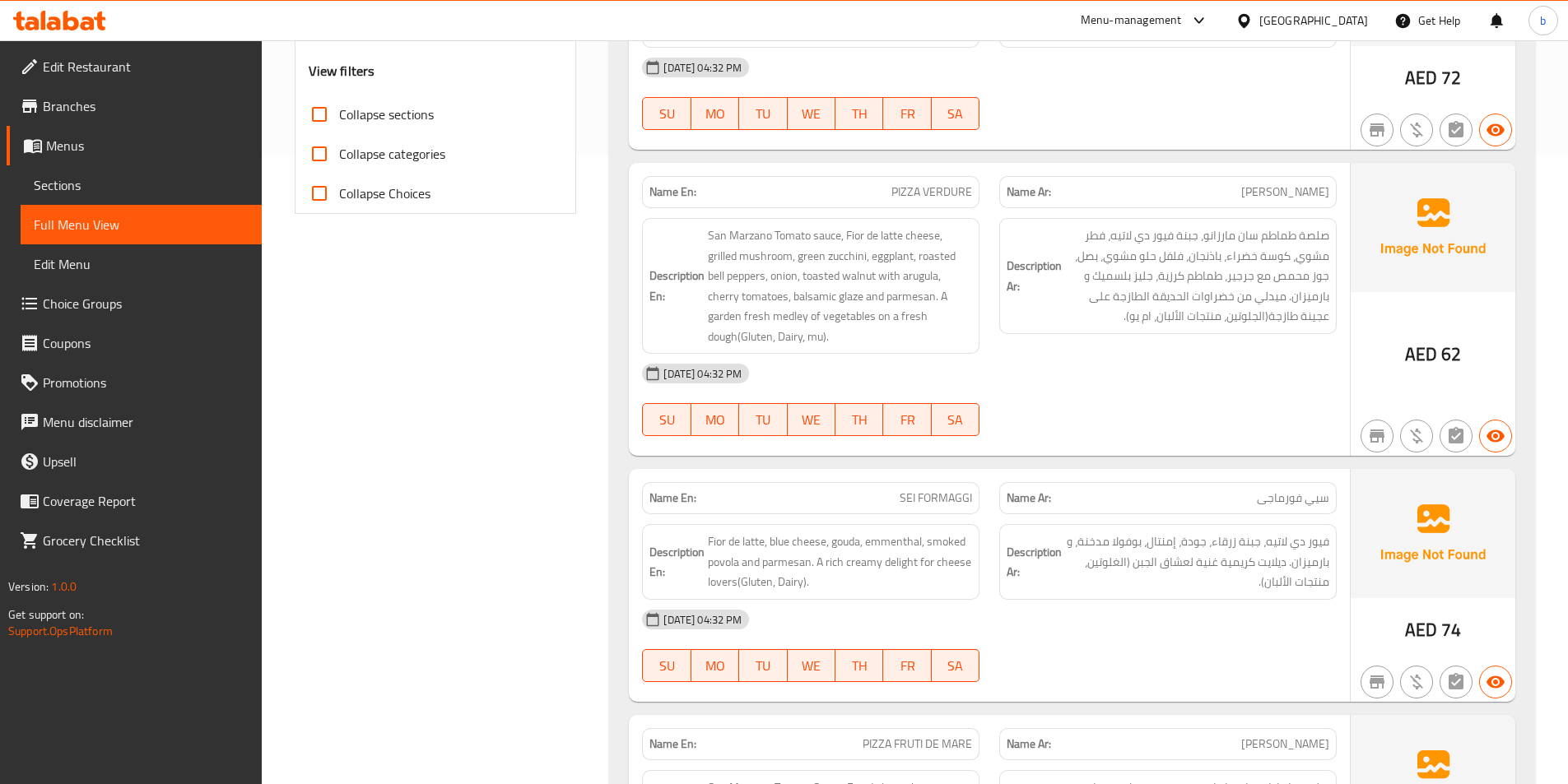
scroll to position [658, 0]
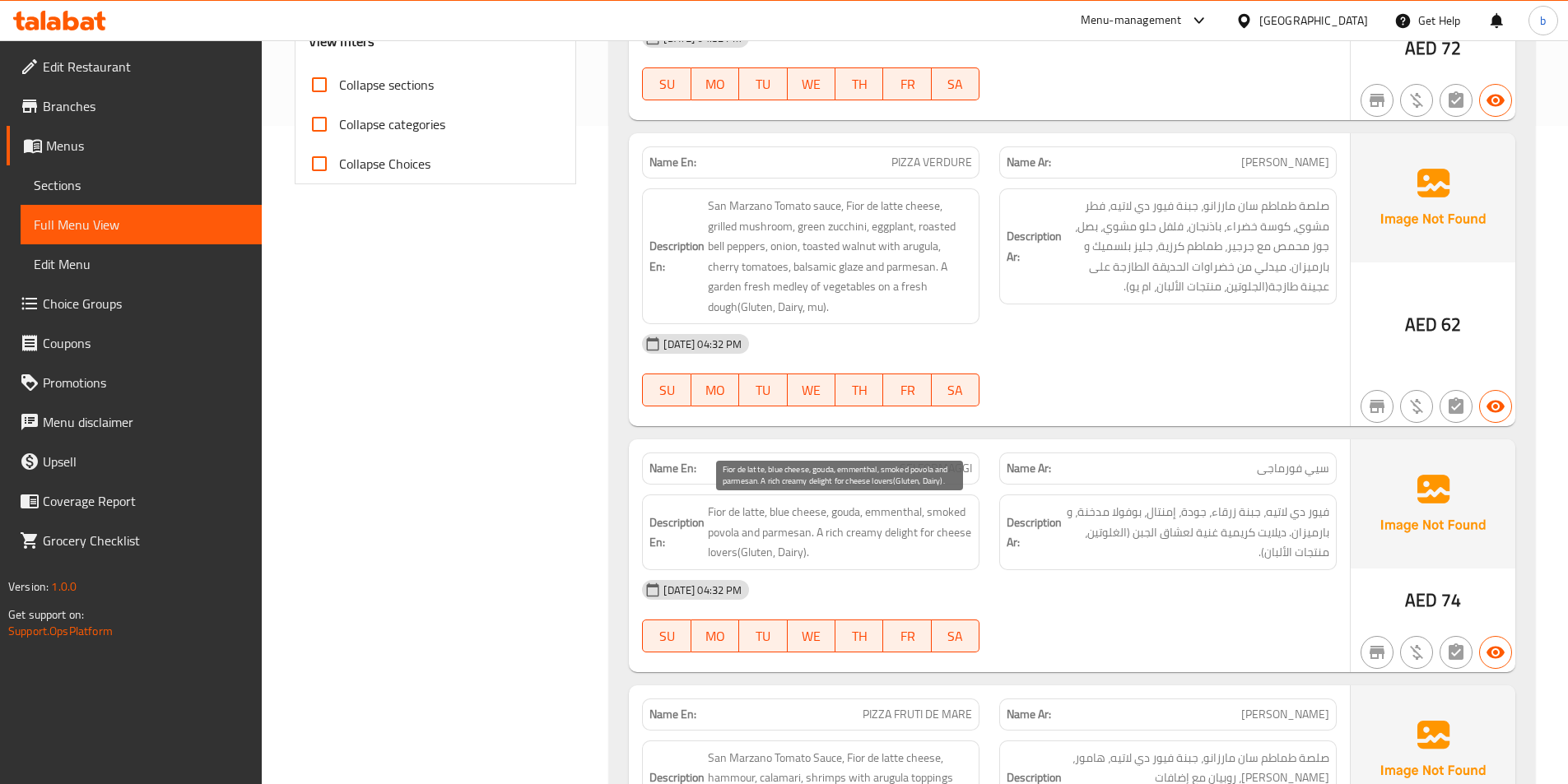
click at [903, 513] on span "Fior de latte, blue cheese, gouda, emmenthal, smoked povola and parmesan. A ric…" at bounding box center [840, 532] width 265 height 61
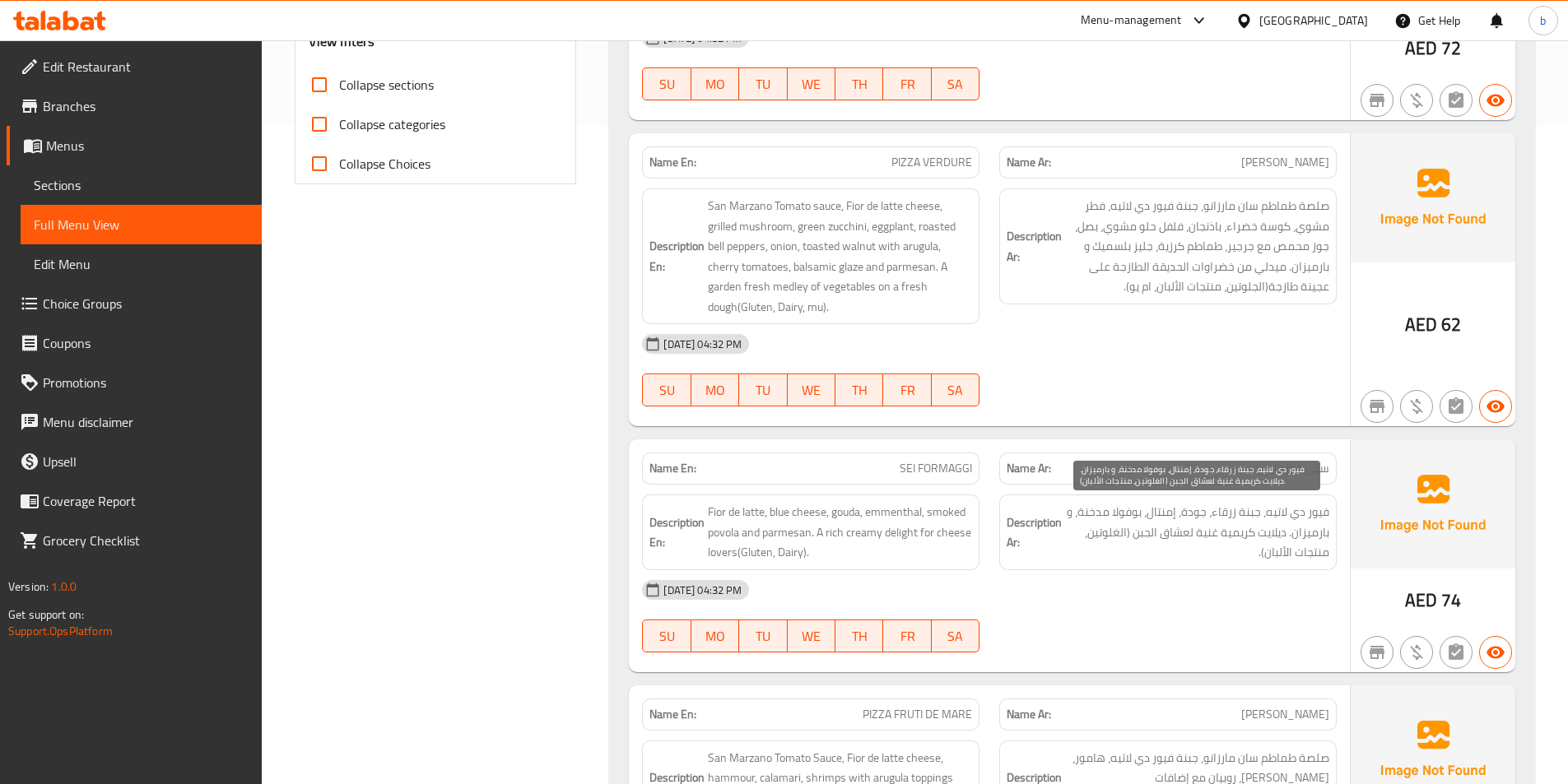
click at [1109, 512] on span "فيور دي لاتيه، جبنة زرقاء، جودة، إمنتال، بوفولا مدخنة، و بارميزان. ديلايت كريمي…" at bounding box center [1197, 532] width 265 height 61
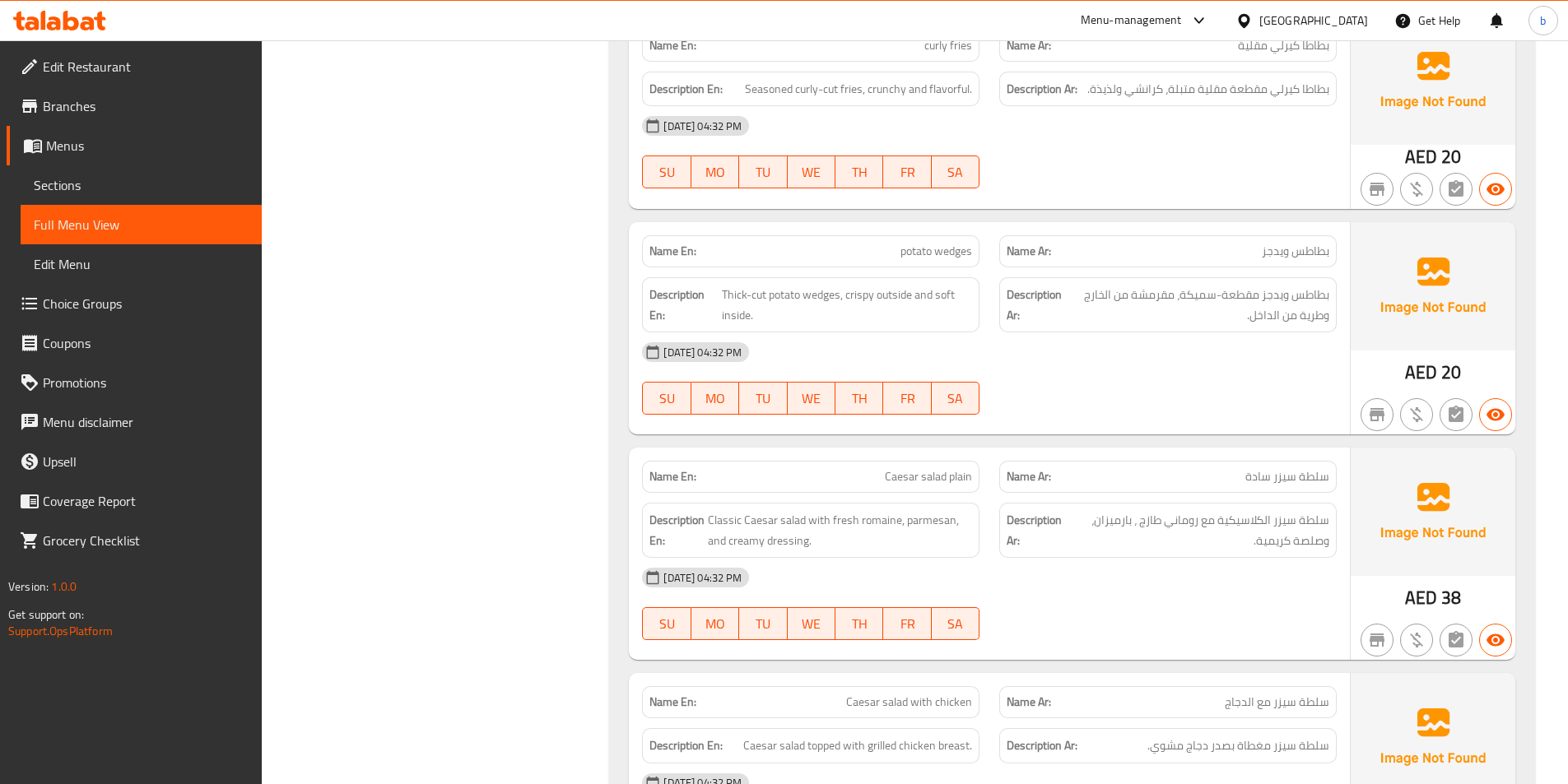
scroll to position [3487, 0]
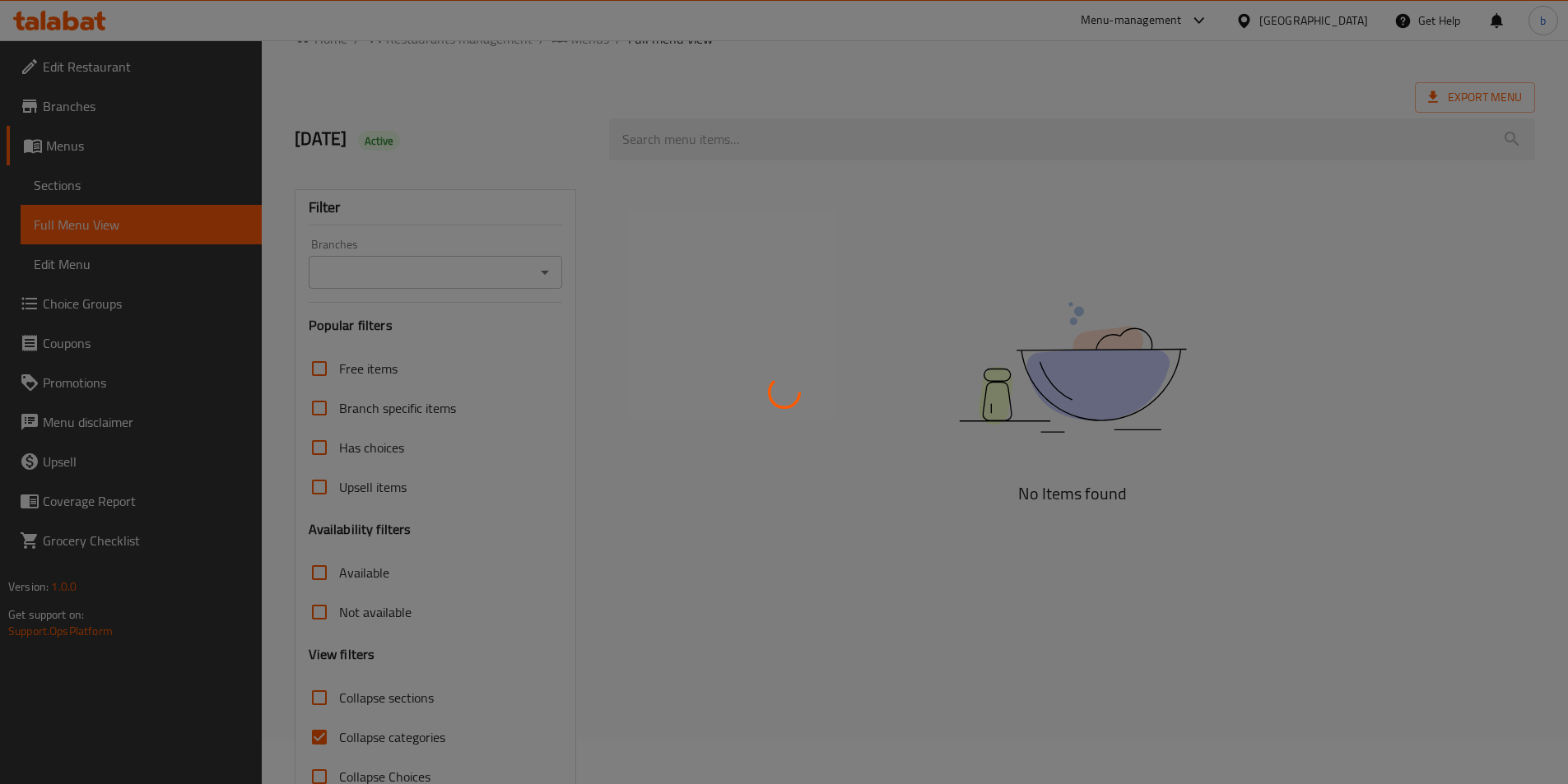
scroll to position [92, 0]
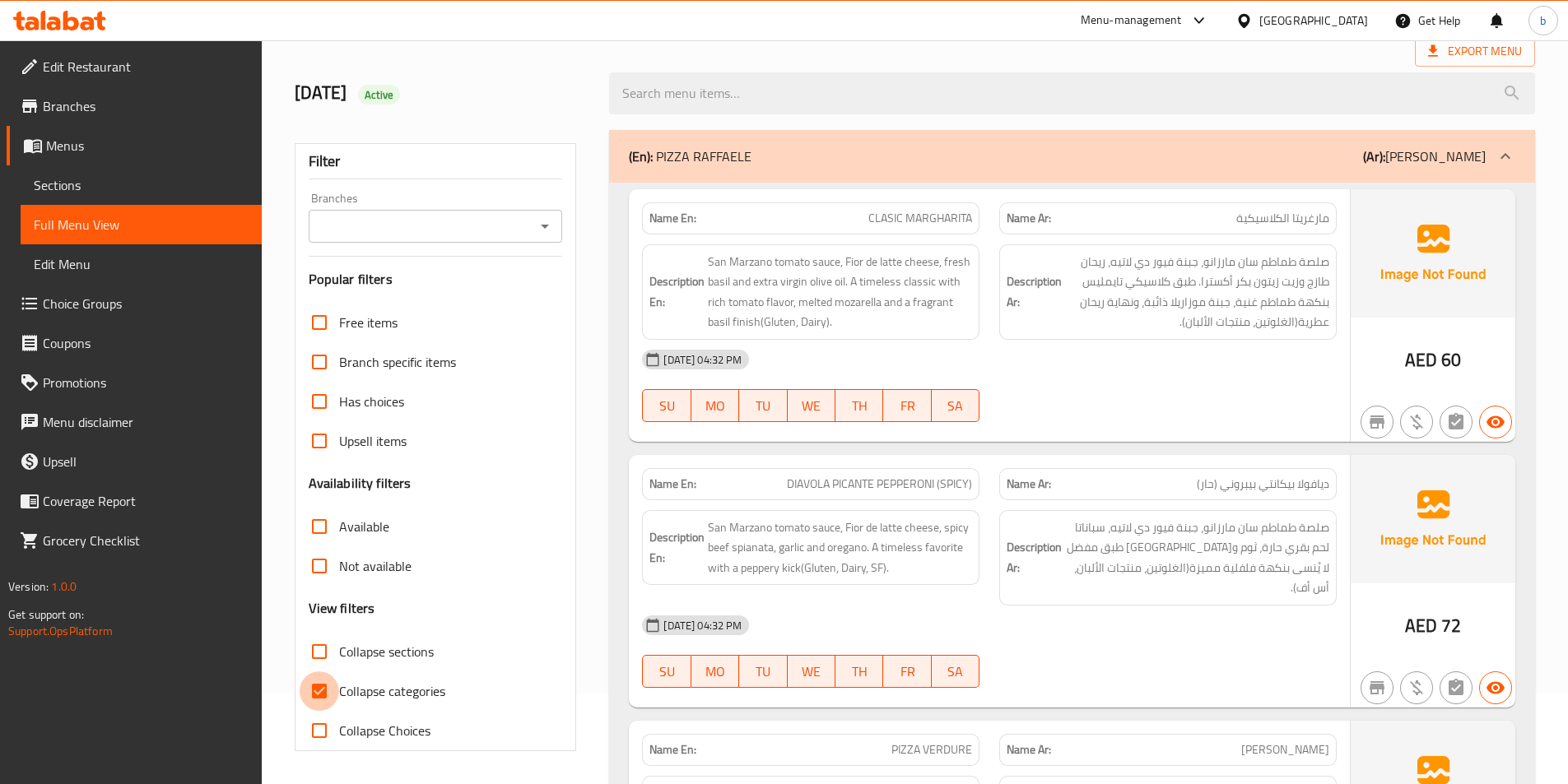
click at [324, 678] on input "Collapse categories" at bounding box center [319, 691] width 39 height 39
checkbox input "false"
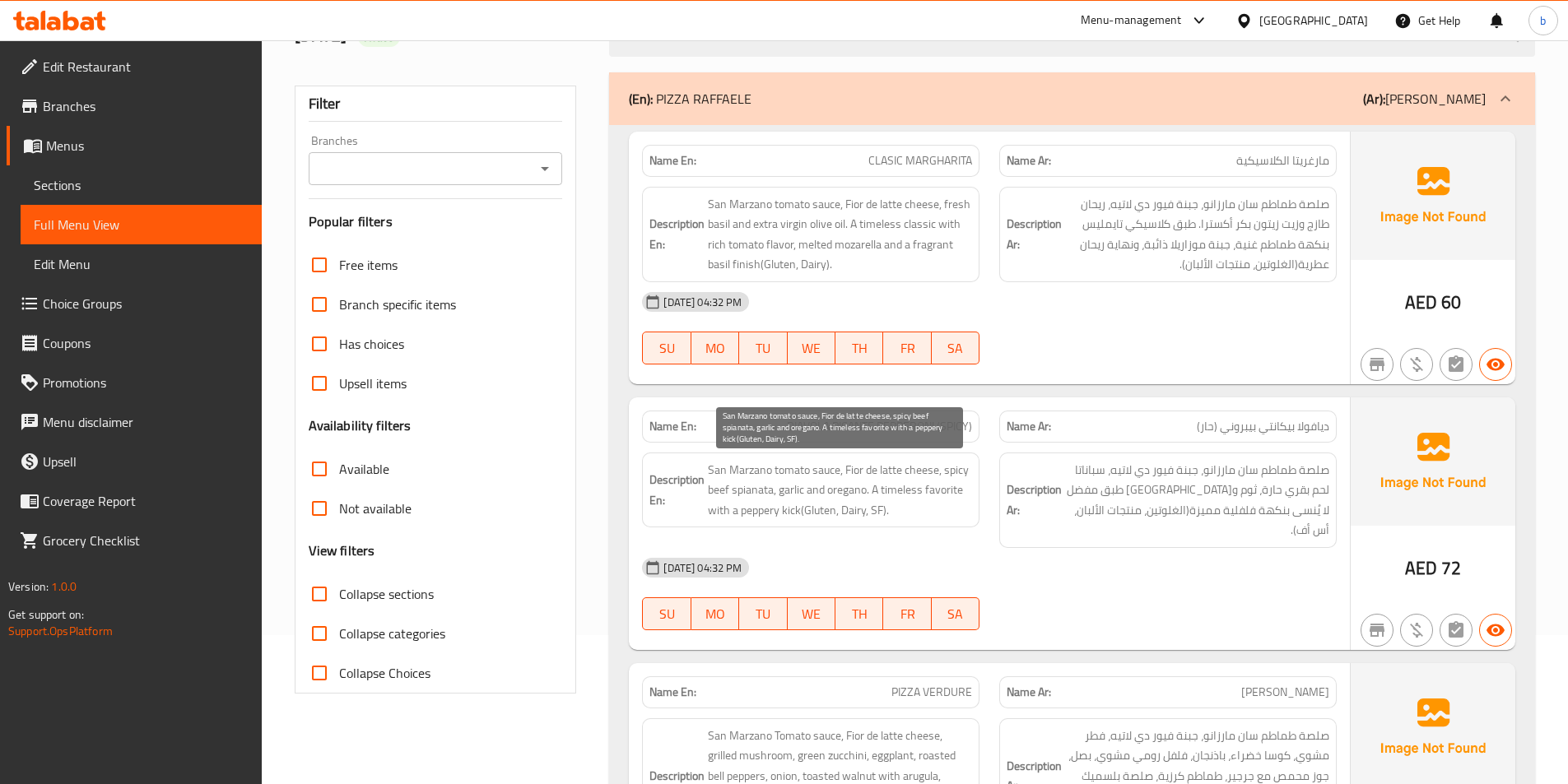
scroll to position [0, 0]
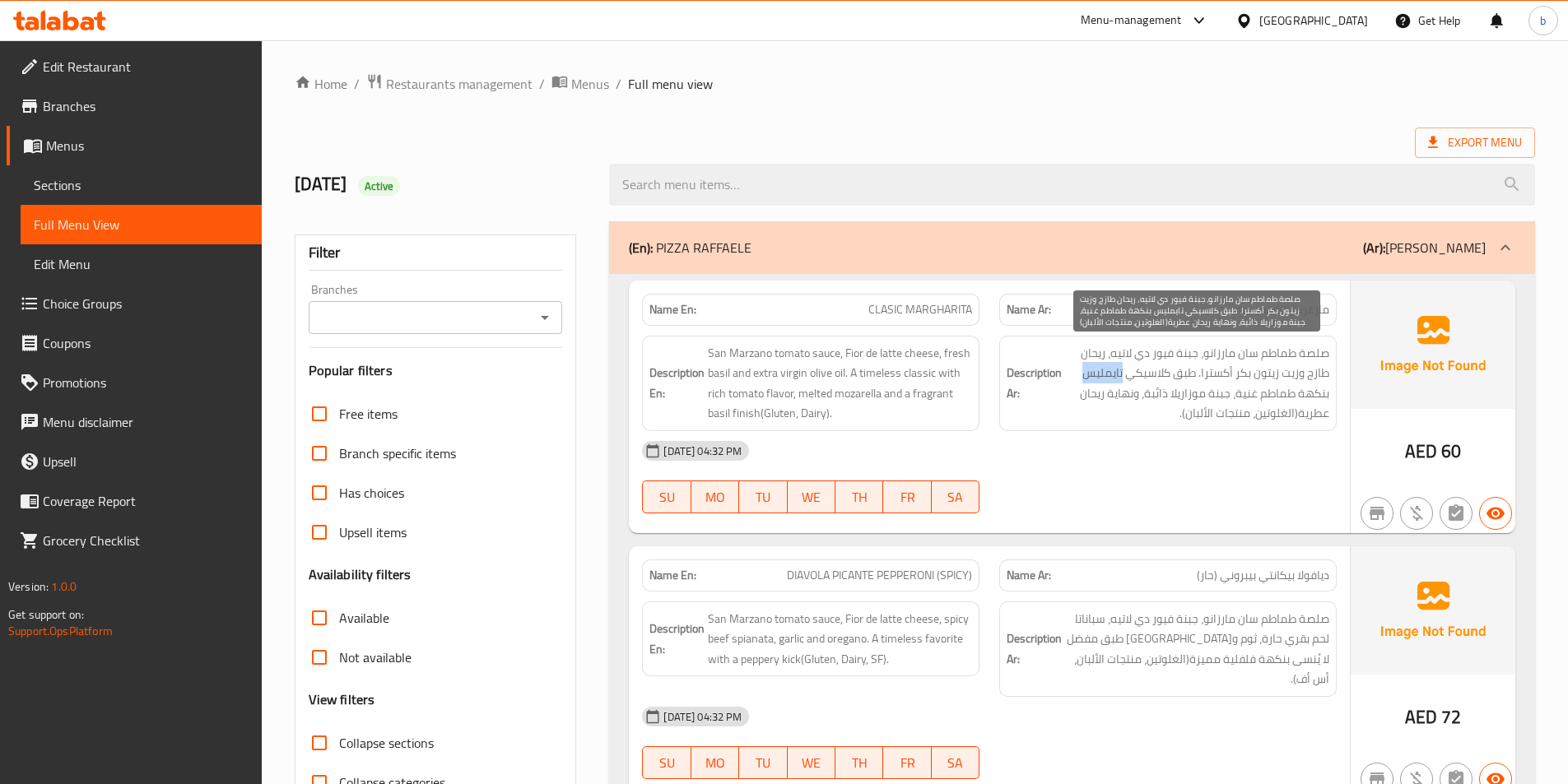
drag, startPoint x: 1085, startPoint y: 371, endPoint x: 1121, endPoint y: 371, distance: 36.0
click at [1121, 371] on span "صلصة طماطم سان مارزانو، جبنة فيور دي لاتيه، ريحان طازج وزيت زيتون بكر أكسترا. ط…" at bounding box center [1197, 383] width 265 height 81
copy span "تايمليس"
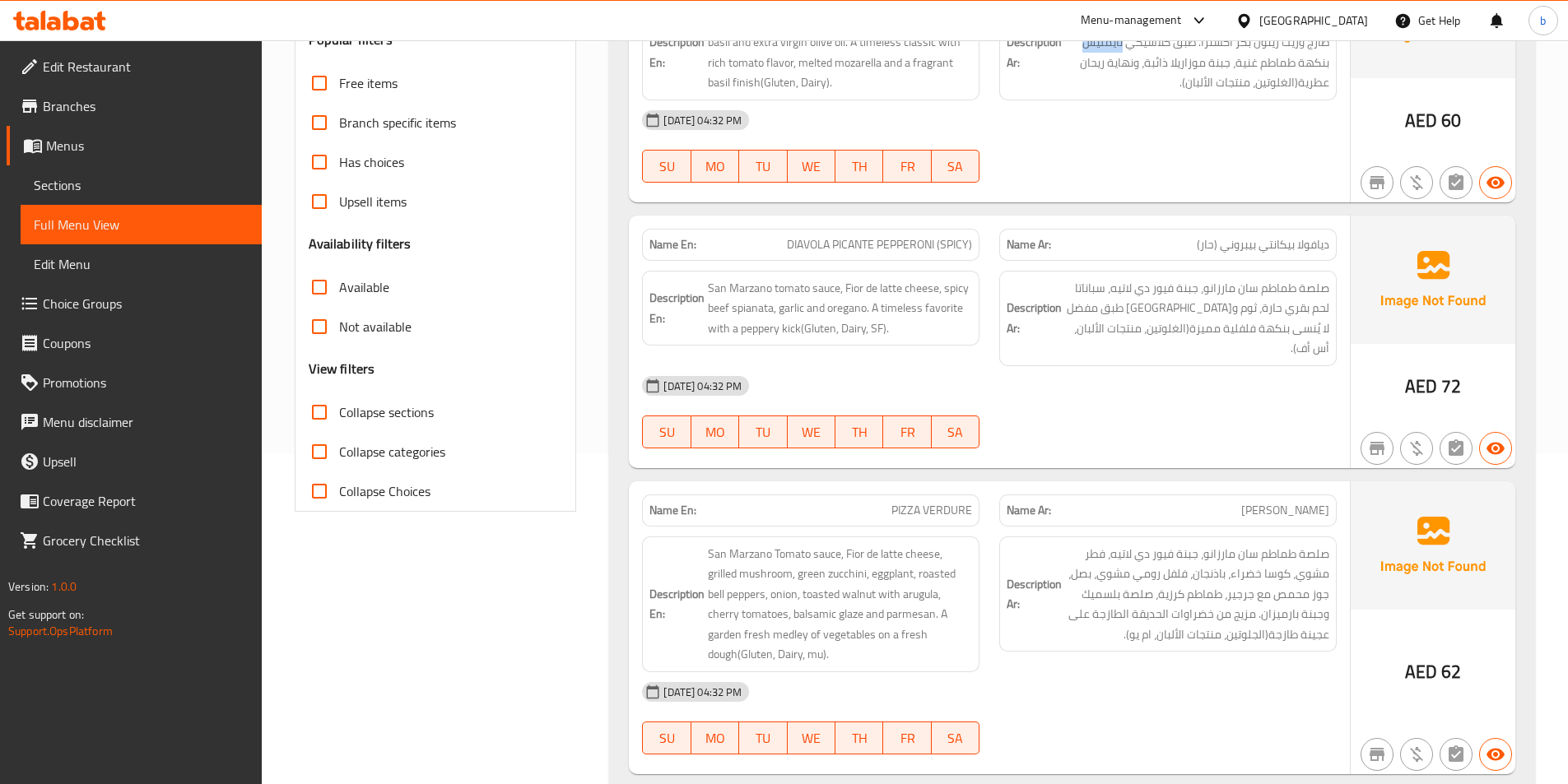
scroll to position [411, 0]
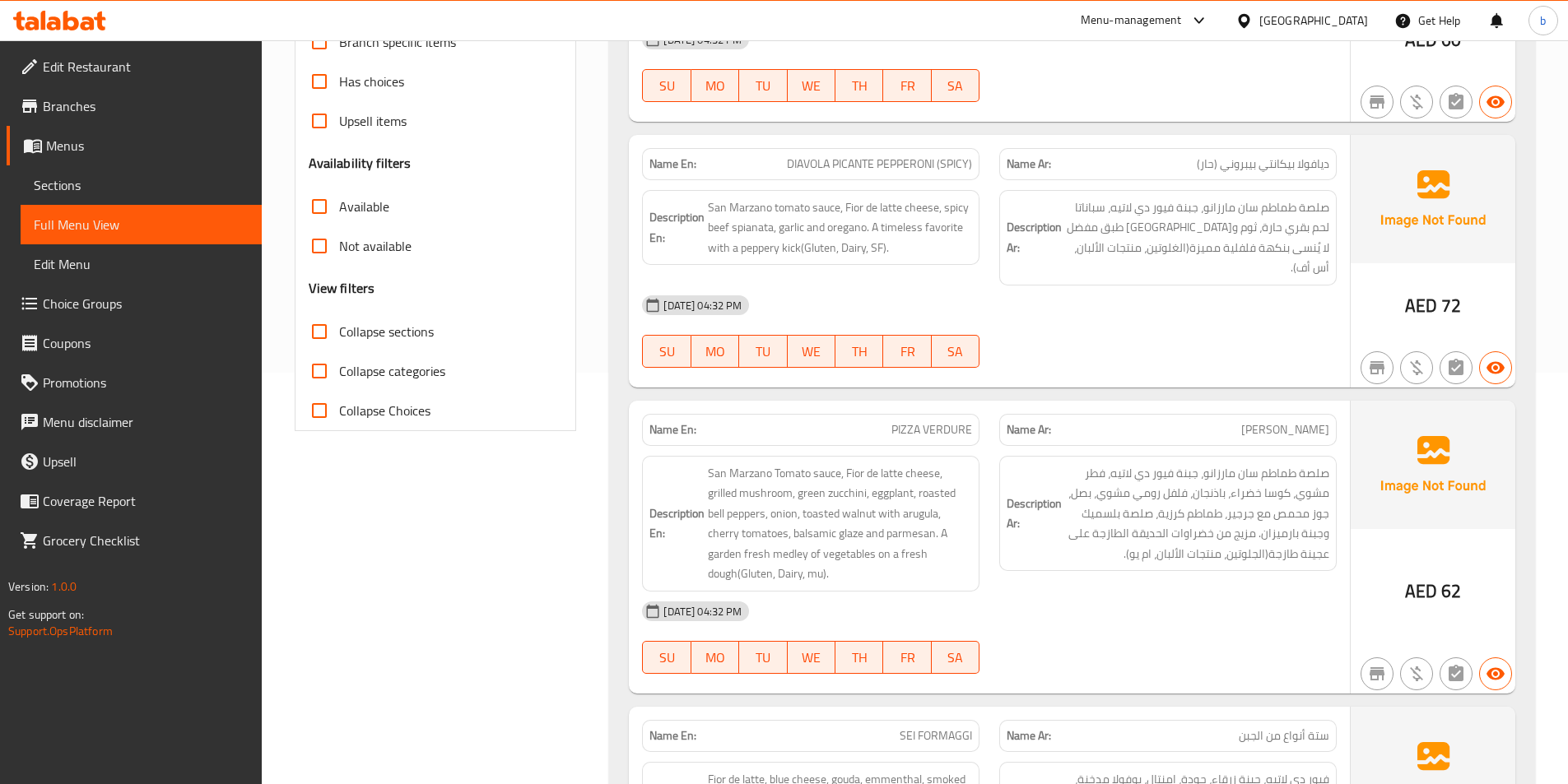
click at [962, 422] on span "PIZZA VERDURE" at bounding box center [931, 431] width 81 height 18
click at [920, 422] on span "PIZZA VERDURE" at bounding box center [931, 431] width 81 height 18
click at [903, 422] on span "PIZZA VERDURE" at bounding box center [931, 431] width 81 height 18
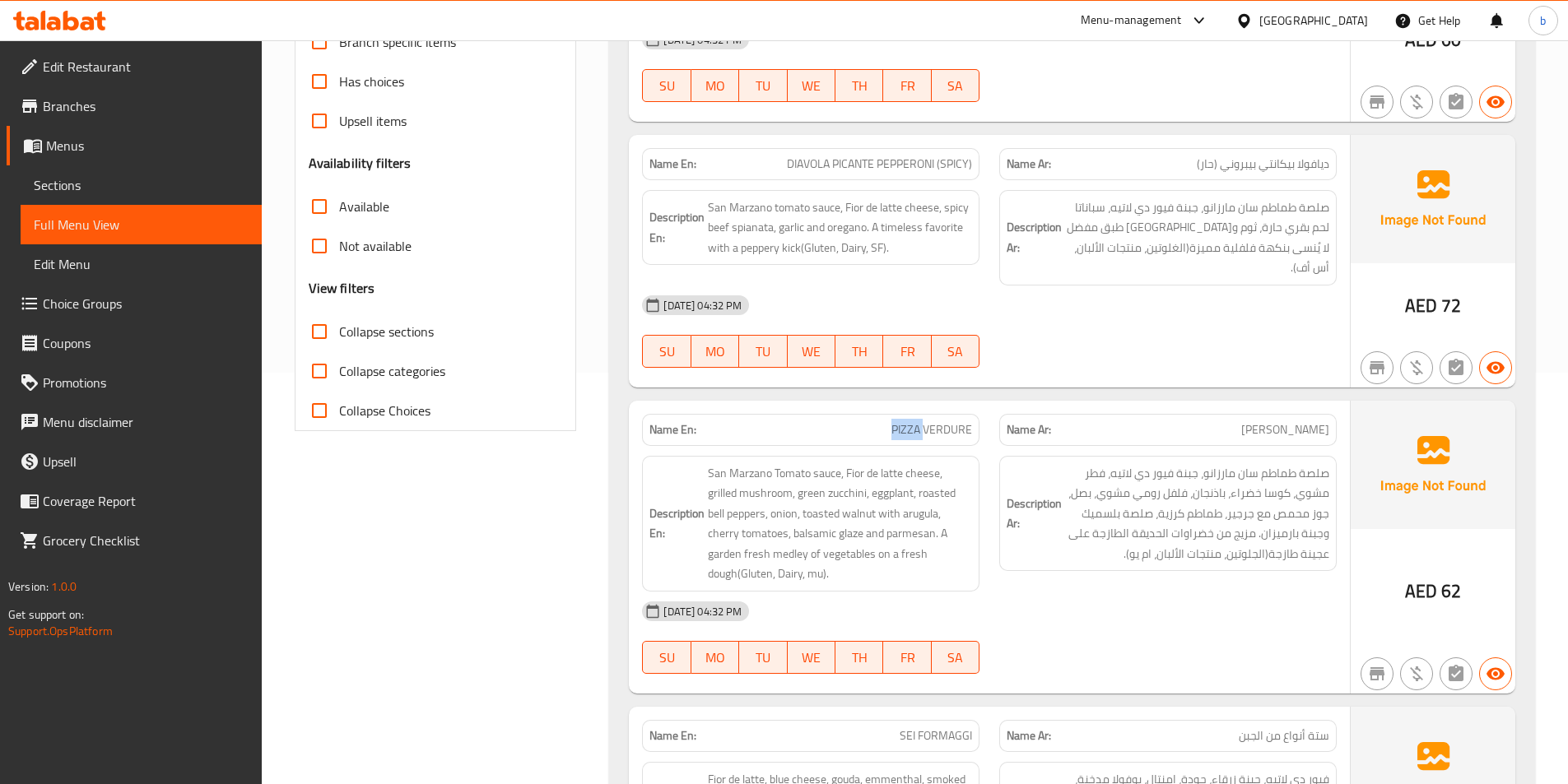
click at [903, 422] on span "PIZZA VERDURE" at bounding box center [931, 431] width 81 height 18
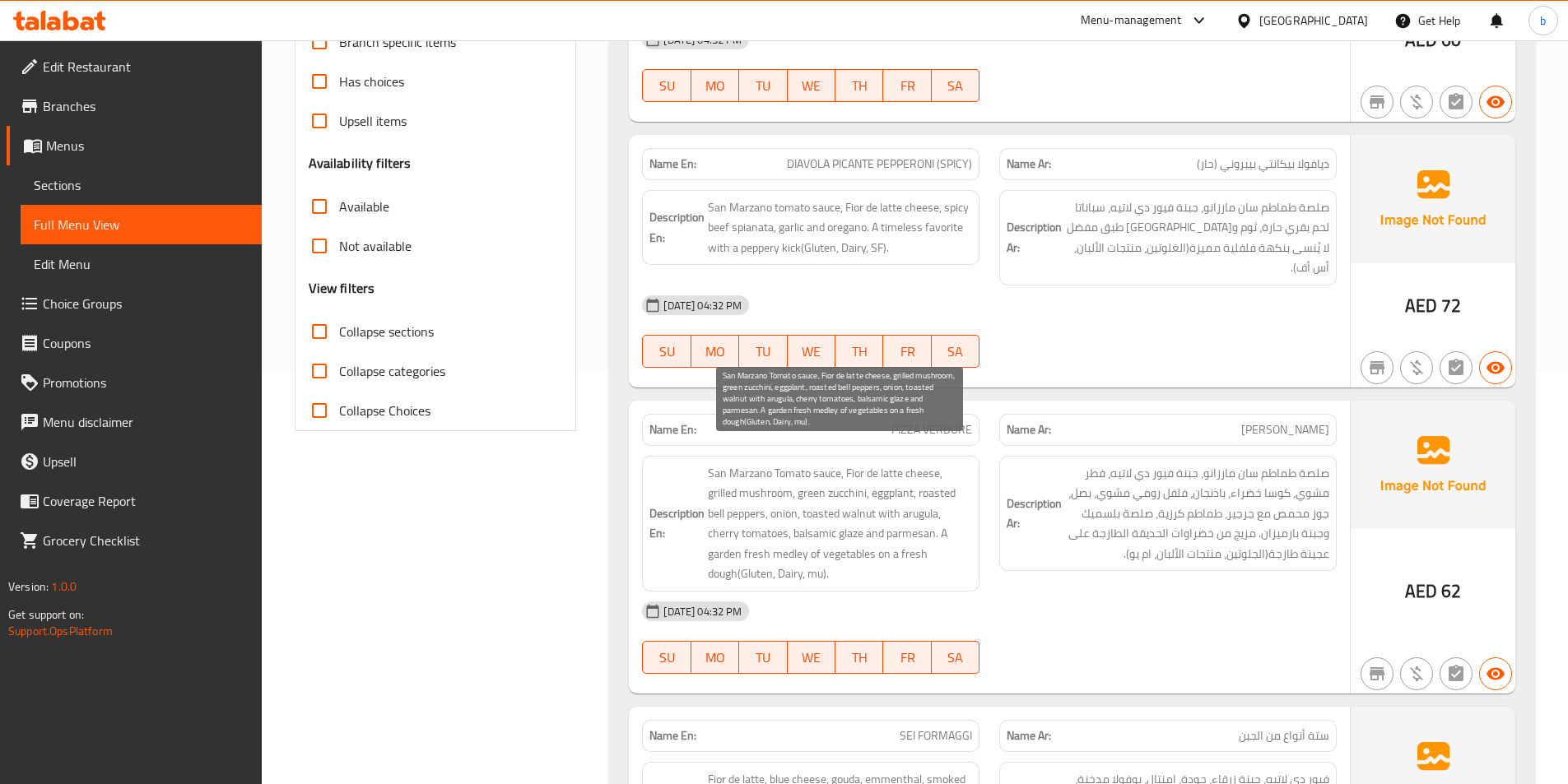
click at [709, 466] on span "San Marzano Tomato sauce, Fior de latte cheese, grilled mushroom, green zucchin…" at bounding box center [840, 524] width 265 height 121
click at [719, 464] on span "San Marzano Tomato sauce, Fior de latte cheese, grilled mushroom, green zucchin…" at bounding box center [840, 524] width 265 height 121
click at [738, 468] on span "San Marzano Tomato sauce, Fior de latte cheese, grilled mushroom, green zucchin…" at bounding box center [840, 524] width 265 height 121
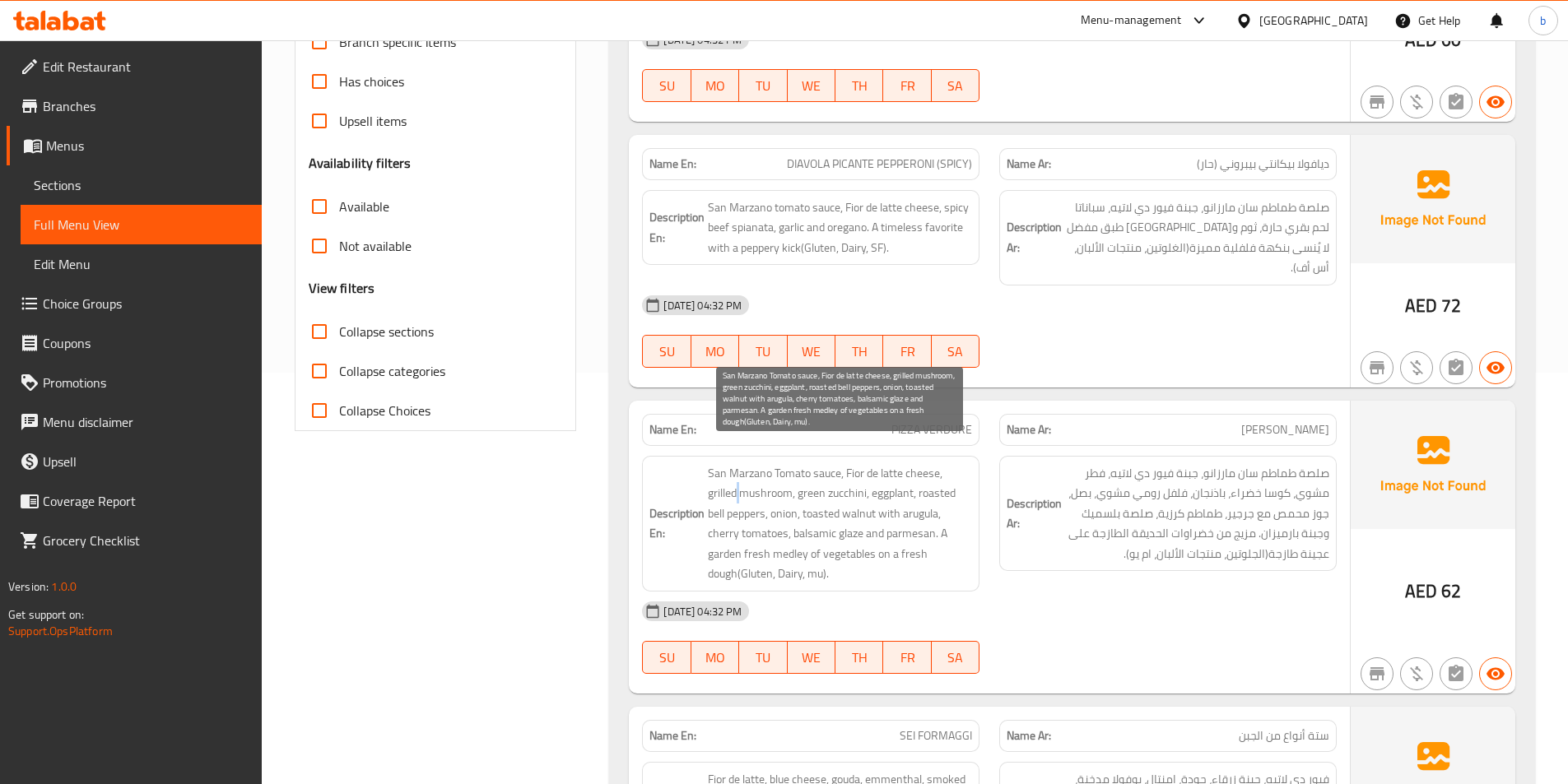
click at [738, 468] on span "San Marzano Tomato sauce, Fior de latte cheese, grilled mushroom, green zucchin…" at bounding box center [840, 524] width 265 height 121
click at [757, 464] on span "San Marzano Tomato sauce, Fior de latte cheese, grilled mushroom, green zucchin…" at bounding box center [840, 524] width 265 height 121
click at [789, 464] on span "San Marzano Tomato sauce, Fior de latte cheese, grilled mushroom, green zucchin…" at bounding box center [840, 524] width 265 height 121
click at [829, 464] on span "San Marzano Tomato sauce, Fior de latte cheese, grilled mushroom, green zucchin…" at bounding box center [840, 524] width 265 height 121
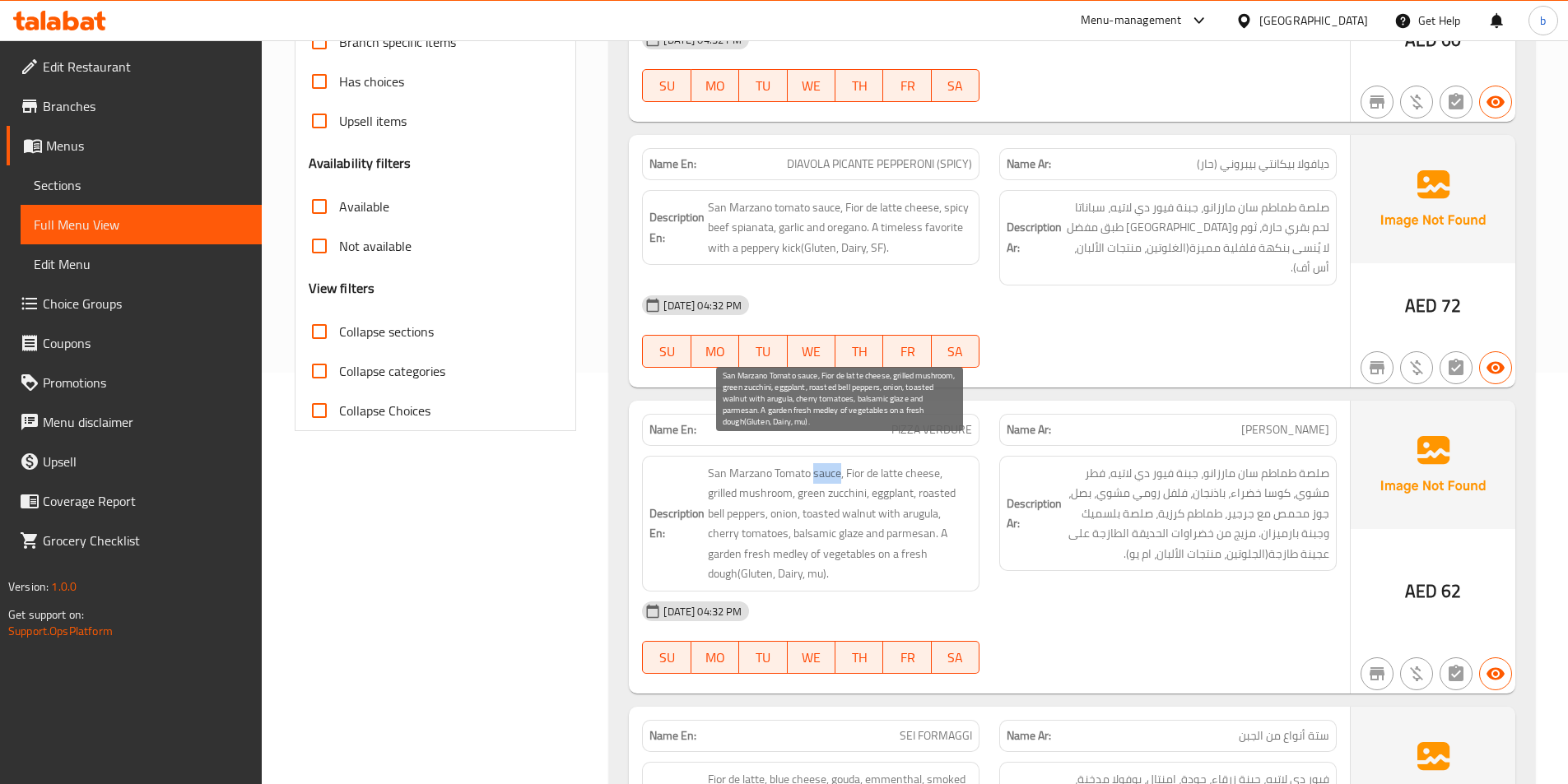
click at [829, 464] on span "San Marzano Tomato sauce, Fior de latte cheese, grilled mushroom, green zucchin…" at bounding box center [840, 524] width 265 height 121
click at [852, 464] on span "San Marzano Tomato sauce, Fior de latte cheese, grilled mushroom, green zucchin…" at bounding box center [840, 524] width 265 height 121
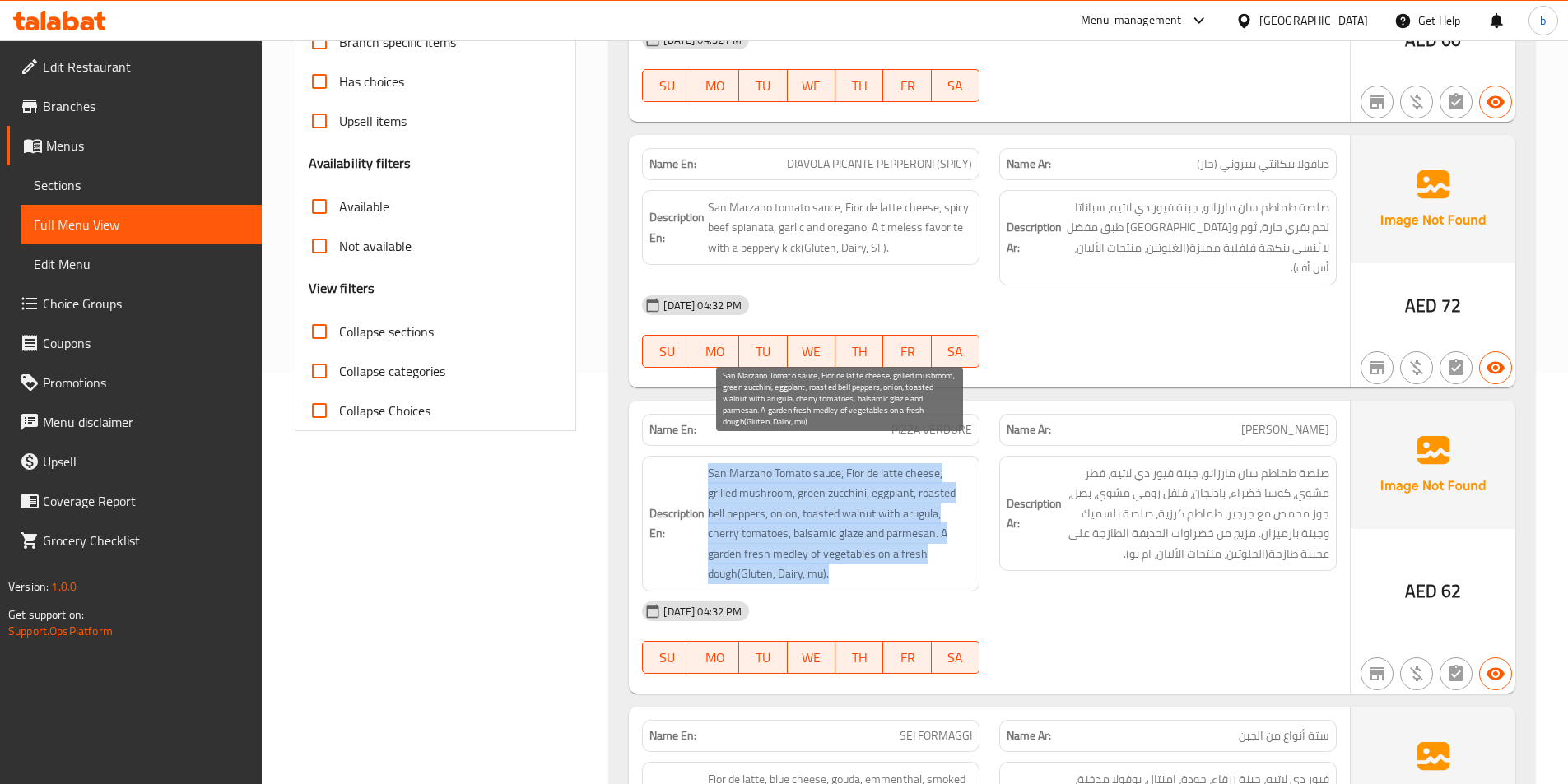
click at [852, 464] on span "San Marzano Tomato sauce, Fior de latte cheese, grilled mushroom, green zucchin…" at bounding box center [840, 524] width 265 height 121
click at [864, 464] on span "San Marzano Tomato sauce, Fior de latte cheese, grilled mushroom, green zucchin…" at bounding box center [840, 524] width 265 height 121
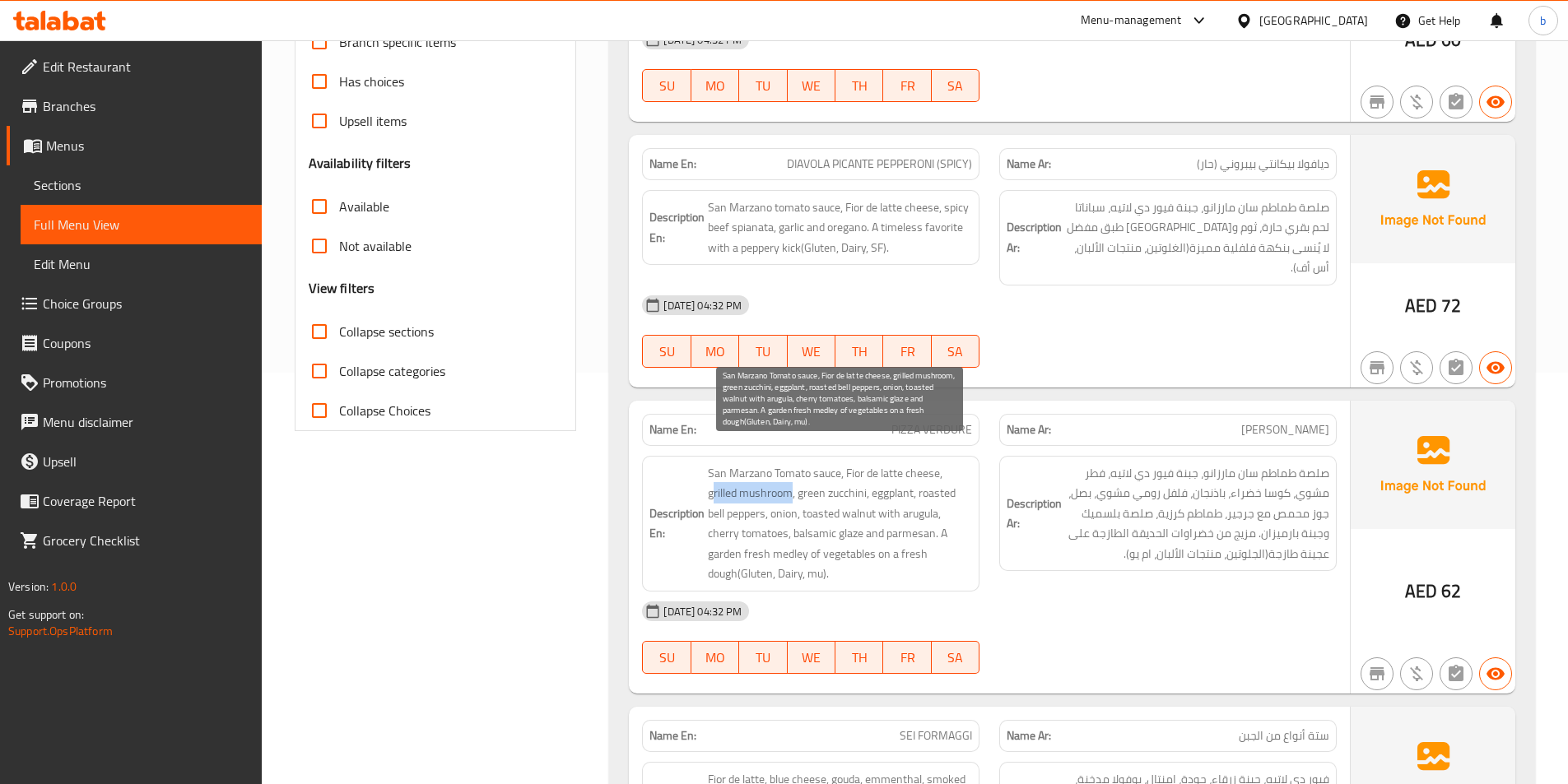
drag, startPoint x: 794, startPoint y: 469, endPoint x: 711, endPoint y: 465, distance: 83.1
click at [711, 465] on span "San Marzano Tomato sauce, Fior de latte cheese, grilled mushroom, green zucchin…" at bounding box center [840, 524] width 265 height 121
click at [814, 483] on span "San Marzano Tomato sauce, Fior de latte cheese, grilled mushroom, green zucchin…" at bounding box center [840, 524] width 265 height 121
click at [855, 477] on span "San Marzano Tomato sauce, Fior de latte cheese, grilled mushroom, green zucchin…" at bounding box center [840, 524] width 265 height 121
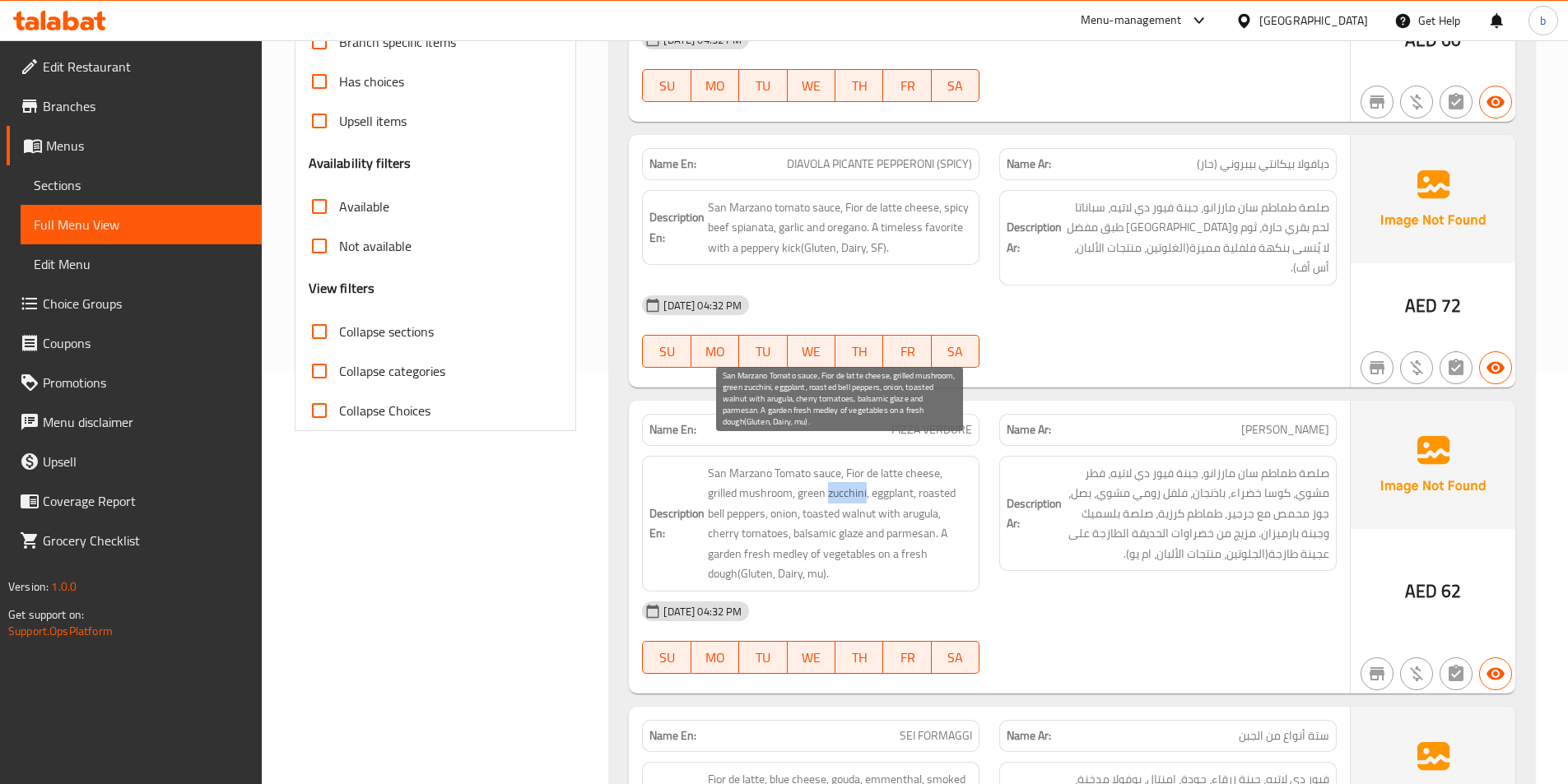
copy span "zucchini"
click at [907, 476] on span "San Marzano Tomato sauce, Fior de latte cheese, grilled mushroom, green zucchin…" at bounding box center [840, 524] width 265 height 121
click at [902, 475] on span "San Marzano Tomato sauce, Fior de latte cheese, grilled mushroom, green zucchin…" at bounding box center [840, 524] width 265 height 121
copy span "eggplant"
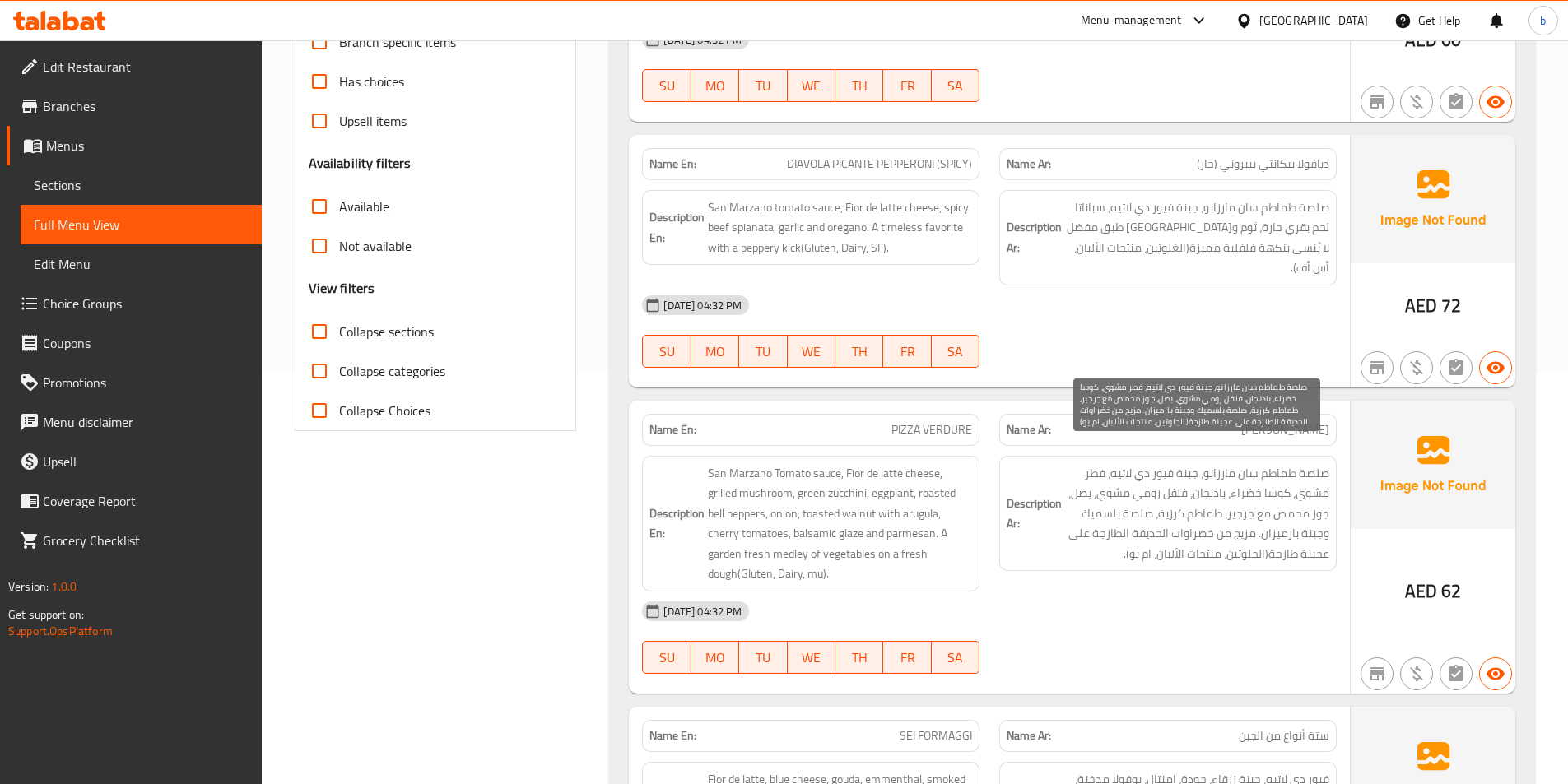
click at [1182, 479] on span "صلصة طماطم سان مارزانو، جبنة فيور دي لاتيه، فطر مشوي، كوسا خضراء، باذنجان، فلفل…" at bounding box center [1197, 515] width 265 height 102
click at [1176, 477] on span "صلصة طماطم سان مارزانو، جبنة فيور دي لاتيه، فطر مشوي، كوسا خضراء، باذنجان، فلفل…" at bounding box center [1197, 515] width 265 height 102
drag, startPoint x: 1098, startPoint y: 475, endPoint x: 1190, endPoint y: 479, distance: 92.1
click at [1190, 479] on span "صلصة طماطم سان مارزانو، جبنة فيور دي لاتيه، فطر مشوي، كوسا خضراء، باذنجان، فلفل…" at bounding box center [1197, 515] width 265 height 102
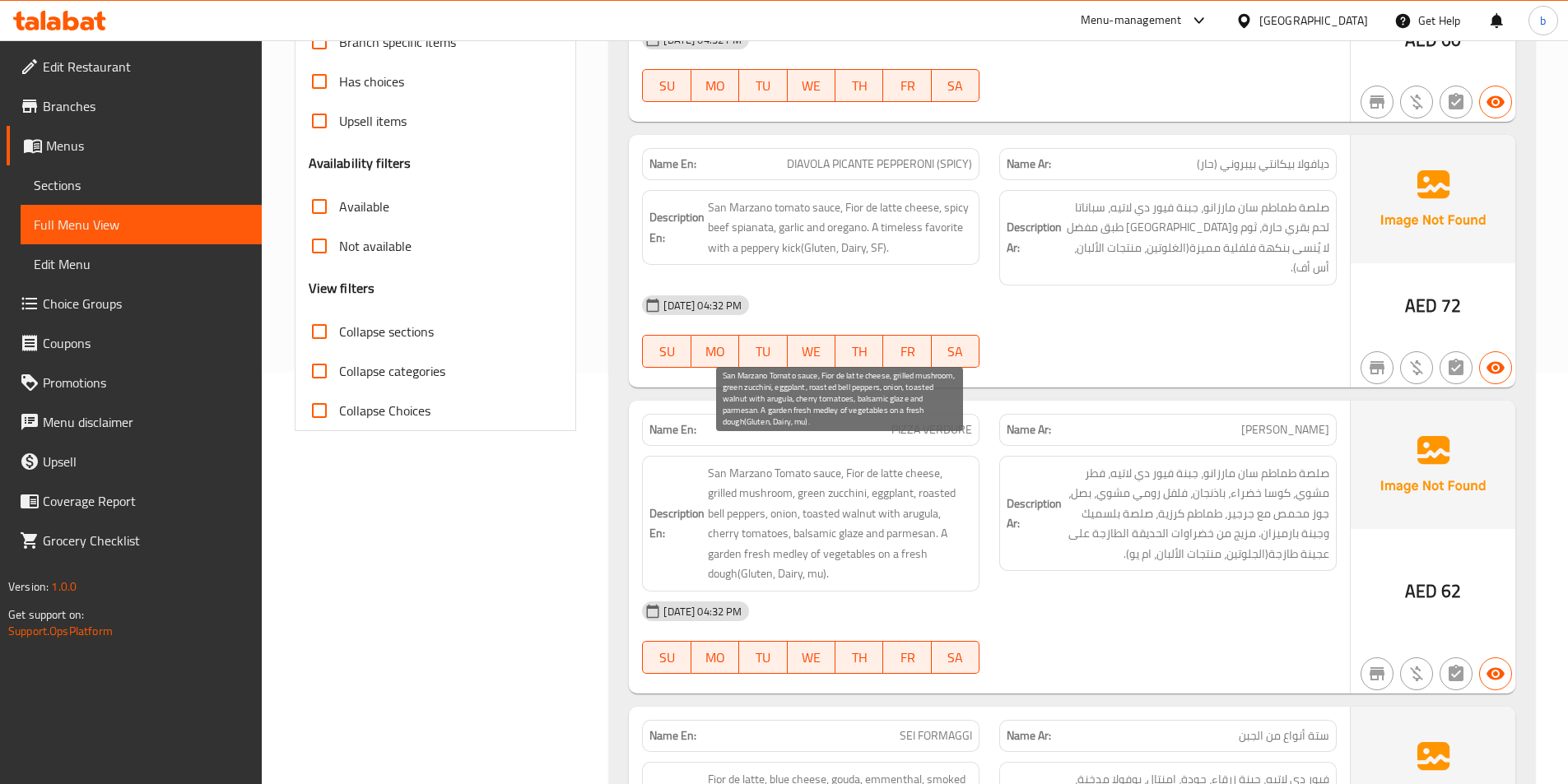
click at [710, 493] on span "San Marzano Tomato sauce, Fior de latte cheese, grilled mushroom, green zucchin…" at bounding box center [840, 524] width 265 height 121
drag, startPoint x: 710, startPoint y: 493, endPoint x: 767, endPoint y: 504, distance: 58.1
click at [767, 504] on span "San Marzano Tomato sauce, Fior de latte cheese, grilled mushroom, green zucchin…" at bounding box center [840, 524] width 265 height 121
copy span "bell peppers"
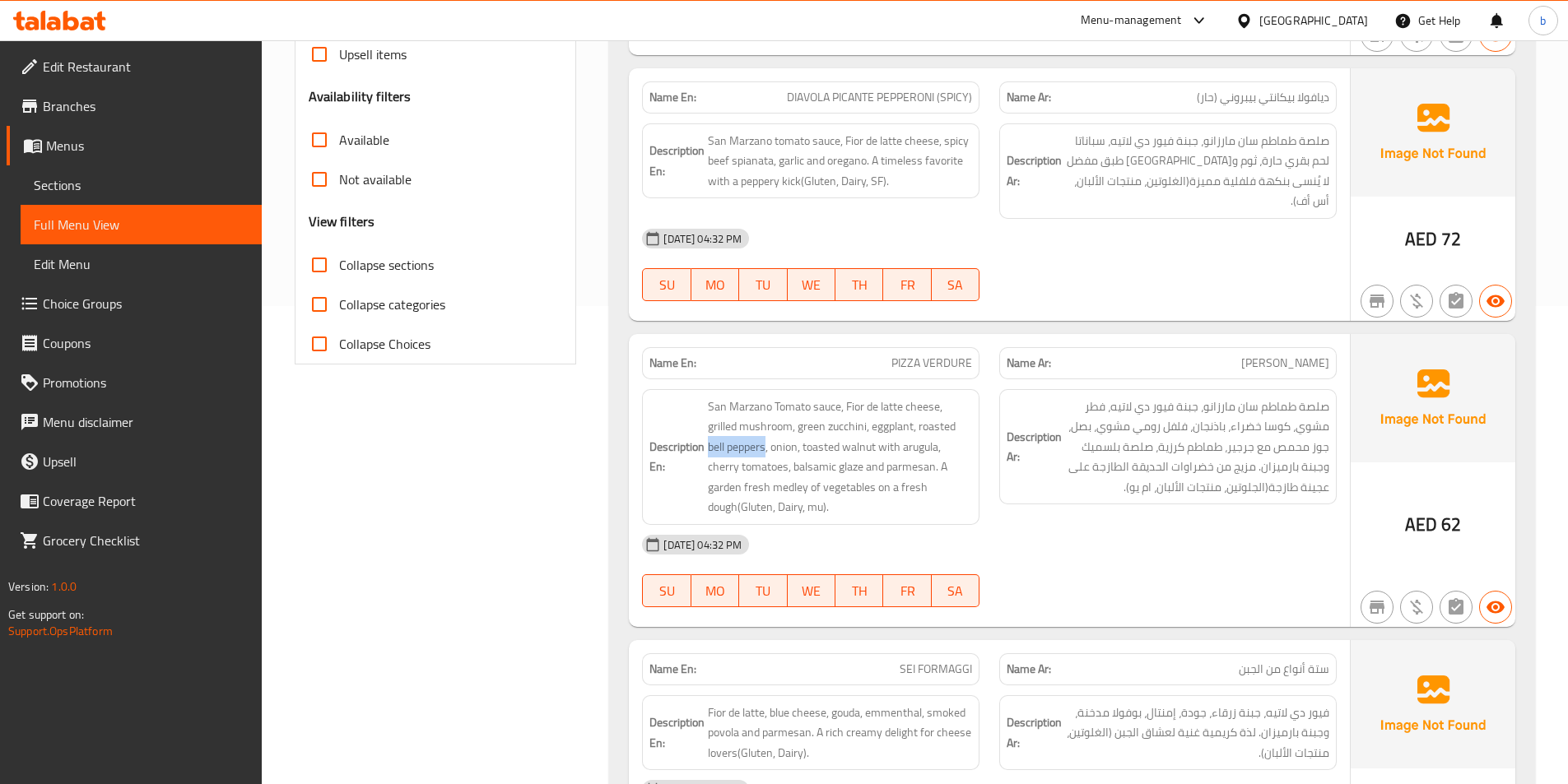
scroll to position [247, 0]
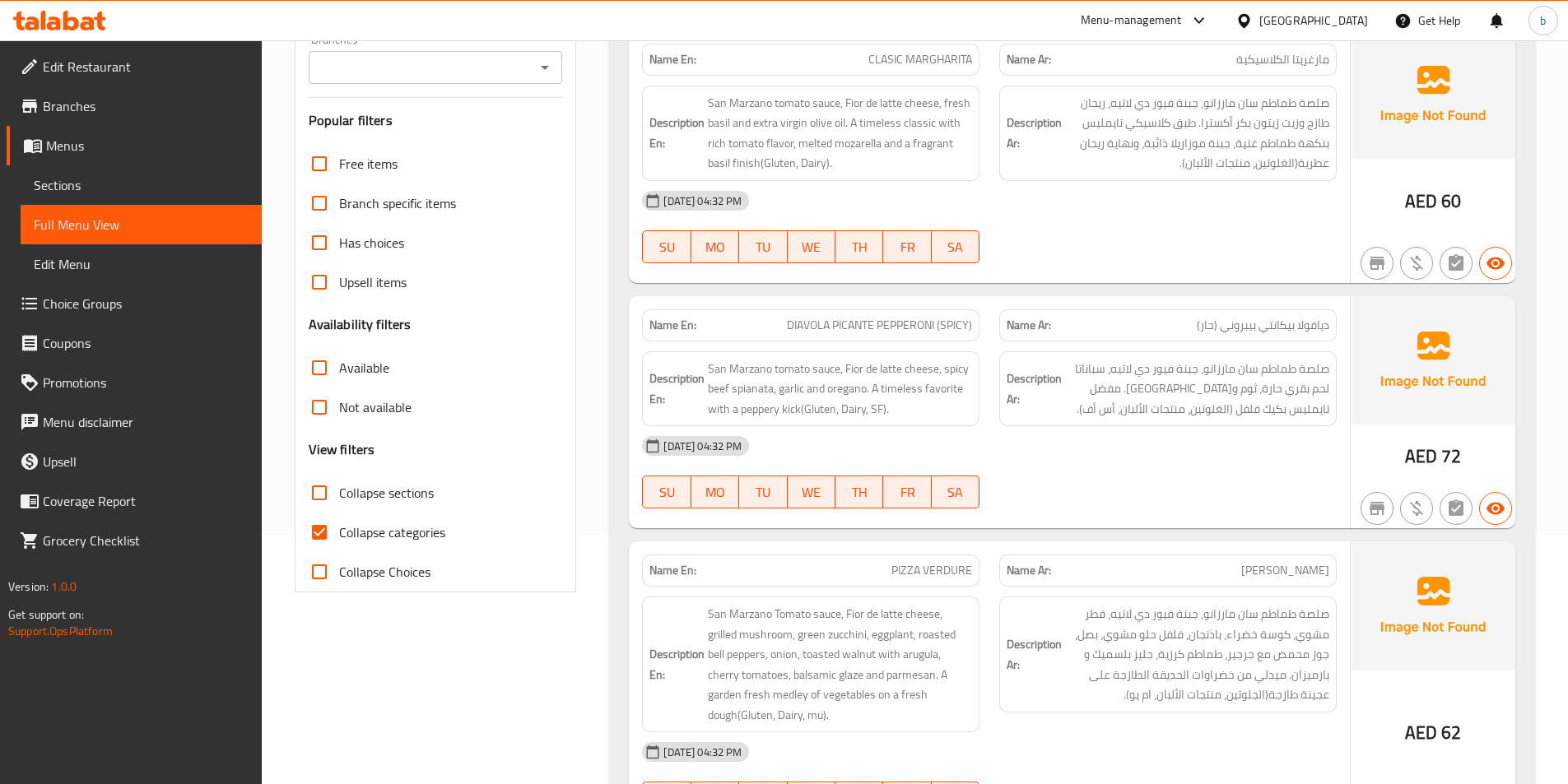
scroll to position [329, 0]
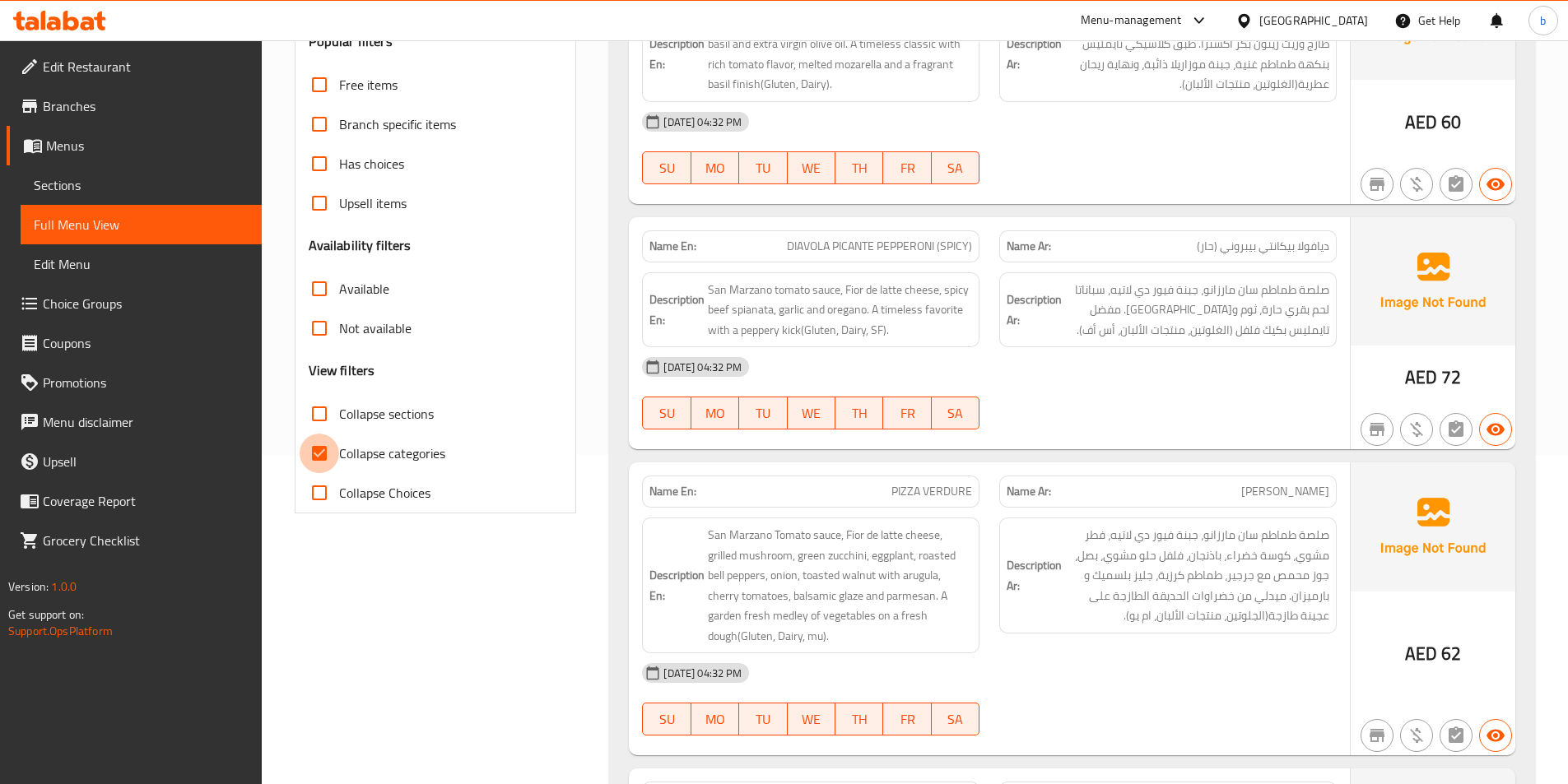
click at [320, 452] on input "Collapse categories" at bounding box center [319, 453] width 39 height 39
checkbox input "false"
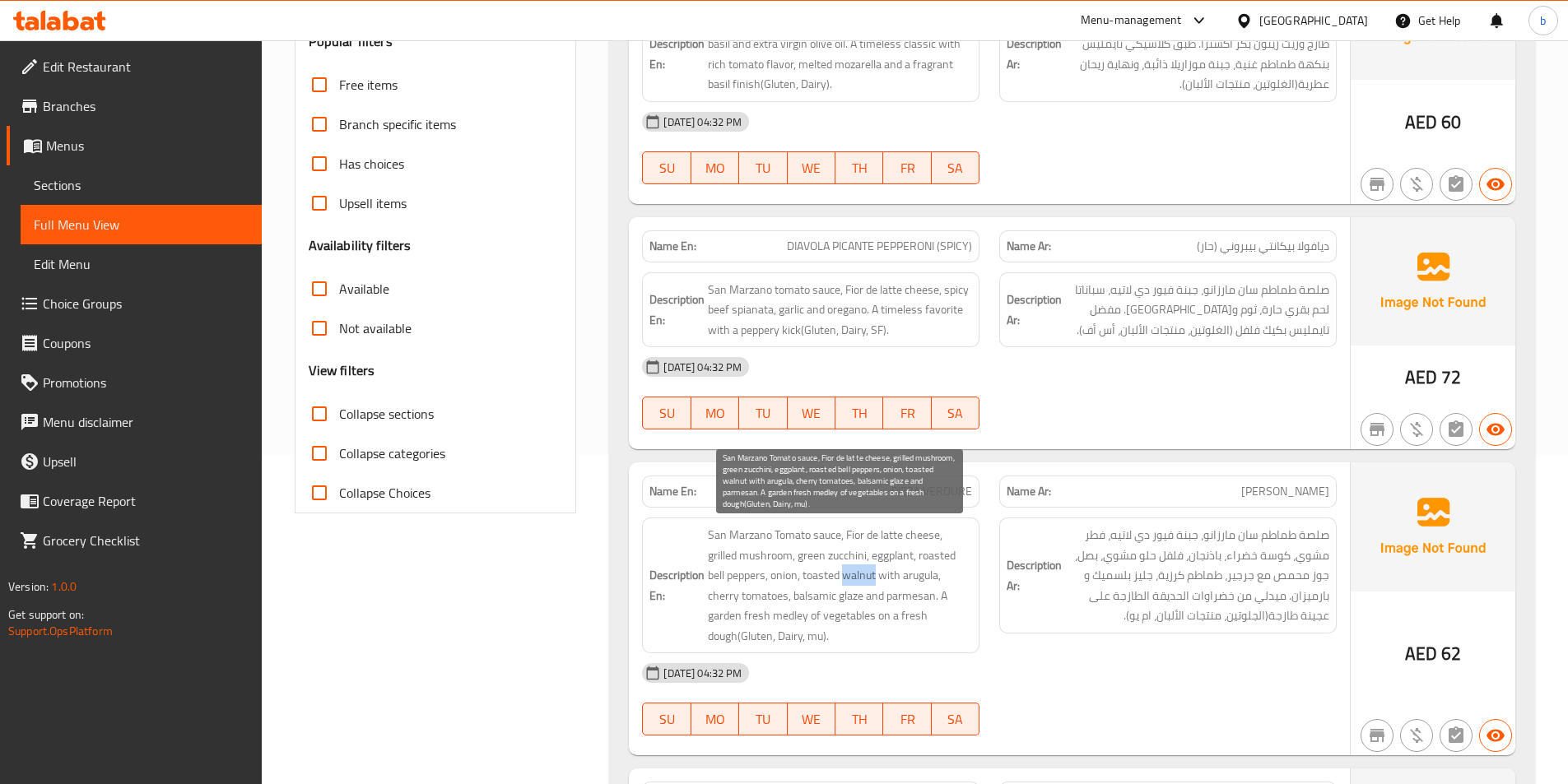
drag, startPoint x: 846, startPoint y: 576, endPoint x: 876, endPoint y: 579, distance: 30.1
click at [876, 579] on span "San Marzano Tomato sauce, Fior de latte cheese, grilled mushroom, green zucchin…" at bounding box center [840, 586] width 265 height 121
copy span "walnut"
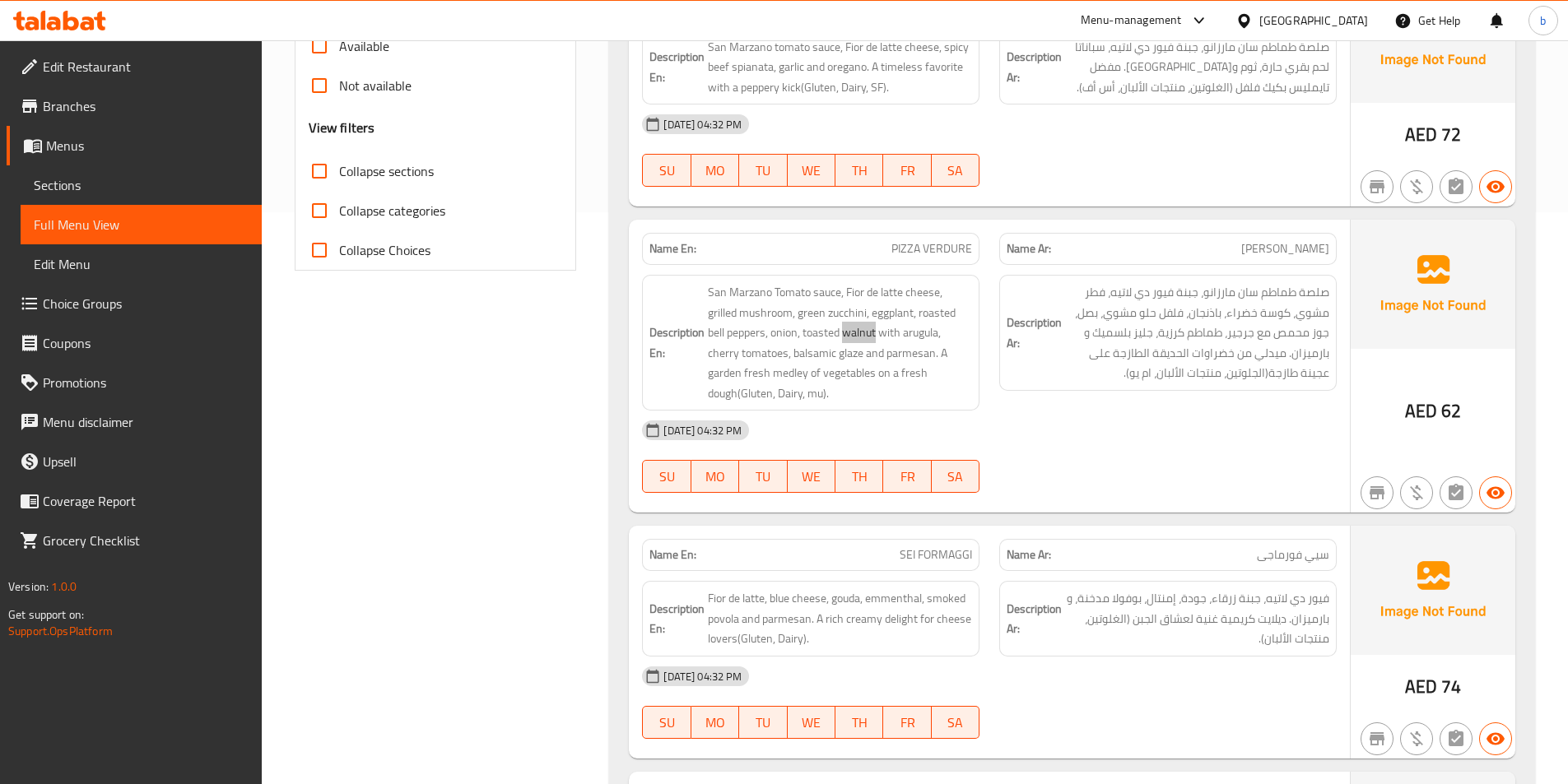
scroll to position [576, 0]
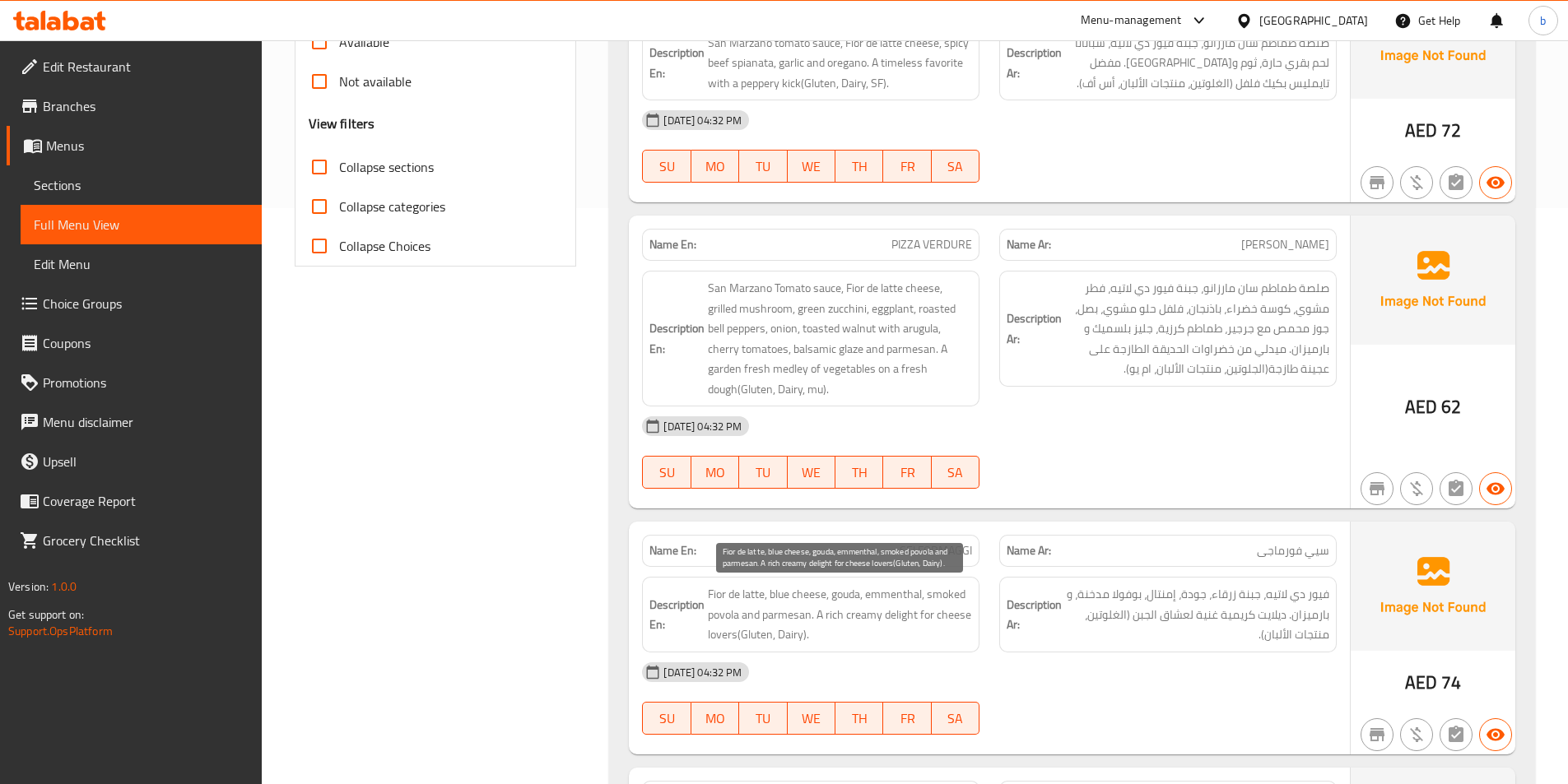
click at [884, 599] on span "Fior de latte, blue cheese, gouda, emmenthal, smoked povola and parmesan. A ric…" at bounding box center [840, 614] width 265 height 61
copy span "emmenthal"
click at [931, 602] on span "Fior de latte, blue cheese, gouda, emmenthal, smoked povola and parmesan. A ric…" at bounding box center [840, 614] width 265 height 61
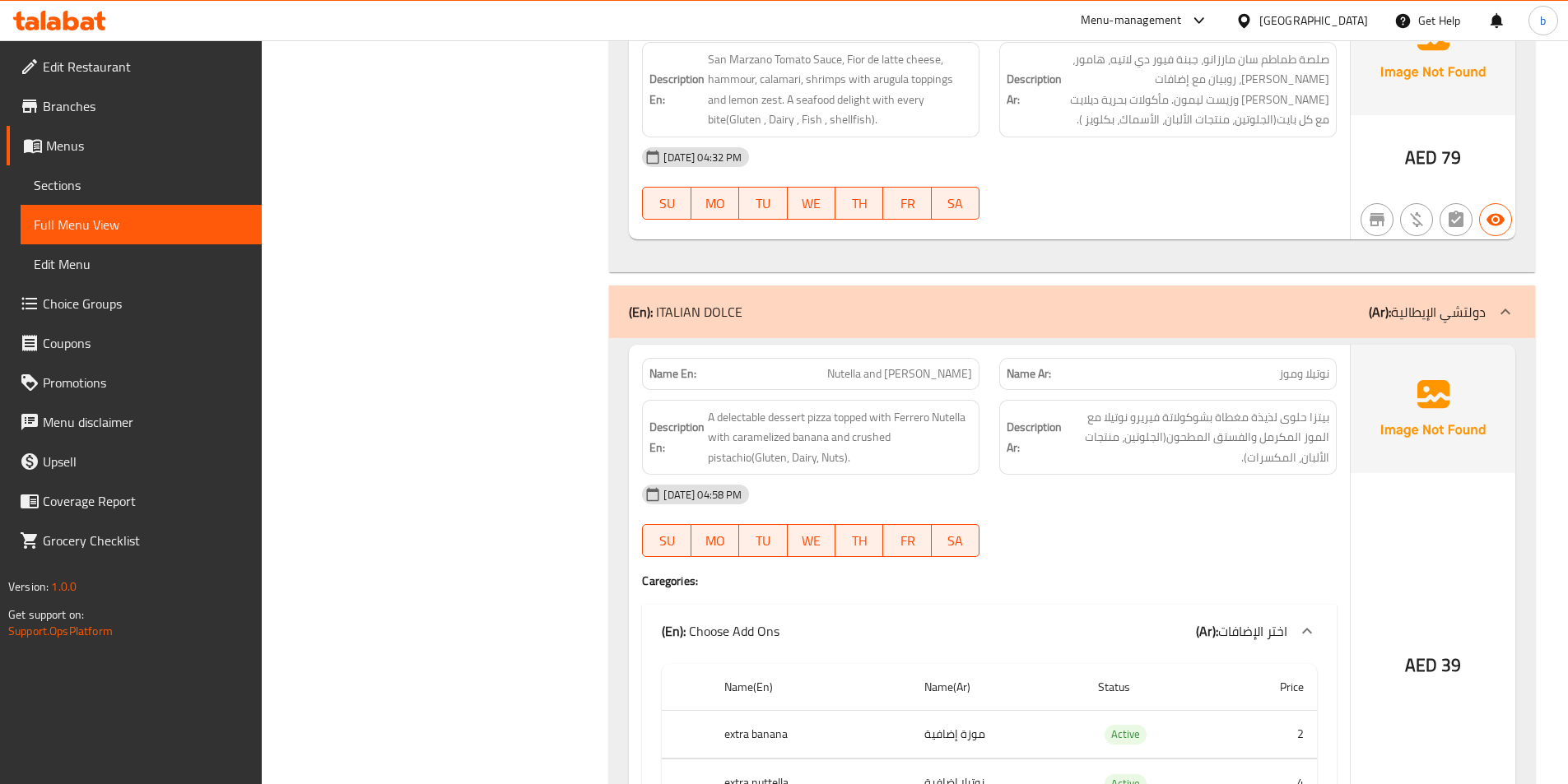
scroll to position [1317, 0]
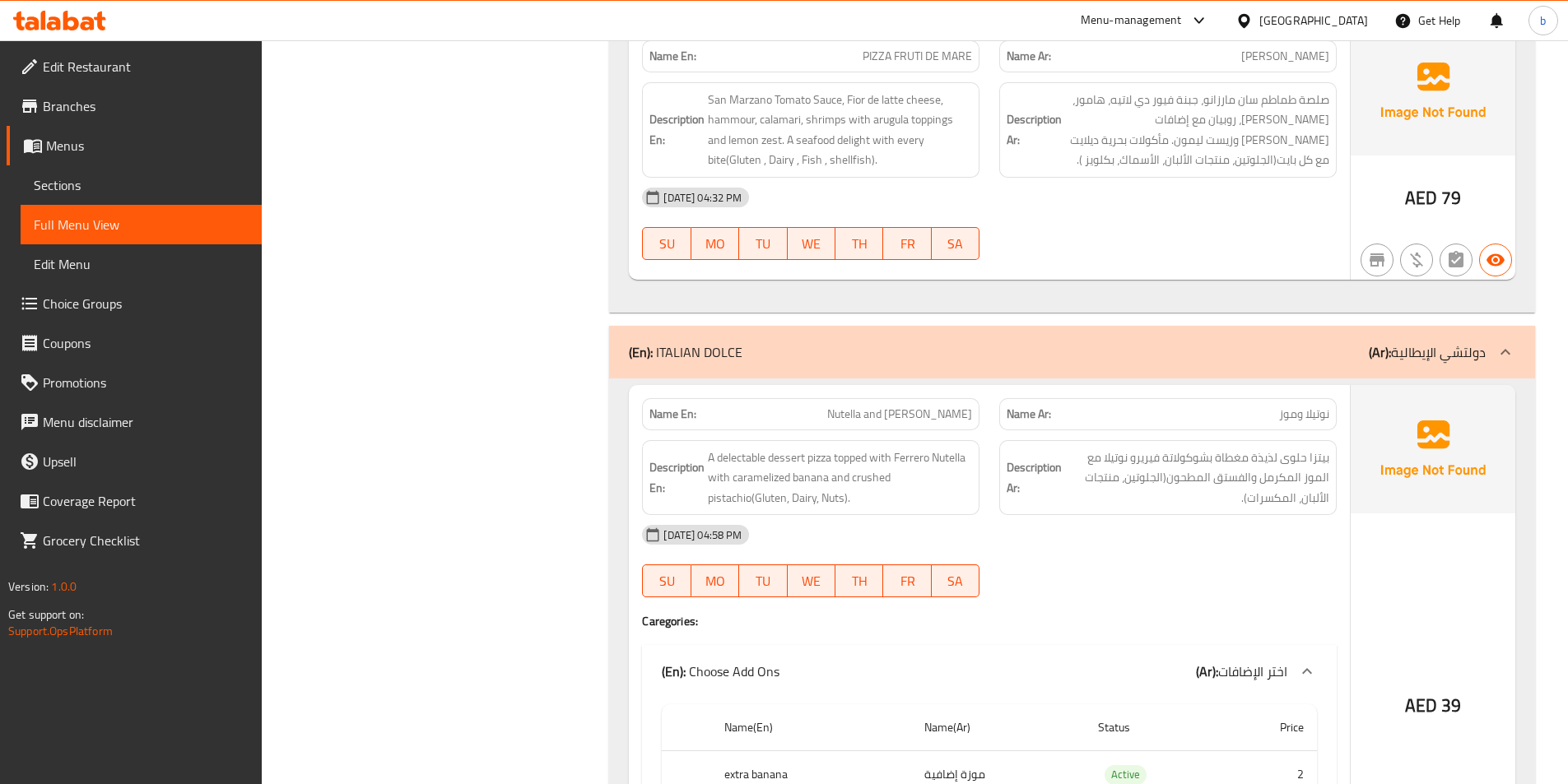
click at [888, 415] on span "Nutella and [PERSON_NAME]" at bounding box center [899, 415] width 144 height 18
click at [718, 464] on span "A delectable dessert pizza topped with Ferrero Nutella with caramelized banana …" at bounding box center [840, 478] width 265 height 61
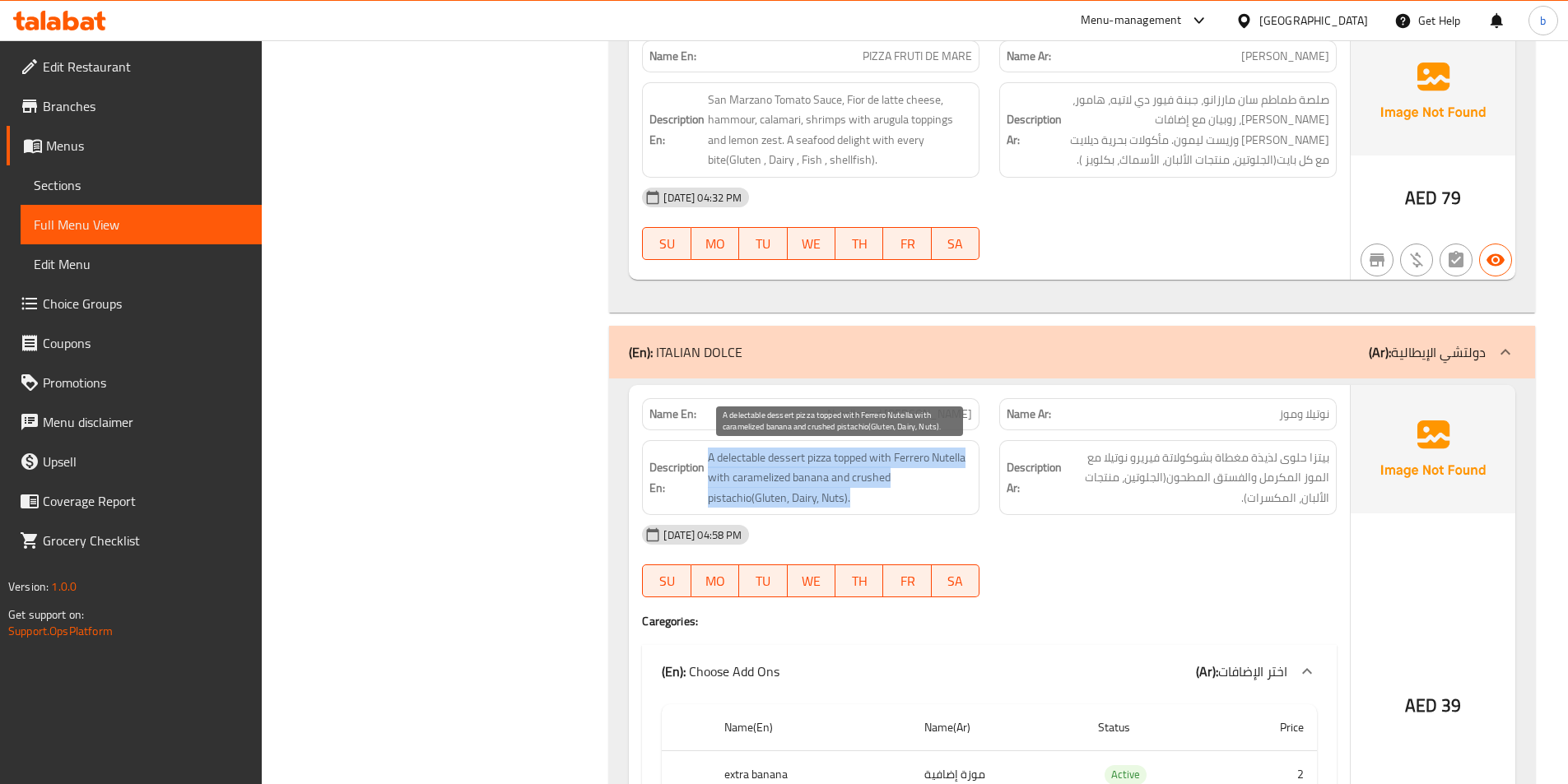
click at [718, 464] on span "A delectable dessert pizza topped with Ferrero Nutella with caramelized banana …" at bounding box center [840, 478] width 265 height 61
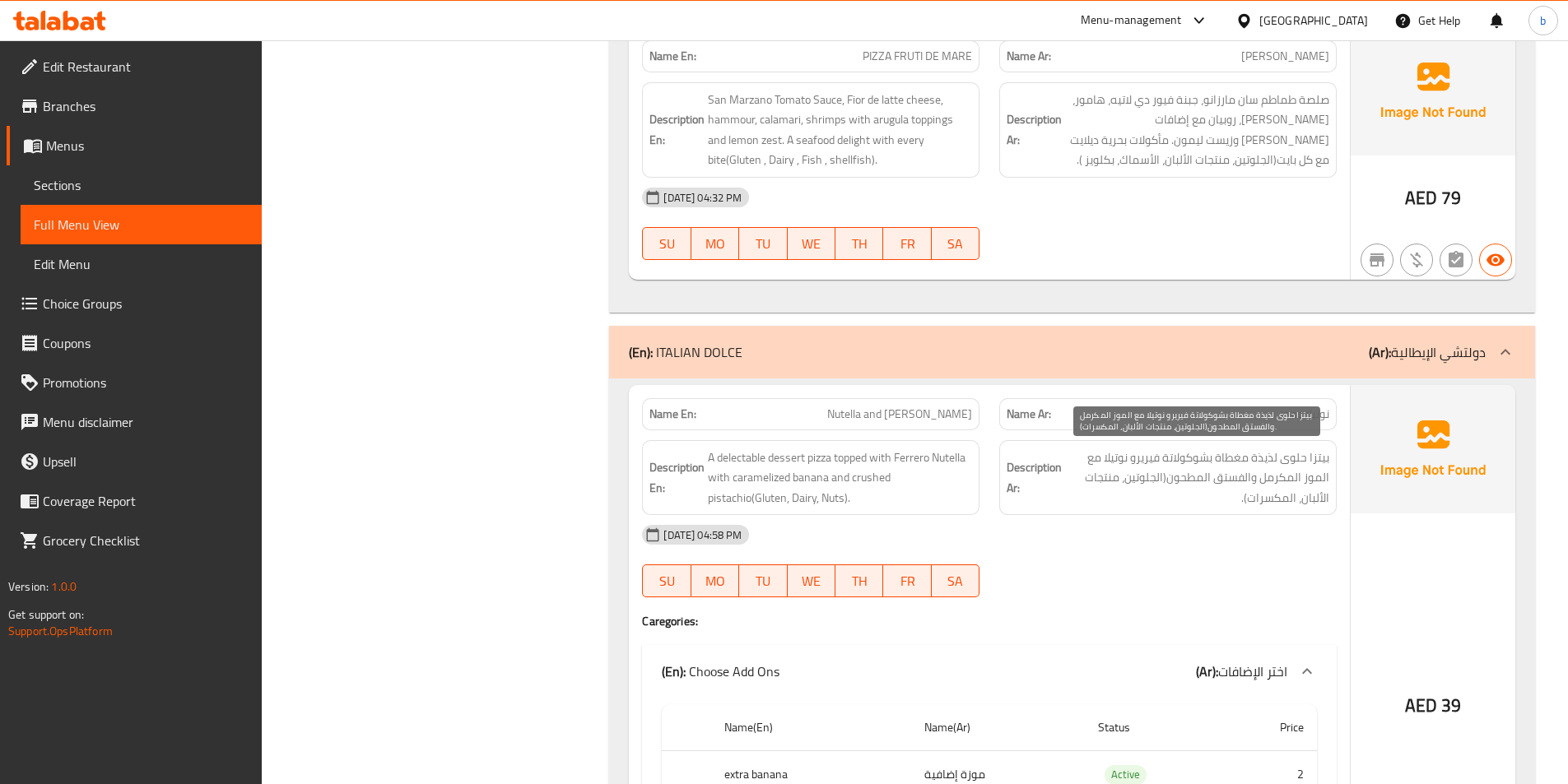
click at [1317, 464] on span "بيتزا حلوى لذيذة مغطاة بشوكولاتة فيريرو نوتيلا مع الموز المكرمل والفستق المطحون…" at bounding box center [1197, 478] width 265 height 61
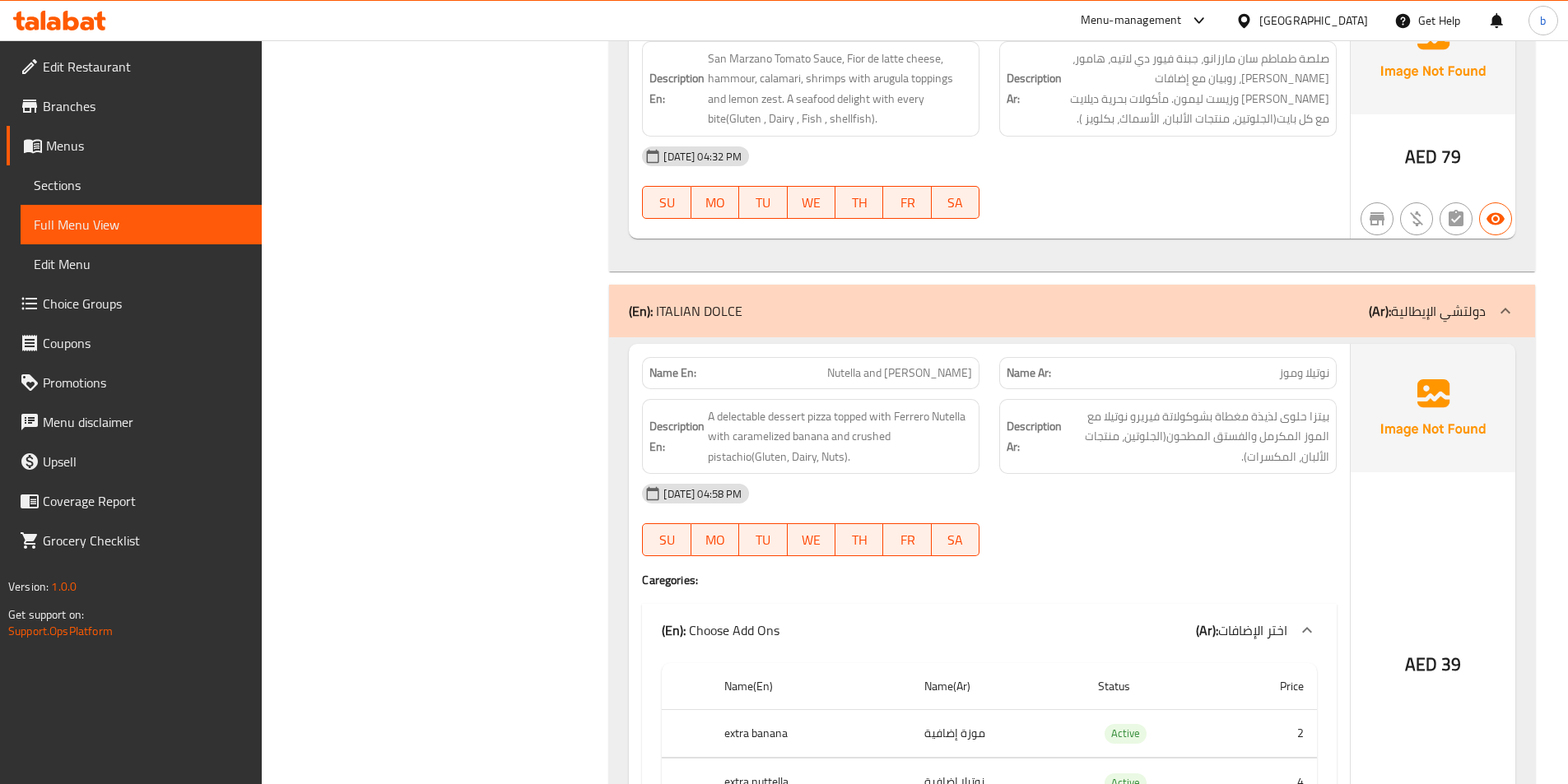
scroll to position [1399, 0]
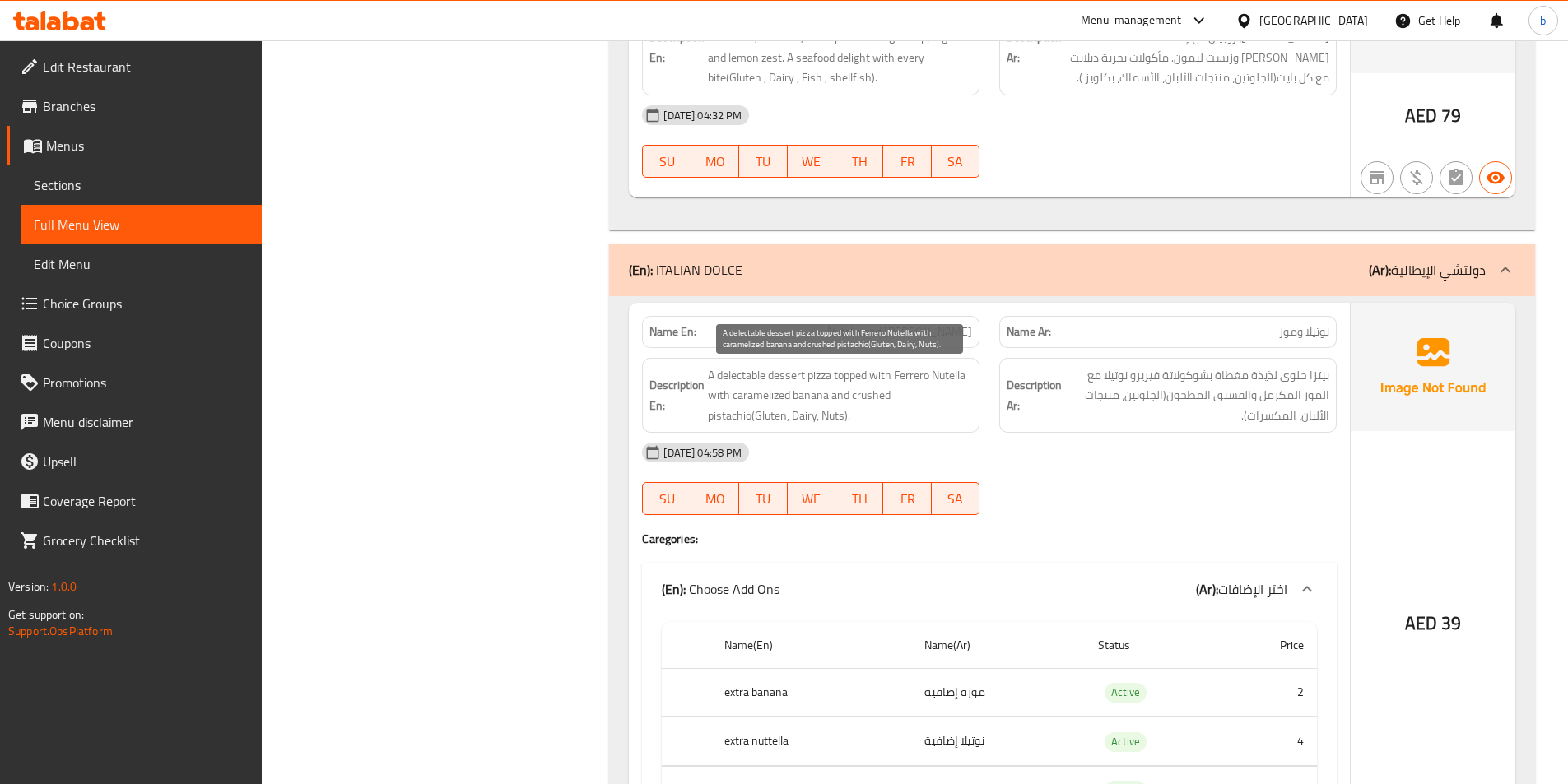
click at [722, 380] on span "A delectable dessert pizza topped with Ferrero Nutella with caramelized banana …" at bounding box center [840, 395] width 265 height 61
click at [842, 377] on span "A delectable dessert pizza topped with Ferrero Nutella with caramelized banana …" at bounding box center [840, 395] width 265 height 61
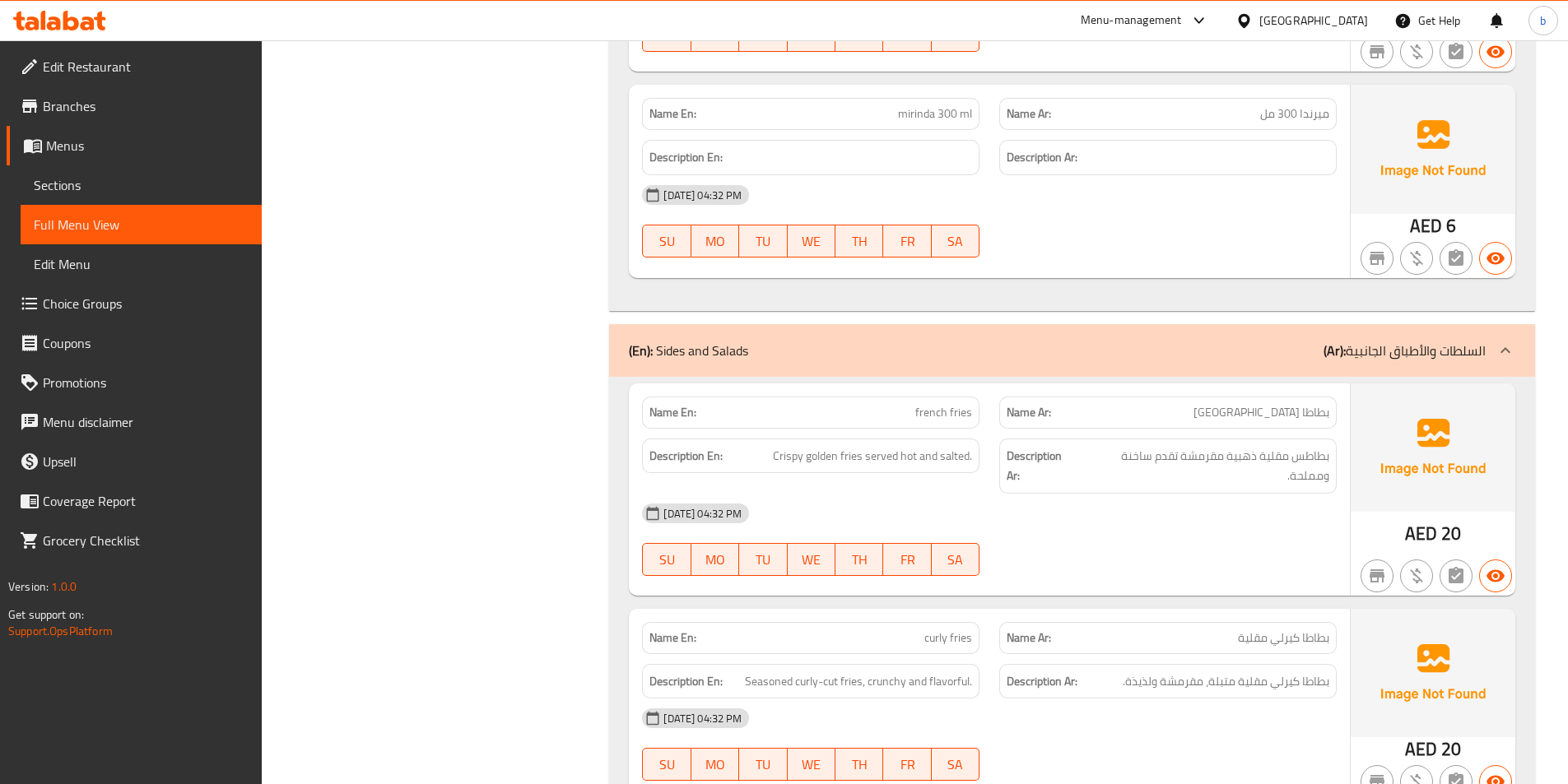
scroll to position [3127, 0]
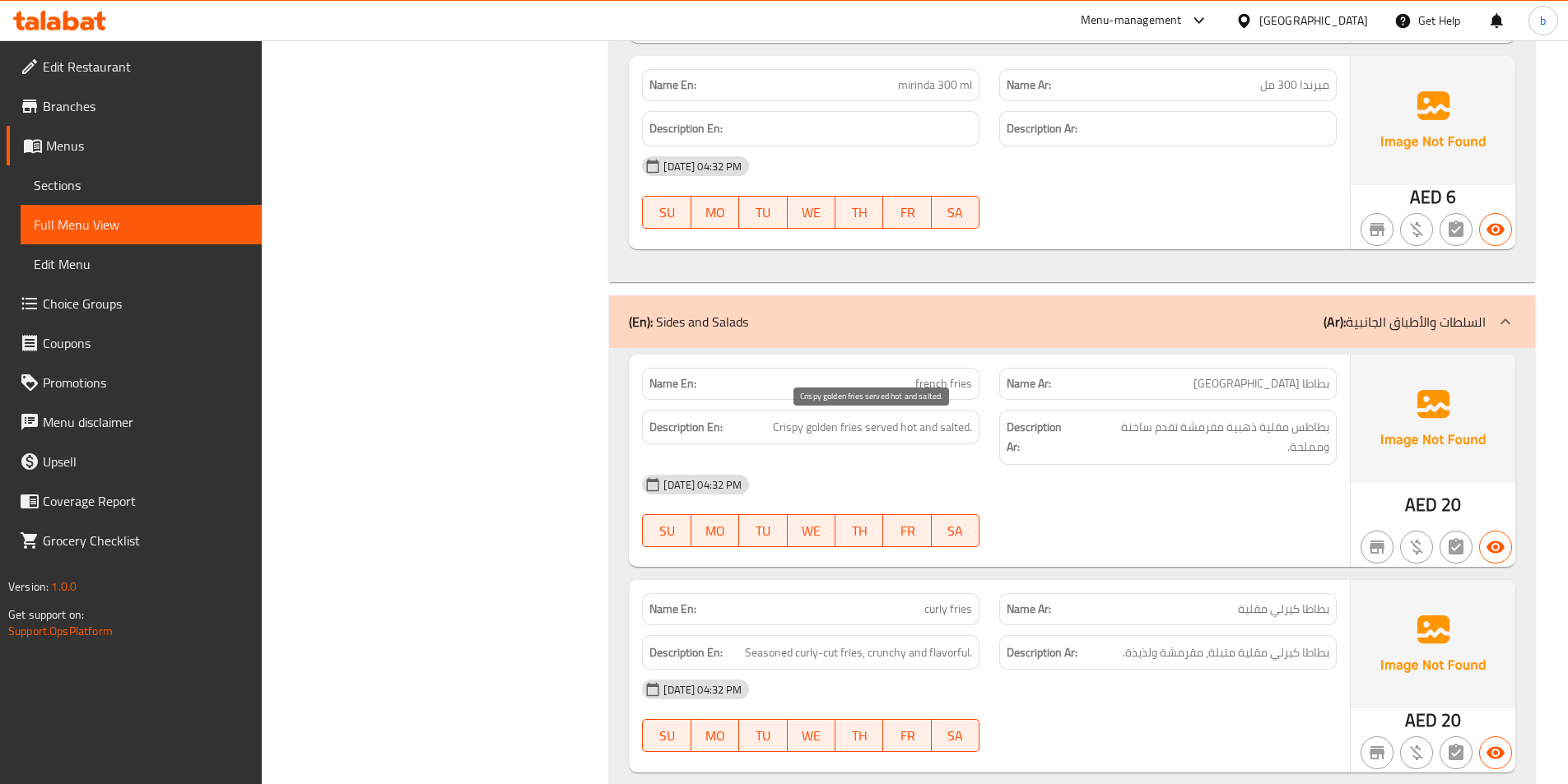
click at [877, 432] on span "Crispy golden fries served hot and salted." at bounding box center [872, 427] width 199 height 21
click at [960, 473] on div "[DATE] 04:32 PM" at bounding box center [989, 484] width 715 height 39
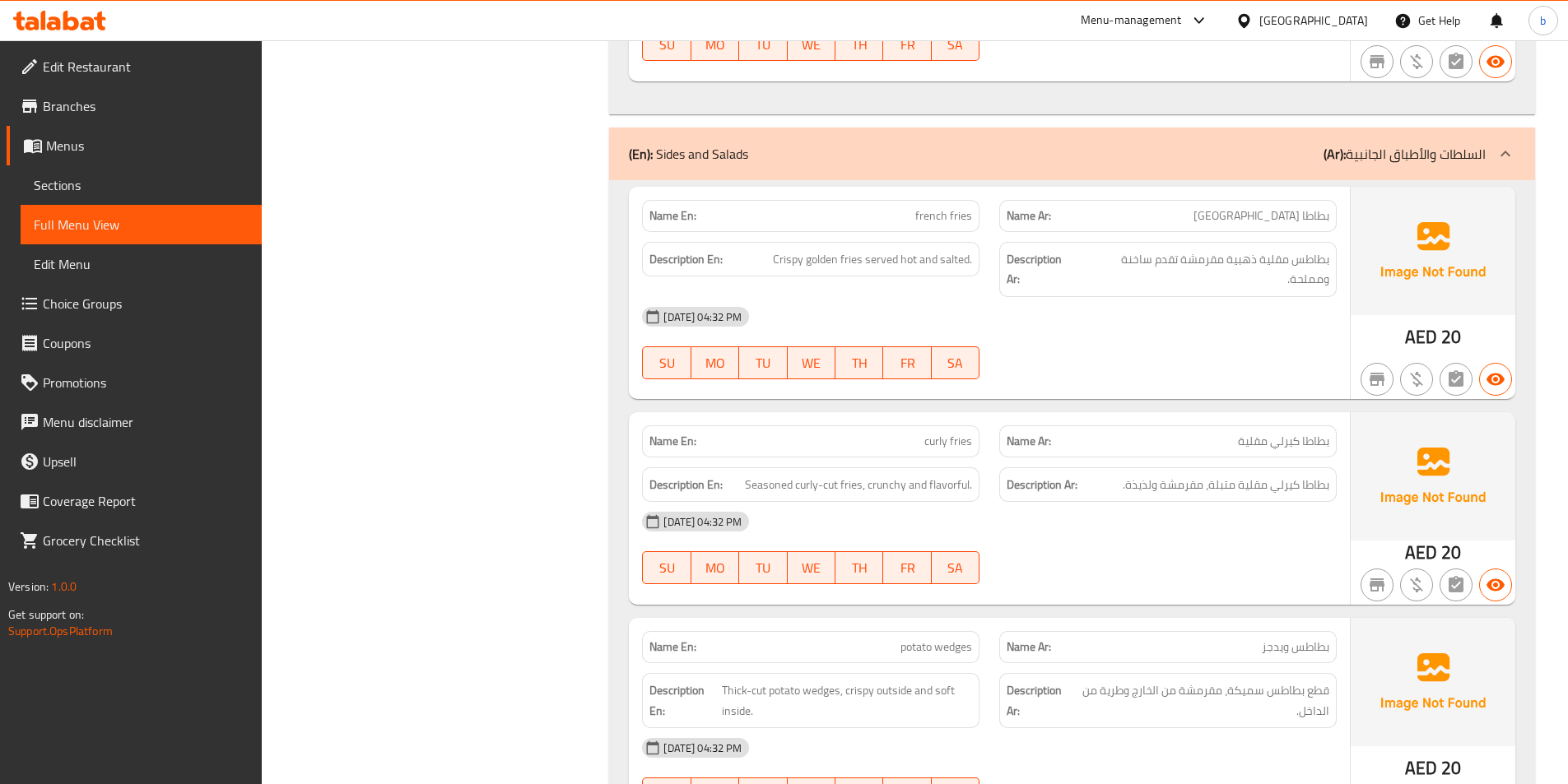
scroll to position [3456, 0]
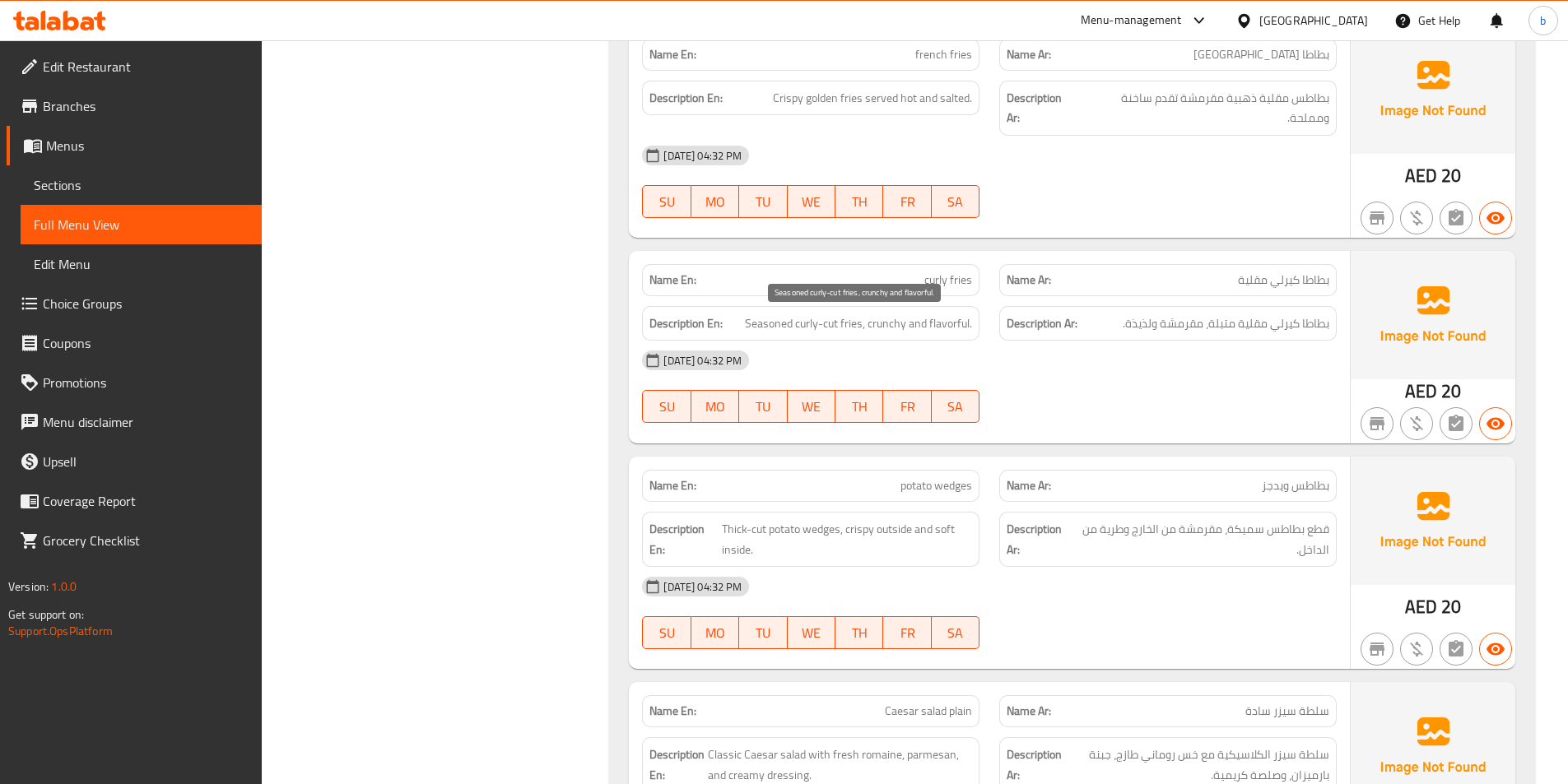
click at [895, 322] on span "Seasoned curly-cut fries, crunchy and flavorful." at bounding box center [858, 323] width 227 height 21
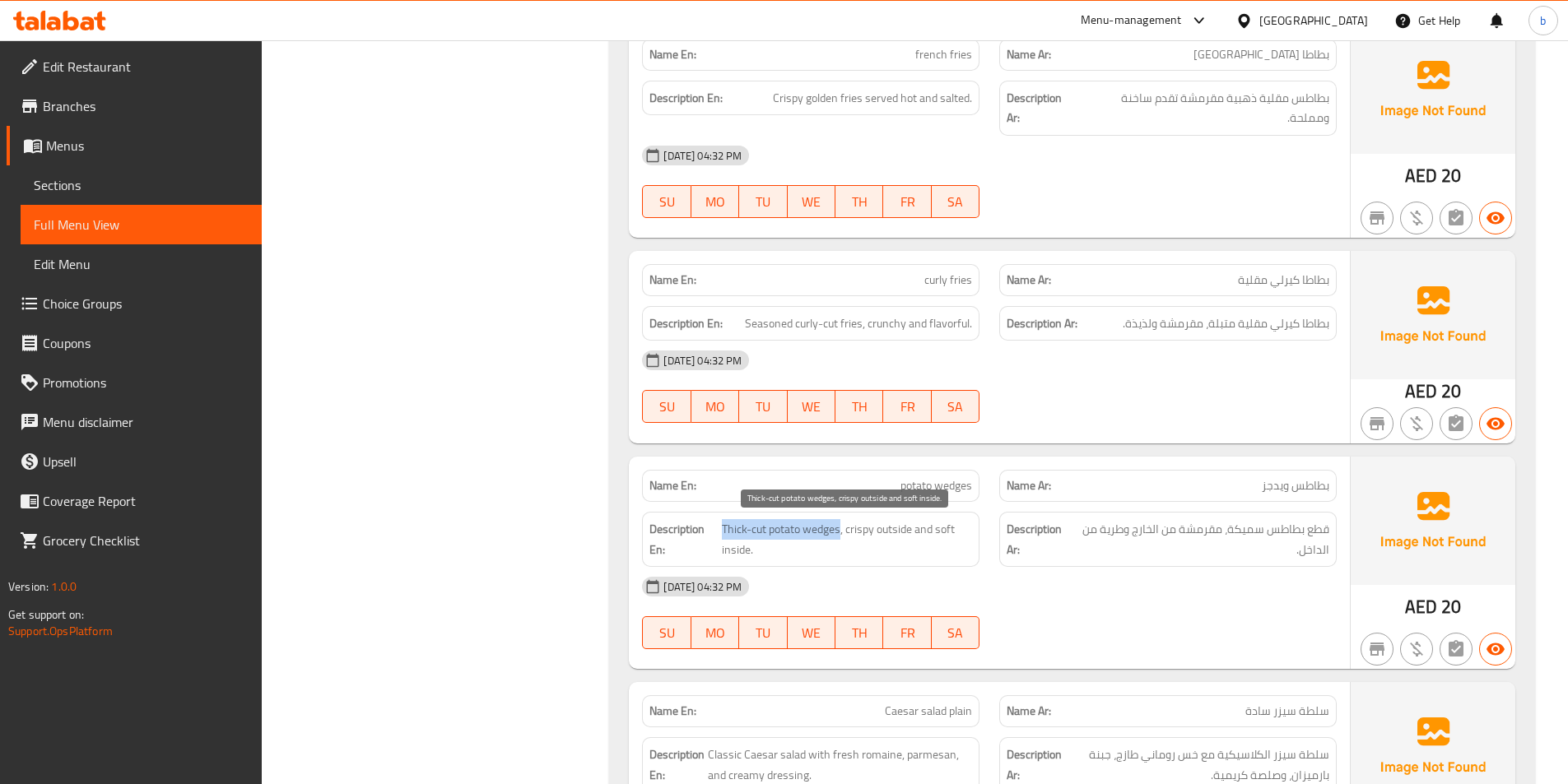
drag, startPoint x: 722, startPoint y: 529, endPoint x: 840, endPoint y: 532, distance: 118.0
click at [840, 532] on span "Thick-cut potato wedges, crispy outside and soft inside." at bounding box center [846, 539] width 250 height 40
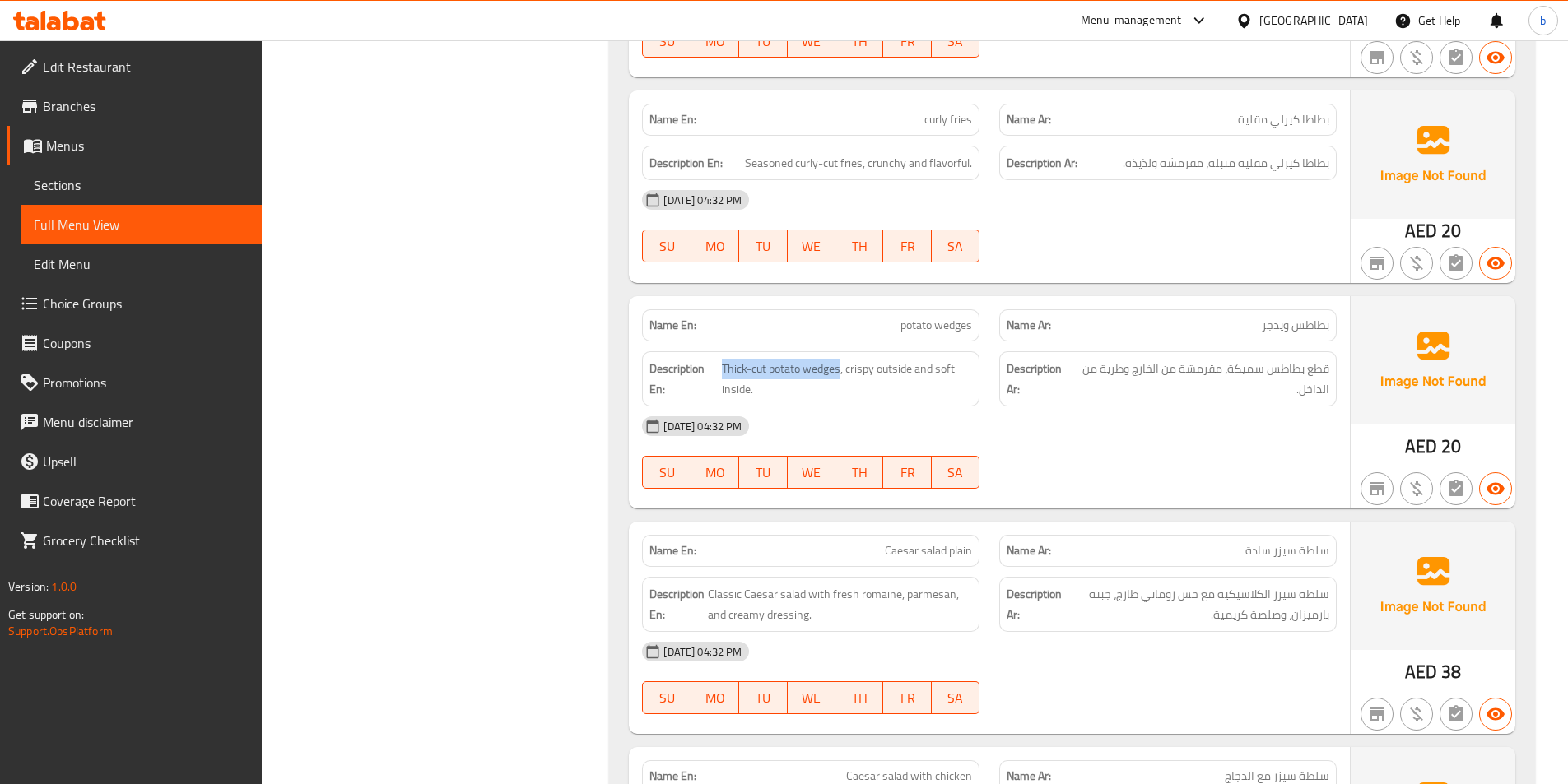
scroll to position [3703, 0]
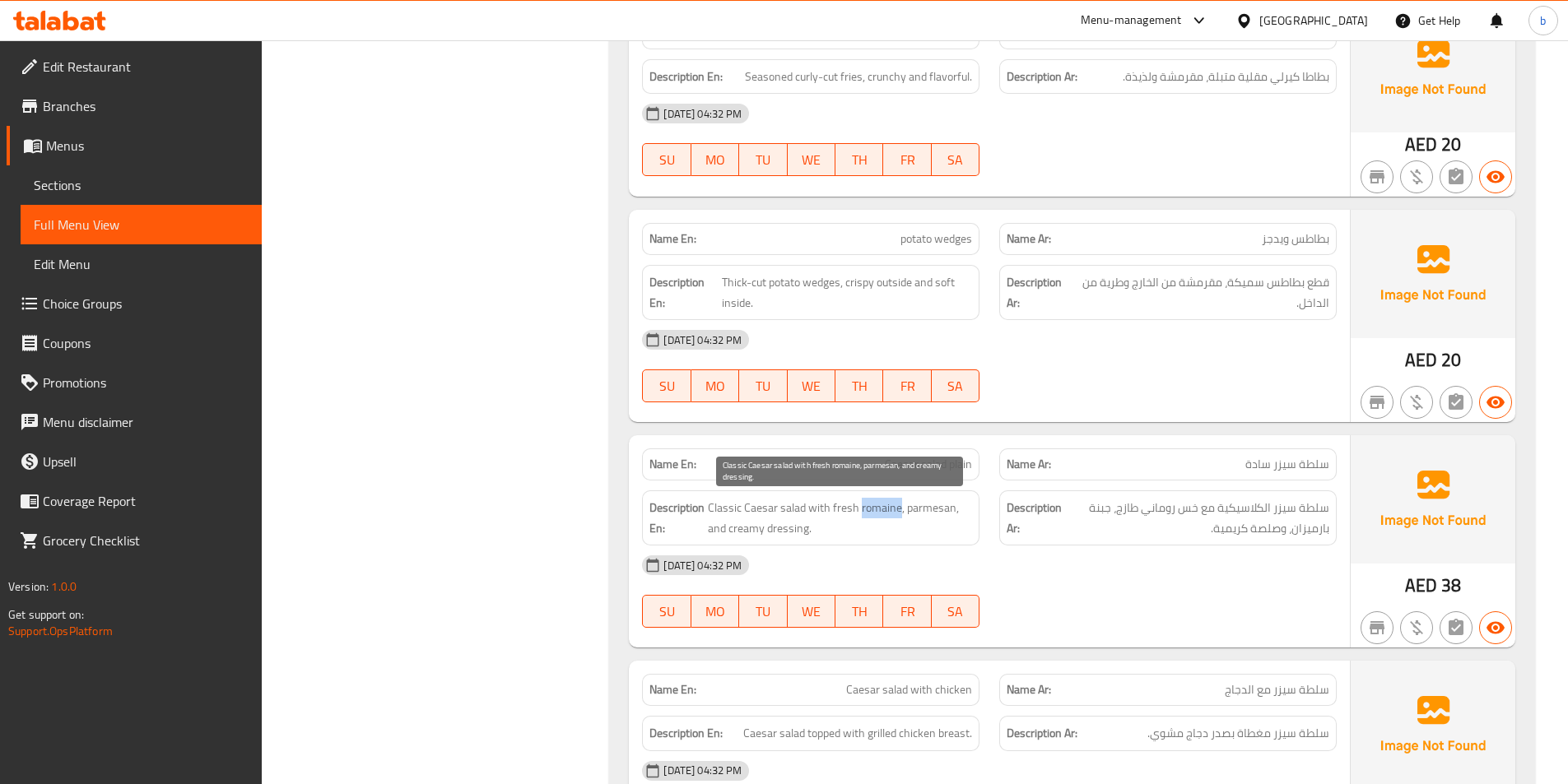
drag, startPoint x: 858, startPoint y: 508, endPoint x: 898, endPoint y: 516, distance: 40.8
click at [898, 516] on span "Classic Caesar salad with fresh romaine, parmesan, and creamy dressing." at bounding box center [840, 517] width 265 height 40
copy span "romaine"
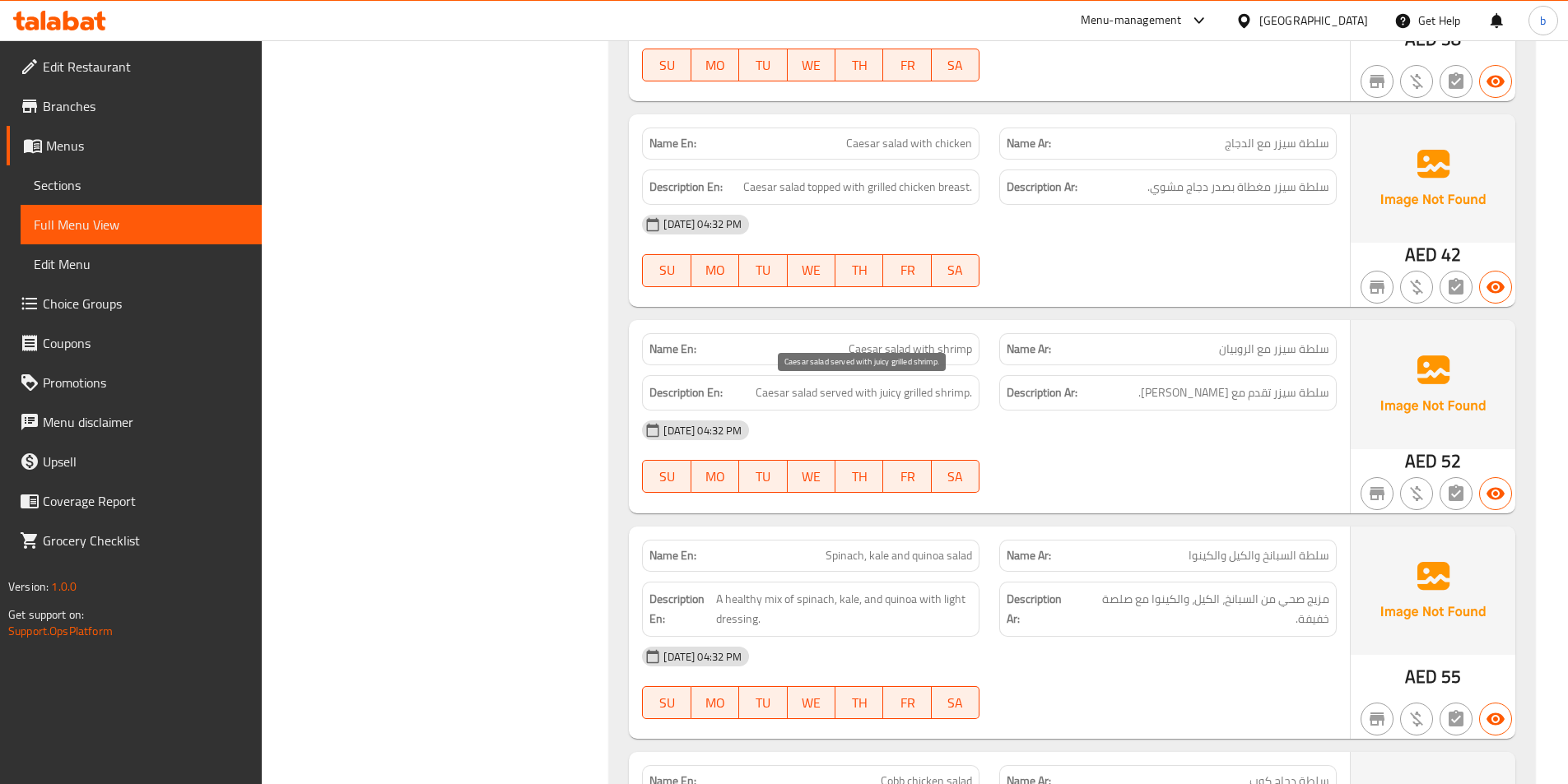
scroll to position [4279, 0]
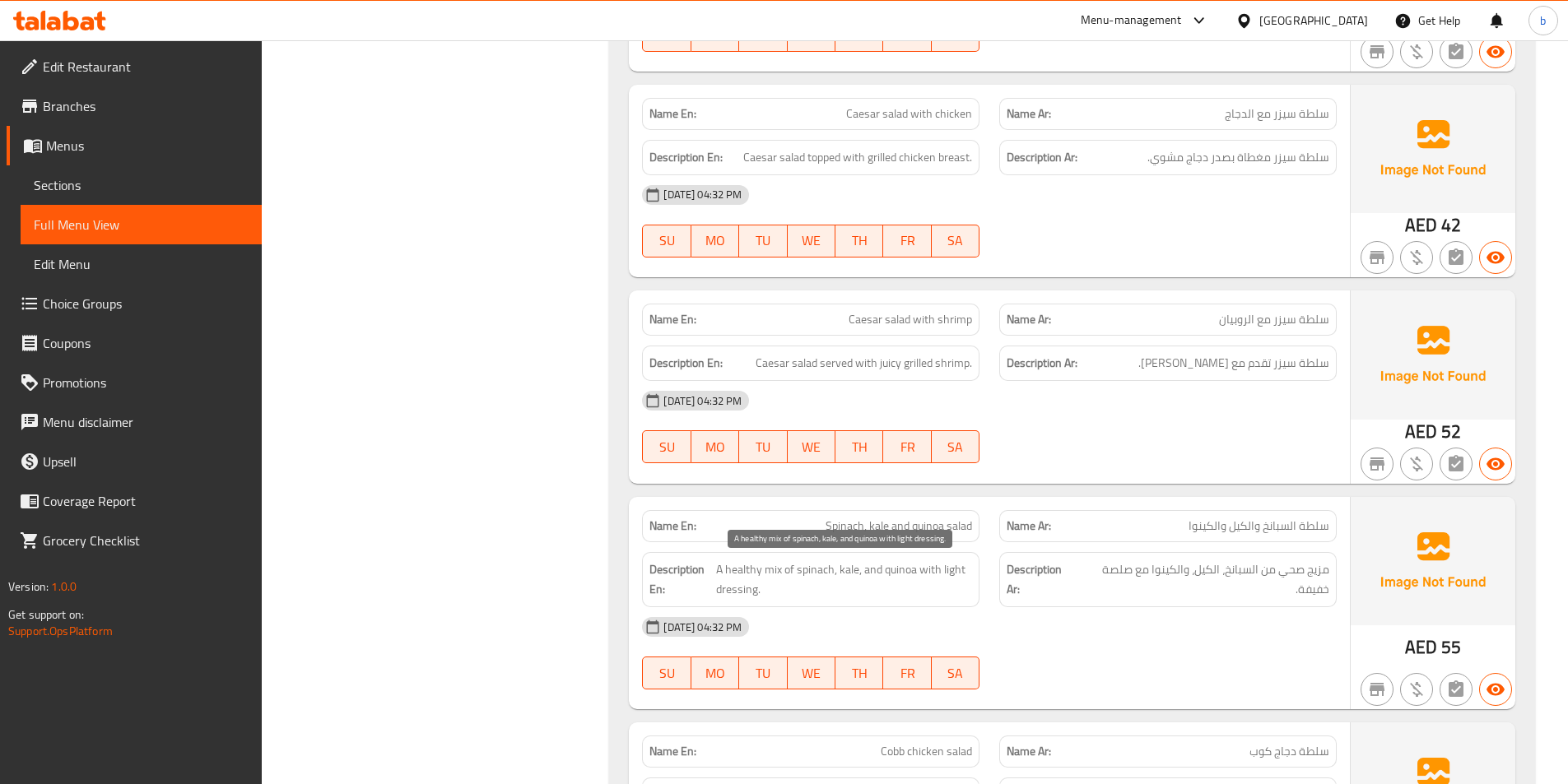
click at [949, 572] on span "A healthy mix of spinach, kale, and quinoa with light dressing." at bounding box center [844, 579] width 256 height 40
click at [883, 602] on div "Description En: A healthy mix of spinach, kale, and quinoa with light dressing." at bounding box center [810, 580] width 338 height 55
click at [942, 576] on span "A healthy mix of spinach, kale, and quinoa with light dressing." at bounding box center [844, 579] width 256 height 40
click at [942, 574] on span "A healthy mix of spinach, kale, and quinoa with light dressing." at bounding box center [844, 579] width 256 height 40
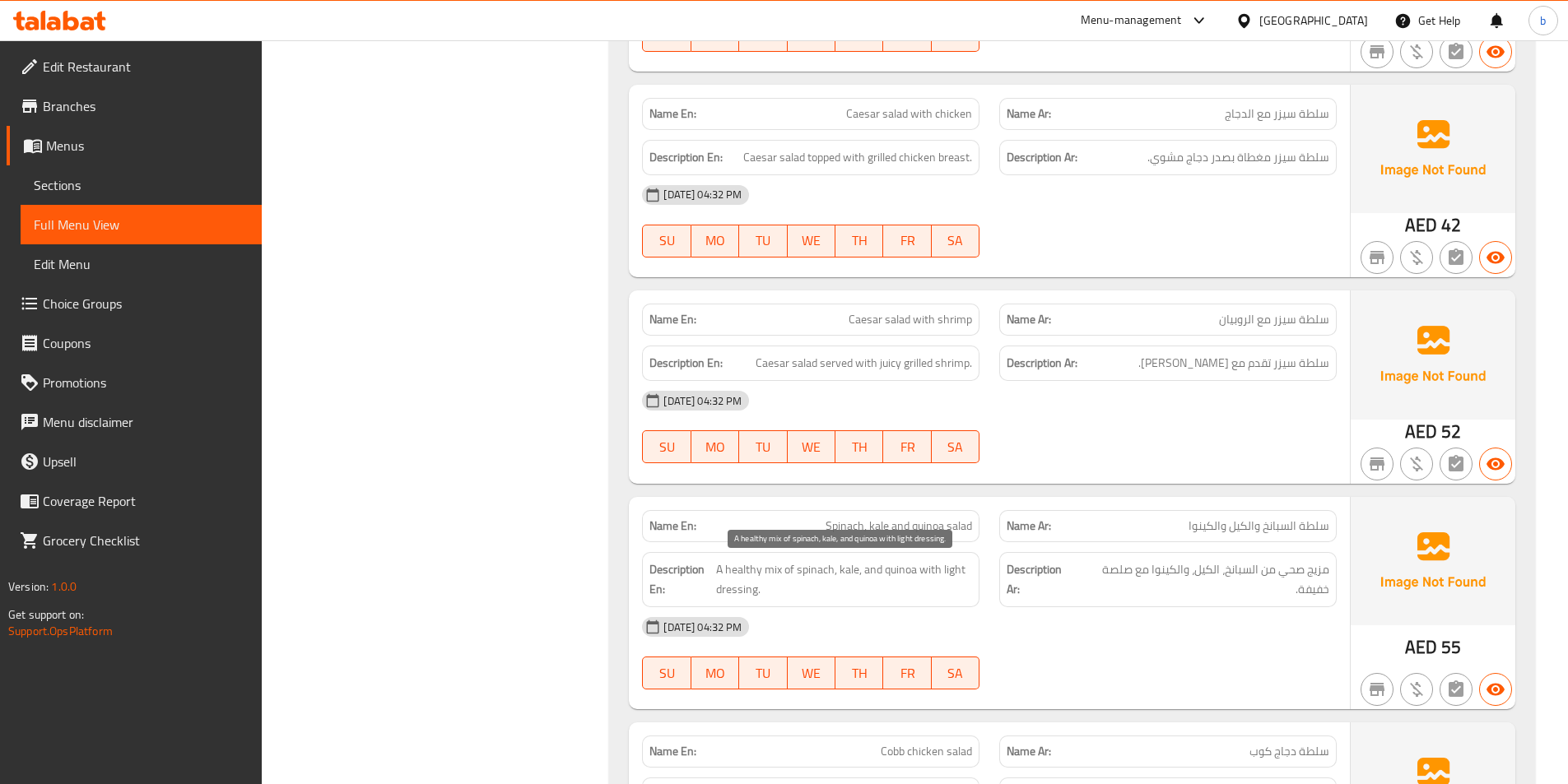
click at [943, 574] on span "A healthy mix of spinach, kale, and quinoa with light dressing." at bounding box center [844, 579] width 256 height 40
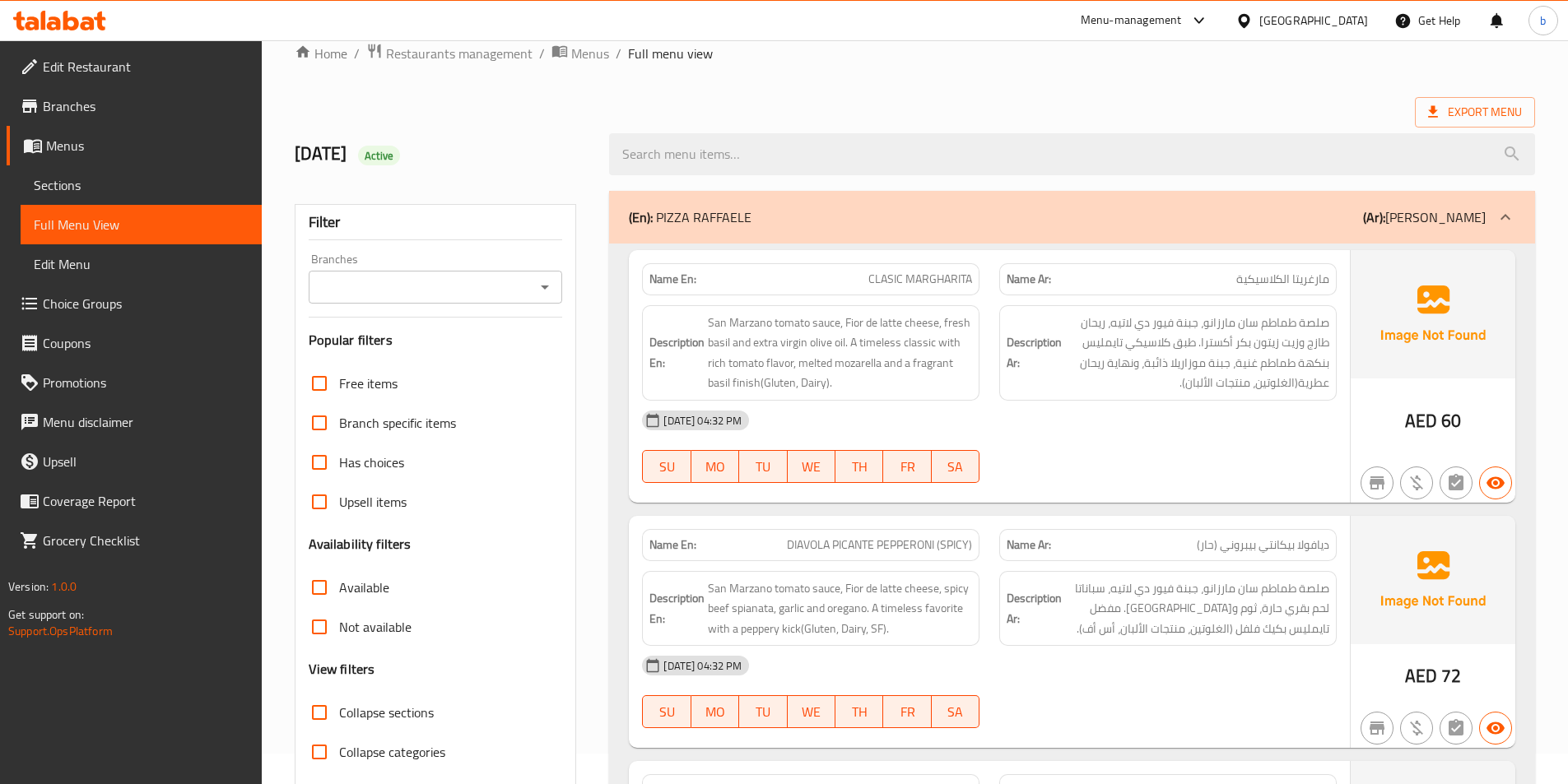
scroll to position [0, 0]
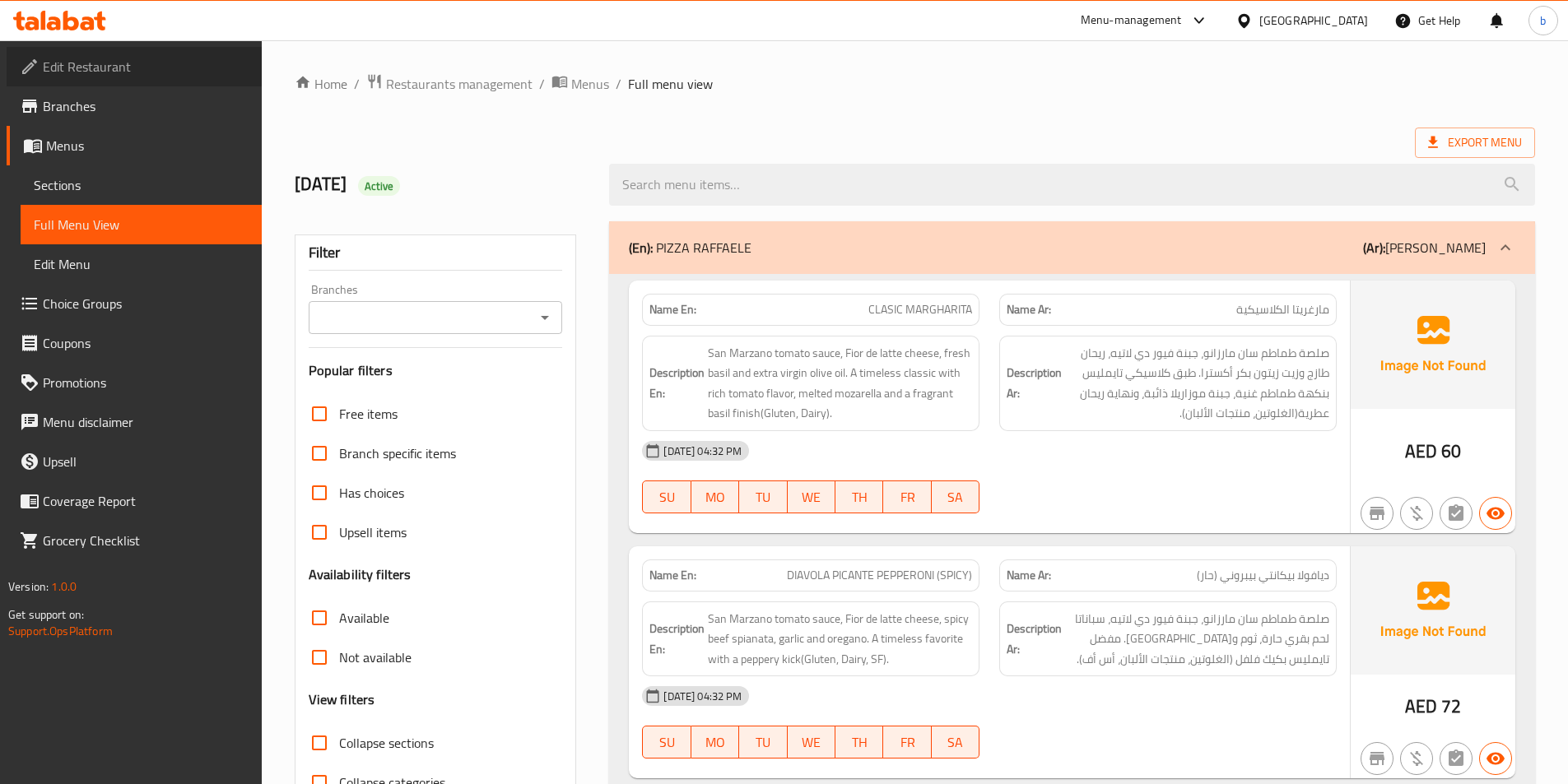
click at [180, 72] on span "Edit Restaurant" at bounding box center [145, 66] width 206 height 20
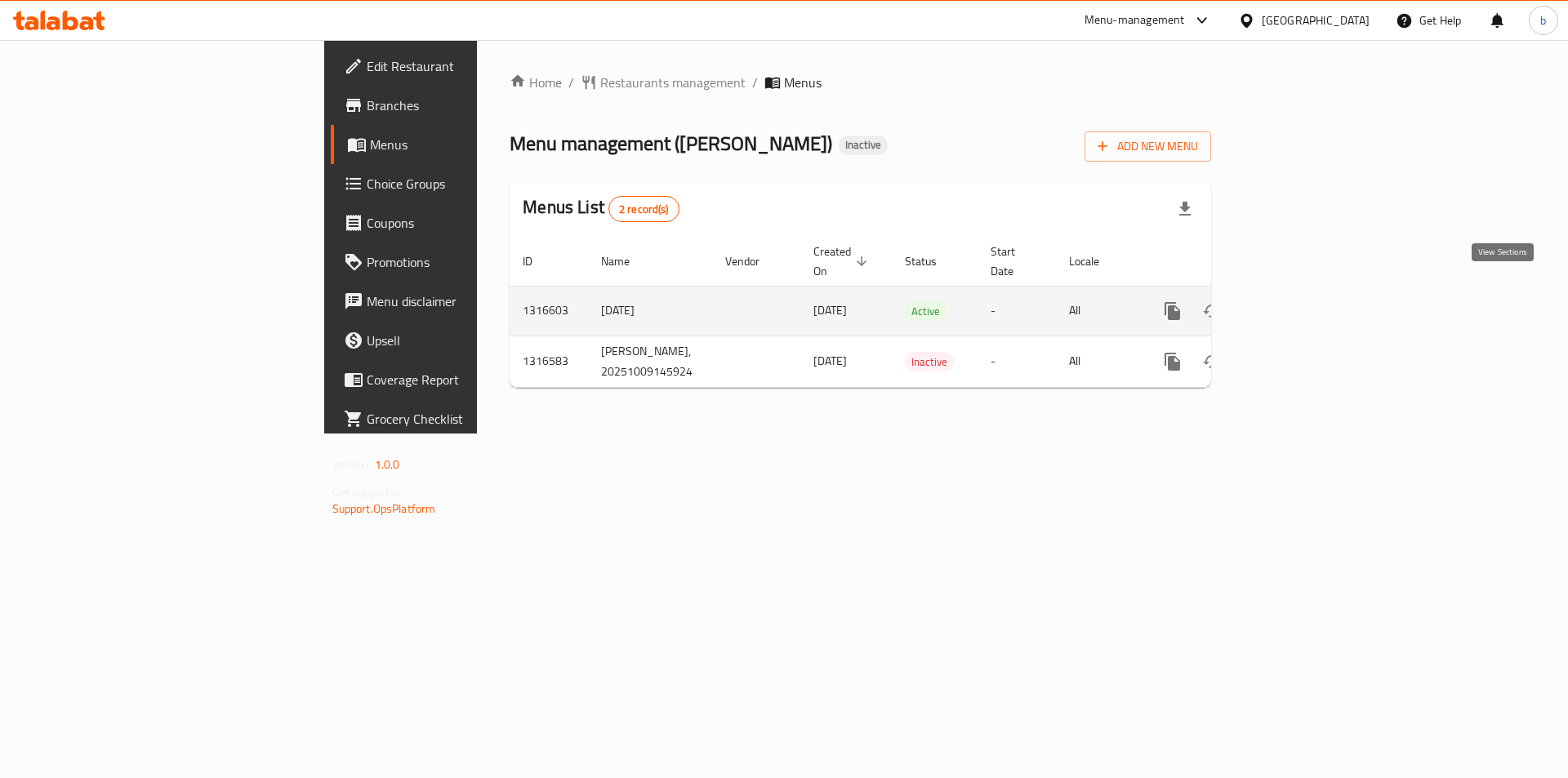
click at [1301, 301] on icon "enhanced table" at bounding box center [1291, 311] width 19 height 19
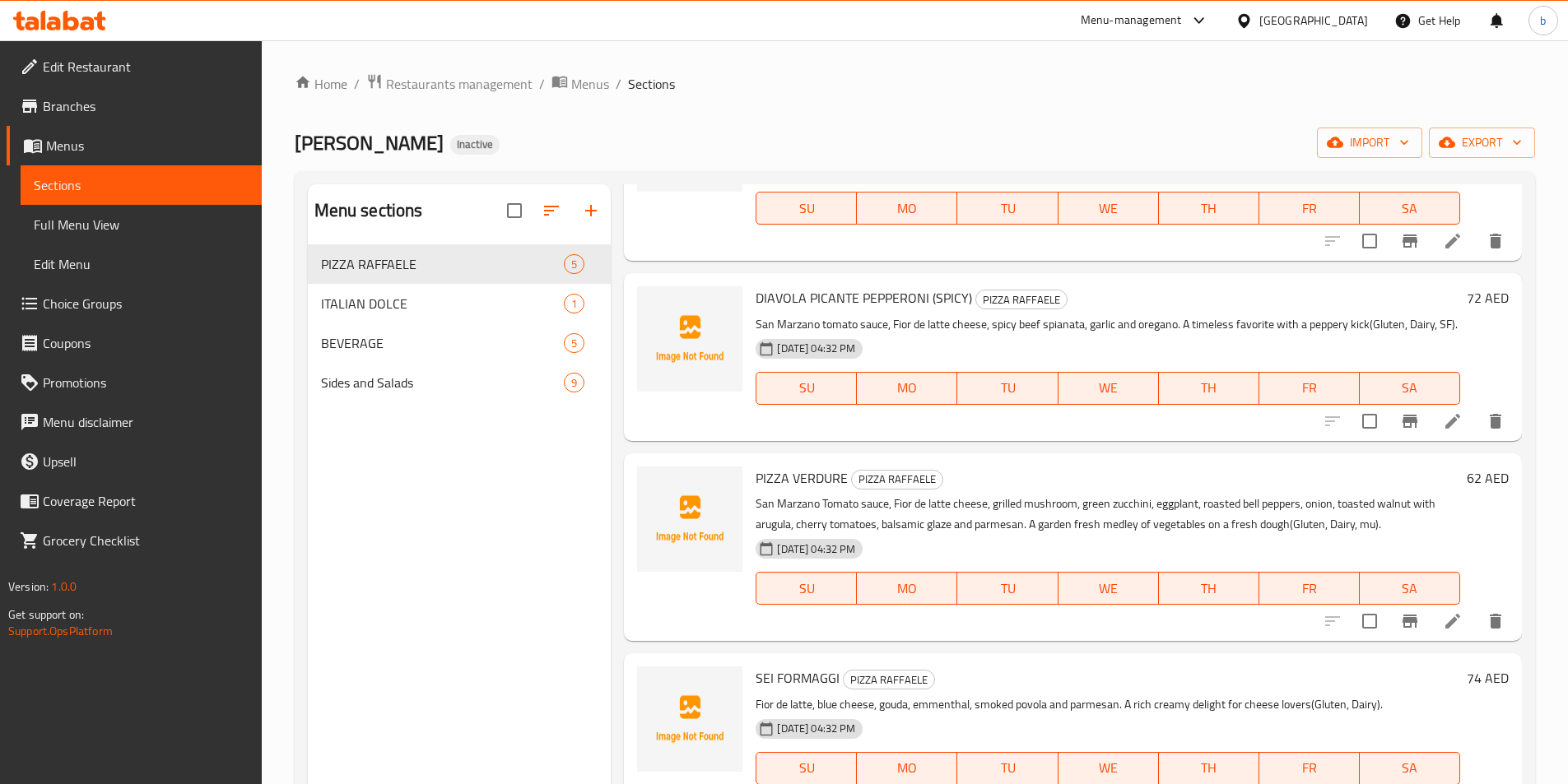
scroll to position [238, 0]
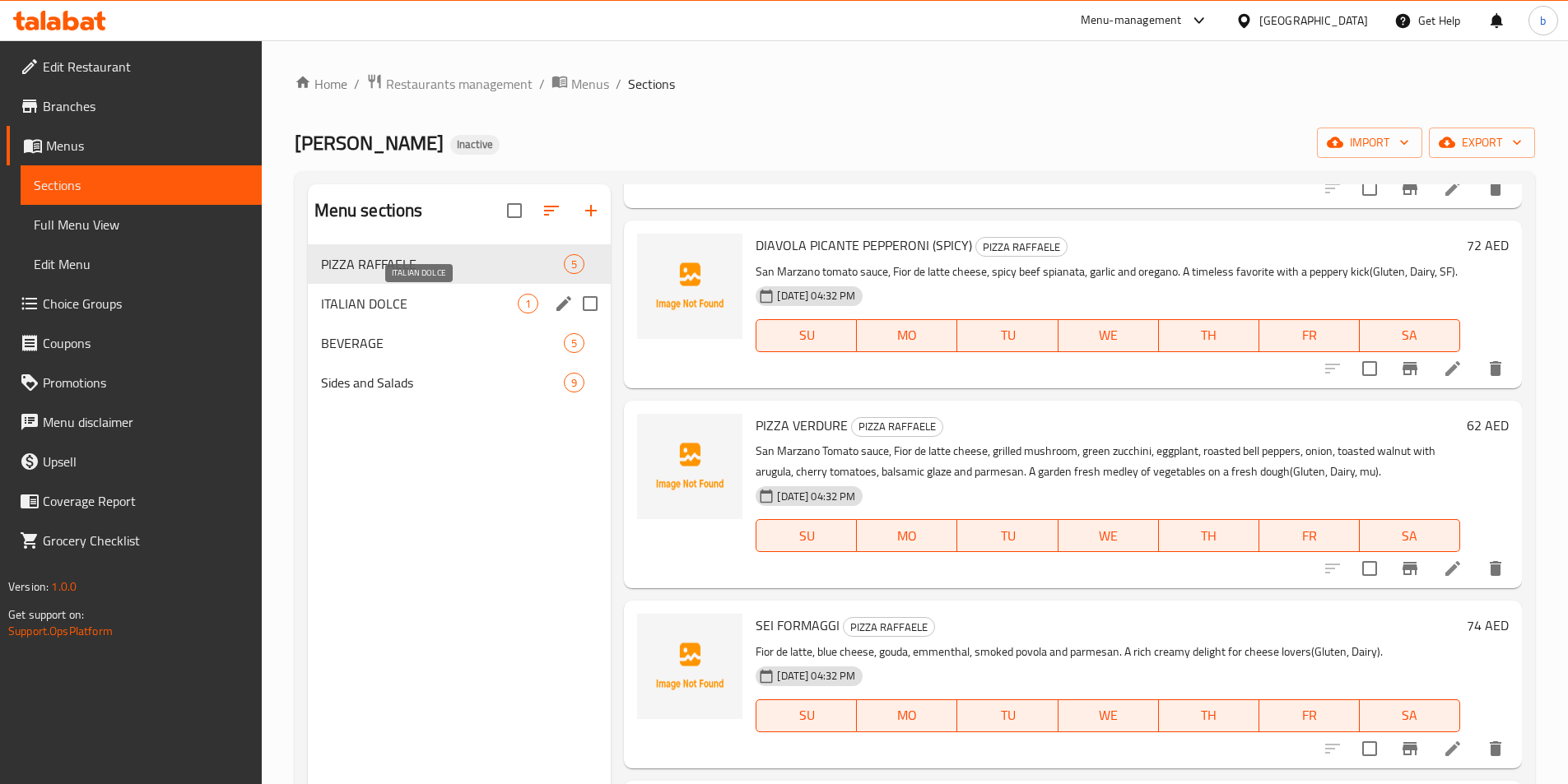
click at [464, 300] on span "ITALIAN DOLCE" at bounding box center [420, 304] width 197 height 20
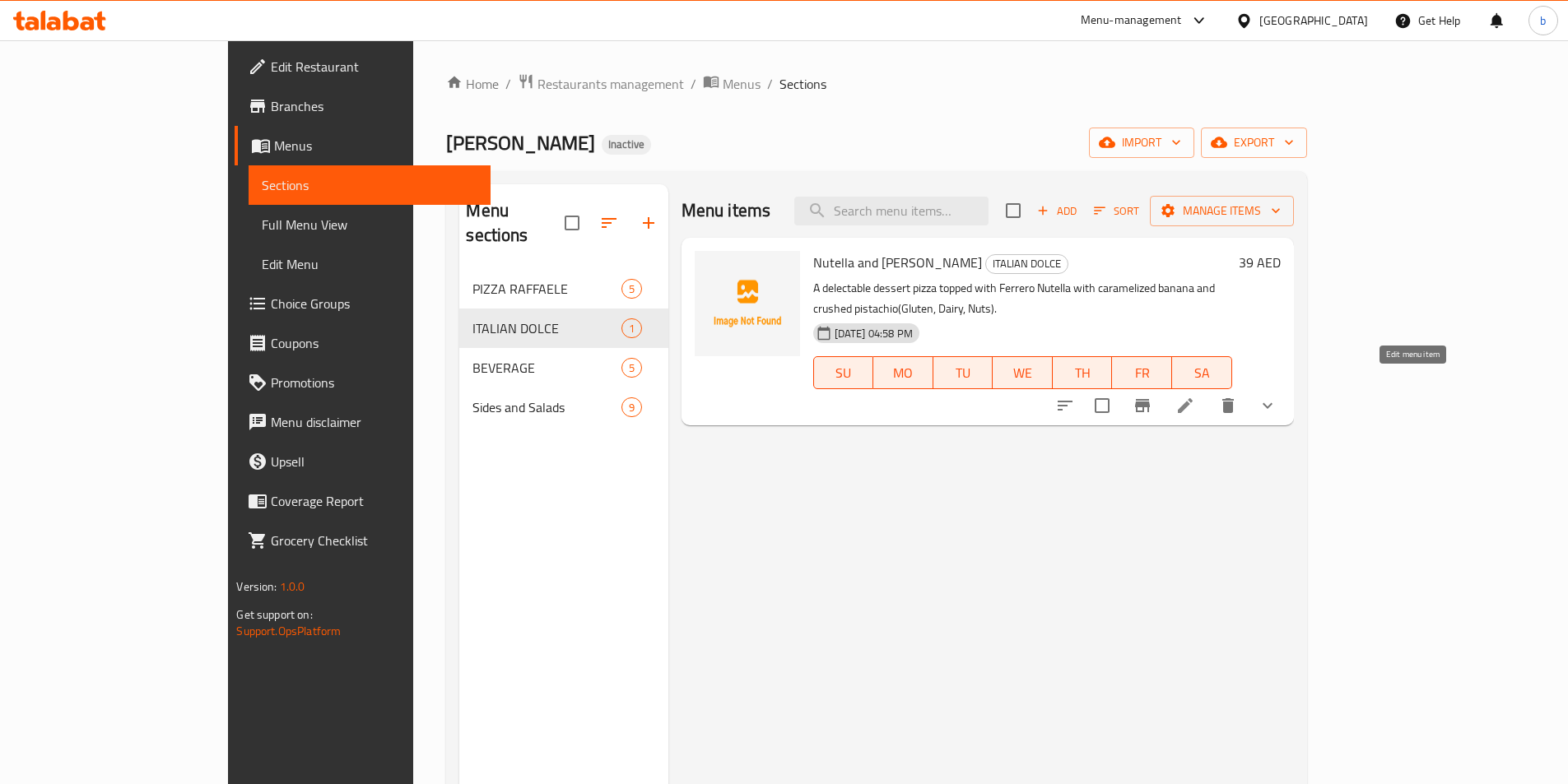
click at [1195, 395] on icon at bounding box center [1185, 405] width 20 height 20
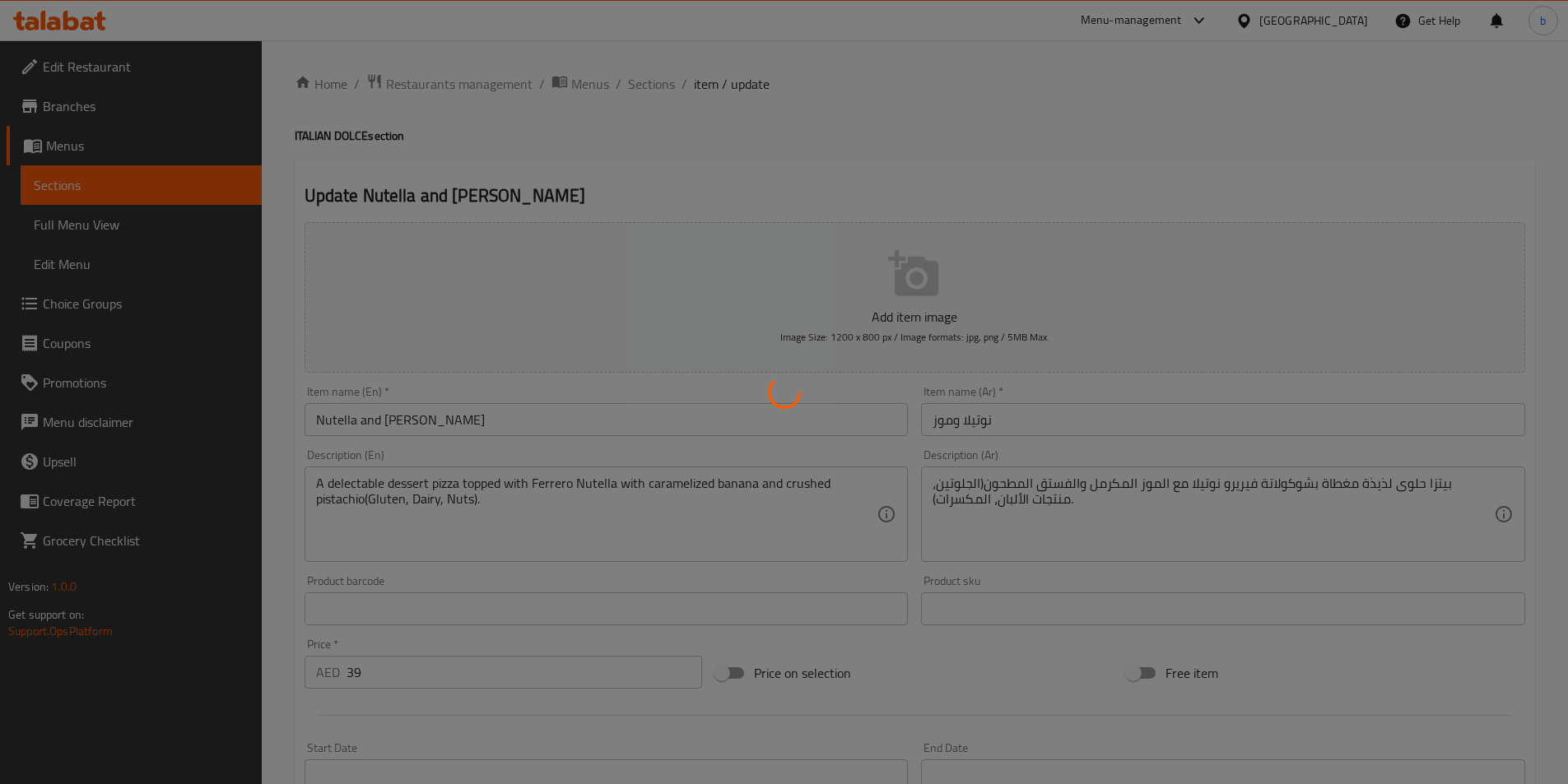
type input "اختر الإضافات"
type input "0"
type input "3"
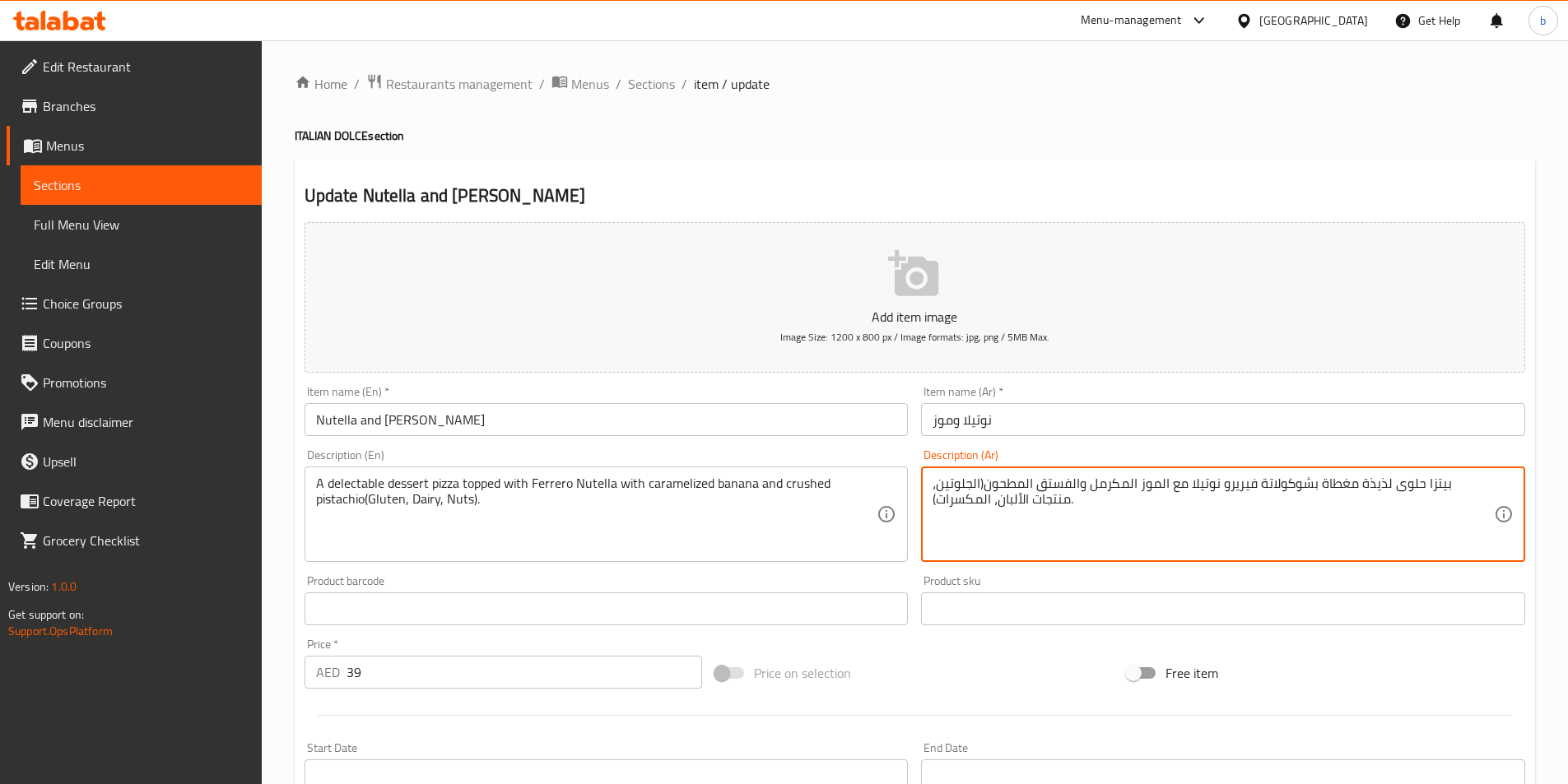
drag, startPoint x: 1300, startPoint y: 484, endPoint x: 1365, endPoint y: 493, distance: 65.6
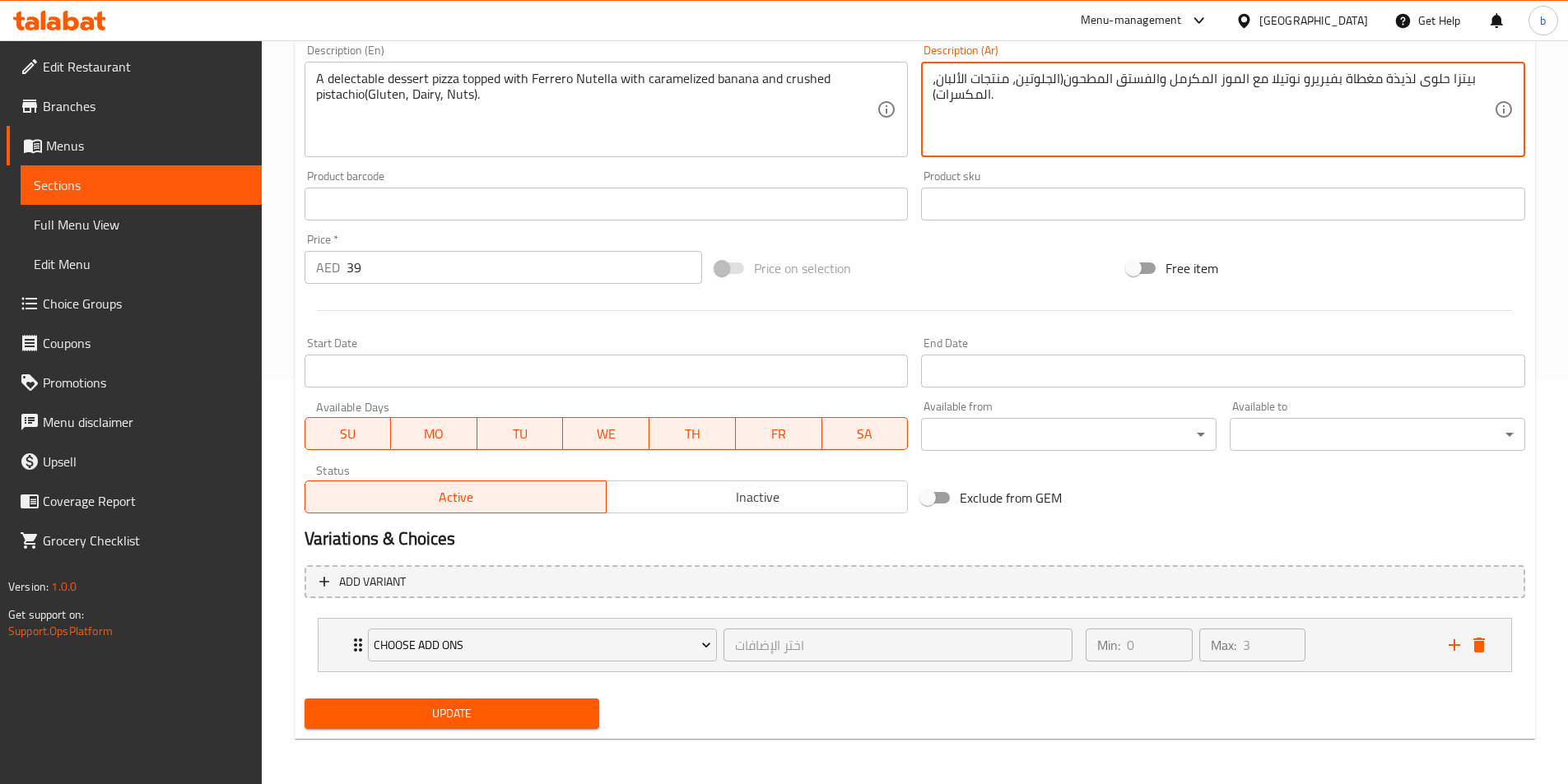
scroll to position [406, 0]
type textarea "بيتزا حلوى لذيذة مغطاة بفيريرو نوتيلا مع الموز المكرمل والفستق المطحون(الجلوتين…"
click at [521, 719] on span "Update" at bounding box center [452, 713] width 269 height 21
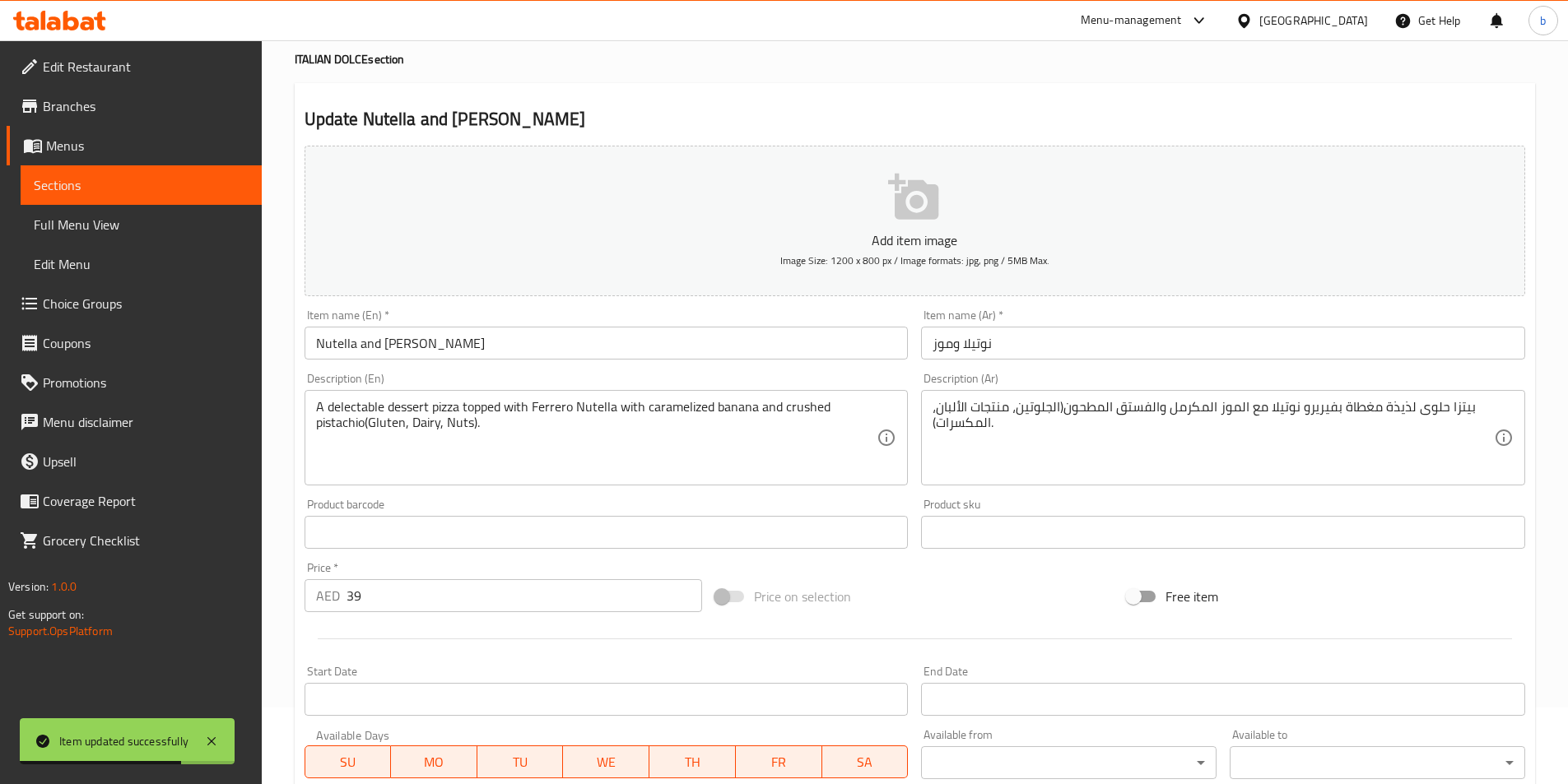
scroll to position [0, 0]
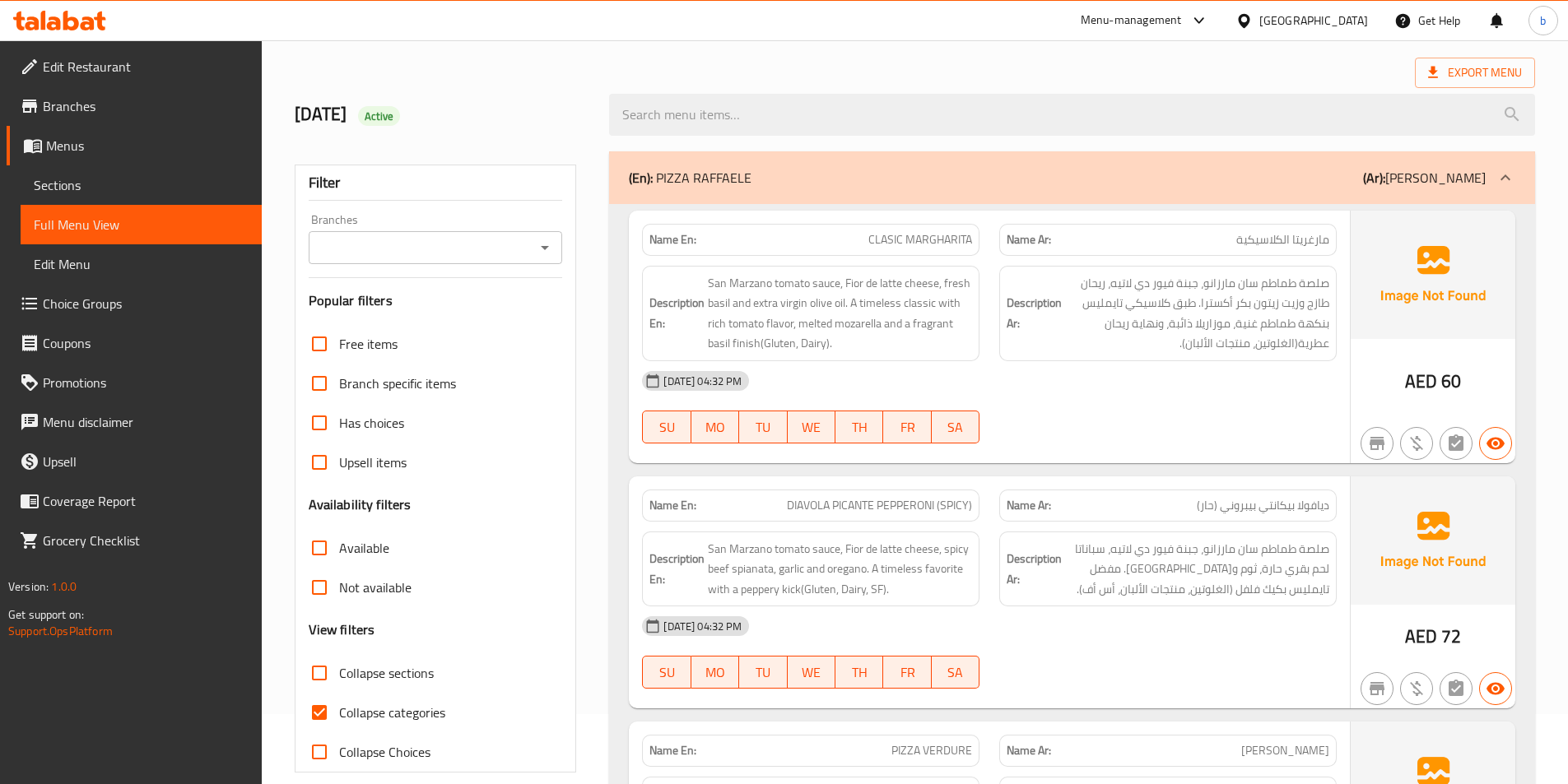
scroll to position [165, 0]
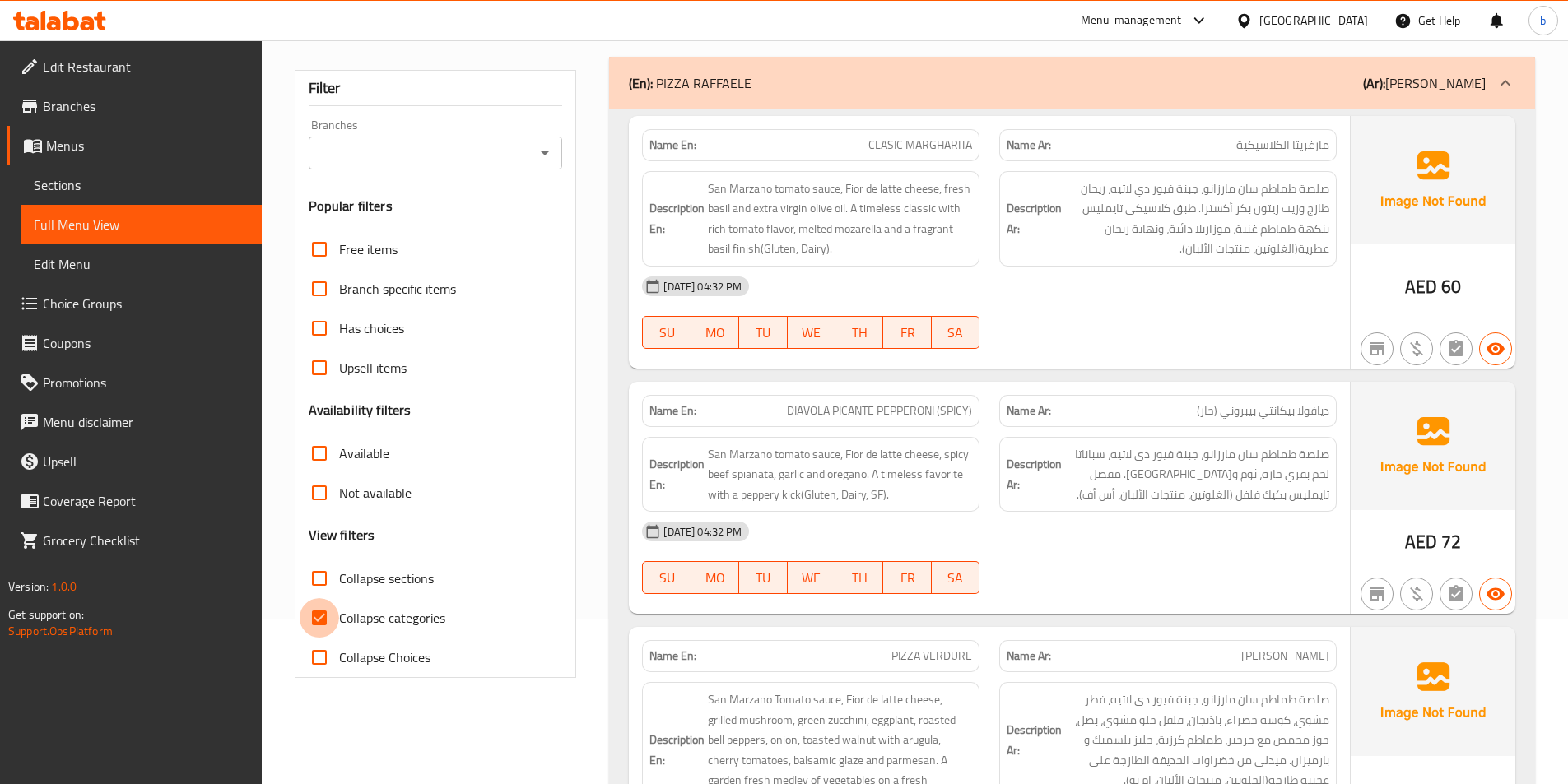
click at [317, 621] on input "Collapse categories" at bounding box center [319, 618] width 39 height 39
checkbox input "false"
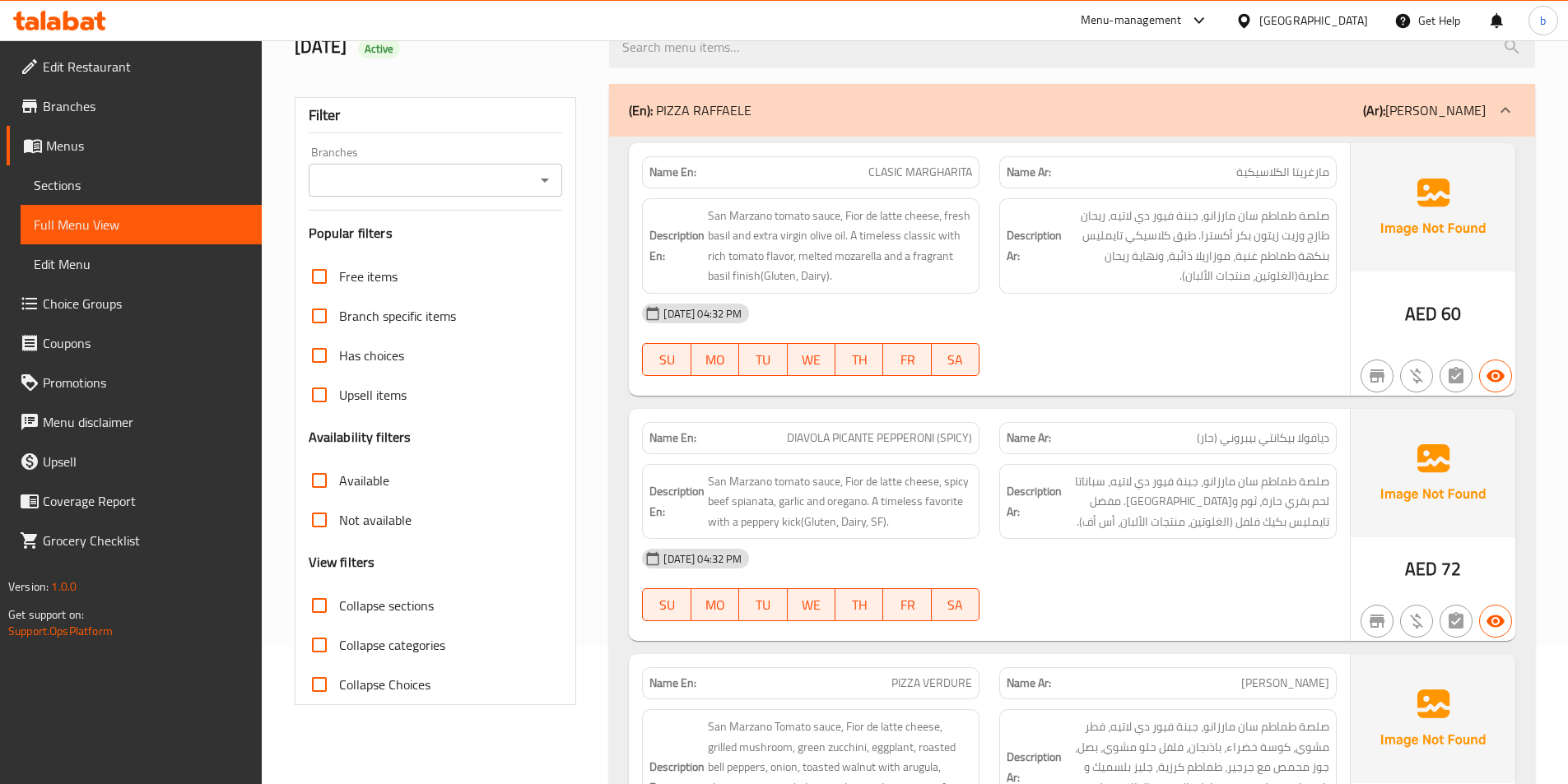
scroll to position [0, 0]
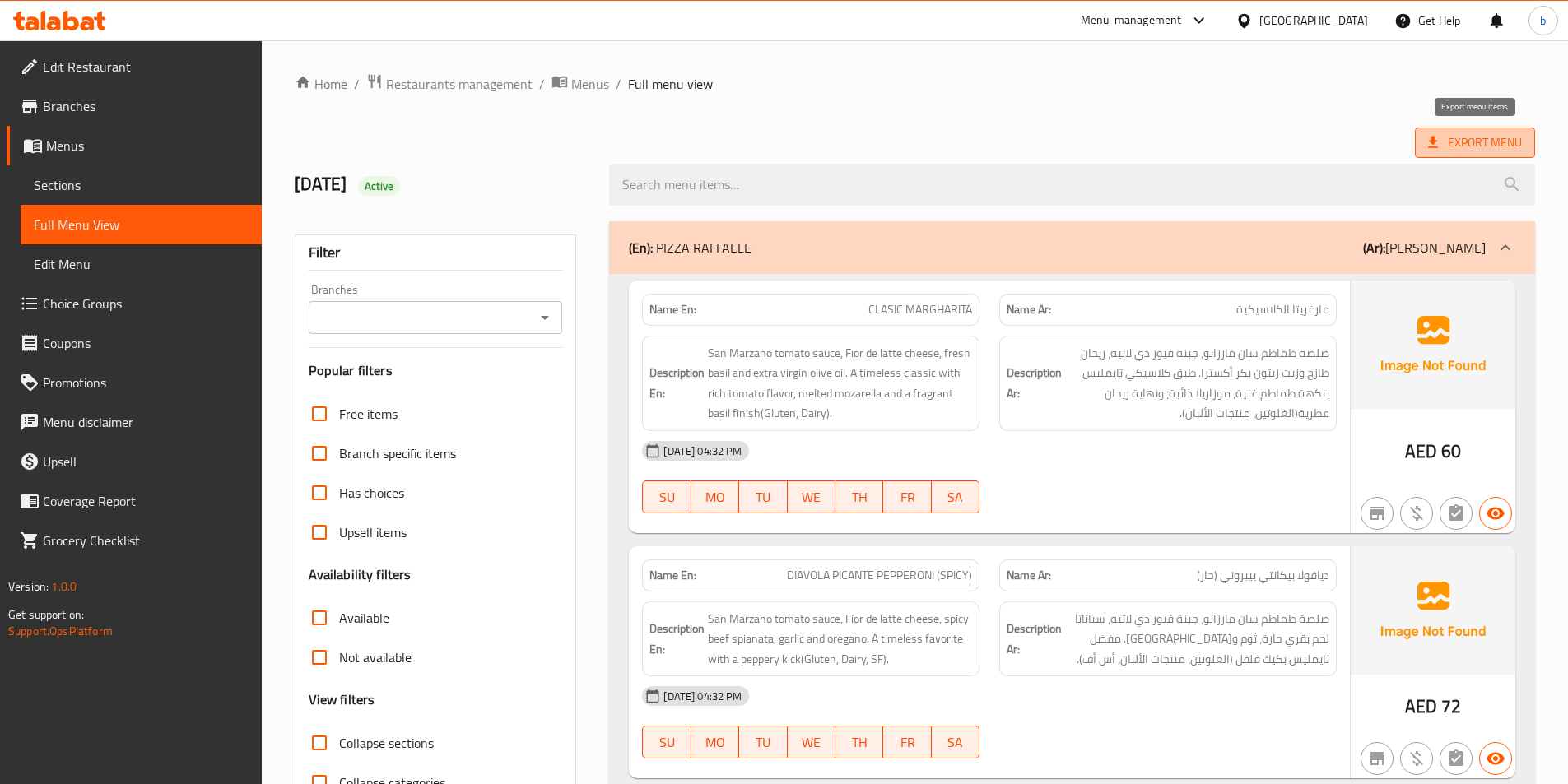
click at [1490, 134] on span "Export Menu" at bounding box center [1474, 143] width 94 height 21
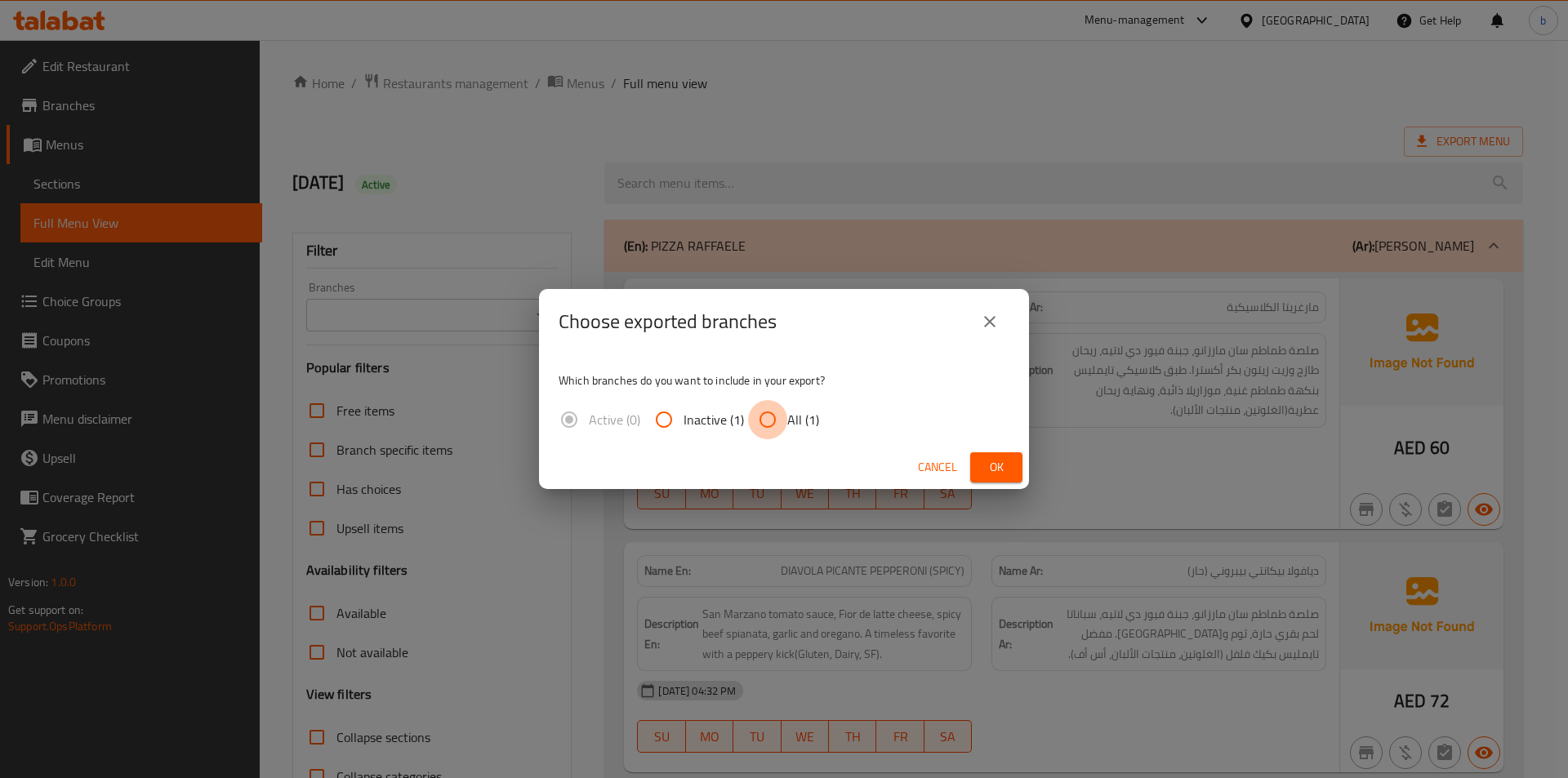
click at [776, 423] on input "All (1)" at bounding box center [768, 420] width 39 height 39
radio input "true"
click at [995, 472] on span "Ok" at bounding box center [996, 467] width 26 height 20
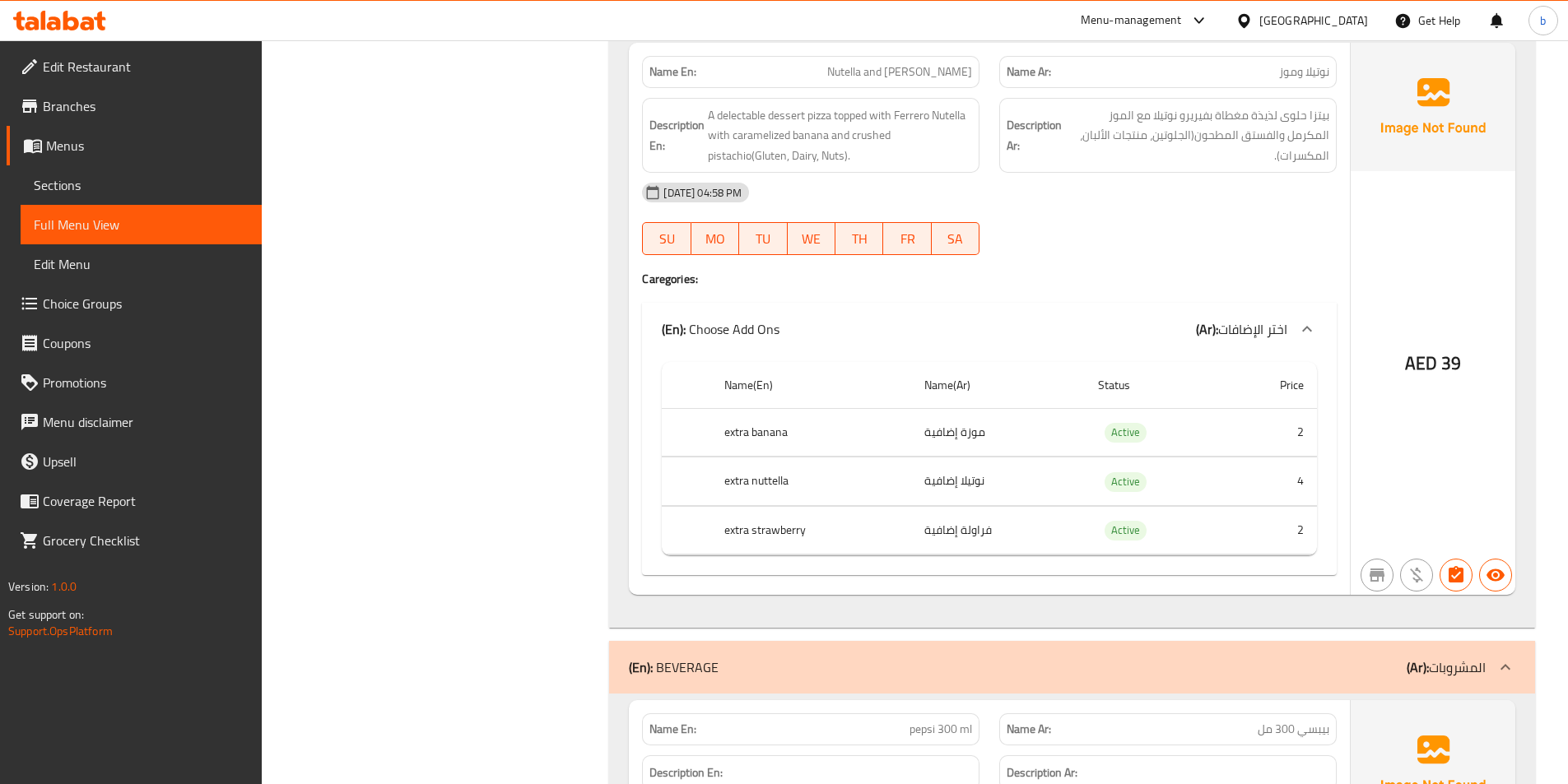
scroll to position [1563, 0]
